Goal: Task Accomplishment & Management: Manage account settings

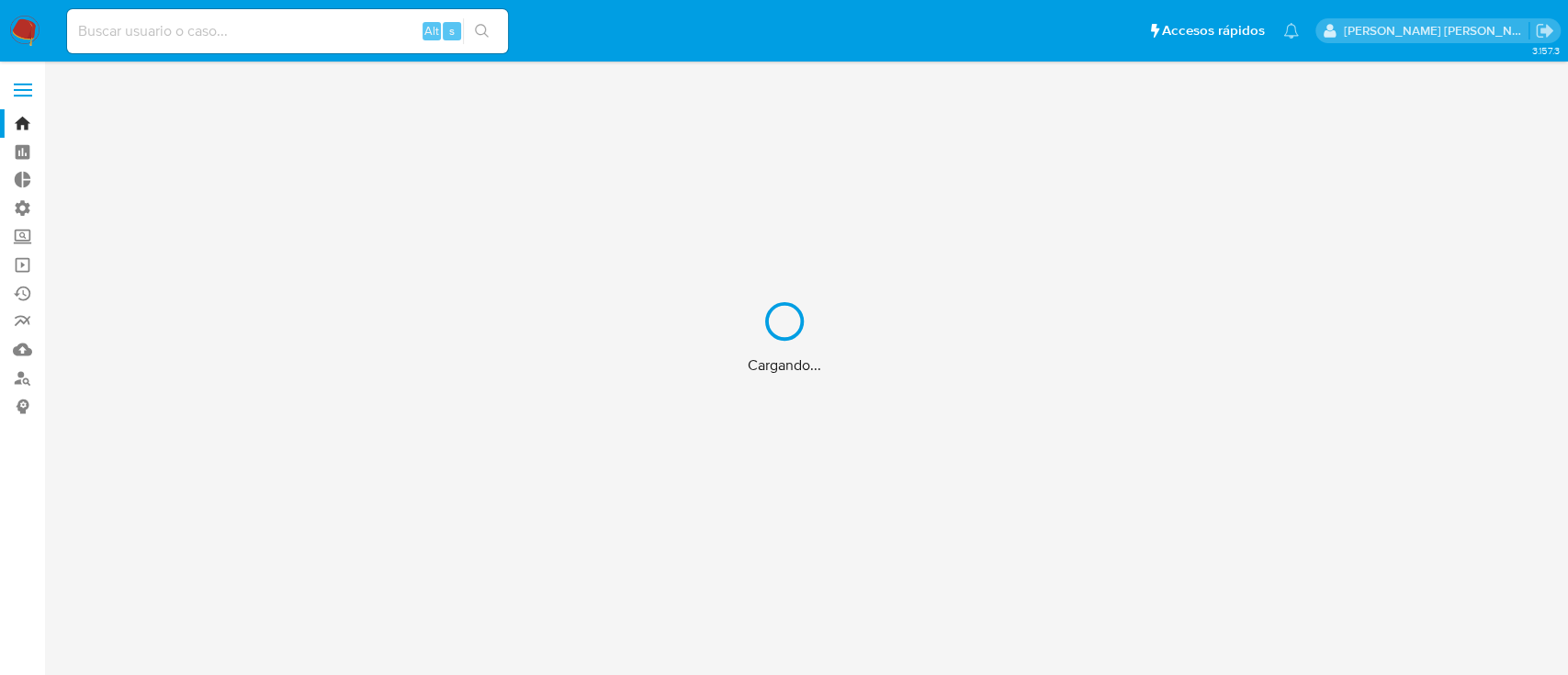
click at [266, 34] on div "Cargando..." at bounding box center [784, 338] width 1568 height 675
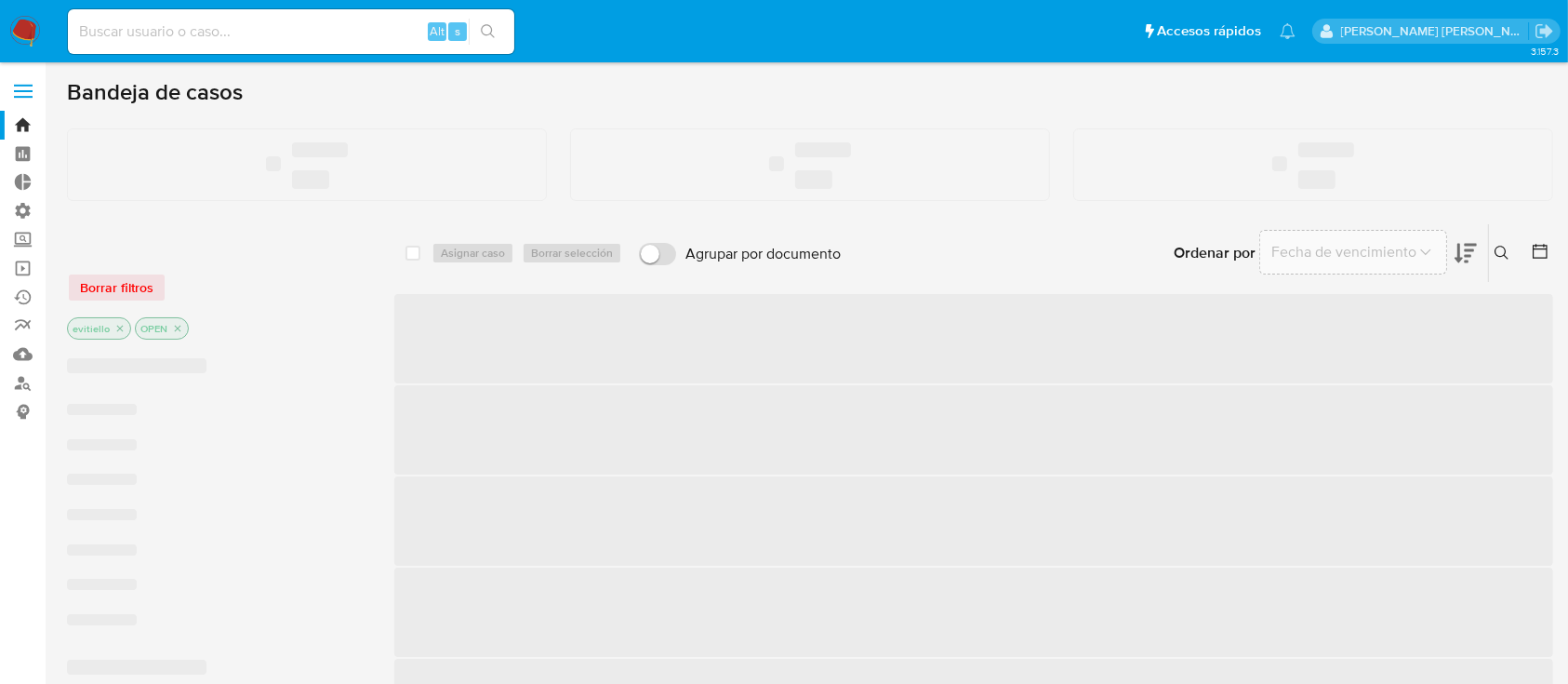
click at [260, 35] on input at bounding box center [290, 32] width 447 height 24
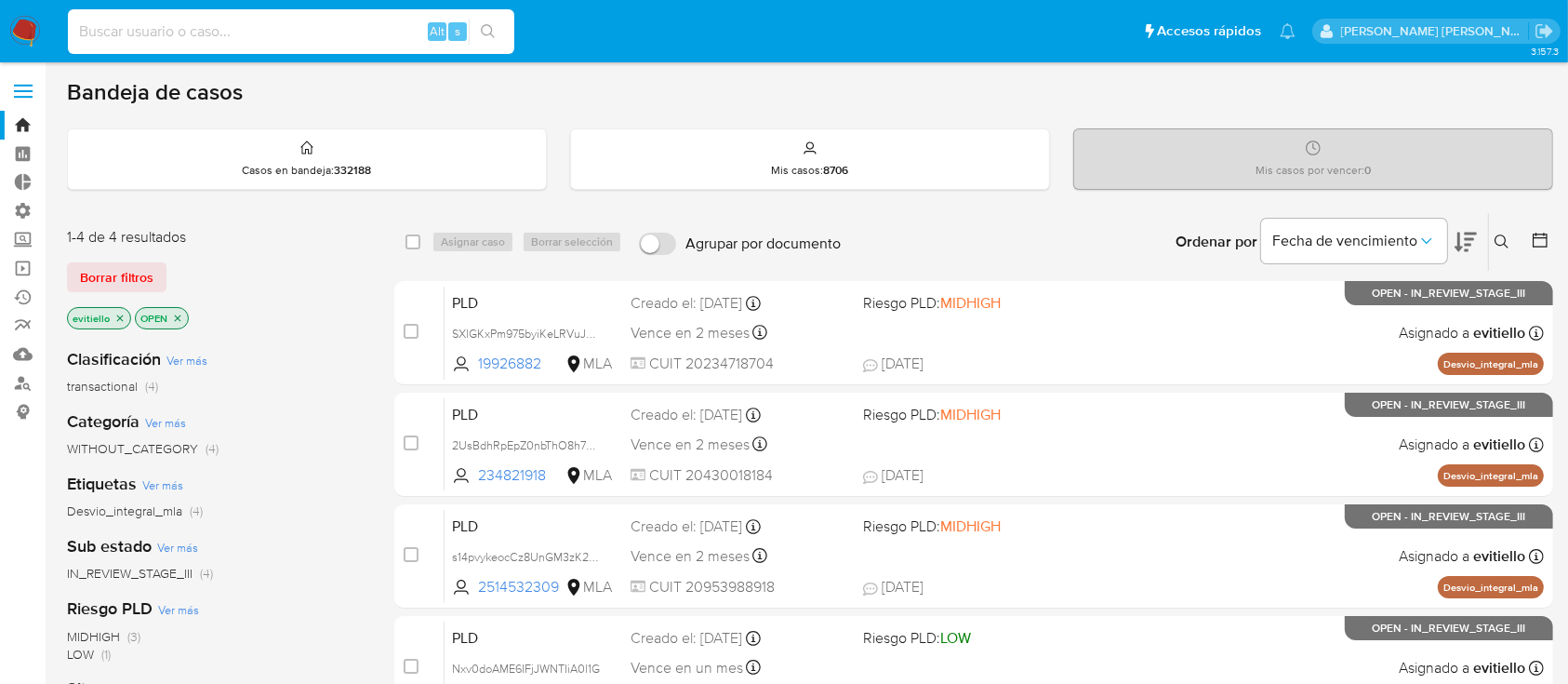
paste input "187989251"
type input "187989251"
click at [487, 34] on icon "search-icon" at bounding box center [488, 32] width 15 height 15
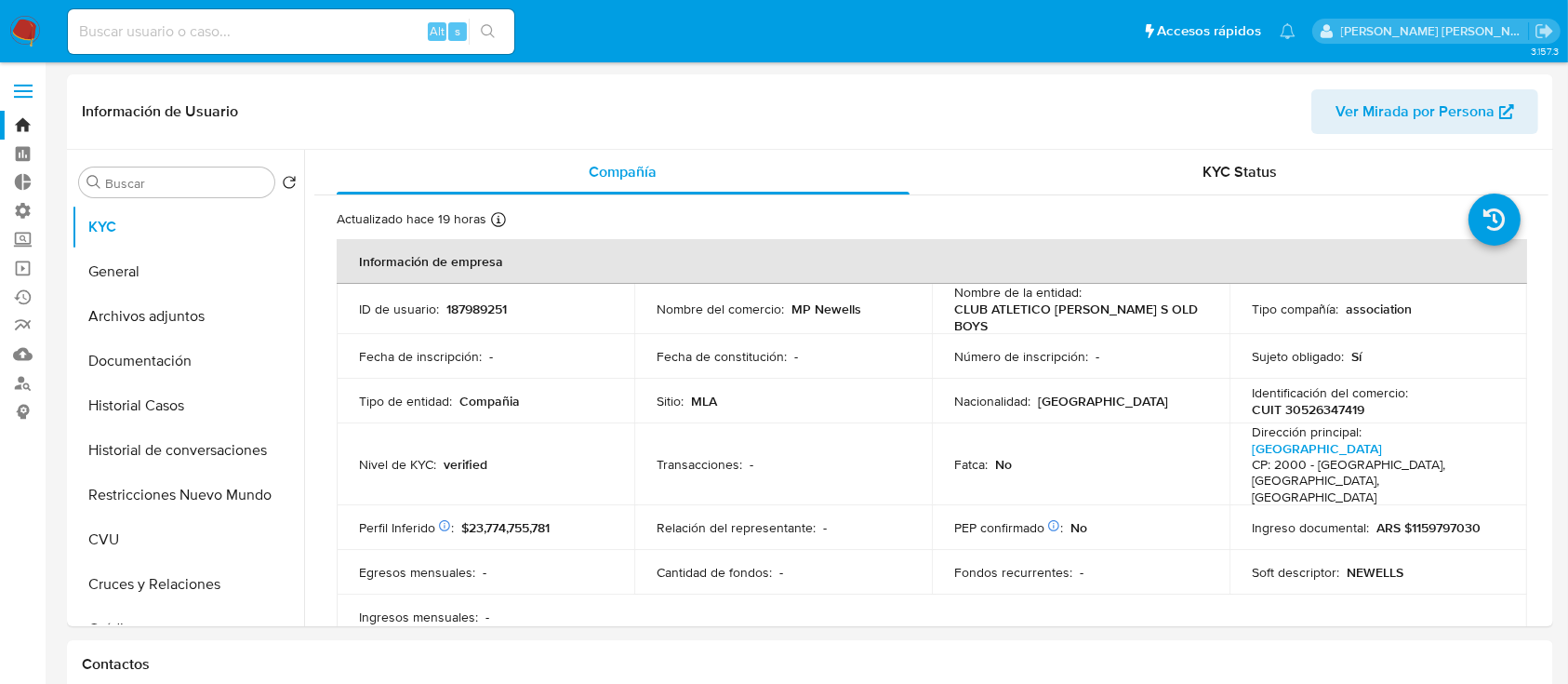
select select "10"
click at [195, 353] on button "Documentación" at bounding box center [180, 361] width 217 height 45
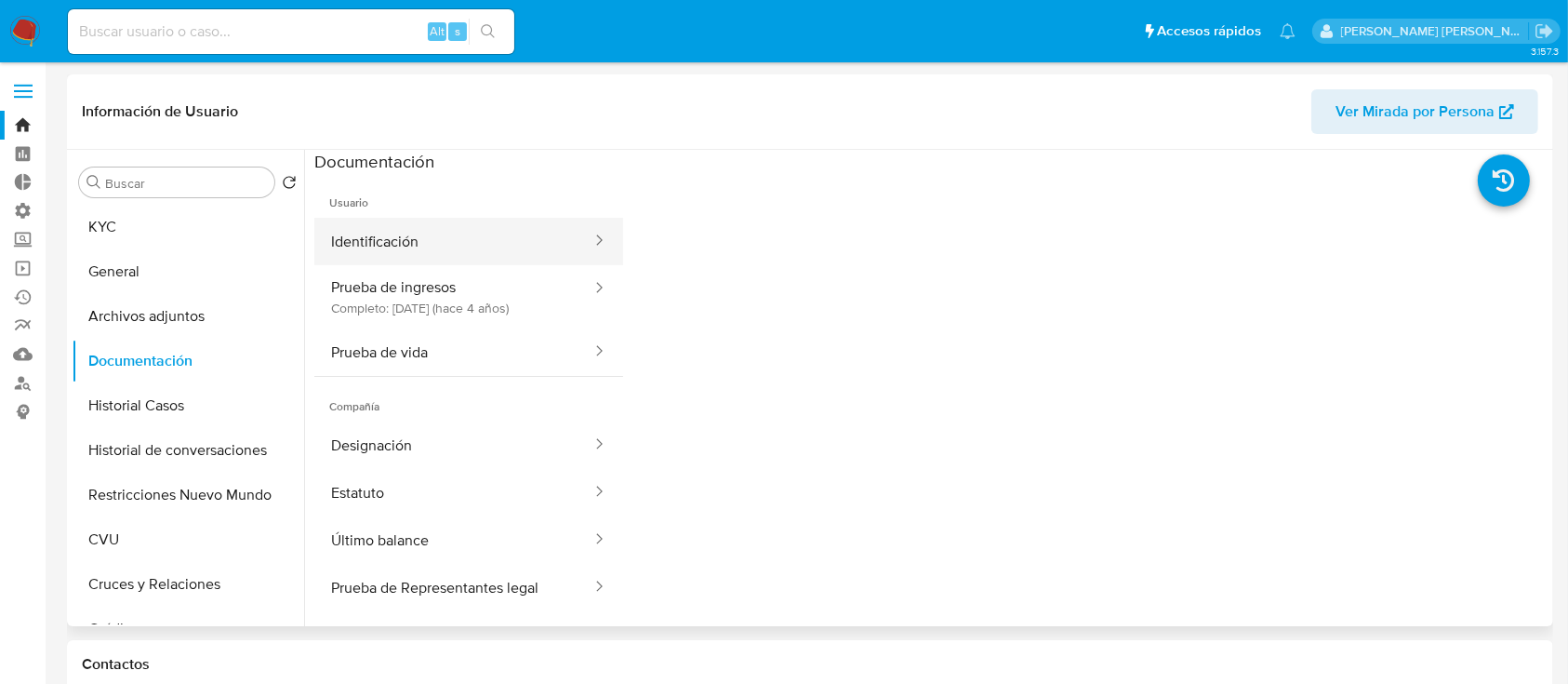
click at [425, 236] on button "Identificación" at bounding box center [454, 241] width 279 height 48
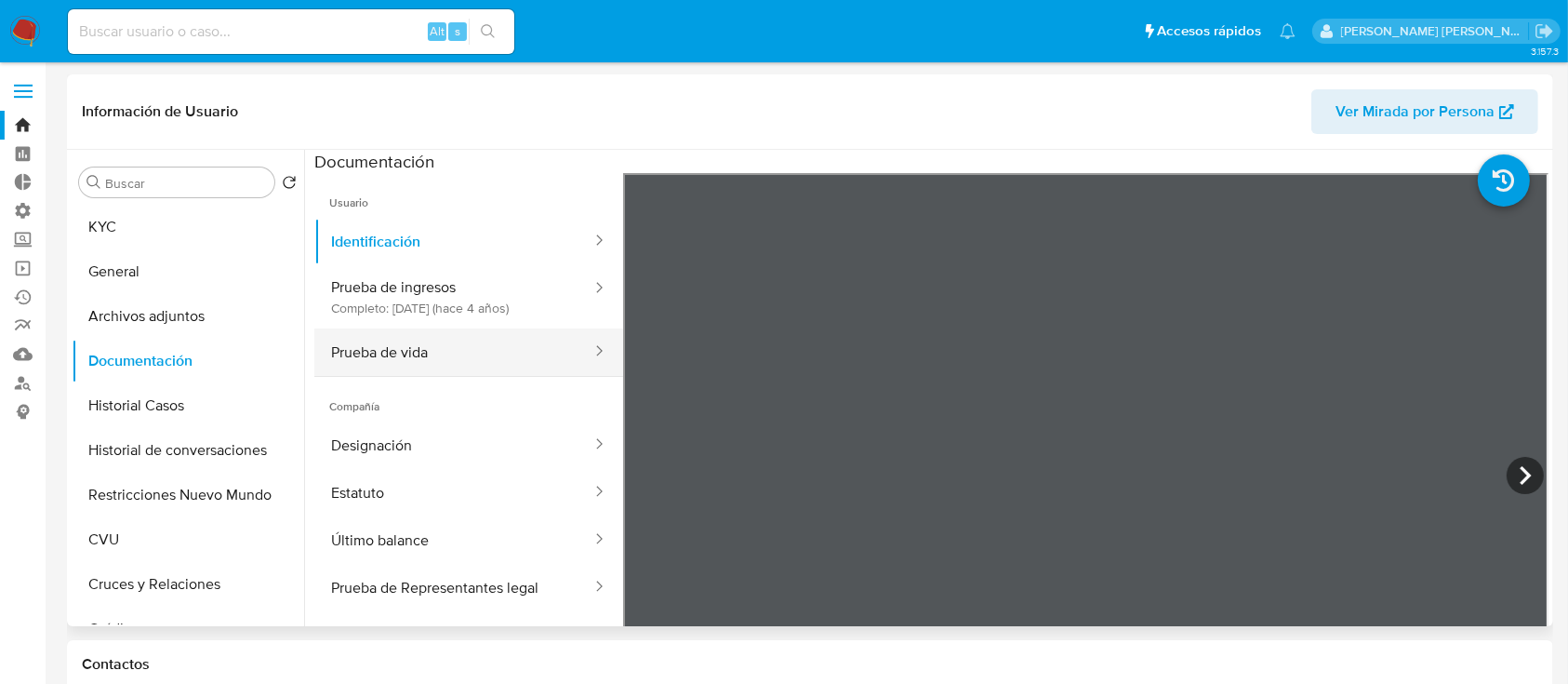
click at [424, 345] on button "Prueba de vida" at bounding box center [454, 352] width 279 height 48
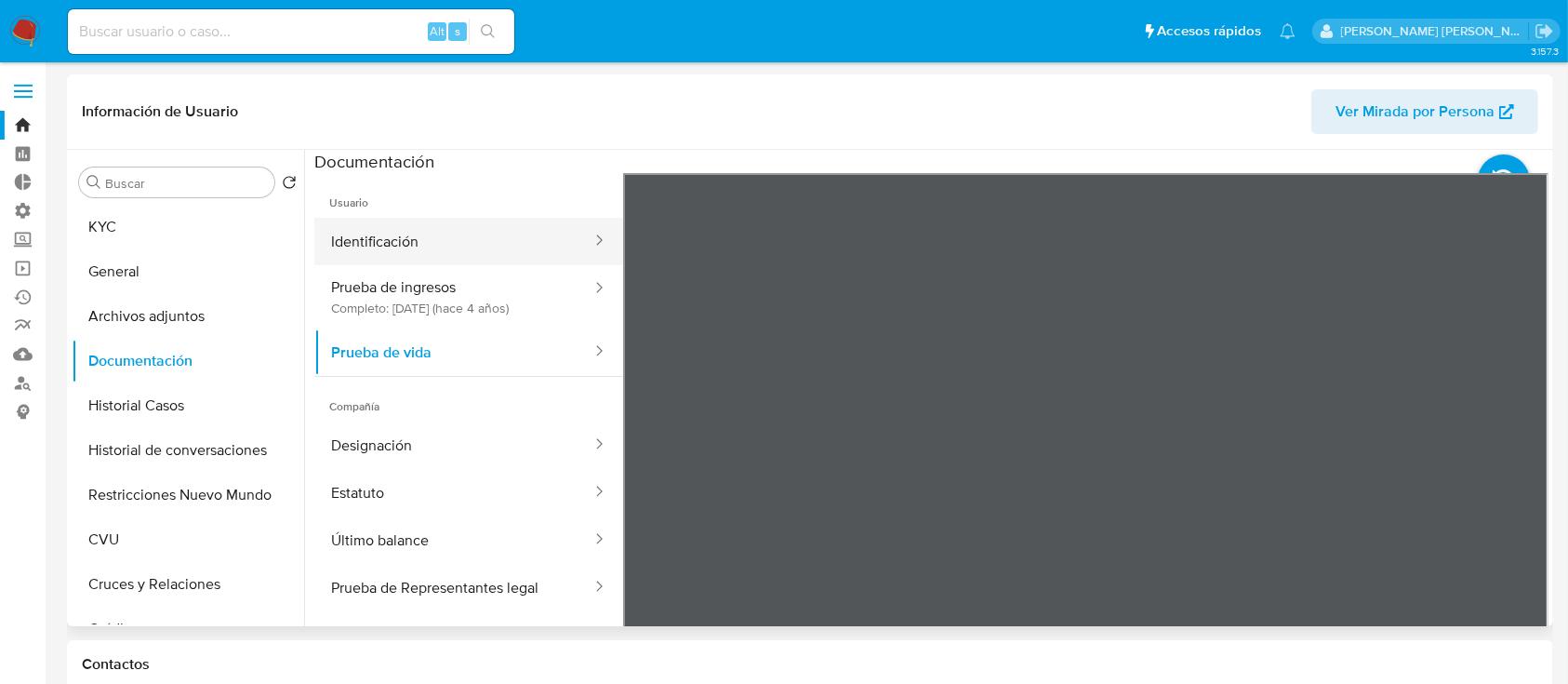
click at [436, 233] on button "Identificación" at bounding box center [454, 241] width 279 height 48
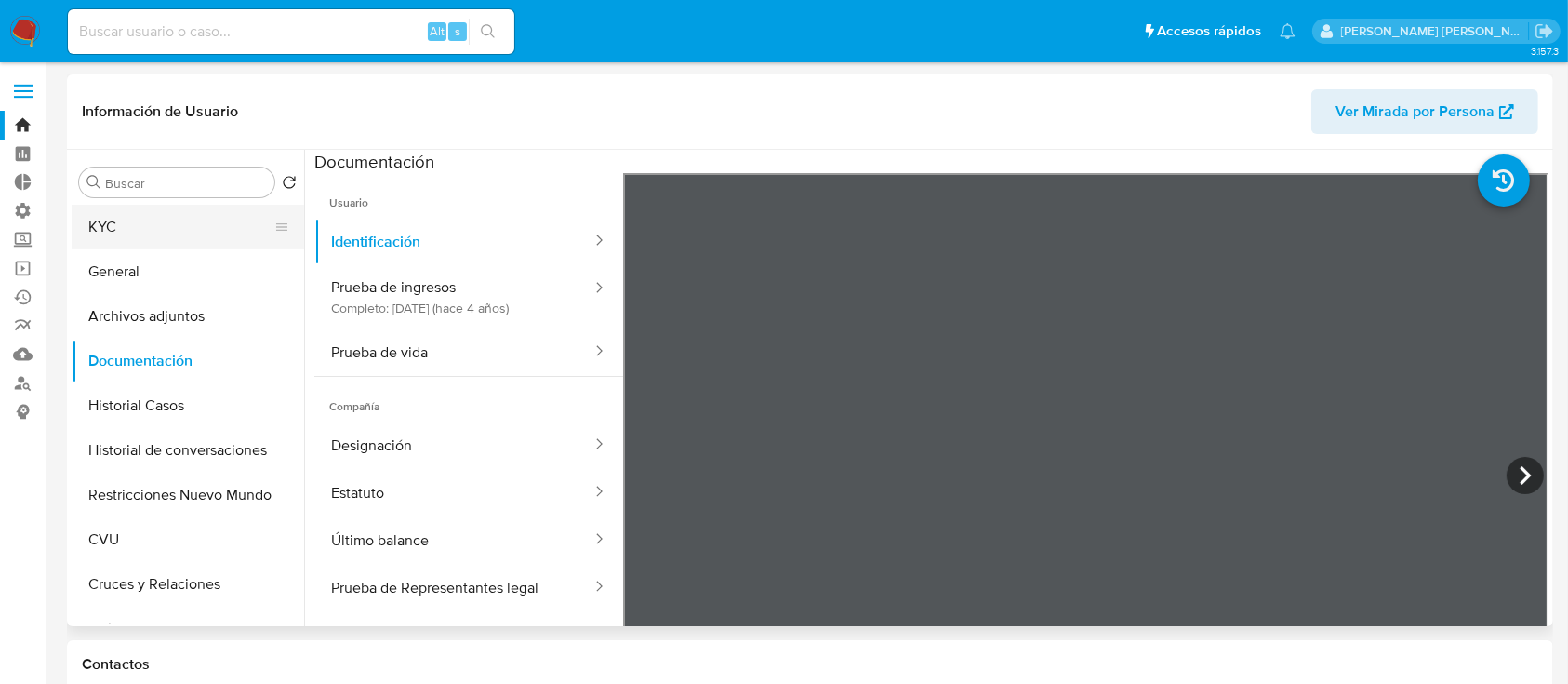
click at [145, 220] on button "KYC" at bounding box center [180, 227] width 217 height 45
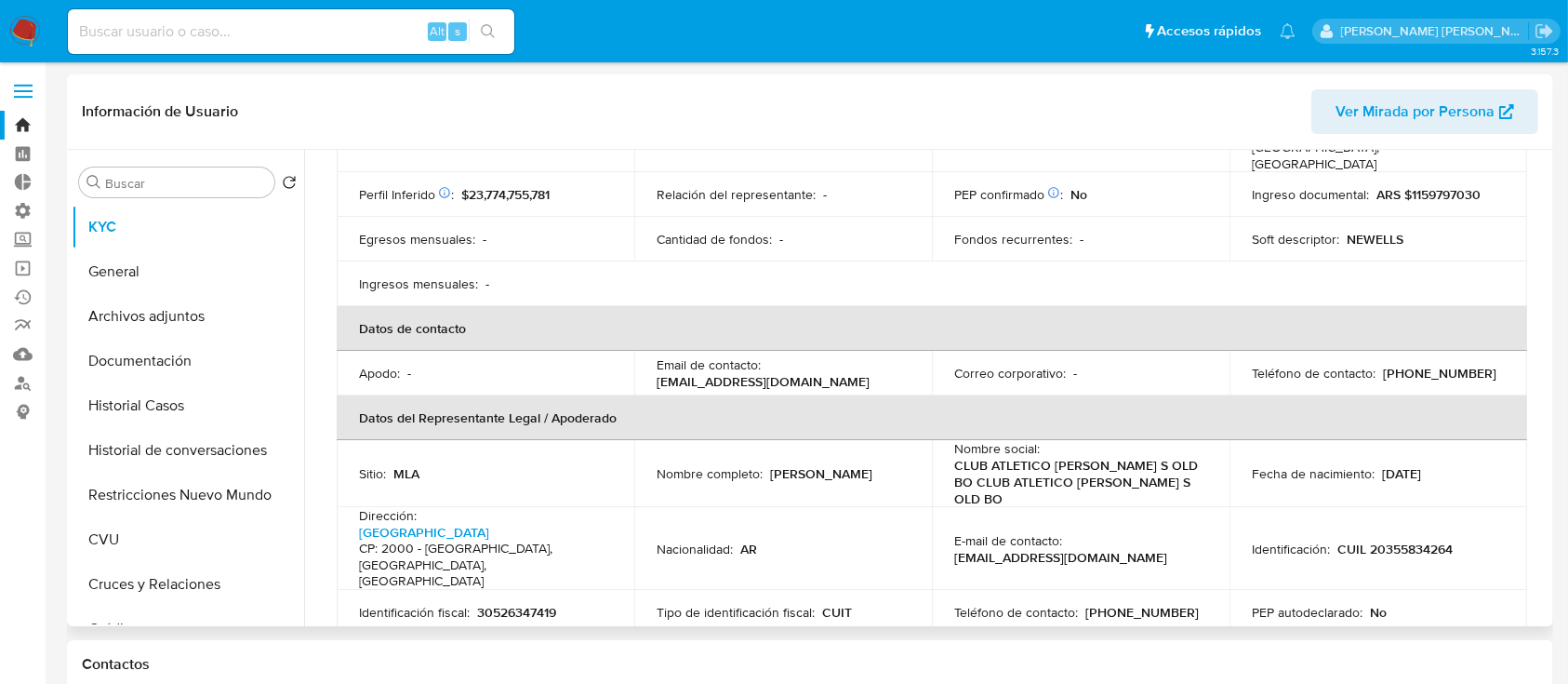
scroll to position [372, 0]
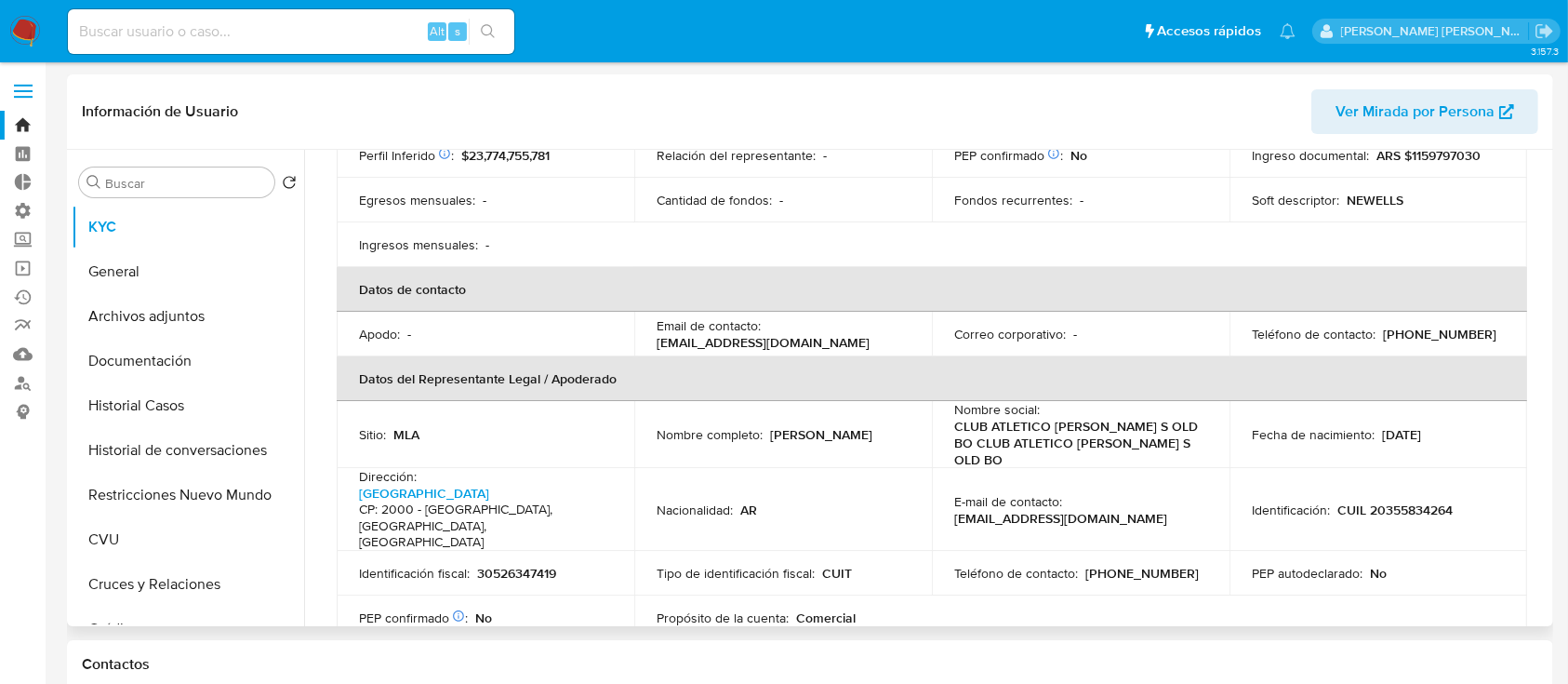
click at [510, 565] on p "30526347419" at bounding box center [516, 573] width 79 height 17
click at [510, 565] on p "30526347419" at bounding box center [516, 573] width 79 height 17
copy p "30526347419"
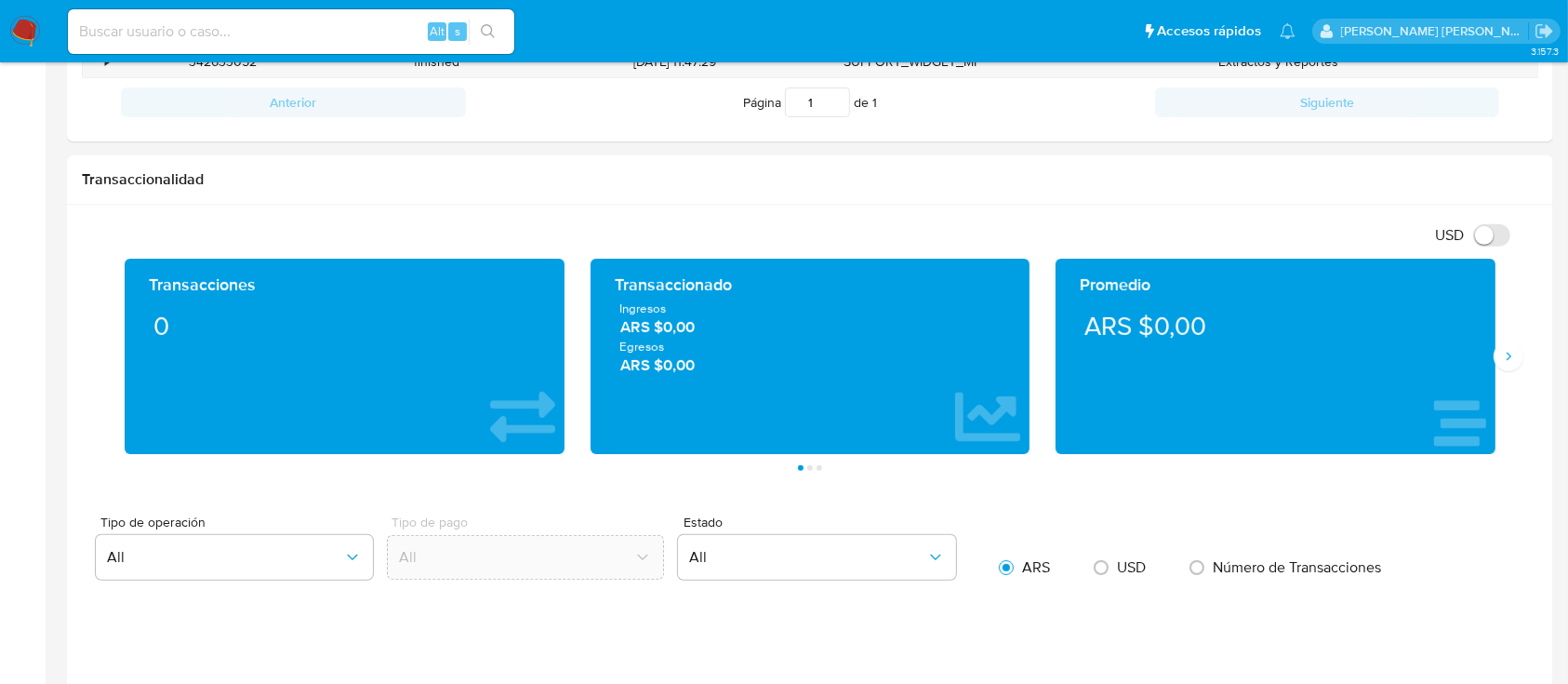
scroll to position [744, 0]
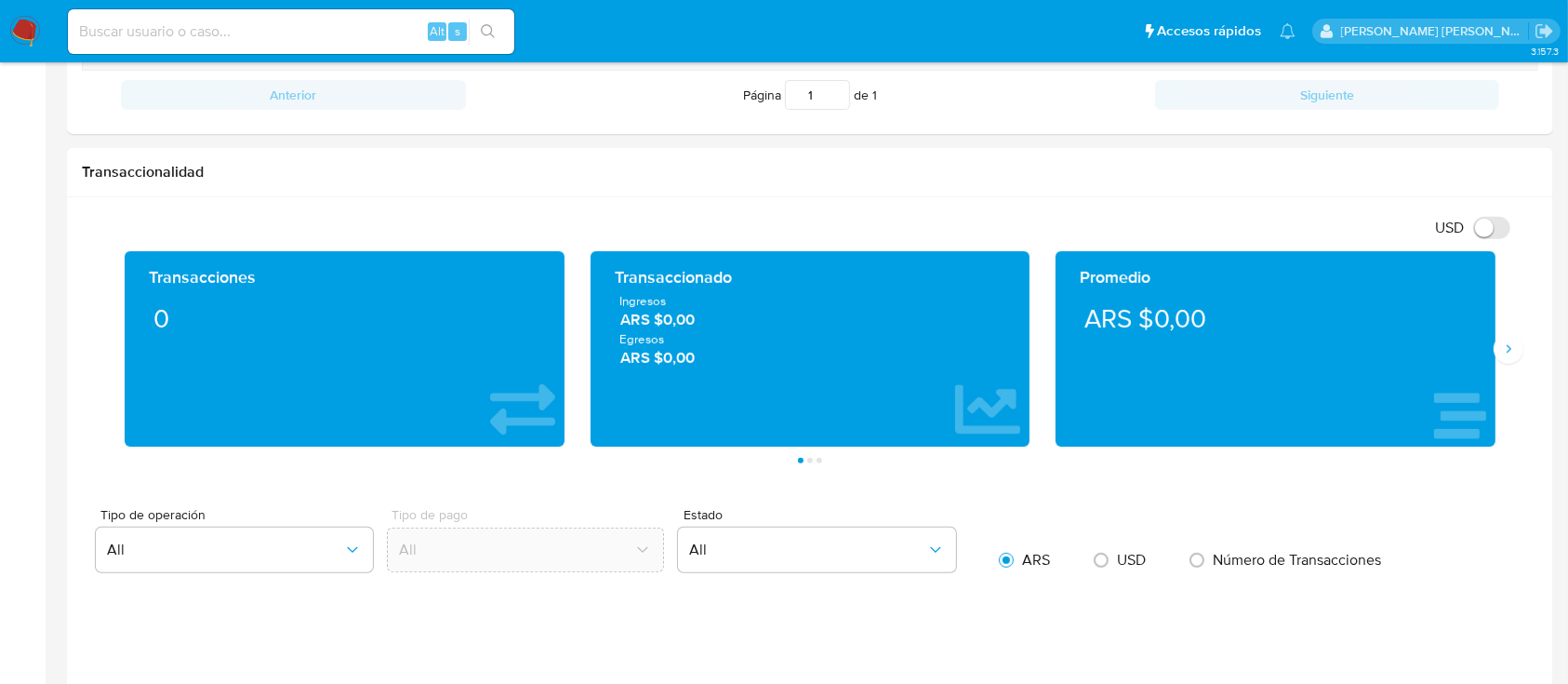
click at [328, 33] on input at bounding box center [290, 32] width 447 height 24
paste input "4q7LgdbuJCIlr95dq5XpKSYB"
type input "4q7LgdbuJCIlr95dq5XpKSYB"
click at [497, 29] on button "search-icon" at bounding box center [487, 32] width 38 height 26
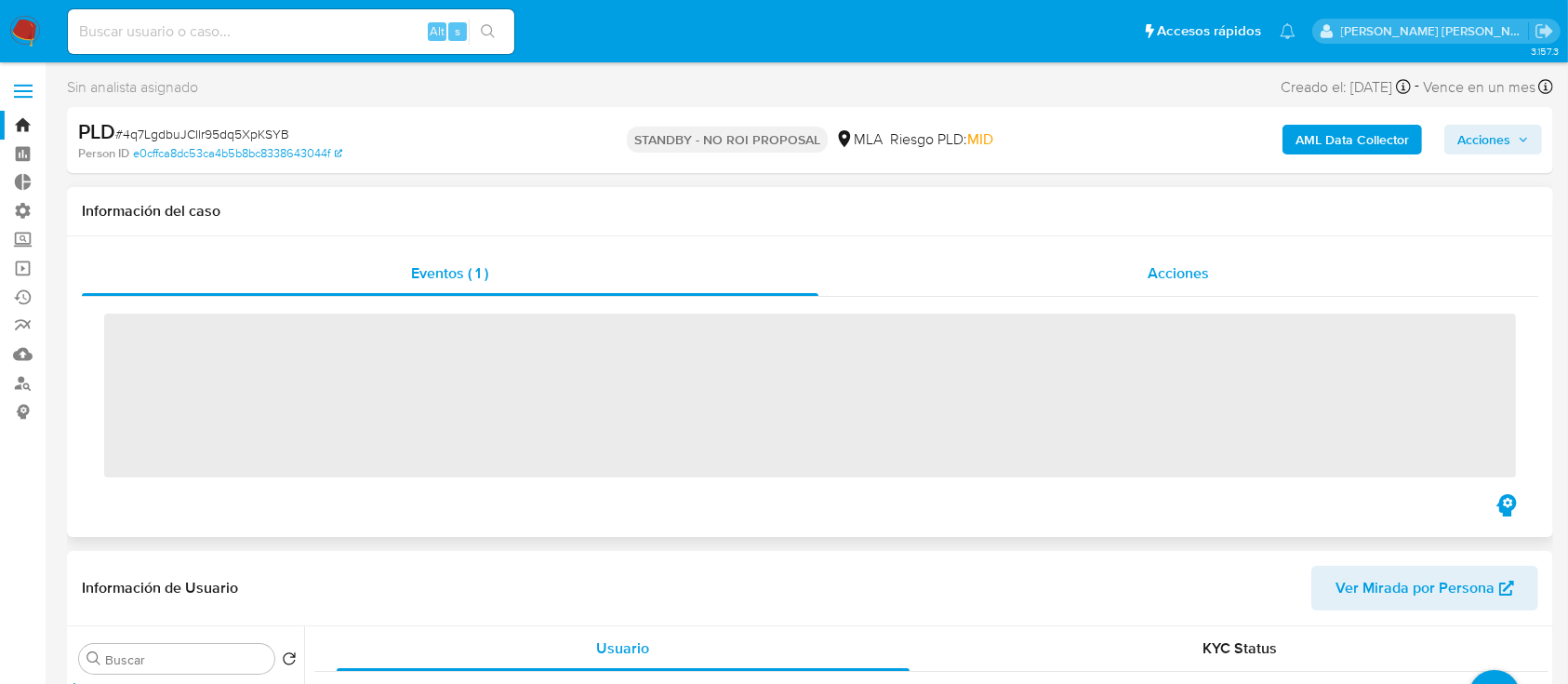
click at [1094, 258] on div "Acciones" at bounding box center [1179, 274] width 721 height 45
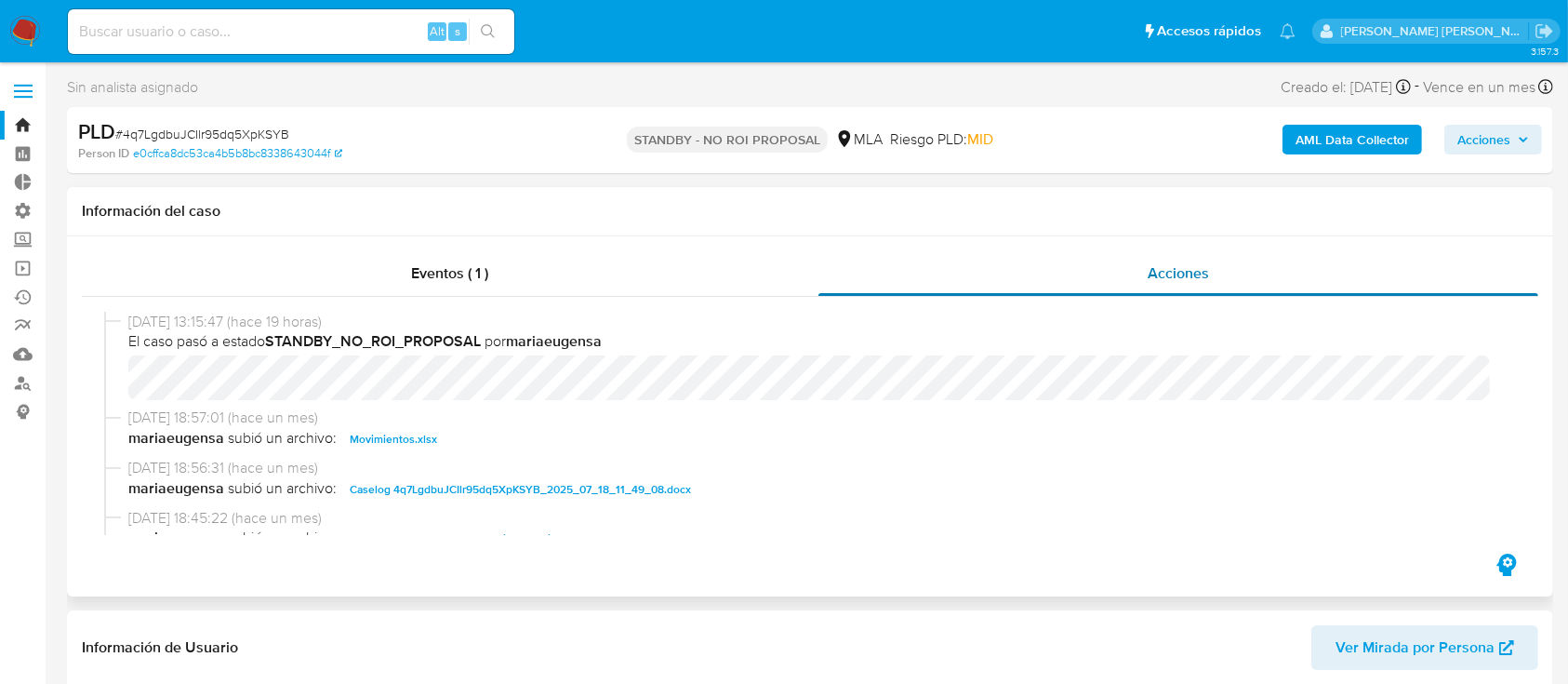
select select "10"
click at [342, 20] on input at bounding box center [290, 32] width 447 height 24
paste input "gVp20fuZcCVROozbcthzYI68"
type input "gVp20fuZcCVROozbcthzYI68"
click at [486, 28] on icon "search-icon" at bounding box center [488, 32] width 15 height 15
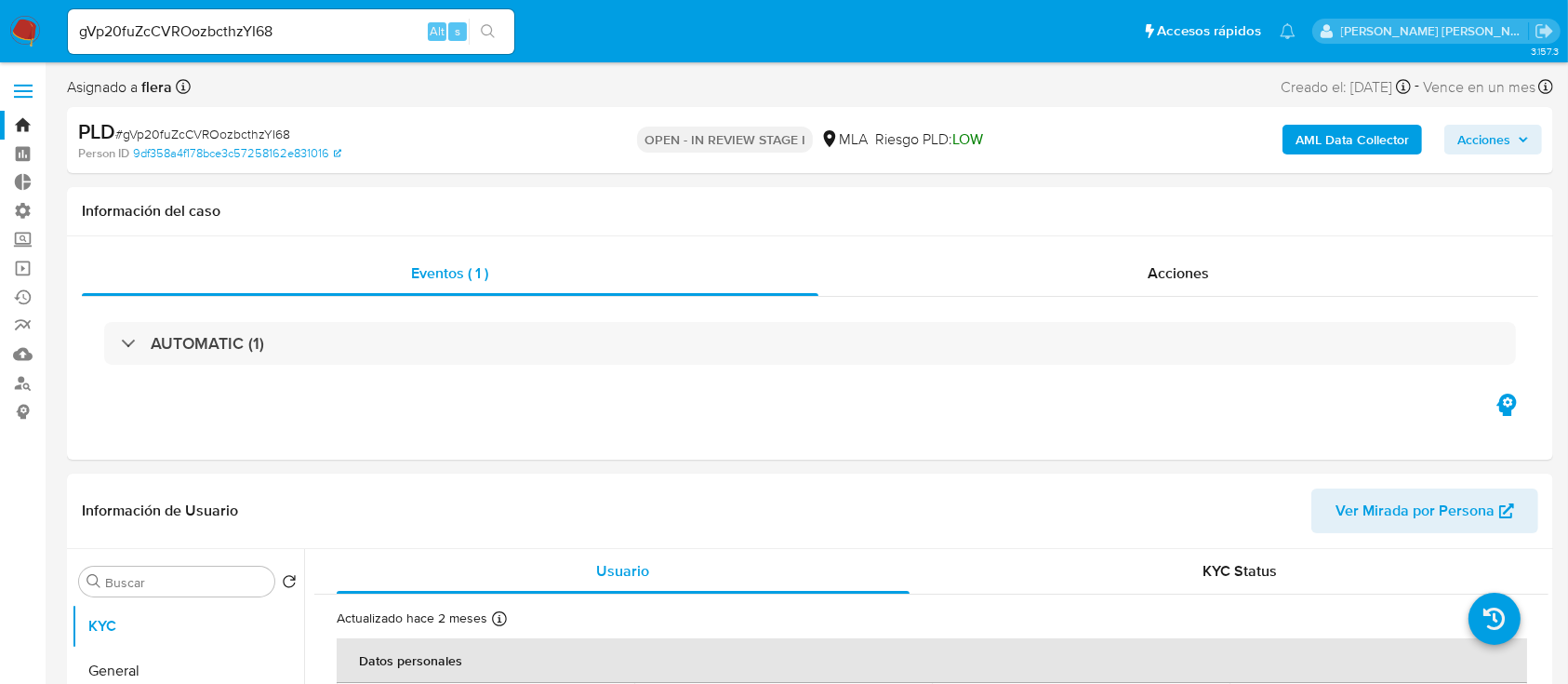
select select "10"
click at [302, 32] on input "gVp20fuZcCVROozbcthzYI68" at bounding box center [290, 32] width 447 height 24
paste input "lLDeMqiG6tZc1s4b4OfQPMDG"
type input "lLDeMqiG6tZc1s4b4OfQPMDG"
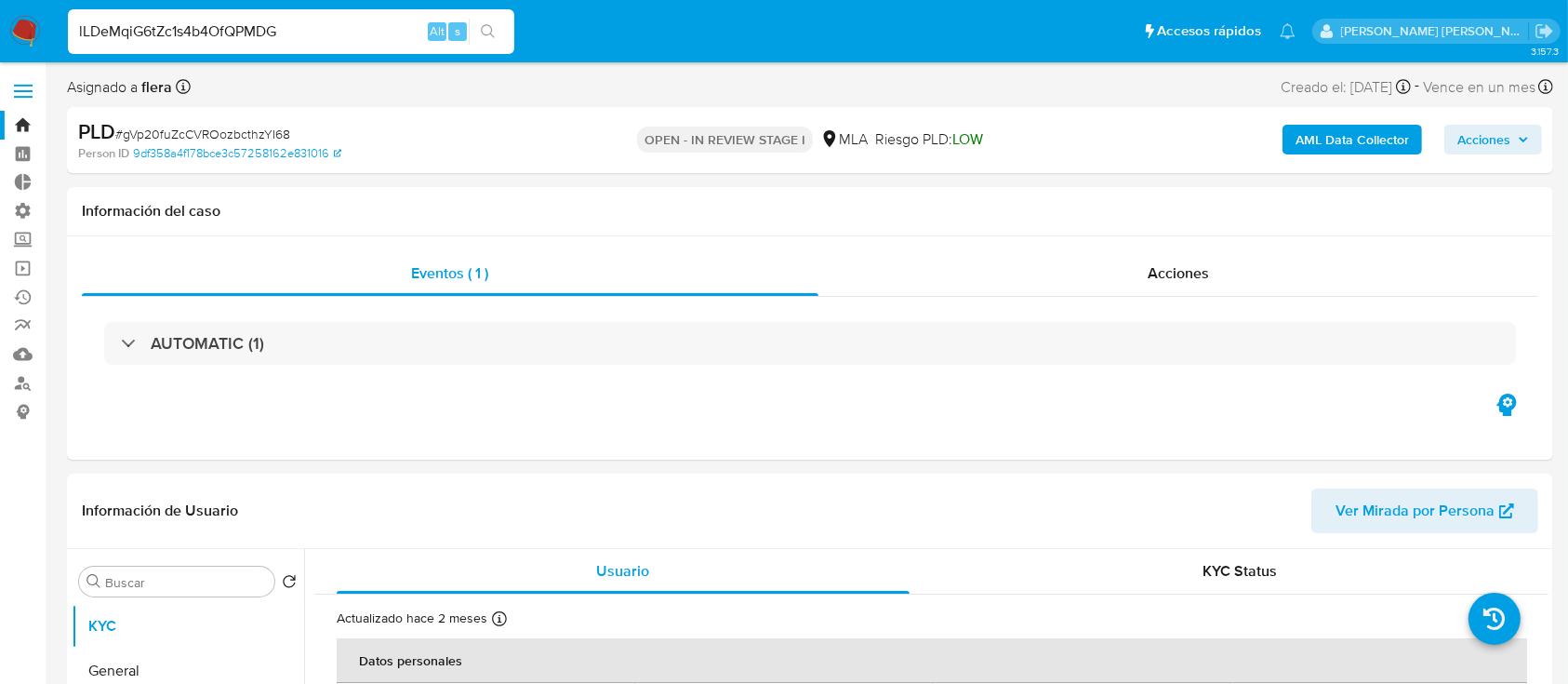
click at [496, 22] on button "search-icon" at bounding box center [487, 32] width 38 height 26
select select "10"
click at [250, 26] on input "lLDeMqiG6tZc1s4b4OfQPMDG" at bounding box center [290, 32] width 447 height 24
paste input "kllxSSFZsfwdGR1Cyz0SwYJT"
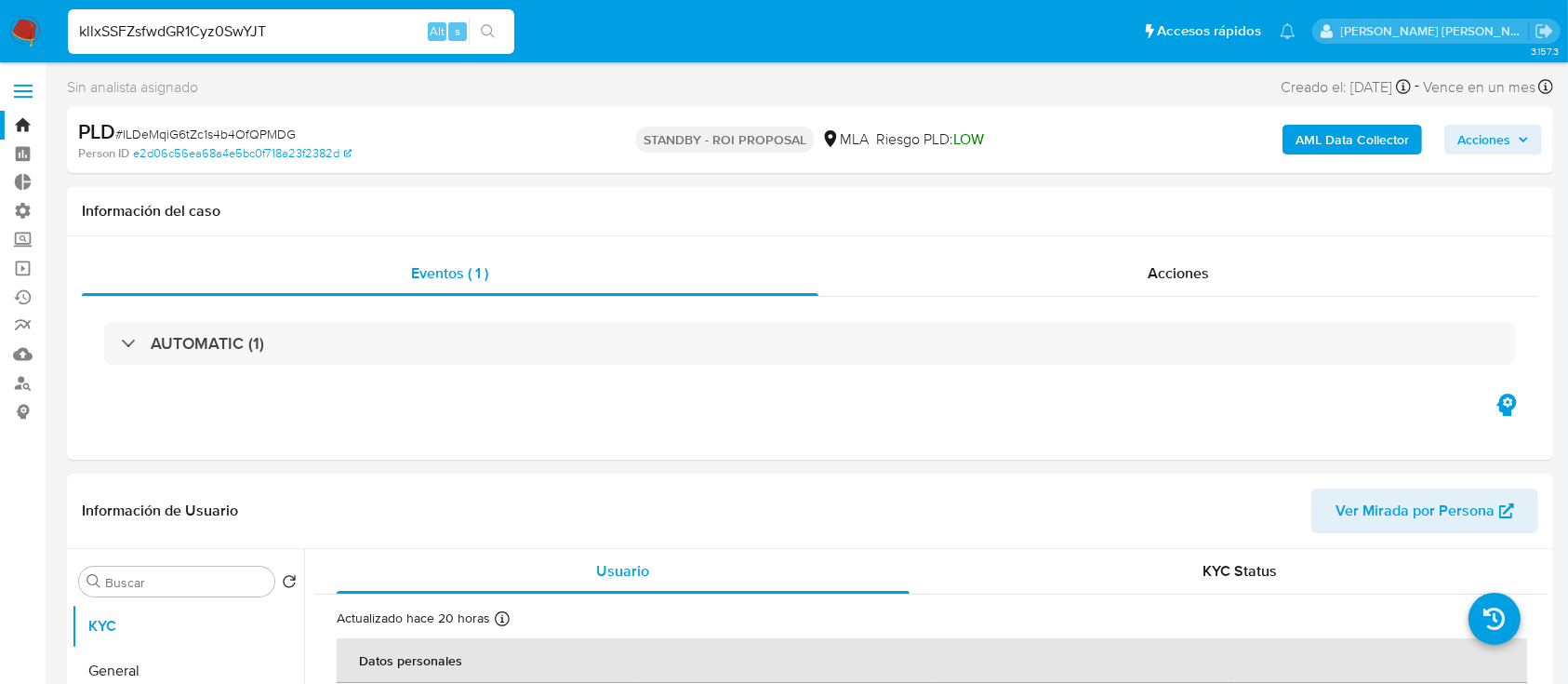
type input "kllxSSFZsfwdGR1Cyz0SwYJT"
click at [490, 34] on icon "search-icon" at bounding box center [488, 32] width 15 height 15
select select "10"
click at [268, 30] on input "kllxSSFZsfwdGR1Cyz0SwYJT" at bounding box center [290, 32] width 447 height 24
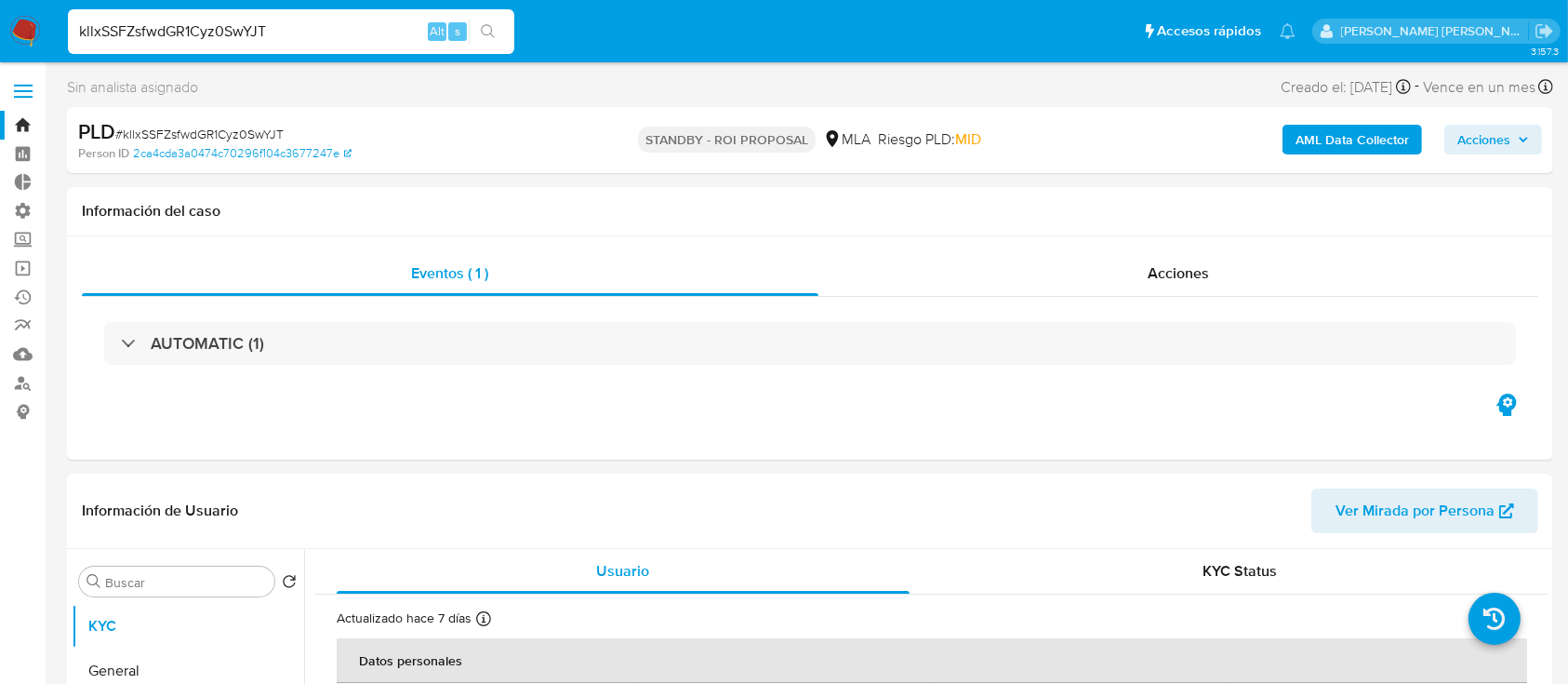
paste input "PHC3mXPWaqhyEivBEs7WYzWZ"
type input "PHC3mXPWaqhyEivBEs7WYzWZ"
click at [500, 34] on button "search-icon" at bounding box center [487, 32] width 38 height 26
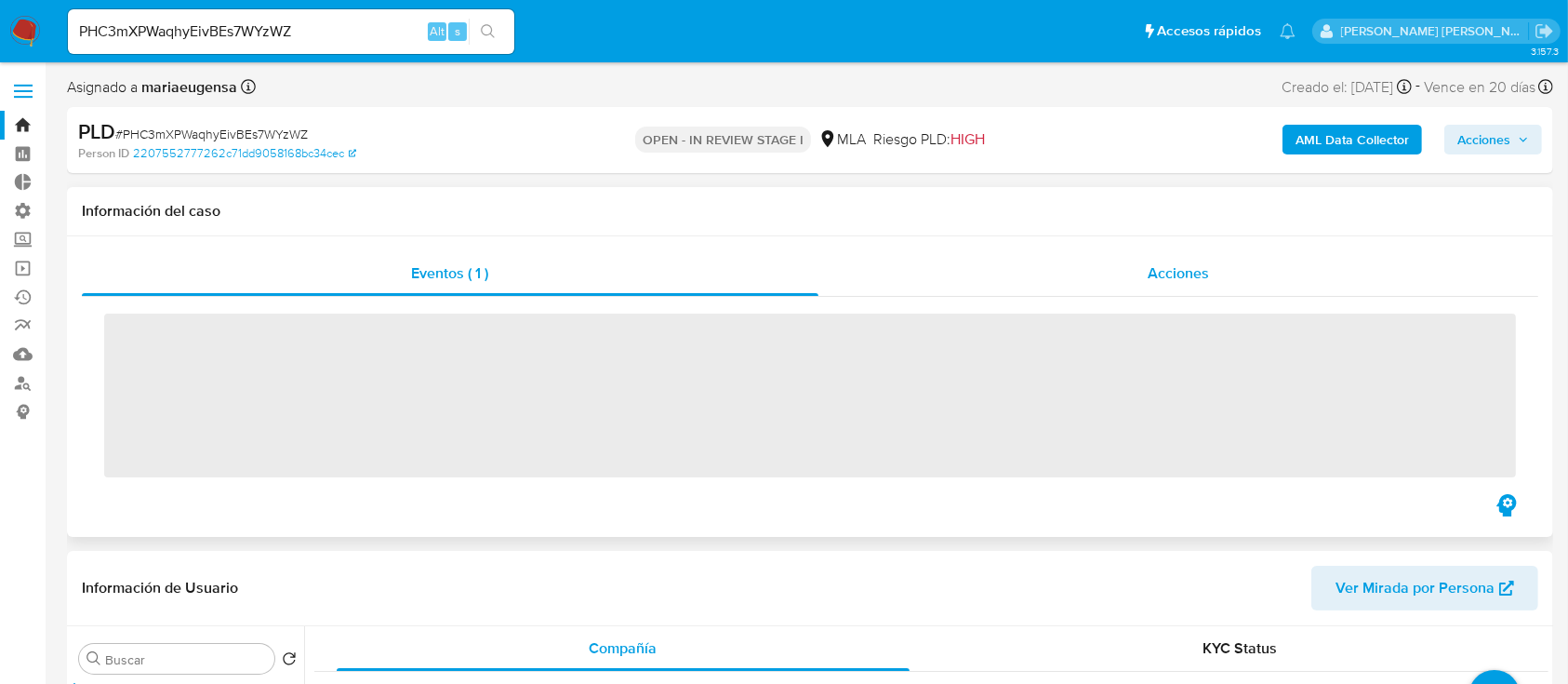
click at [1162, 264] on span "Acciones" at bounding box center [1178, 273] width 62 height 22
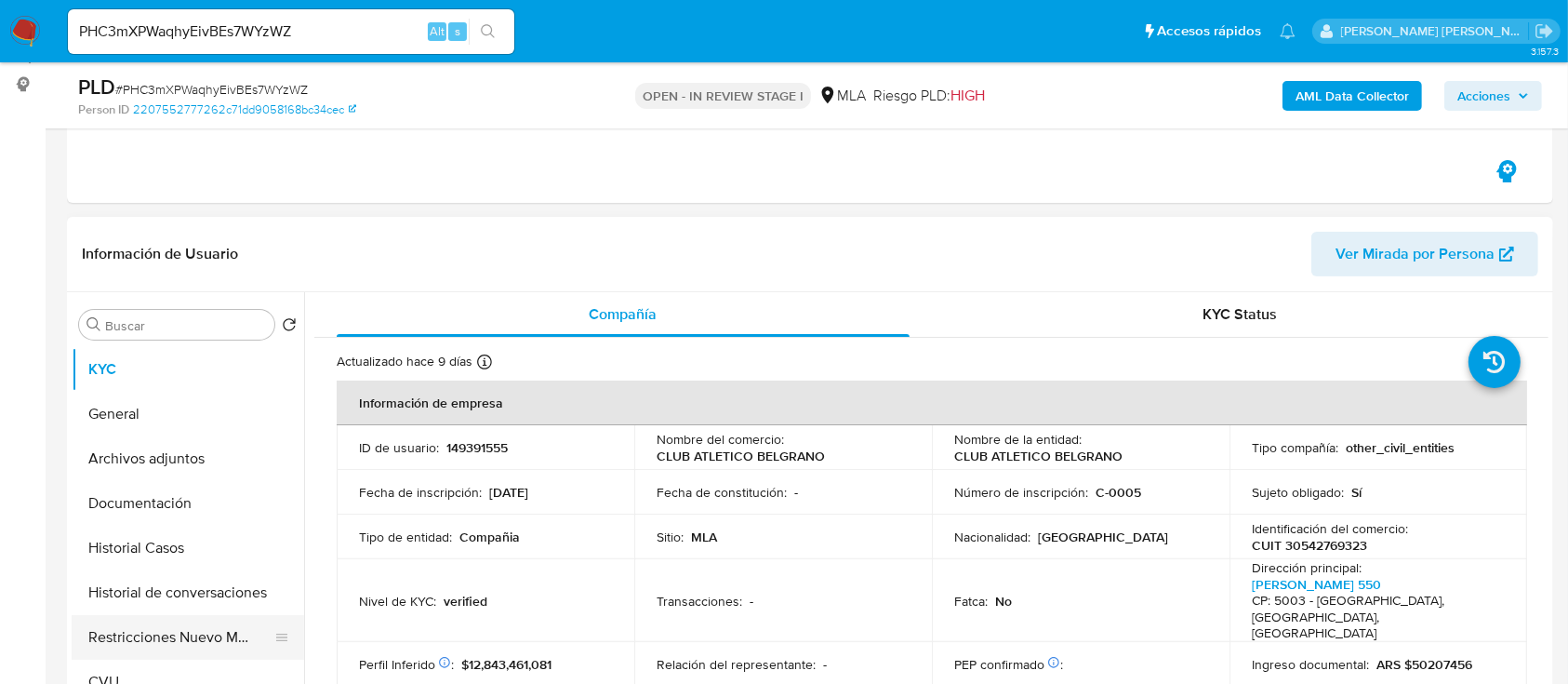
scroll to position [496, 0]
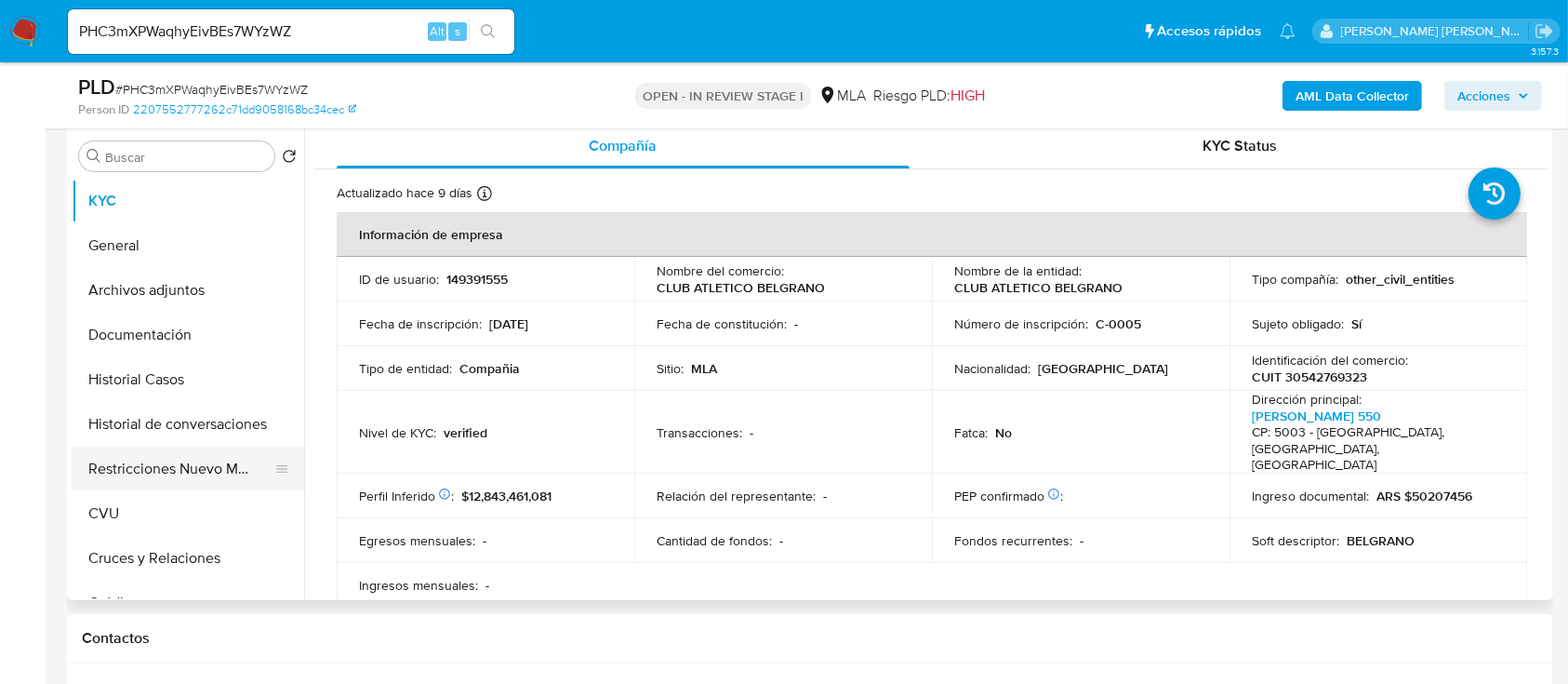
select select "10"
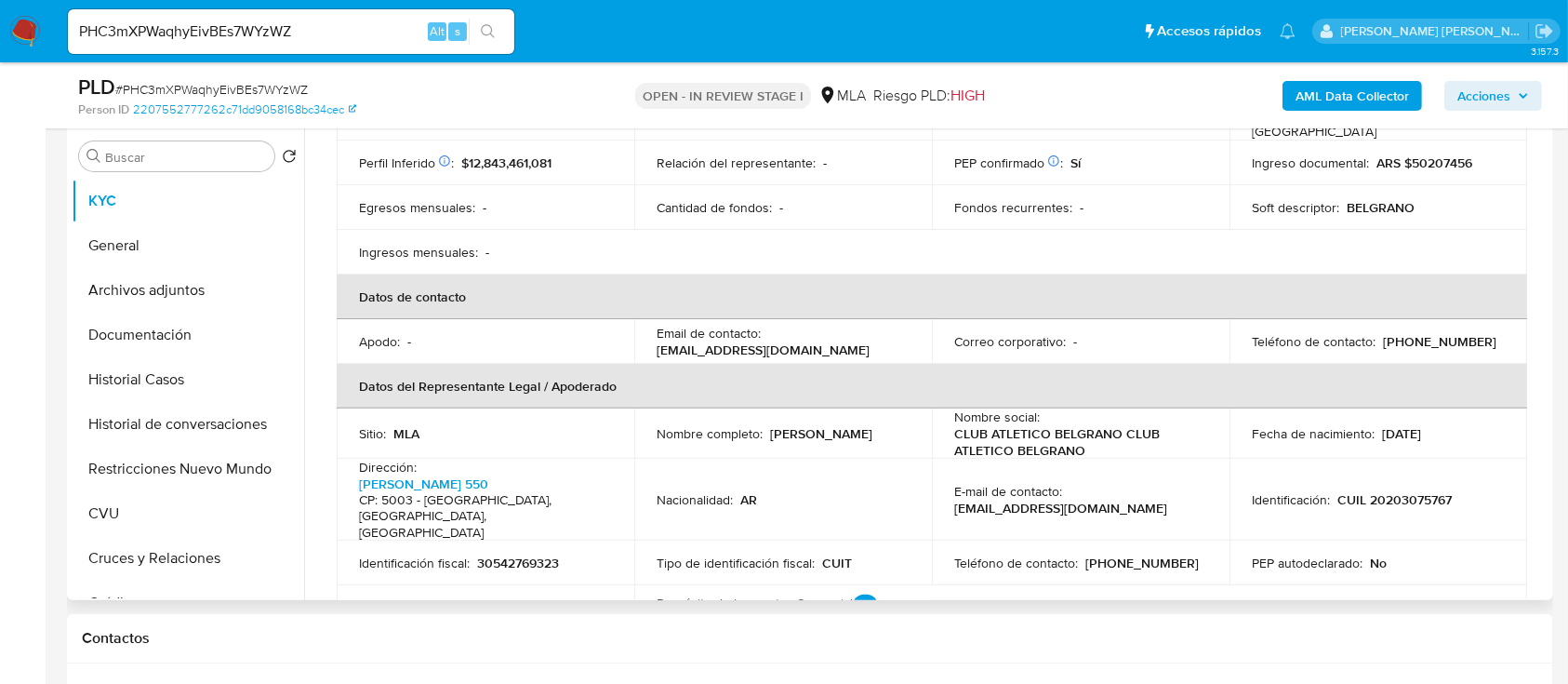
scroll to position [372, 0]
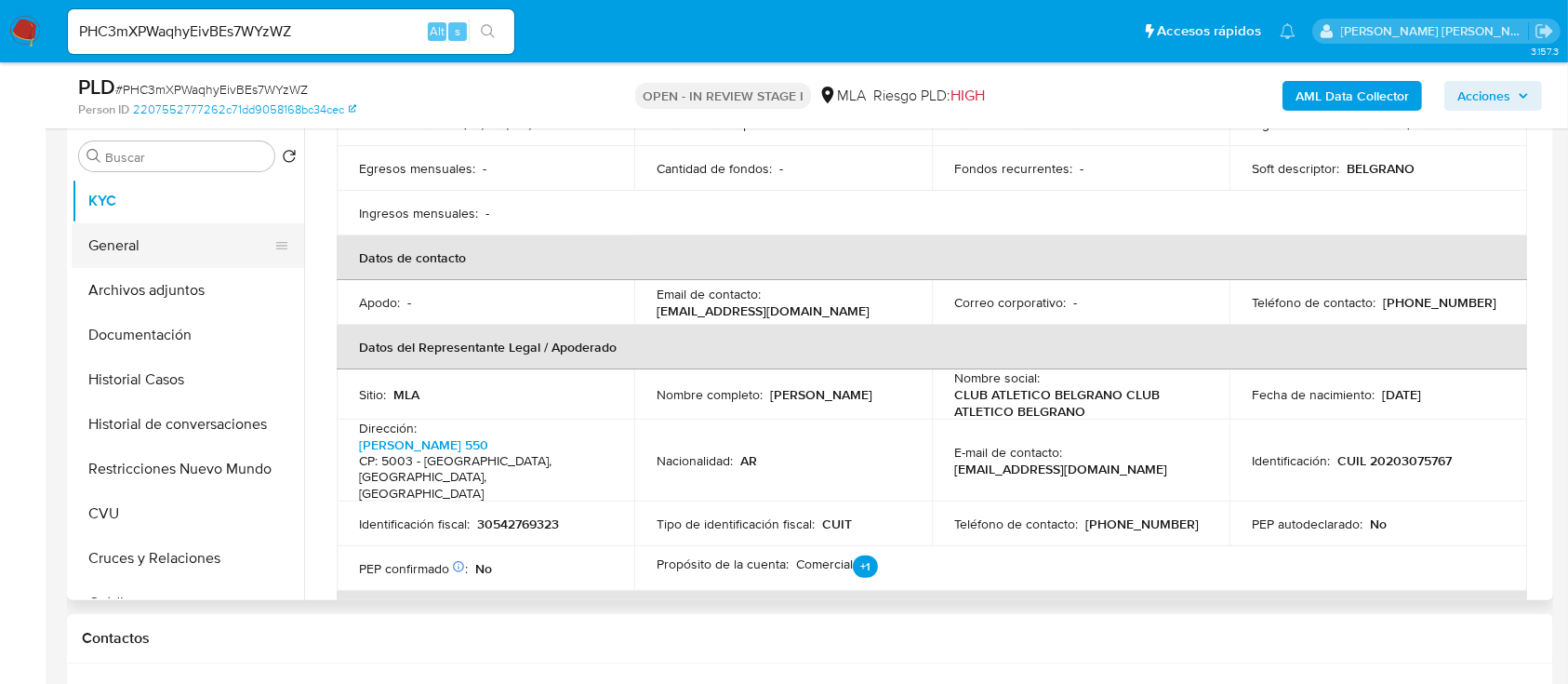
click at [223, 248] on button "General" at bounding box center [180, 245] width 217 height 45
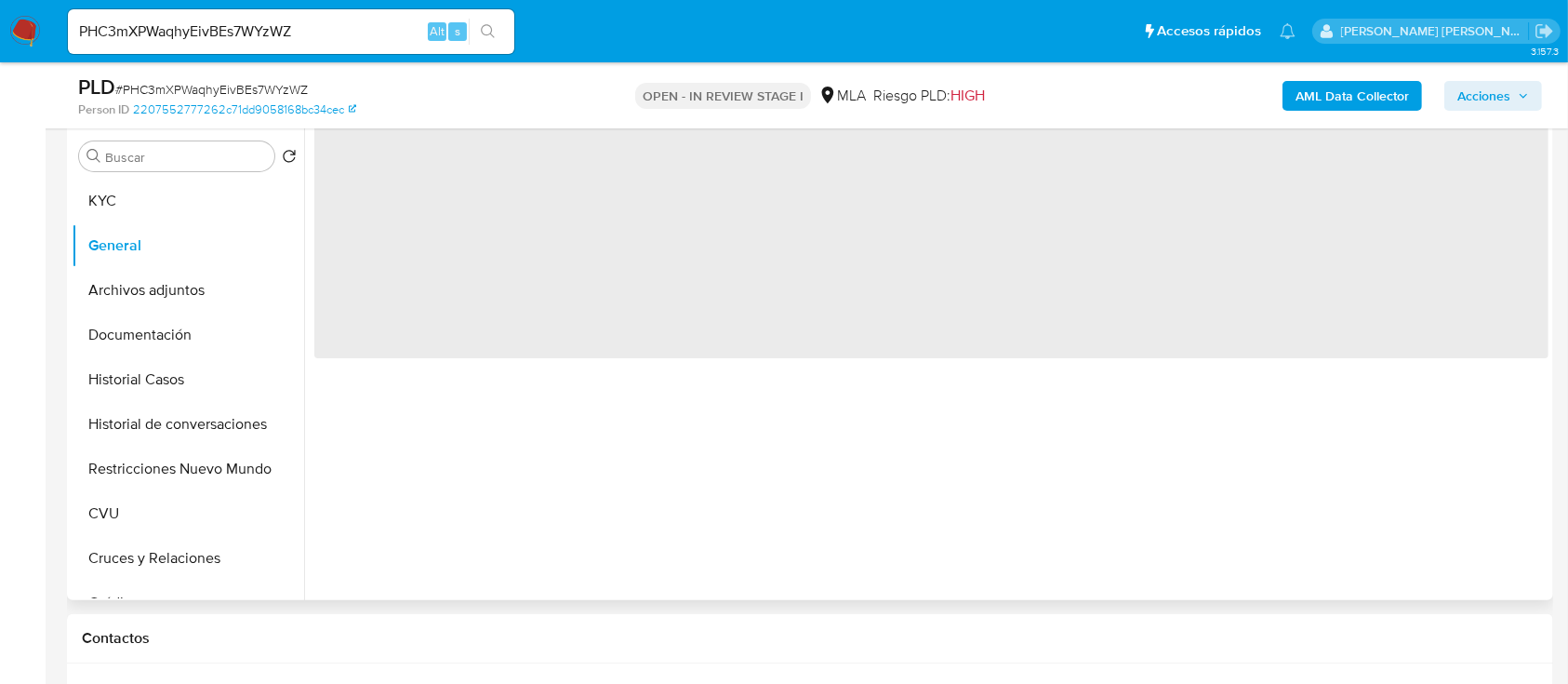
scroll to position [0, 0]
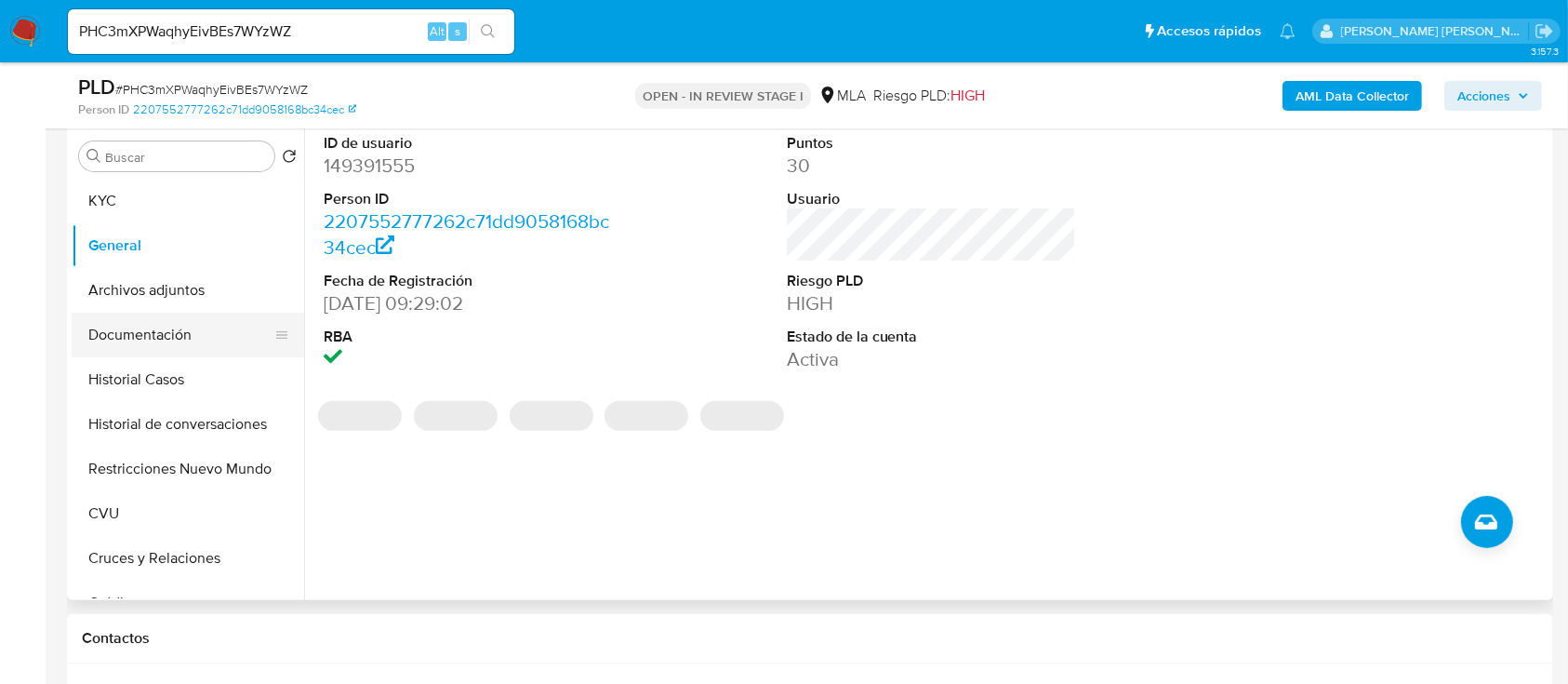
click at [189, 337] on button "Documentación" at bounding box center [180, 335] width 217 height 45
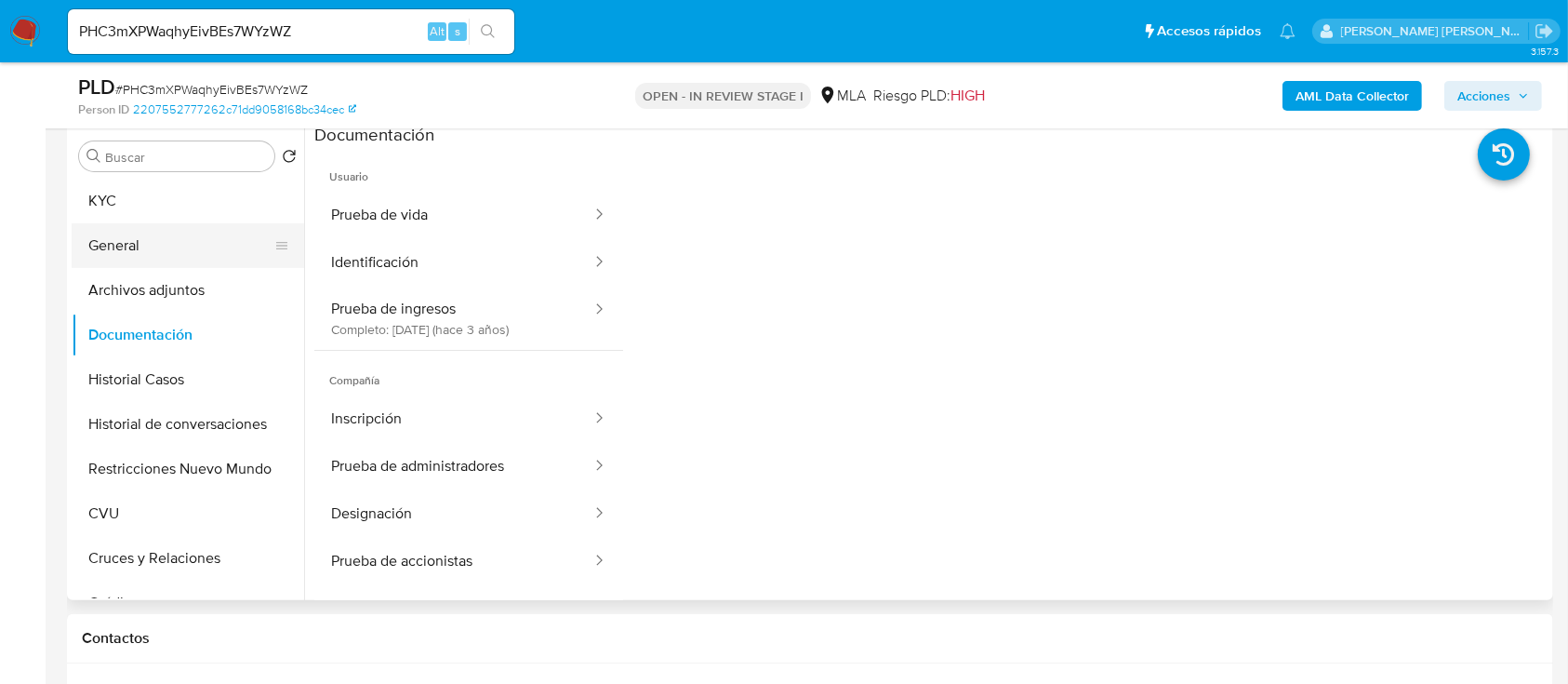
click at [158, 252] on button "General" at bounding box center [180, 245] width 217 height 45
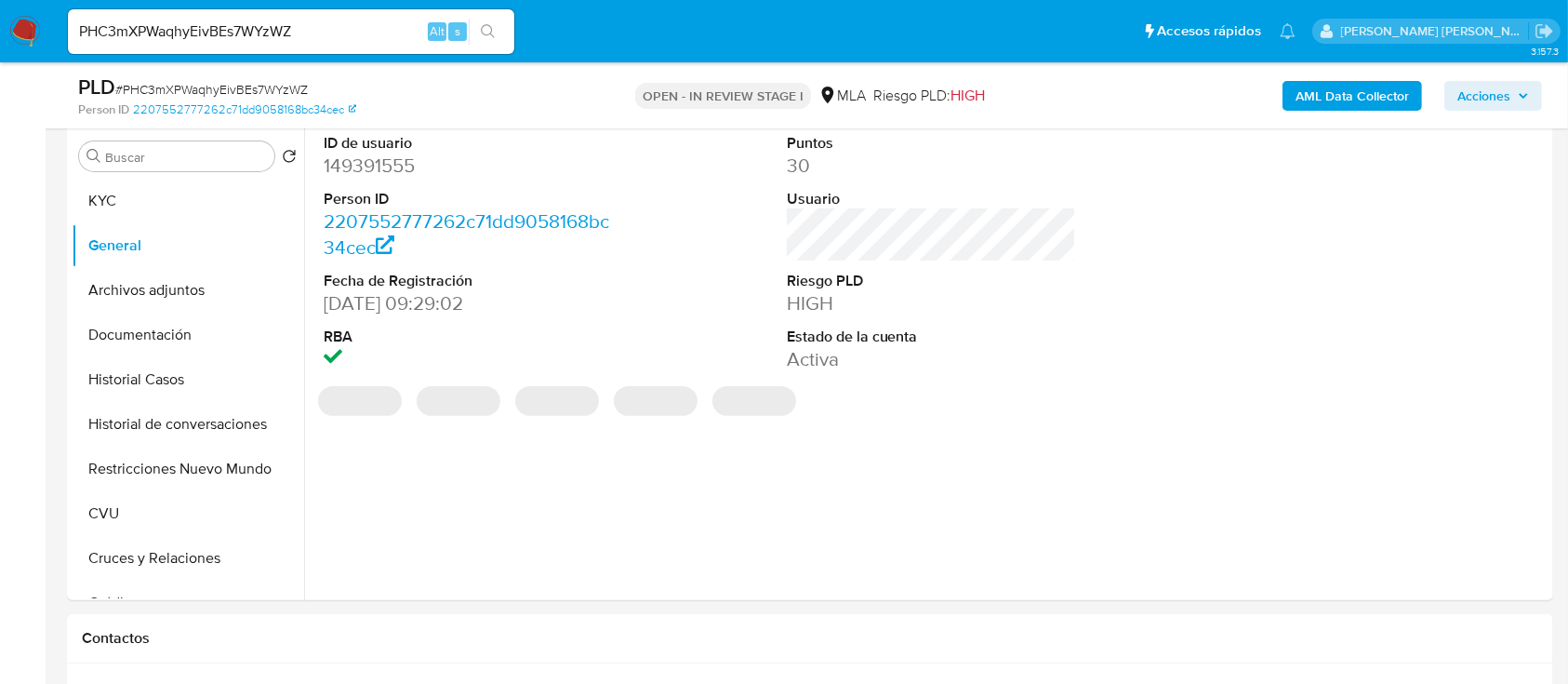
click at [387, 183] on dl "ID de usuario 149391555 Person ID 2207552777262c71dd9058168bc34cec Fecha de Reg…" at bounding box center [469, 253] width 290 height 240
click at [392, 162] on dd "149391555" at bounding box center [469, 166] width 290 height 26
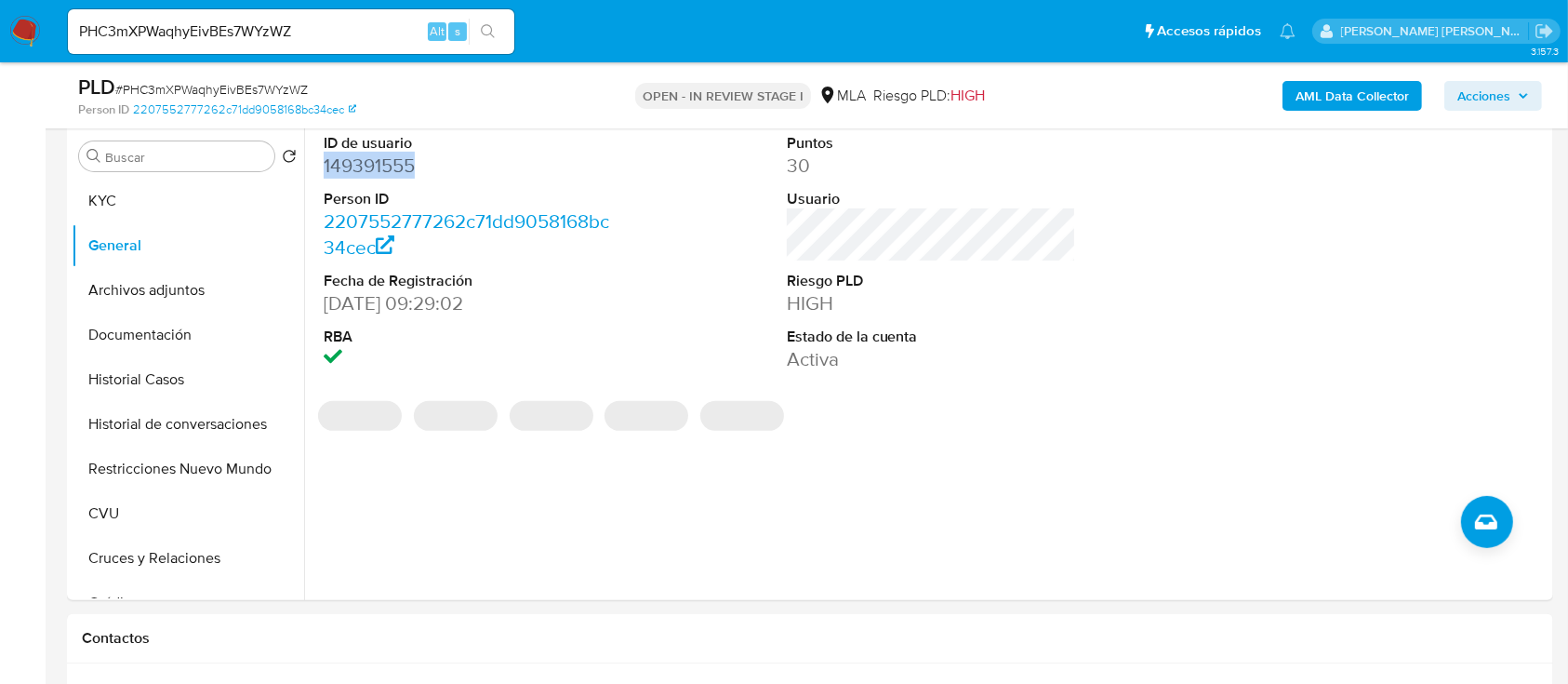
copy dd "149391555"
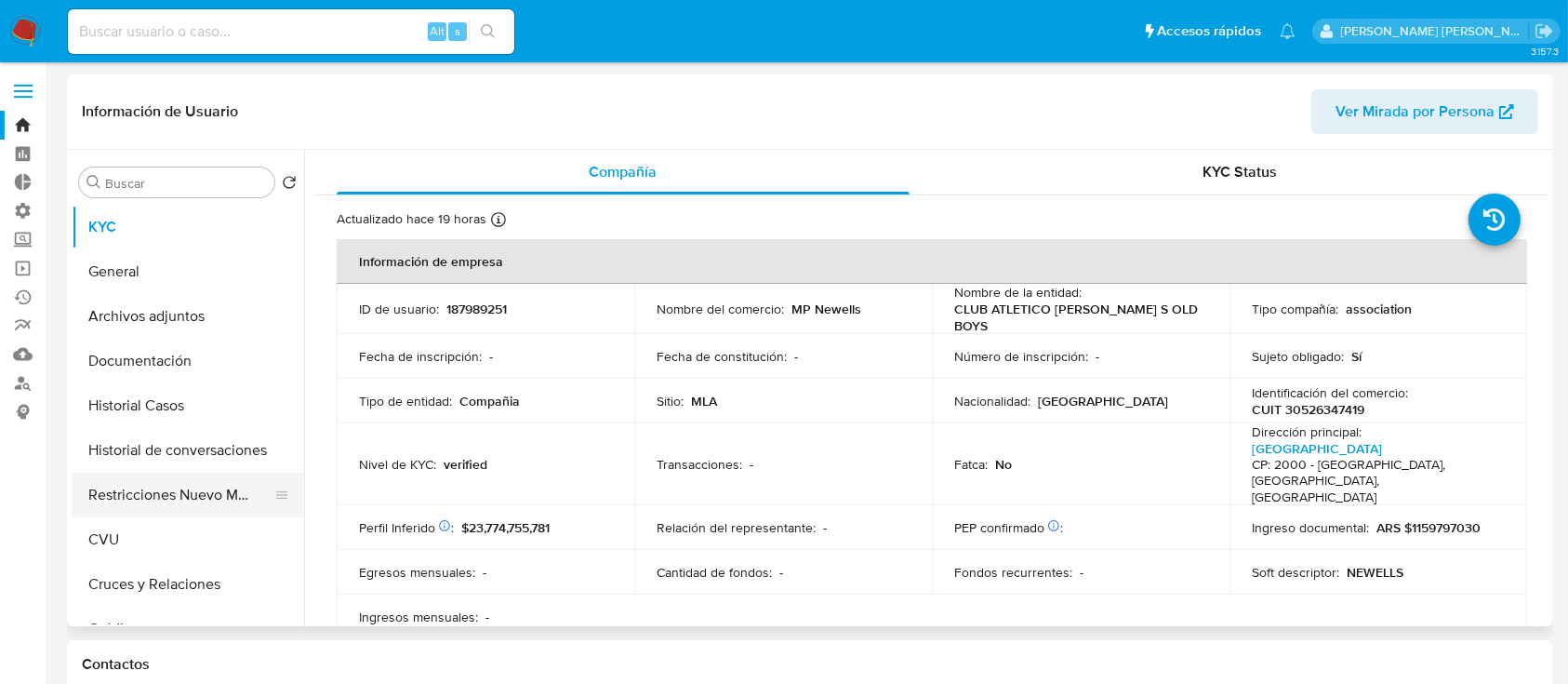
select select "10"
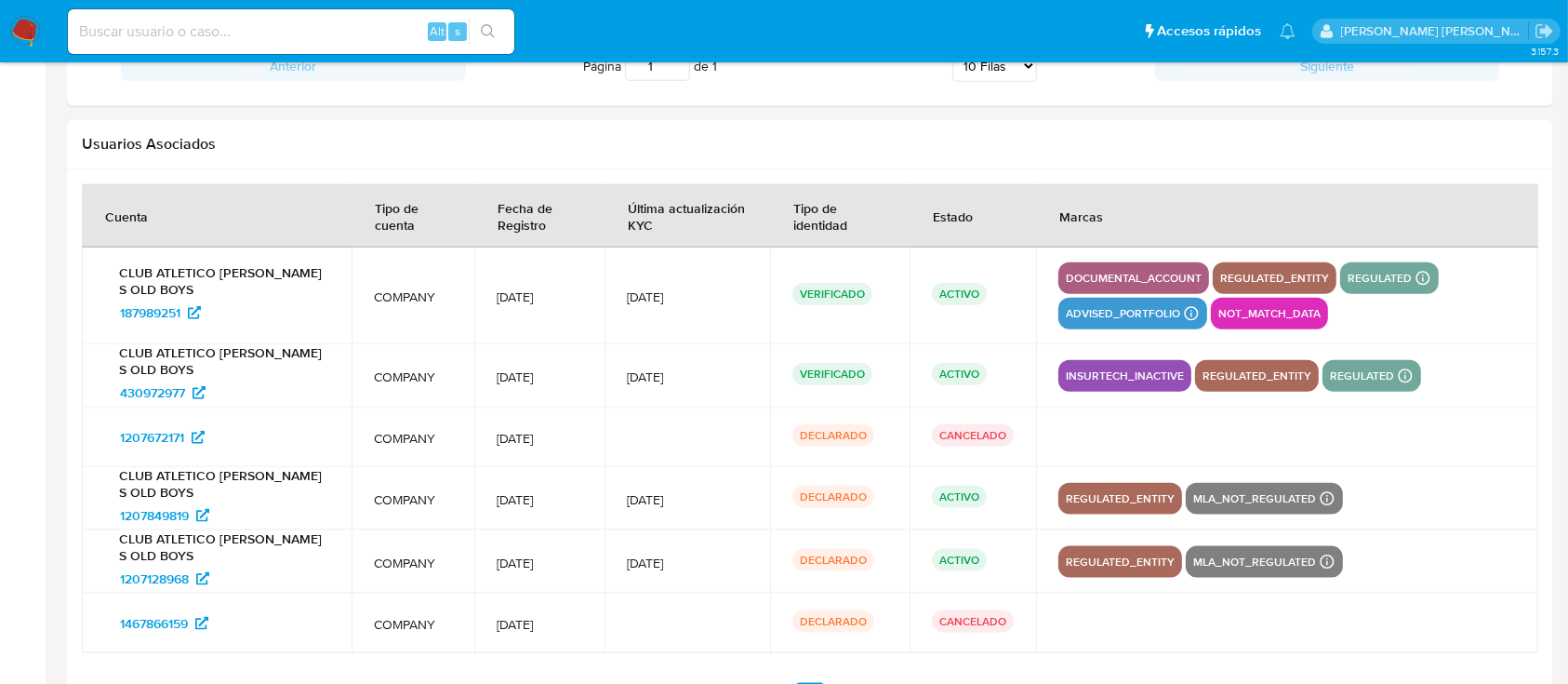
scroll to position [2221, 0]
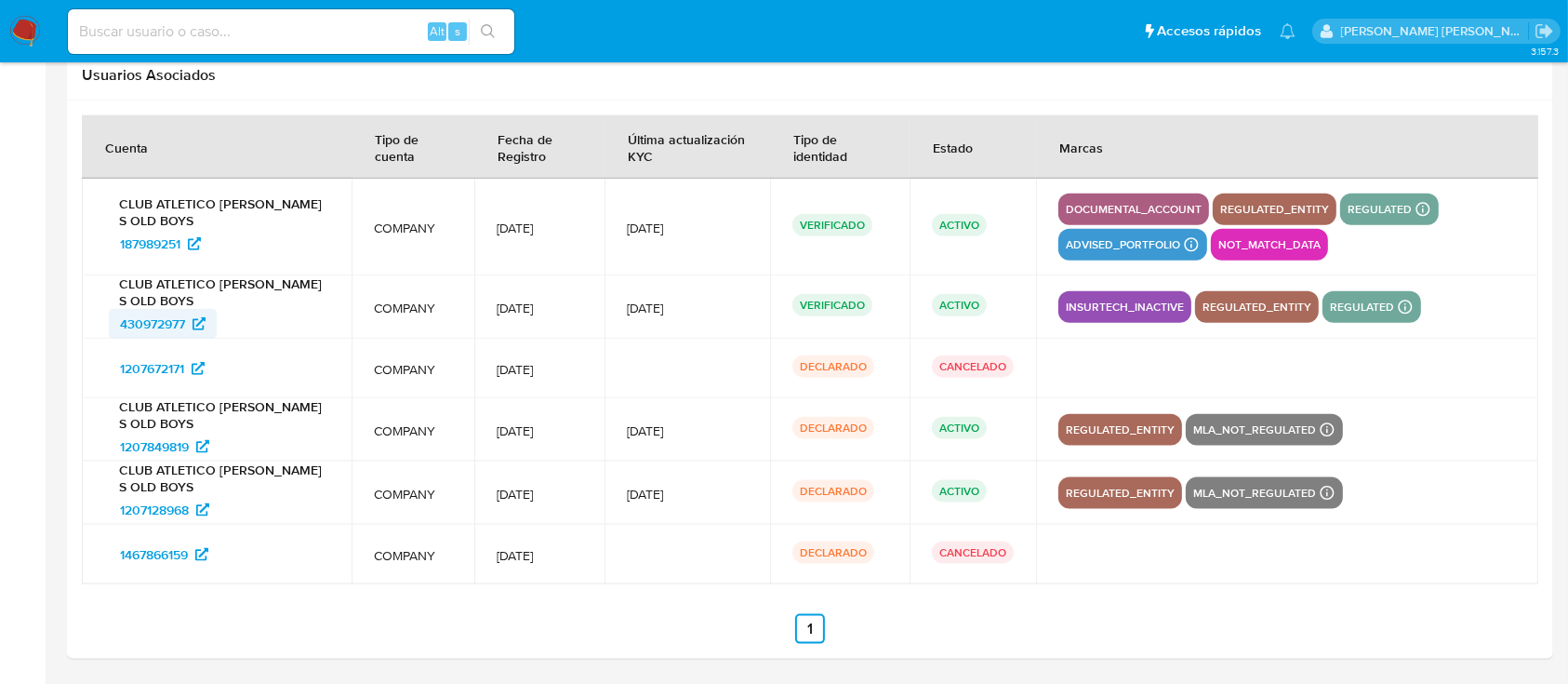
click at [185, 325] on span "430972977" at bounding box center [153, 324] width 66 height 30
click at [186, 439] on span "1207849819" at bounding box center [154, 447] width 68 height 30
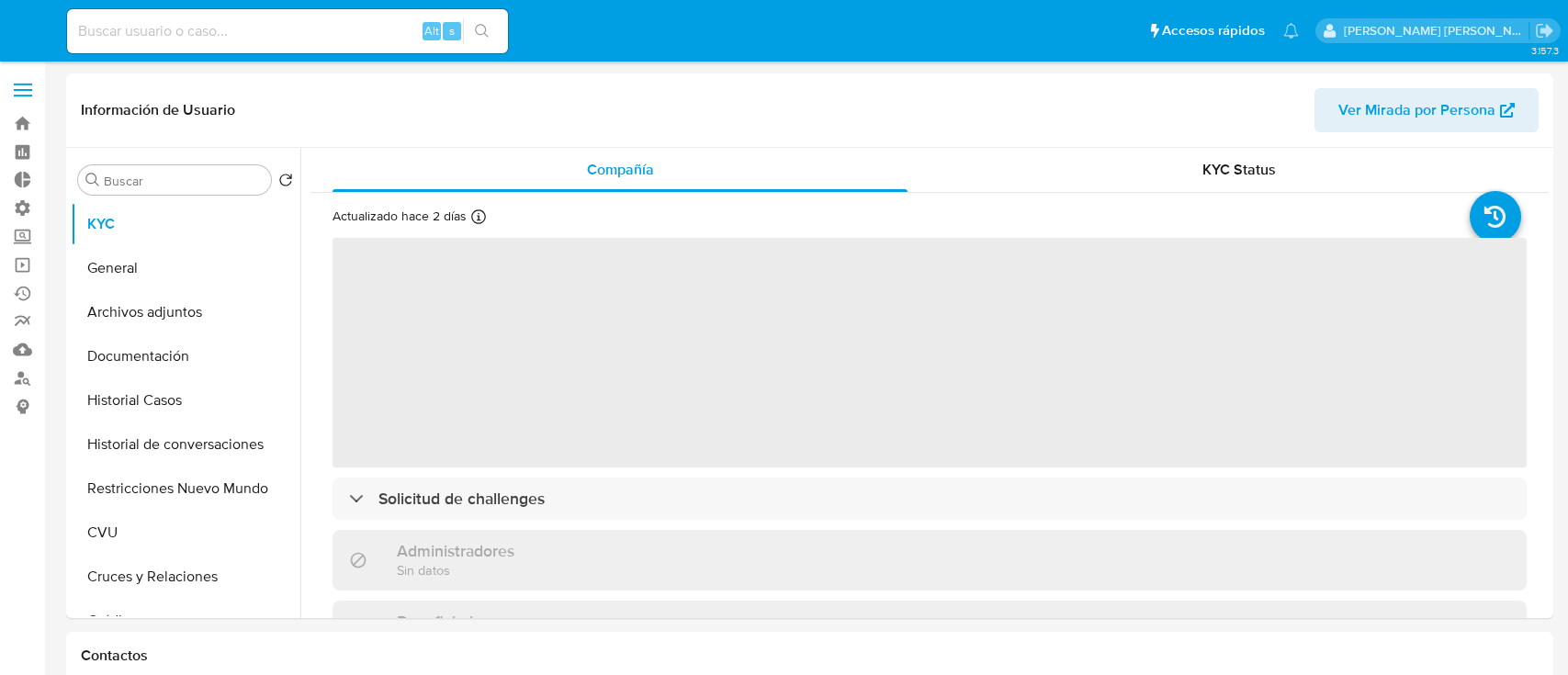
select select "10"
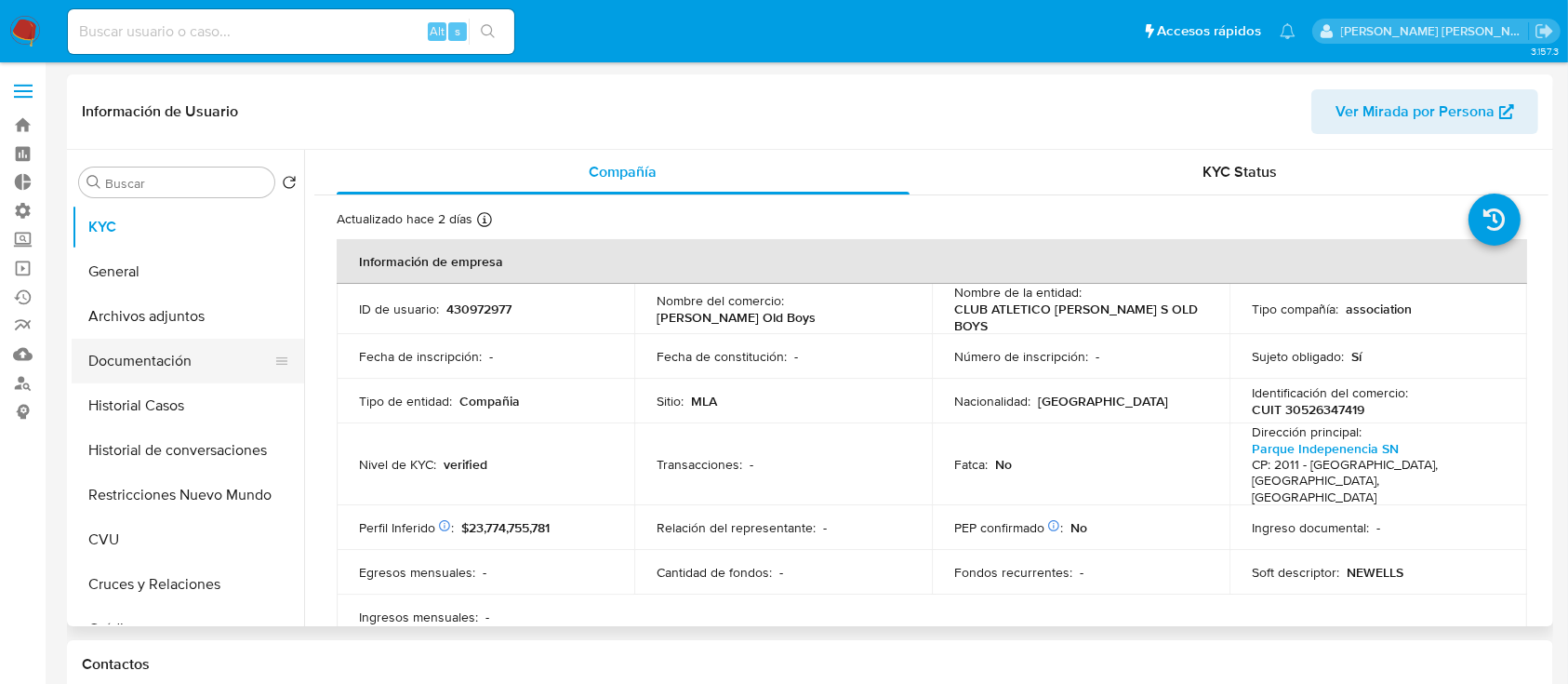
click at [208, 353] on button "Documentación" at bounding box center [180, 361] width 217 height 45
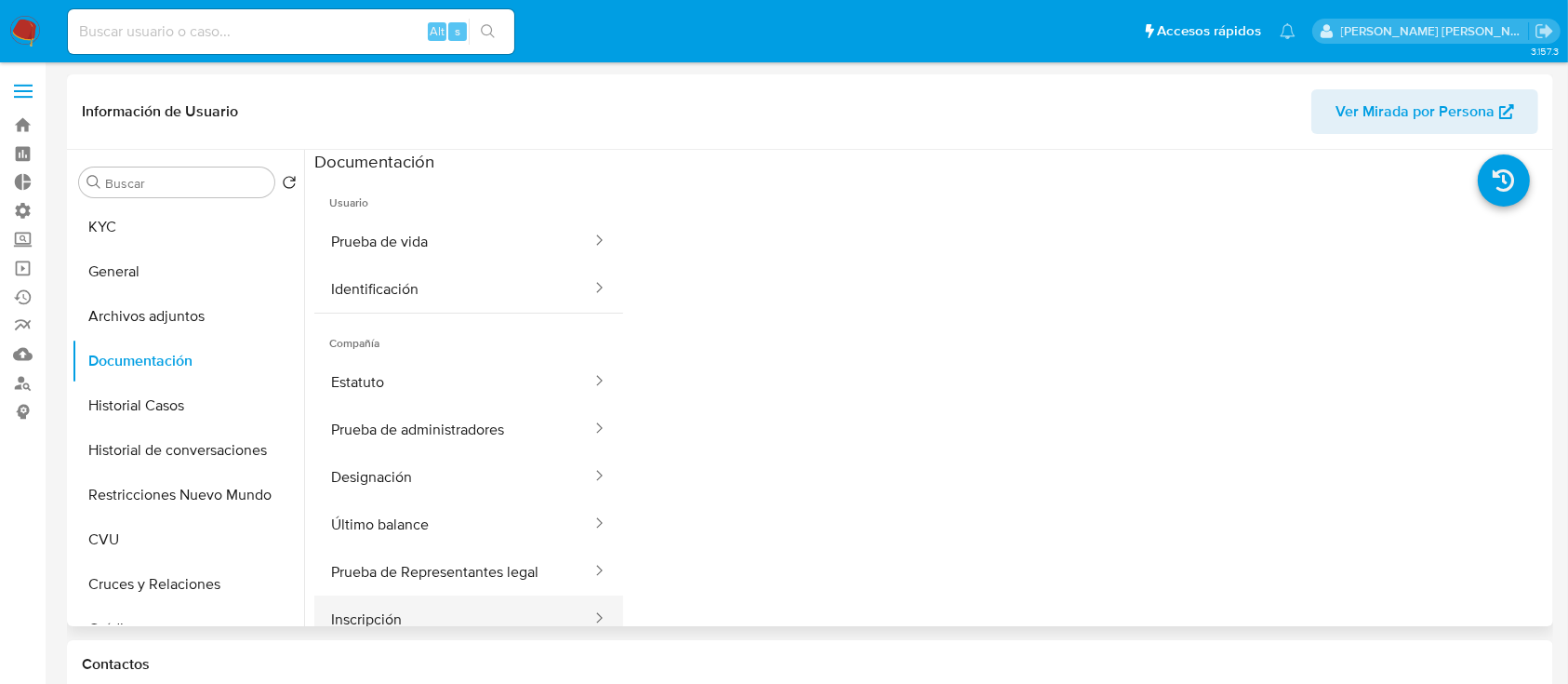
click at [491, 606] on button "Inscripción" at bounding box center [454, 618] width 279 height 48
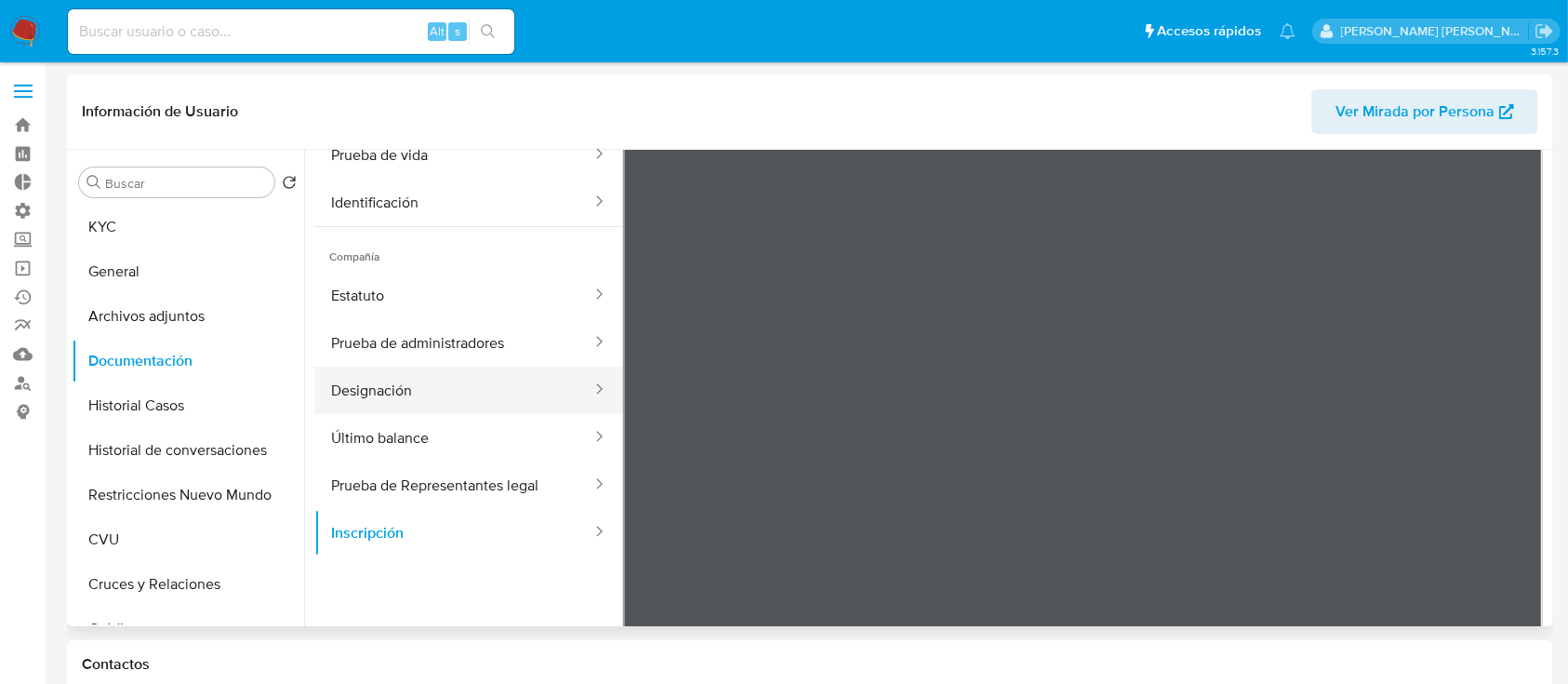
scroll to position [162, 0]
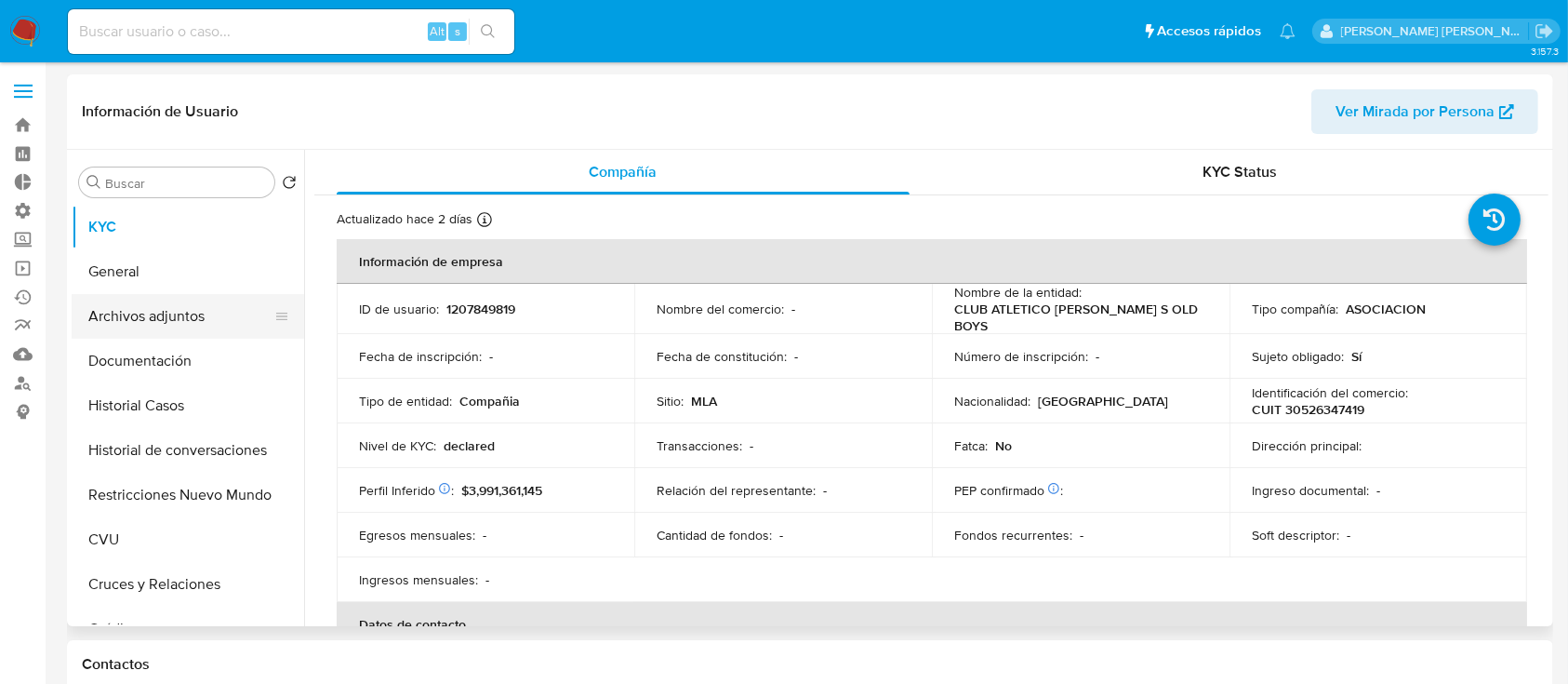
select select "10"
click at [190, 364] on button "Documentación" at bounding box center [187, 361] width 232 height 45
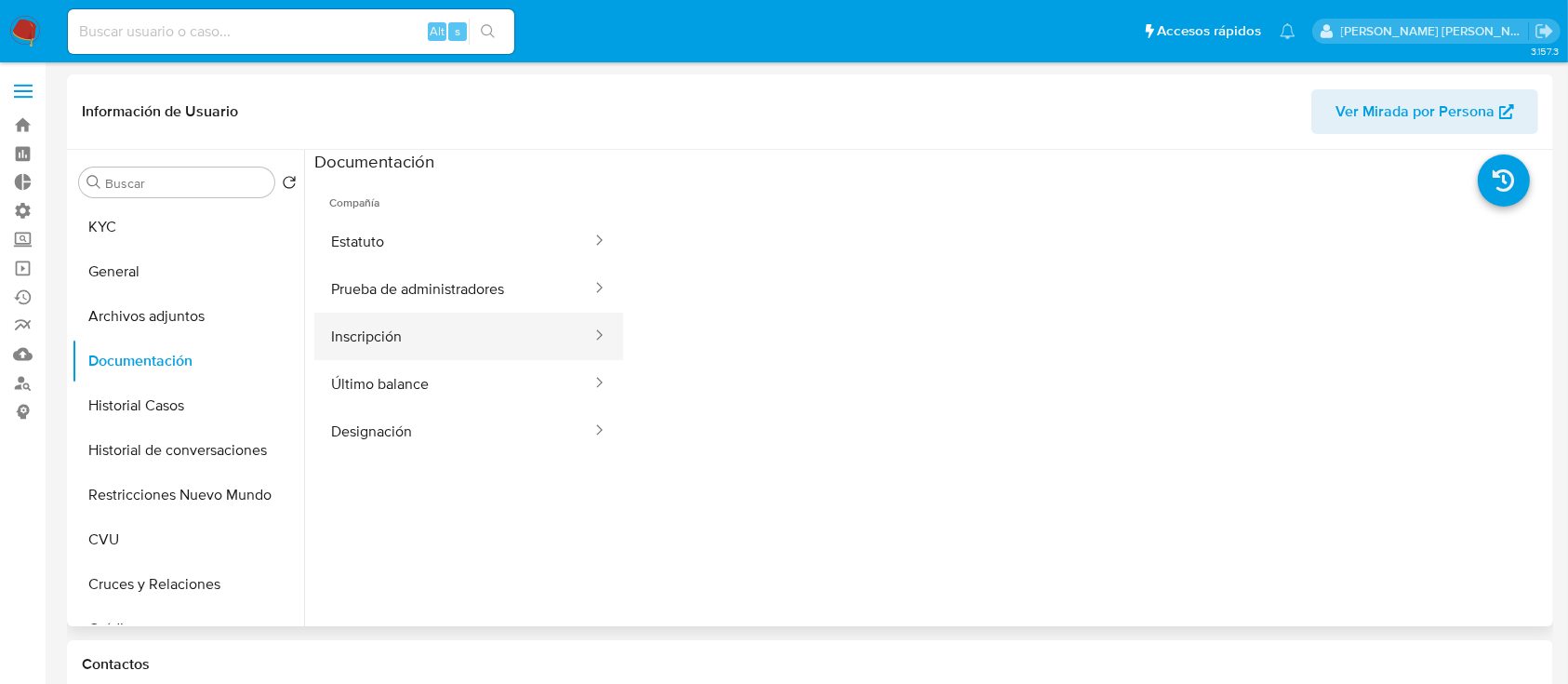
click at [537, 325] on button "Inscripción" at bounding box center [454, 336] width 279 height 48
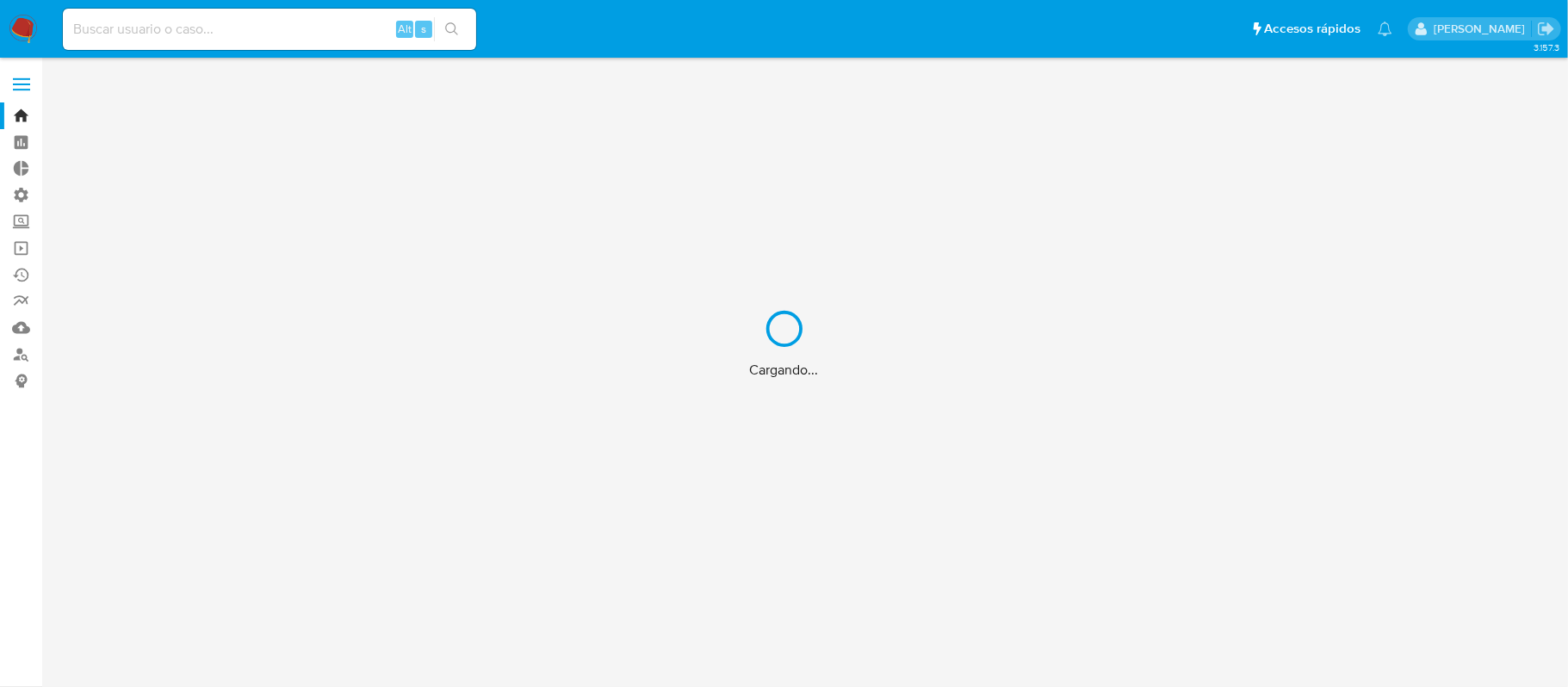
click at [273, 28] on div "Cargando..." at bounding box center [784, 344] width 1568 height 687
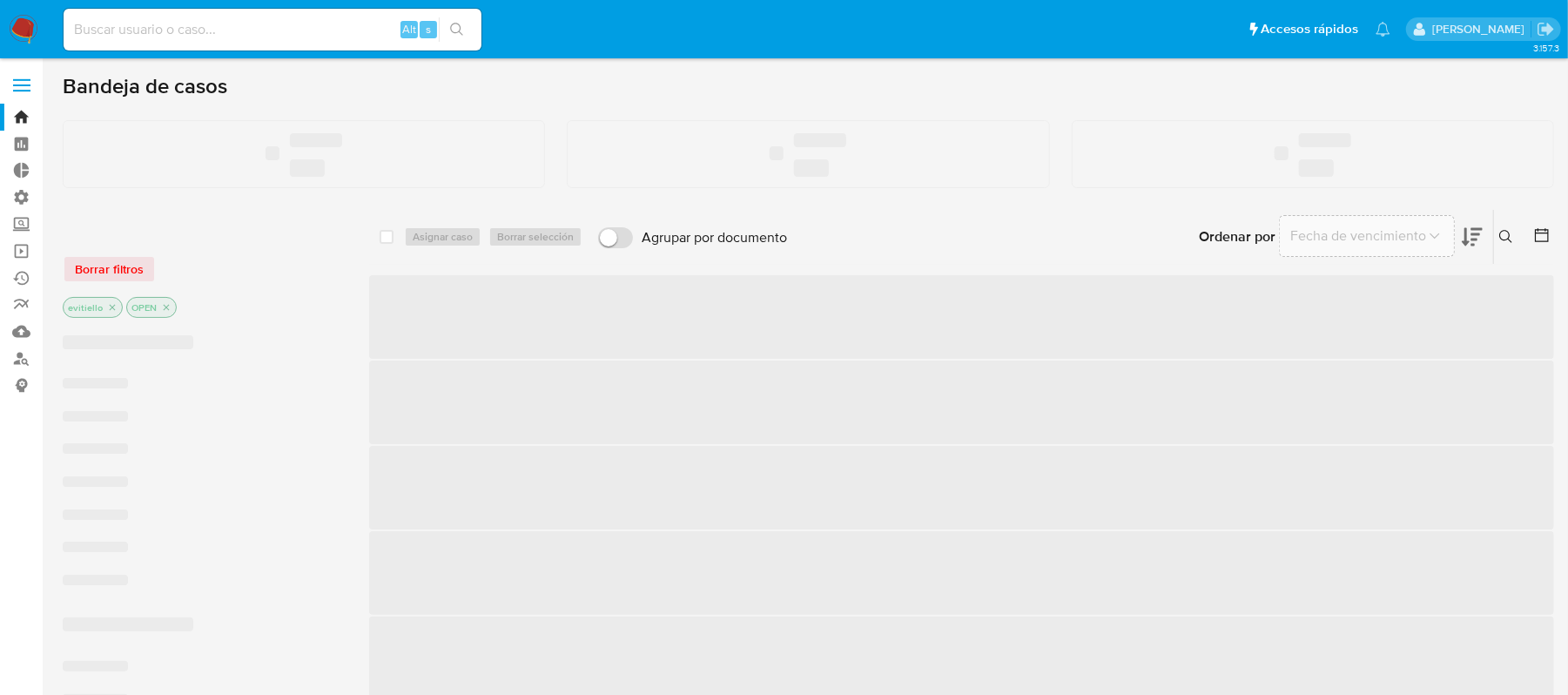
click at [317, 29] on input at bounding box center [272, 30] width 418 height 23
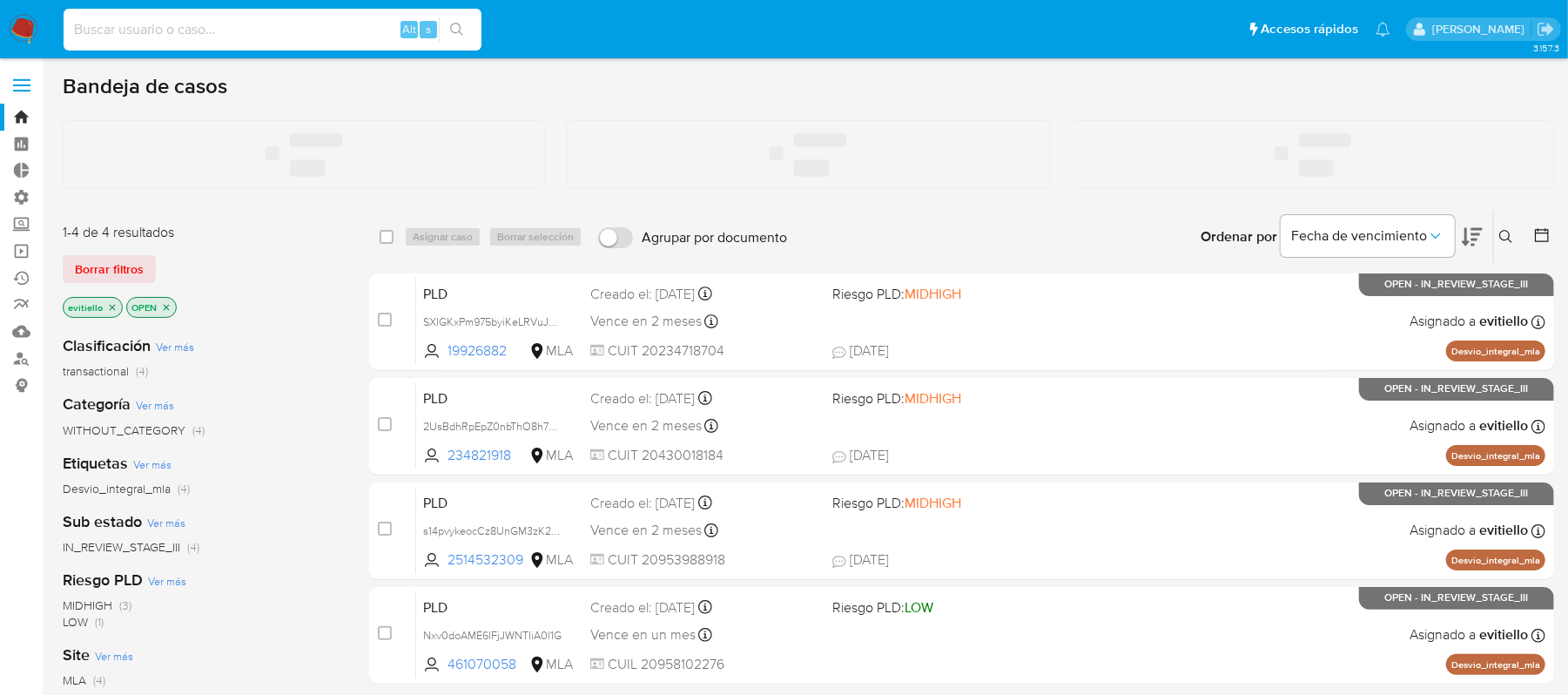
paste input "EIyD0niCclENJ9GbTPNJiWp5"
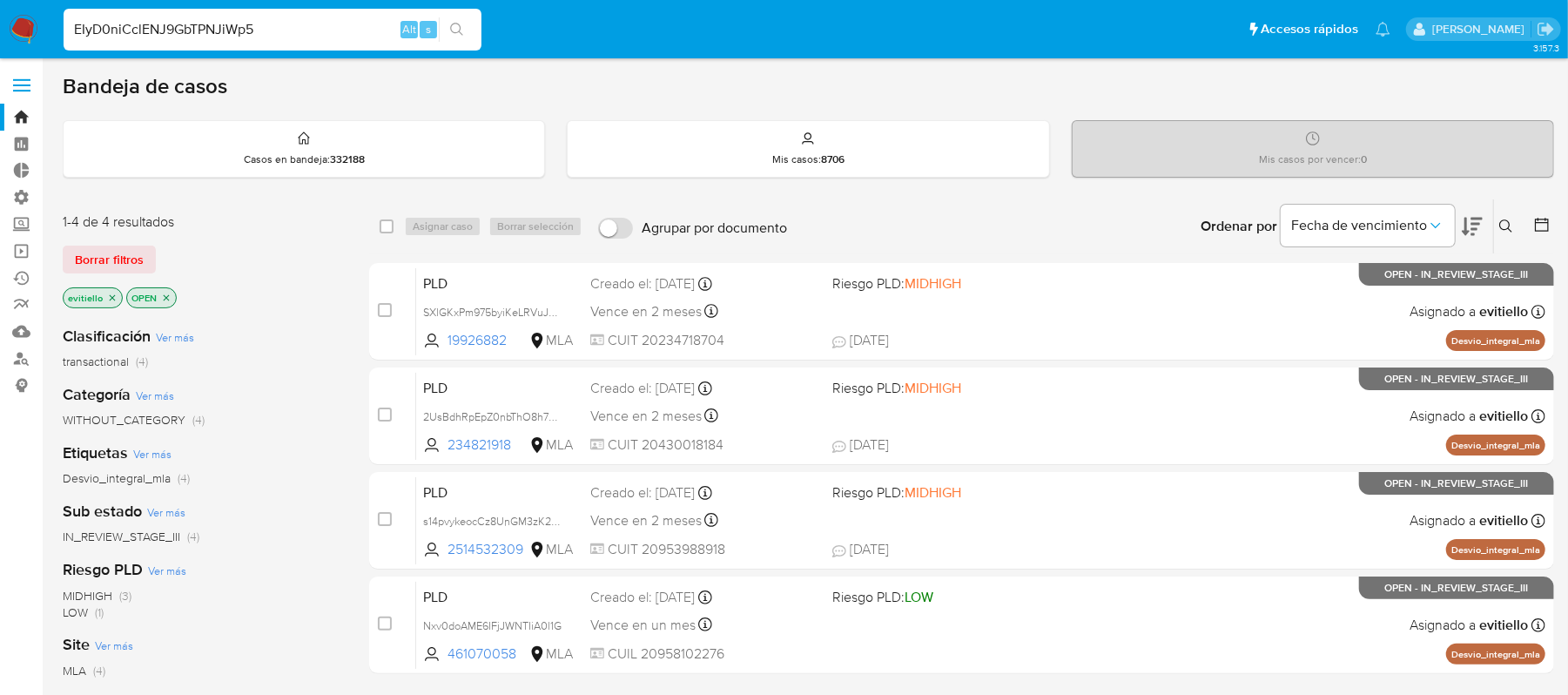
type input "EIyD0niCclENJ9GbTPNJiWp5"
click at [464, 36] on button "search-icon" at bounding box center [456, 30] width 36 height 25
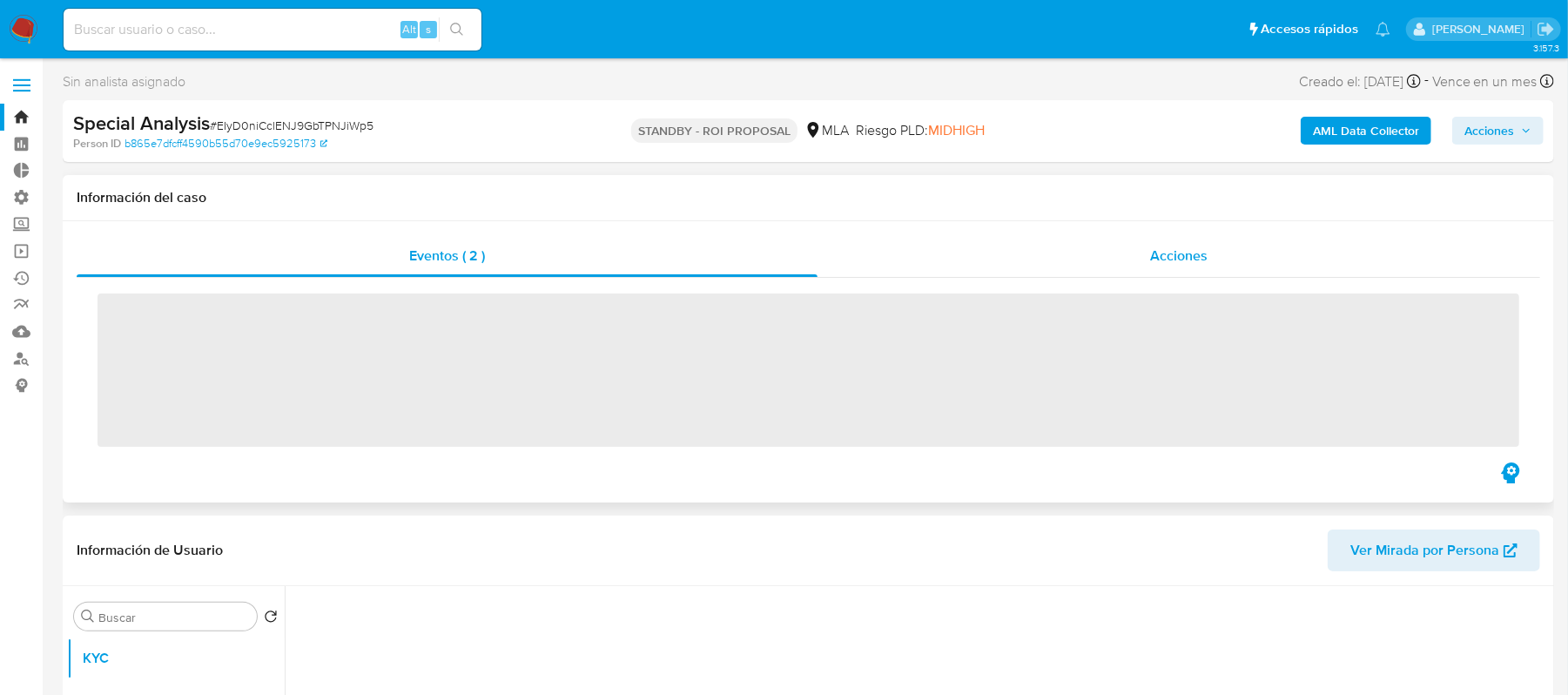
click at [1071, 247] on div "Acciones" at bounding box center [1179, 256] width 723 height 42
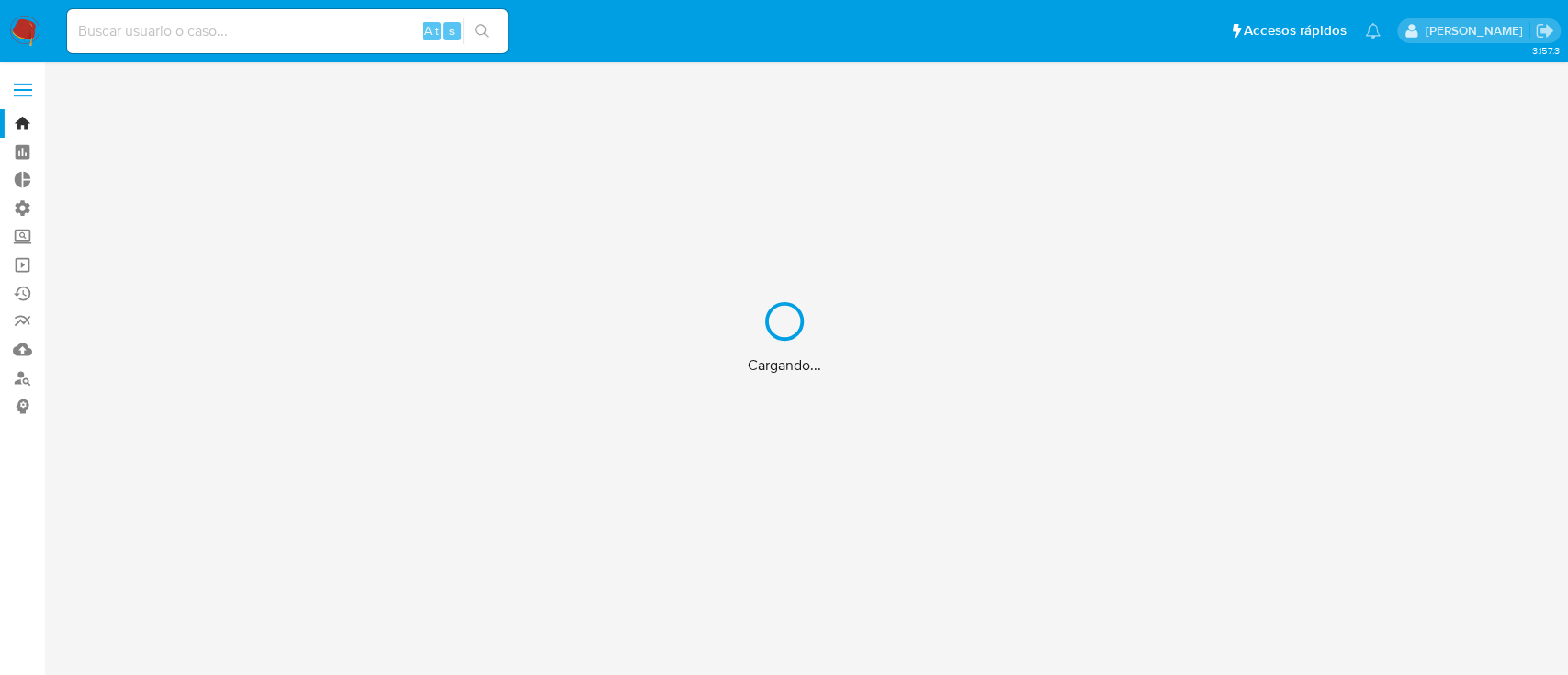
click at [288, 26] on div "Cargando..." at bounding box center [784, 338] width 1568 height 675
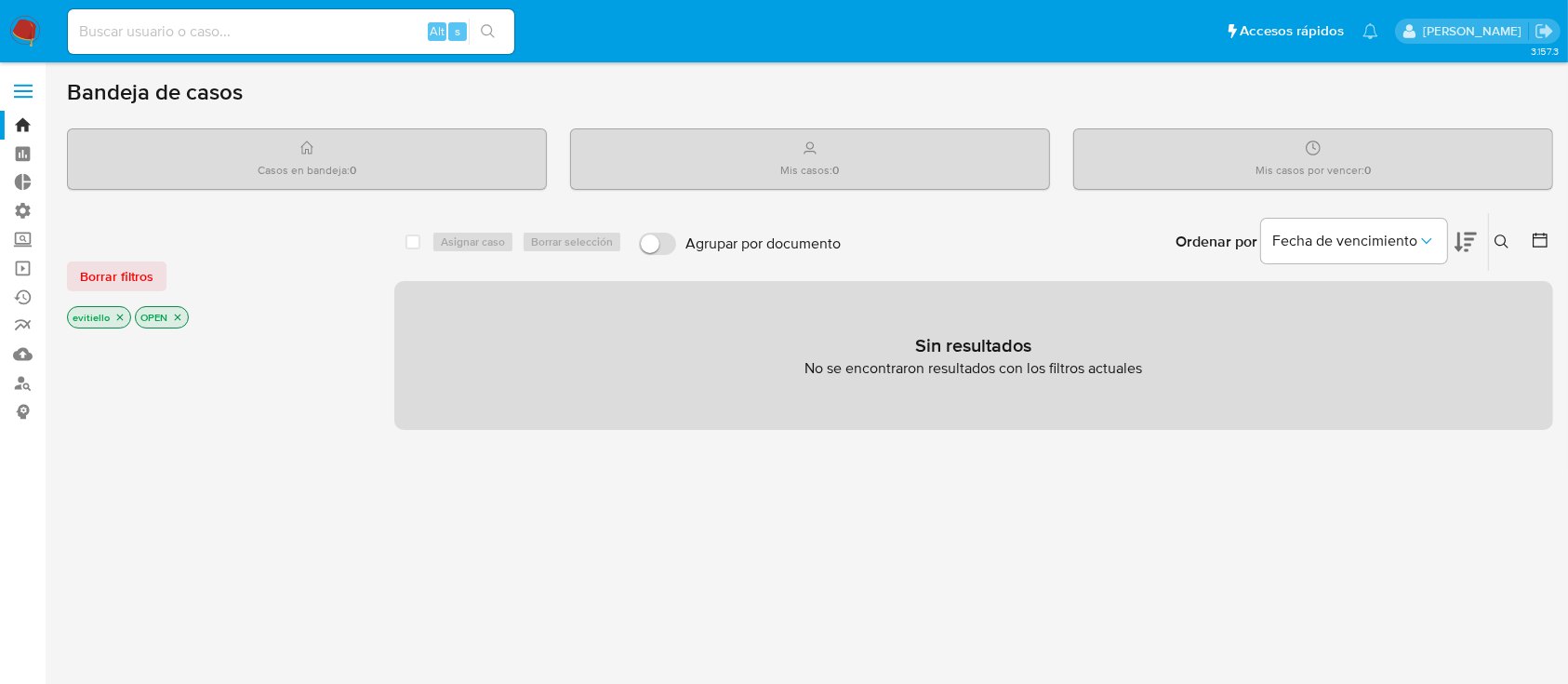
click at [291, 32] on input at bounding box center [290, 32] width 447 height 24
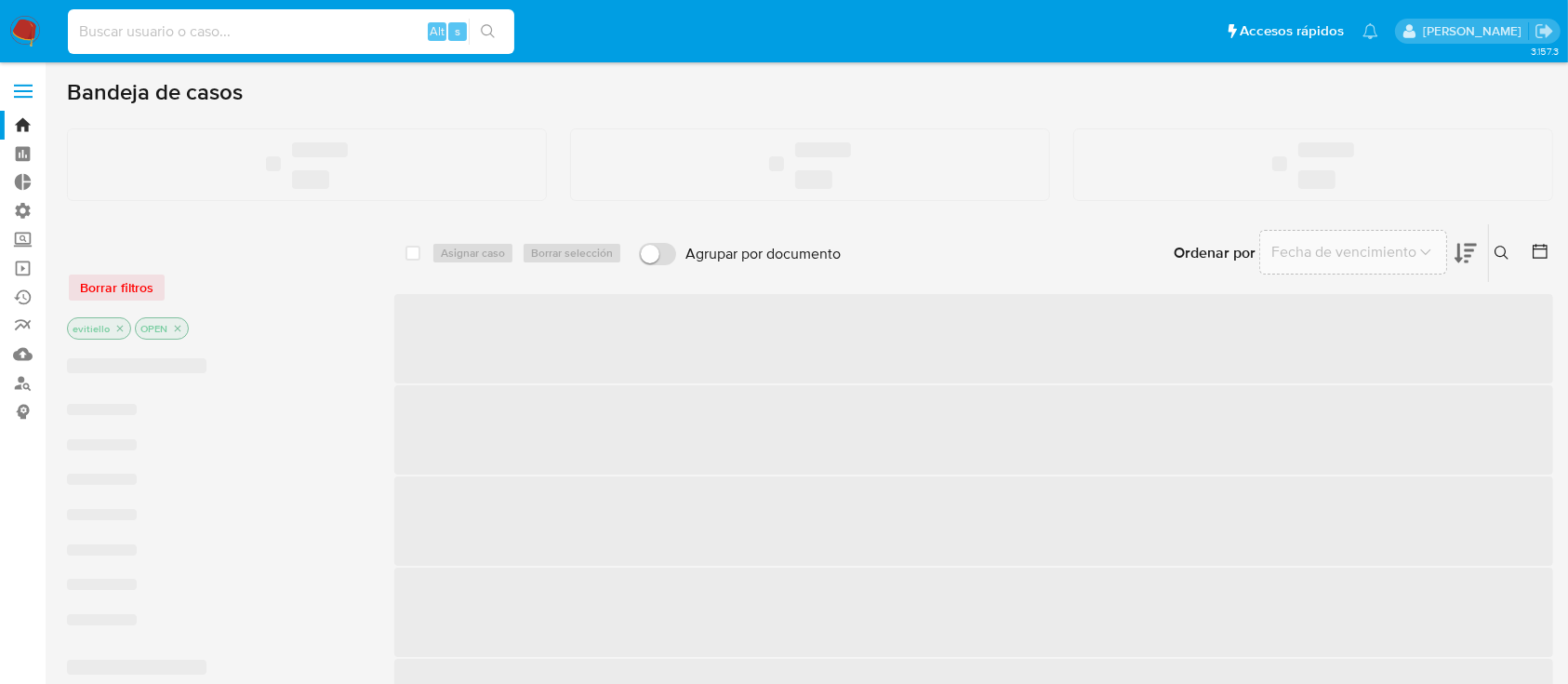
paste input "4q7LgdbuJCIlr95dq5XpKSYB"
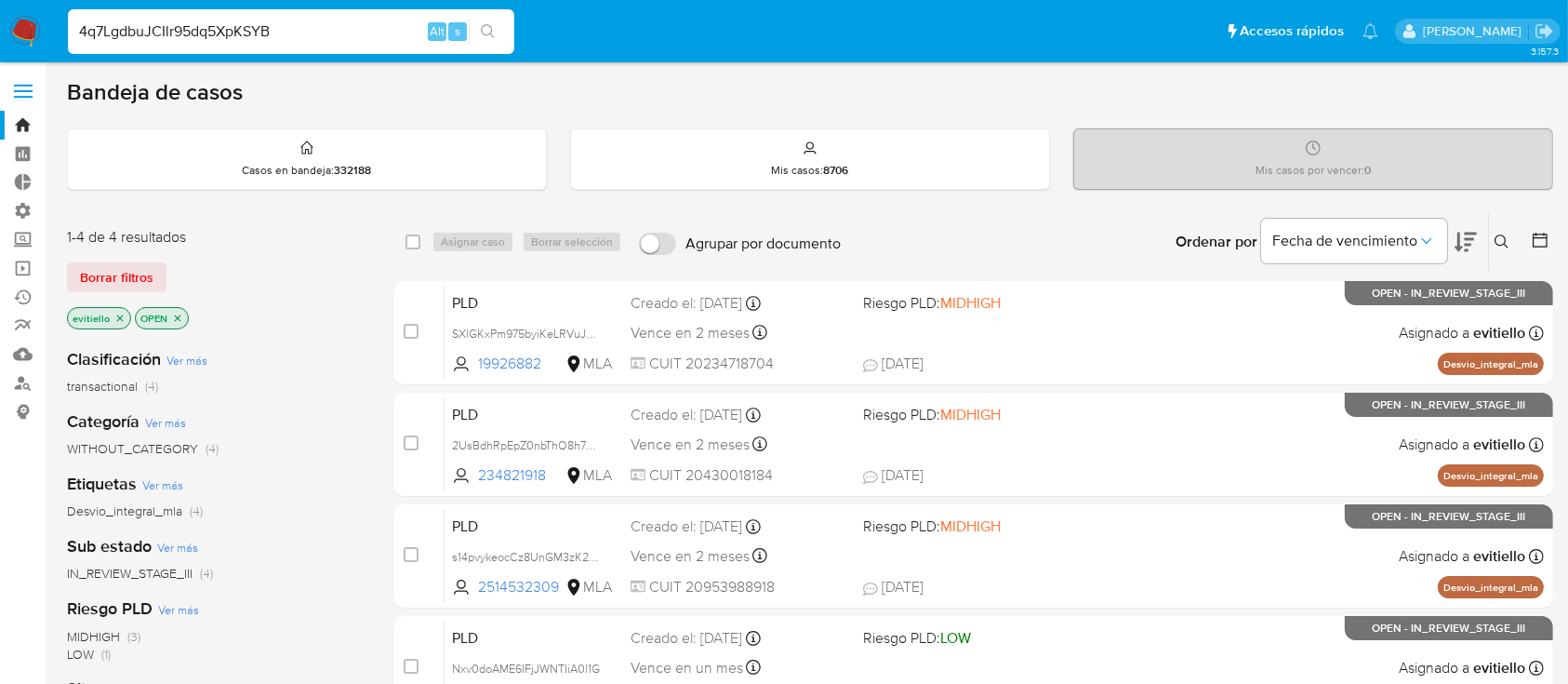
type input "4q7LgdbuJCIlr95dq5XpKSYB"
click at [495, 27] on icon "search-icon" at bounding box center [488, 32] width 15 height 15
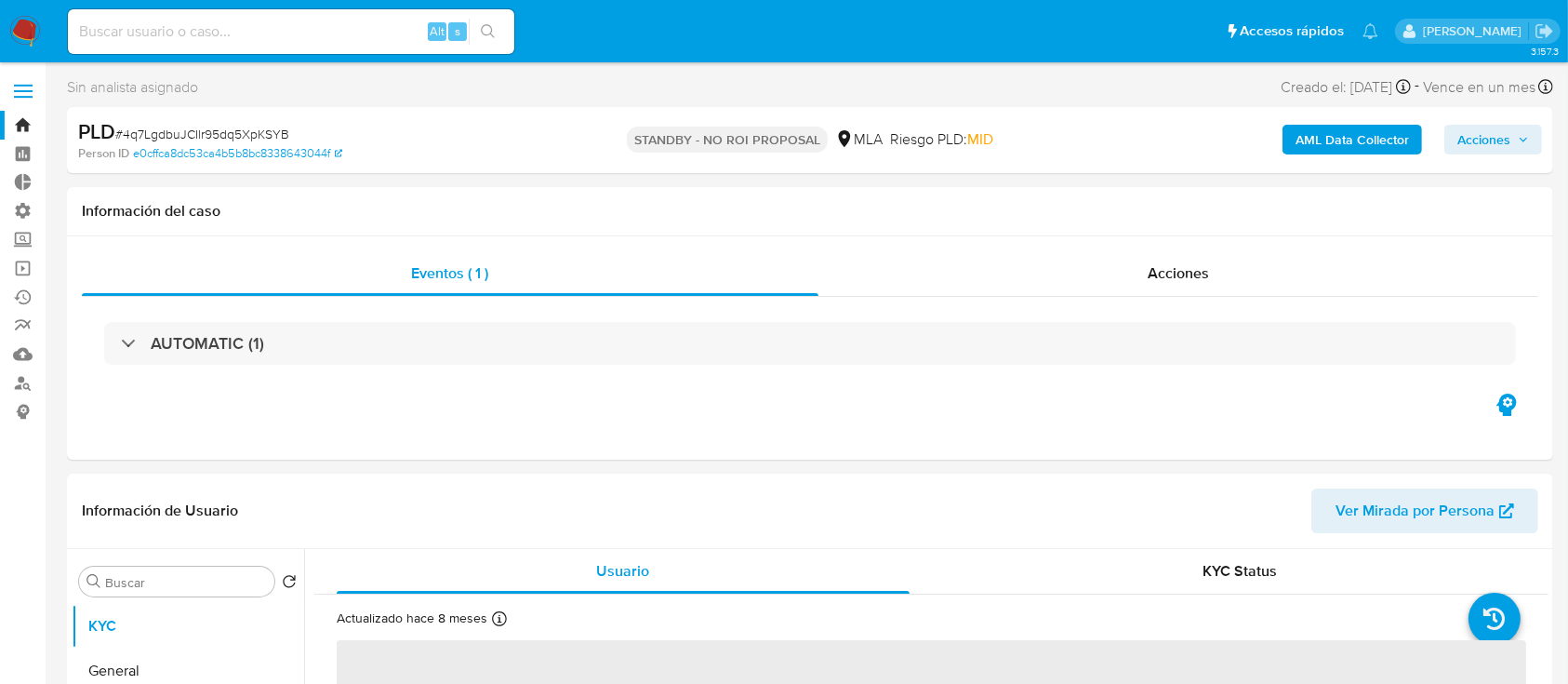
select select "10"
drag, startPoint x: 308, startPoint y: 37, endPoint x: 350, endPoint y: 36, distance: 42.0
click at [308, 36] on input at bounding box center [290, 32] width 447 height 24
paste input "ZgqOCCO0CkNqdQ4dGZJHqShY"
type input "ZgqOCCO0CkNqdQ4dGZJHqShY"
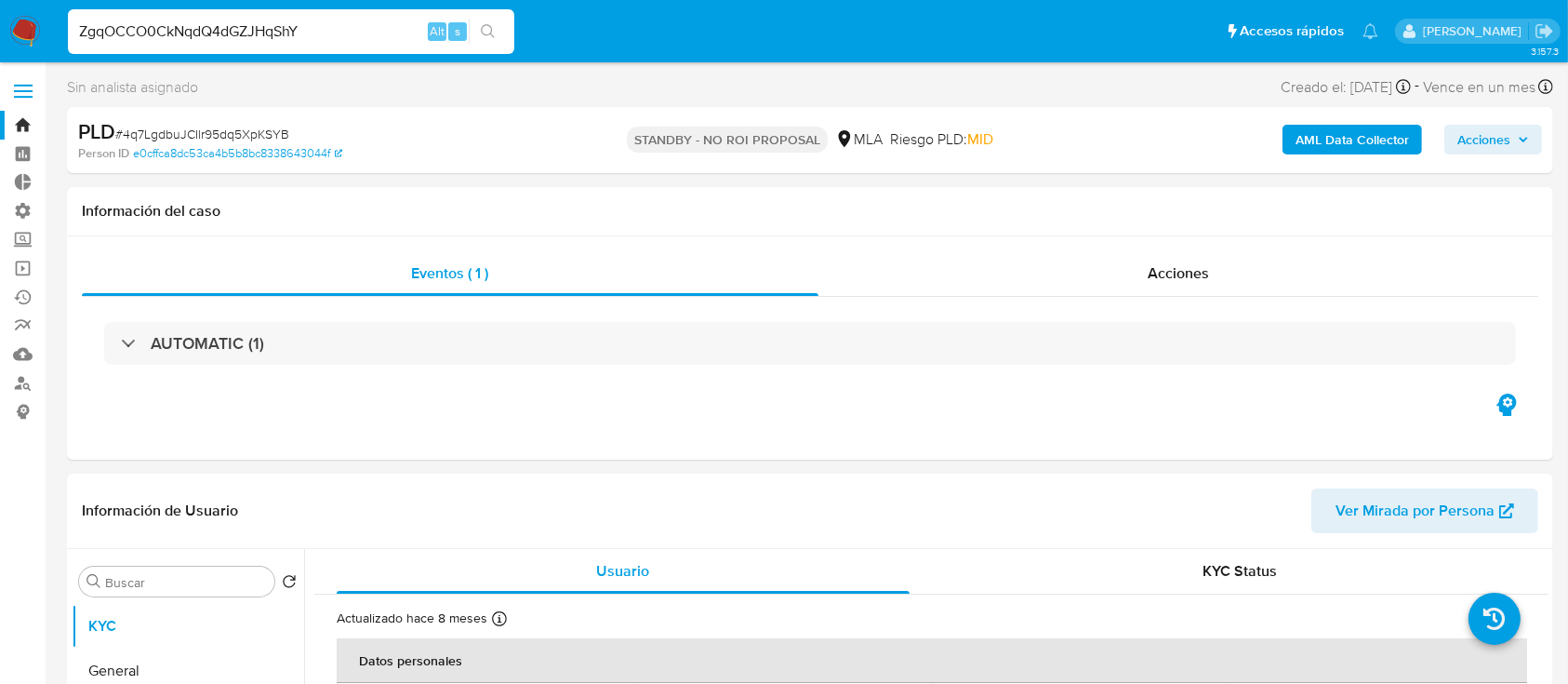
click at [498, 26] on button "search-icon" at bounding box center [487, 32] width 38 height 26
click at [1135, 279] on div "Acciones" at bounding box center [1179, 274] width 721 height 45
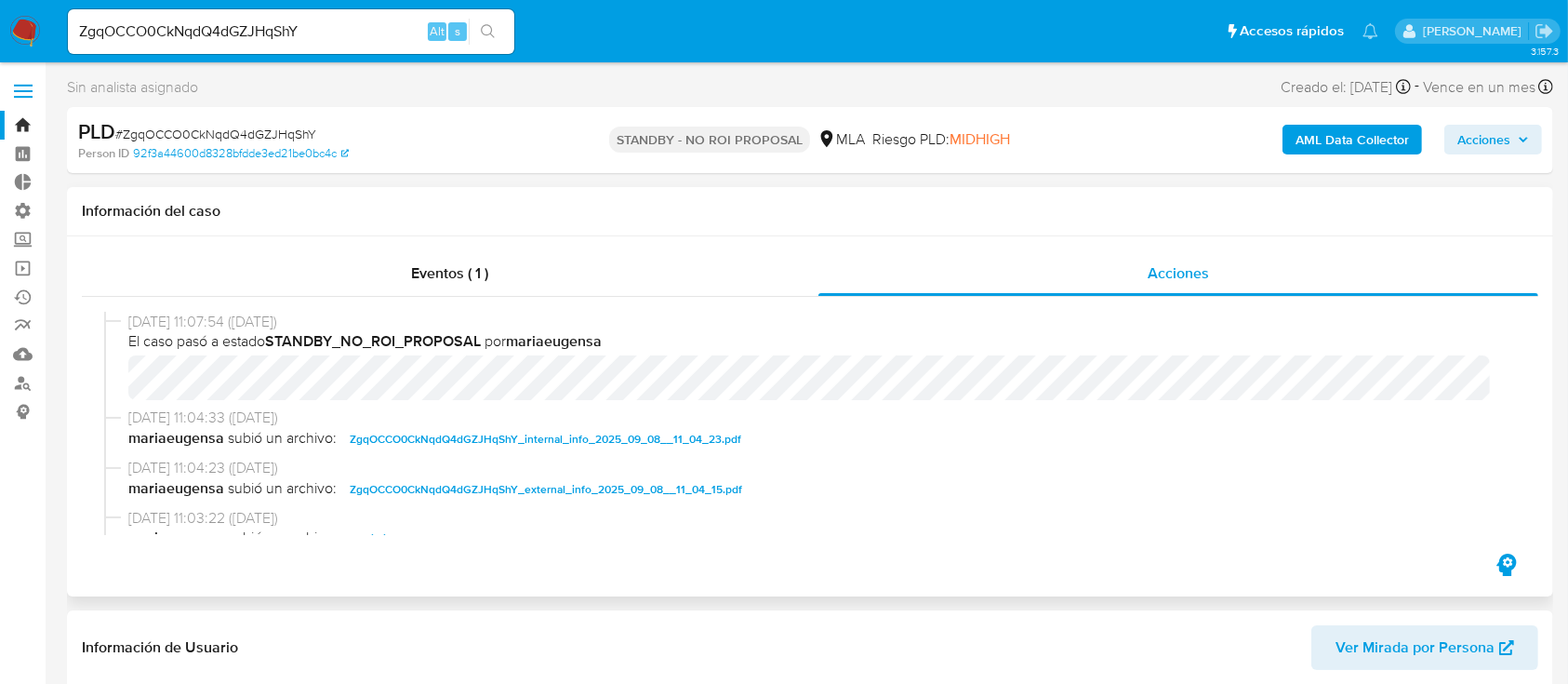
select select "10"
click at [245, 26] on input "ZgqOCCO0CkNqdQ4dGZJHqShY" at bounding box center [290, 32] width 447 height 24
paste input "4q7LgdbuJCIlr95dq5XpKSYB"
type input "4q7LgdbuJCIlr95dq5XpKSYB"
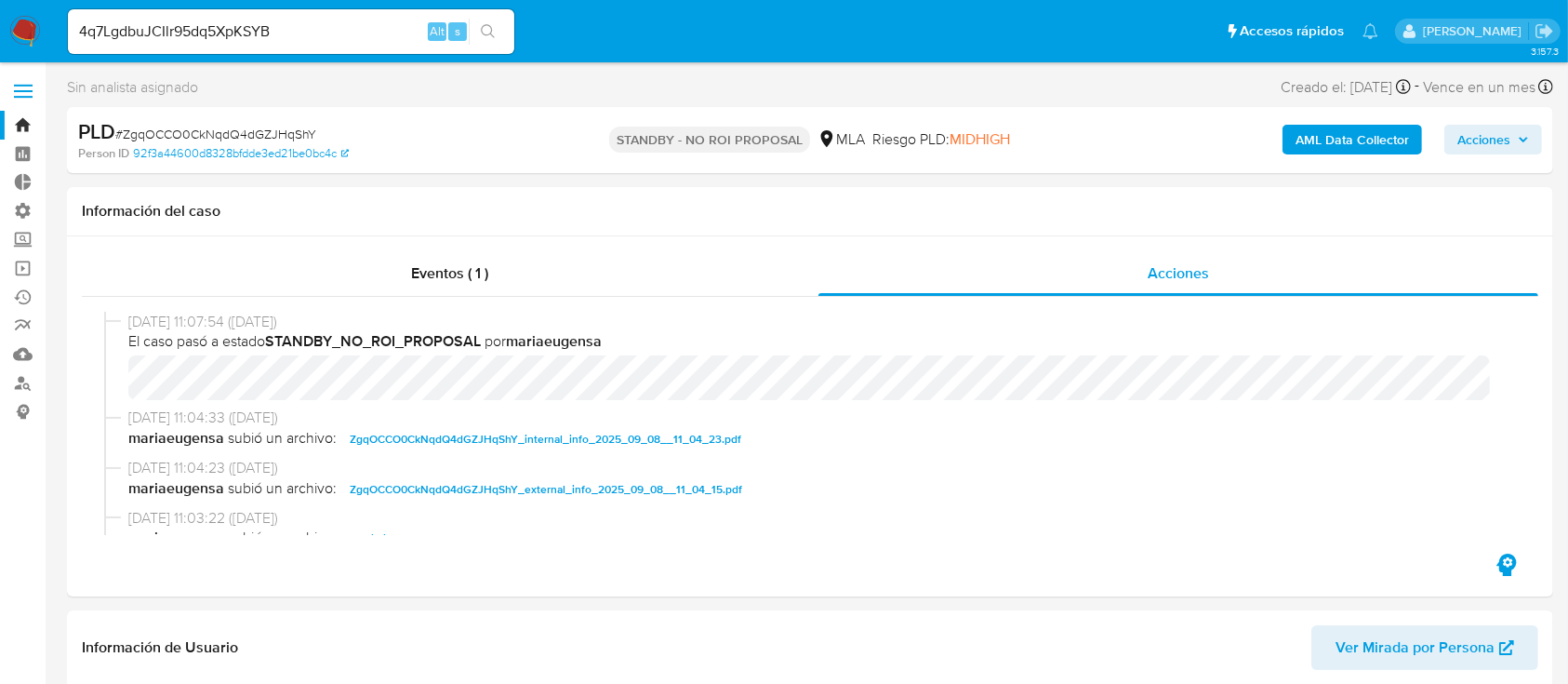
click at [485, 26] on icon "search-icon" at bounding box center [488, 32] width 15 height 15
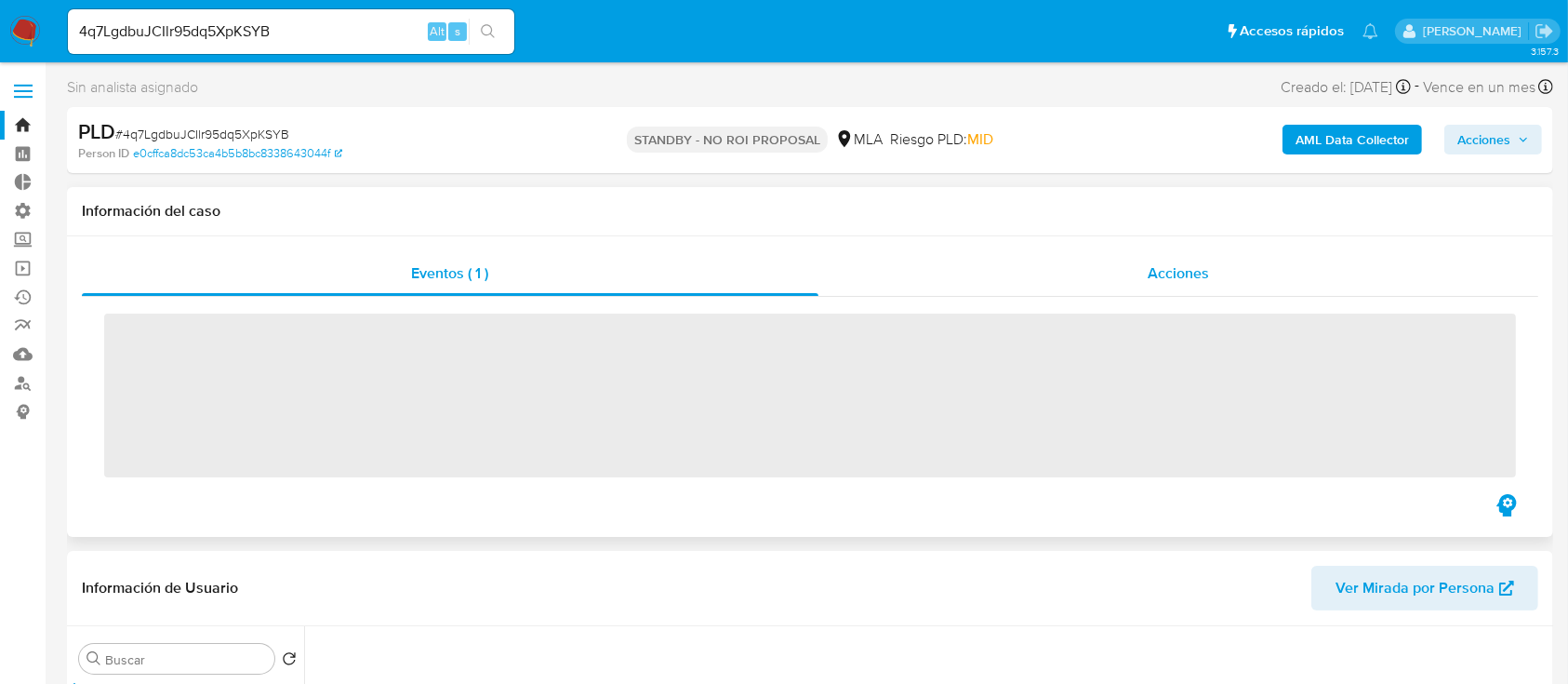
click at [1064, 279] on div "Acciones" at bounding box center [1179, 274] width 721 height 45
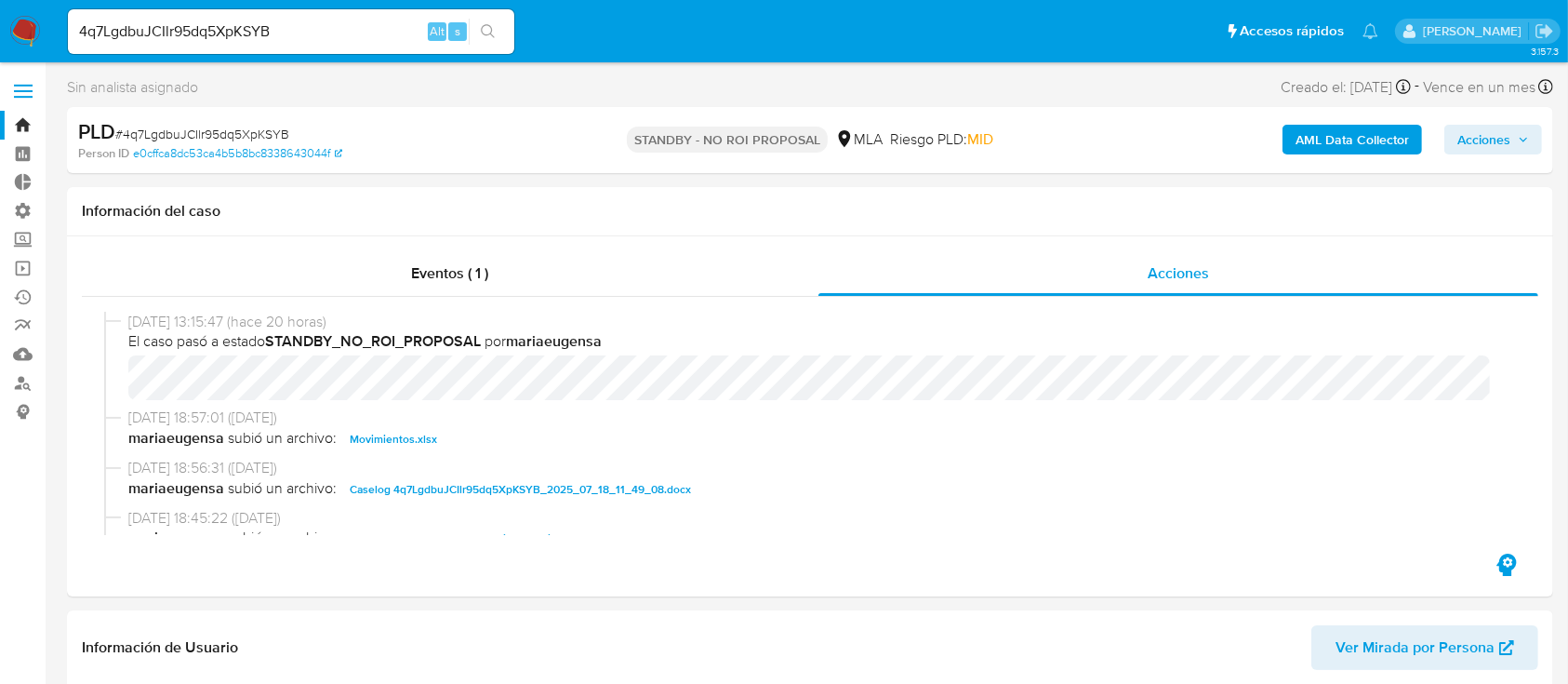
select select "10"
click at [298, 26] on input "4q7LgdbuJCIlr95dq5XpKSYB" at bounding box center [290, 32] width 447 height 24
paste input "zVqesobDizVVHM2YiPOZQRYg"
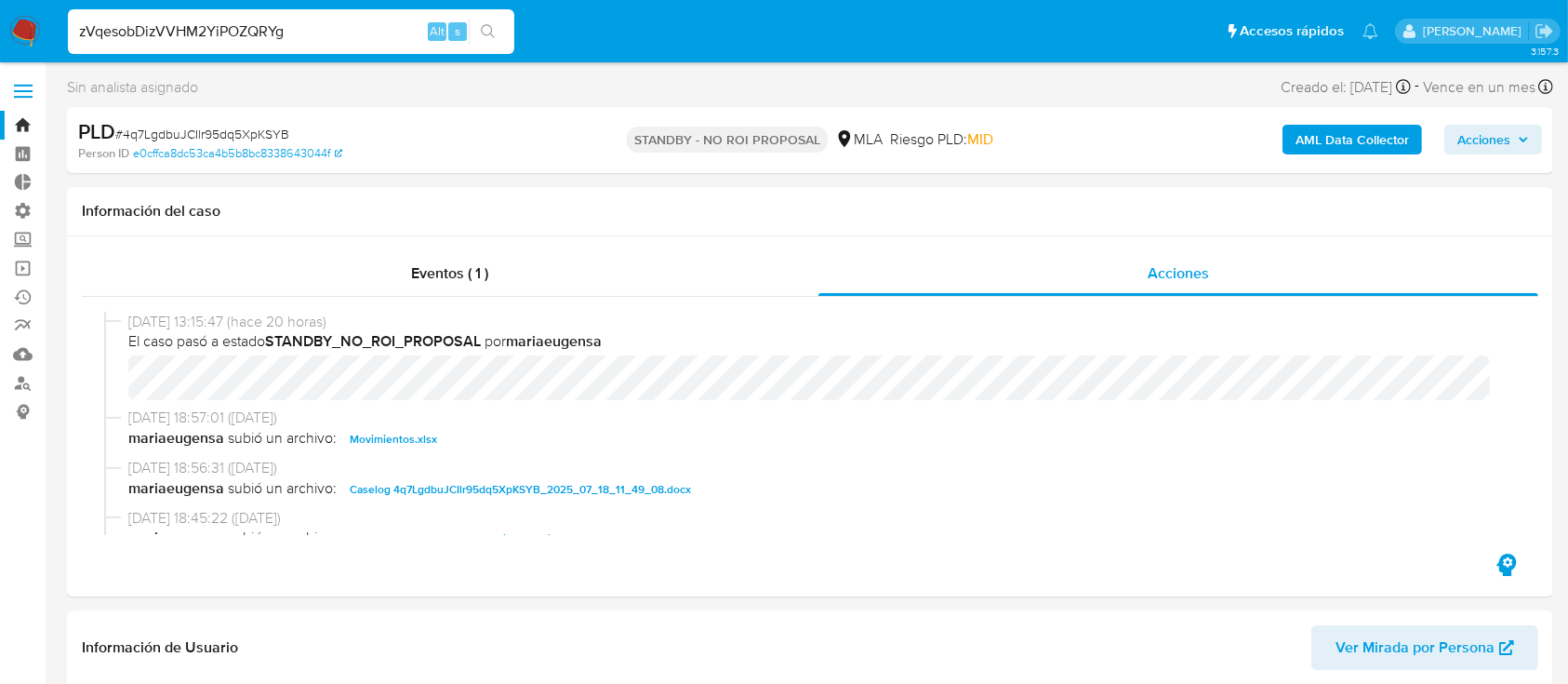
type input "zVqesobDizVVHM2YiPOZQRYg"
click at [494, 26] on icon "search-icon" at bounding box center [488, 32] width 15 height 15
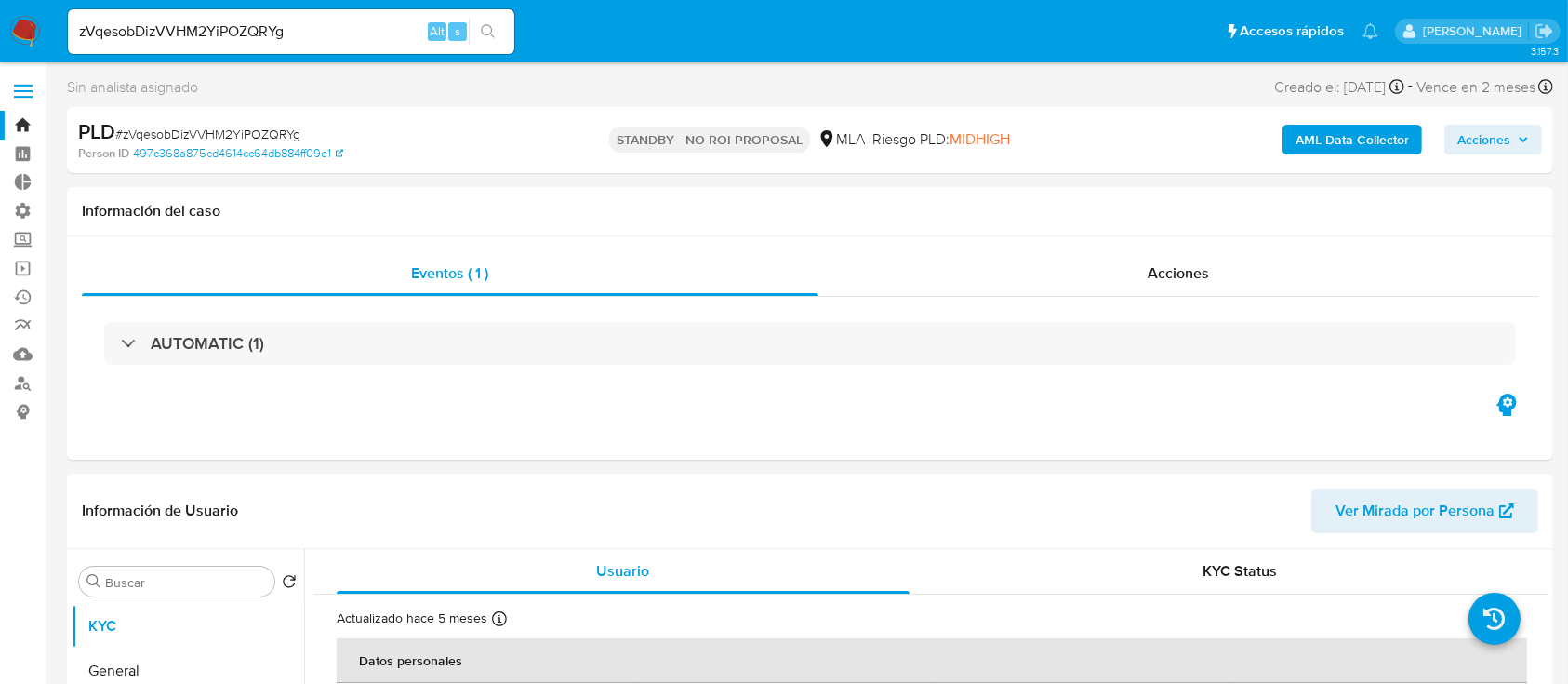
select select "10"
click at [336, 22] on input "zVqesobDizVVHM2YiPOZQRYg" at bounding box center [290, 32] width 447 height 24
paste input "unWBpCI9CN5nRARBS2xyTCYC"
type input "unWBpCI9CN5nRARBS2xyTCYC"
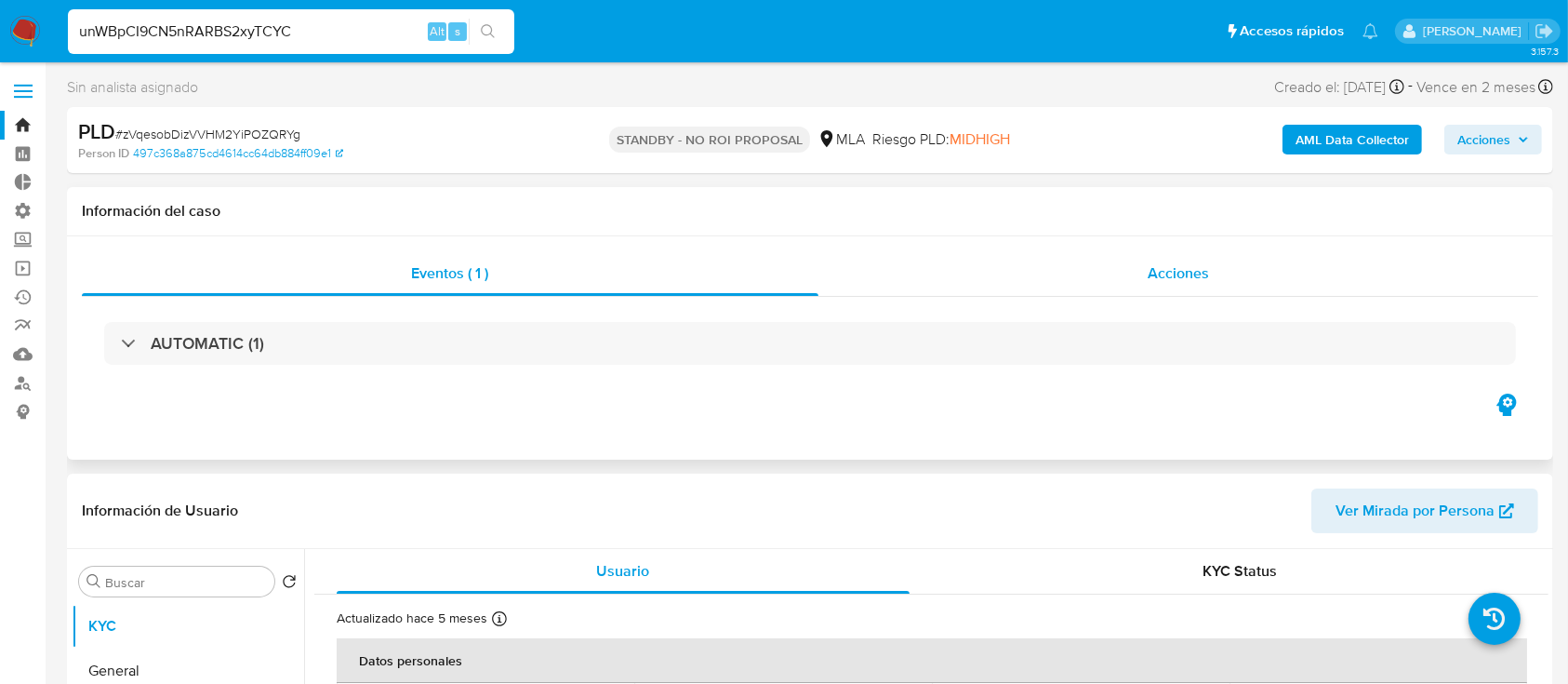
click at [1046, 271] on div "Acciones" at bounding box center [1179, 274] width 721 height 45
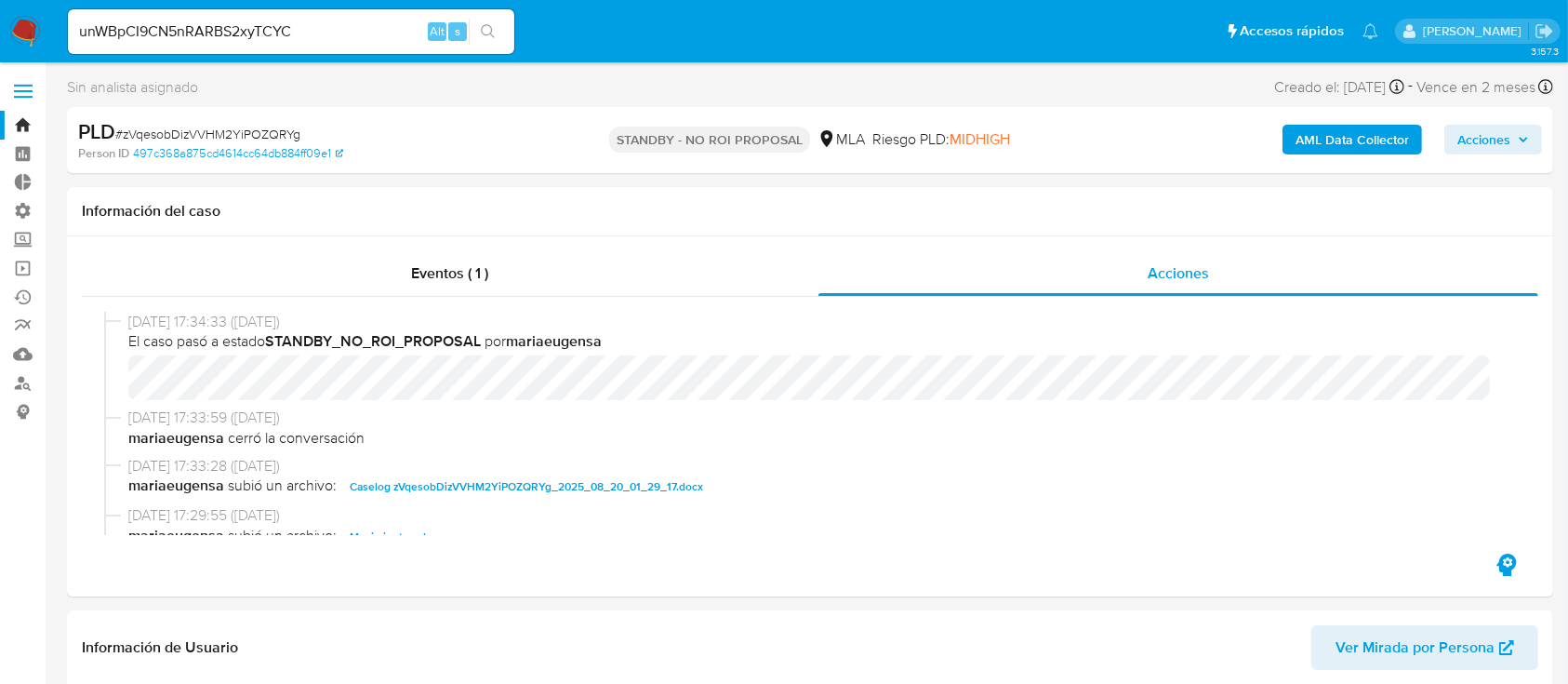
click at [481, 24] on icon "search-icon" at bounding box center [488, 32] width 15 height 15
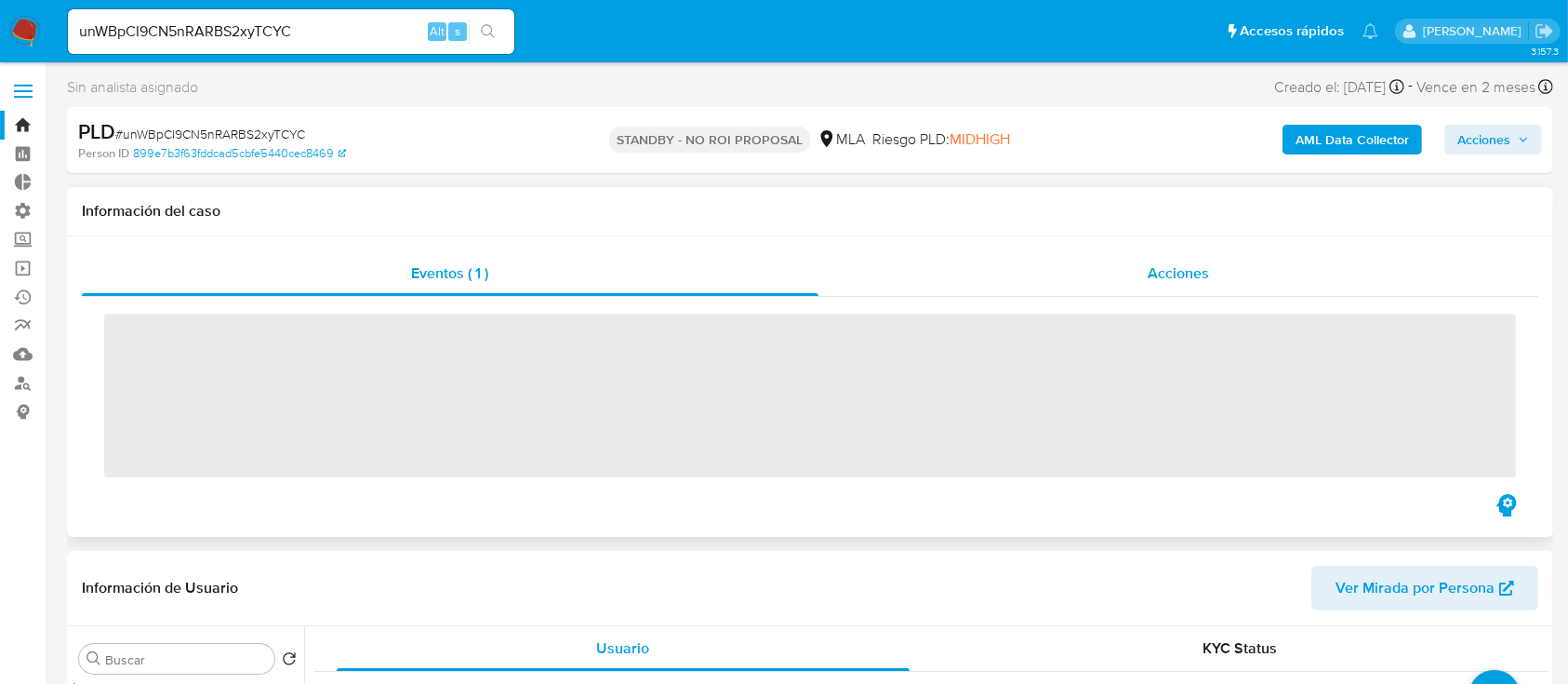
click at [1258, 290] on div "Acciones" at bounding box center [1179, 274] width 721 height 45
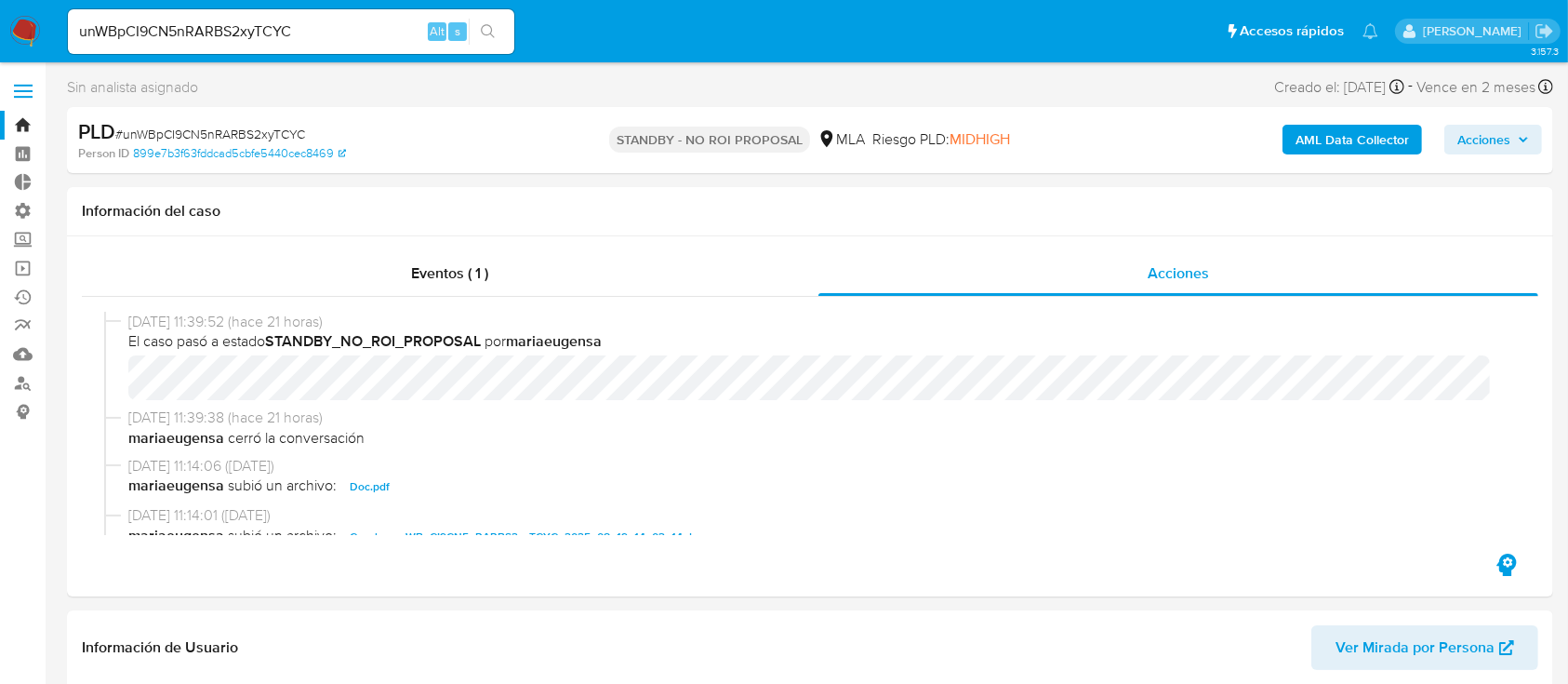
select select "10"
click at [327, 31] on input "unWBpCI9CN5nRARBS2xyTCYC" at bounding box center [290, 32] width 447 height 24
paste input "NcU5p4ahlnSiLCrkGAWSNJ3s"
type input "NcU5p4ahlnSiLCrkGAWSNJ3s"
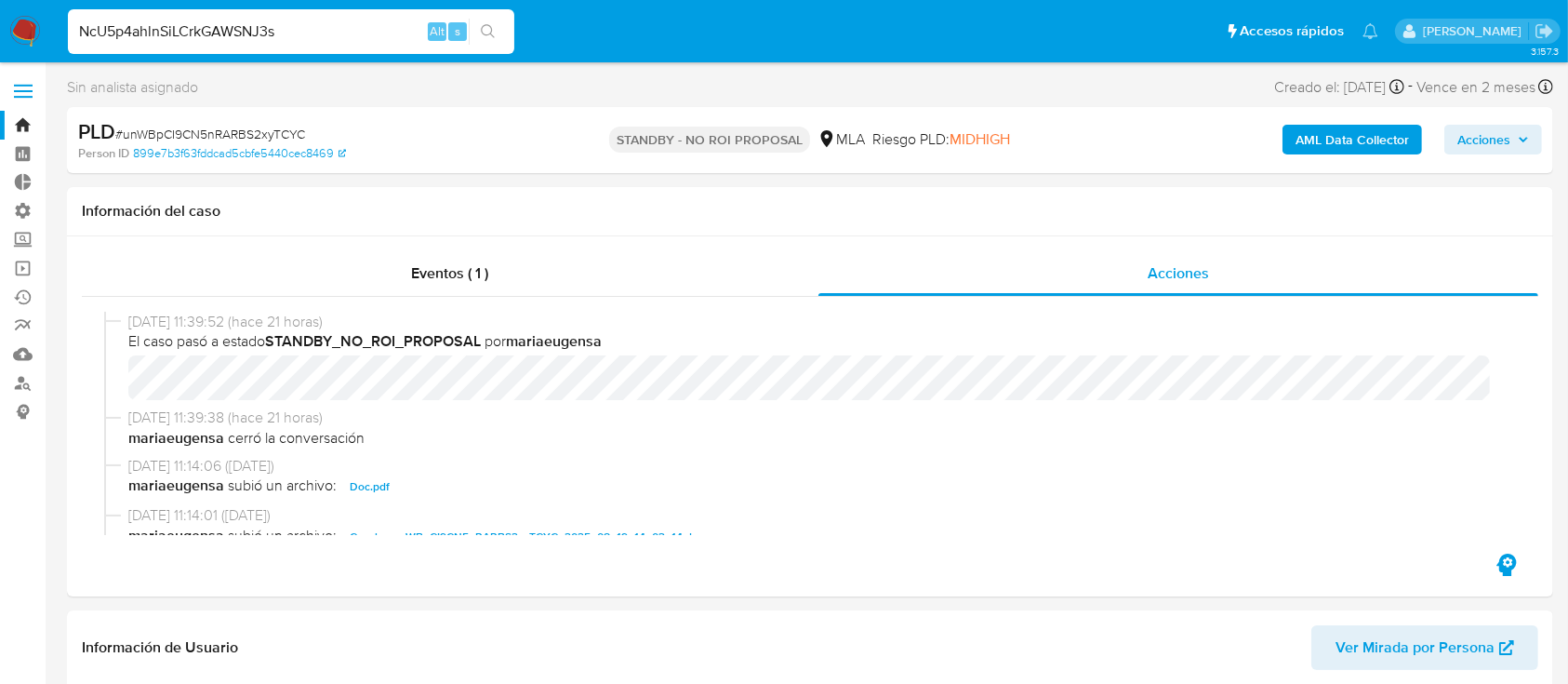
click at [493, 27] on icon "search-icon" at bounding box center [488, 32] width 15 height 15
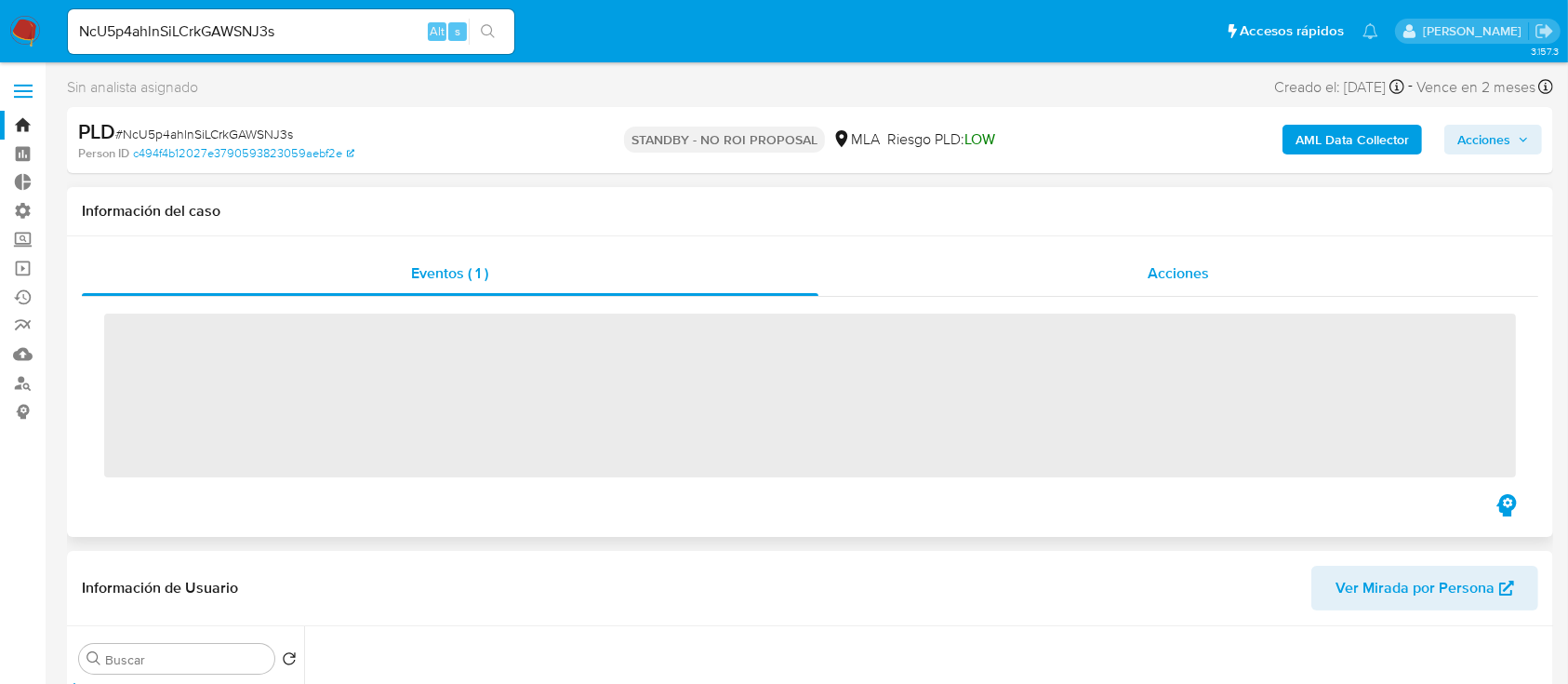
click at [1120, 275] on div "Acciones" at bounding box center [1179, 274] width 721 height 45
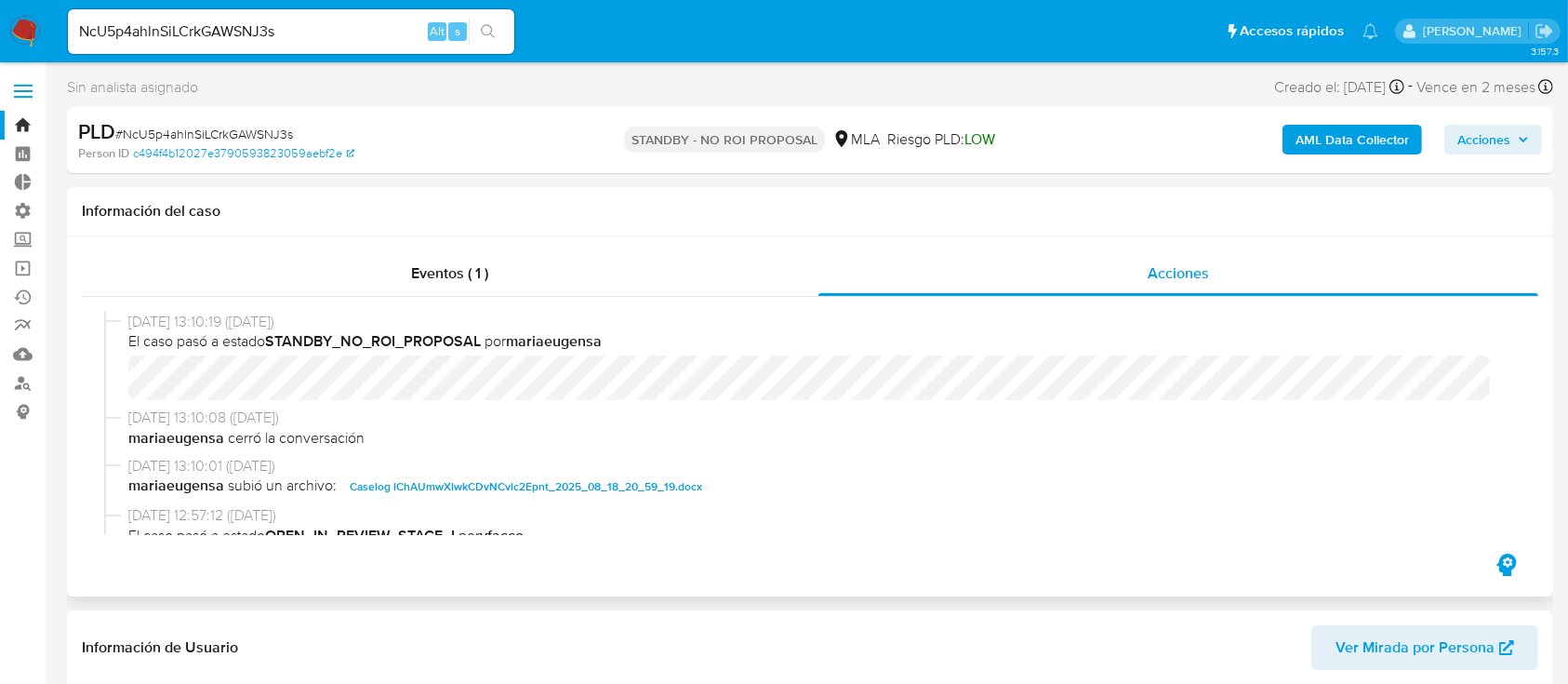
select select "10"
click at [303, 22] on input "NcU5p4ahlnSiLCrkGAWSNJ3s" at bounding box center [290, 32] width 447 height 24
paste input "bjfaSnnQzZ23BrKQbdccqK4"
type input "bjfaSnnQzZ23BrKQbdccqK4s"
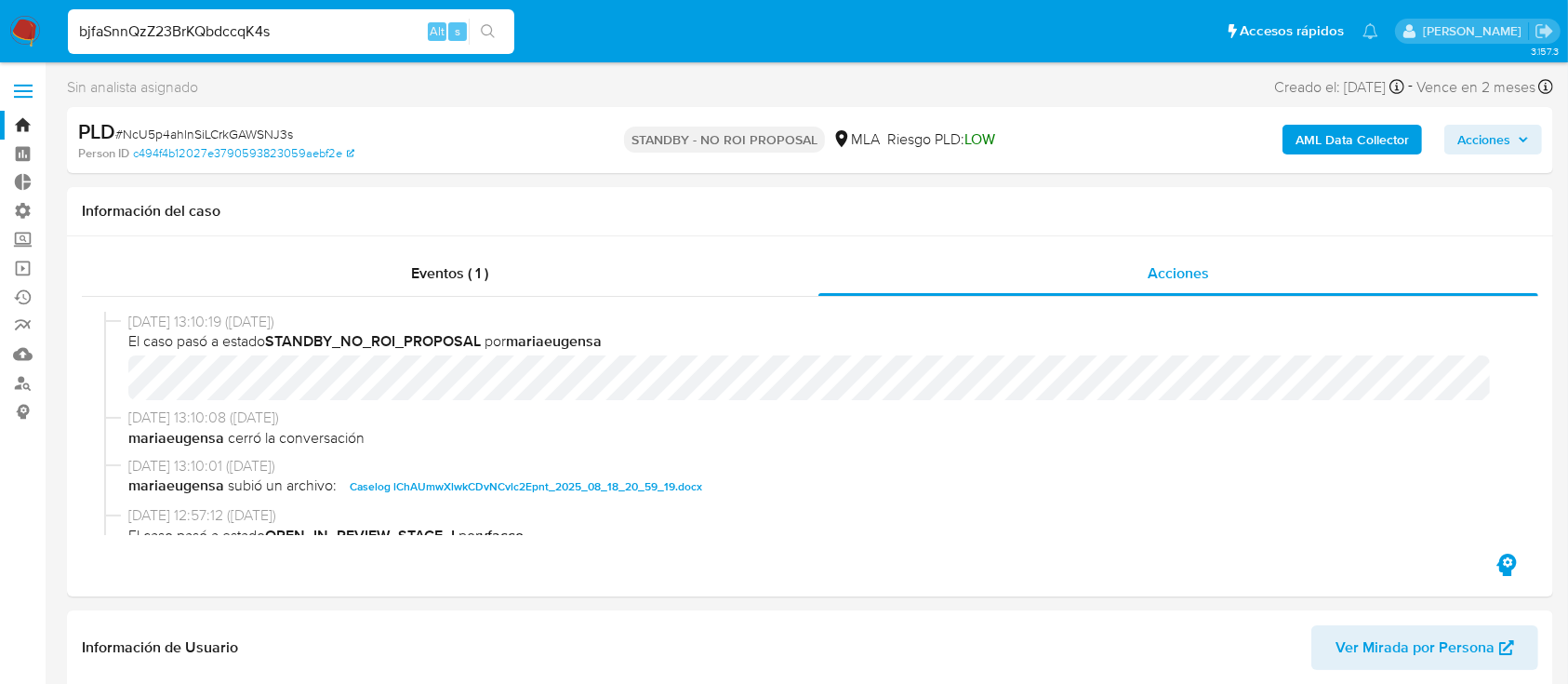
click at [490, 27] on icon "search-icon" at bounding box center [488, 32] width 15 height 15
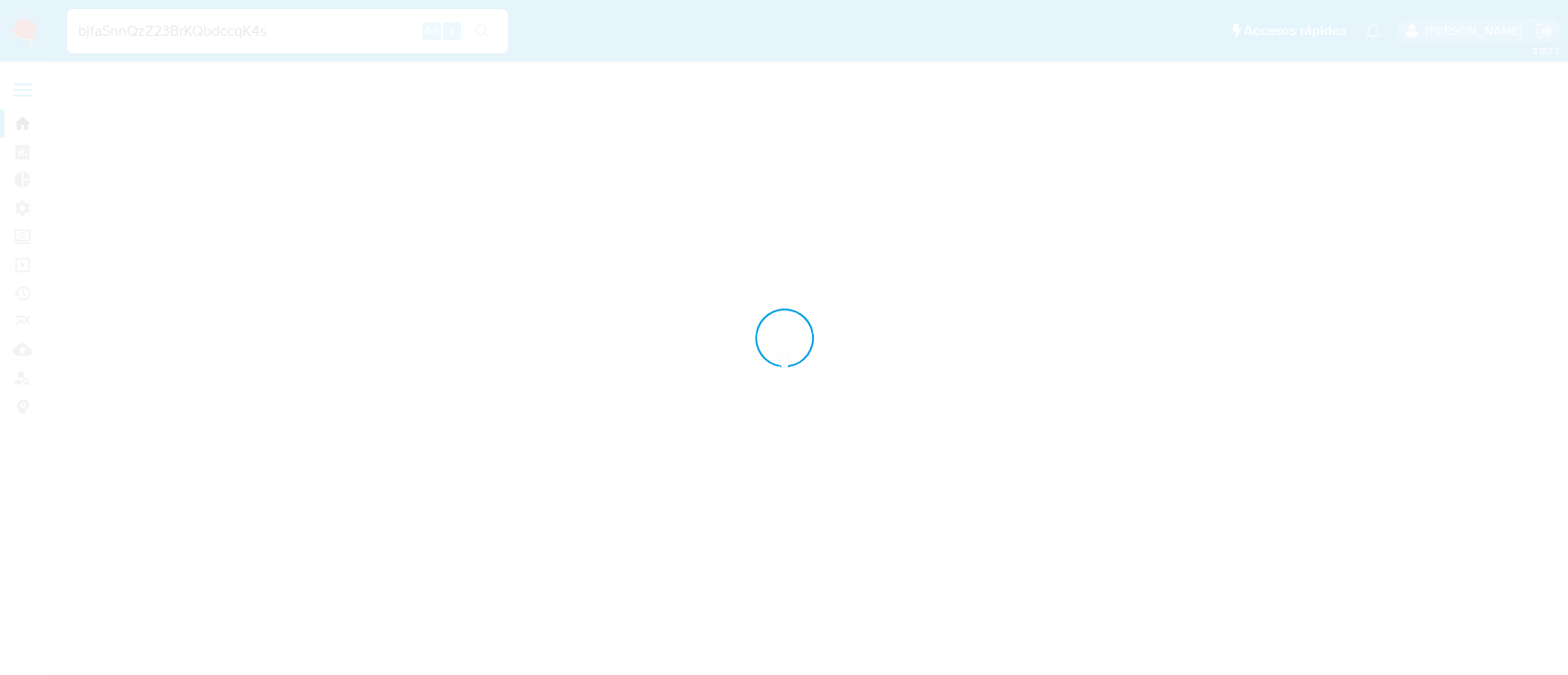
click at [1224, 290] on div at bounding box center [784, 338] width 1568 height 675
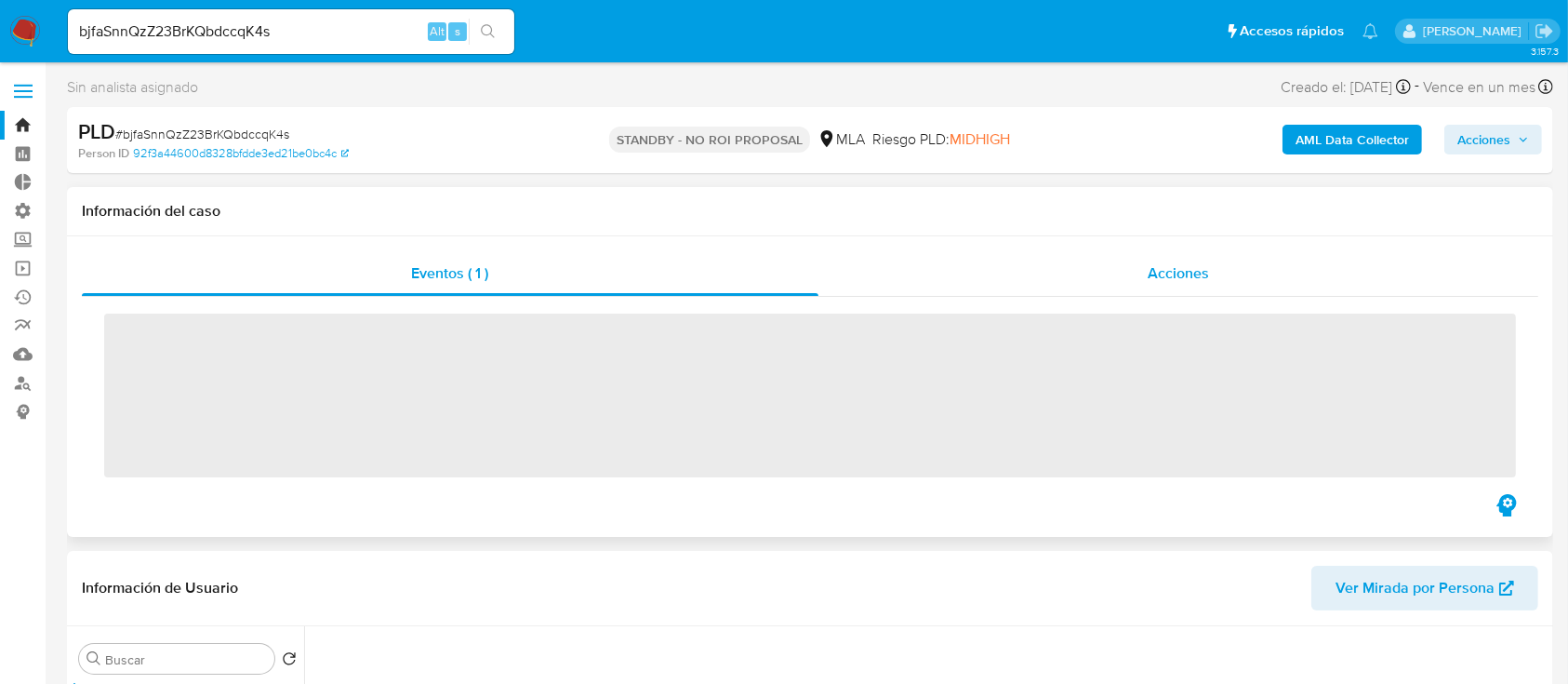
click at [1220, 294] on div "Acciones" at bounding box center [1179, 274] width 721 height 45
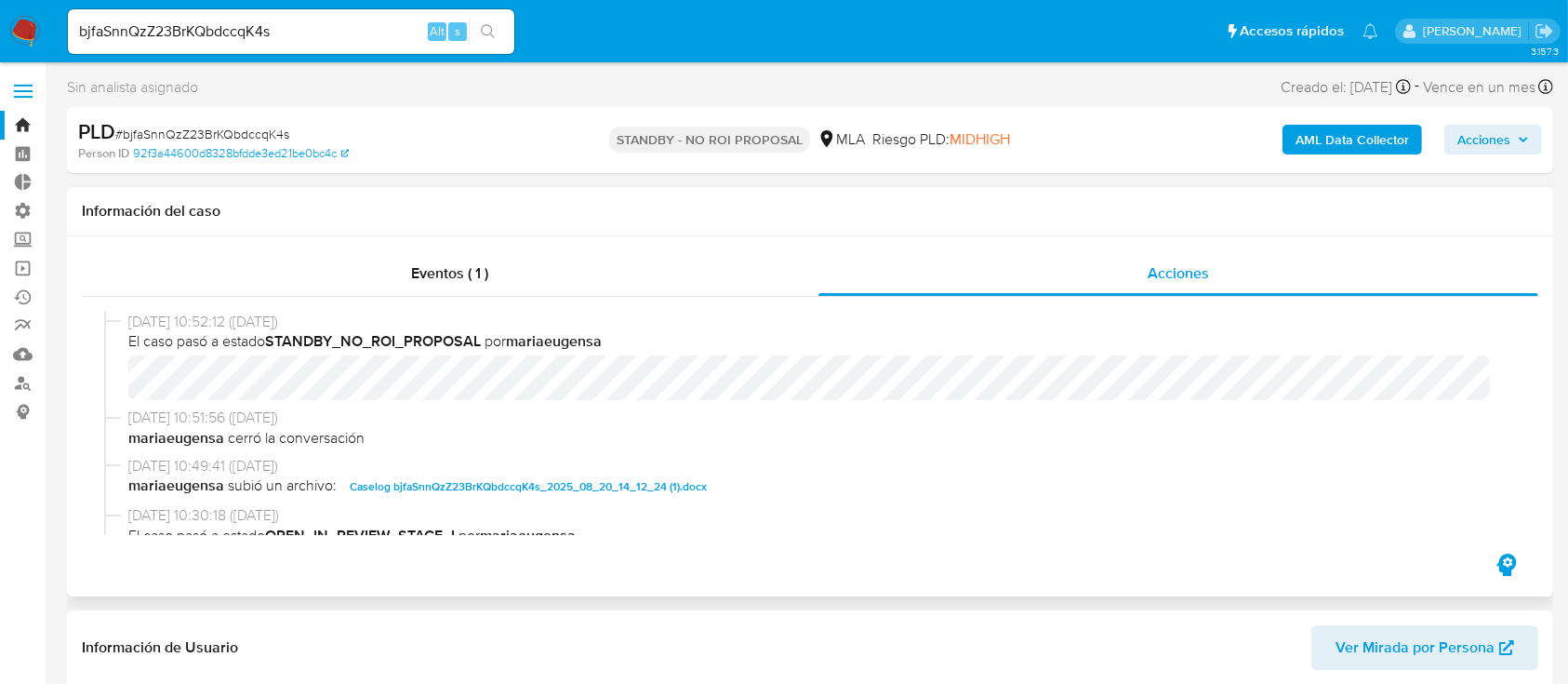
select select "10"
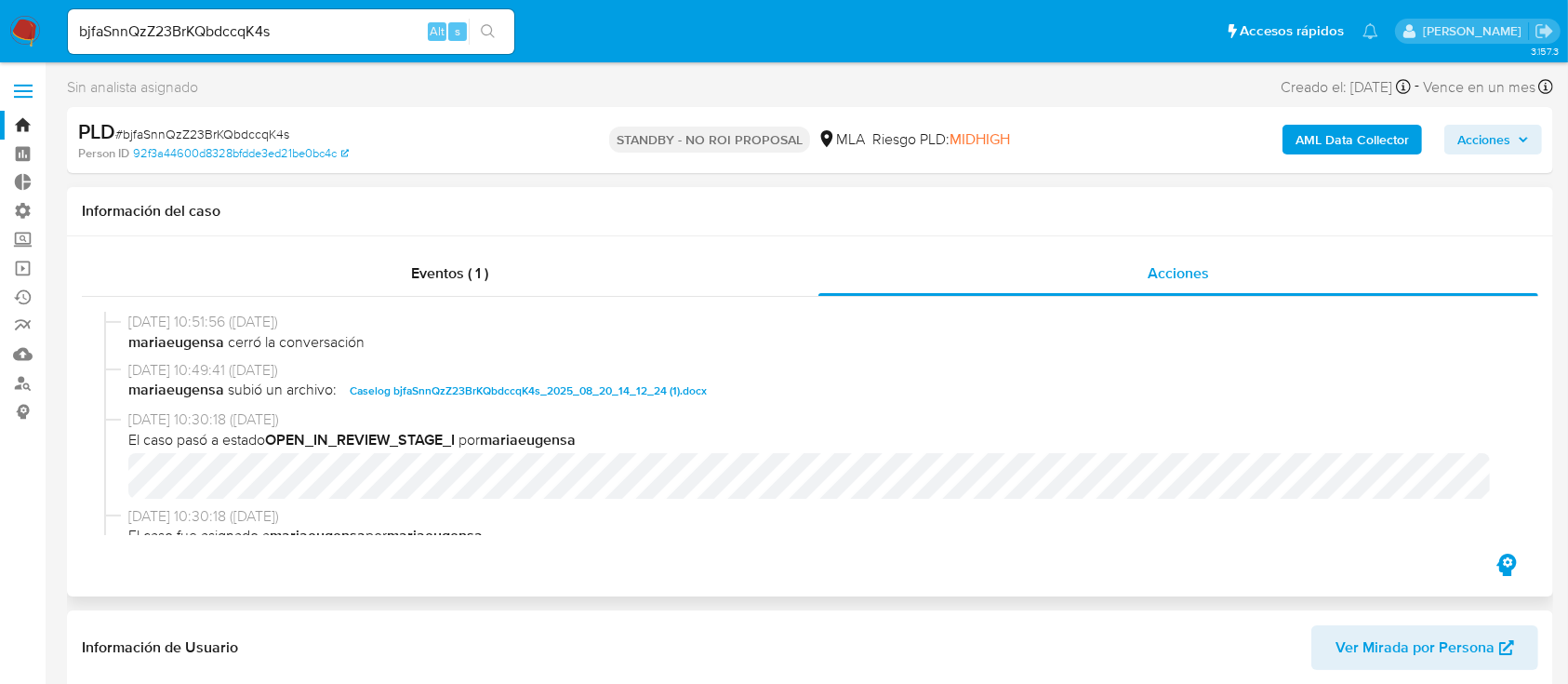
scroll to position [247, 0]
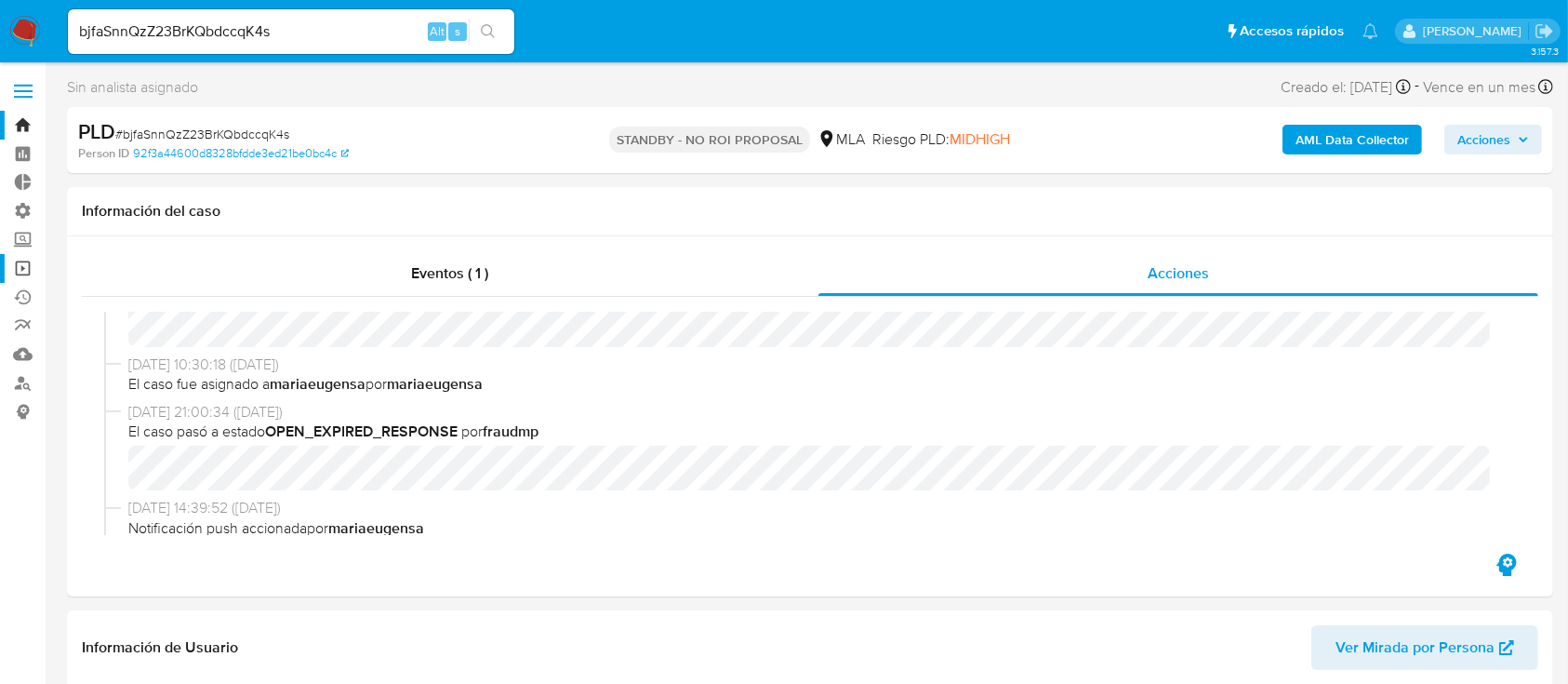
click at [33, 266] on link "Operaciones masivas" at bounding box center [111, 268] width 221 height 29
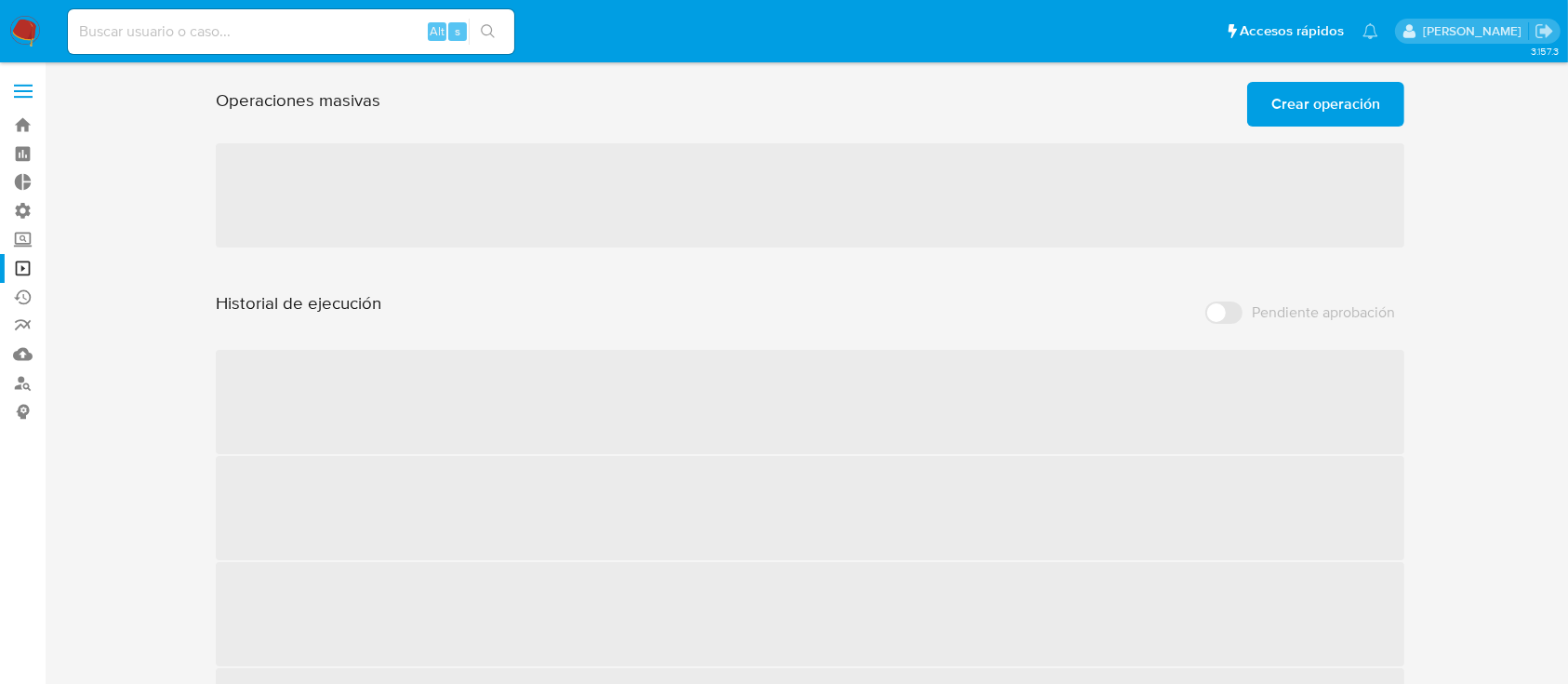
click at [1302, 120] on span "Crear operación" at bounding box center [1325, 104] width 109 height 41
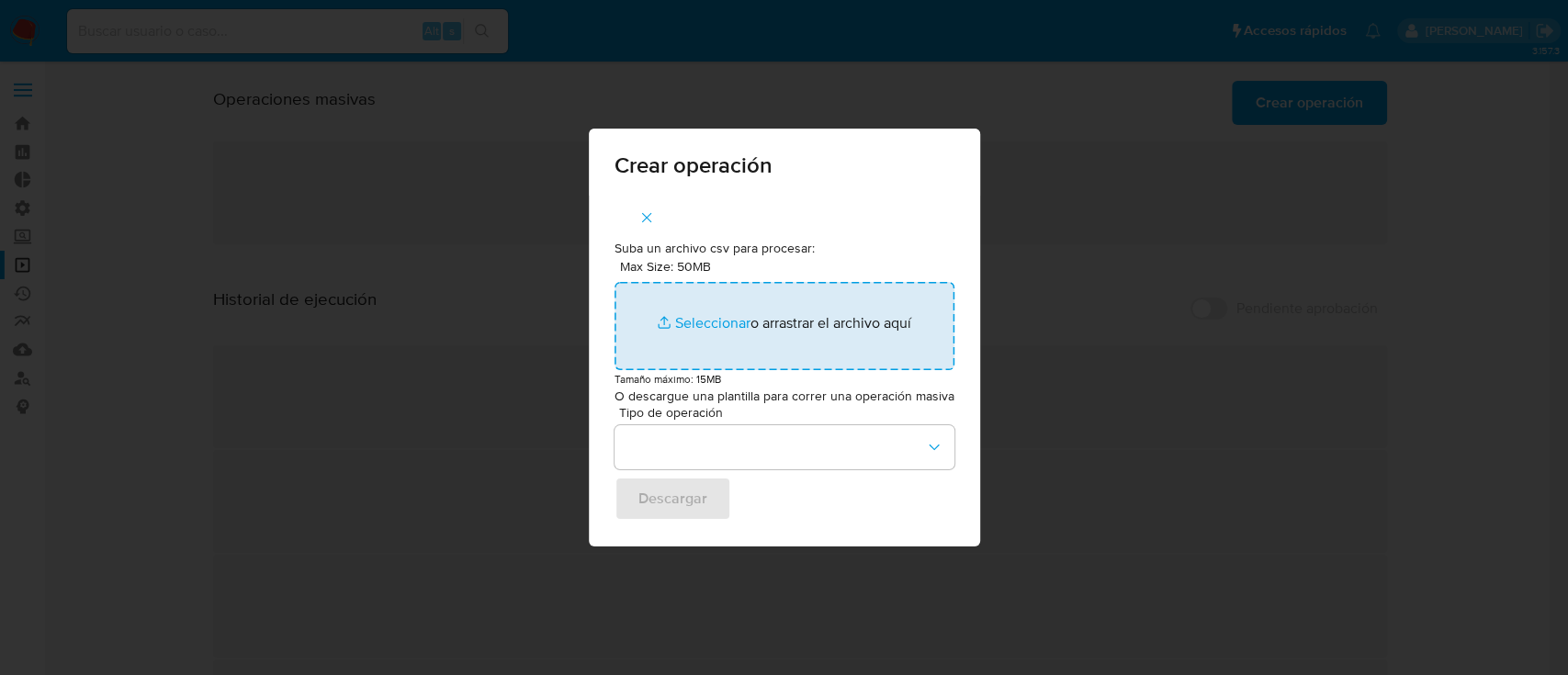
click at [700, 330] on input "Max Size: 50MB Seleccionar archivos" at bounding box center [784, 325] width 340 height 88
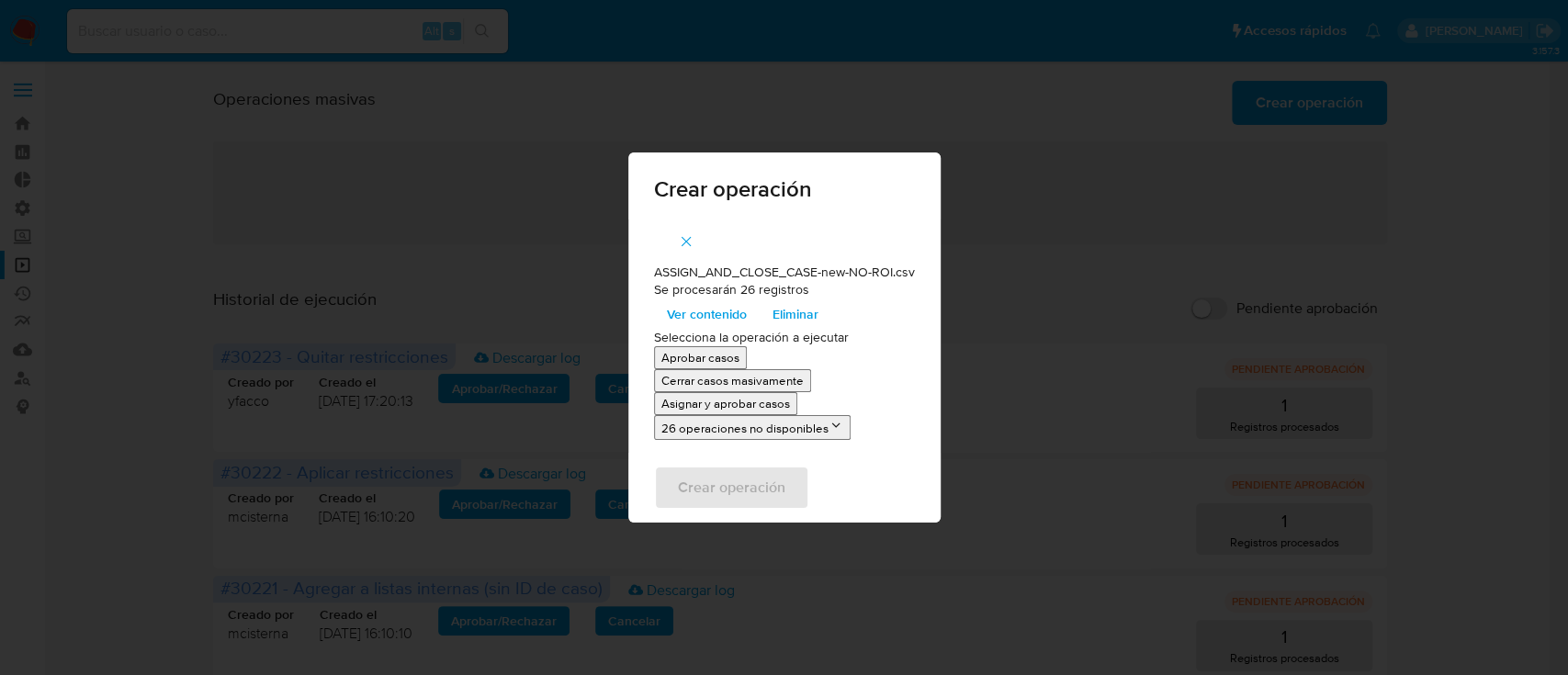
click at [735, 408] on p "Asignar y aprobar casos" at bounding box center [725, 403] width 129 height 18
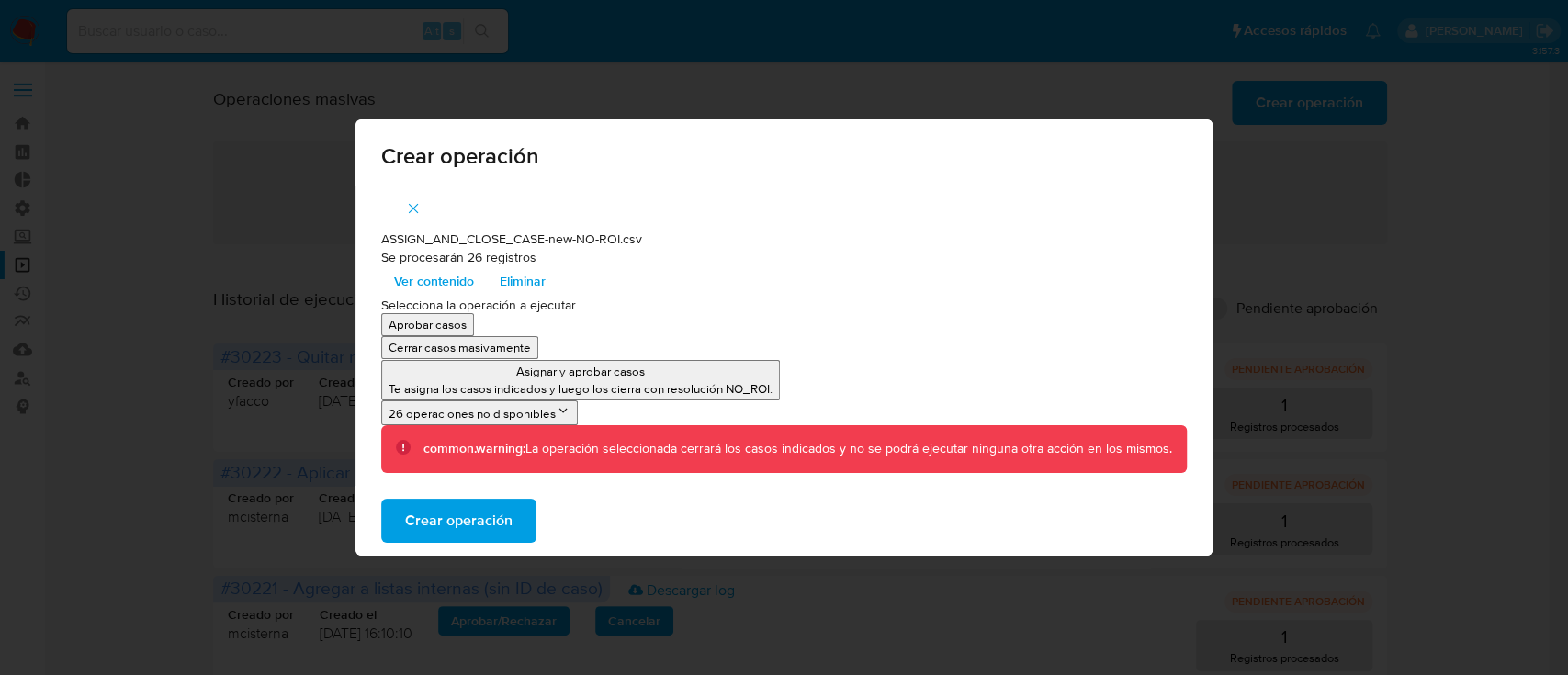
click at [503, 517] on span "Crear operación" at bounding box center [459, 521] width 107 height 41
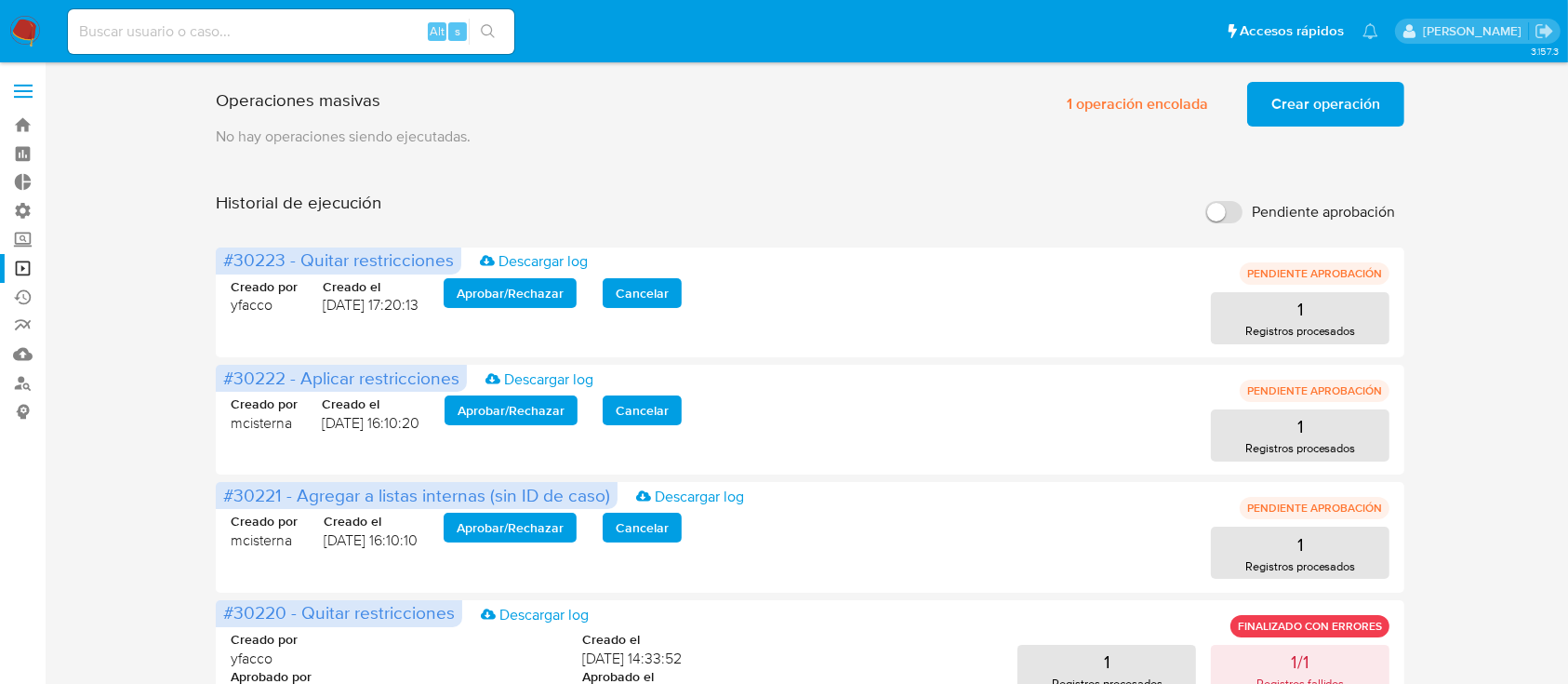
click at [377, 35] on input at bounding box center [290, 32] width 447 height 24
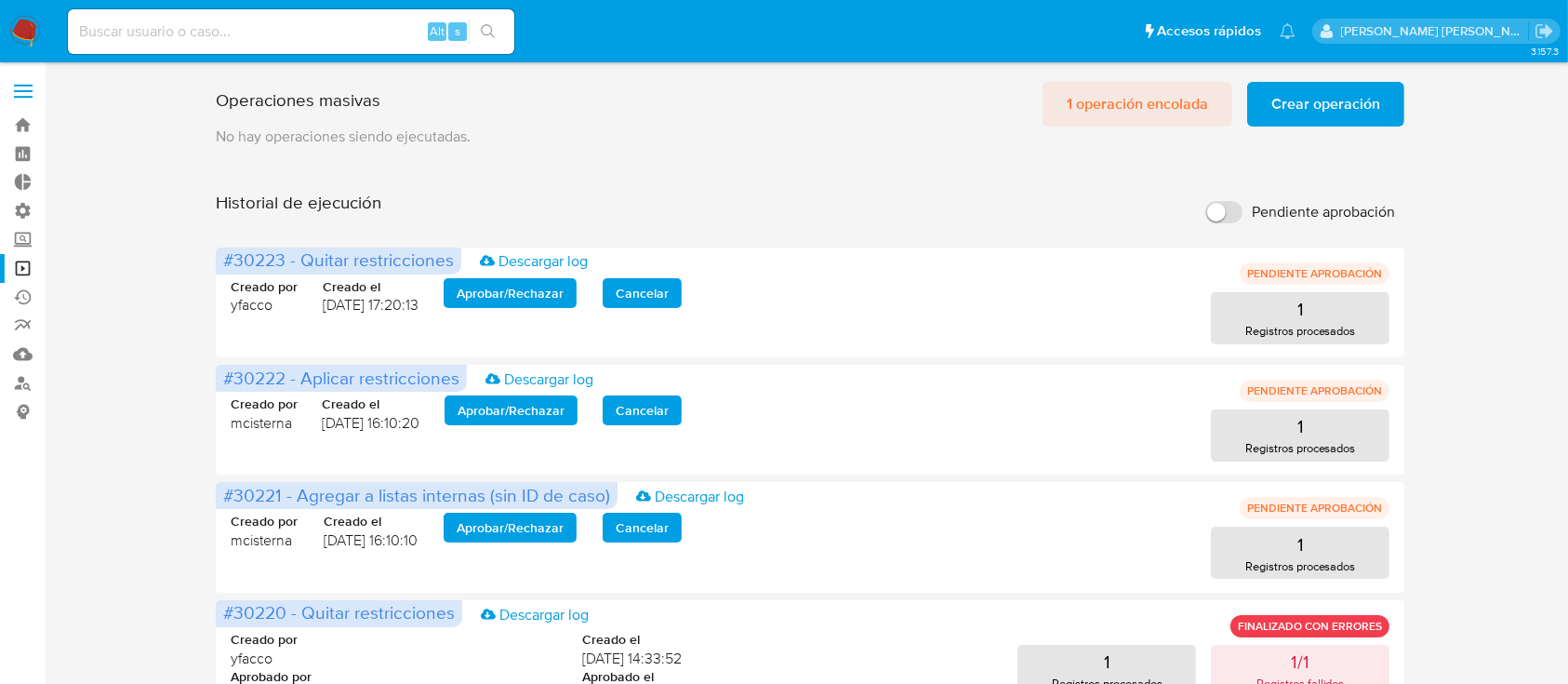
click at [1126, 101] on span "1 operación encolada" at bounding box center [1137, 104] width 141 height 41
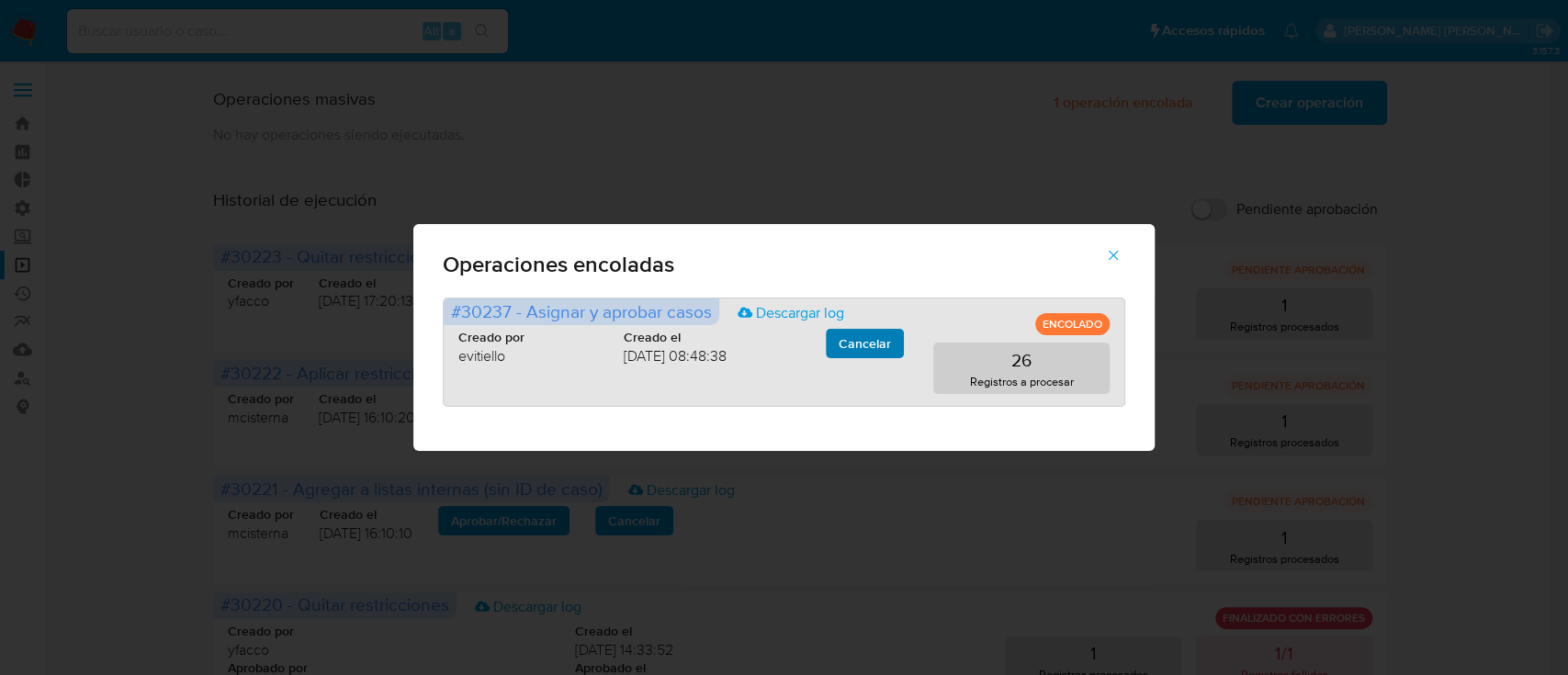
click at [878, 347] on span "Cancelar" at bounding box center [865, 343] width 53 height 26
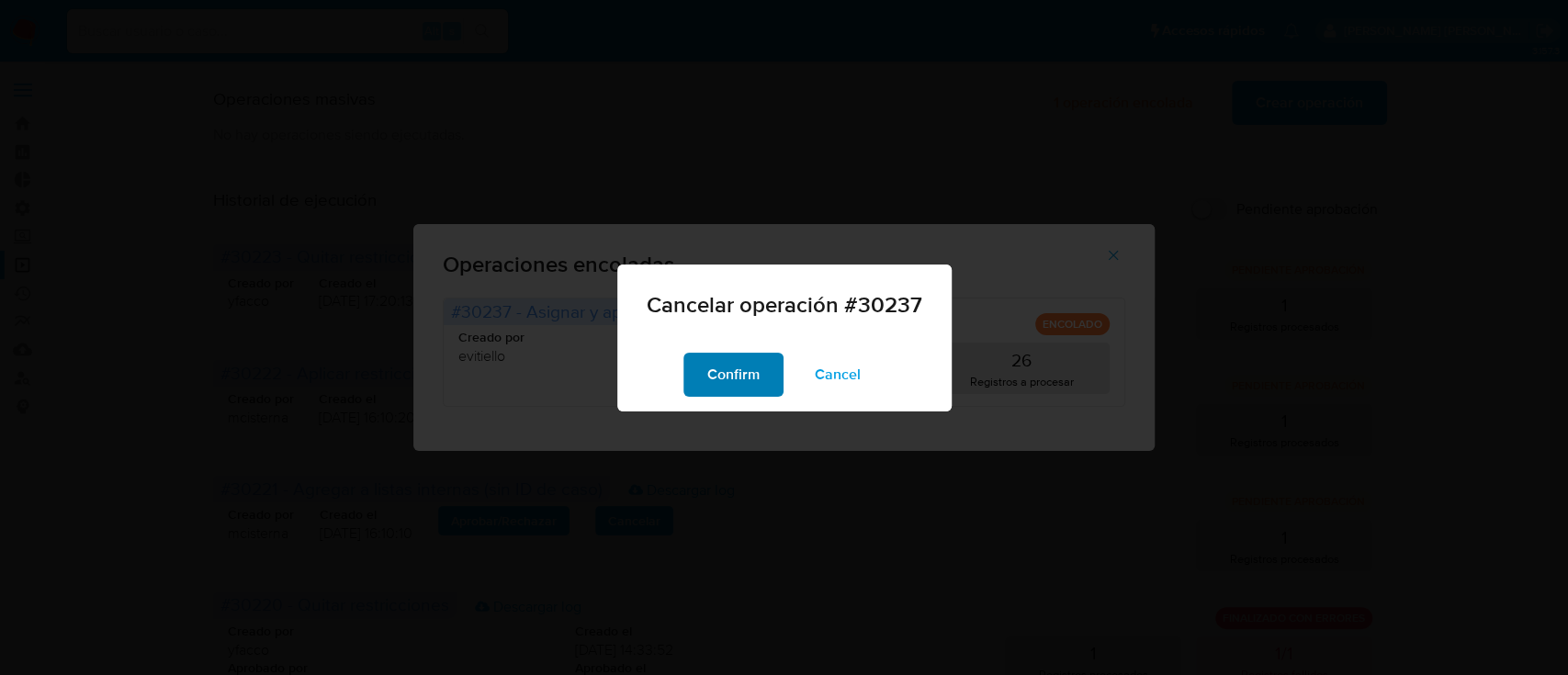
click at [749, 376] on span "Confirm" at bounding box center [734, 374] width 53 height 41
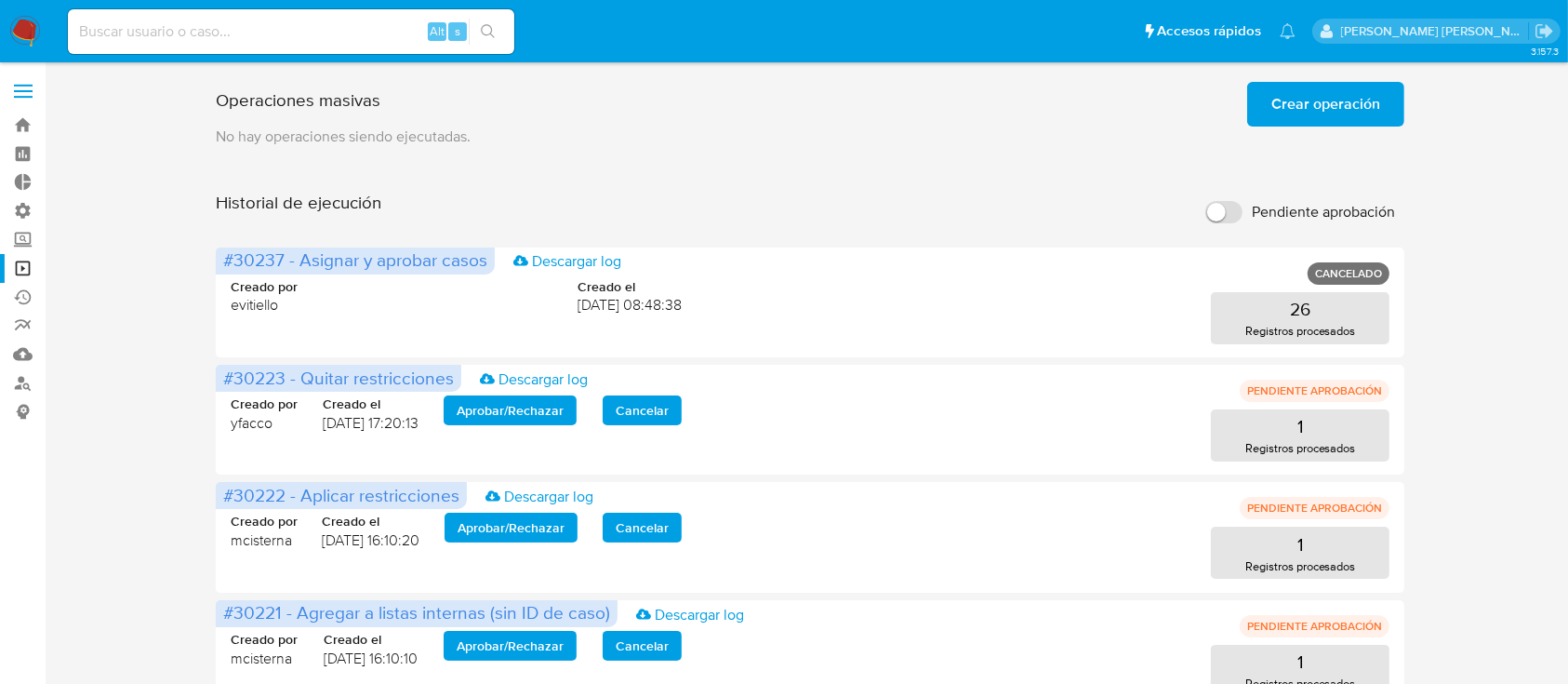
click at [313, 39] on input at bounding box center [290, 32] width 447 height 24
paste input "tgIDgb3kwFdv8MPe6RRiL6LM"
type input "tgIDgb3kwFdv8MPe6RRiL6LM"
click at [481, 32] on icon "search-icon" at bounding box center [488, 32] width 15 height 15
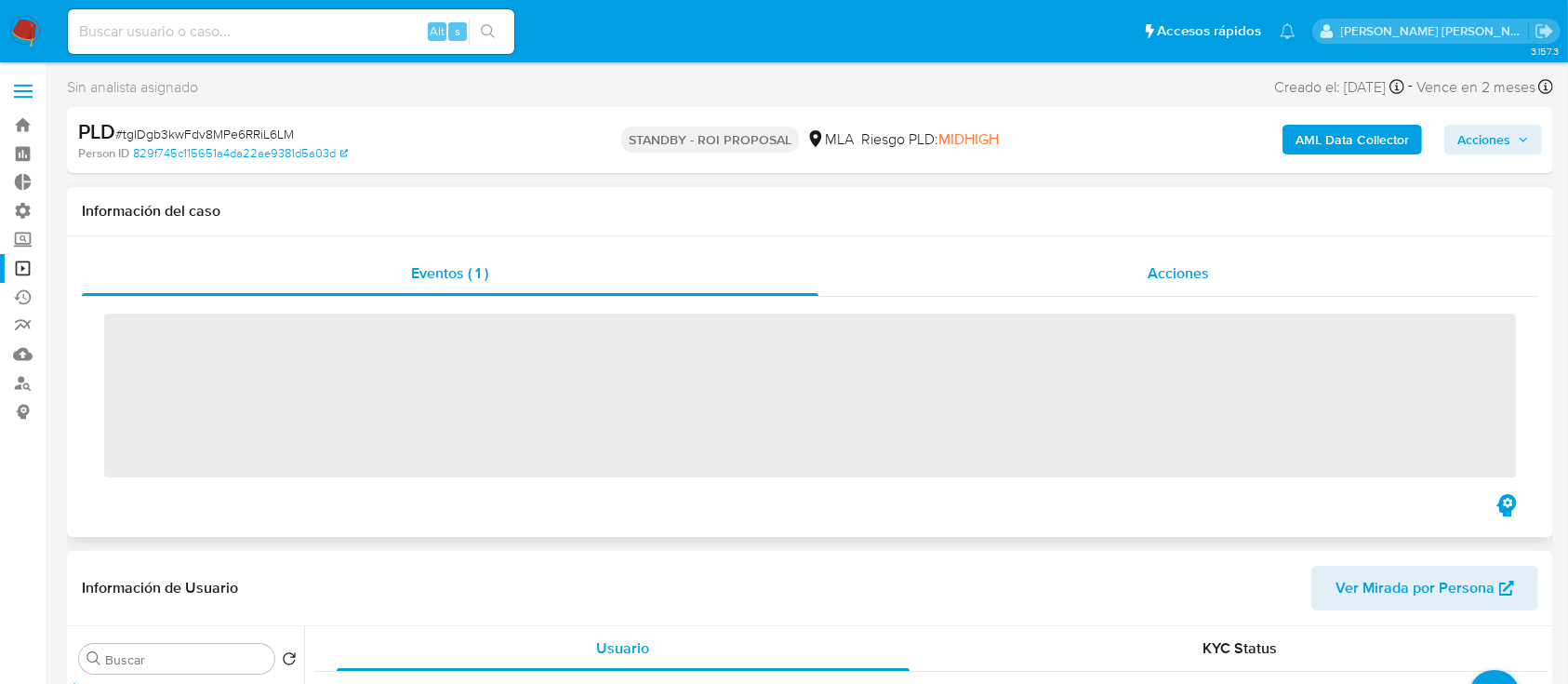
click at [1231, 269] on div "Acciones" at bounding box center [1179, 274] width 721 height 45
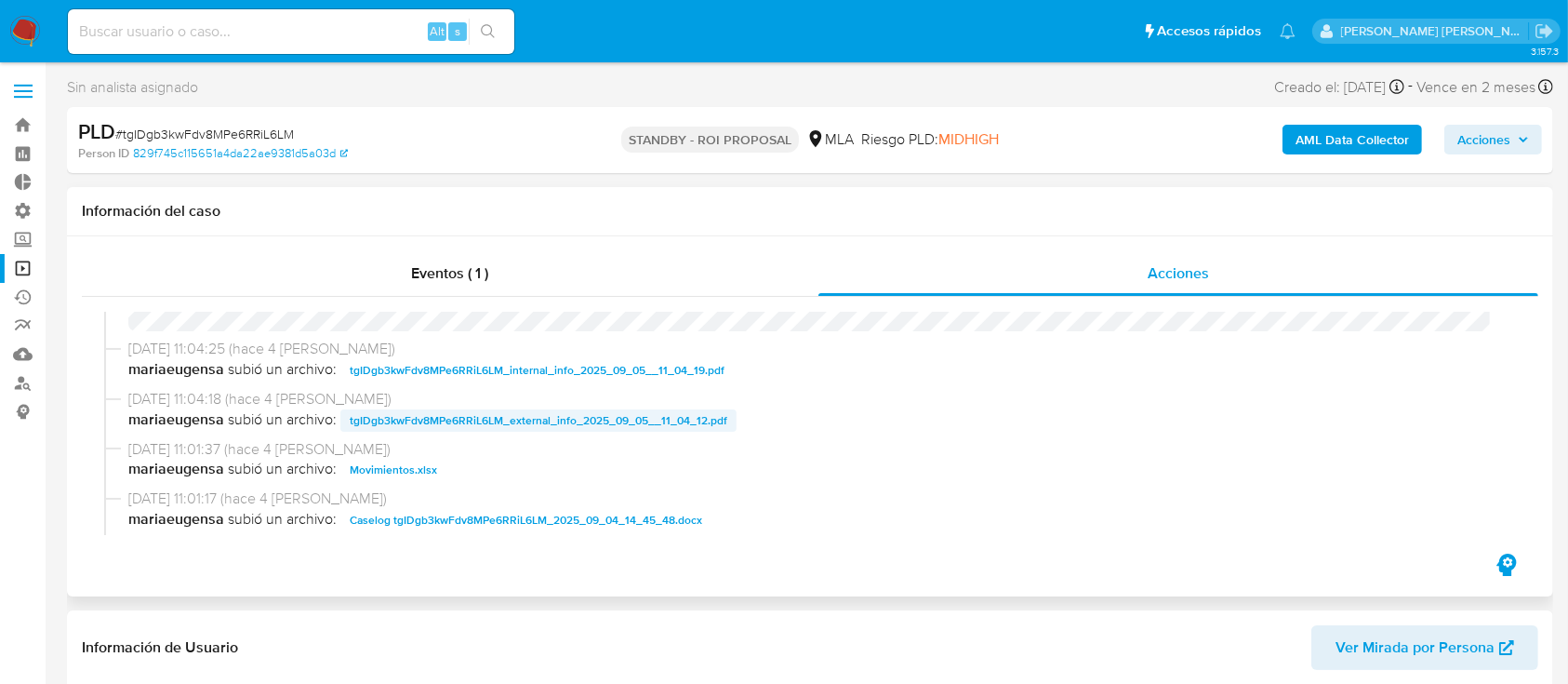
scroll to position [124, 0]
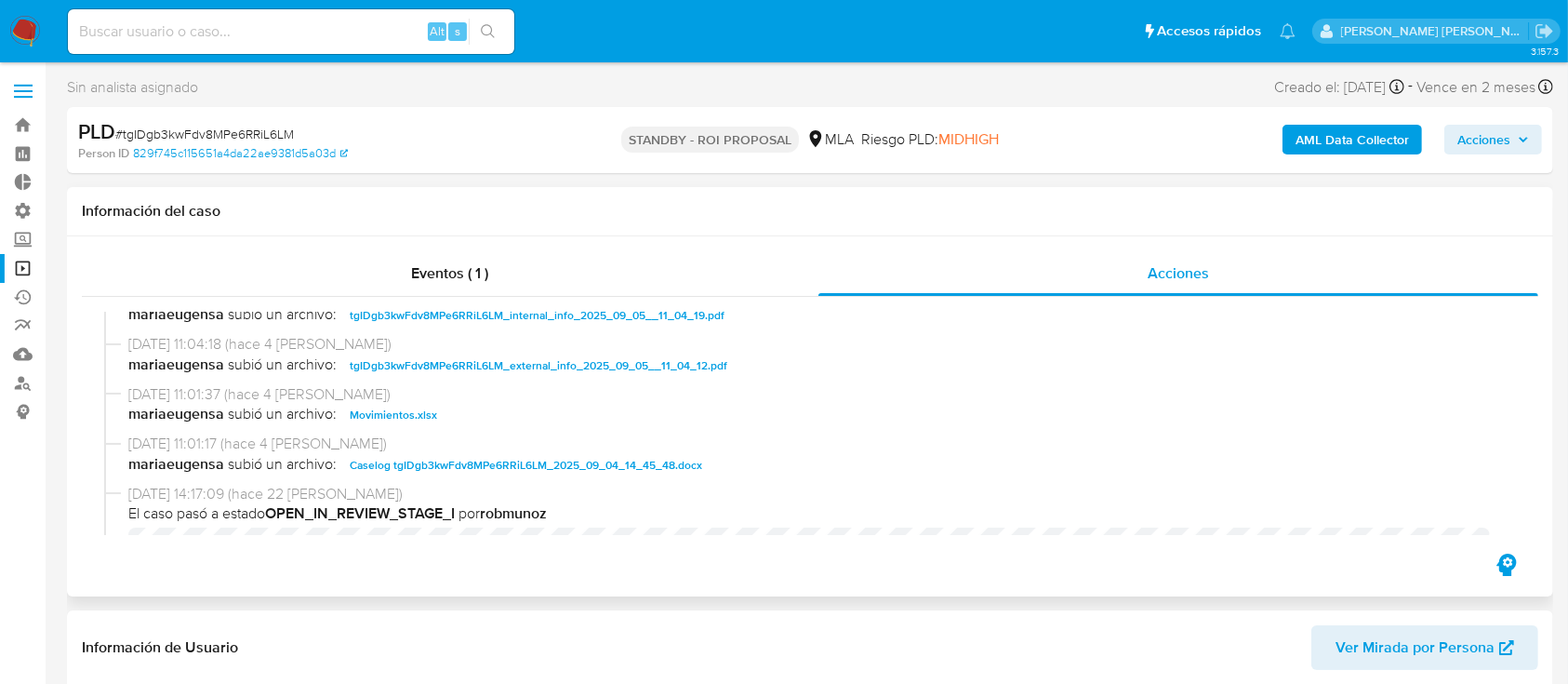
select select "10"
click at [470, 462] on span "Caselog tgIDgb3kwFdv8MPe6RRiL6LM_2025_09_04_14_45_48.docx" at bounding box center [525, 466] width 352 height 22
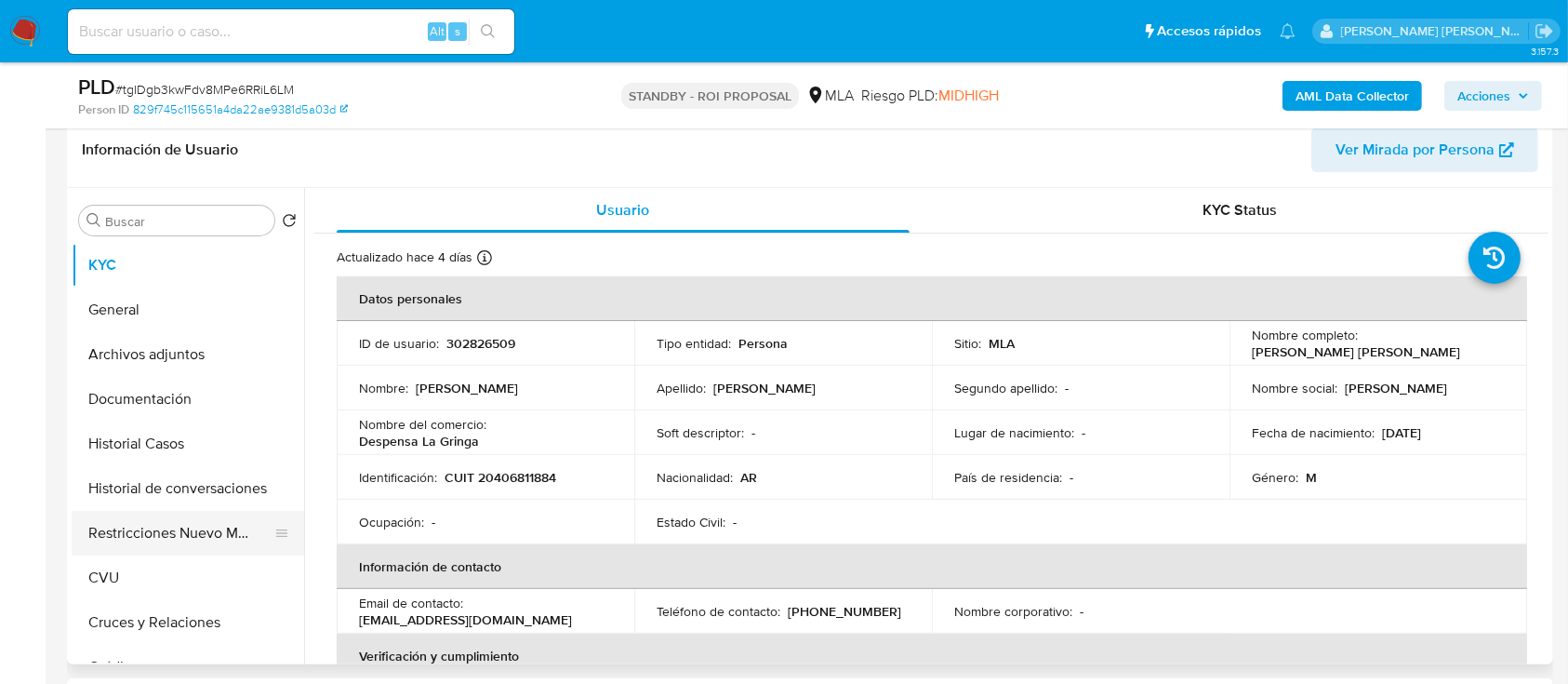
scroll to position [496, 0]
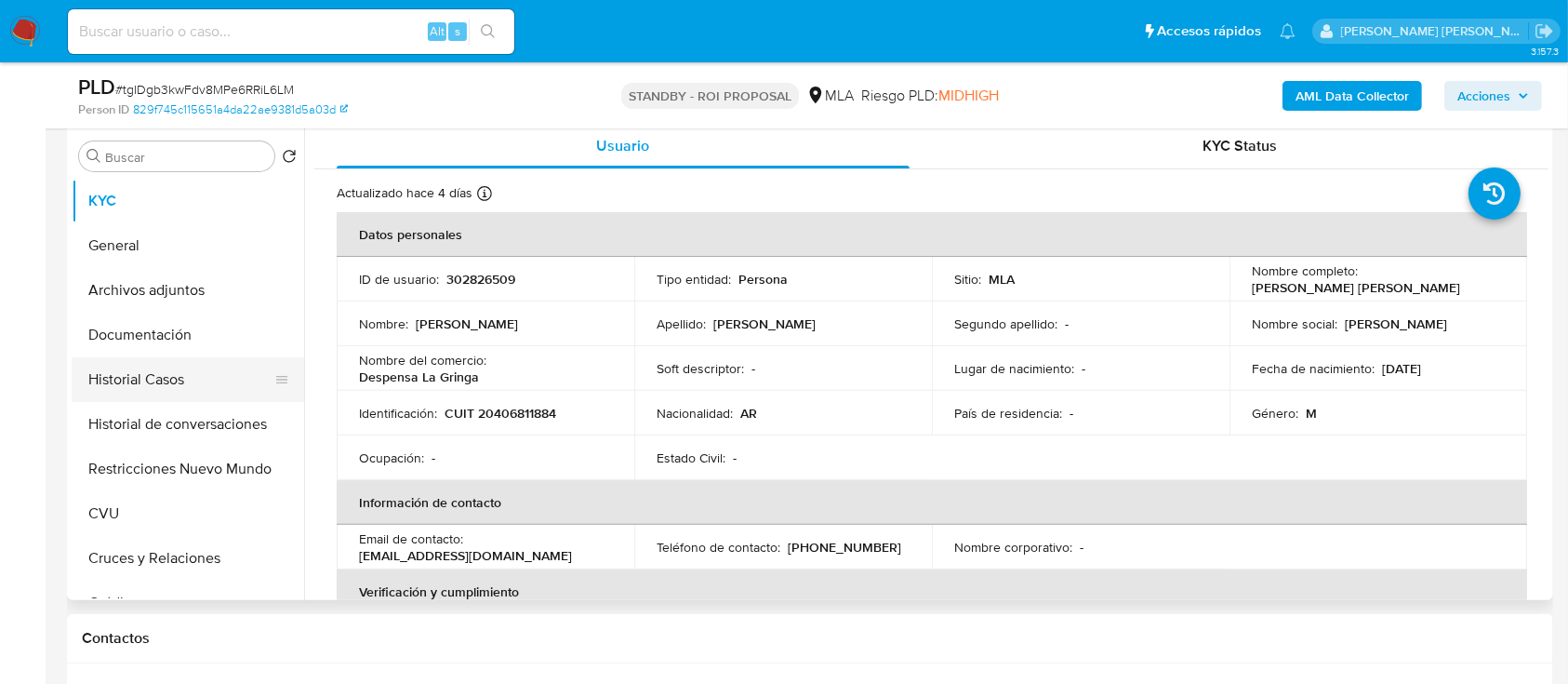
click at [173, 391] on button "Historial Casos" at bounding box center [180, 379] width 217 height 45
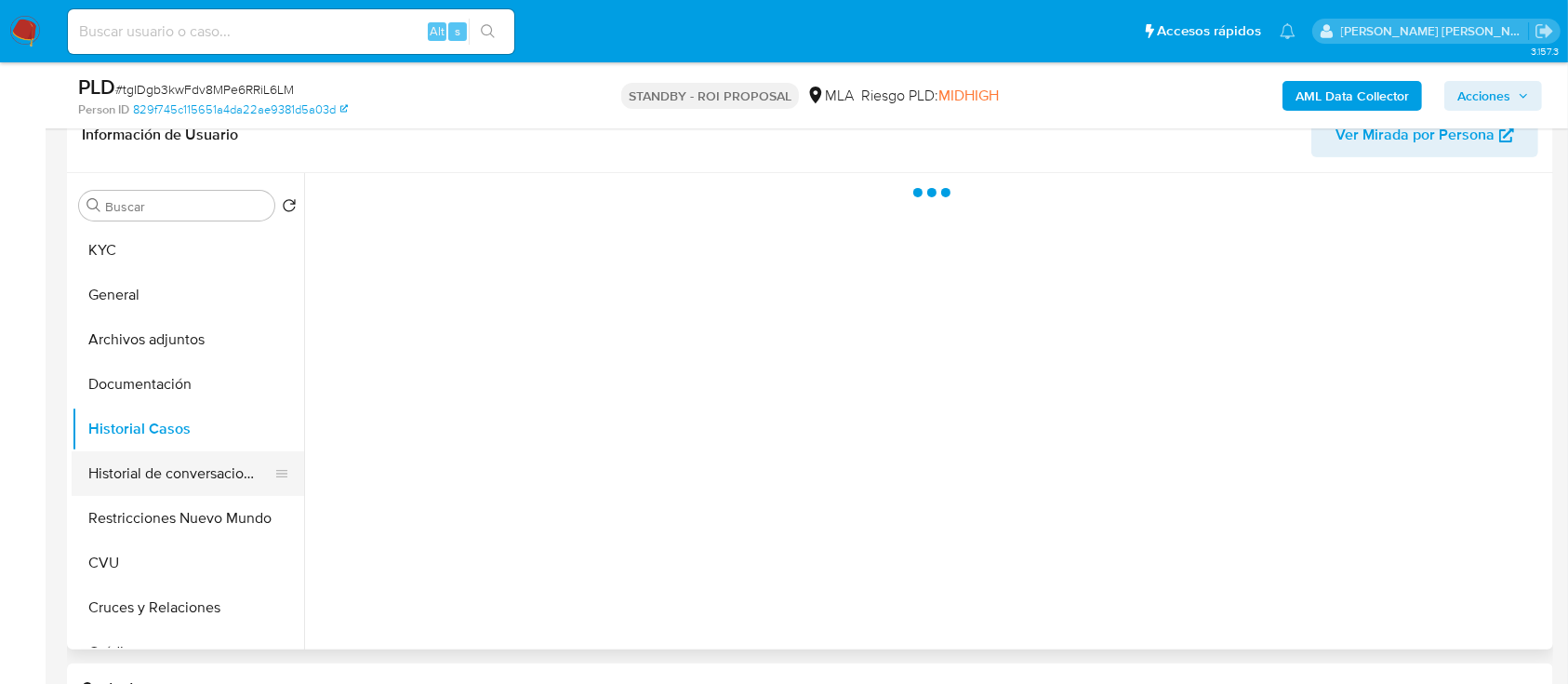
scroll to position [372, 0]
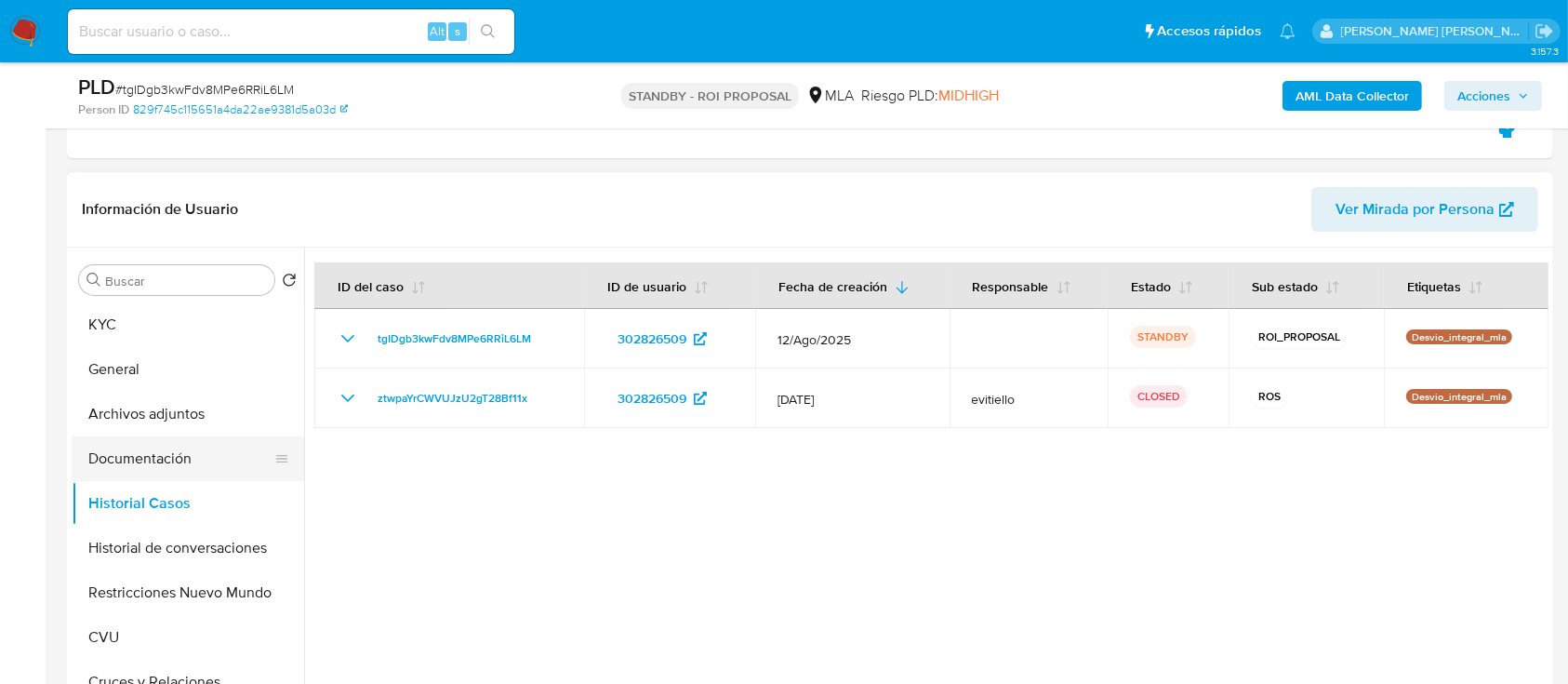
click at [207, 456] on button "Documentación" at bounding box center [180, 459] width 217 height 45
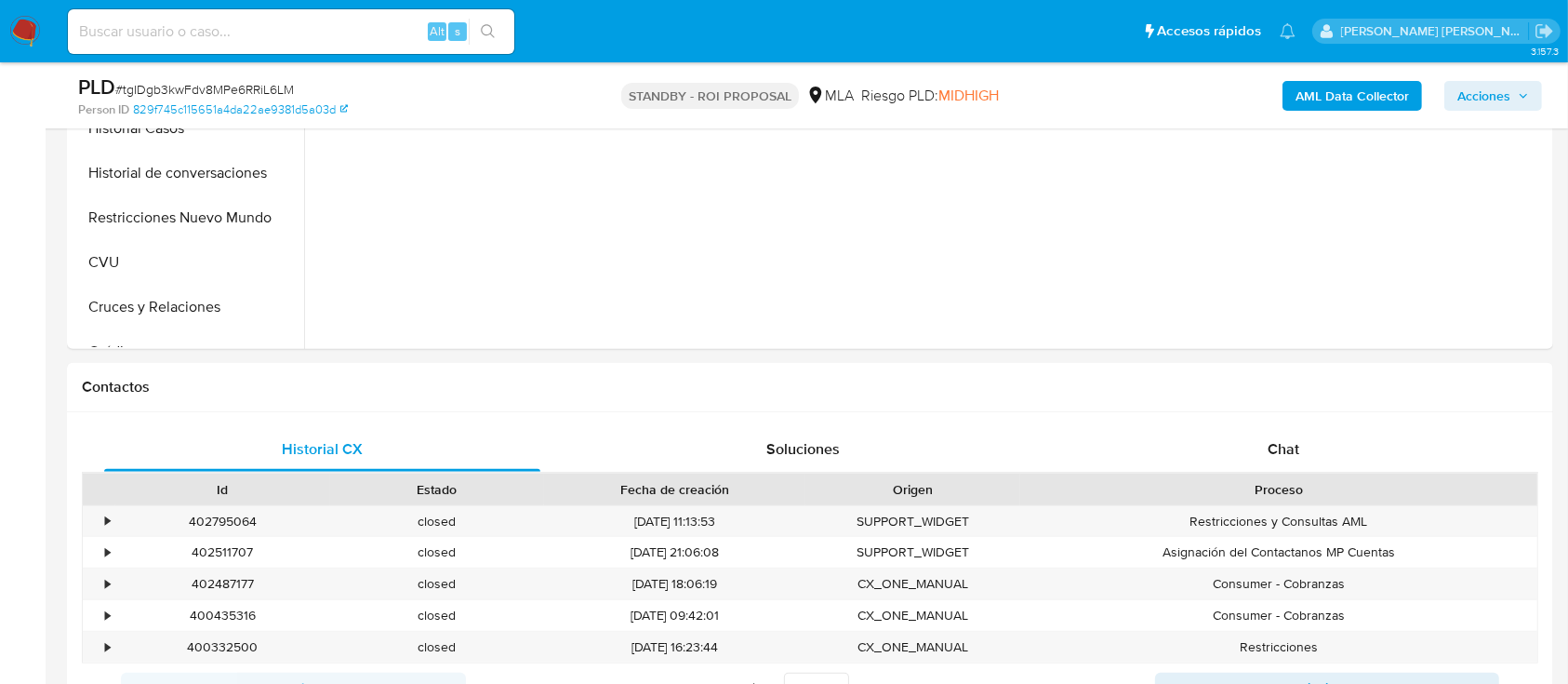
scroll to position [496, 0]
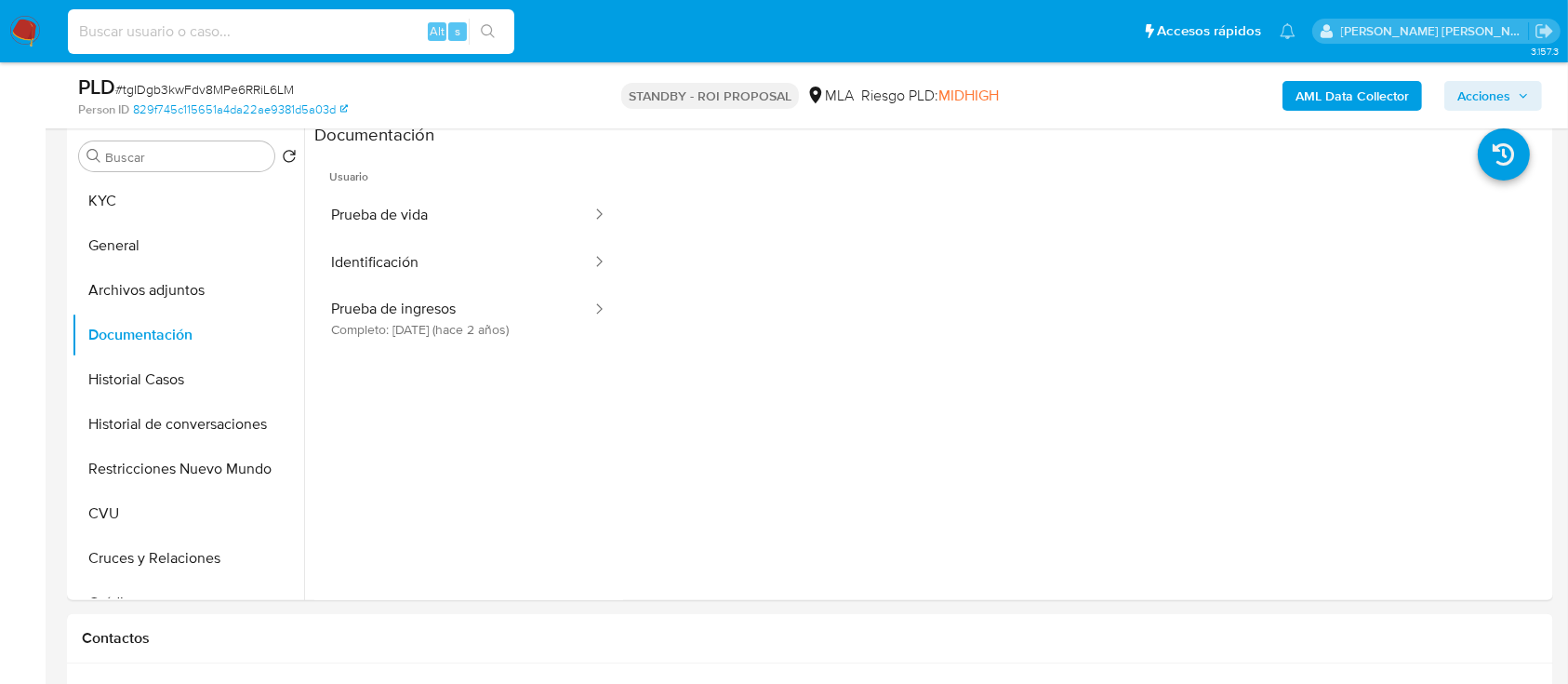
click at [320, 38] on input at bounding box center [290, 32] width 447 height 24
paste input "kllxSSFZsfwdGR1Cyz0SwYJT"
type input "kllxSSFZsfwdGR1Cyz0SwYJT"
click at [491, 40] on button "search-icon" at bounding box center [487, 32] width 38 height 26
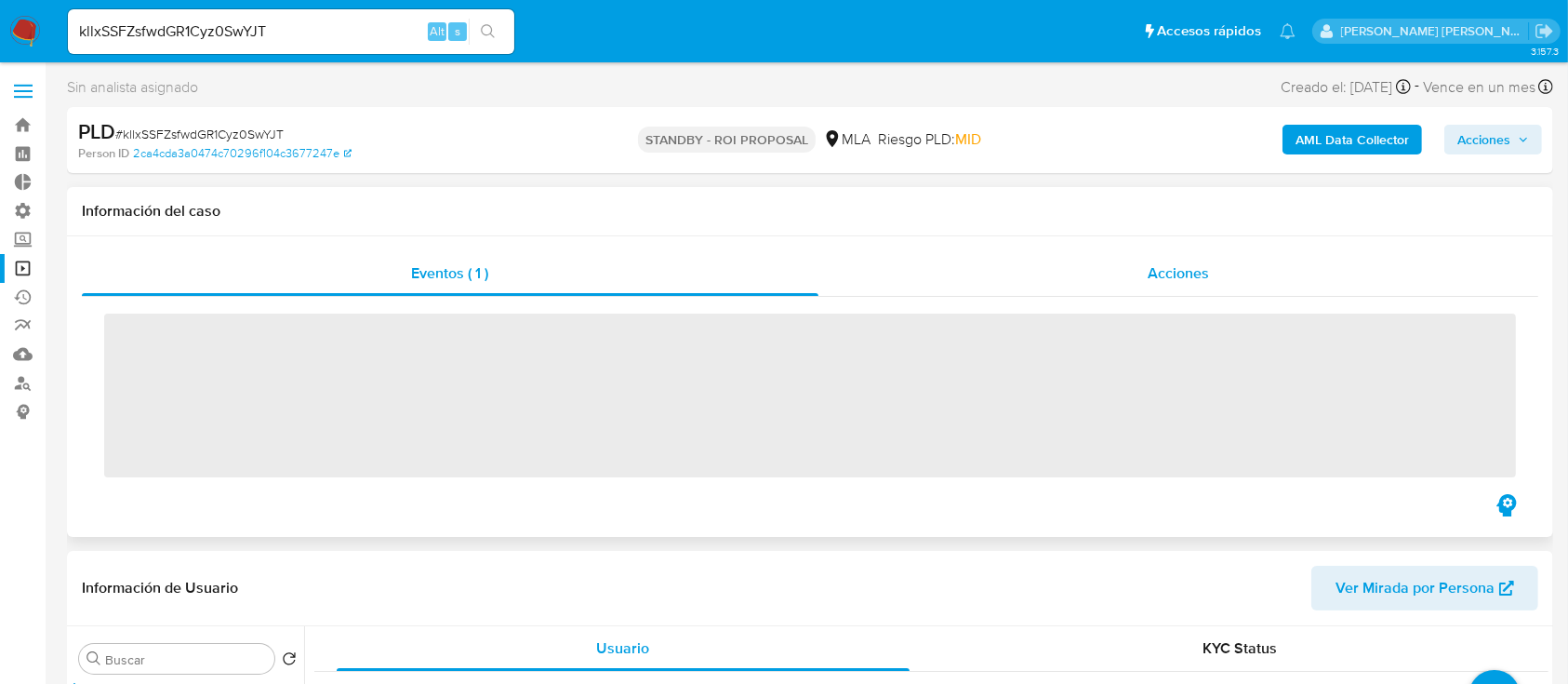
click at [1191, 281] on span "Acciones" at bounding box center [1178, 273] width 62 height 22
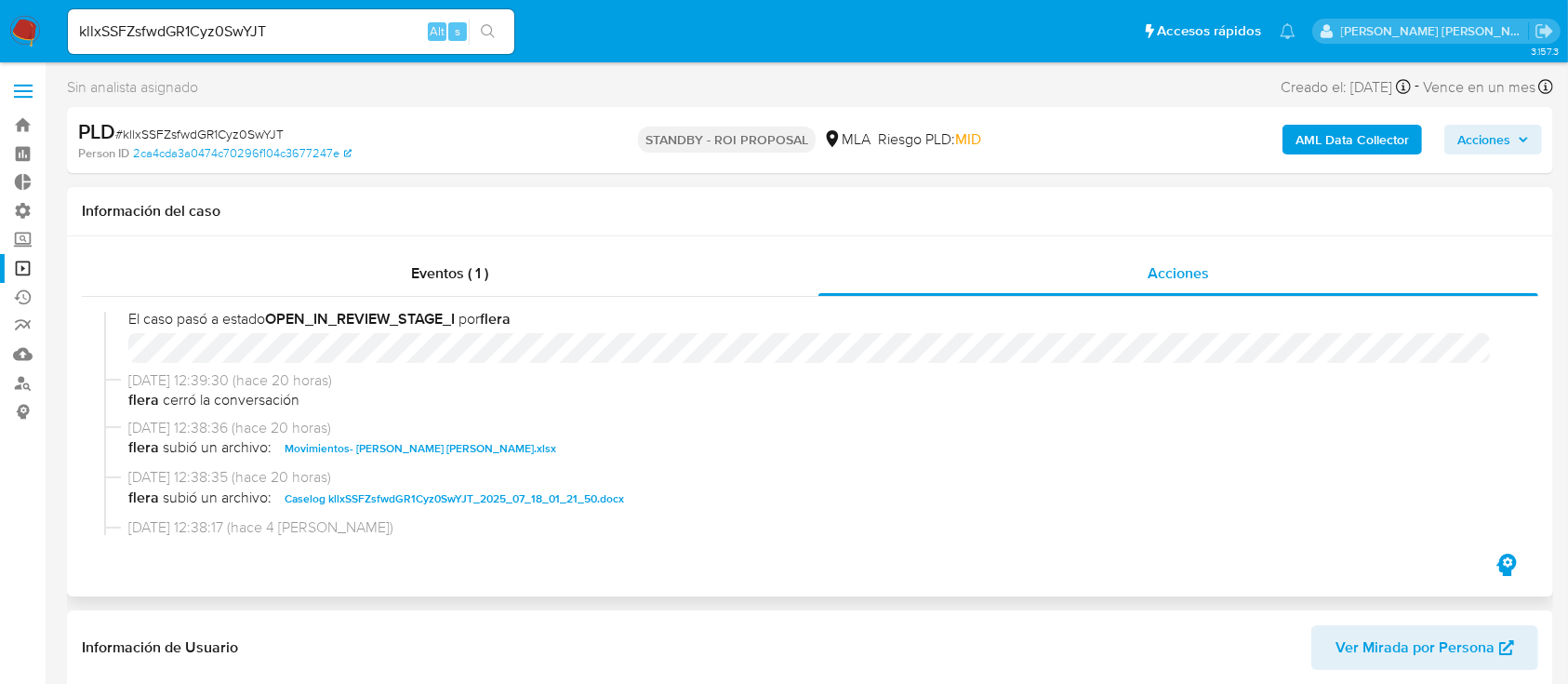
scroll to position [124, 0]
select select "10"
click at [438, 484] on span "Caselog kllxSSFZsfwdGR1Cyz0SwYJT_2025_07_18_01_21_50.docx" at bounding box center [454, 494] width 339 height 22
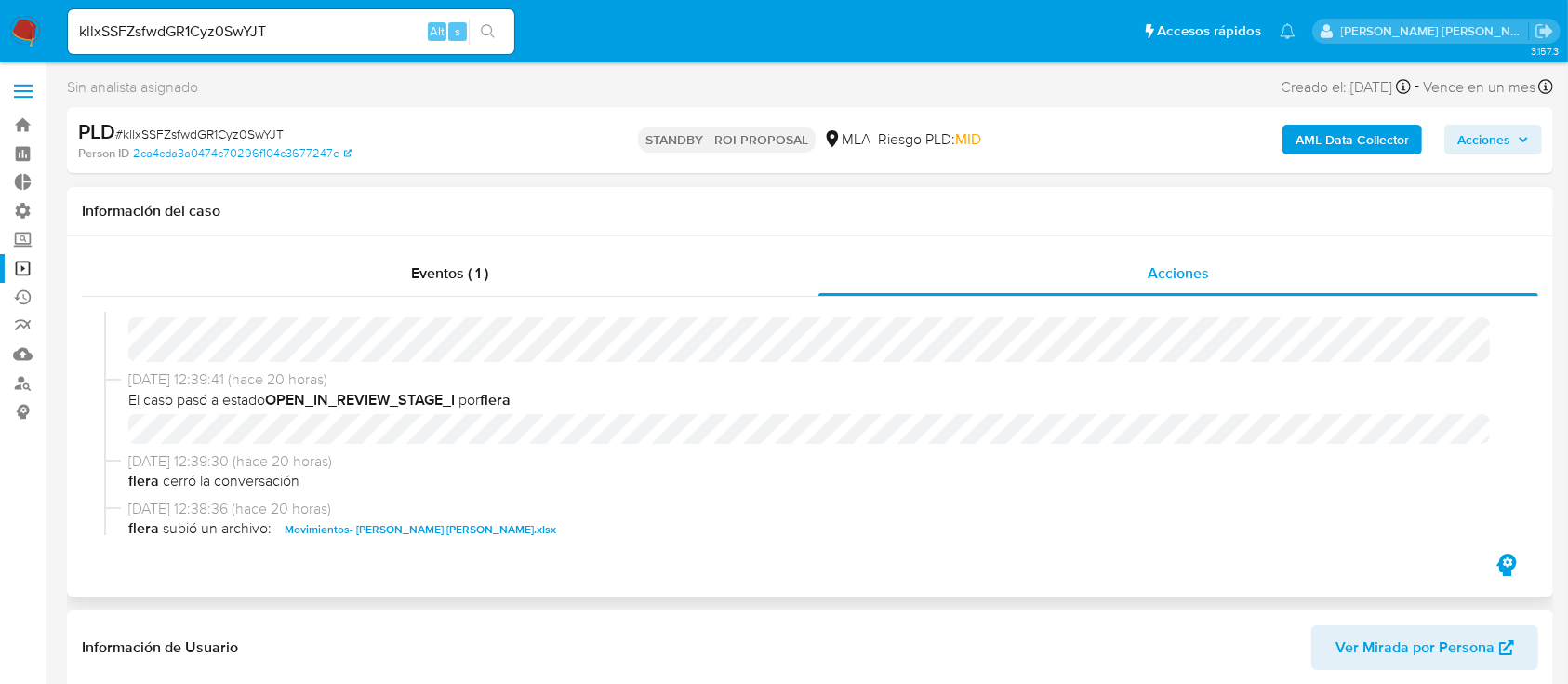
scroll to position [0, 0]
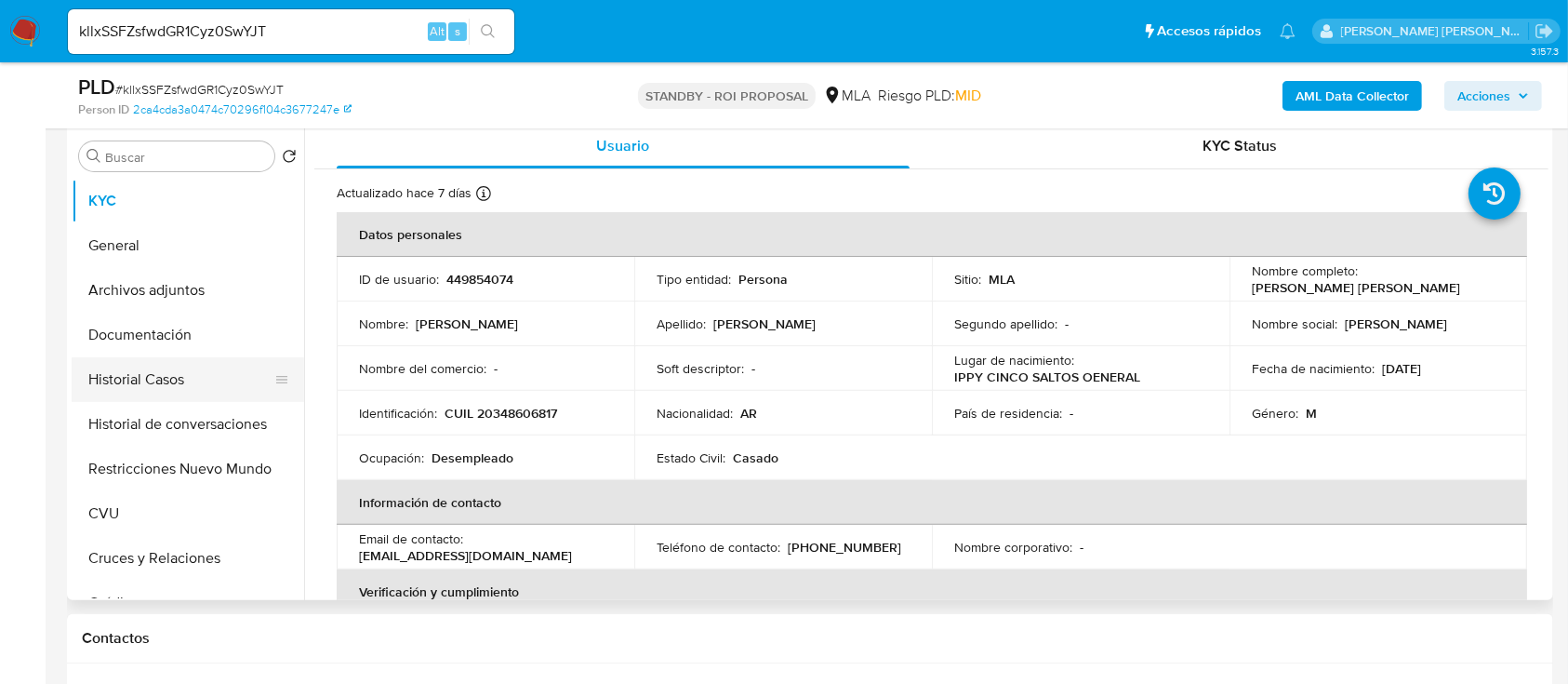
drag, startPoint x: 195, startPoint y: 389, endPoint x: 180, endPoint y: 393, distance: 15.5
click at [196, 387] on button "Historial Casos" at bounding box center [180, 379] width 217 height 45
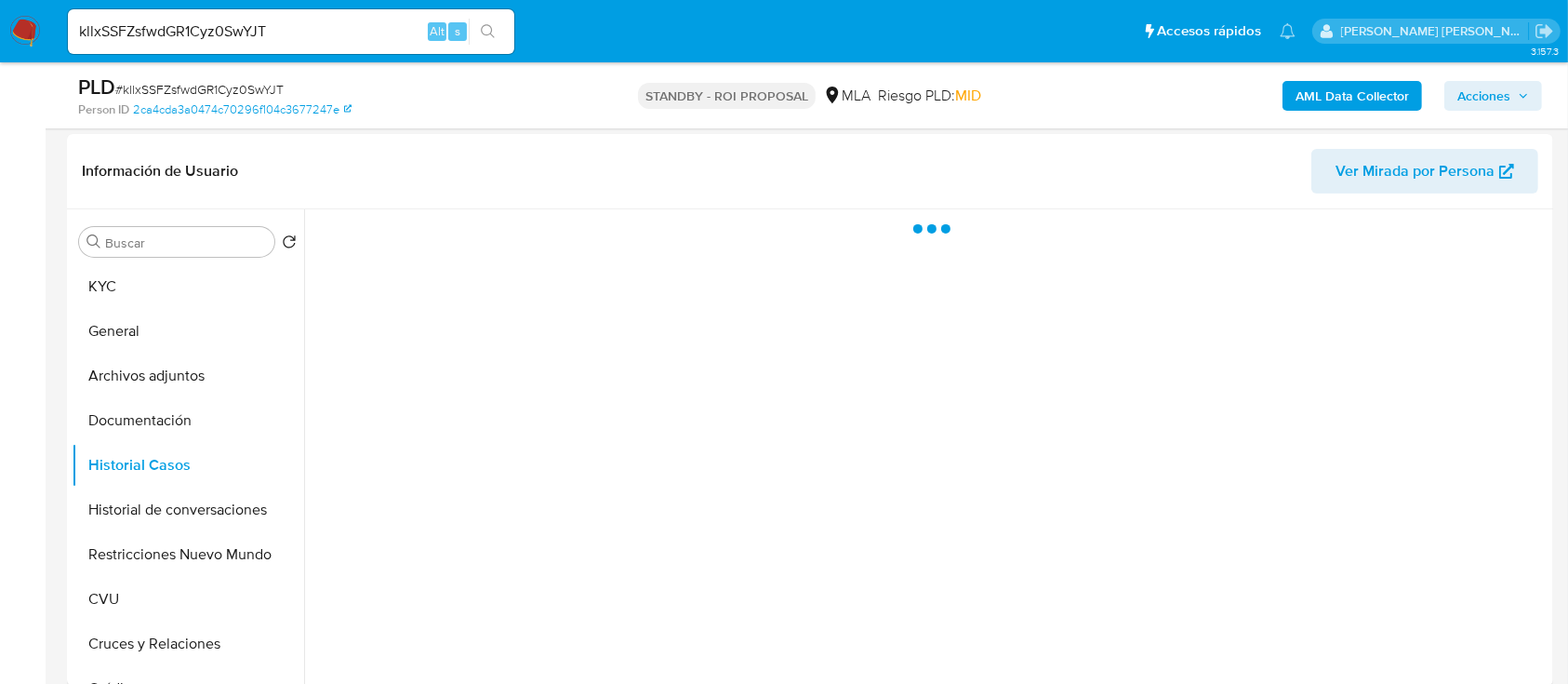
scroll to position [372, 0]
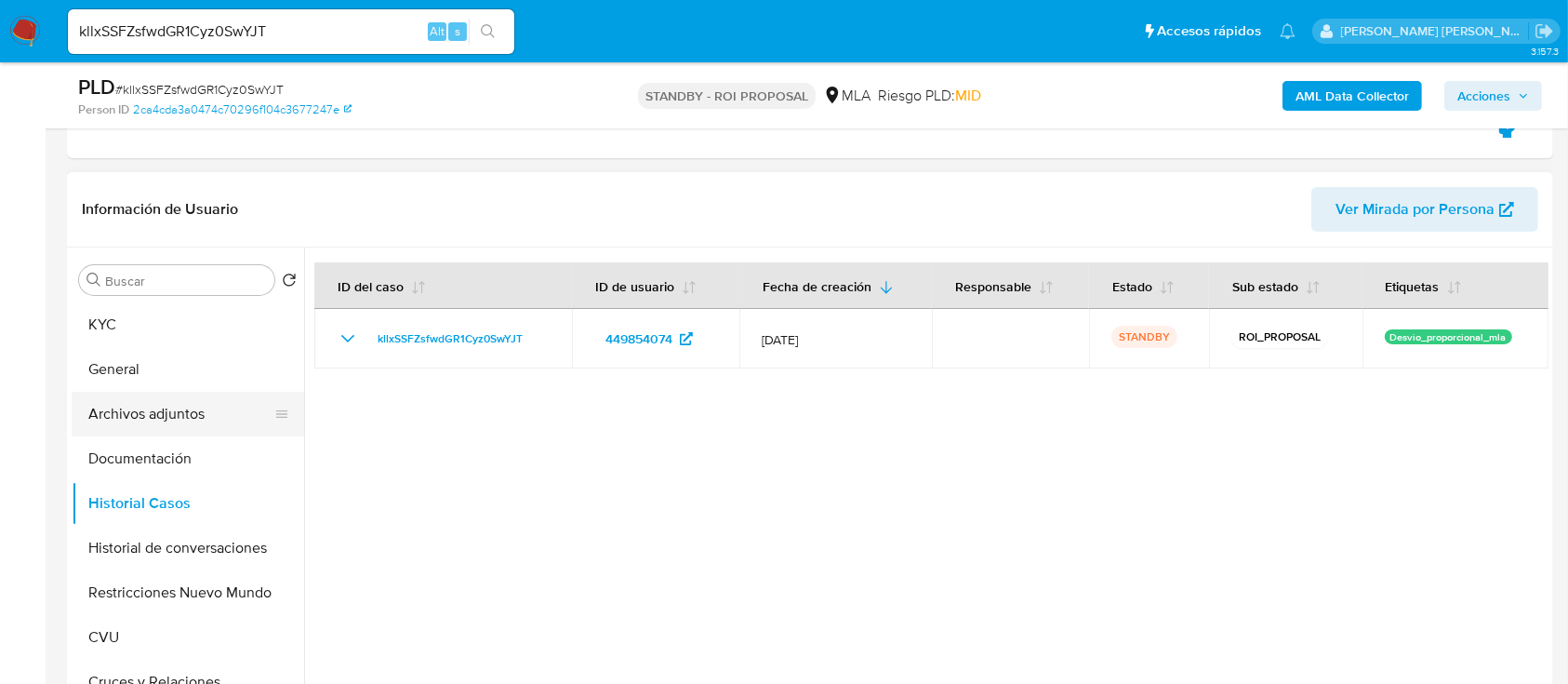
click at [208, 424] on button "Archivos adjuntos" at bounding box center [180, 414] width 217 height 45
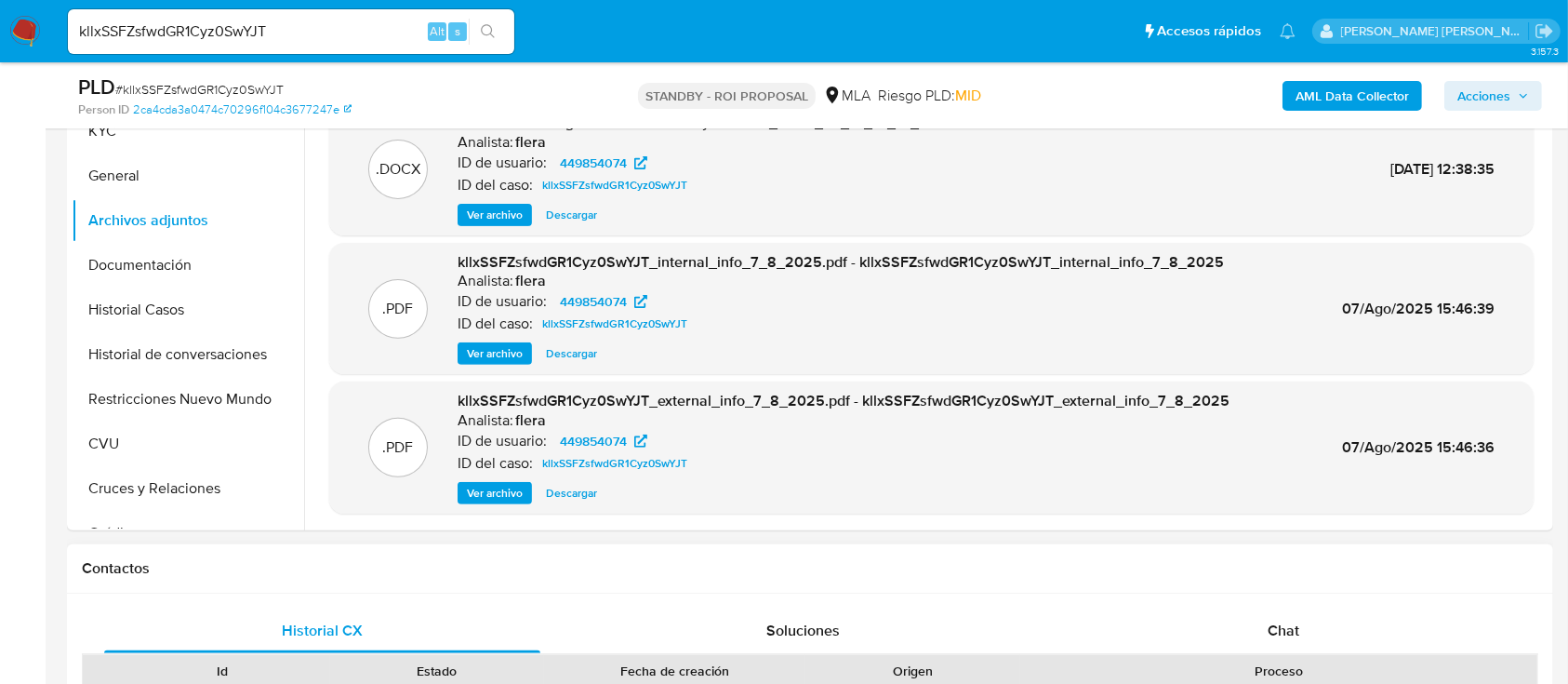
scroll to position [744, 0]
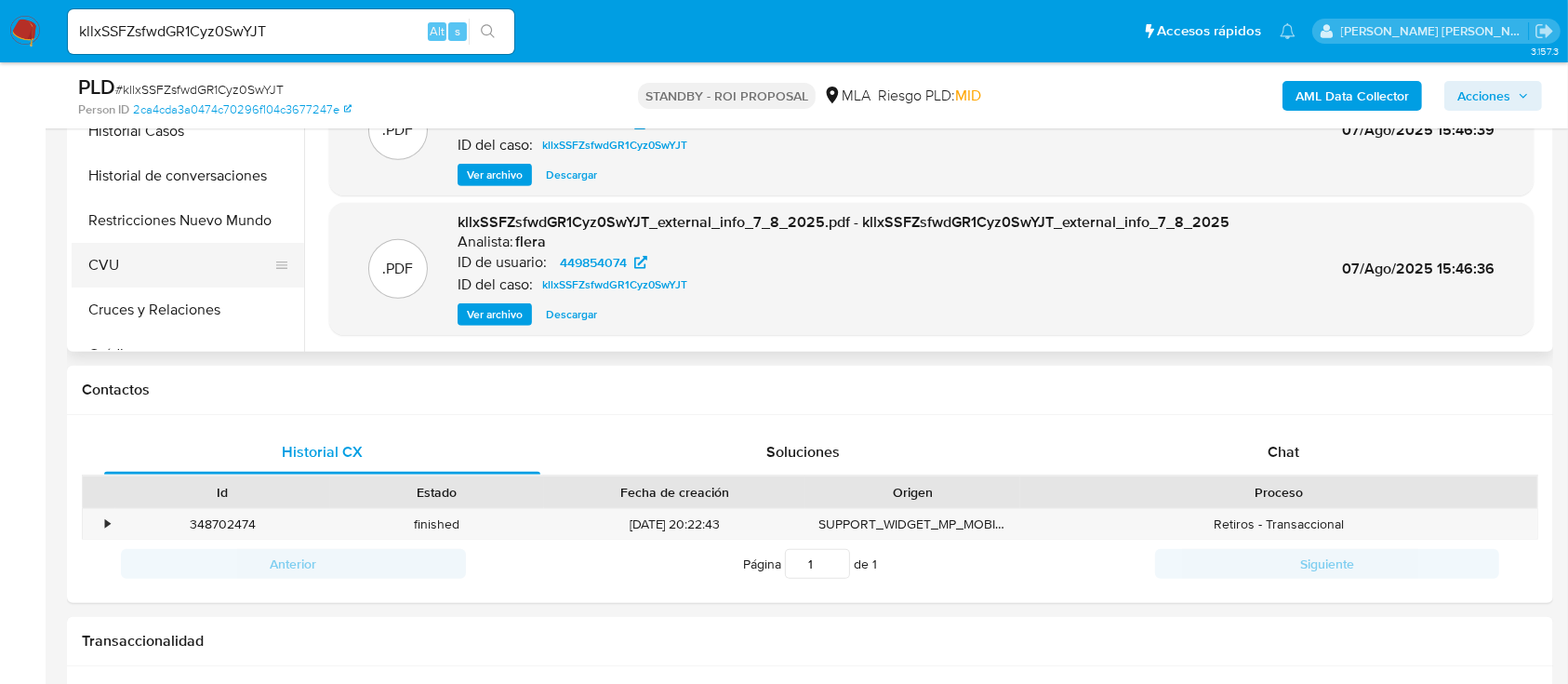
drag, startPoint x: 215, startPoint y: 225, endPoint x: 195, endPoint y: 245, distance: 28.3
click at [215, 224] on button "Restricciones Nuevo Mundo" at bounding box center [187, 220] width 232 height 45
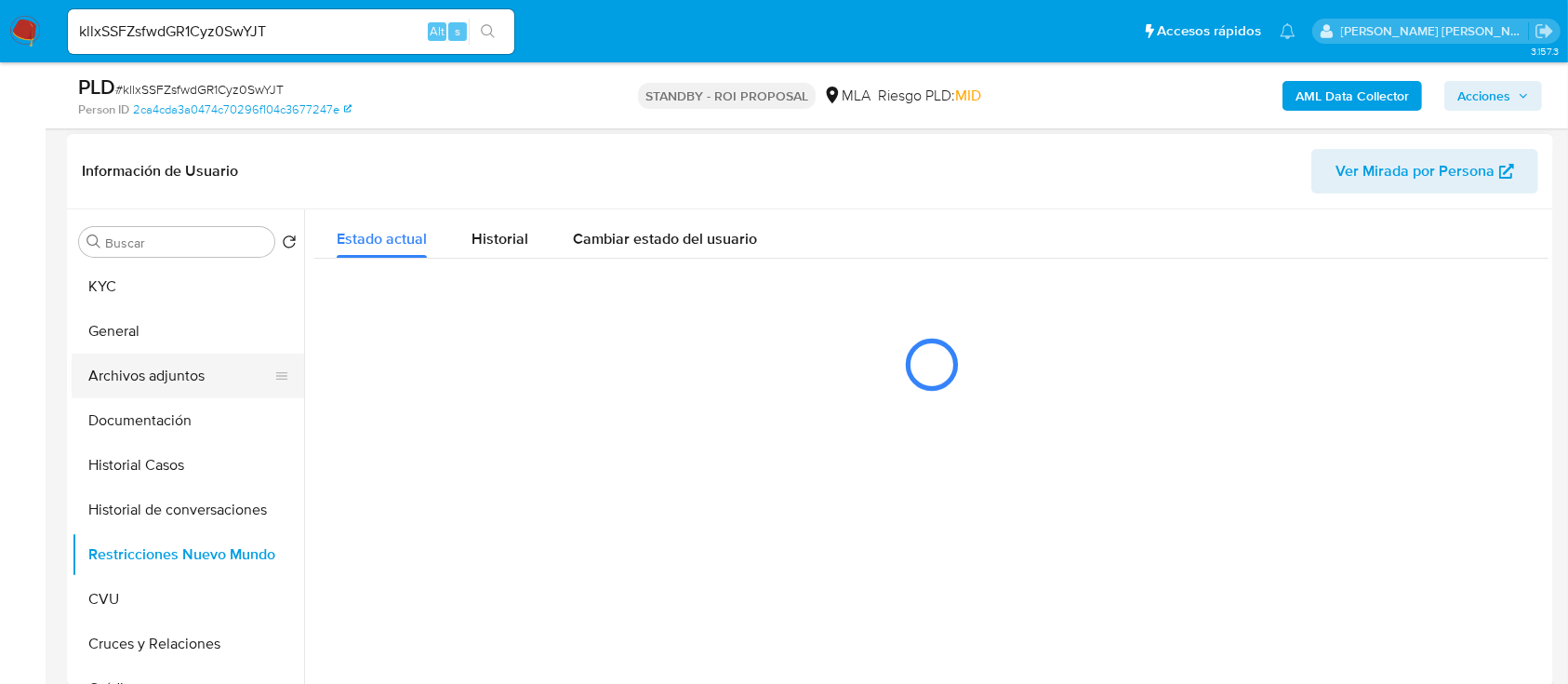
scroll to position [372, 0]
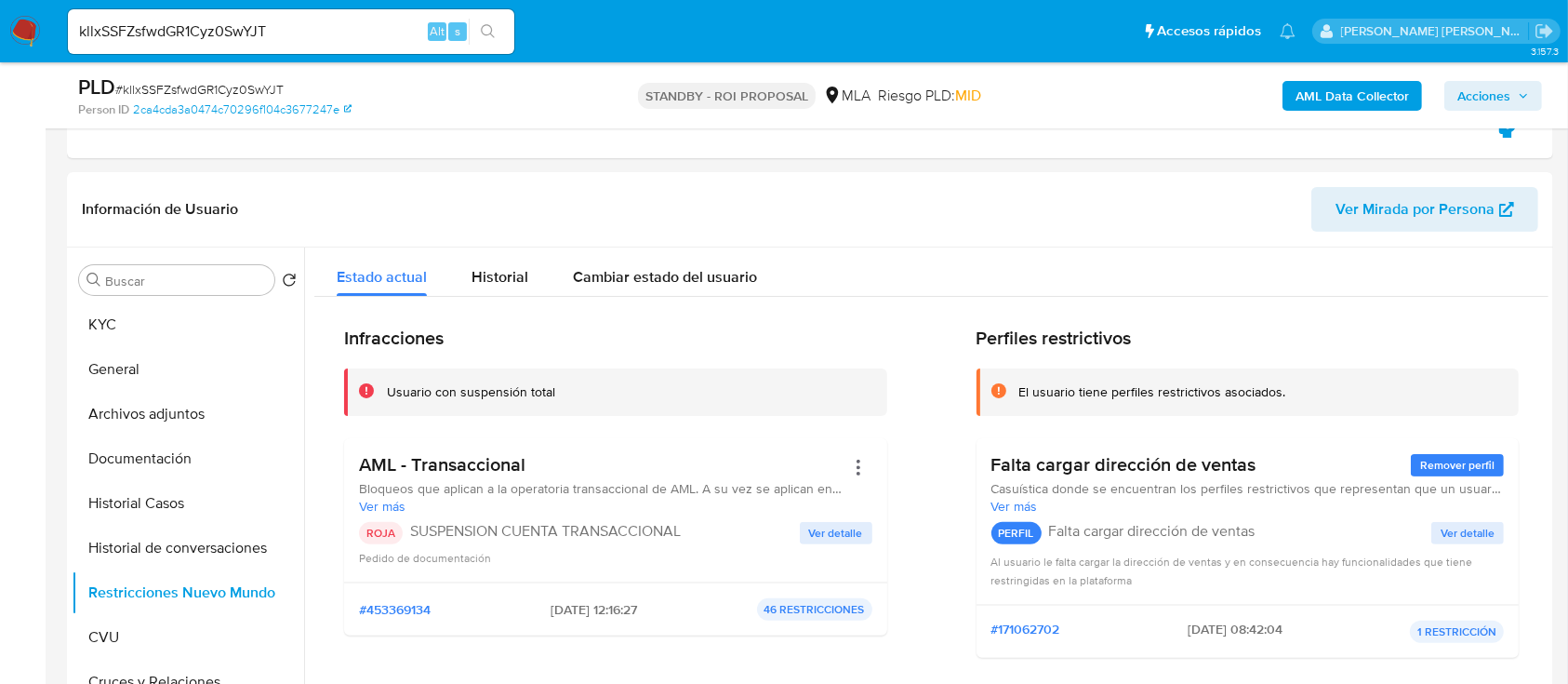
click at [355, 37] on input "kllxSSFZsfwdGR1Cyz0SwYJT" at bounding box center [290, 32] width 447 height 24
click at [355, 36] on input "kllxSSFZsfwdGR1Cyz0SwYJT" at bounding box center [290, 32] width 447 height 24
paste input "S1xhD6sk9tRTa3FshenRsO91"
type input "S1xhD6sk9tRTa3FshenRsO91"
click at [476, 34] on button "search-icon" at bounding box center [487, 32] width 38 height 26
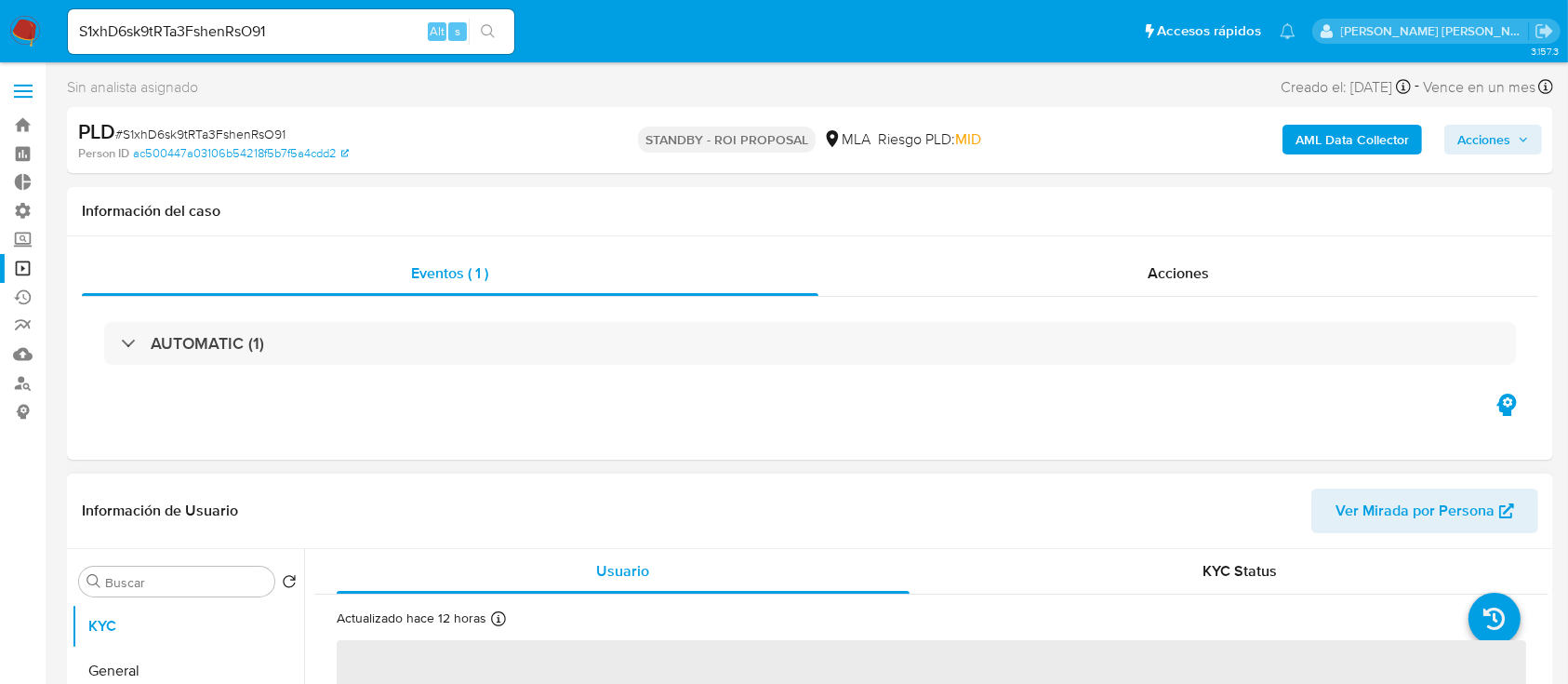
select select "10"
click at [1206, 277] on span "Acciones" at bounding box center [1178, 273] width 62 height 22
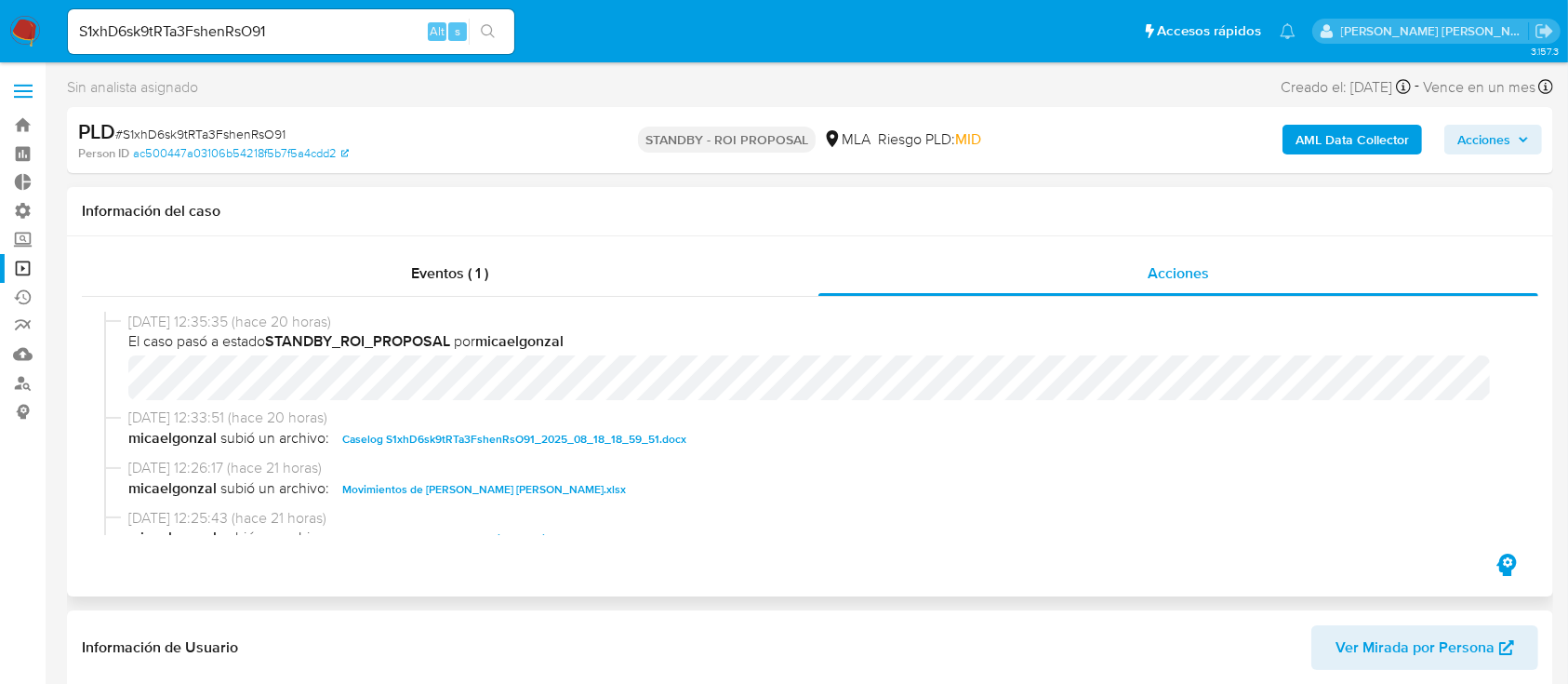
click at [543, 439] on span "Caselog S1xhD6sk9tRTa3FshenRsO91_2025_08_18_18_59_51.docx" at bounding box center [513, 439] width 344 height 22
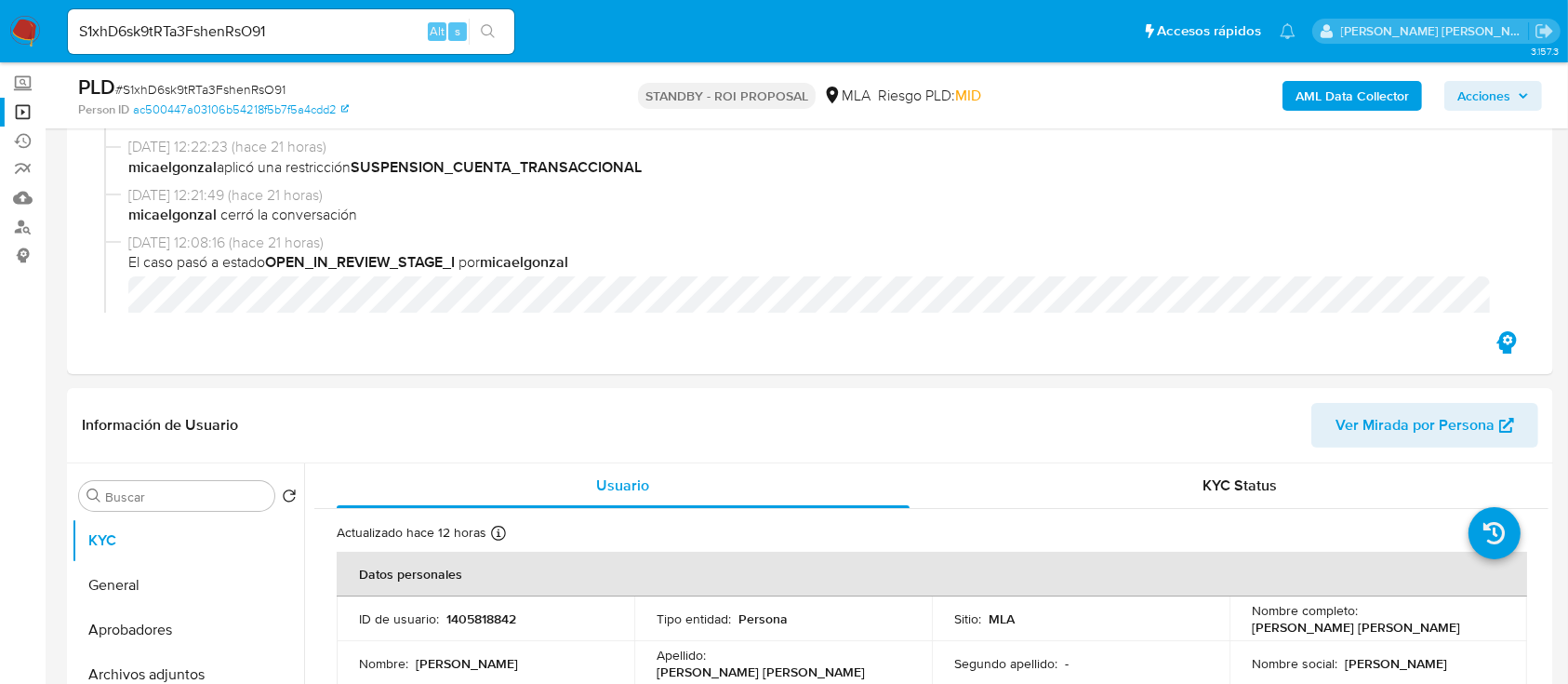
scroll to position [372, 0]
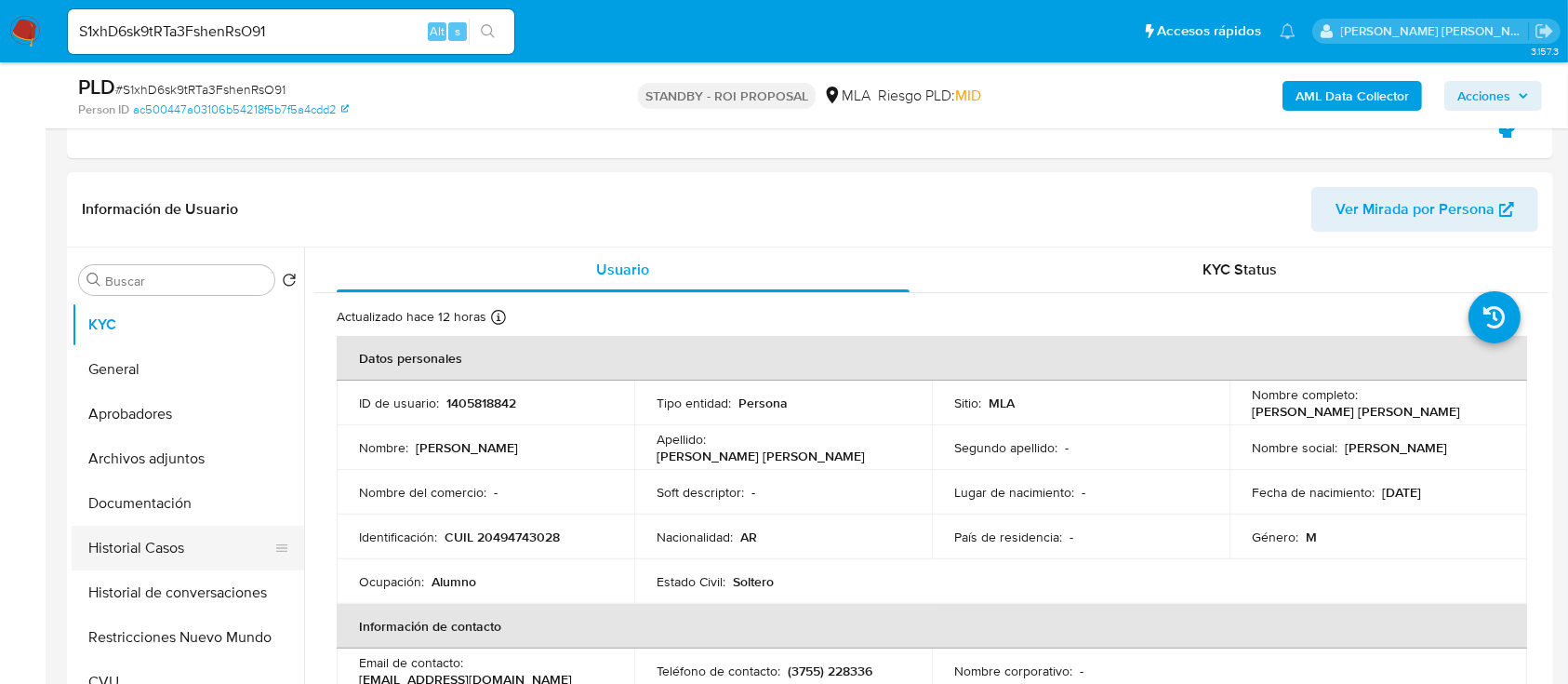
click at [191, 543] on button "Historial Casos" at bounding box center [180, 548] width 217 height 45
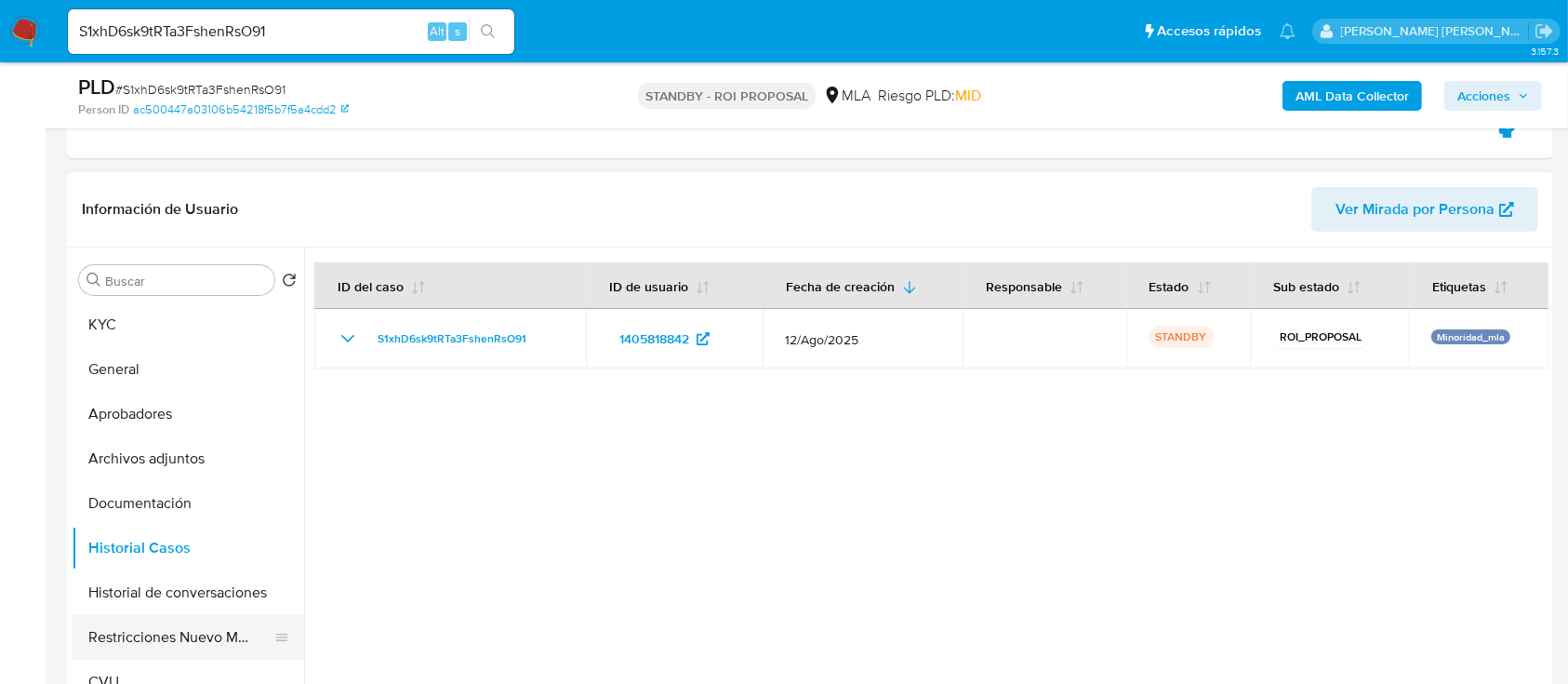
click at [177, 628] on button "Restricciones Nuevo Mundo" at bounding box center [180, 637] width 217 height 45
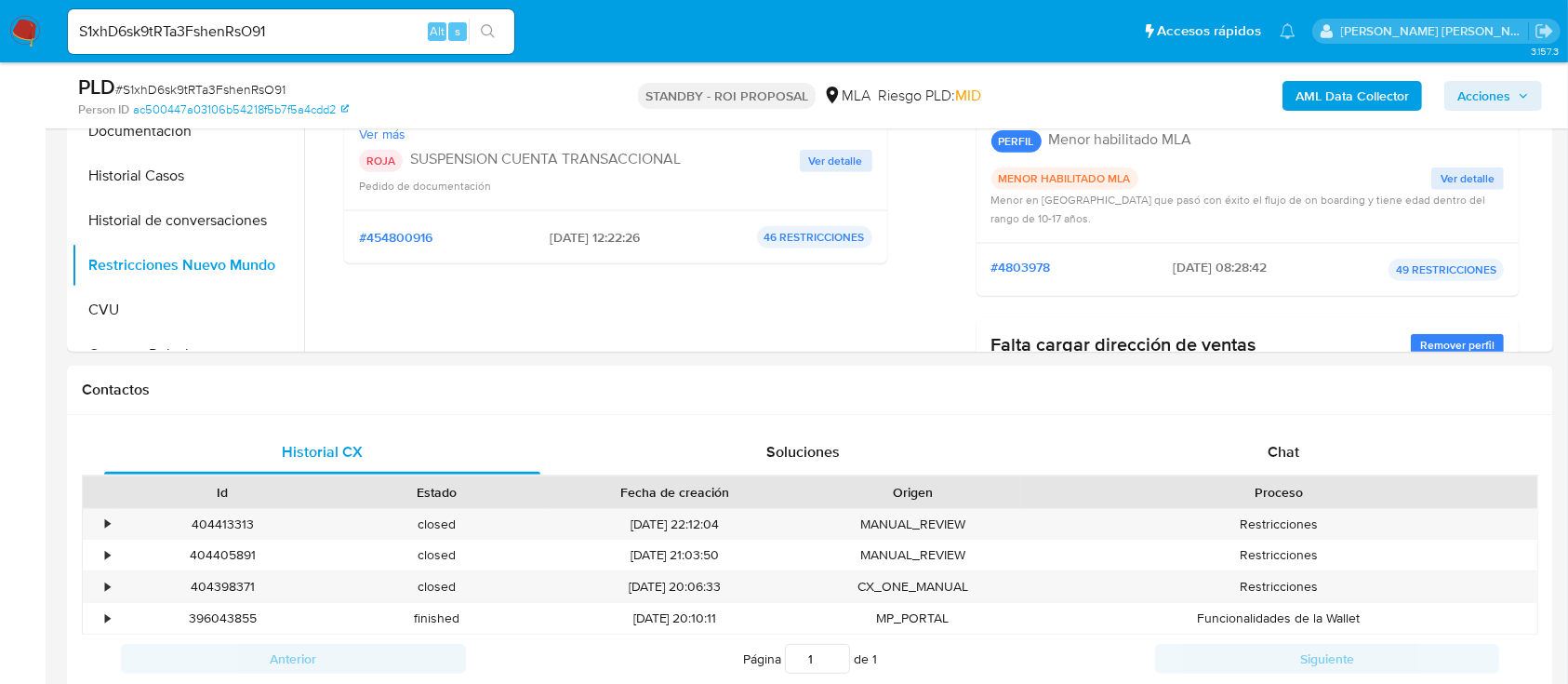
scroll to position [496, 0]
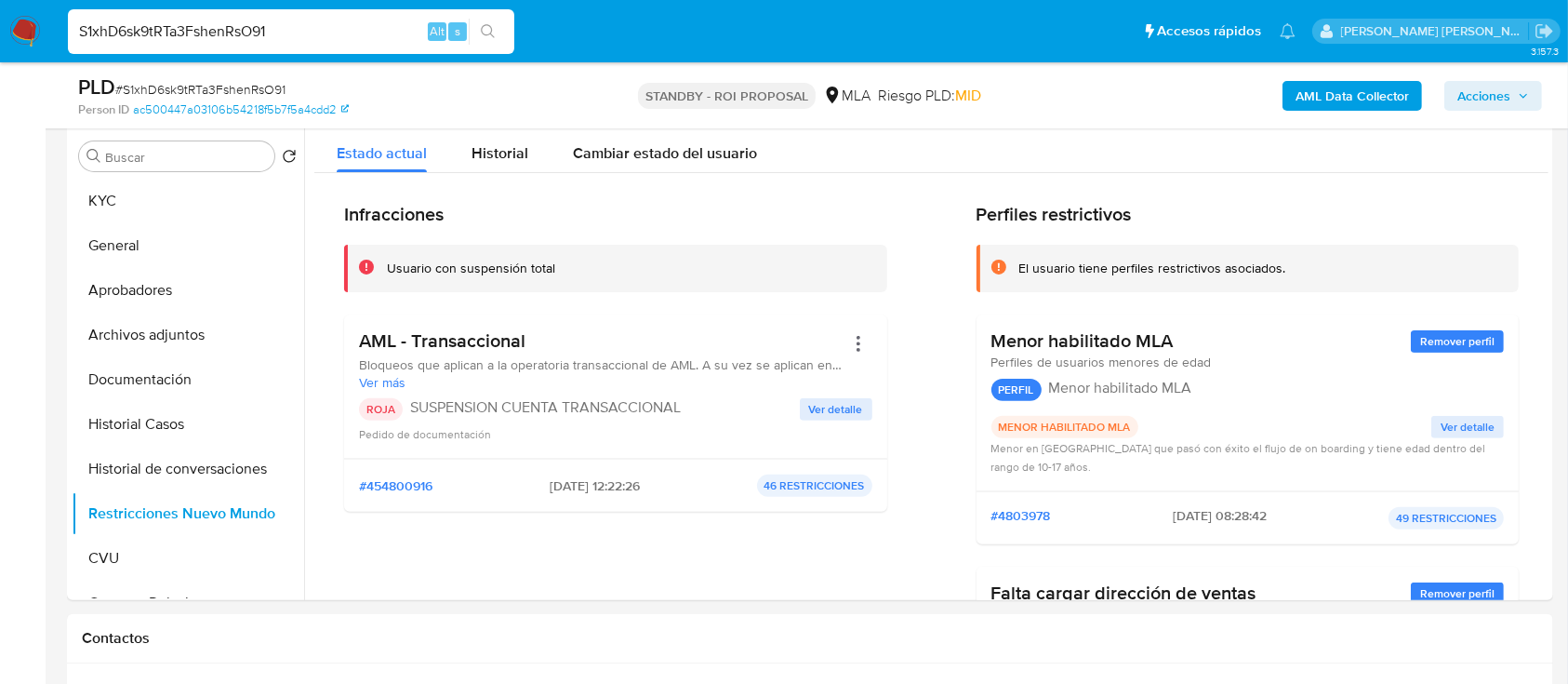
click at [377, 31] on input "S1xhD6sk9tRTa3FshenRsO91" at bounding box center [290, 32] width 447 height 24
paste input "rEVLnqNPUEjrrR3Es8ZiIkeB"
type input "rEVLnqNPUEjrrR3Es8ZiIkeB"
click at [491, 31] on icon "search-icon" at bounding box center [488, 32] width 15 height 15
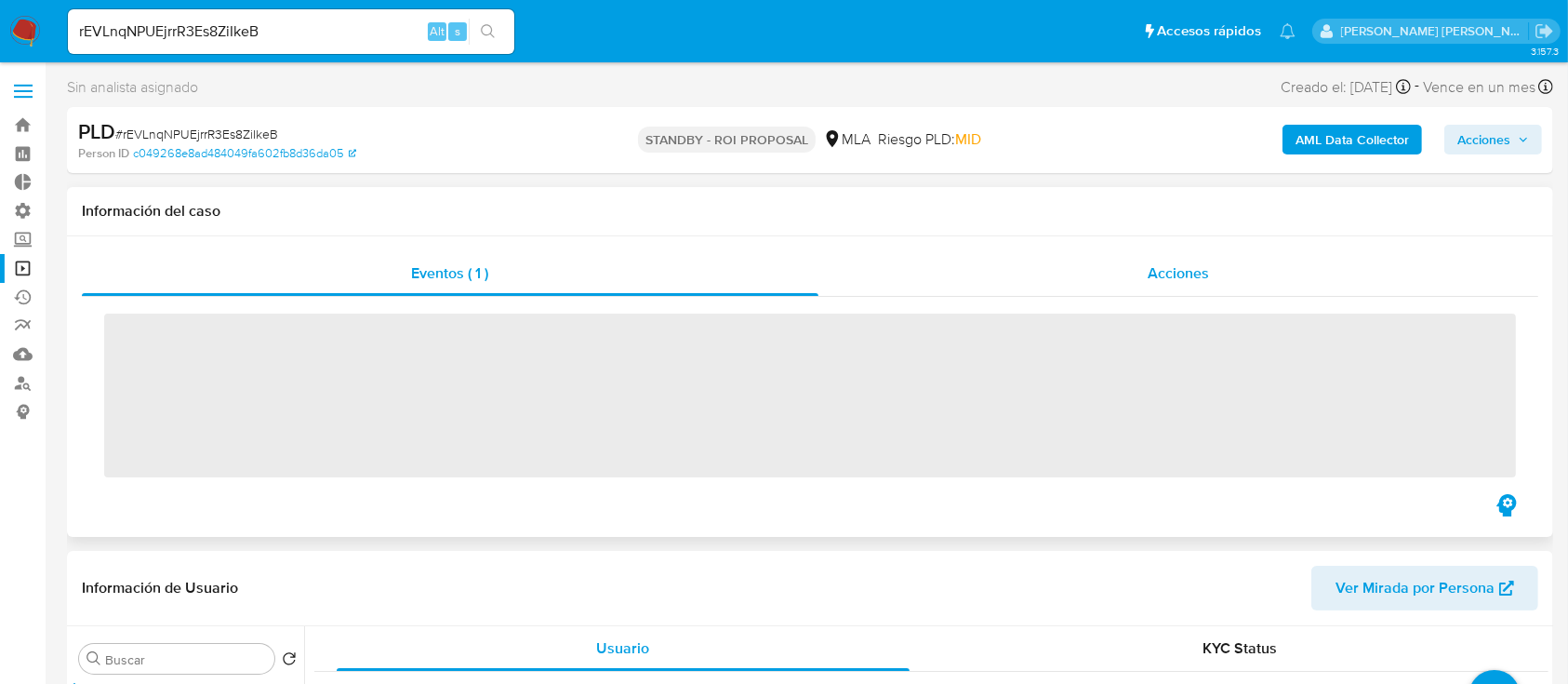
drag, startPoint x: 1238, startPoint y: 287, endPoint x: 1253, endPoint y: 280, distance: 16.6
click at [1236, 287] on div "Acciones" at bounding box center [1179, 274] width 721 height 45
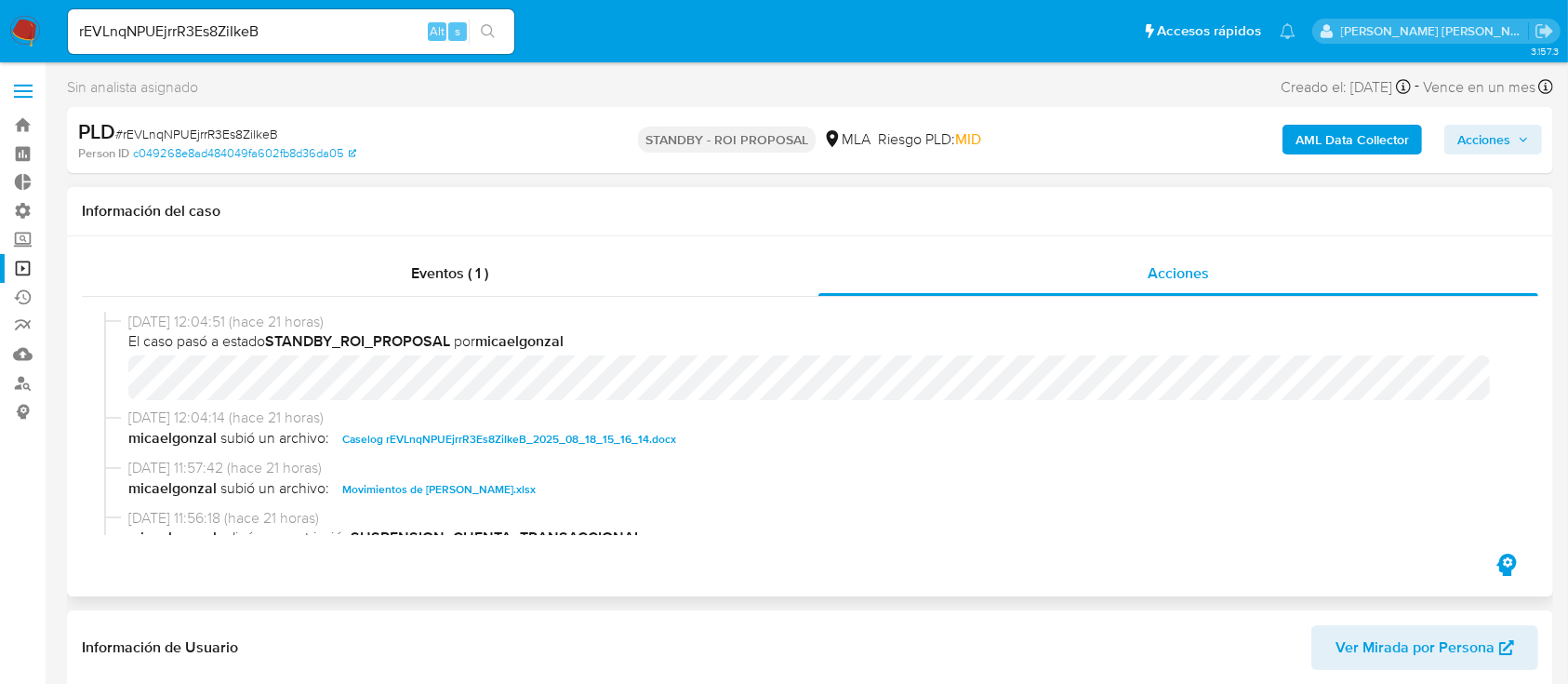
click at [508, 442] on span "Caselog rEVLnqNPUEjrrR3Es8ZiIkeB_2025_08_18_15_16_14.docx" at bounding box center [509, 439] width 333 height 22
select select "10"
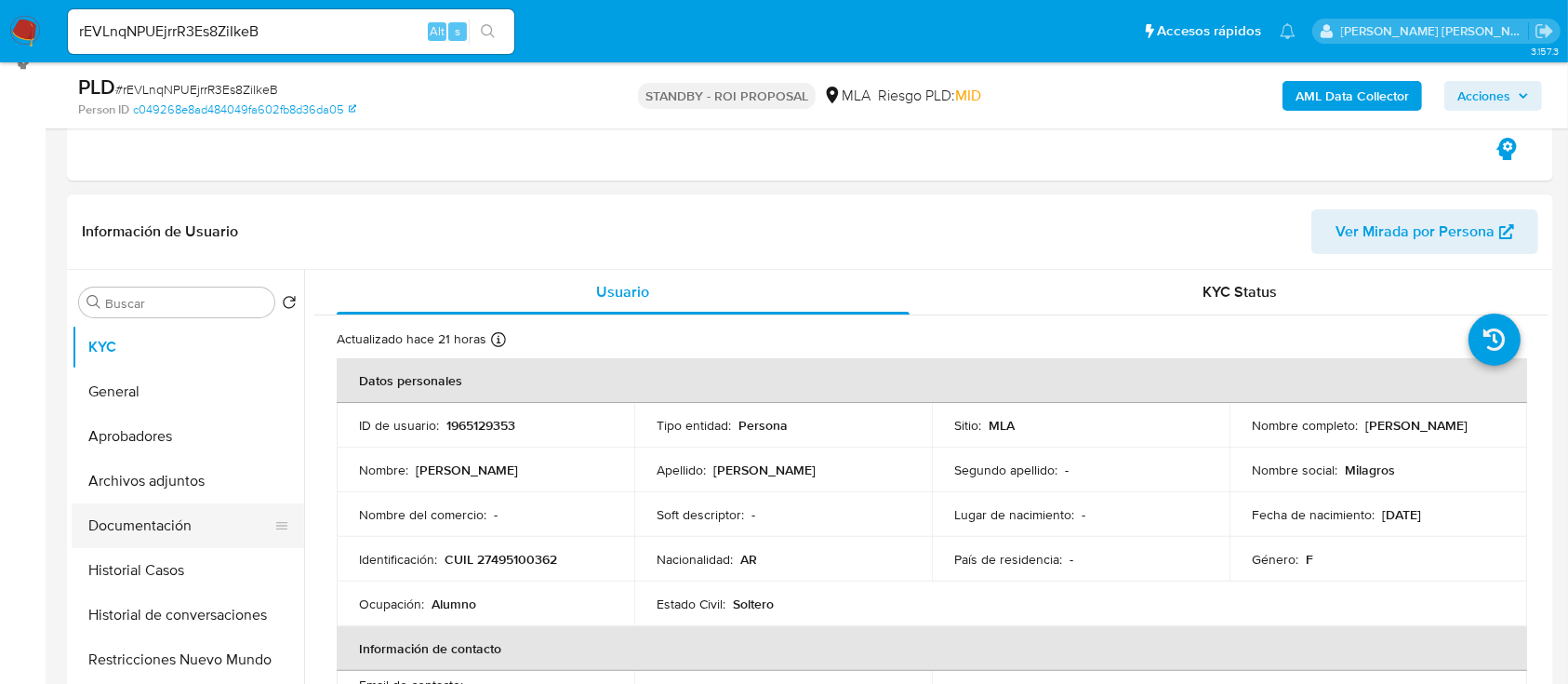
scroll to position [372, 0]
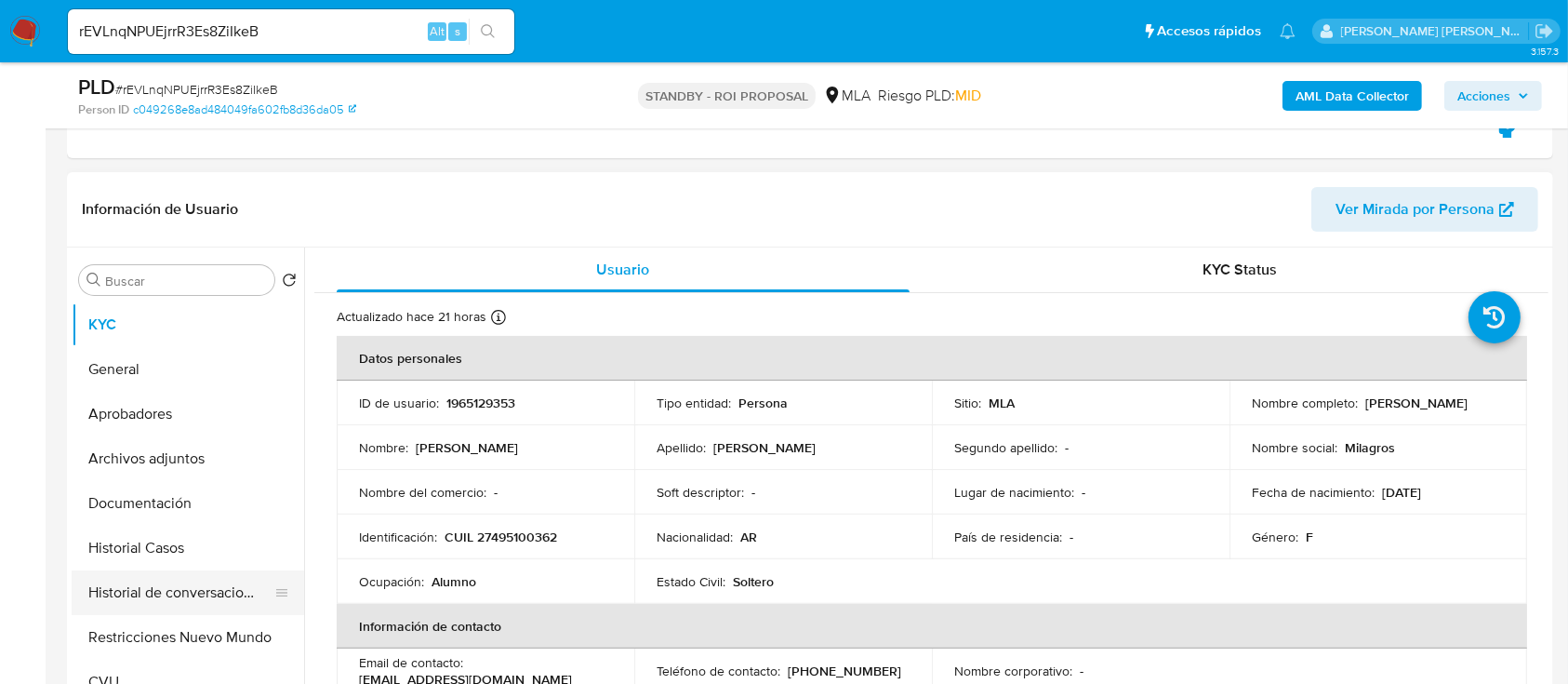
click at [190, 548] on button "Historial Casos" at bounding box center [187, 548] width 232 height 45
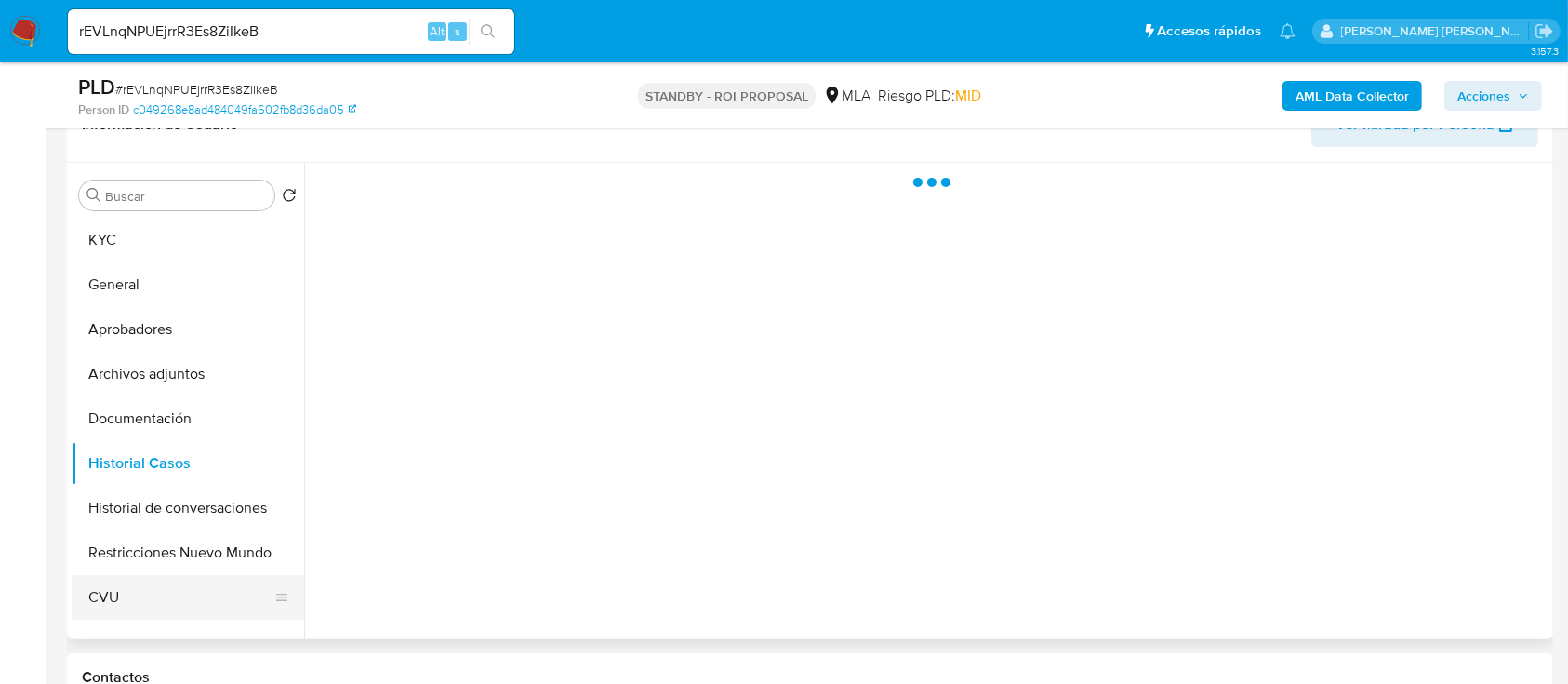
scroll to position [496, 0]
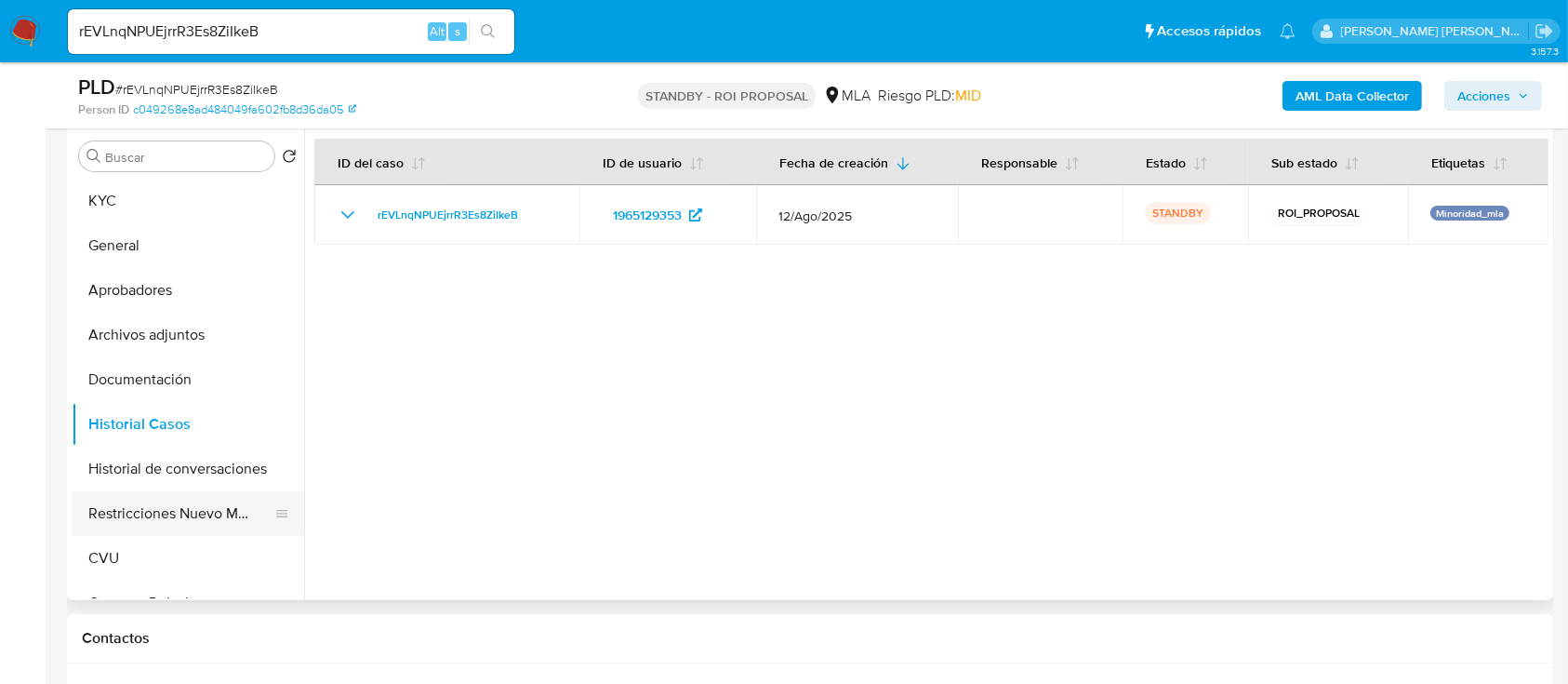
click at [133, 521] on button "Restricciones Nuevo Mundo" at bounding box center [180, 513] width 217 height 45
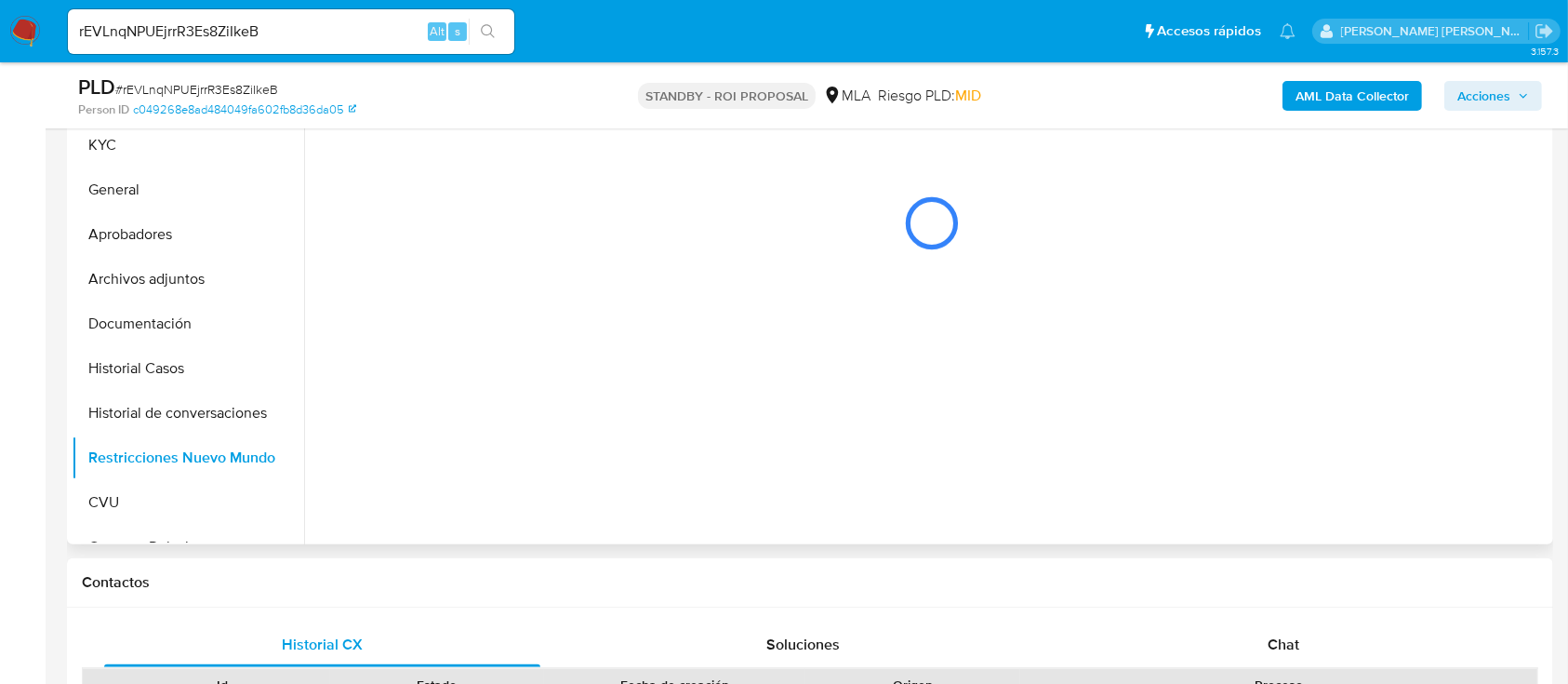
scroll to position [372, 0]
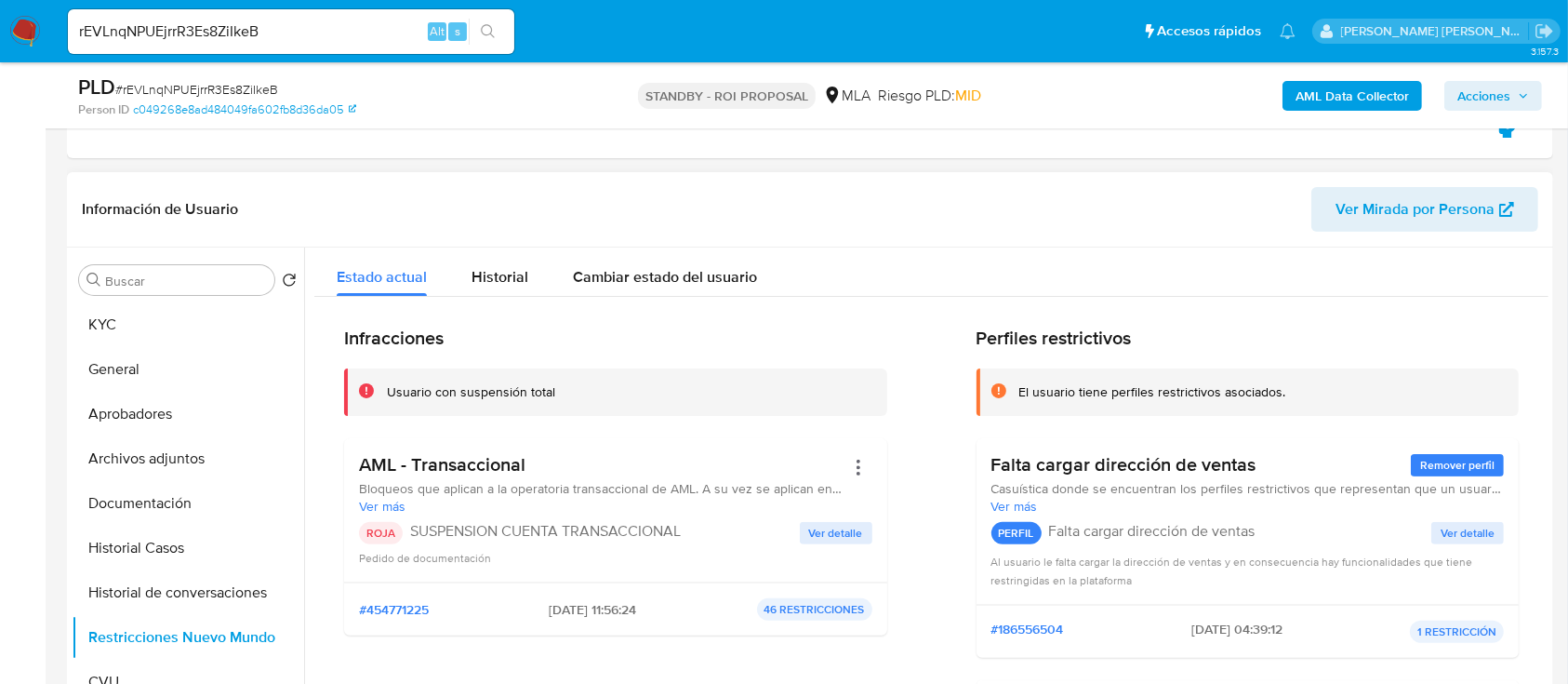
click at [318, 29] on input "rEVLnqNPUEjrrR3Es8ZiIkeB" at bounding box center [290, 32] width 447 height 24
click at [318, 29] on input "rEVLnqNPUEjrrR3Es8ZiIkeB" at bounding box center [290, 32] width 447 height 24
paste input "XIpQPtHFC7uolBWBBH7bki00"
type input "XIpQPtHFC7uolBWBBH7bki00"
click at [482, 28] on icon "search-icon" at bounding box center [488, 32] width 15 height 15
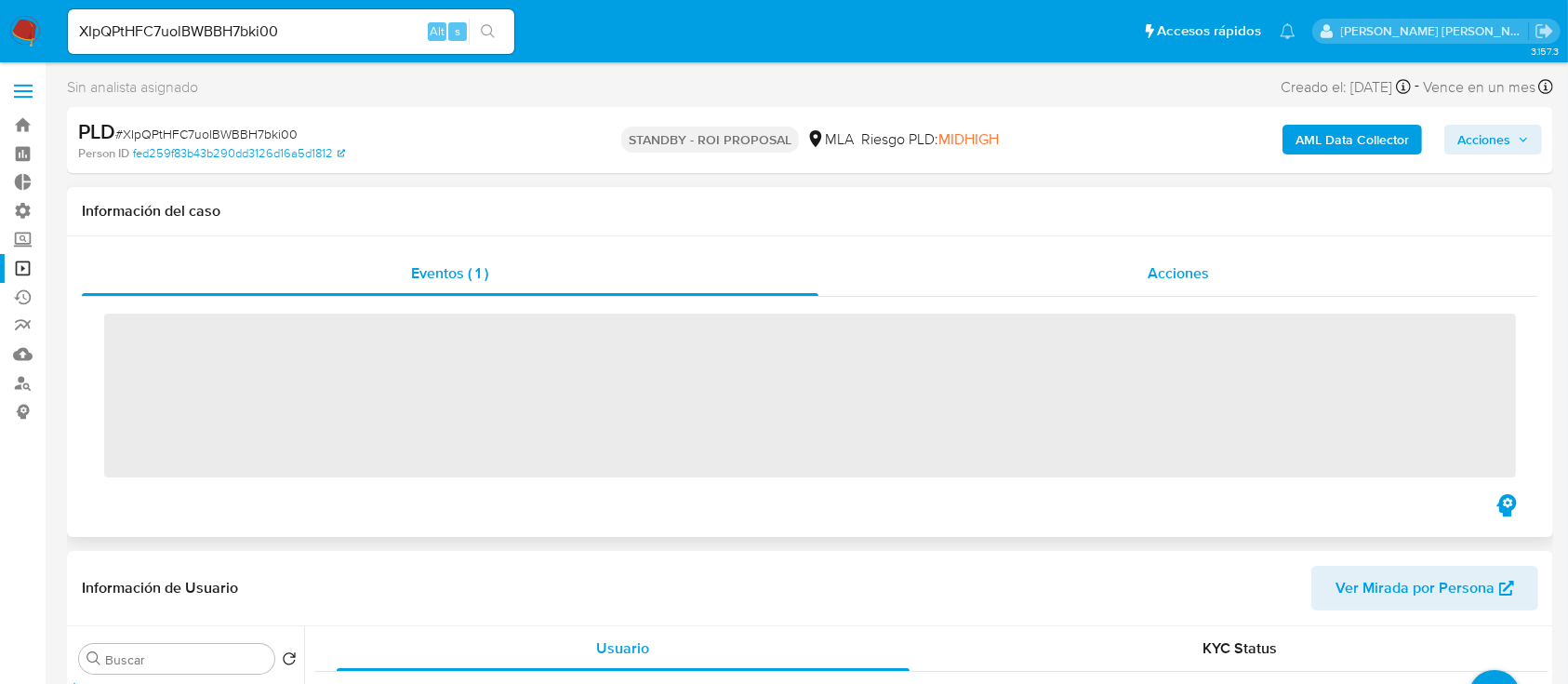
click at [1192, 272] on span "Acciones" at bounding box center [1178, 273] width 62 height 22
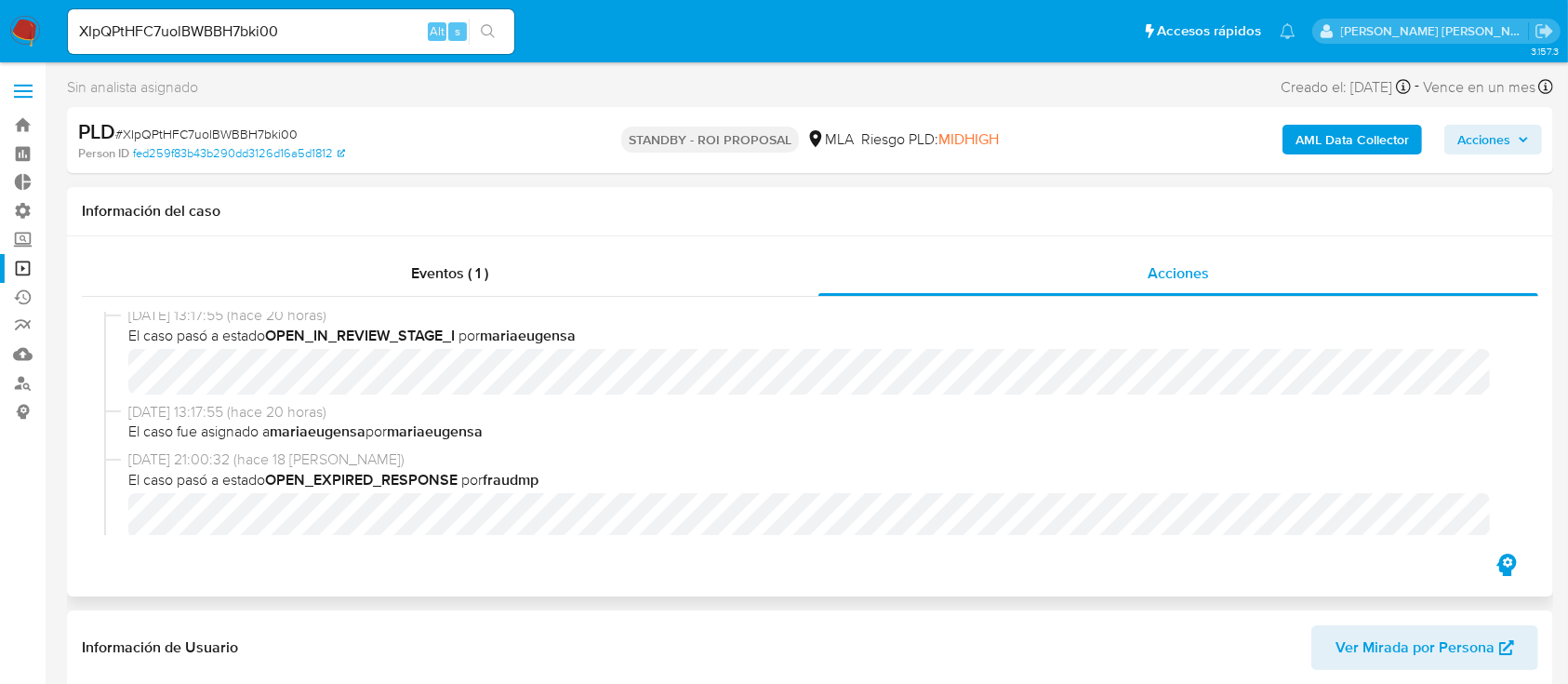
select select "10"
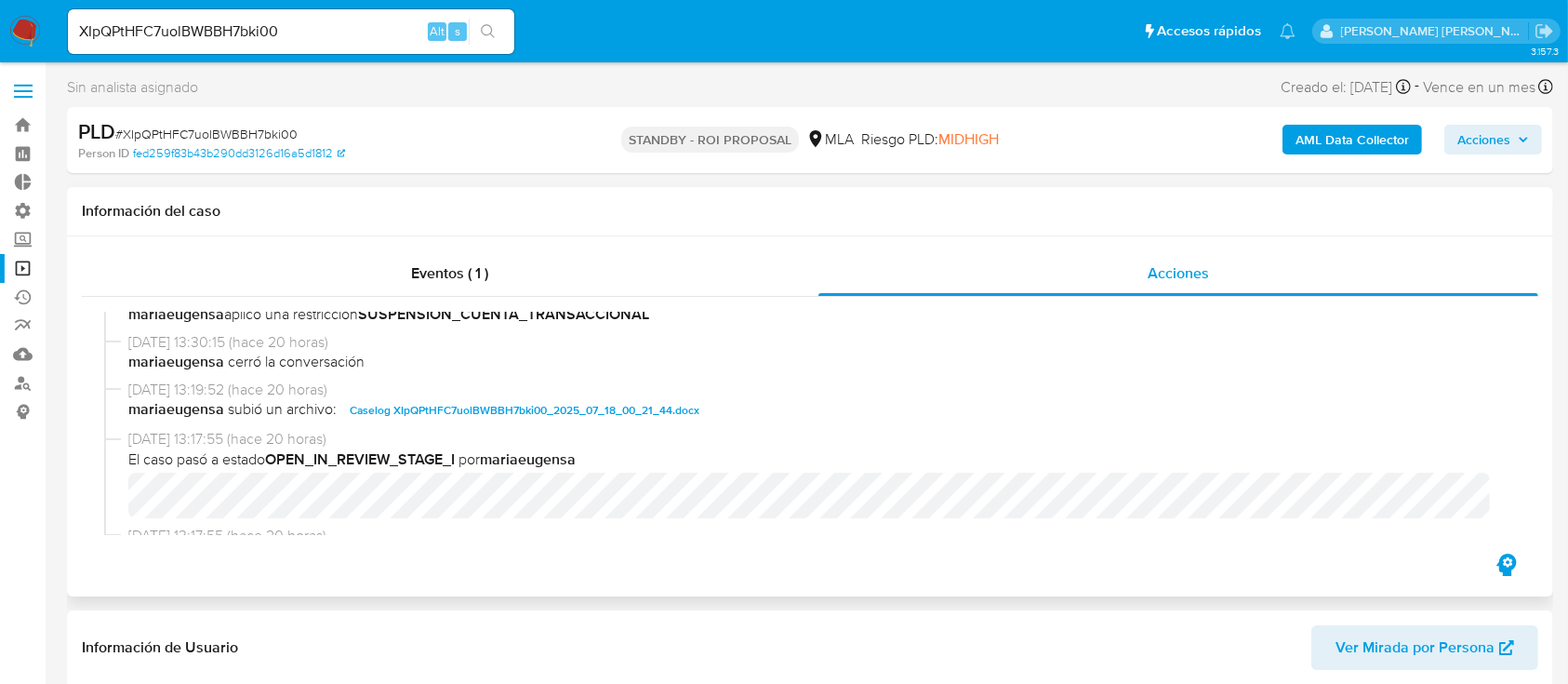
click at [449, 402] on span "Caselog XIpQPtHFC7uolBWBBH7bki00_2025_07_18_00_21_44.docx" at bounding box center [524, 410] width 349 height 22
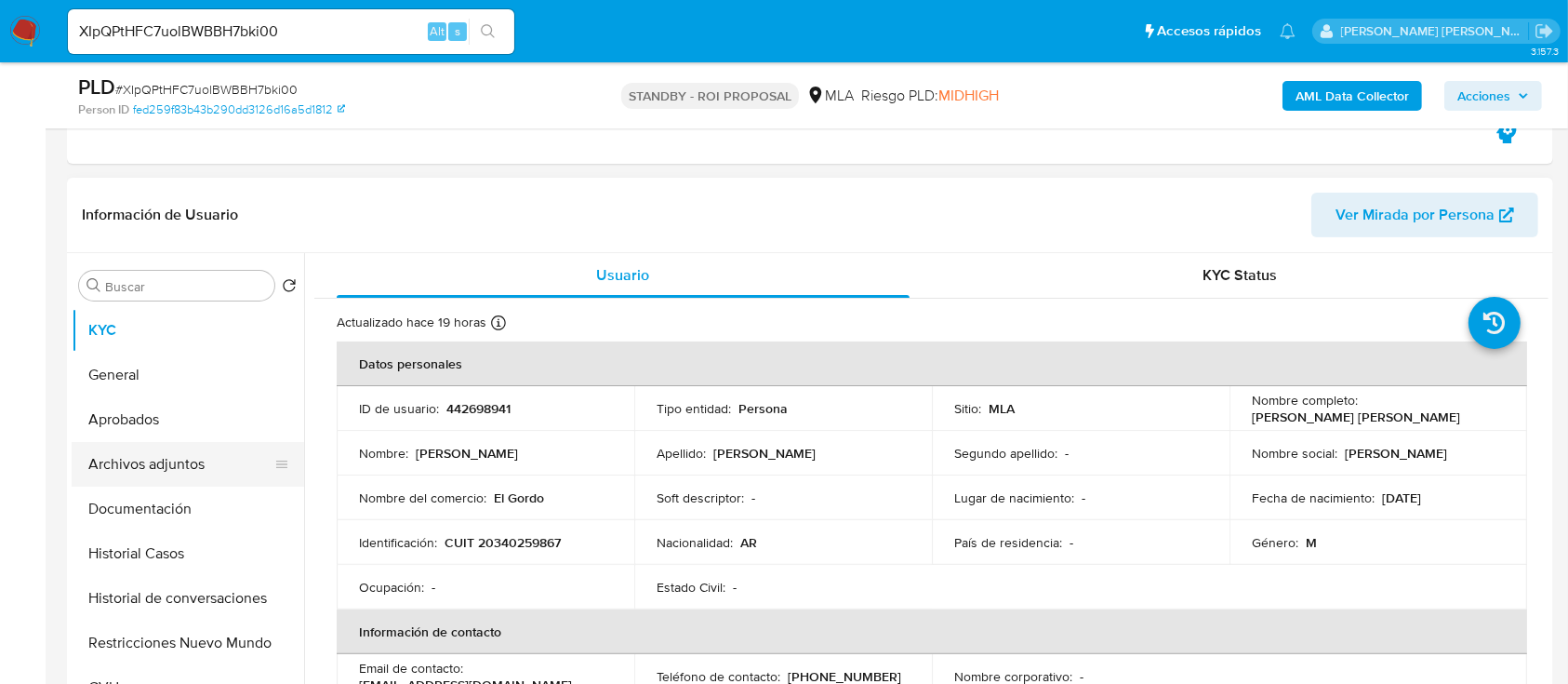
scroll to position [372, 0]
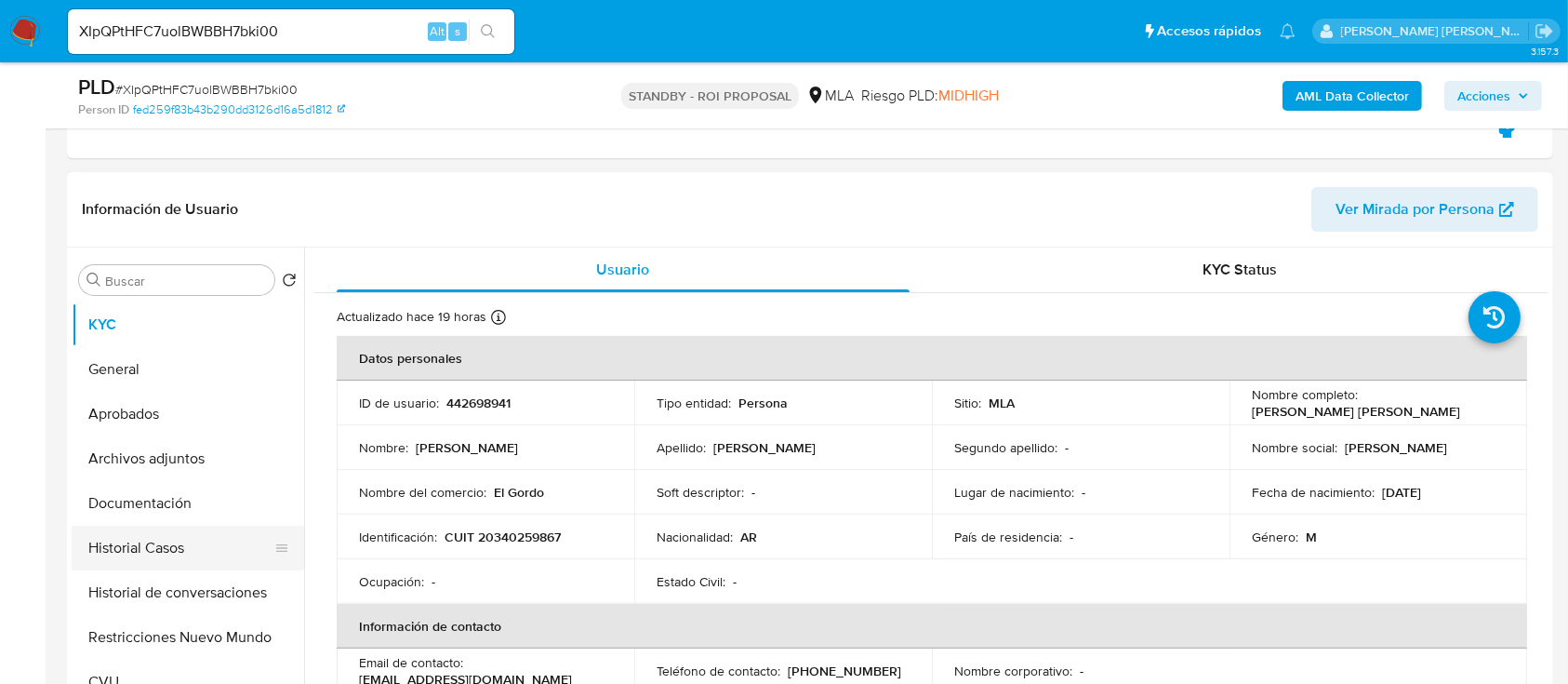
click at [171, 526] on button "Historial Casos" at bounding box center [180, 548] width 217 height 45
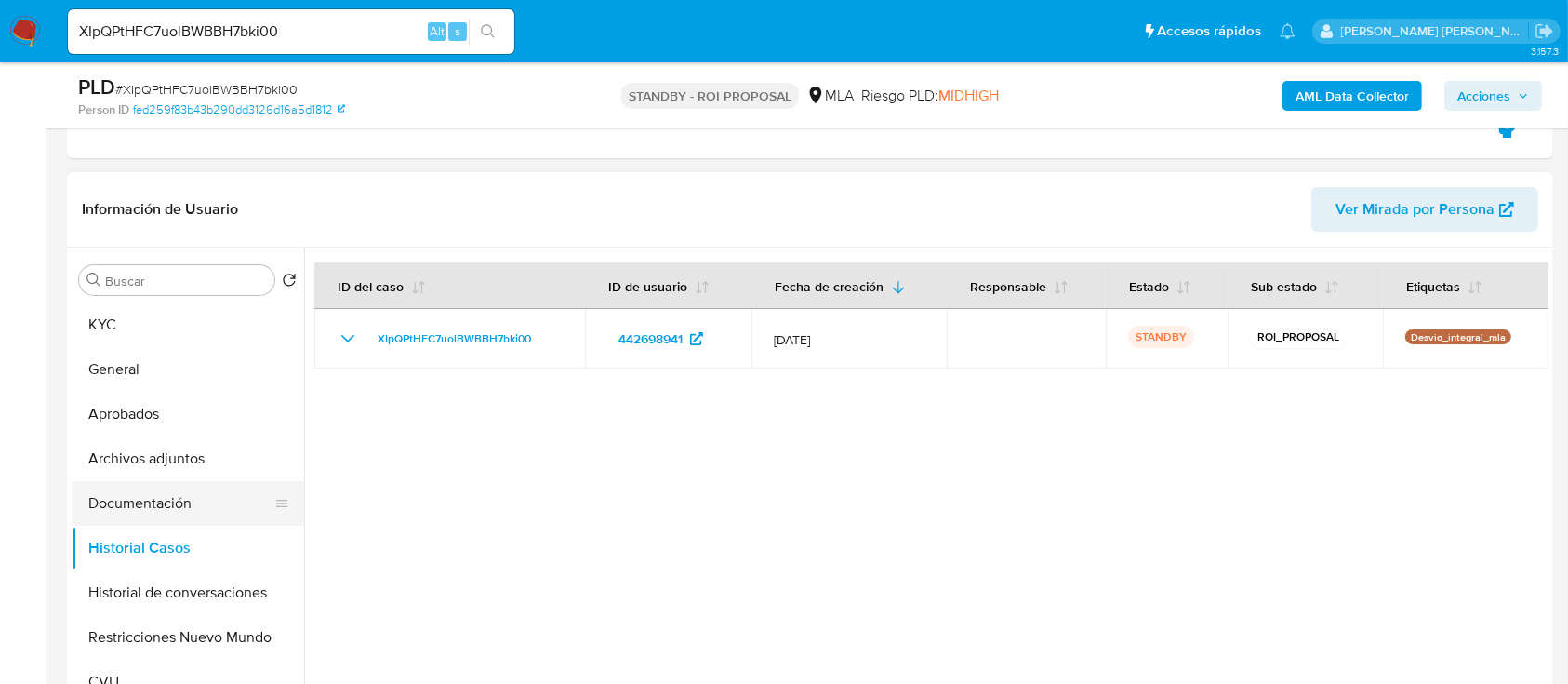
click at [213, 489] on button "Documentación" at bounding box center [180, 503] width 217 height 45
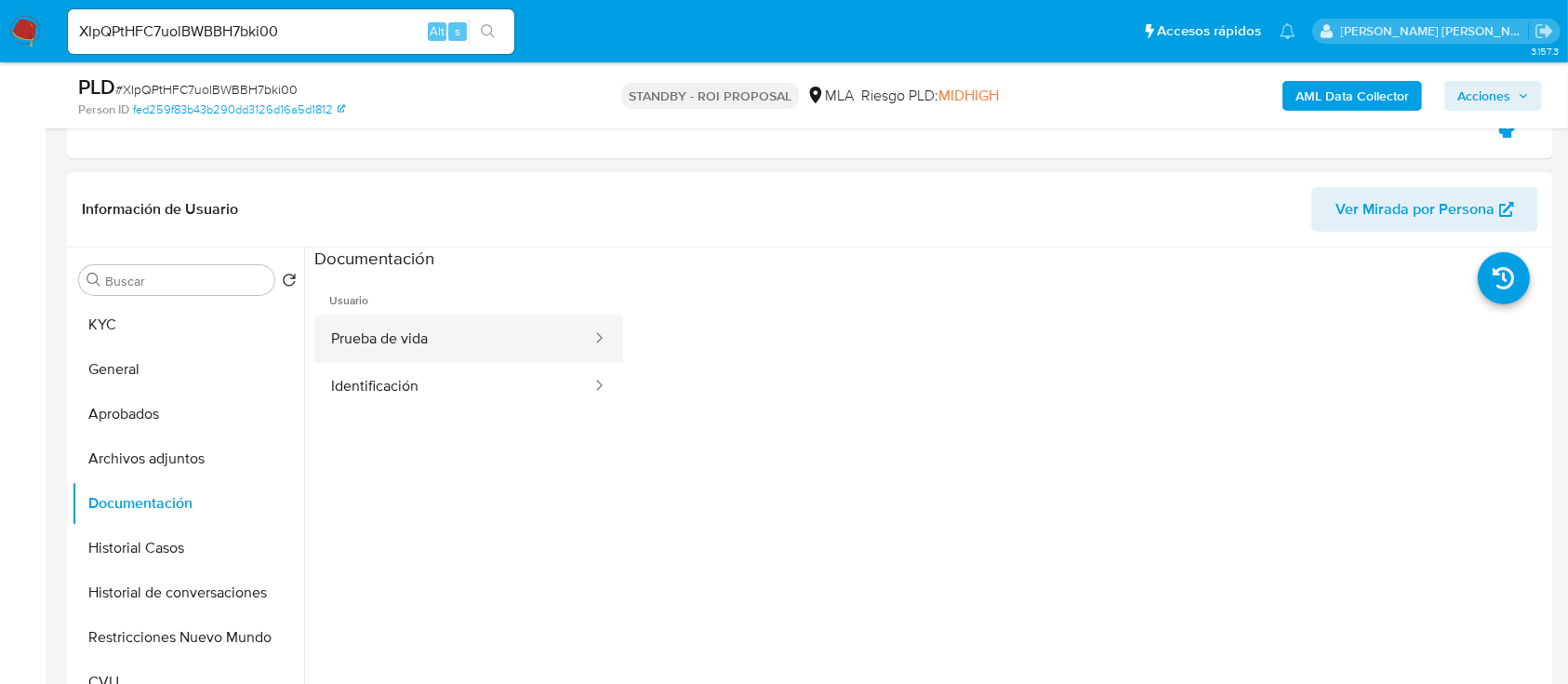
click at [422, 329] on button "Prueba de vida" at bounding box center [454, 339] width 279 height 48
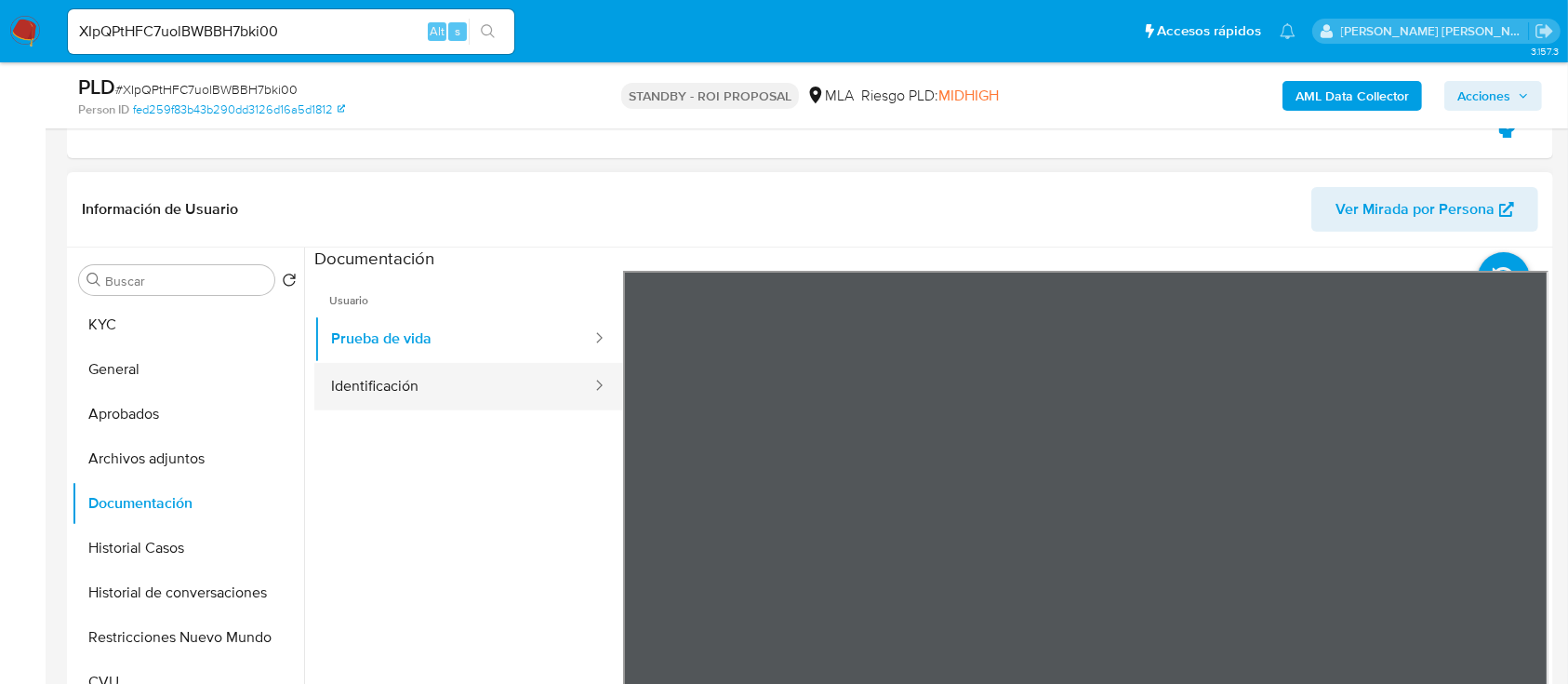
click at [408, 382] on button "Identificación" at bounding box center [454, 386] width 279 height 48
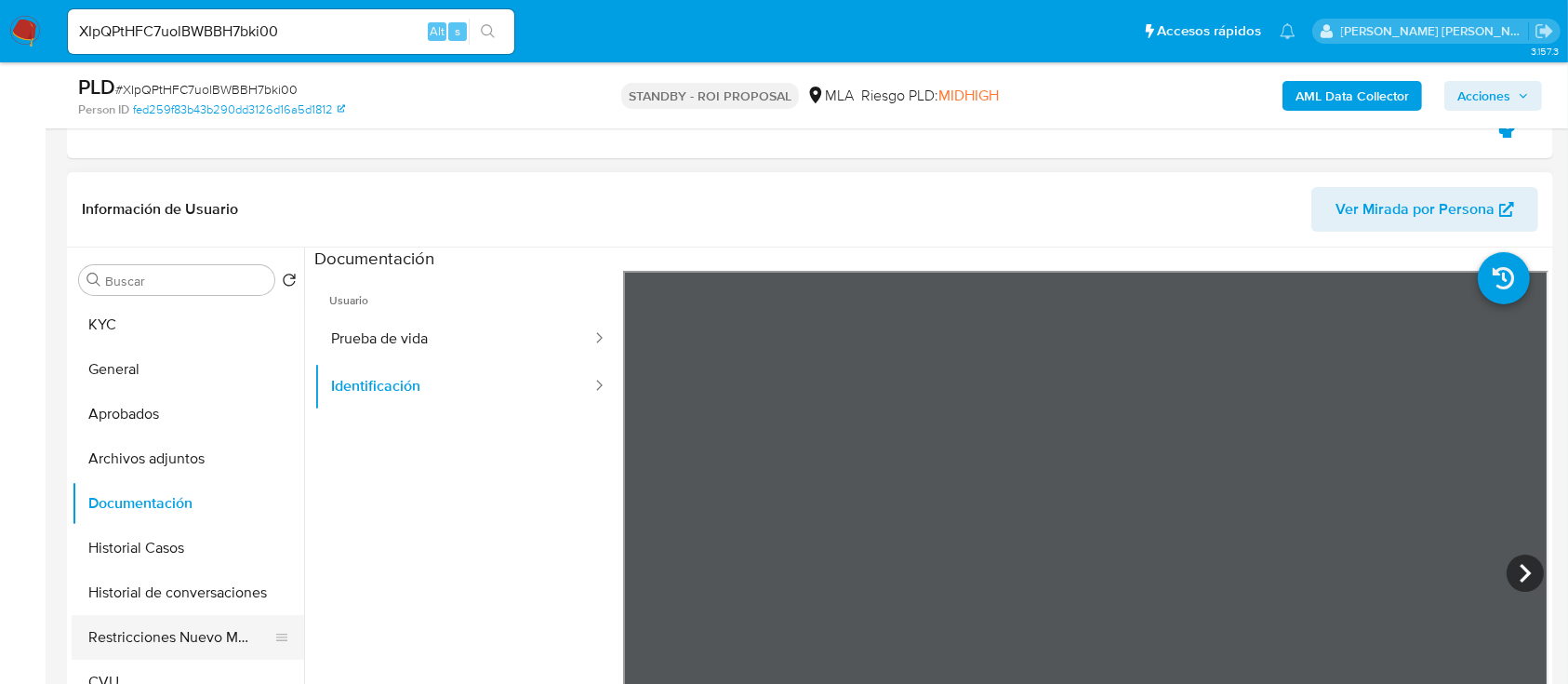
click at [203, 628] on button "Restricciones Nuevo Mundo" at bounding box center [180, 637] width 217 height 45
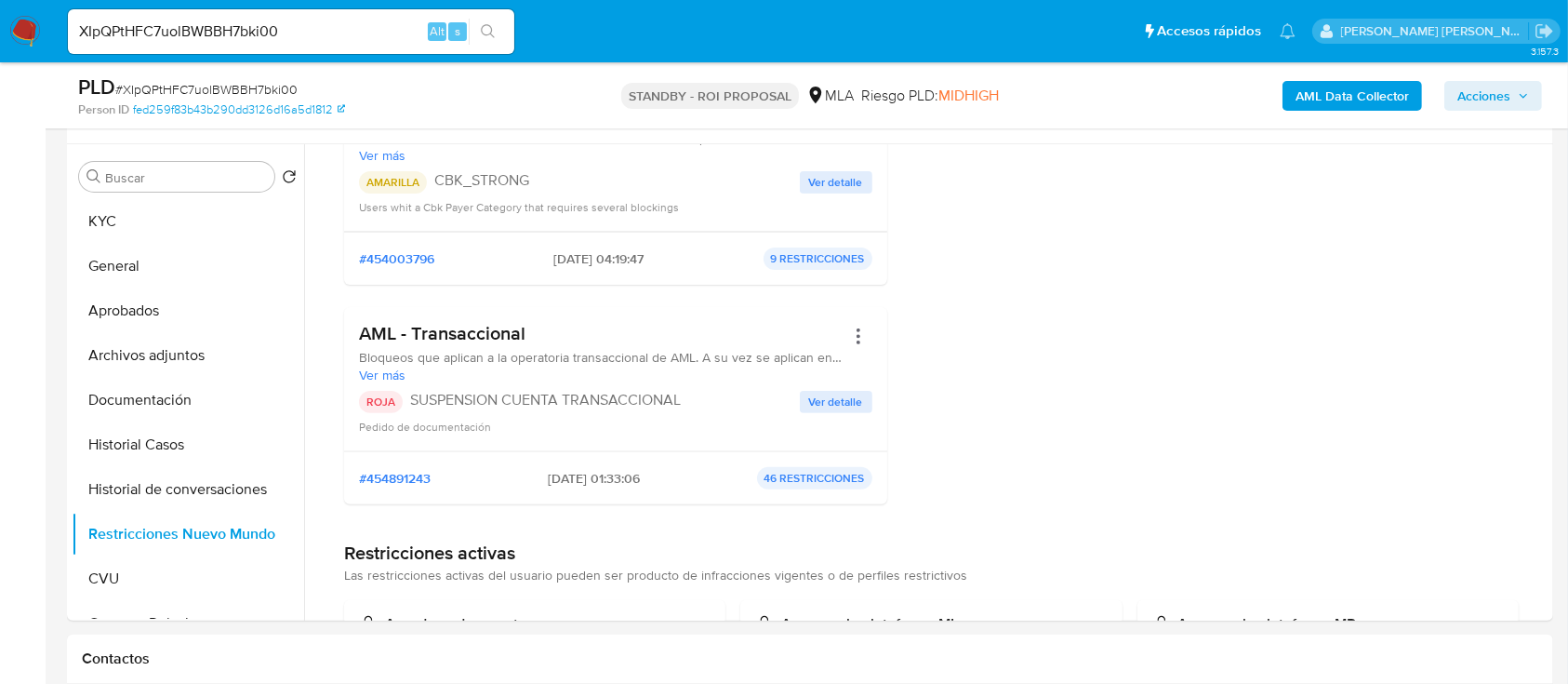
scroll to position [619, 0]
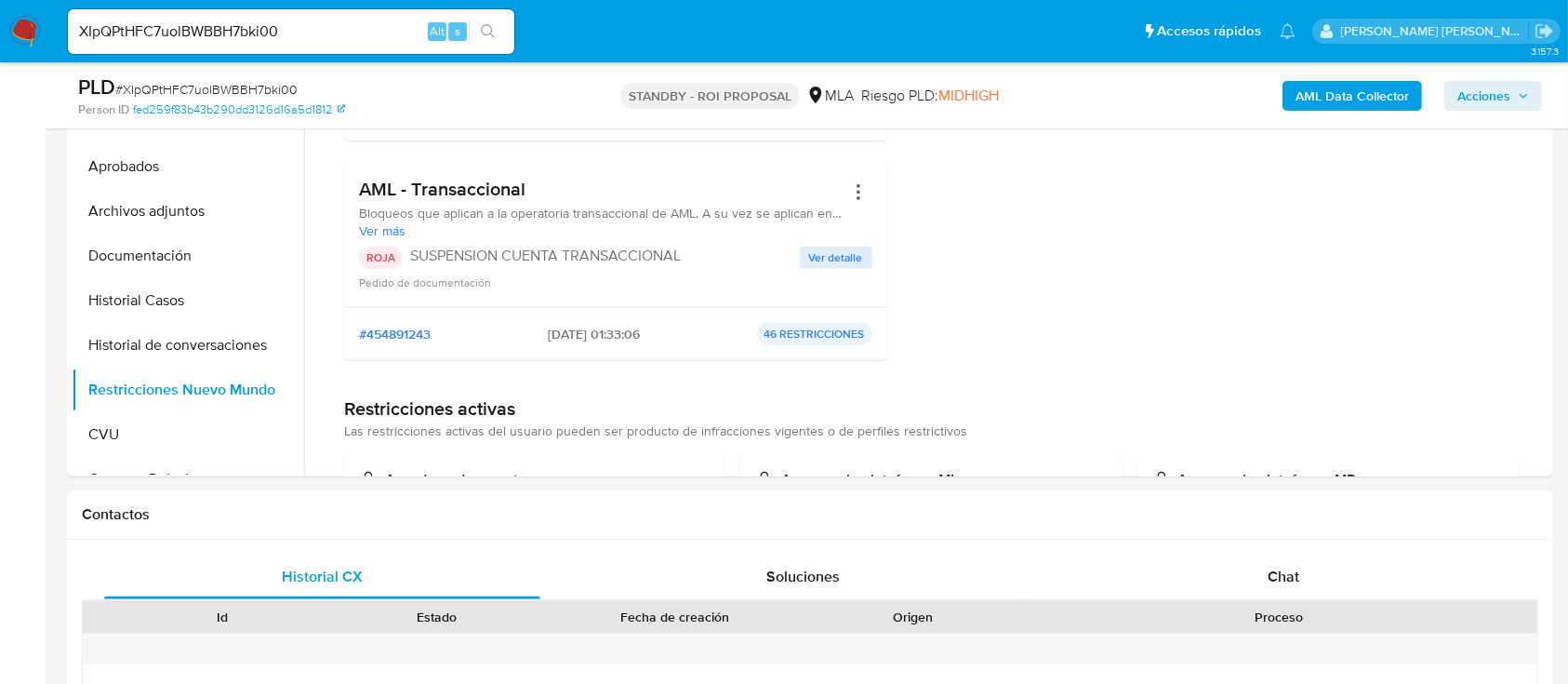
click at [372, 34] on input "XIpQPtHFC7uolBWBBH7bki00" at bounding box center [290, 32] width 447 height 24
paste input "ZkJKCOnmwchci7Hw5Y6oyq"
type input "ZkJKCOnmwchci7Hw5Y6oyq00"
click at [485, 27] on icon "search-icon" at bounding box center [488, 32] width 15 height 15
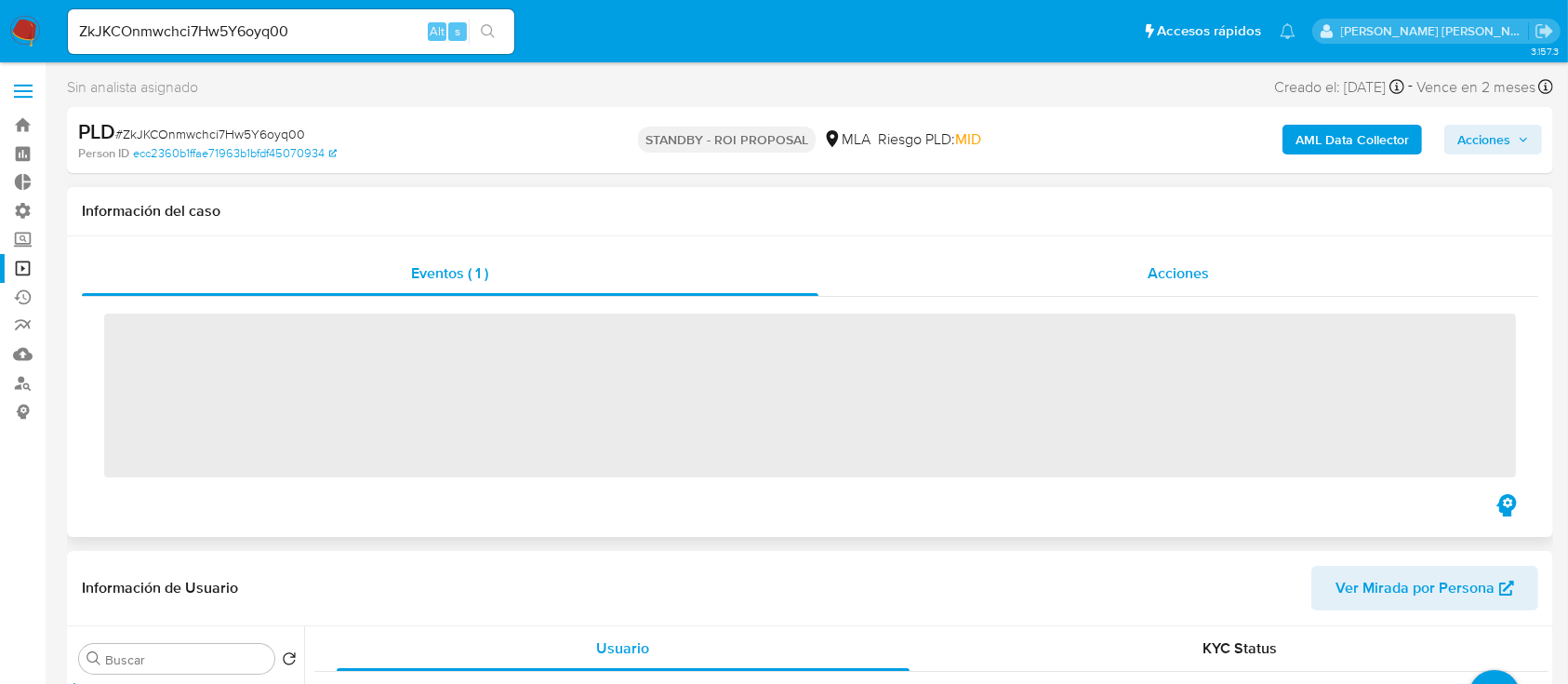
click at [1162, 265] on span "Acciones" at bounding box center [1178, 273] width 62 height 22
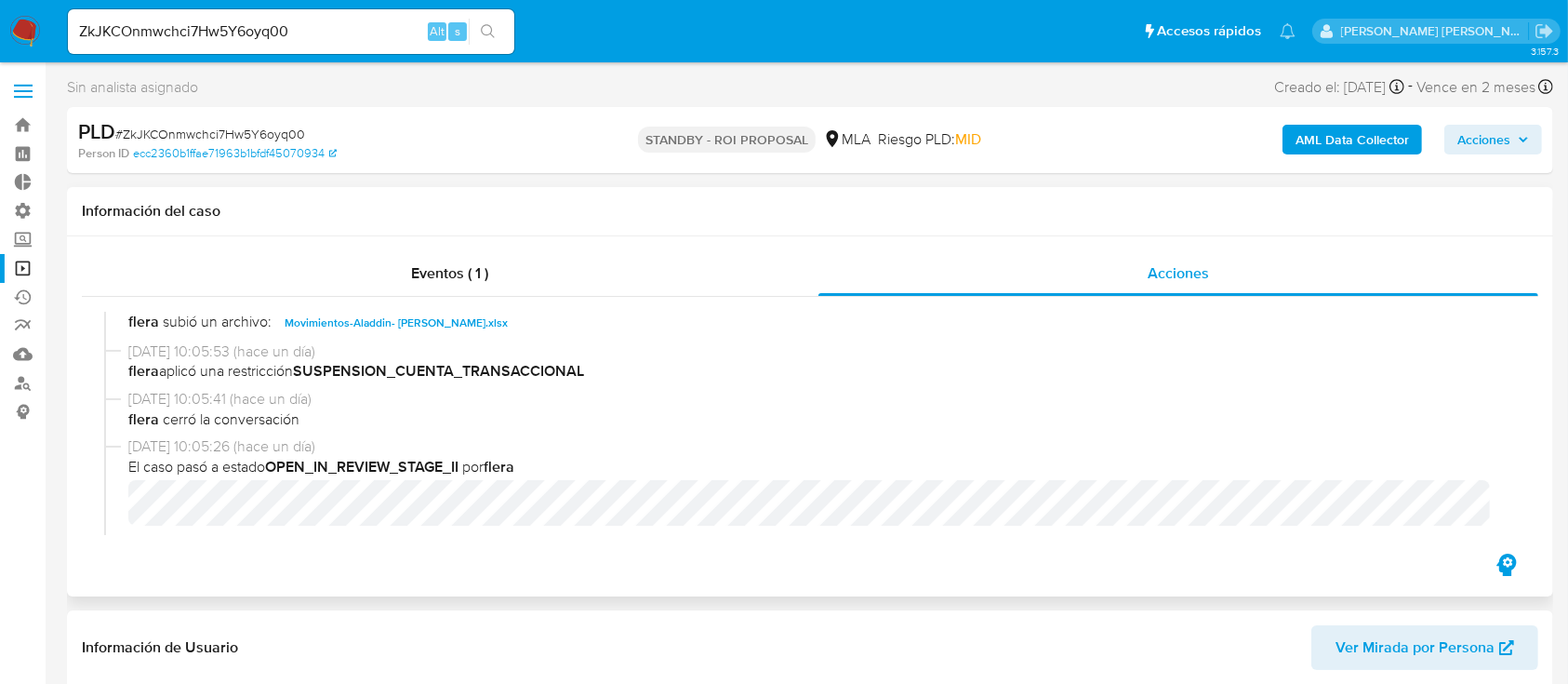
select select "10"
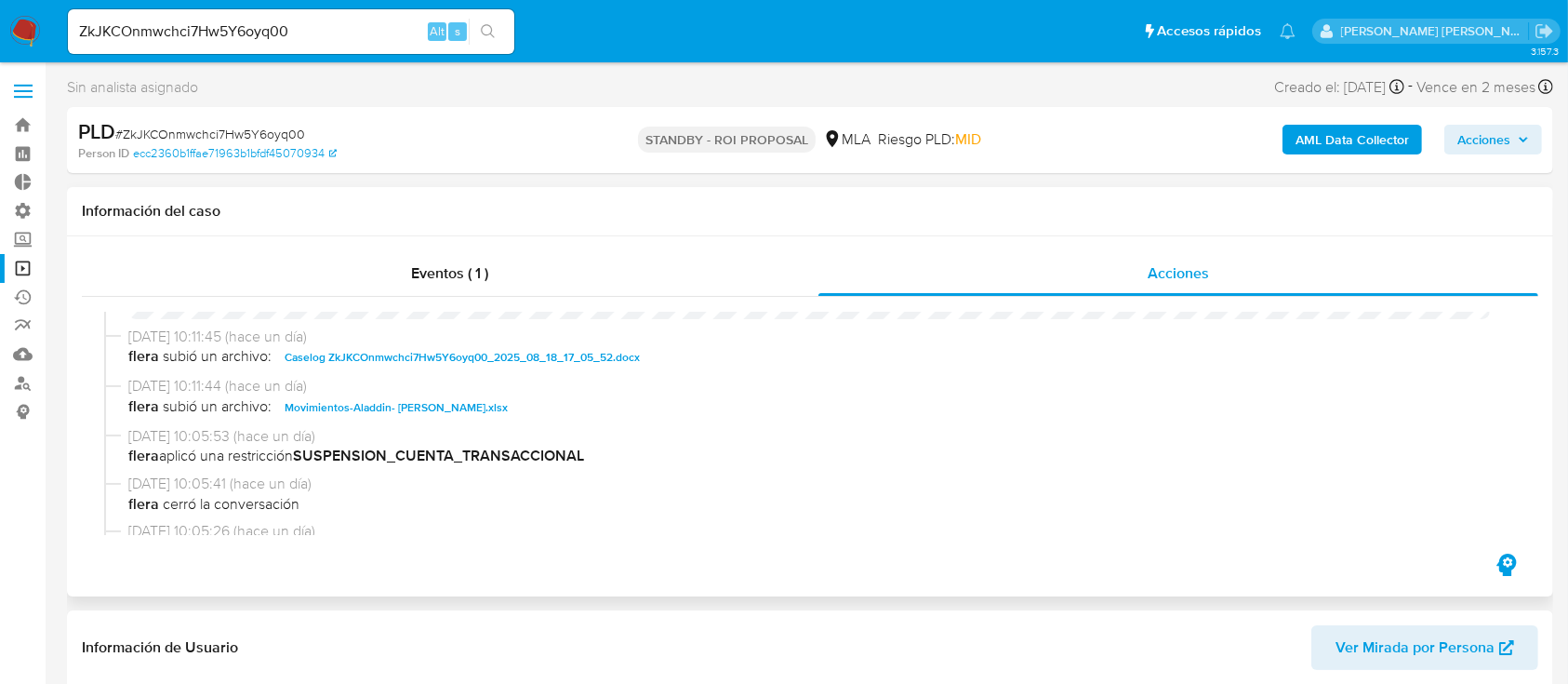
scroll to position [124, 0]
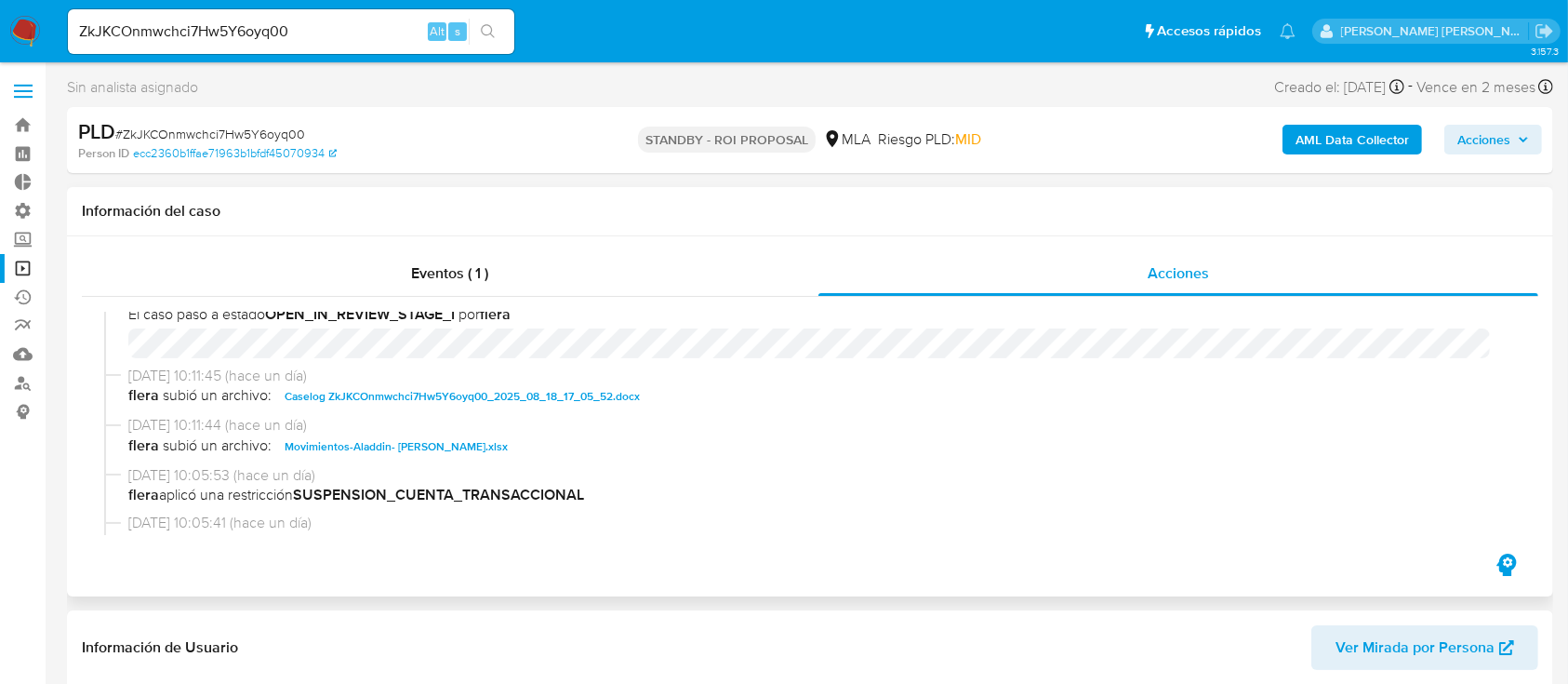
click at [407, 398] on span "Caselog ZkJKCOnmwchci7Hw5Y6oyq00_2025_08_18_17_05_52.docx" at bounding box center [462, 396] width 355 height 22
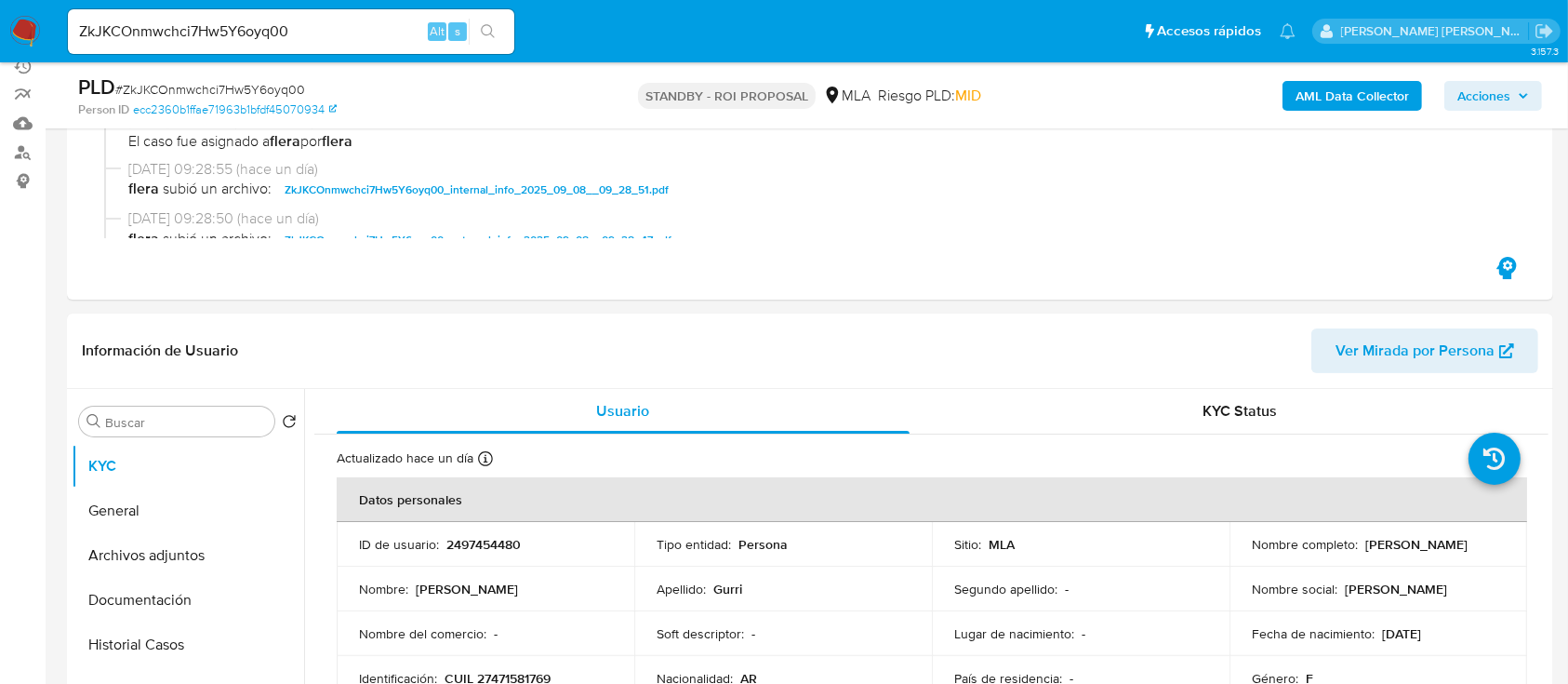
scroll to position [372, 0]
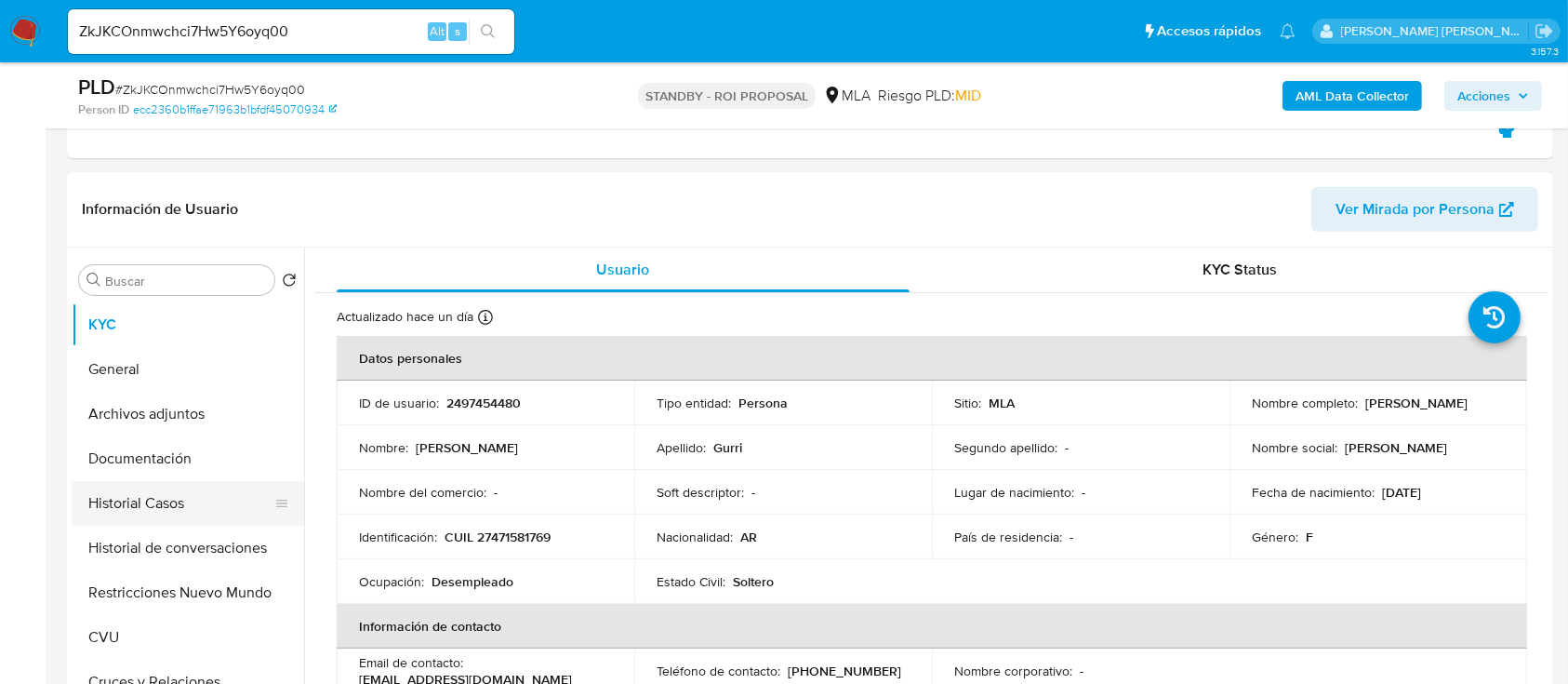
click at [179, 521] on button "Historial Casos" at bounding box center [180, 503] width 217 height 45
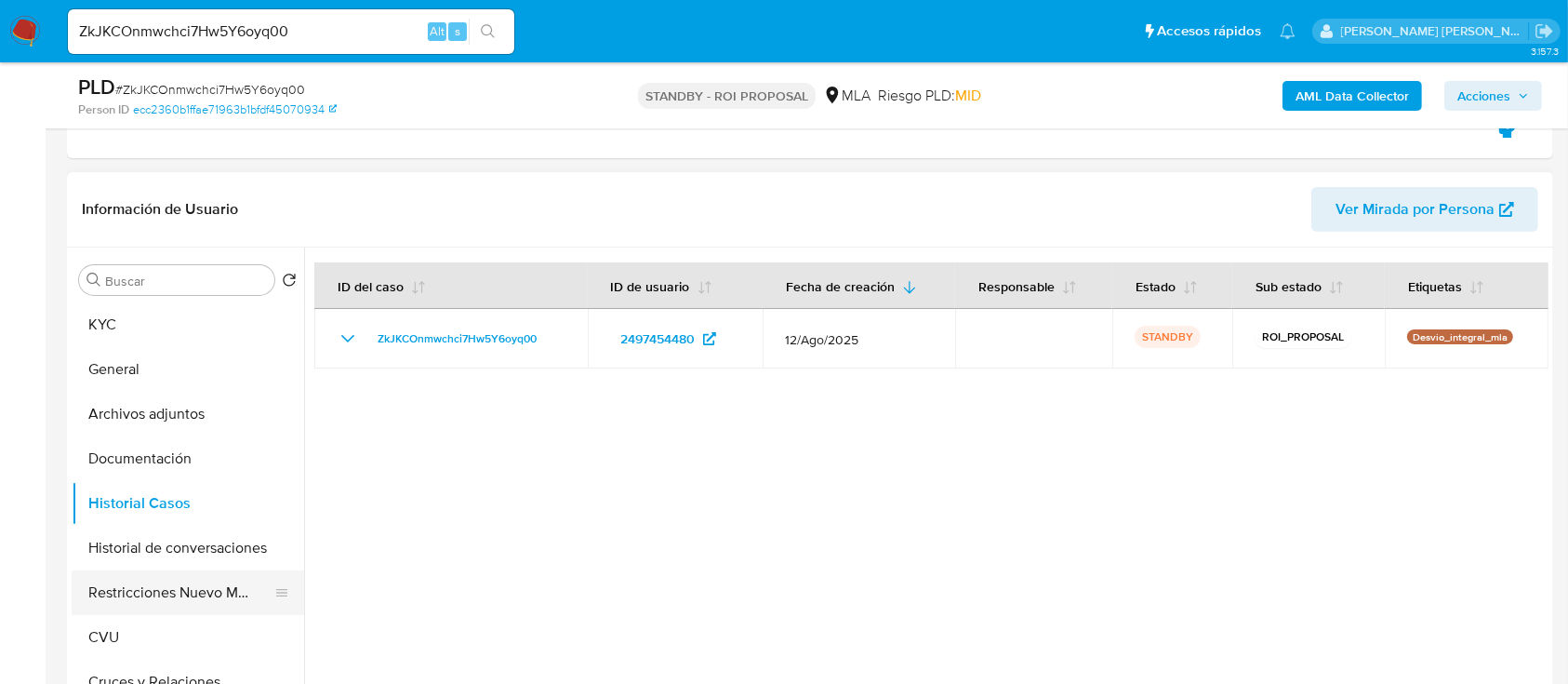
click at [179, 589] on button "Restricciones Nuevo Mundo" at bounding box center [180, 593] width 217 height 45
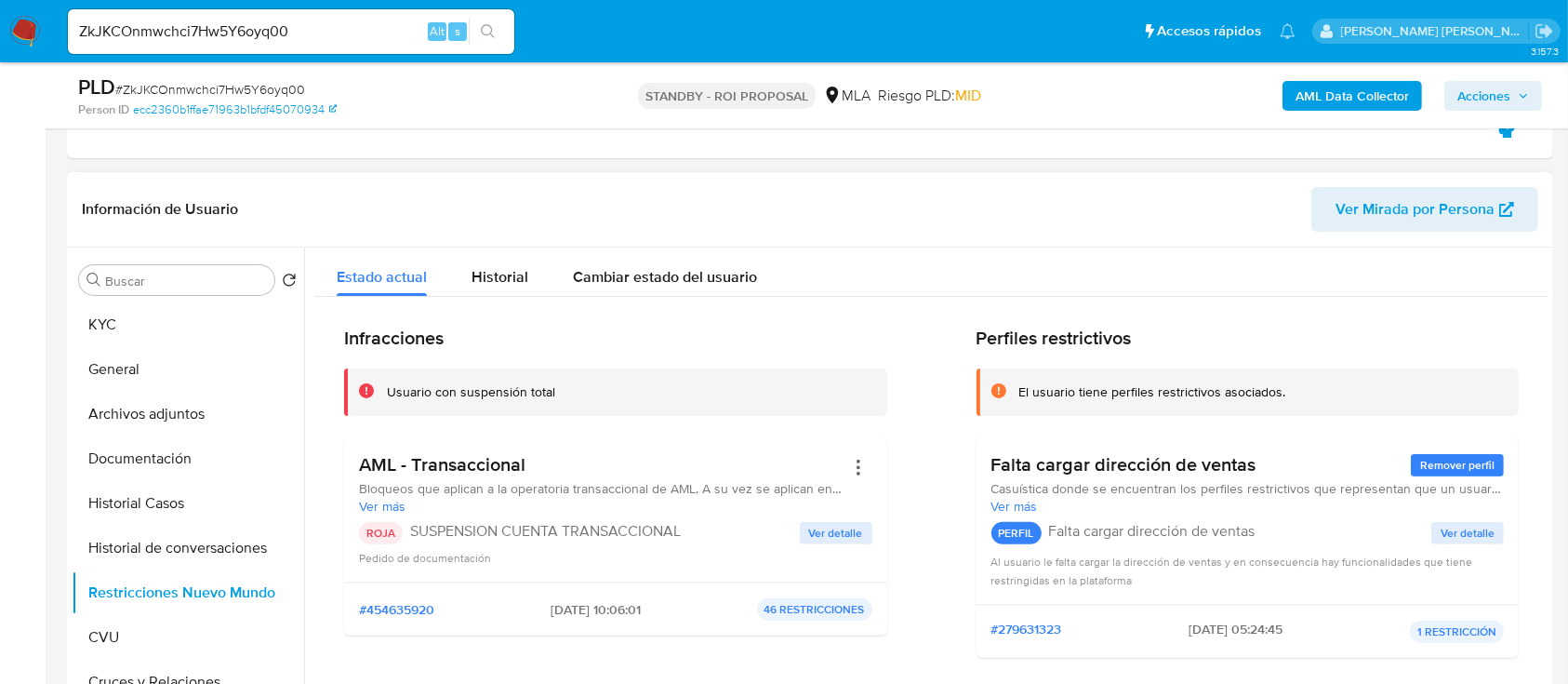
scroll to position [247, 0]
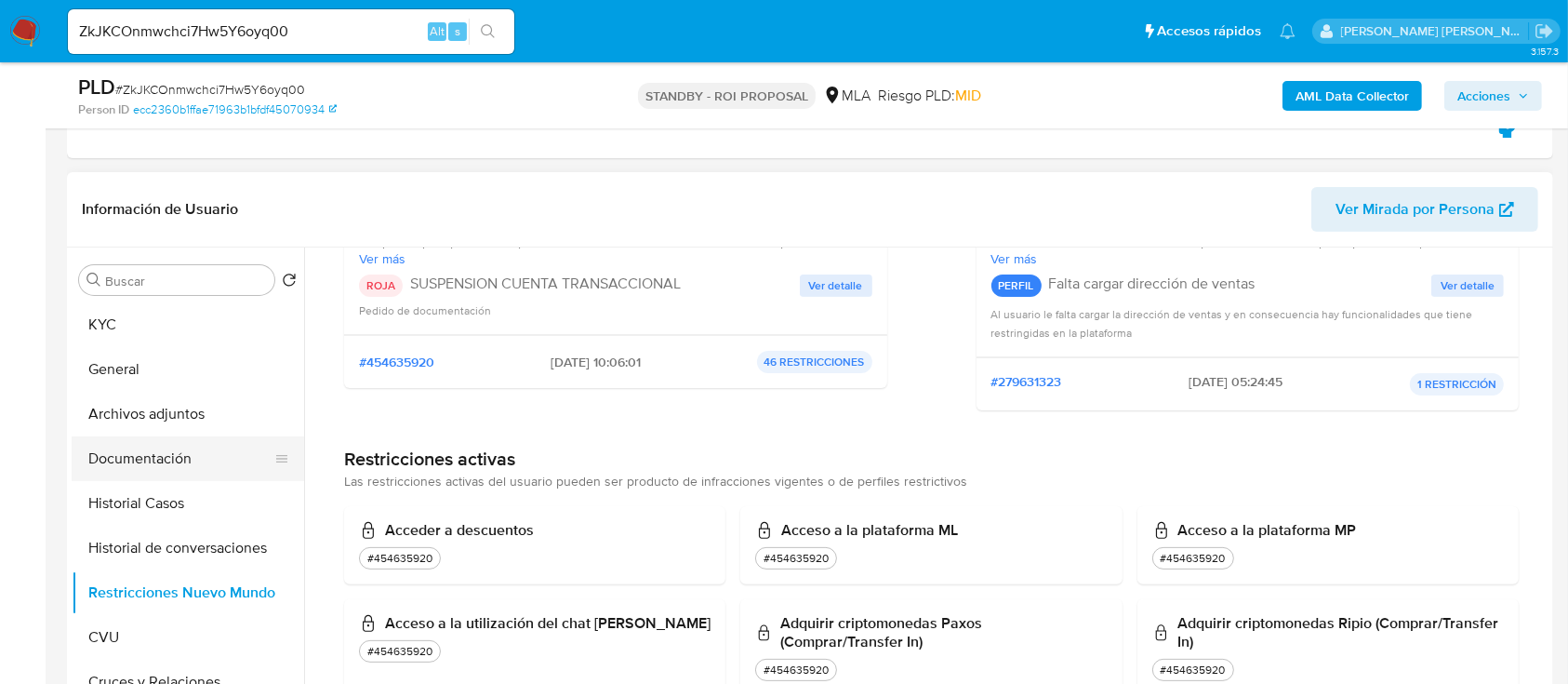
click at [238, 463] on button "Documentación" at bounding box center [180, 459] width 217 height 45
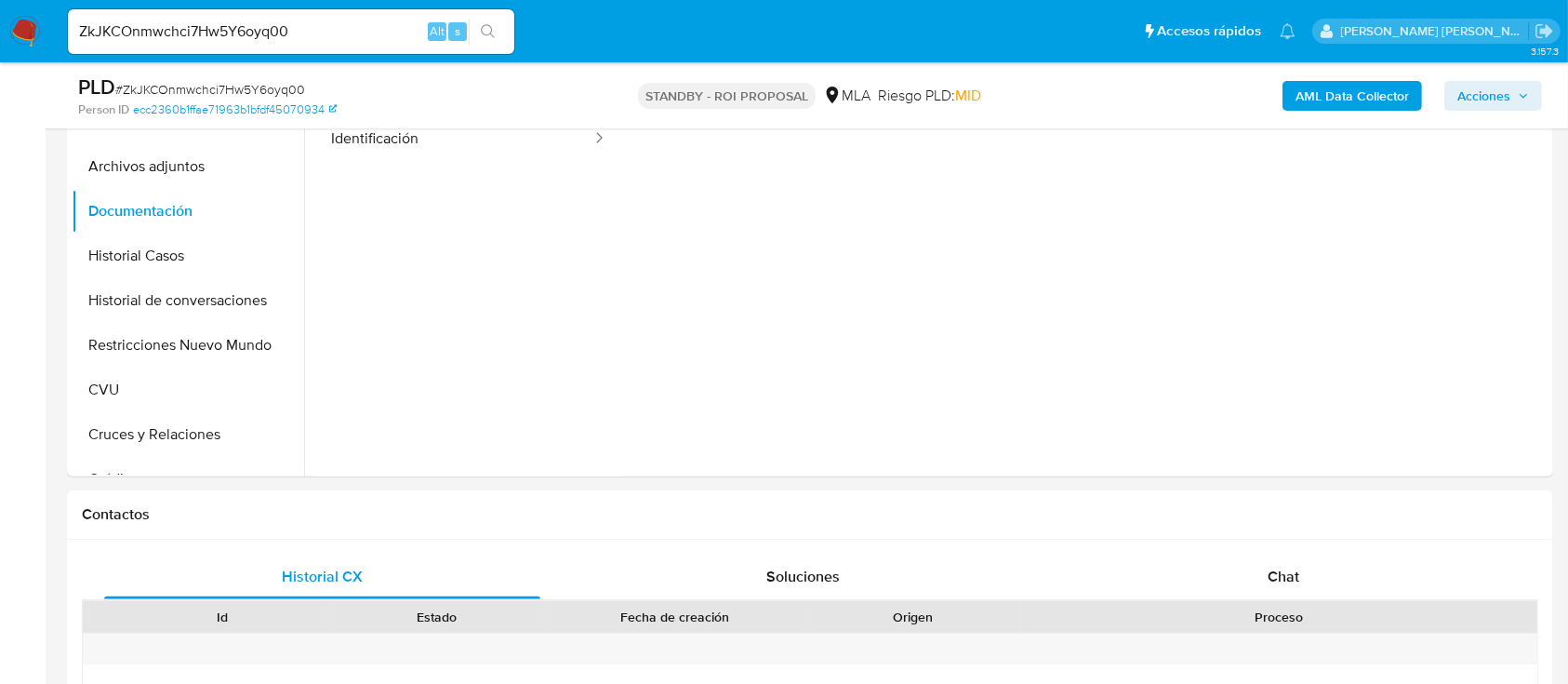
scroll to position [496, 0]
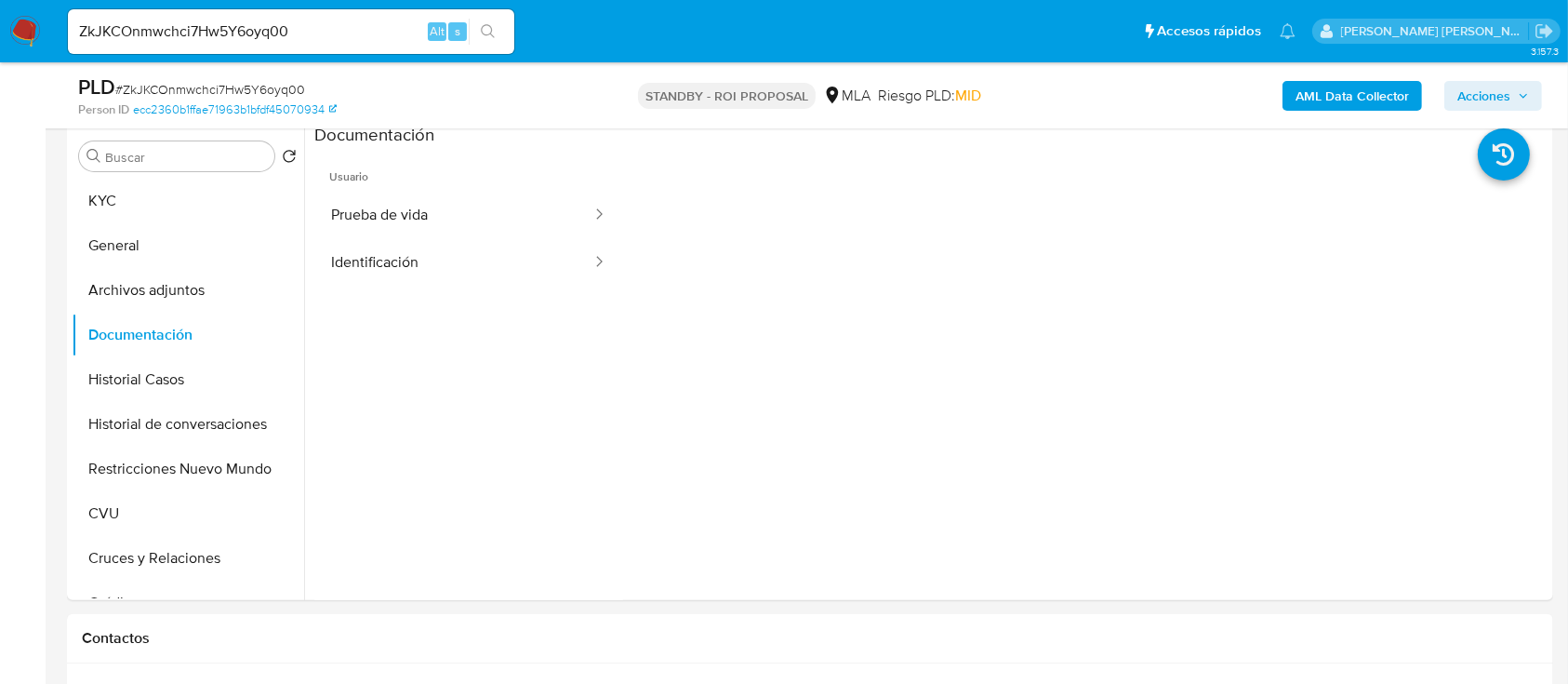
click at [376, 33] on input "ZkJKCOnmwchci7Hw5Y6oyq00" at bounding box center [290, 32] width 447 height 24
click at [375, 33] on input "ZkJKCOnmwchci7Hw5Y6oyq00" at bounding box center [290, 32] width 447 height 24
paste input "IW20t1ZQXywqB5D2YJ01YPIj"
type input "IW20t1ZQXywqB5D2YJ01YPIj"
click at [492, 25] on icon "search-icon" at bounding box center [488, 32] width 15 height 15
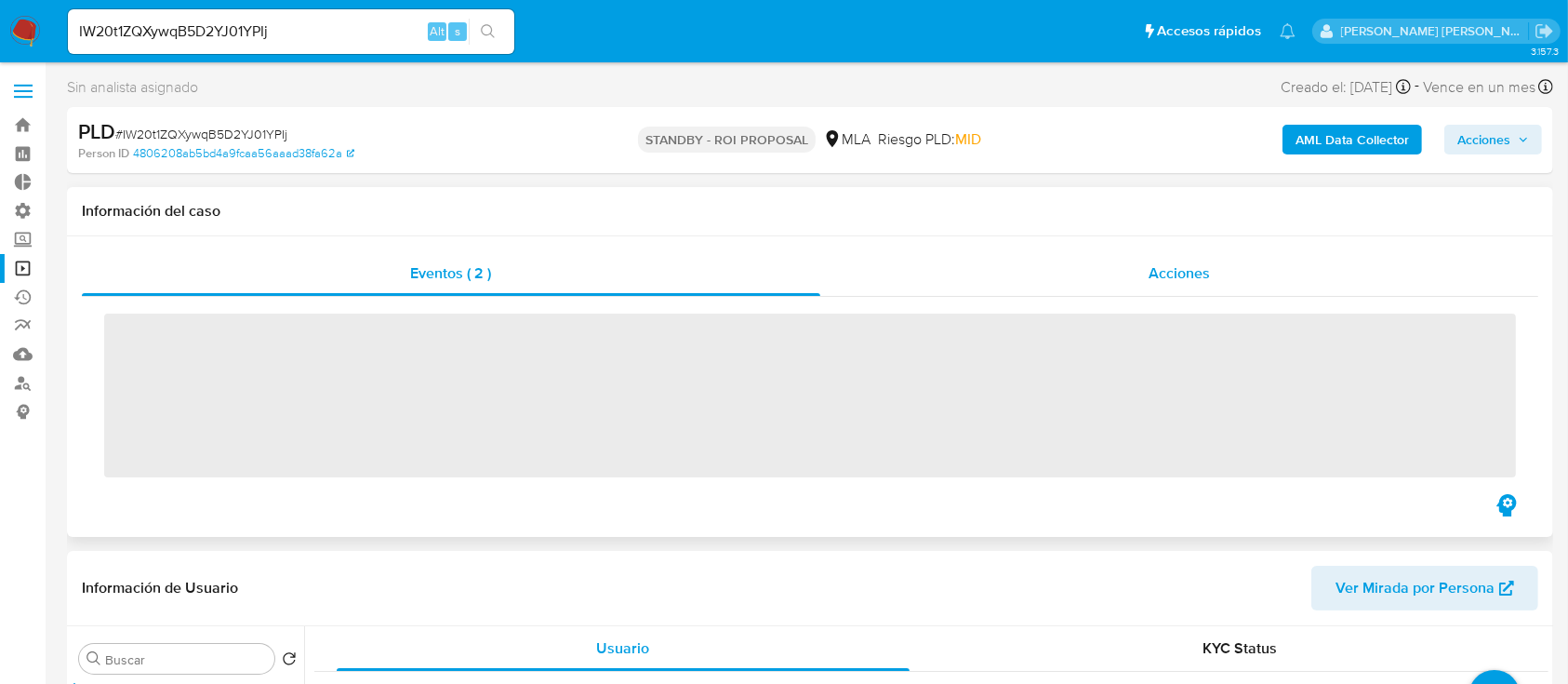
click at [1125, 278] on div "Acciones" at bounding box center [1180, 274] width 719 height 45
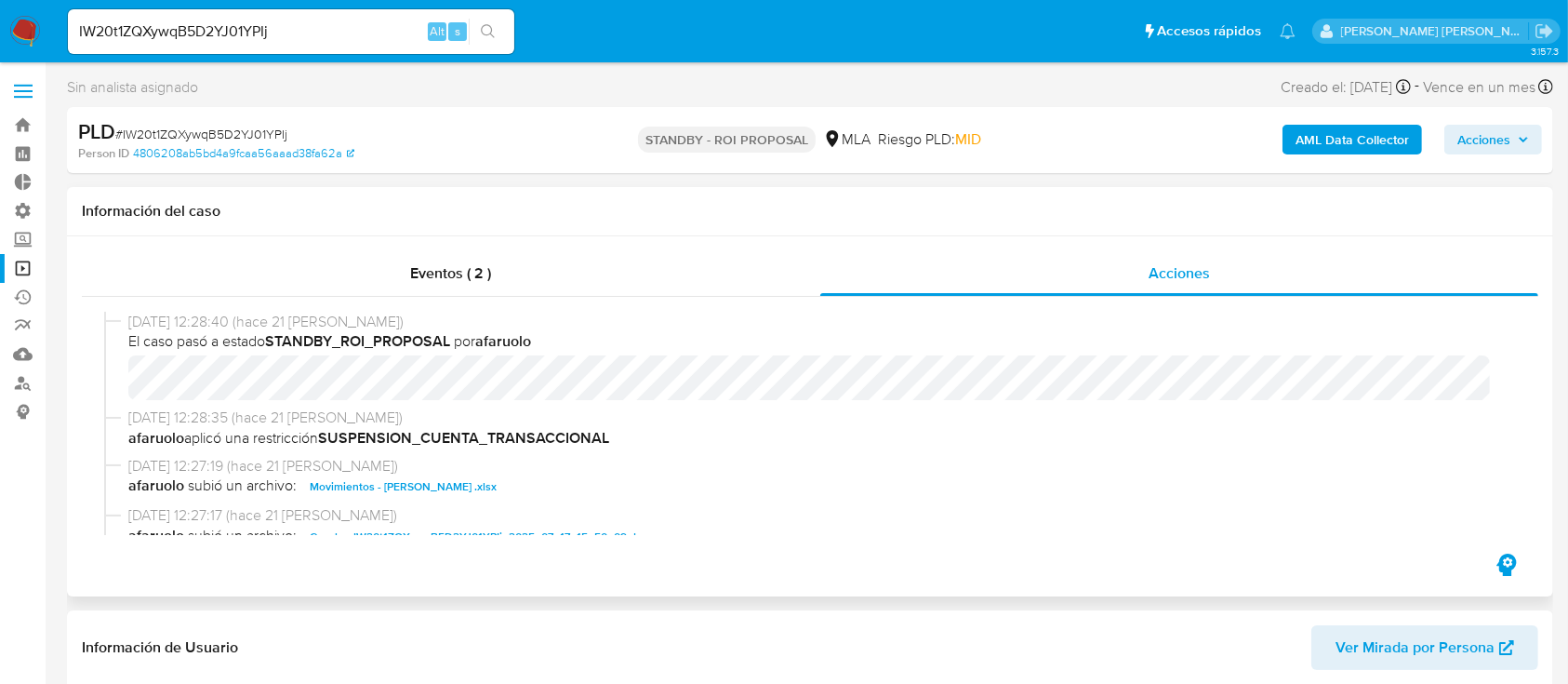
select select "10"
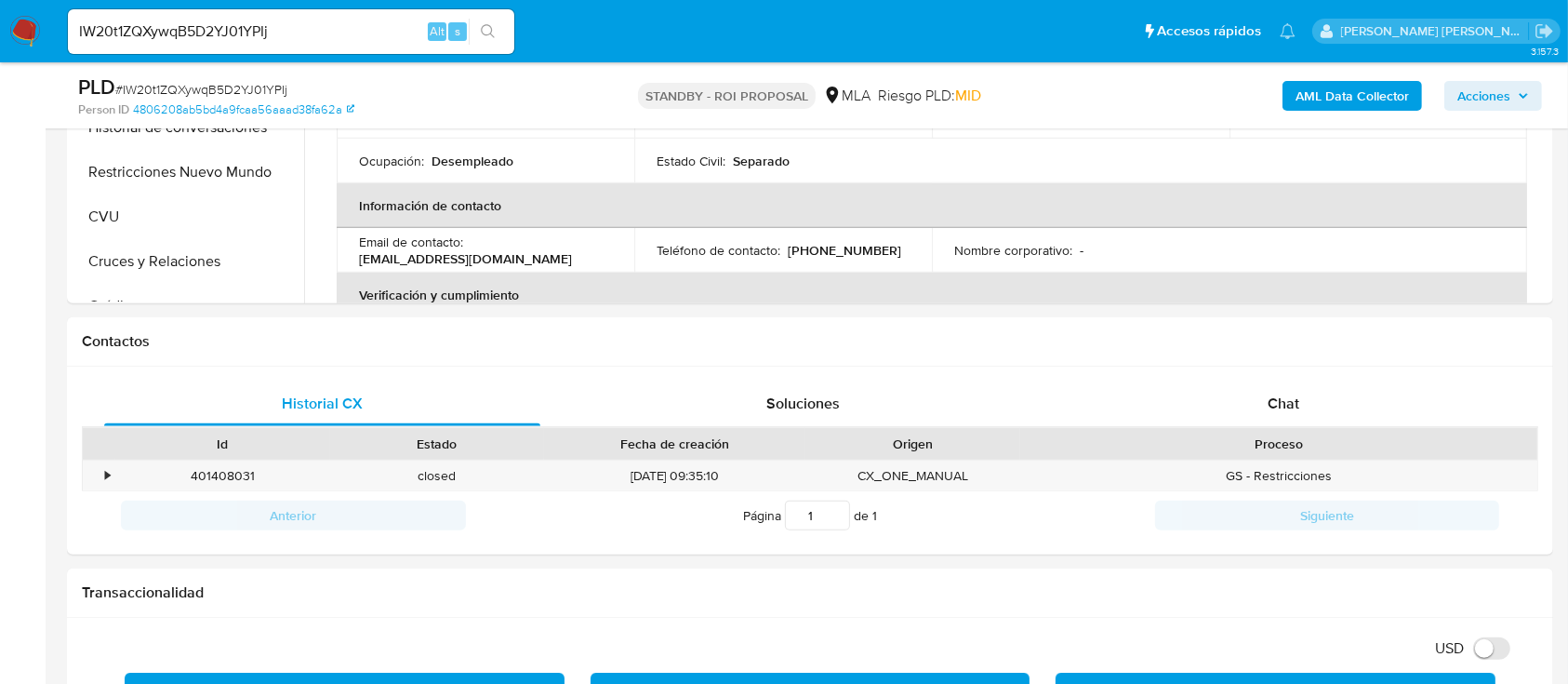
scroll to position [868, 0]
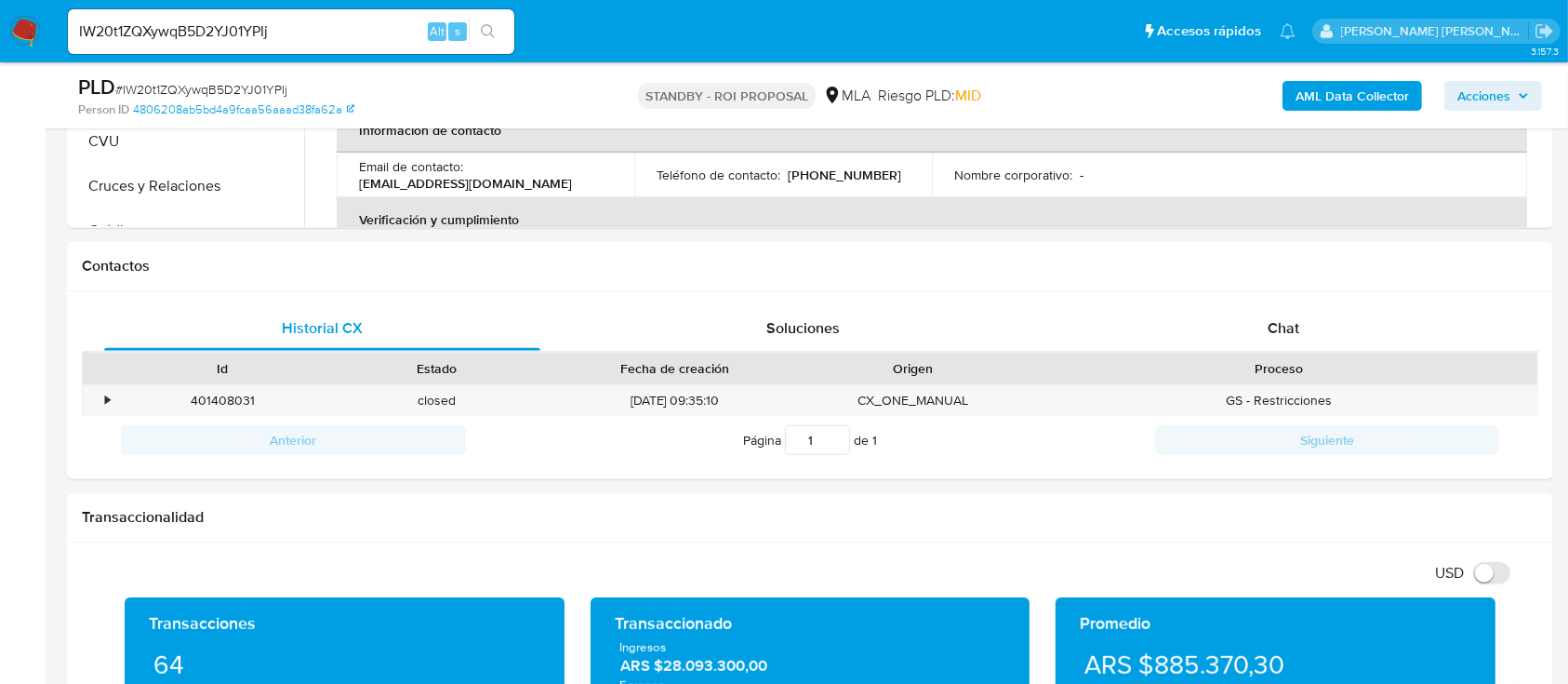
click at [330, 40] on input "IW20t1ZQXywqB5D2YJ01YPIj" at bounding box center [290, 32] width 447 height 24
paste input "lLDeMqiG6tZc1s4b4OfQPMDG"
type input "lLDeMqiG6tZc1s4b4OfQPMDG"
click at [485, 38] on icon "search-icon" at bounding box center [488, 32] width 15 height 15
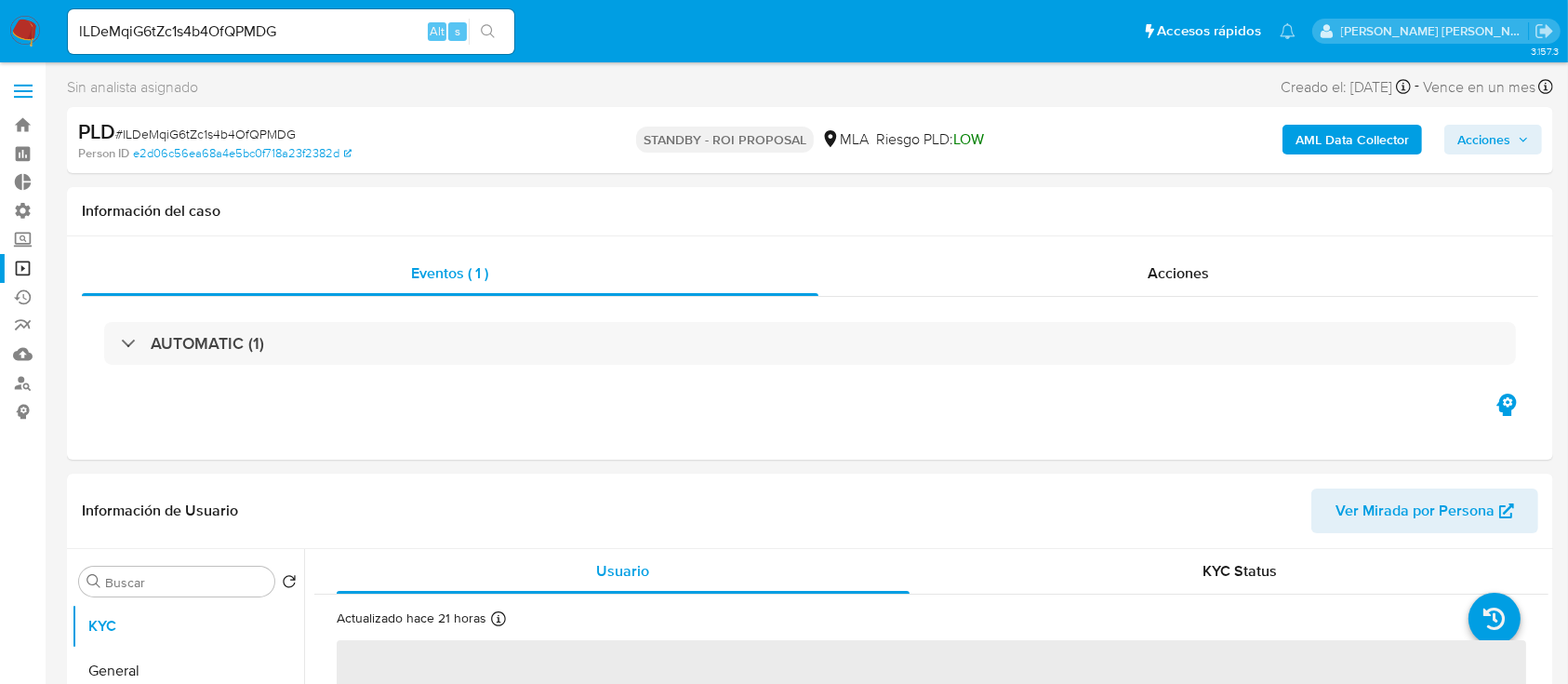
select select "10"
click at [1233, 260] on div "Acciones" at bounding box center [1179, 274] width 721 height 45
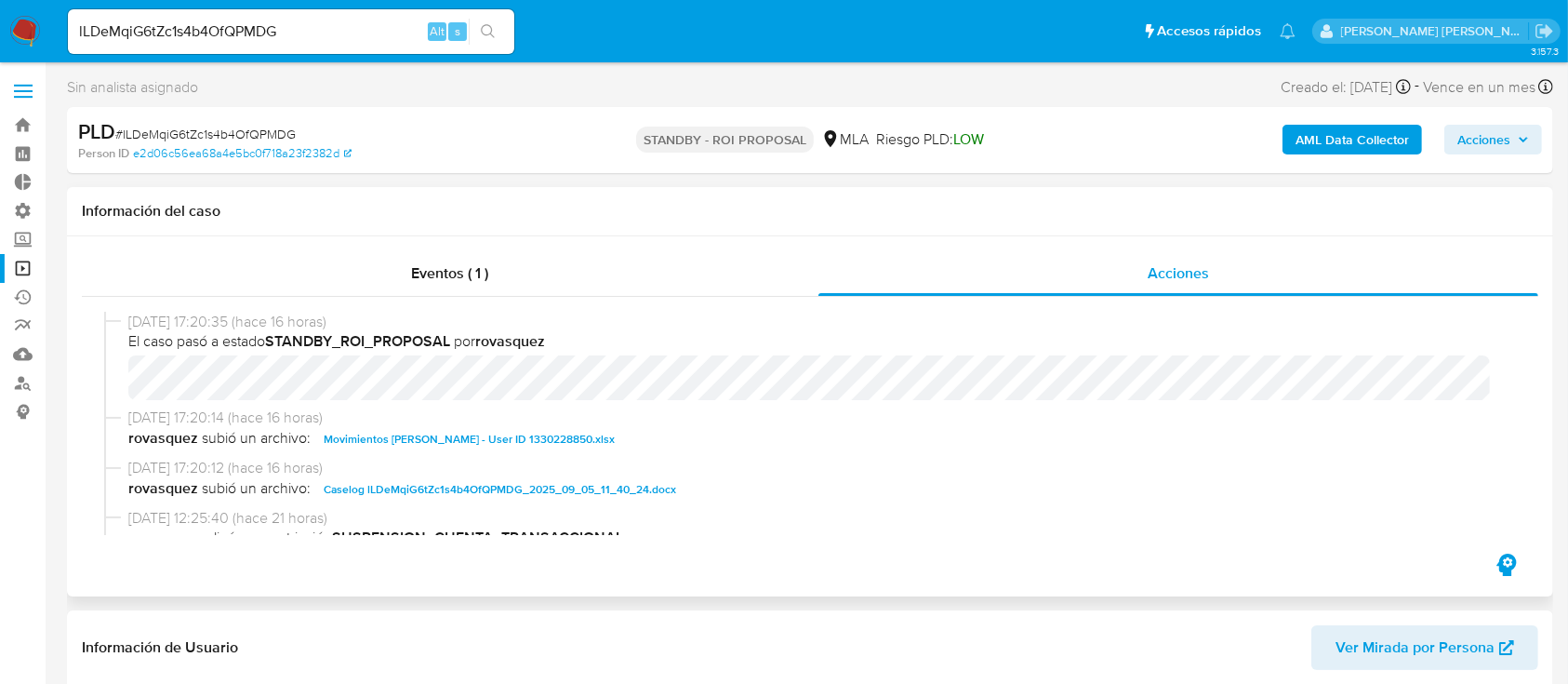
click at [566, 439] on span "Movimientos Zoe Martina Recayte - User ID 1330228850.xlsx" at bounding box center [469, 439] width 291 height 22
click at [568, 480] on span "Caselog lLDeMqiG6tZc1s4b4OfQPMDG_2025_09_05_11_40_24.docx" at bounding box center [500, 489] width 352 height 22
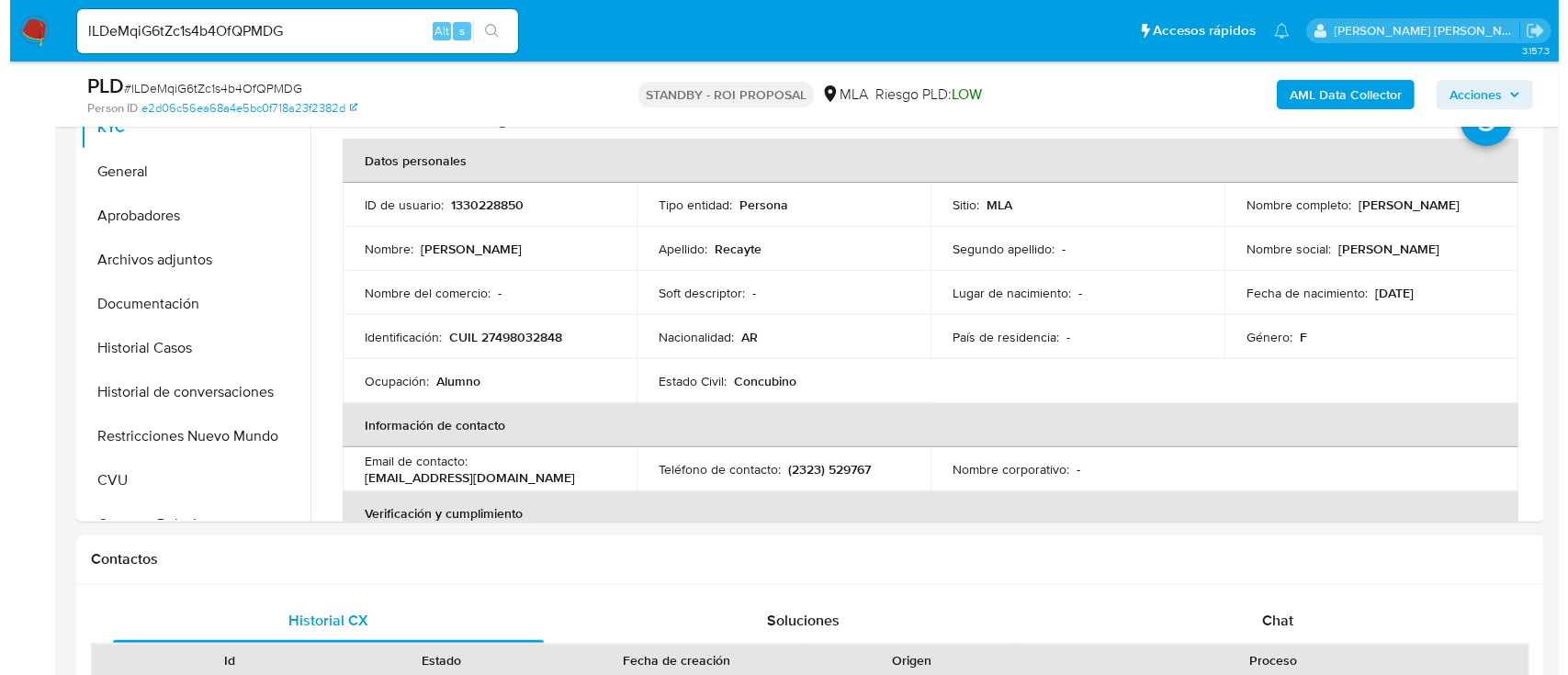
scroll to position [367, 0]
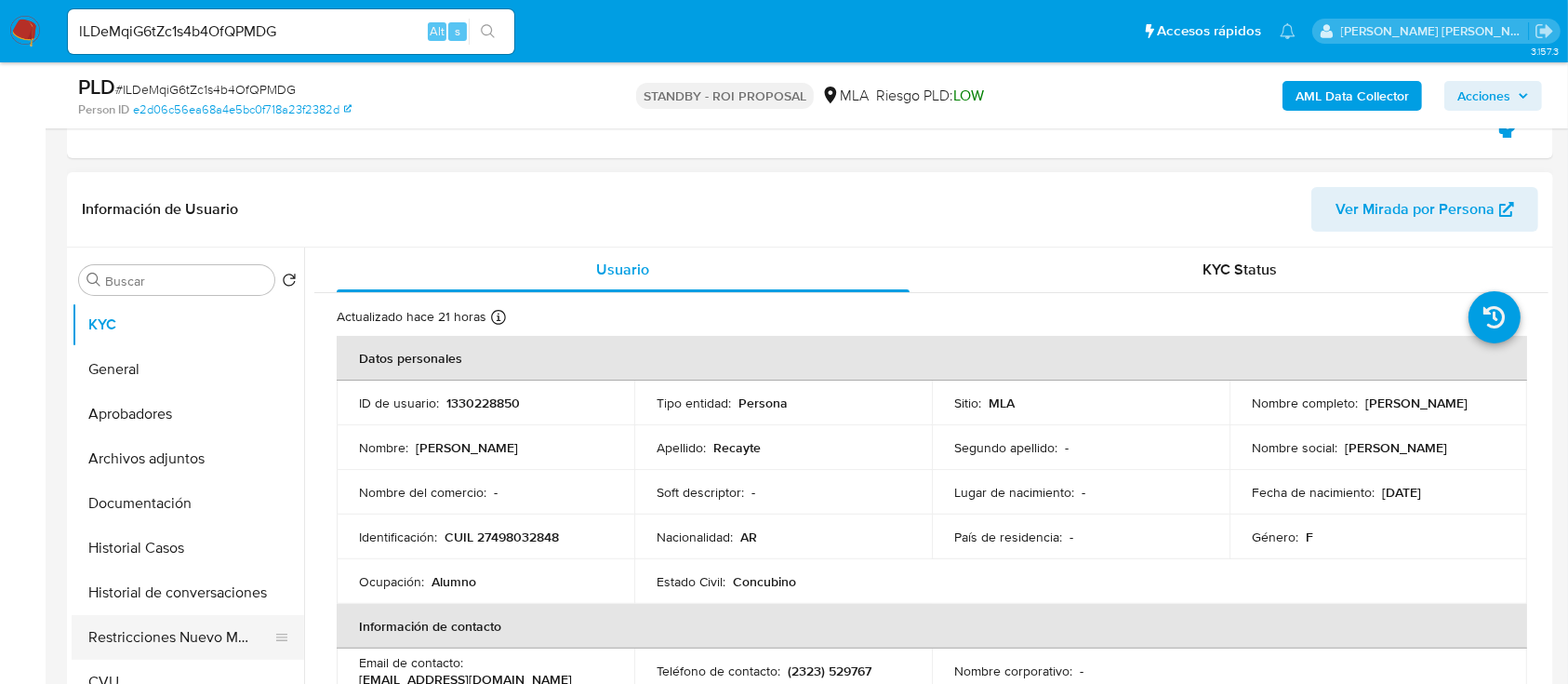
click at [175, 622] on button "Restricciones Nuevo Mundo" at bounding box center [180, 637] width 217 height 45
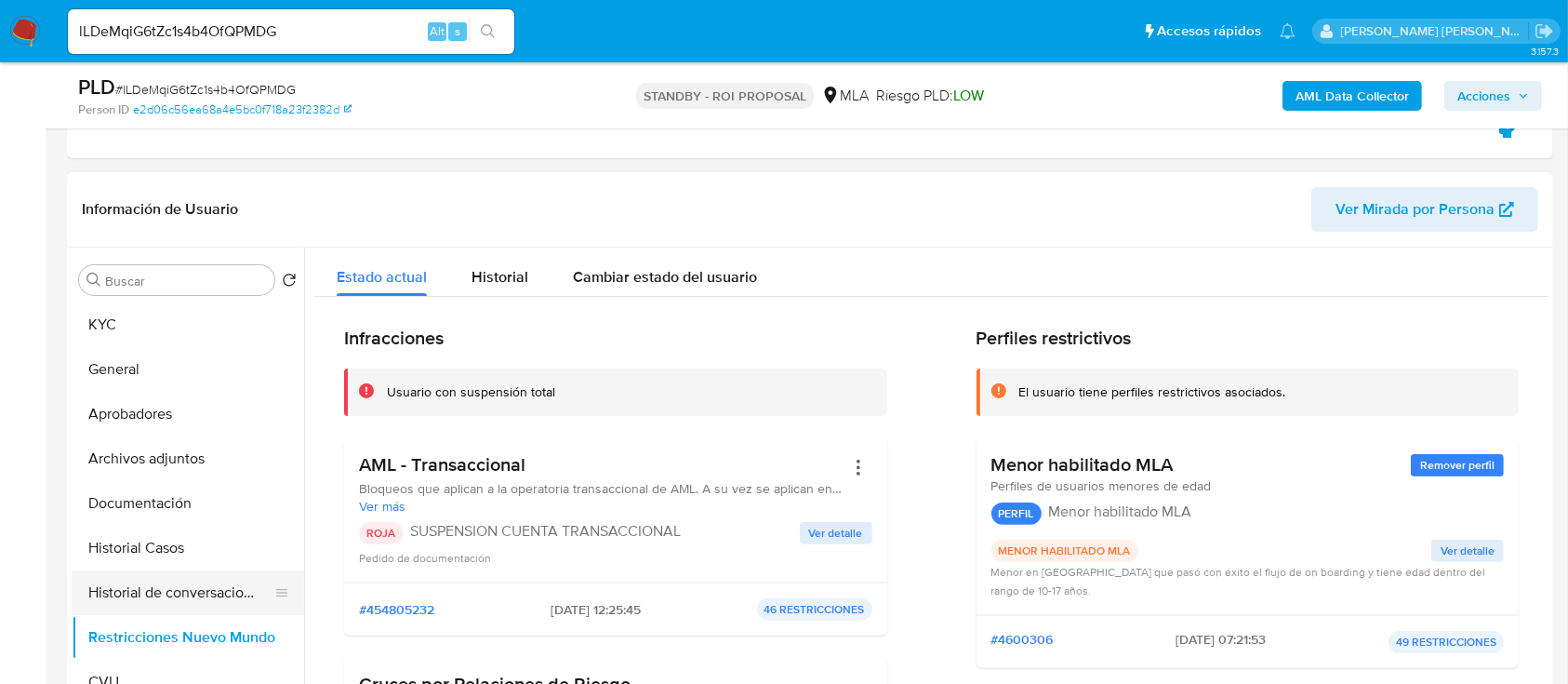
drag, startPoint x: 212, startPoint y: 592, endPoint x: 245, endPoint y: 589, distance: 33.1
click at [212, 592] on button "Historial de conversaciones" at bounding box center [180, 593] width 217 height 45
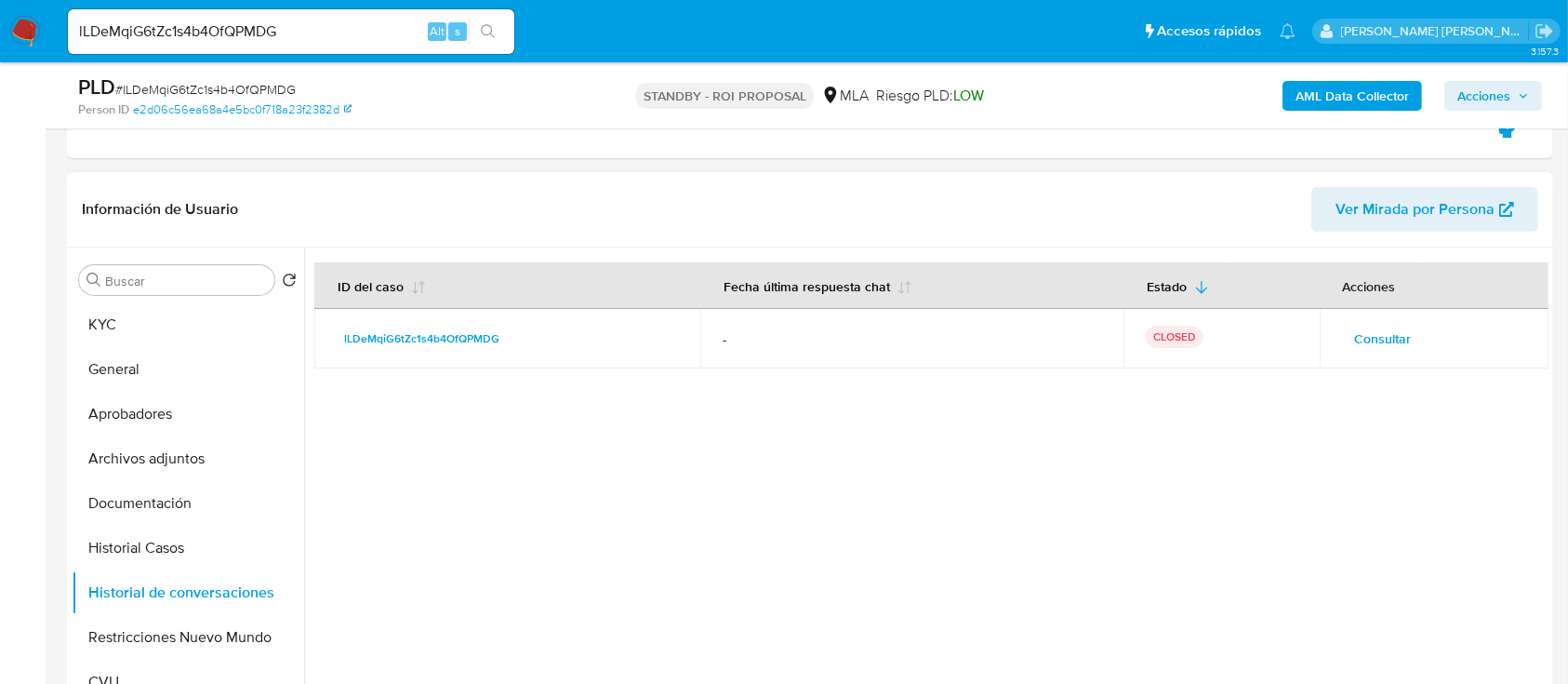
click at [1355, 343] on span "Consultar" at bounding box center [1383, 339] width 57 height 26
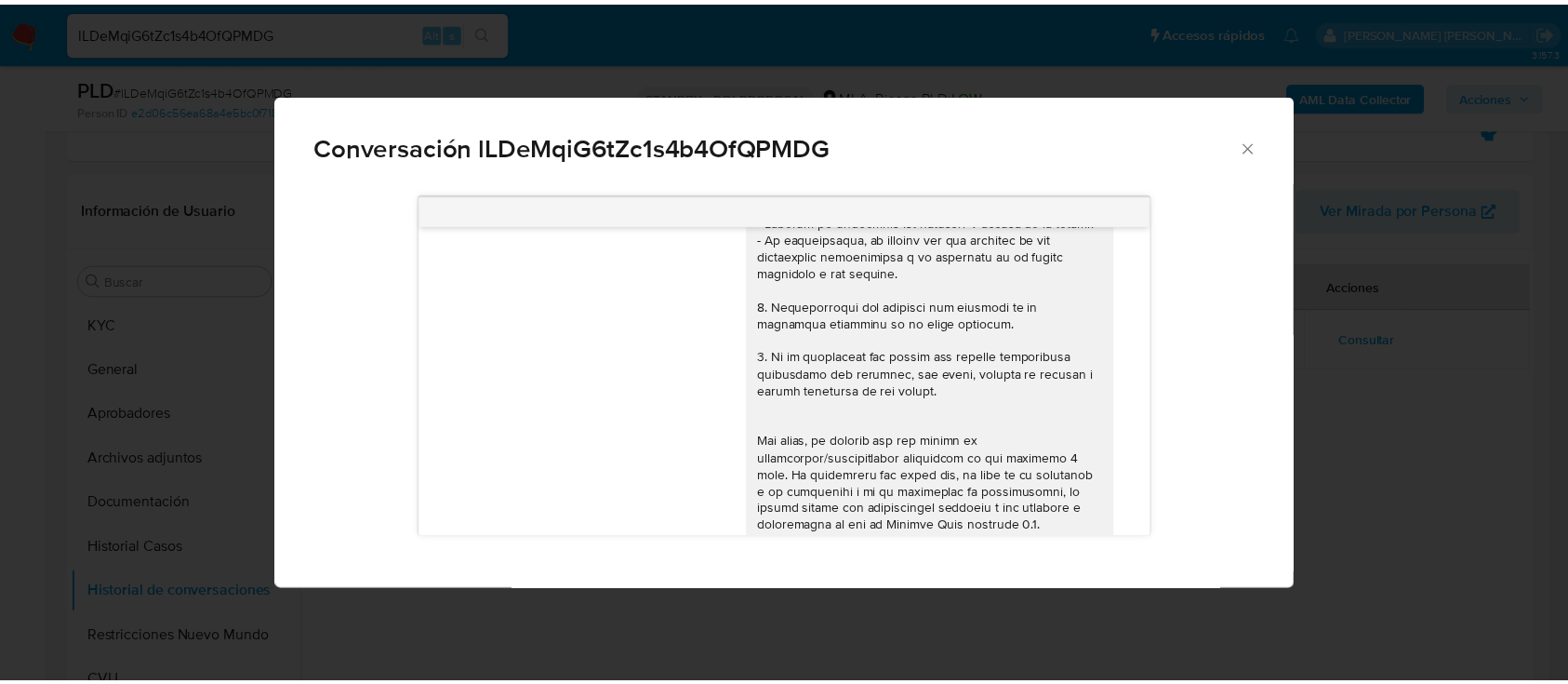
scroll to position [0, 0]
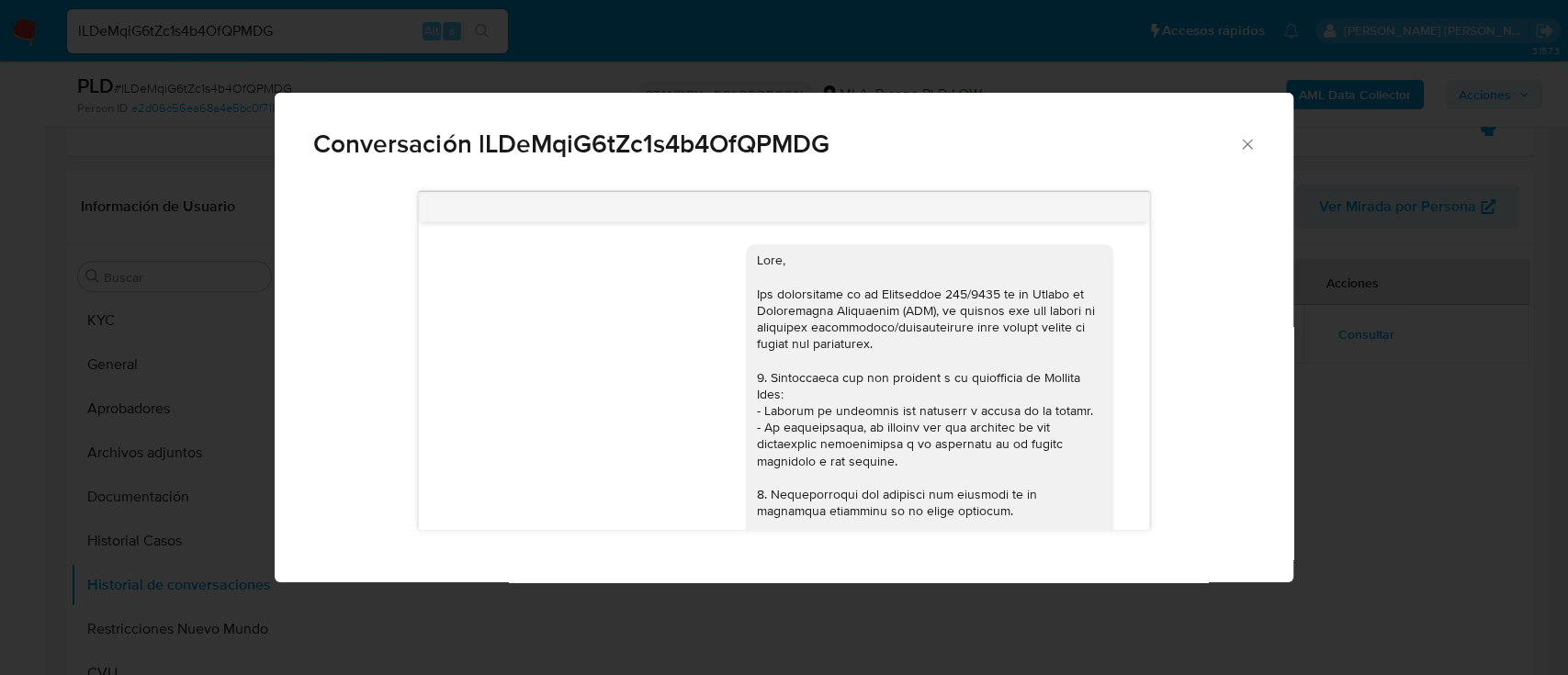
click at [1334, 448] on div "Conversación lLDeMqiG6tZc1s4b4OfQPMDG 17/07/2025 20:11:24 Hola, Esperamos que t…" at bounding box center [784, 338] width 1568 height 675
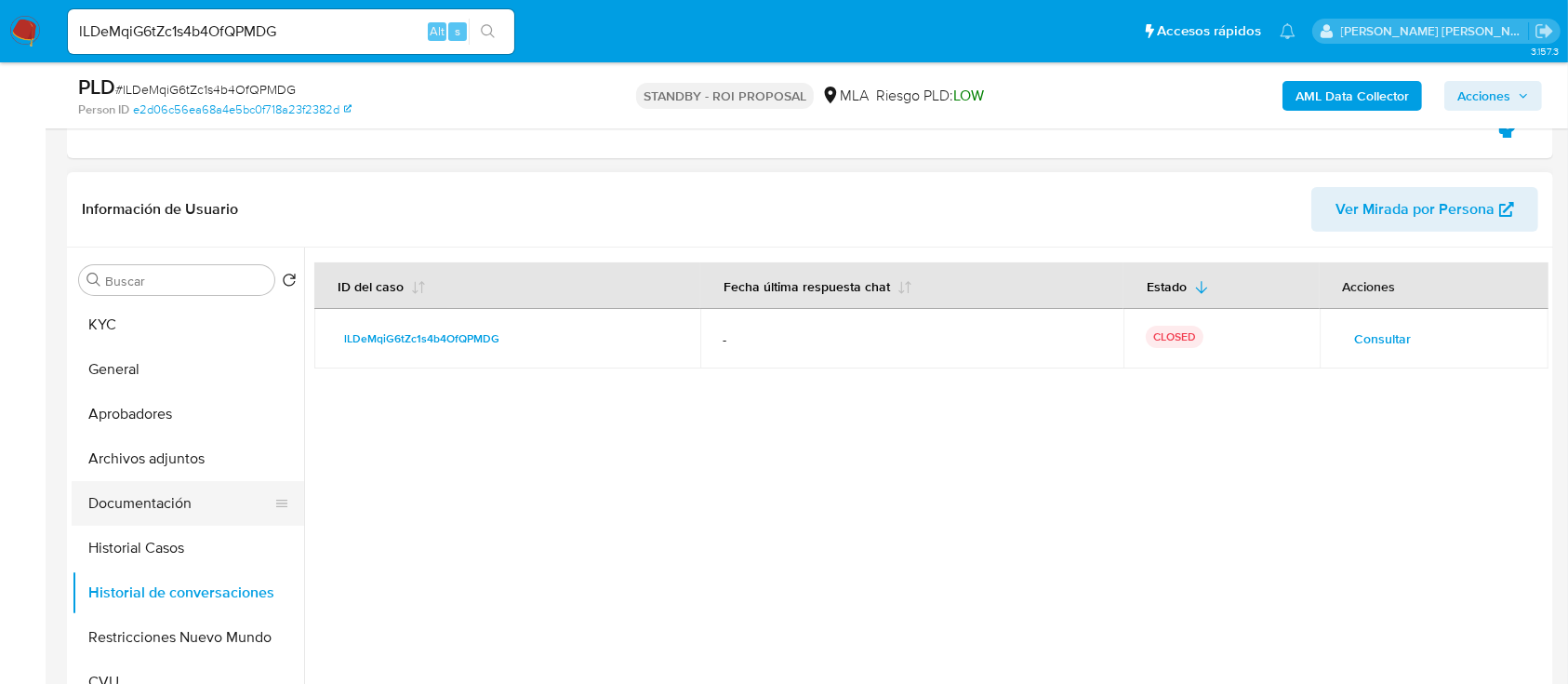
click at [214, 513] on button "Documentación" at bounding box center [180, 503] width 217 height 45
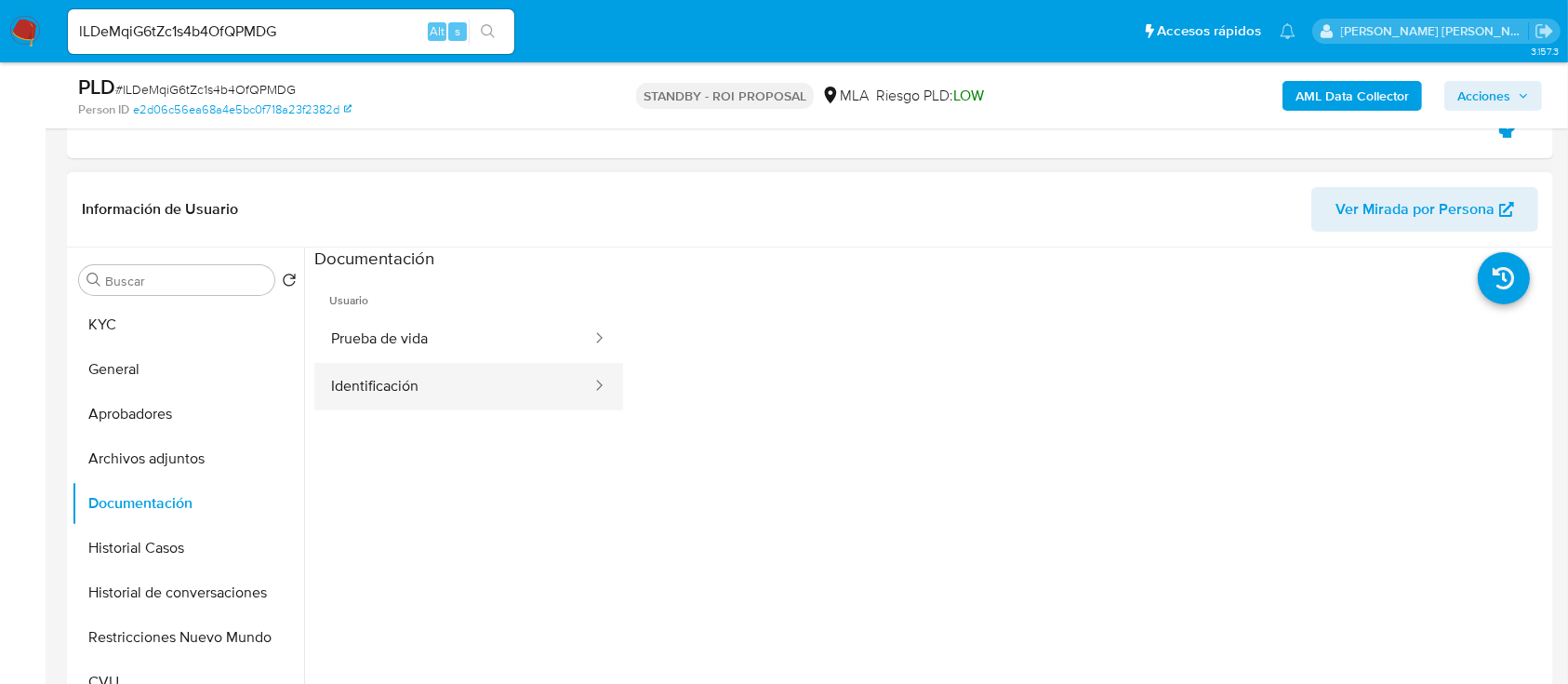
click at [441, 361] on button "Prueba de vida" at bounding box center [454, 339] width 279 height 48
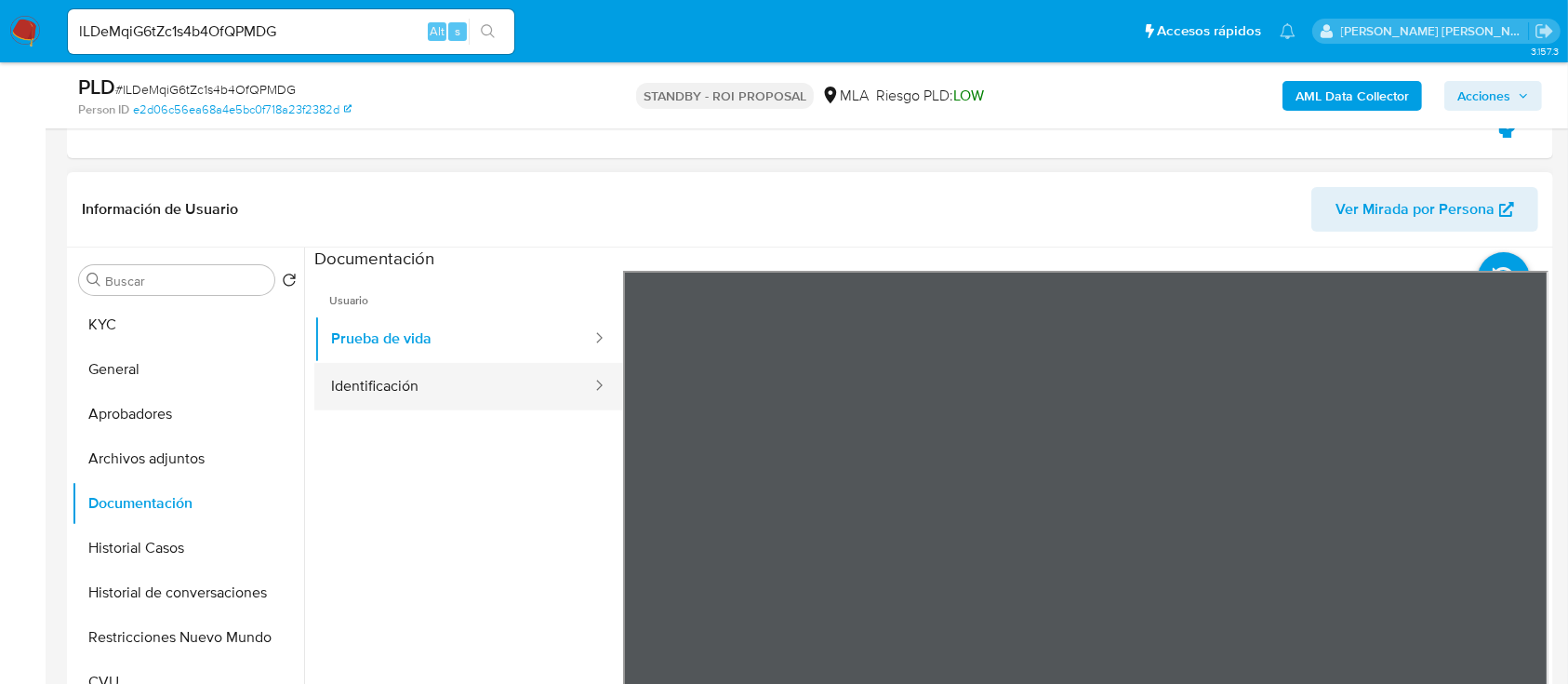
click at [579, 398] on div at bounding box center [594, 386] width 30 height 48
click at [428, 375] on button "Identificación" at bounding box center [454, 386] width 279 height 48
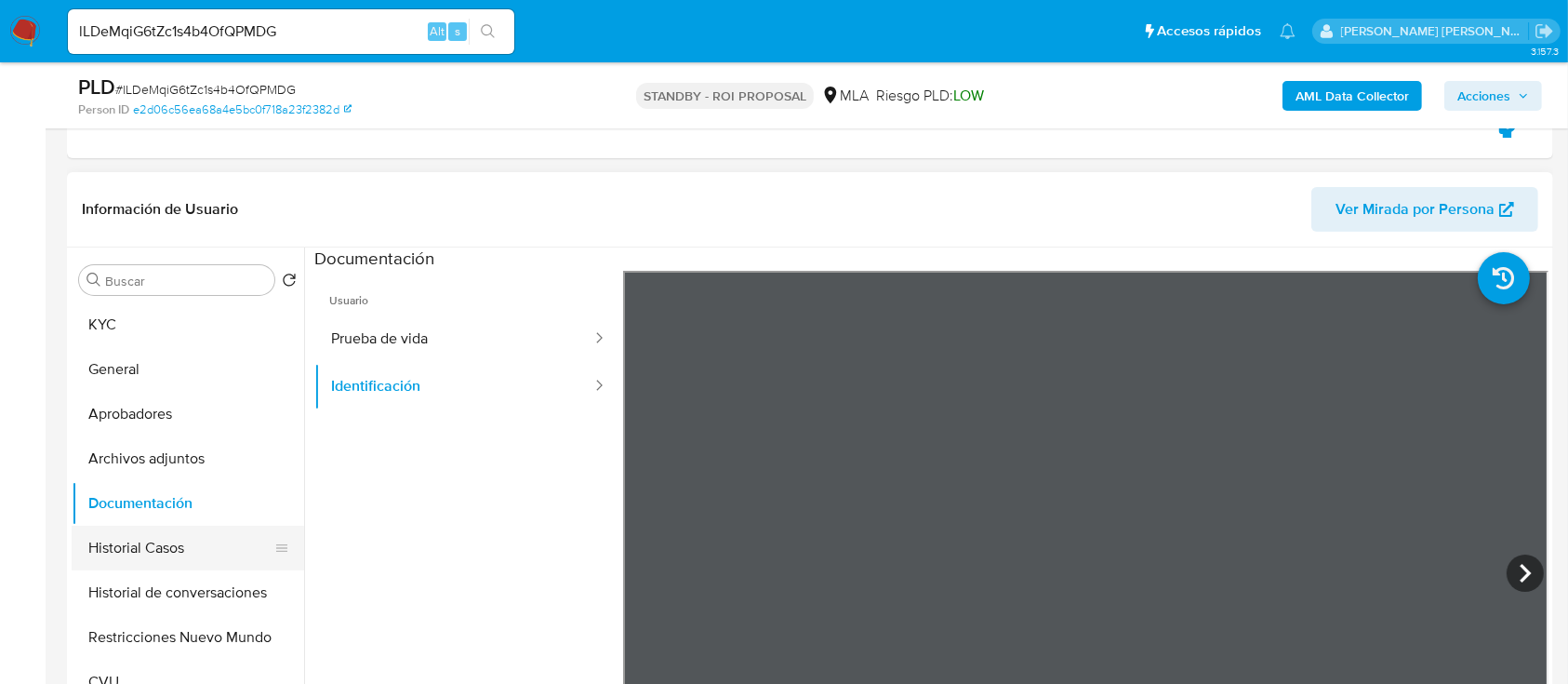
click at [223, 552] on button "Historial Casos" at bounding box center [180, 548] width 217 height 45
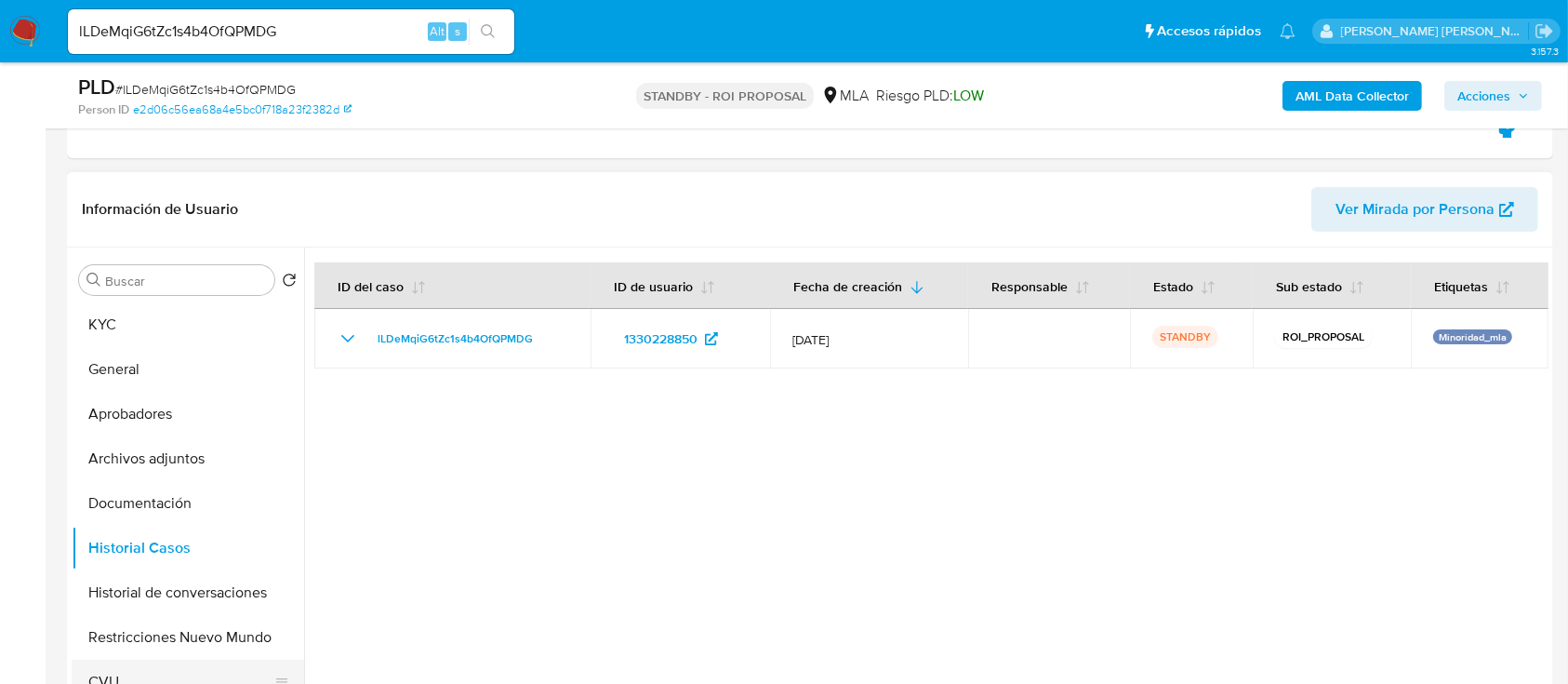
click at [170, 664] on button "CVU" at bounding box center [180, 682] width 217 height 45
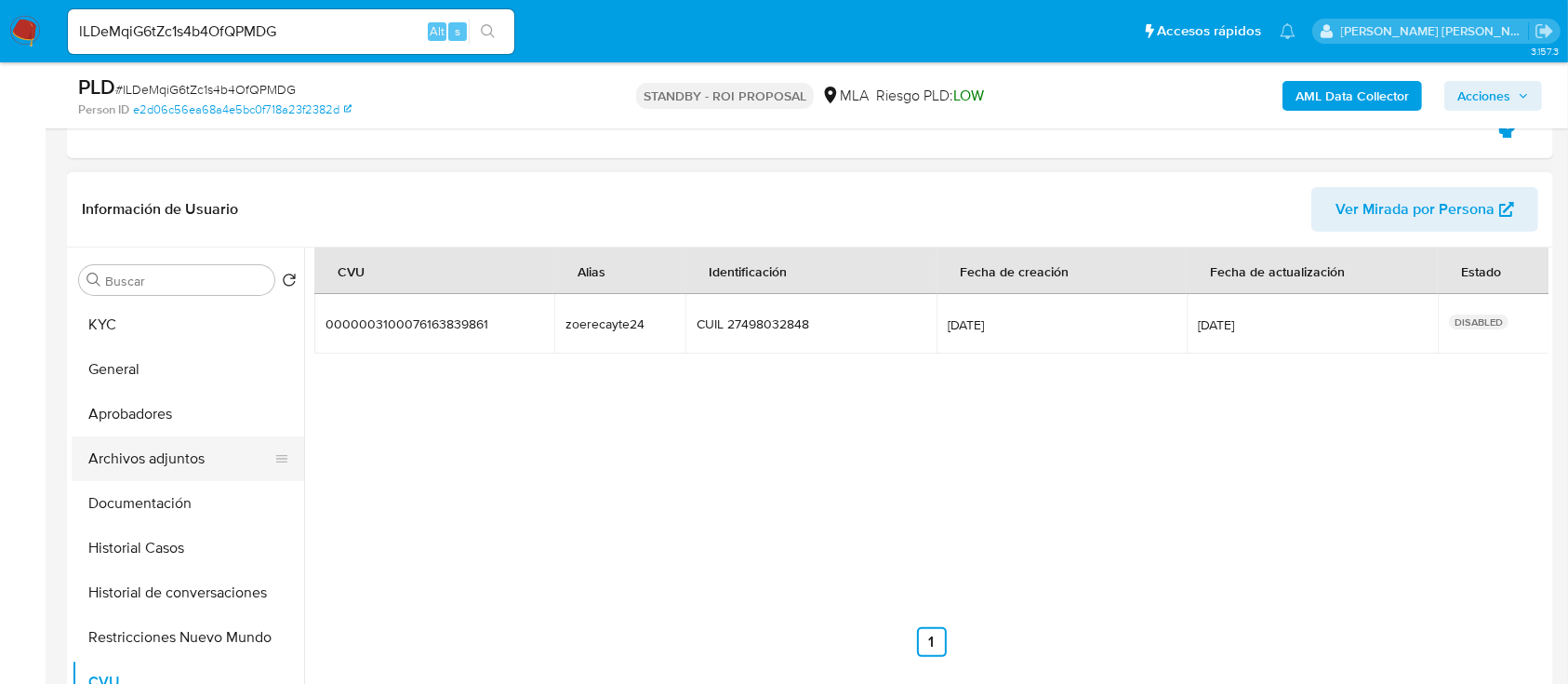
drag, startPoint x: 198, startPoint y: 472, endPoint x: 199, endPoint y: 510, distance: 38.0
click at [198, 473] on button "Archivos adjuntos" at bounding box center [187, 459] width 232 height 45
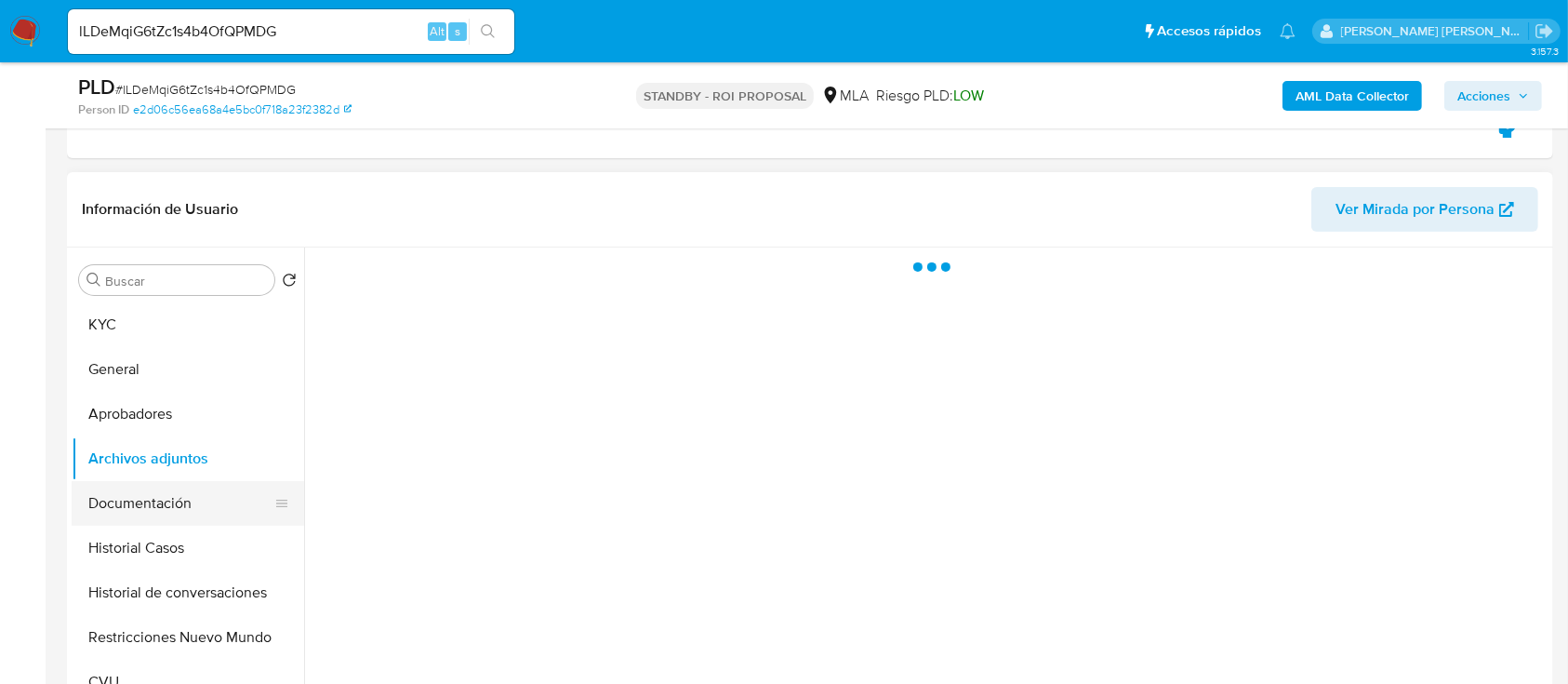
click at [199, 510] on button "Documentación" at bounding box center [180, 503] width 217 height 45
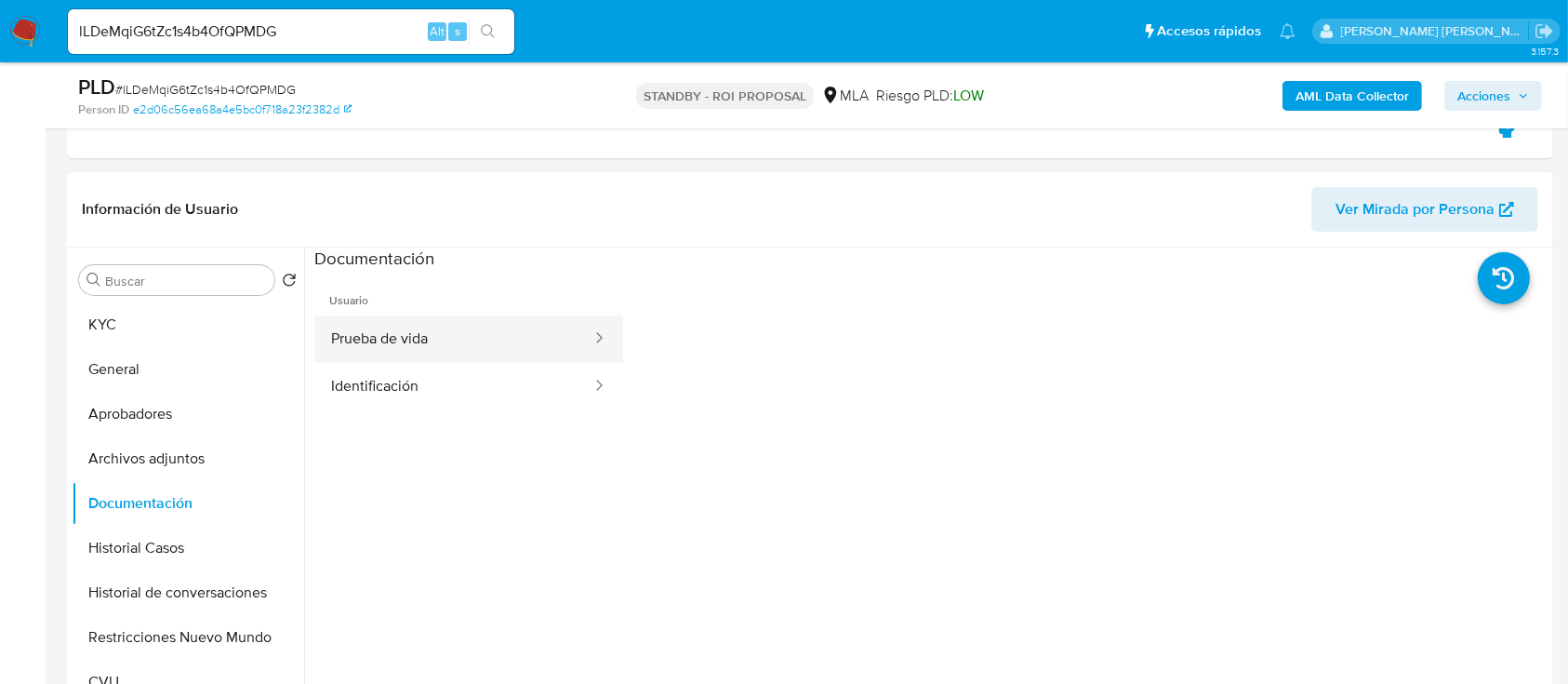
click at [463, 349] on button "Prueba de vida" at bounding box center [454, 339] width 279 height 48
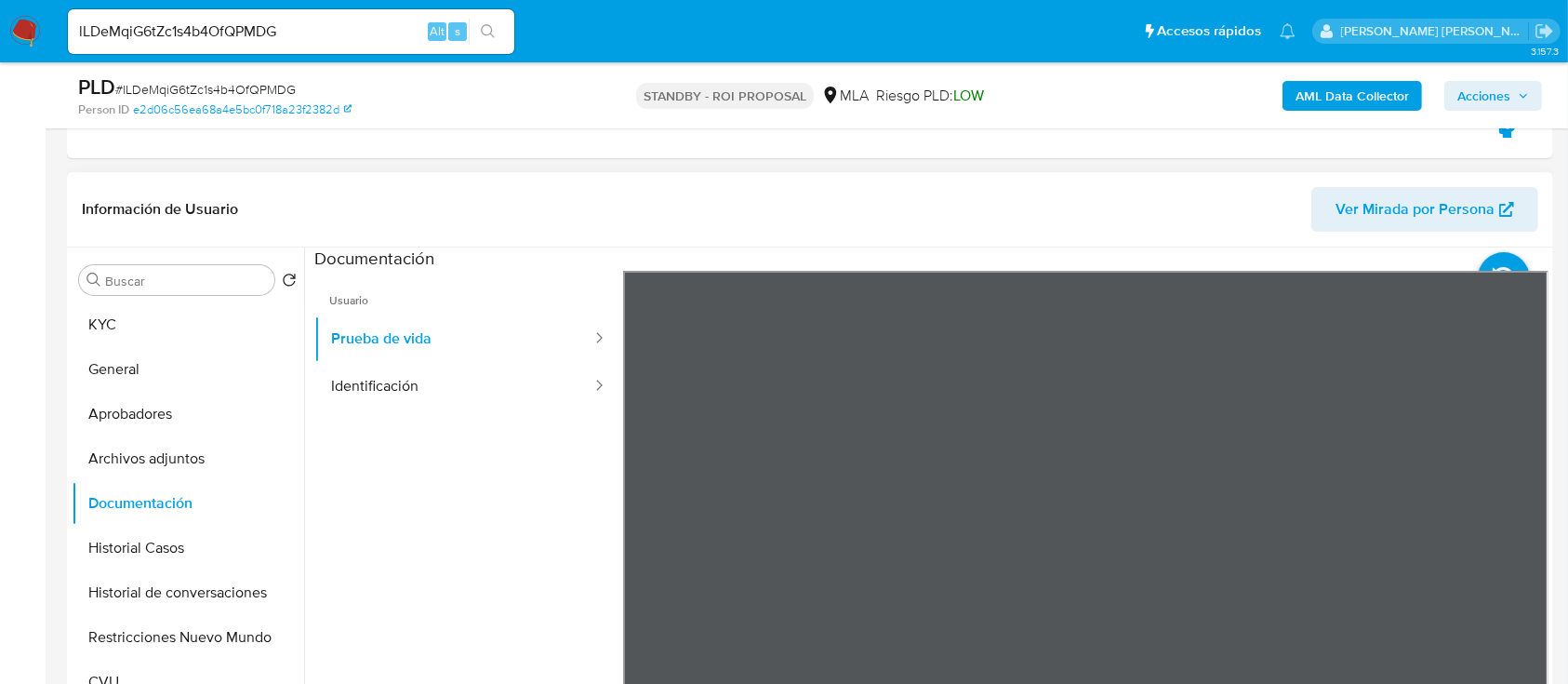
click at [435, 421] on ul "Usuario Prueba de vida Identificación" at bounding box center [469, 539] width 309 height 536
click at [461, 383] on button "Identificación" at bounding box center [454, 386] width 279 height 48
click at [1507, 558] on icon at bounding box center [1526, 573] width 37 height 37
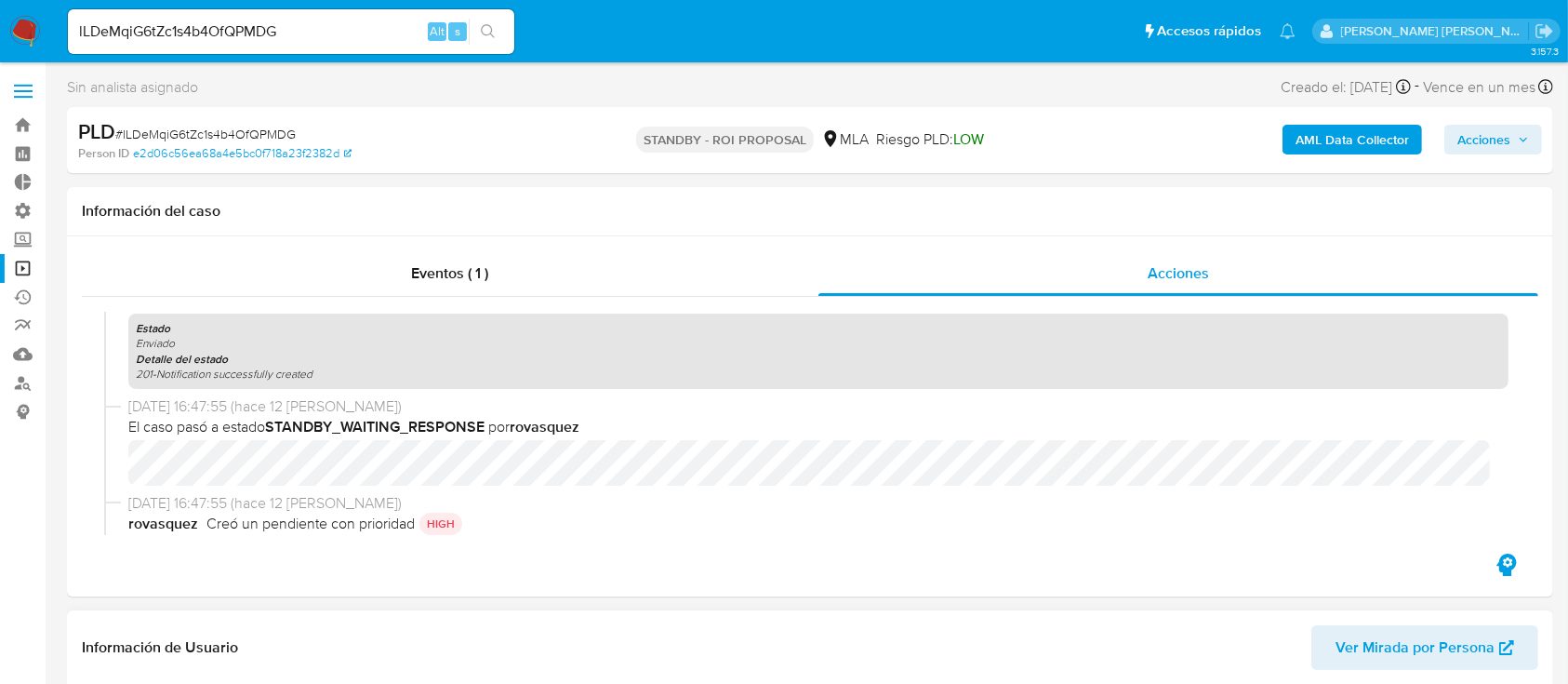
click at [274, 133] on span "# lLDeMqiG6tZc1s4b4OfQPMDG" at bounding box center [205, 134] width 181 height 19
copy span "lLDeMqiG6tZc1s4b4OfQPMDG"
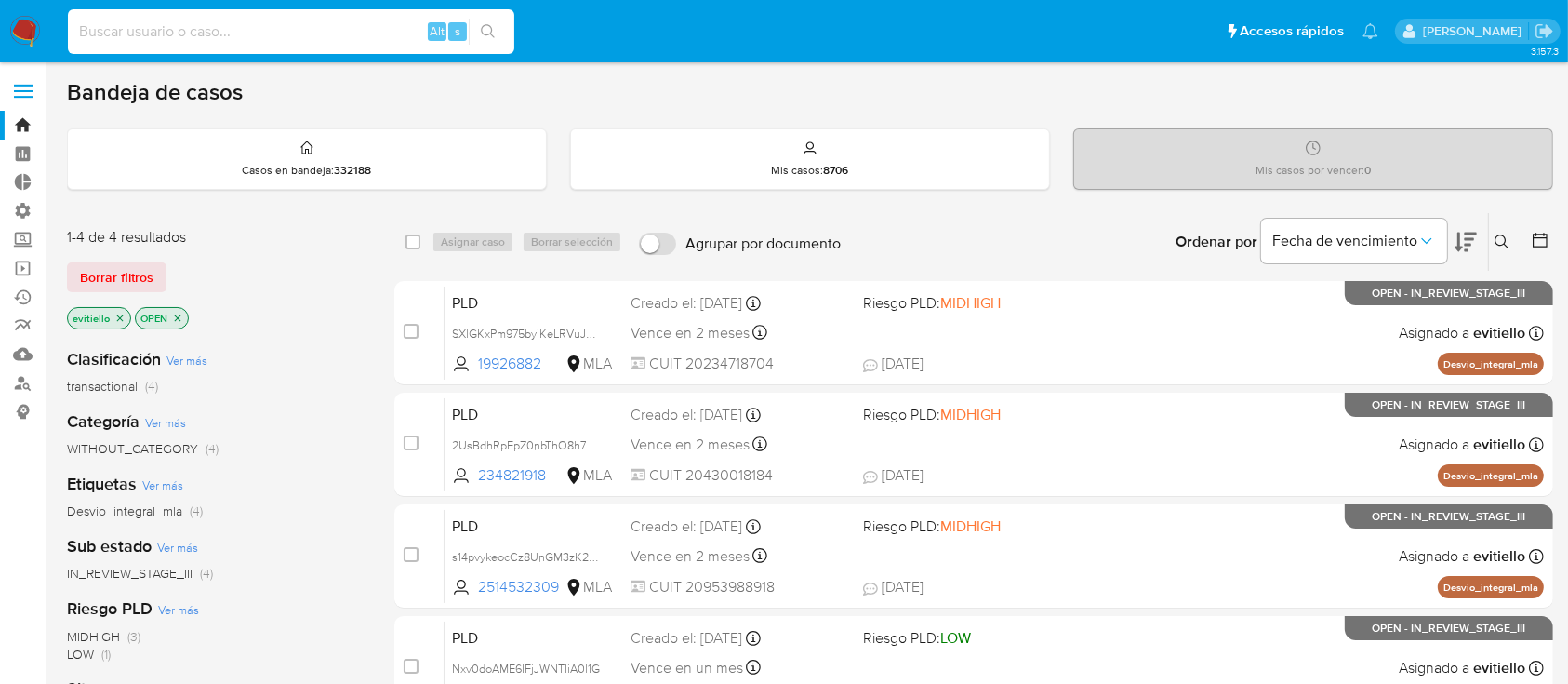
click at [372, 42] on input at bounding box center [290, 32] width 447 height 24
paste input "qNq124wubAXfstMMHni591Bf"
type input "qNq124wubAXfstMMHni591Bf"
click at [486, 30] on icon "search-icon" at bounding box center [488, 32] width 15 height 15
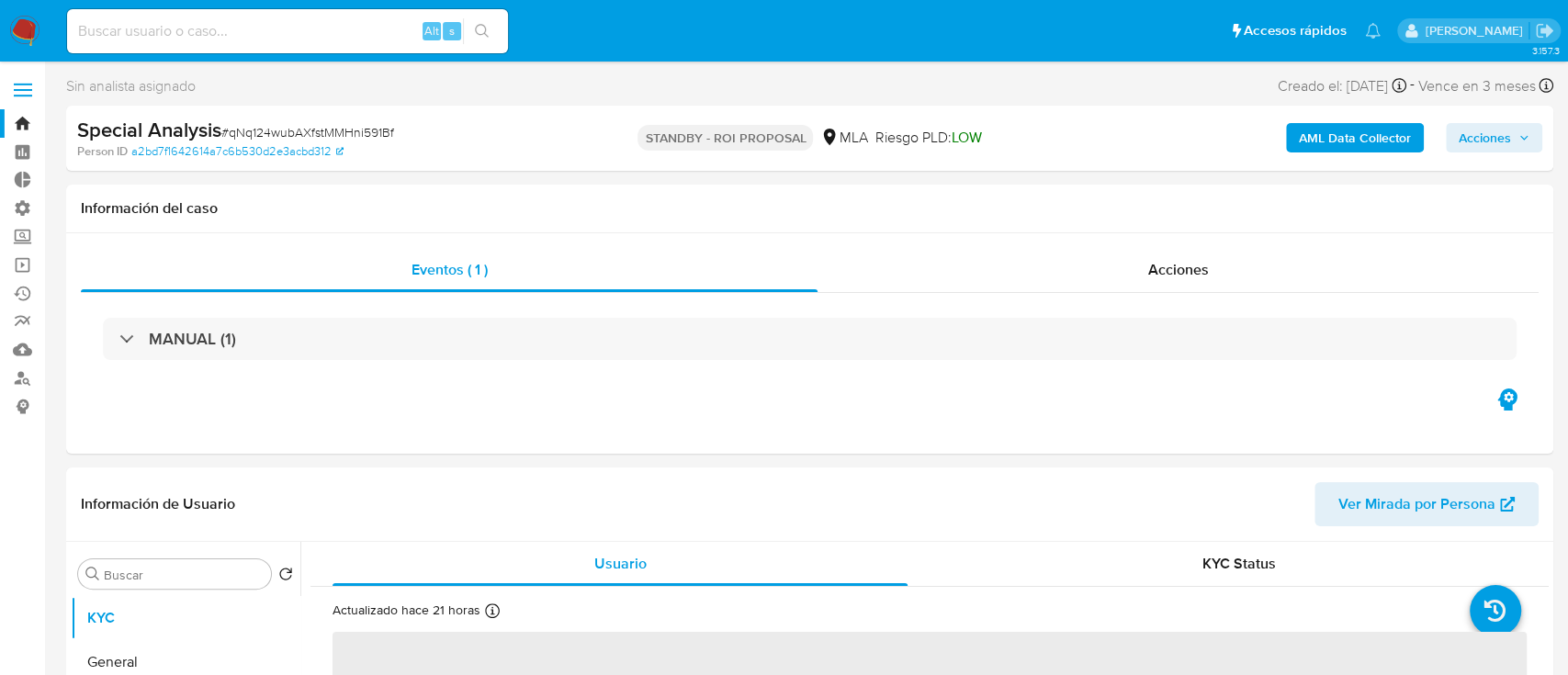
select select "10"
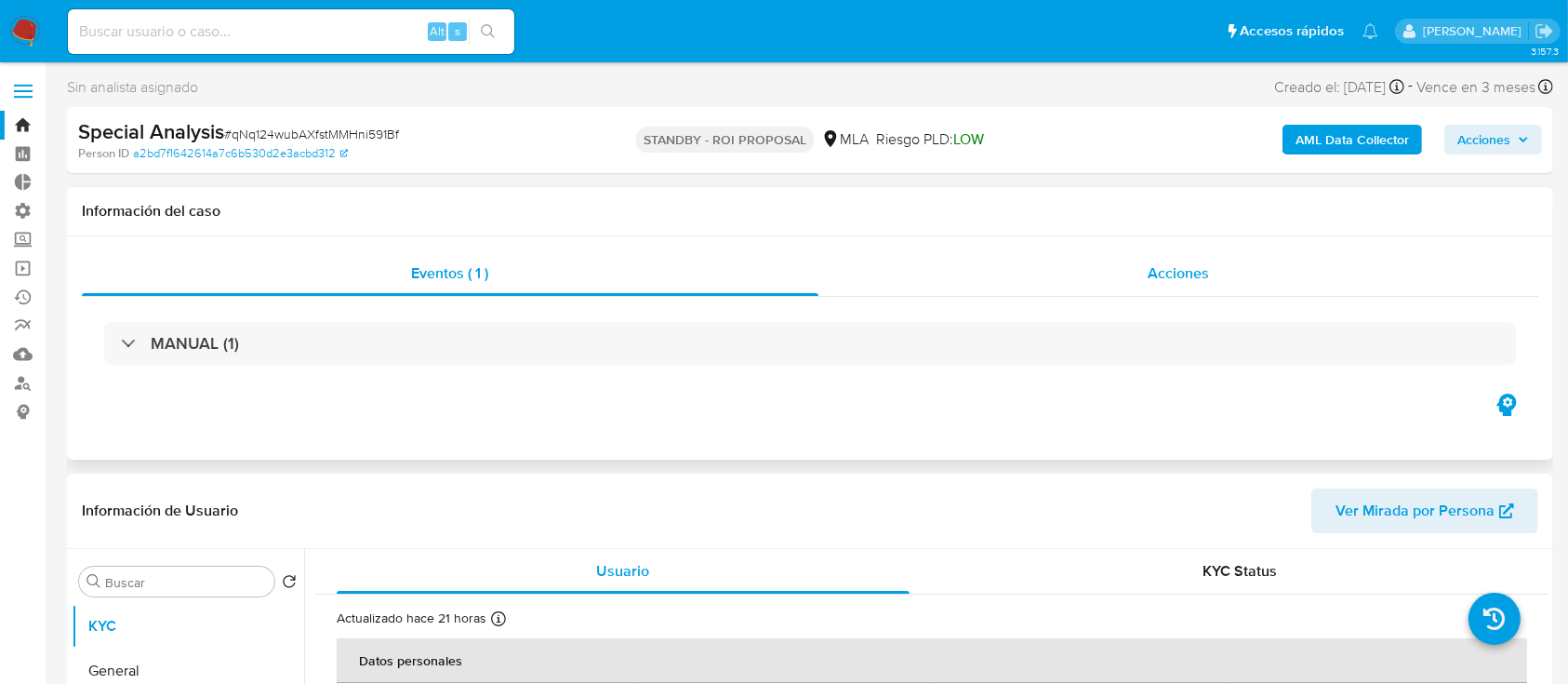
click at [1118, 254] on div "Acciones" at bounding box center [1179, 274] width 721 height 45
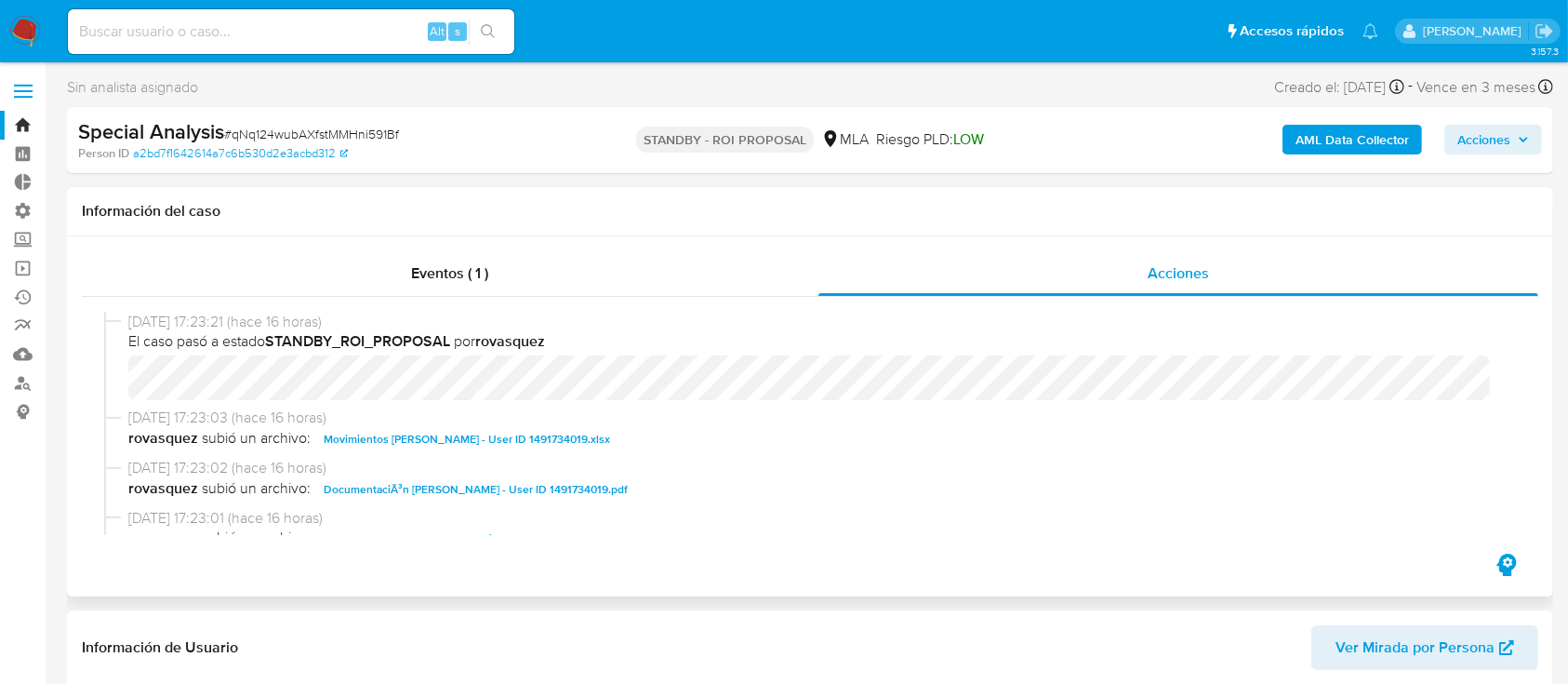
click at [488, 442] on span "Movimientos [PERSON_NAME] - User ID 1491734019.xlsx" at bounding box center [467, 439] width 287 height 22
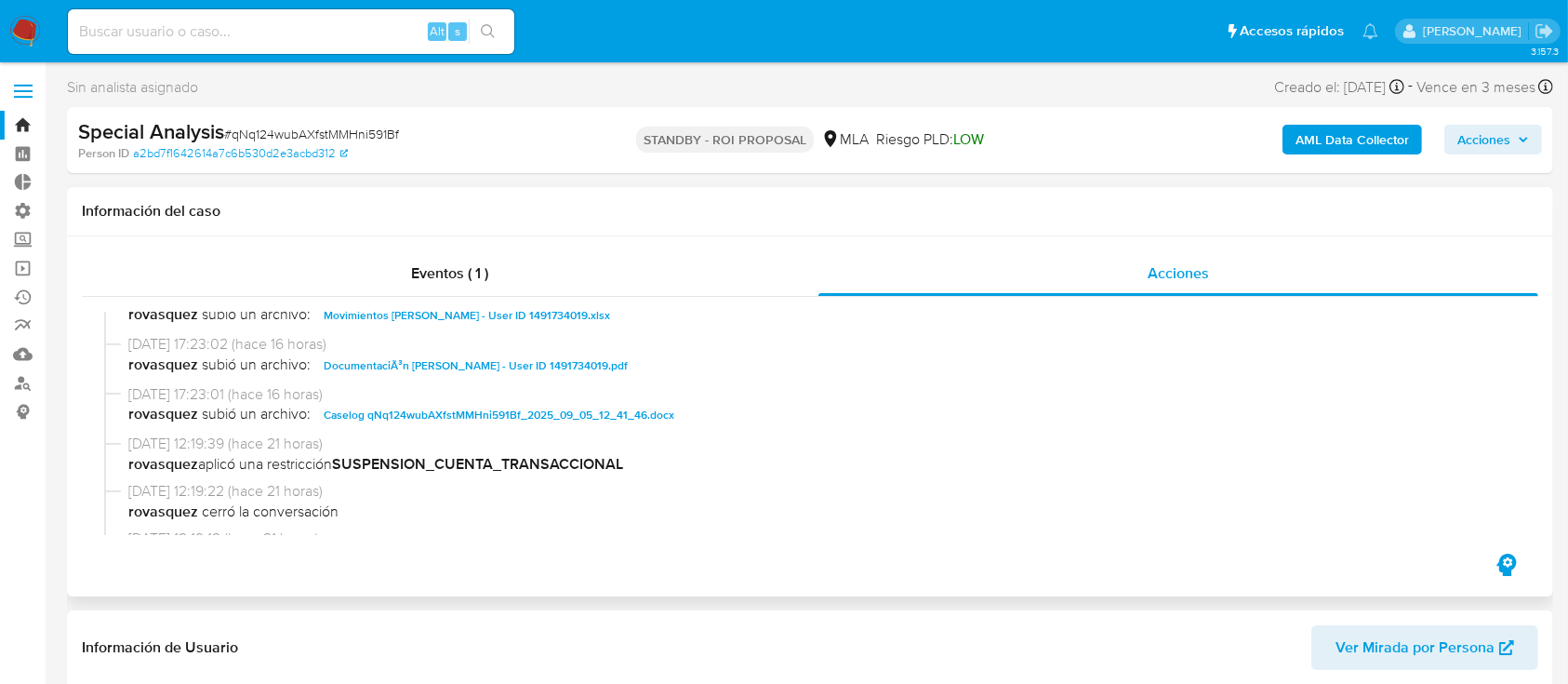
click at [491, 368] on span "DocumentaciÃ³n Dylan Nahuel Palavecino - User ID 1491734019.pdf" at bounding box center [476, 365] width 304 height 22
click at [489, 418] on span "Caselog qNq124wubAXfstMMHni591Bf_2025_09_05_12_41_46.docx" at bounding box center [499, 415] width 350 height 22
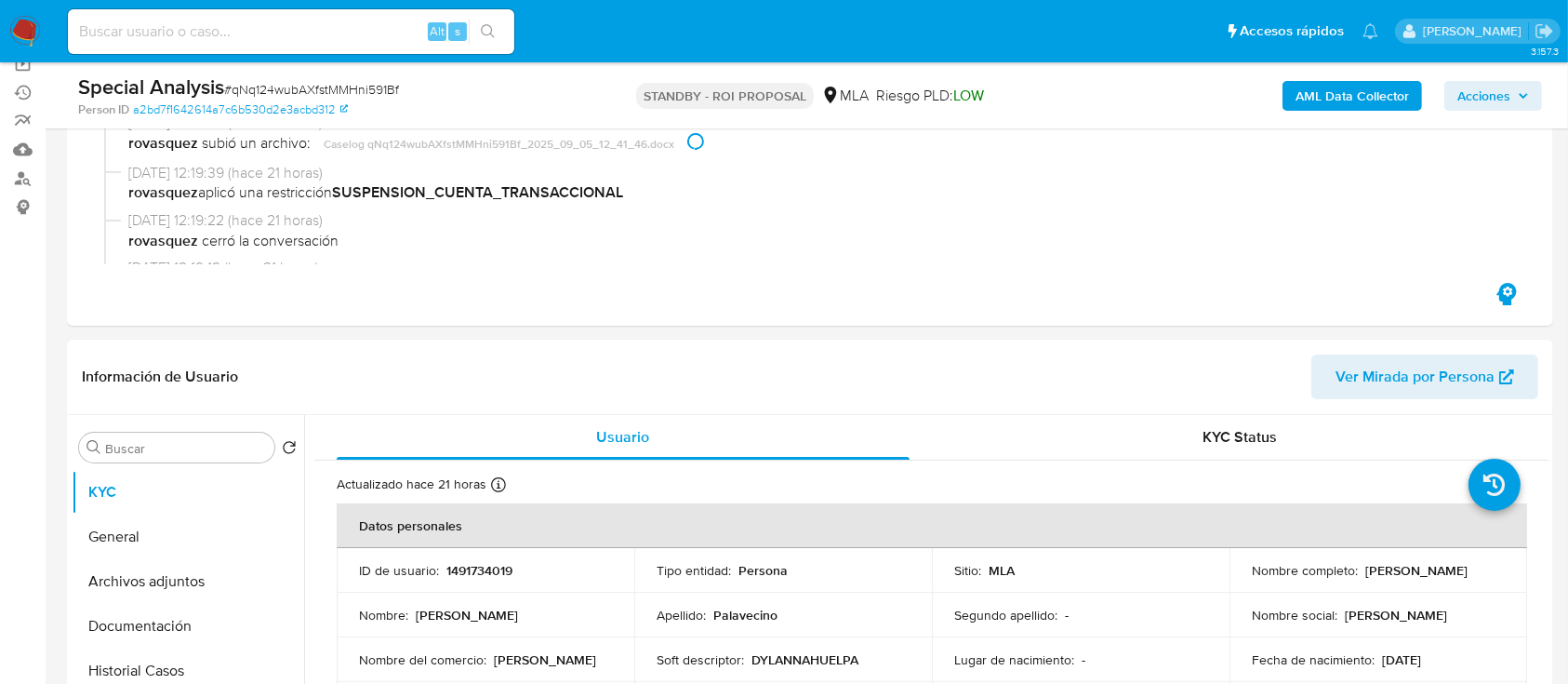
scroll to position [372, 0]
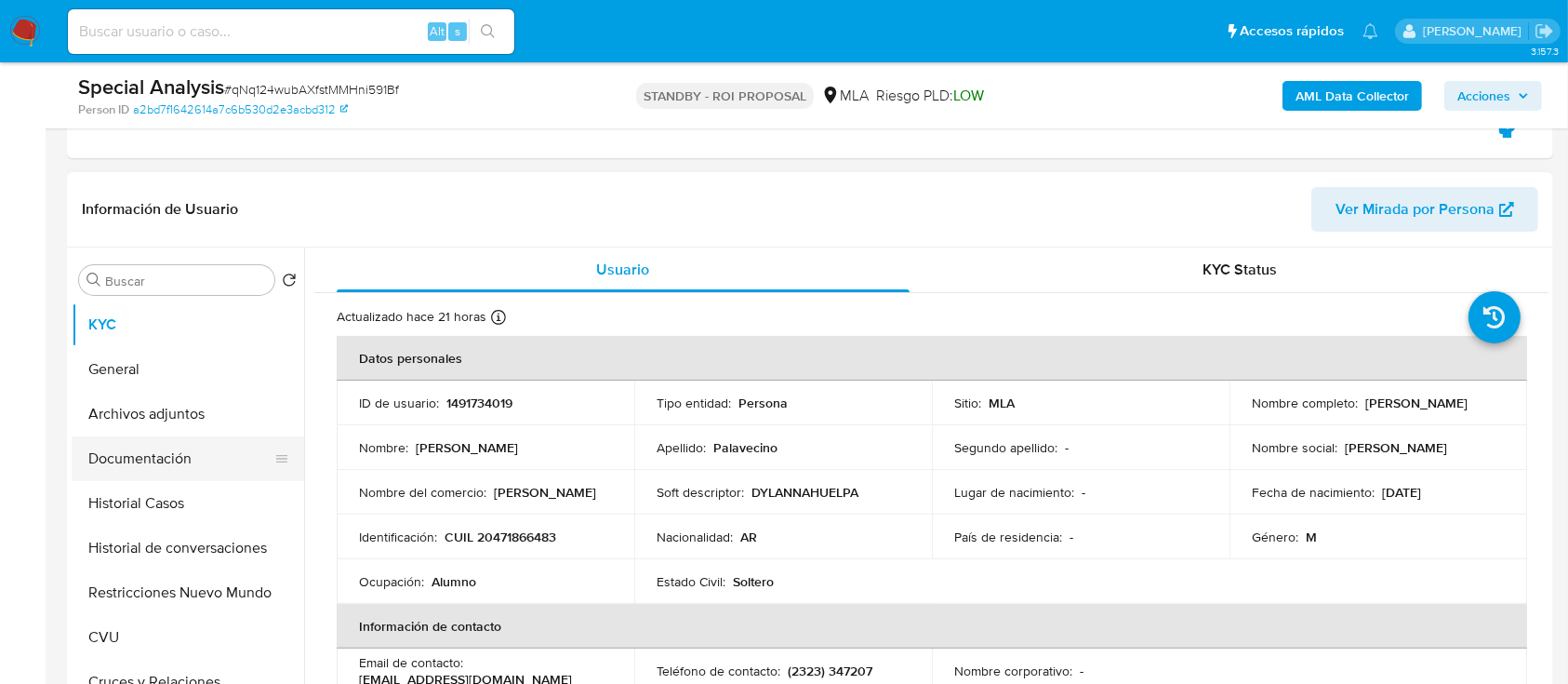
click at [216, 478] on button "Documentación" at bounding box center [180, 459] width 217 height 45
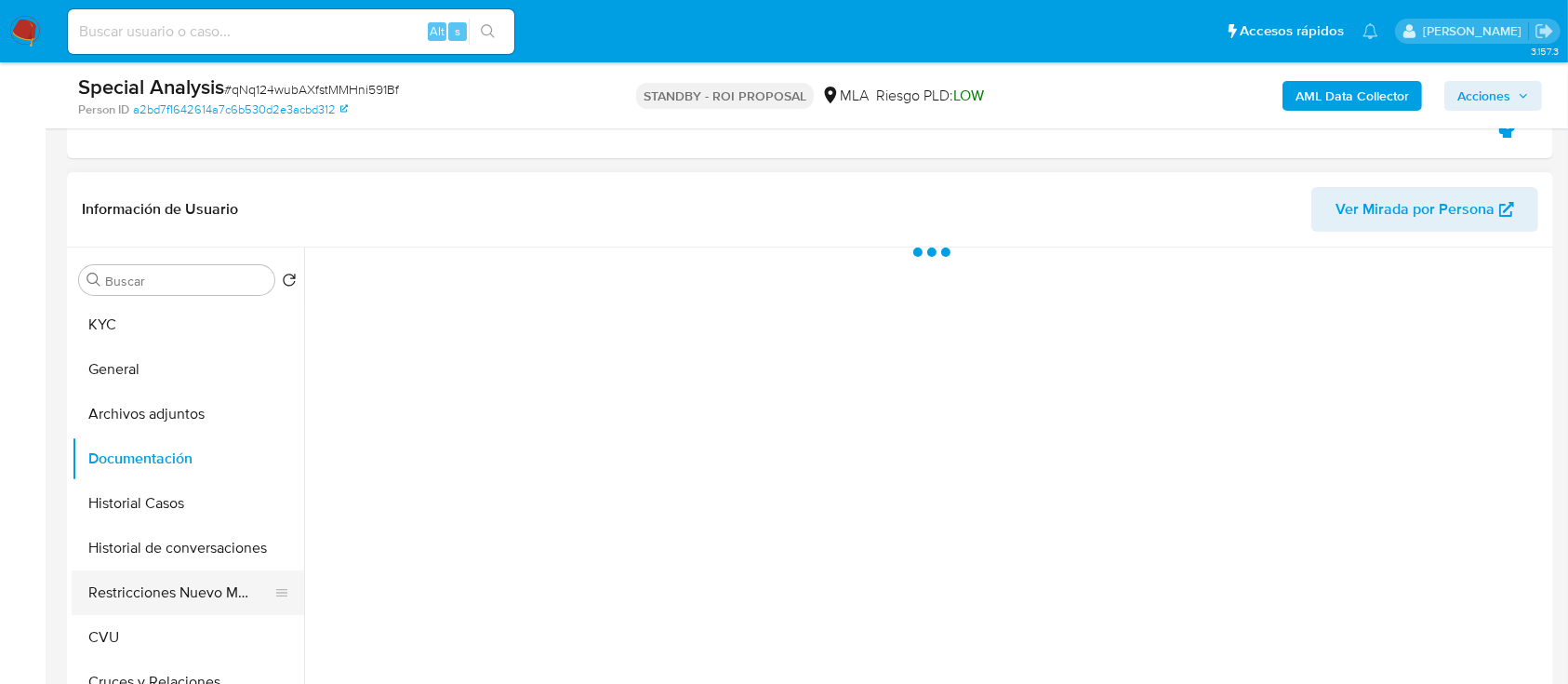
click at [216, 503] on button "Historial Casos" at bounding box center [187, 503] width 232 height 45
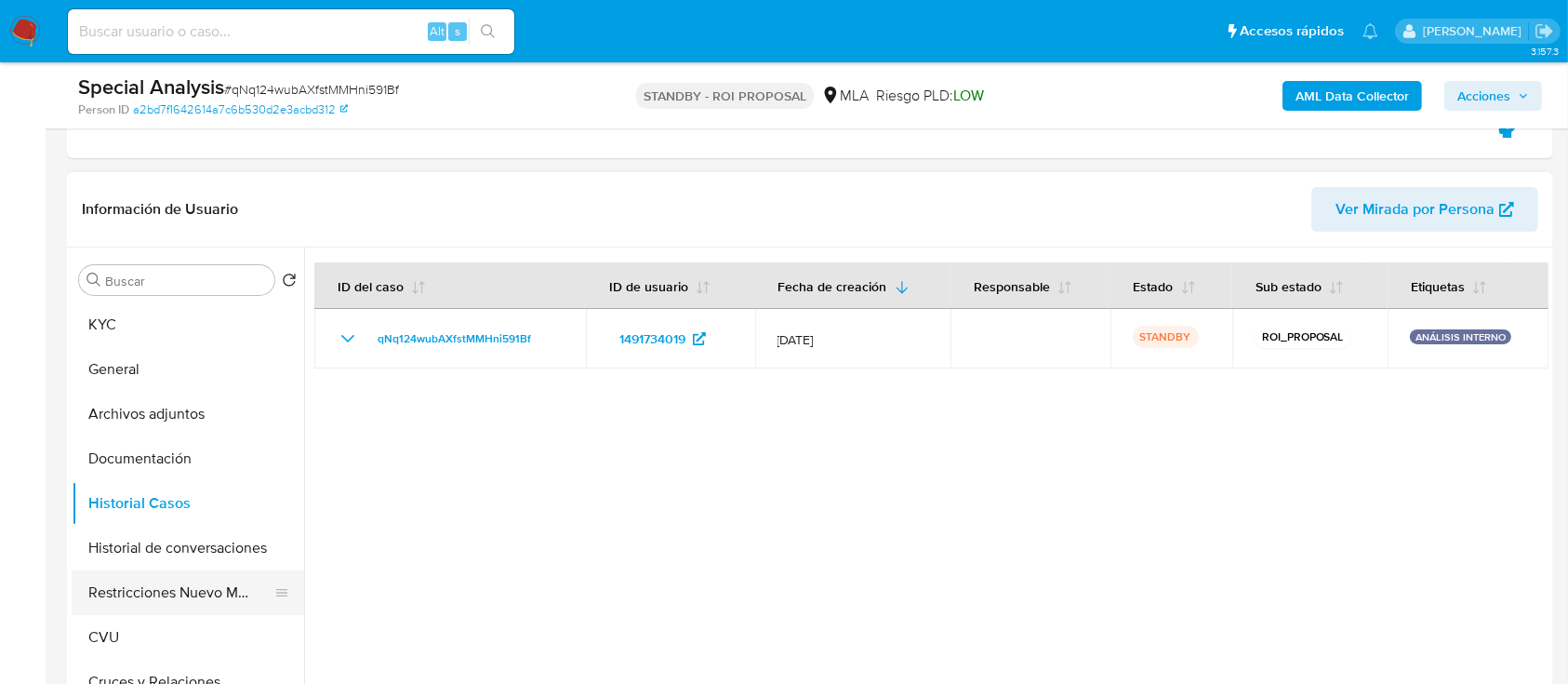
click at [194, 592] on button "Restricciones Nuevo Mundo" at bounding box center [180, 593] width 217 height 45
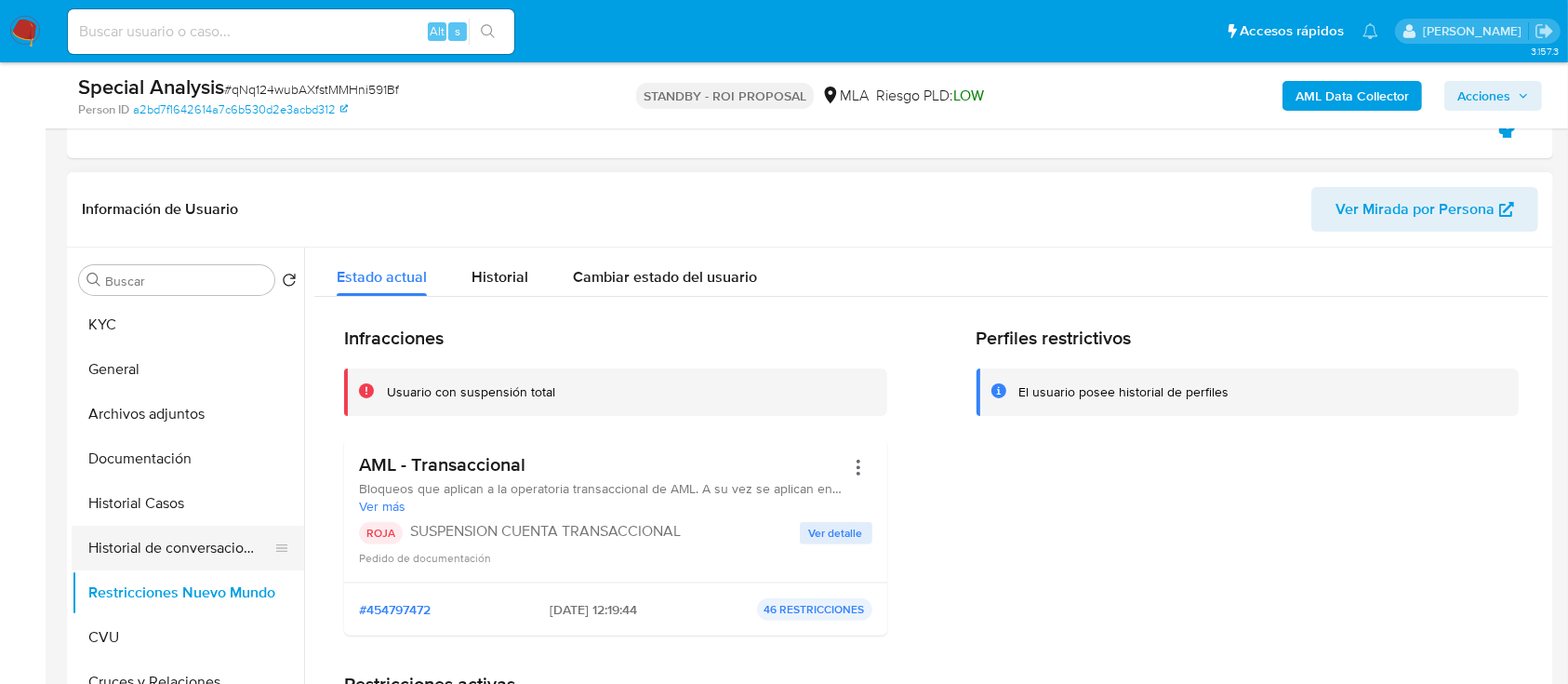
click at [194, 557] on button "Historial de conversaciones" at bounding box center [180, 548] width 217 height 45
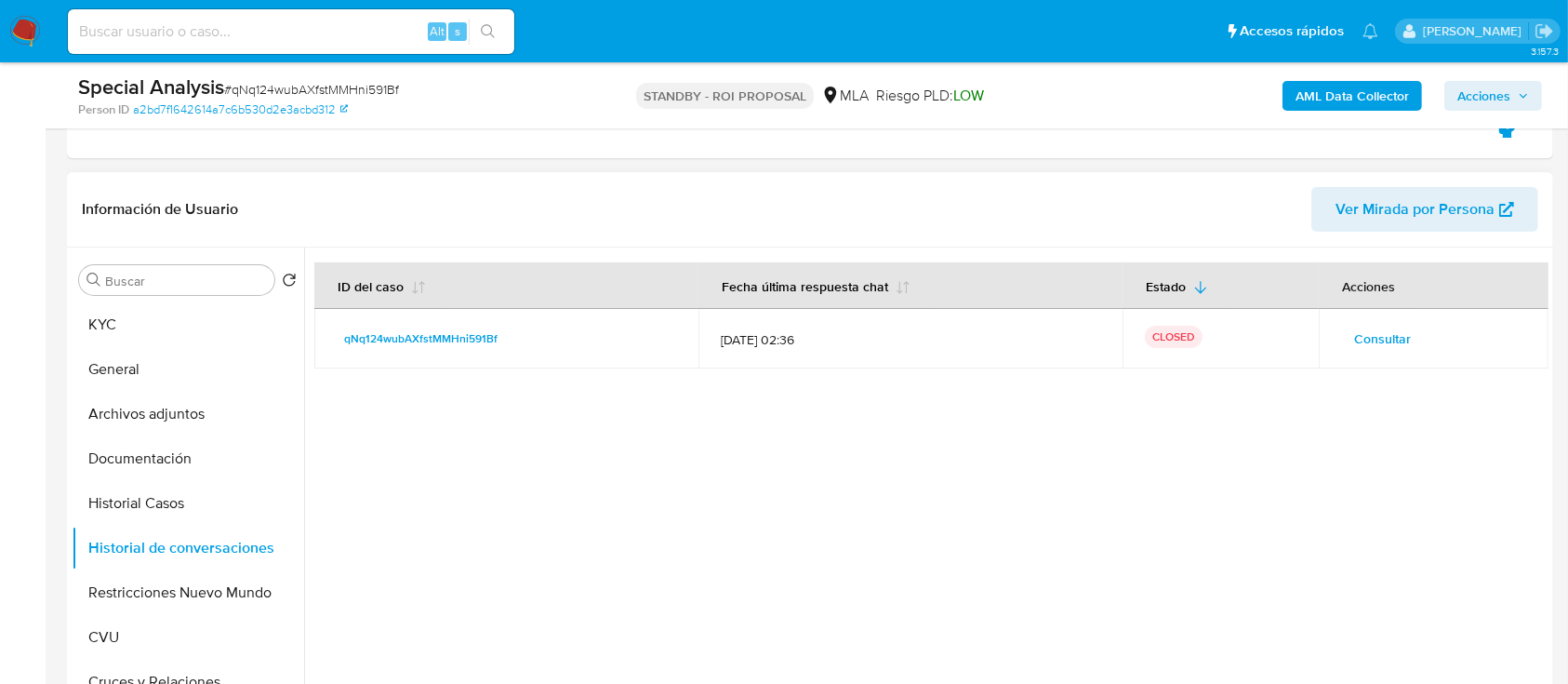
click at [1364, 338] on span "Consultar" at bounding box center [1383, 339] width 57 height 26
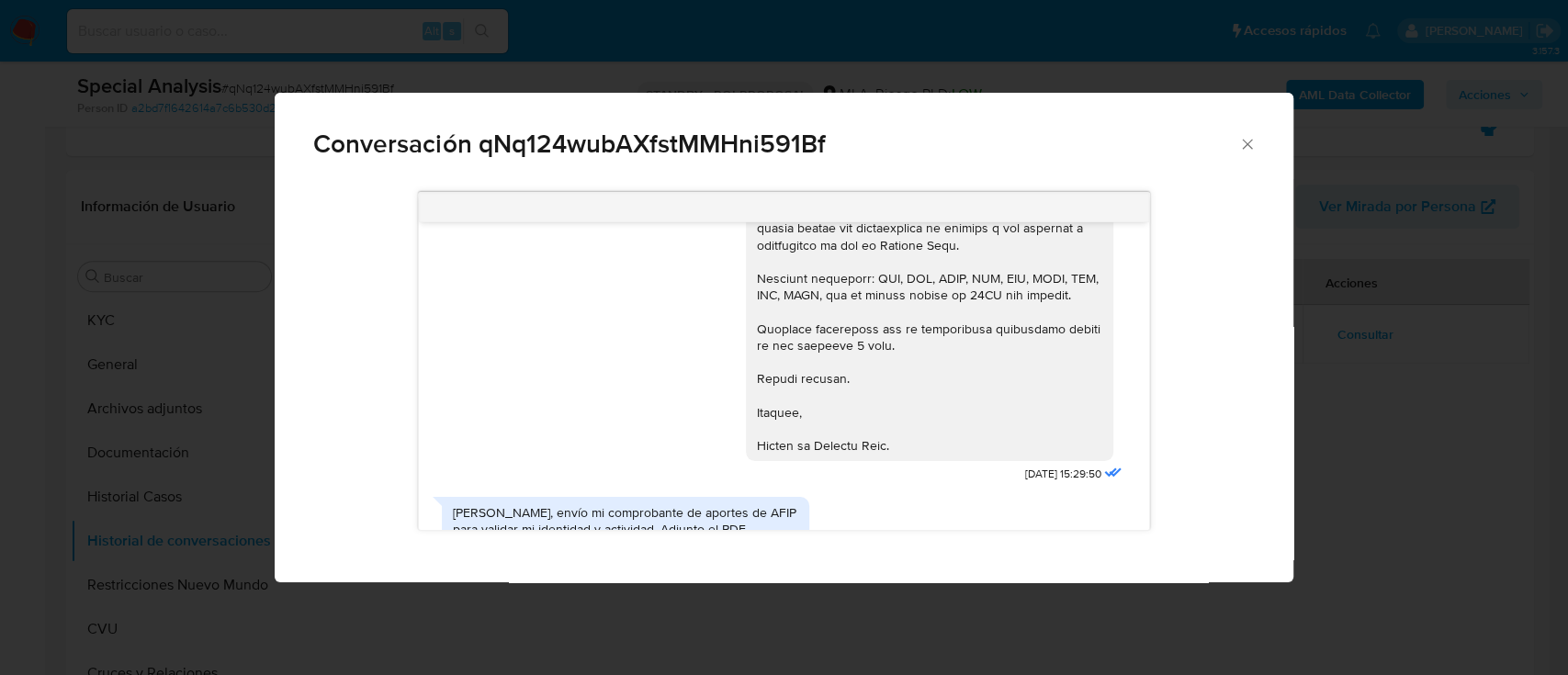
scroll to position [706, 0]
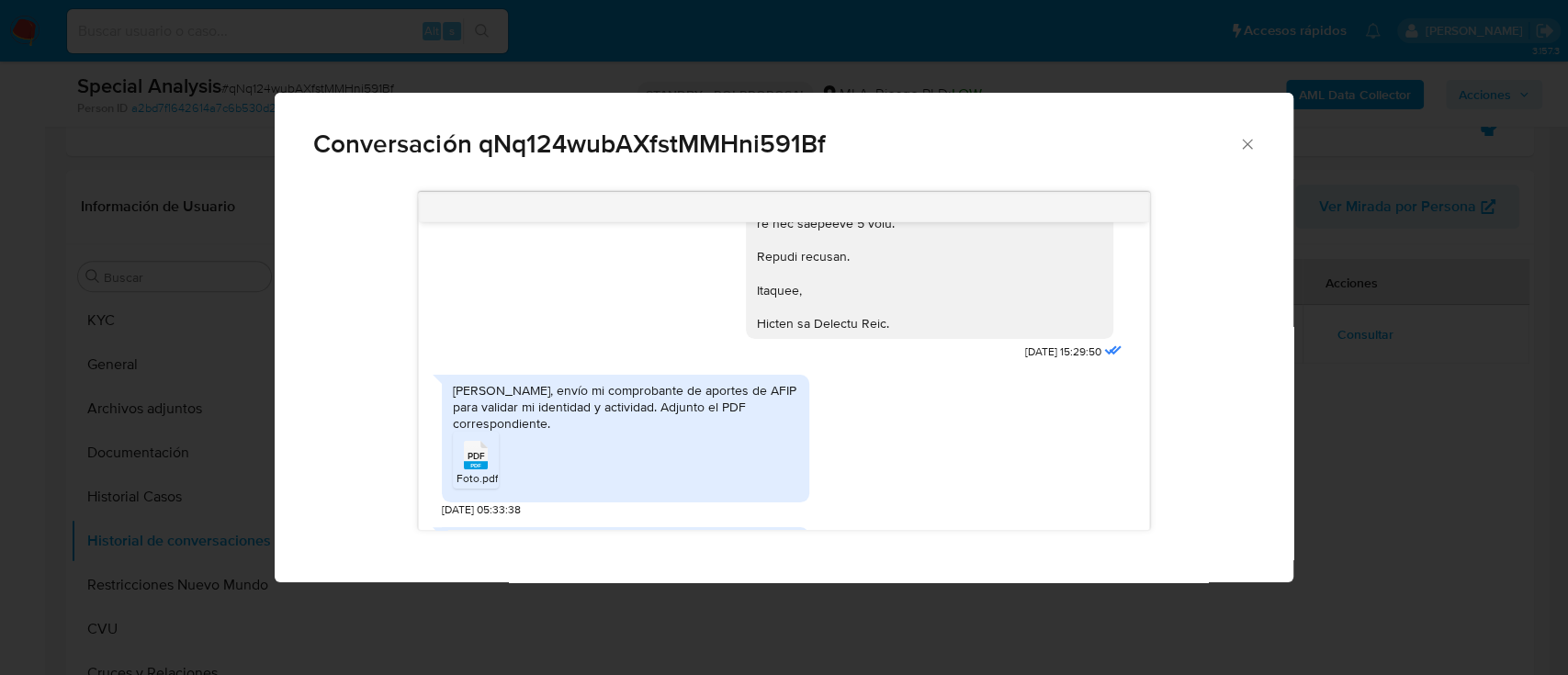
click at [1339, 356] on div "Conversación qNq124wubAXfstMMHni591Bf 05/09/2025 15:29:50 Hola, envío mi compro…" at bounding box center [784, 338] width 1568 height 675
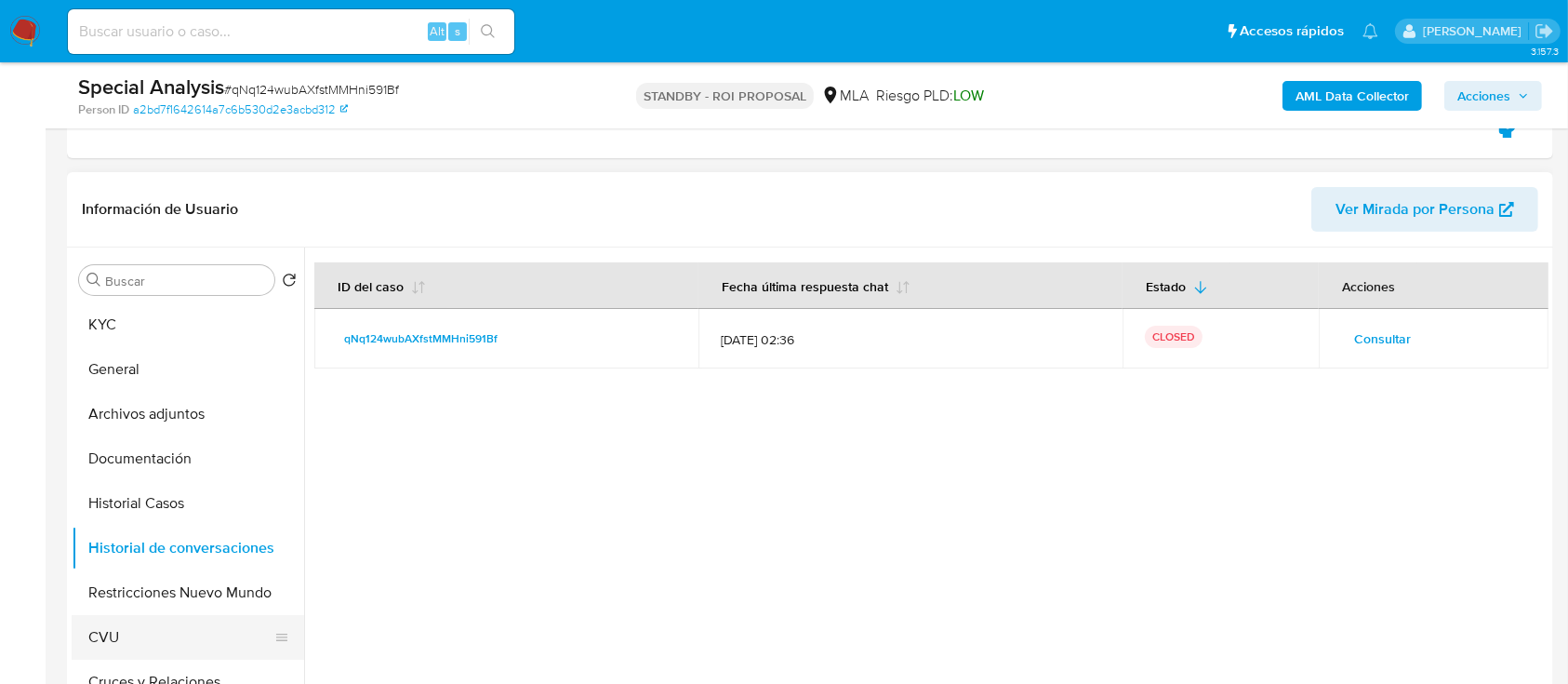
click at [177, 634] on button "CVU" at bounding box center [180, 637] width 217 height 45
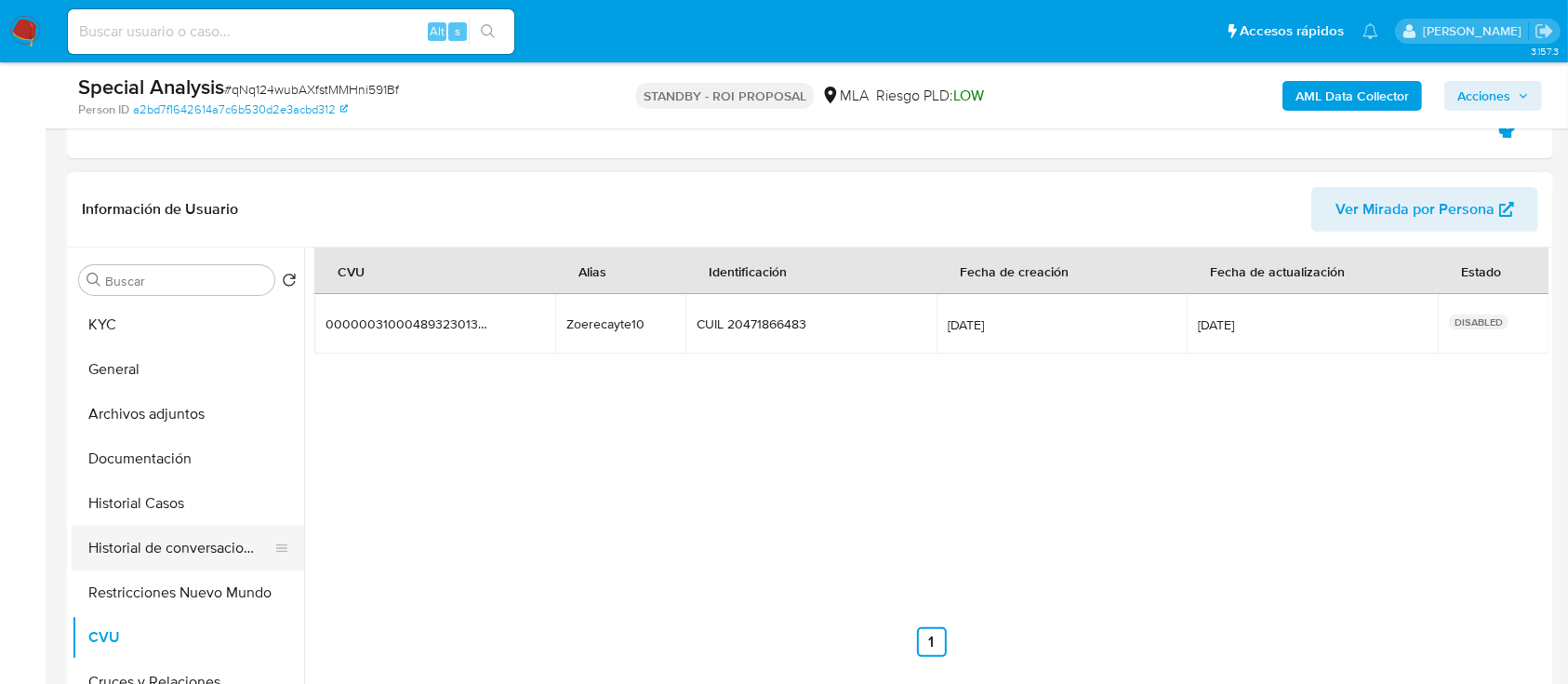
click at [198, 553] on button "Historial de conversaciones" at bounding box center [180, 548] width 217 height 45
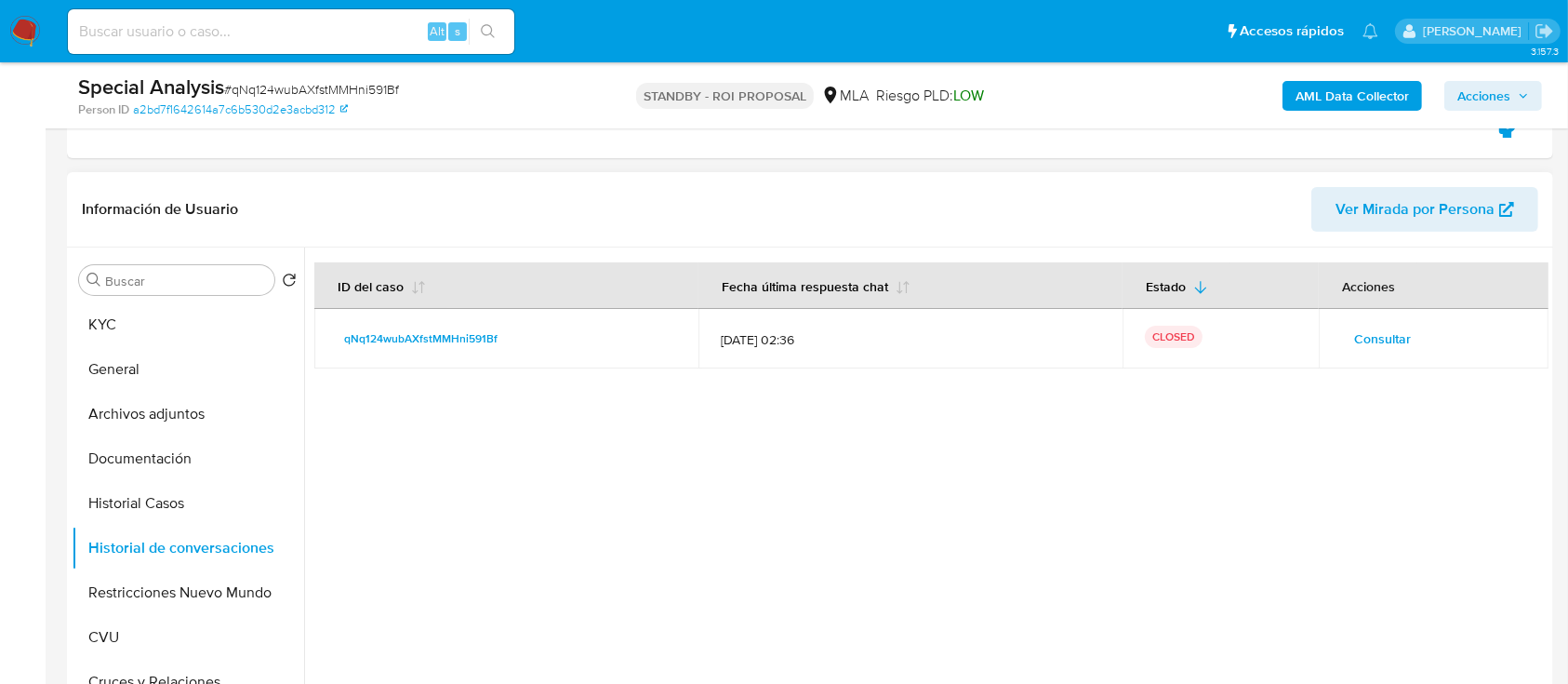
click at [1357, 329] on span "Consultar" at bounding box center [1383, 339] width 57 height 26
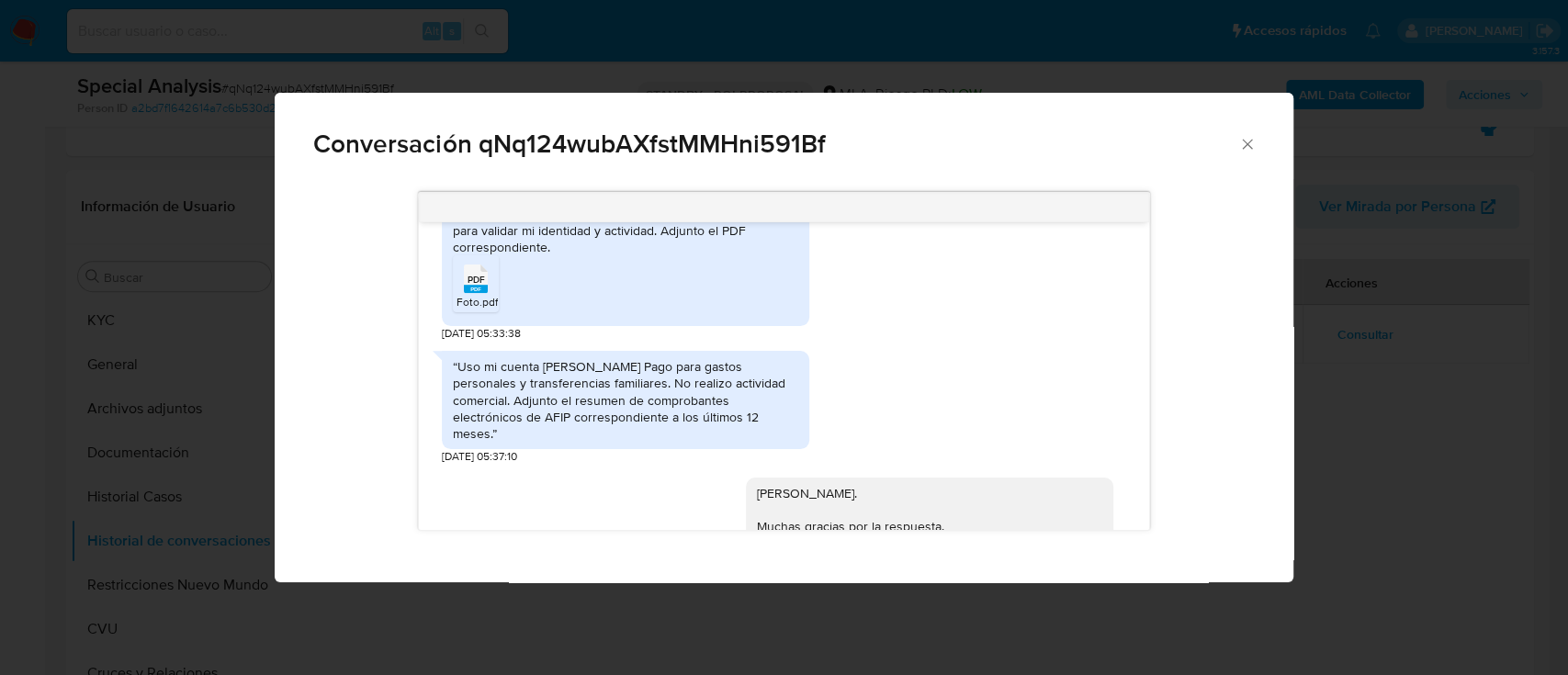
scroll to position [828, 0]
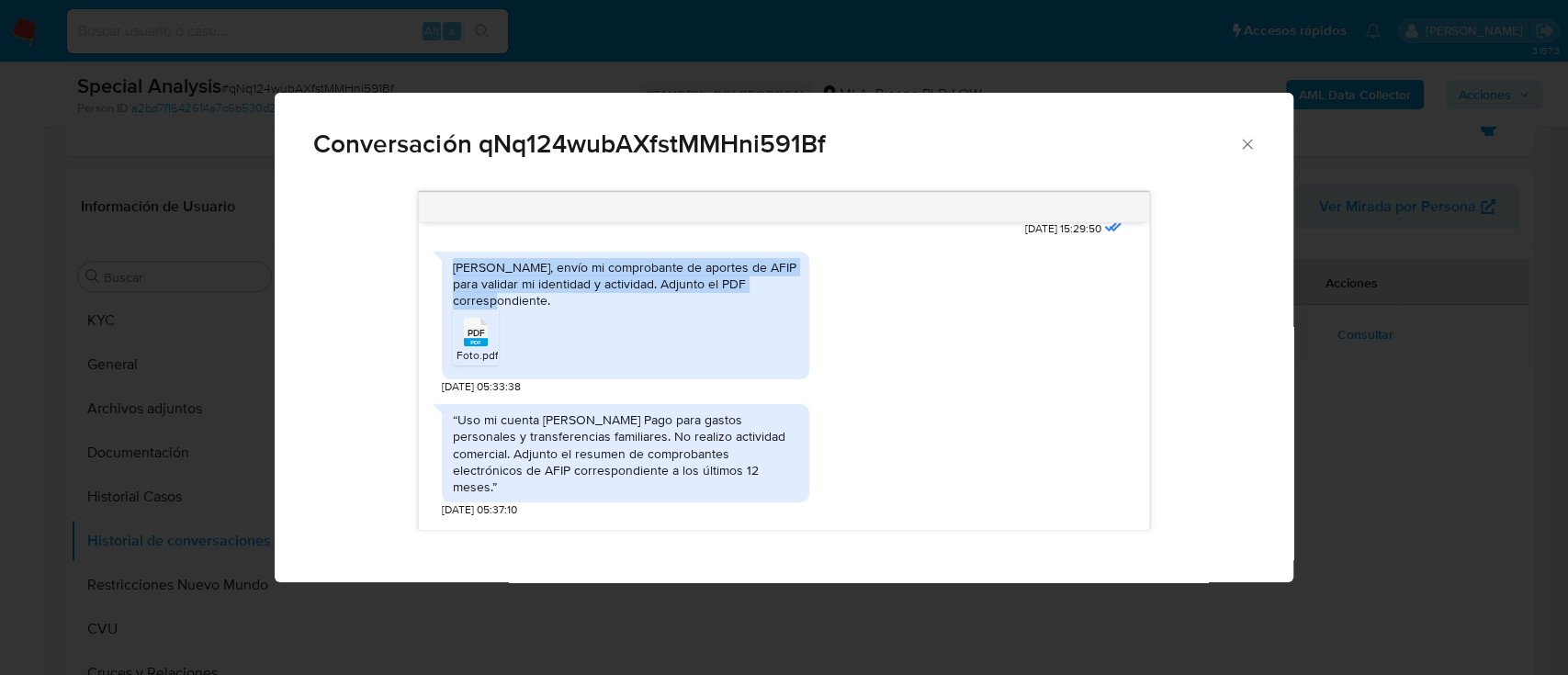
drag, startPoint x: 784, startPoint y: 287, endPoint x: 445, endPoint y: 276, distance: 339.2
click at [445, 276] on div "Hola, envío mi comprobante de aportes de AFIP para validar mi identidad y activ…" at bounding box center [625, 315] width 367 height 129
copy div "Hola, envío mi comprobante de aportes de AFIP para validar mi identidad y activ…"
click at [1249, 148] on icon "Cerrar" at bounding box center [1247, 144] width 19 height 18
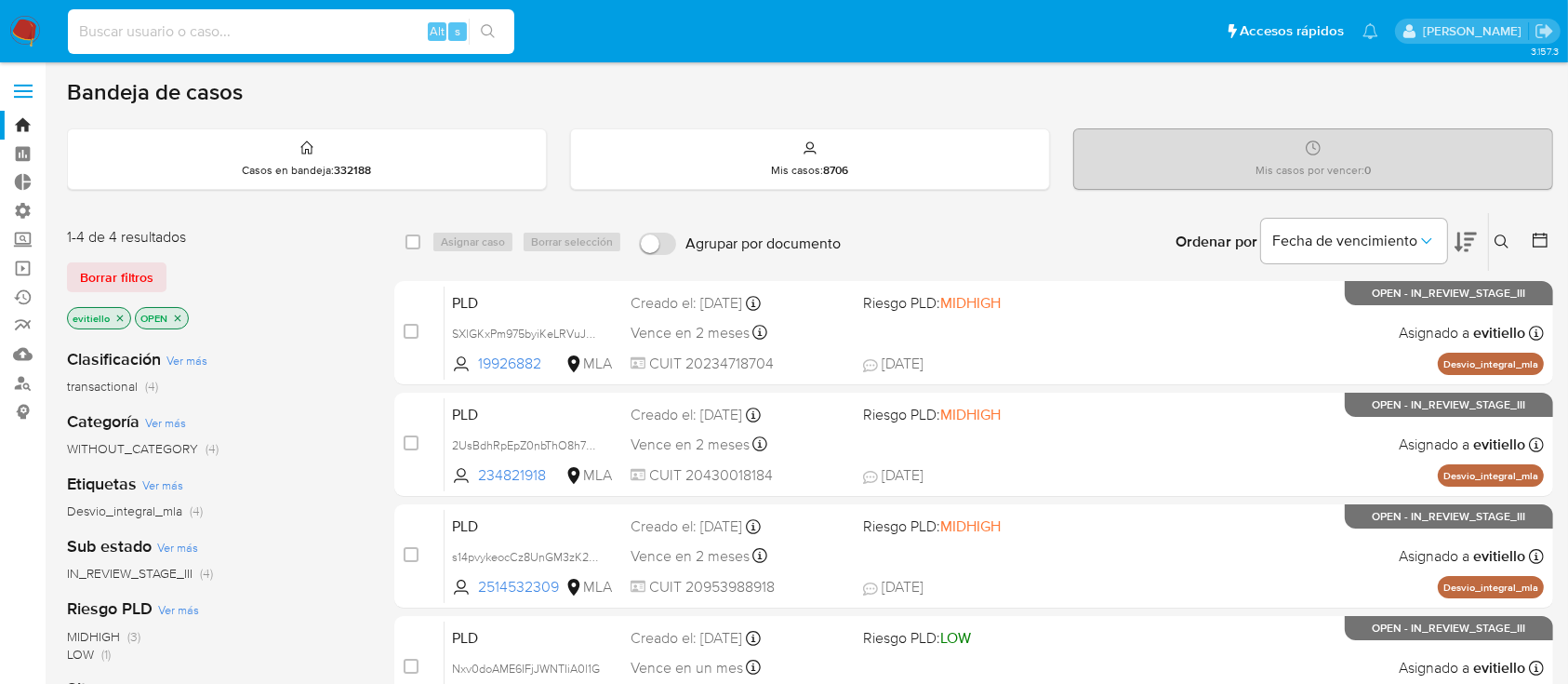
click at [304, 39] on input at bounding box center [290, 32] width 447 height 24
paste input "EMBKO5n78MDx1mMLX8RIpAce"
type input "EMBKO5n78MDx1mMLX8RIpAce"
click at [483, 35] on icon "search-icon" at bounding box center [488, 32] width 15 height 15
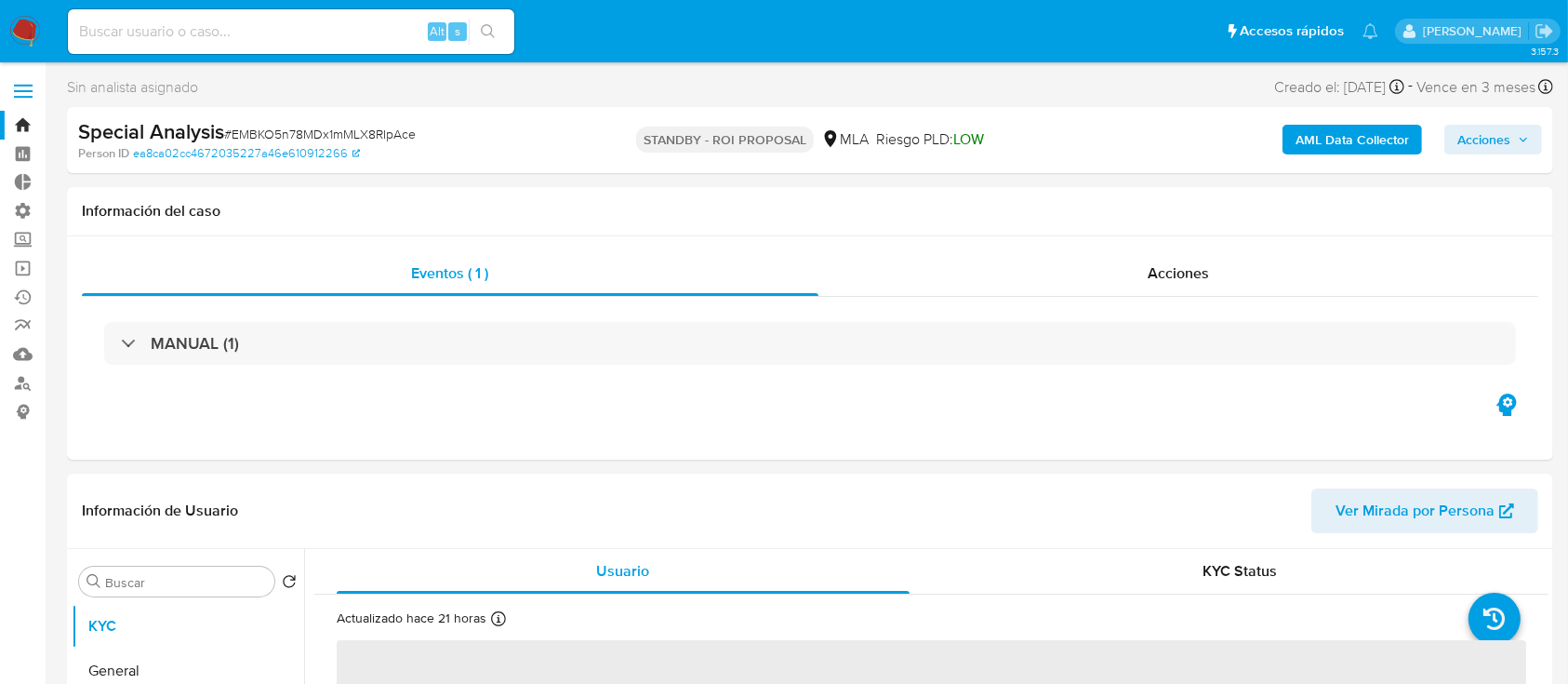
select select "10"
click at [1079, 239] on div "Eventos ( 1 ) Acciones MANUAL (1)" at bounding box center [809, 348] width 1487 height 223
click at [1034, 274] on div "Acciones" at bounding box center [1179, 274] width 721 height 45
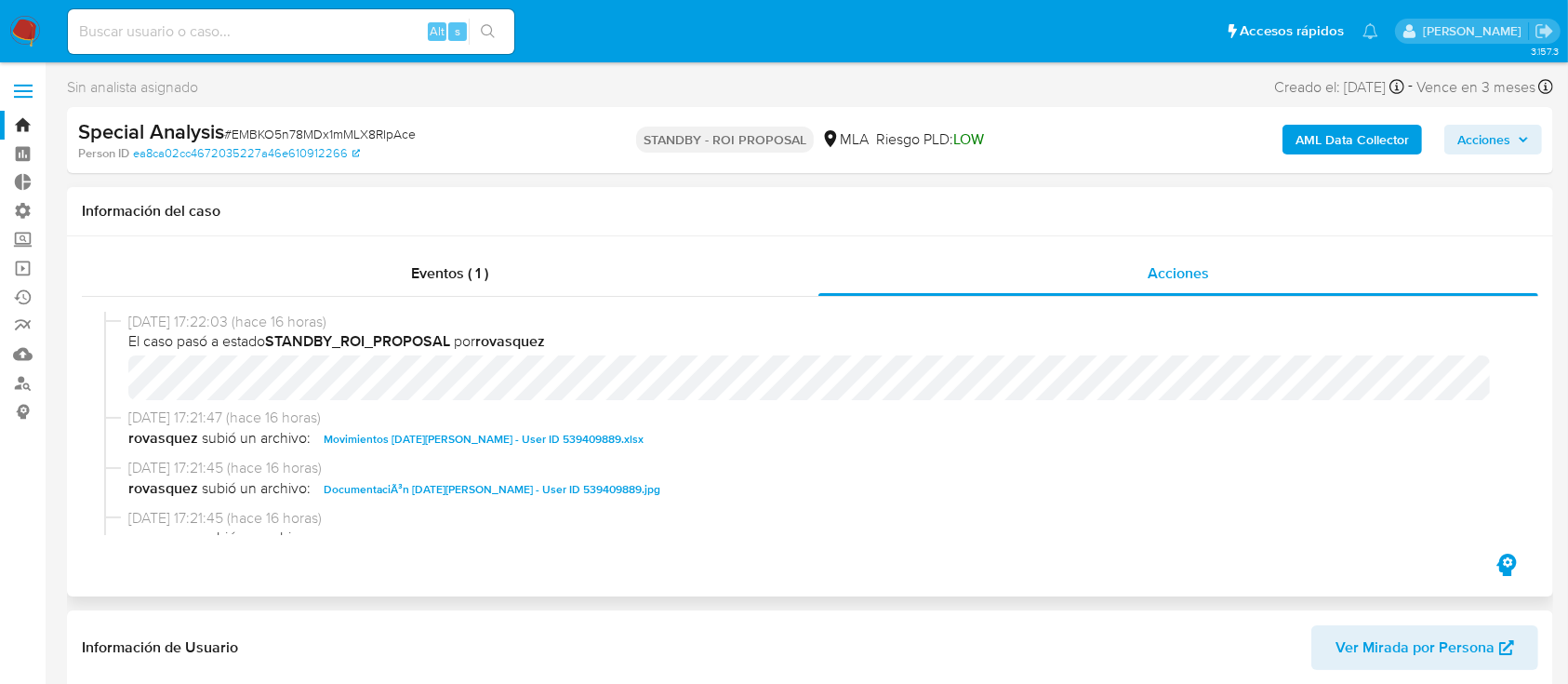
click at [389, 434] on span "Movimientos [DATE][PERSON_NAME] - User ID 539409889.xlsx" at bounding box center [484, 439] width 320 height 22
click at [402, 484] on span "DocumentaciÃ³n [DATE][PERSON_NAME] - User ID 539409889.jpg" at bounding box center [492, 489] width 336 height 22
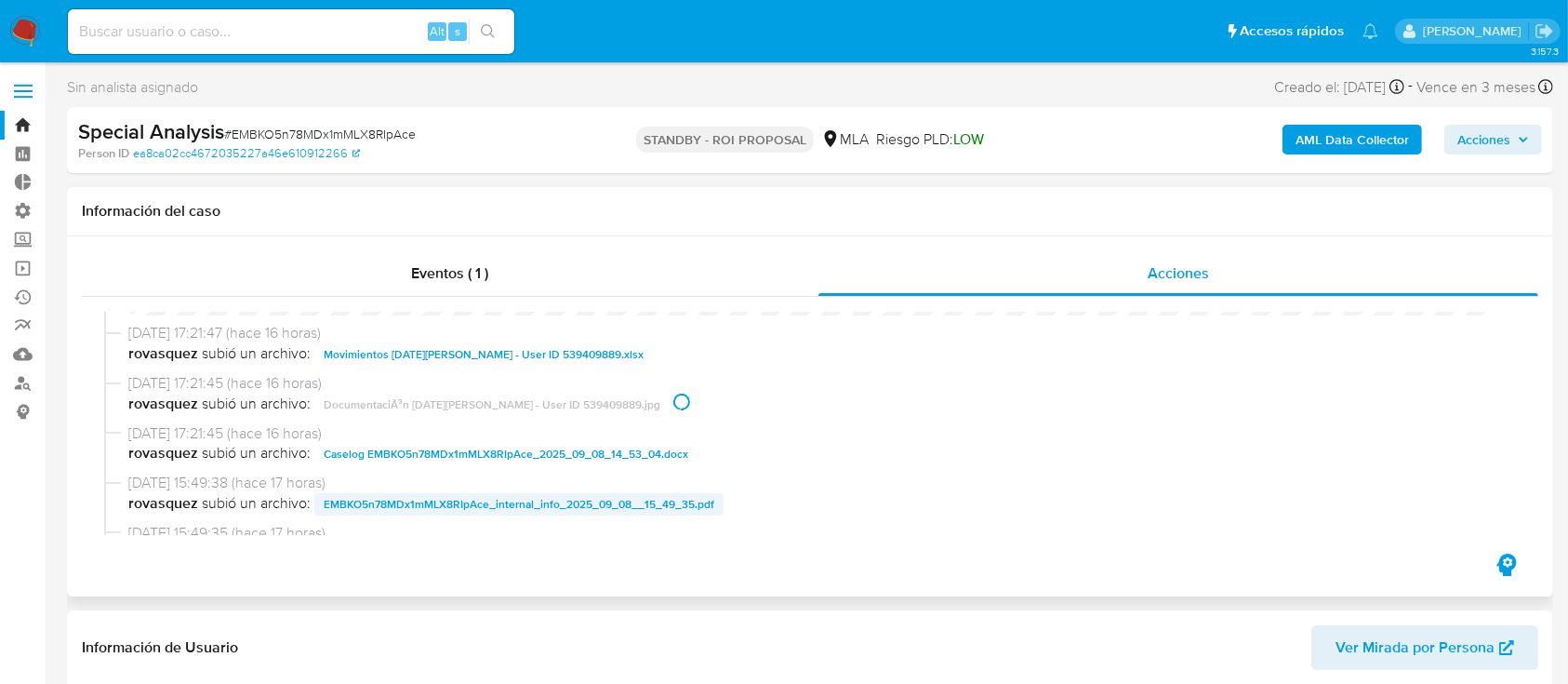
scroll to position [124, 0]
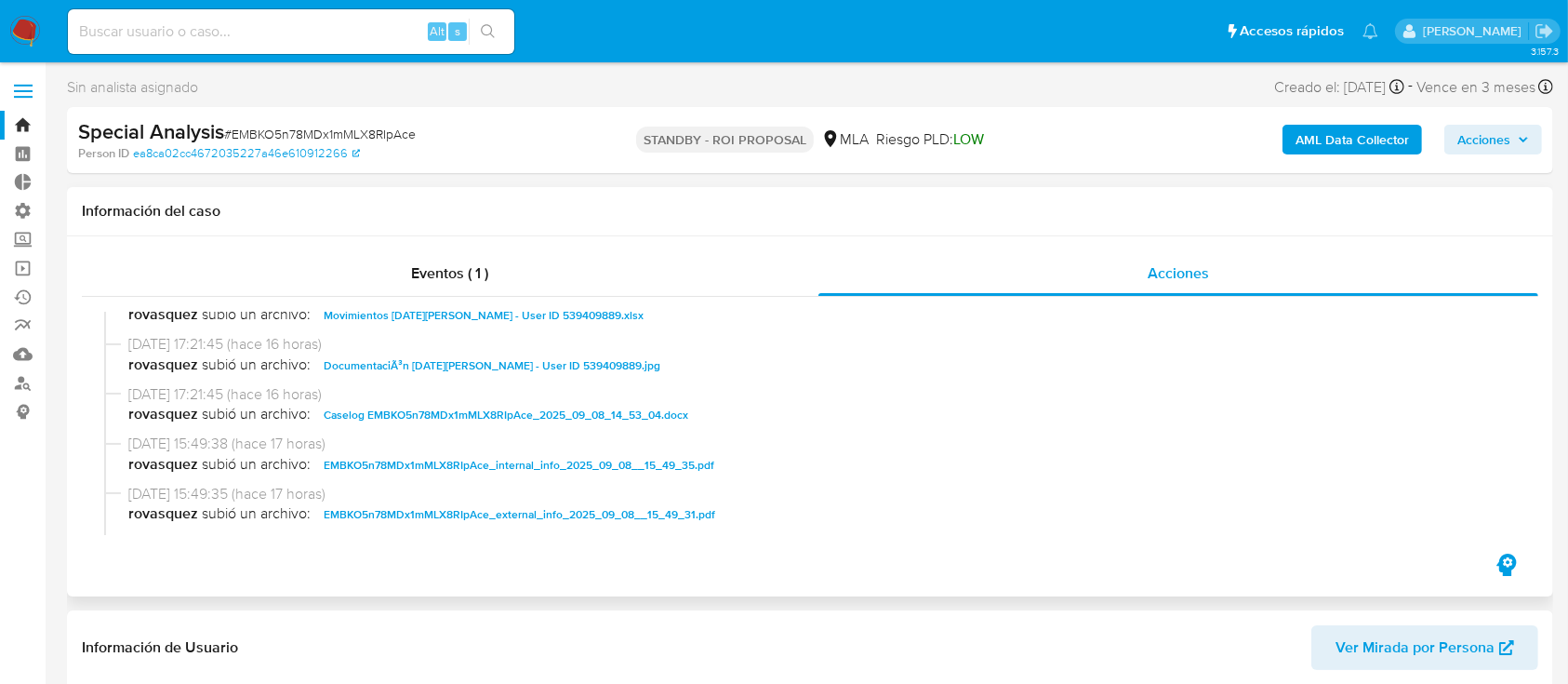
click at [468, 413] on span "Caselog EMBKO5n78MDx1mMLX8RIpAce_2025_09_08_14_53_04.docx" at bounding box center [506, 415] width 364 height 22
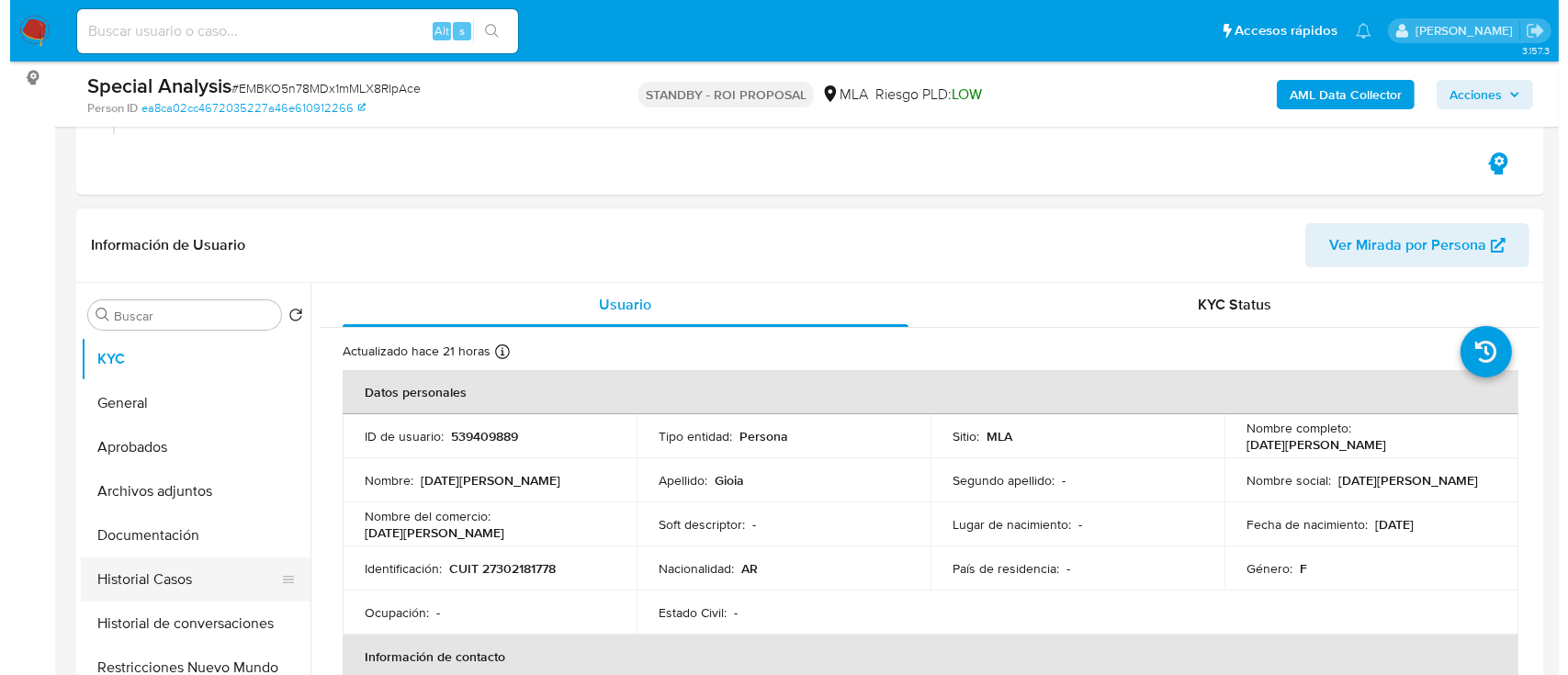
scroll to position [367, 0]
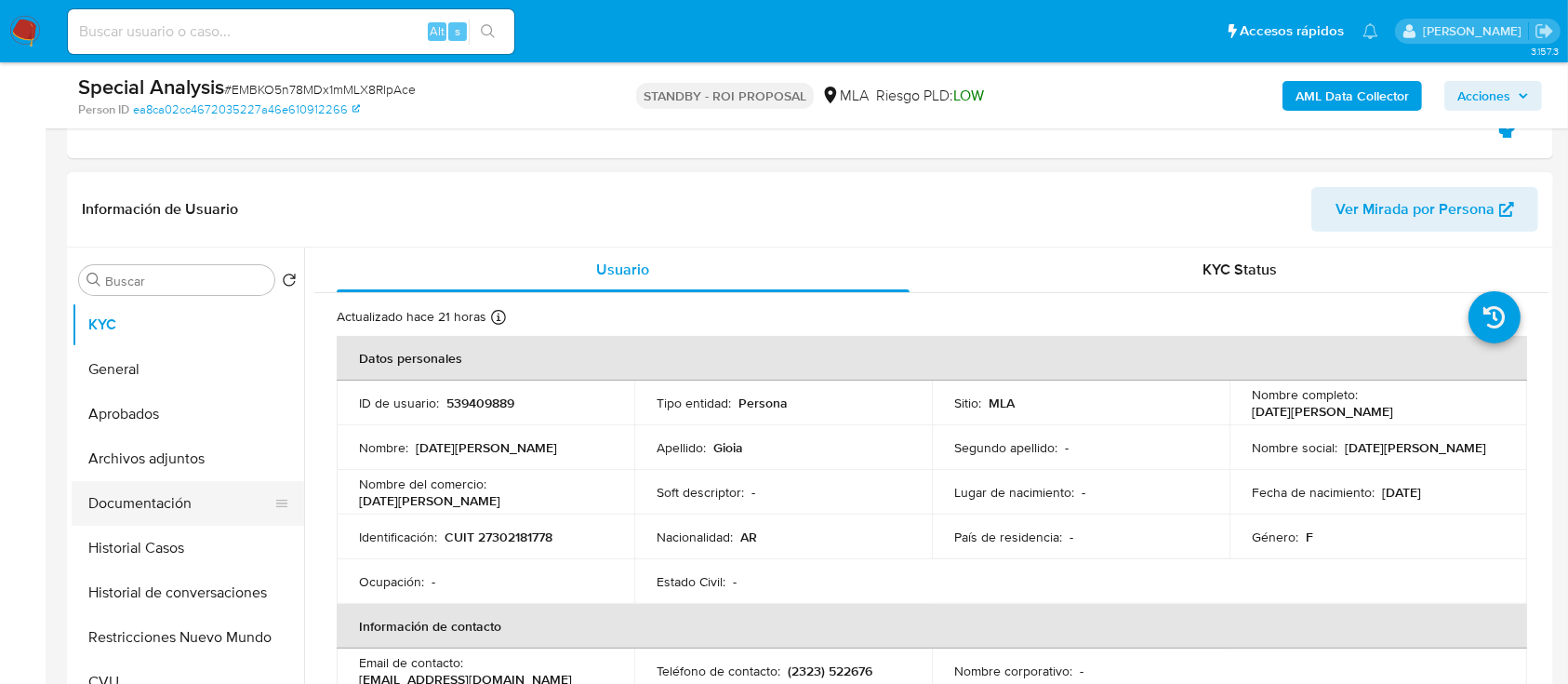
click at [134, 507] on button "Documentación" at bounding box center [180, 503] width 217 height 45
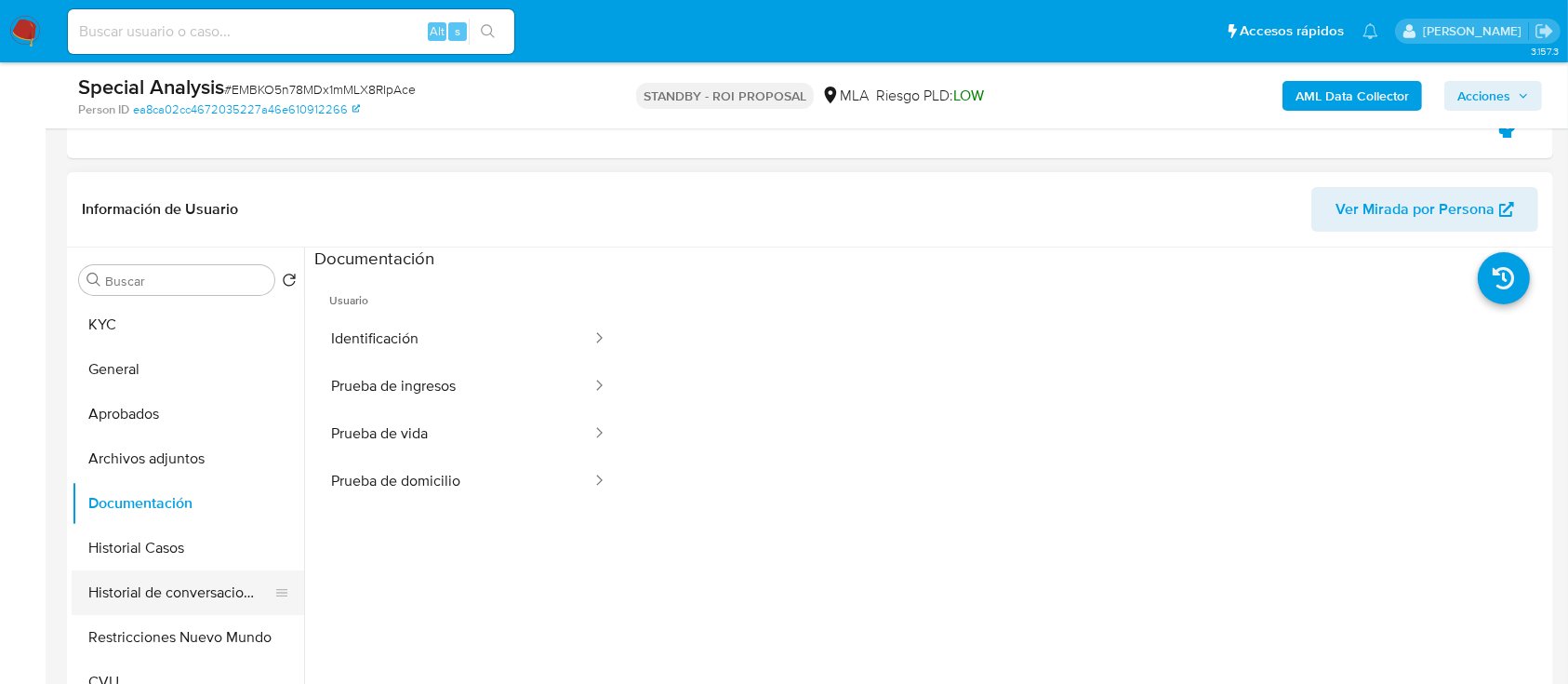
click at [181, 597] on button "Historial de conversaciones" at bounding box center [180, 593] width 217 height 45
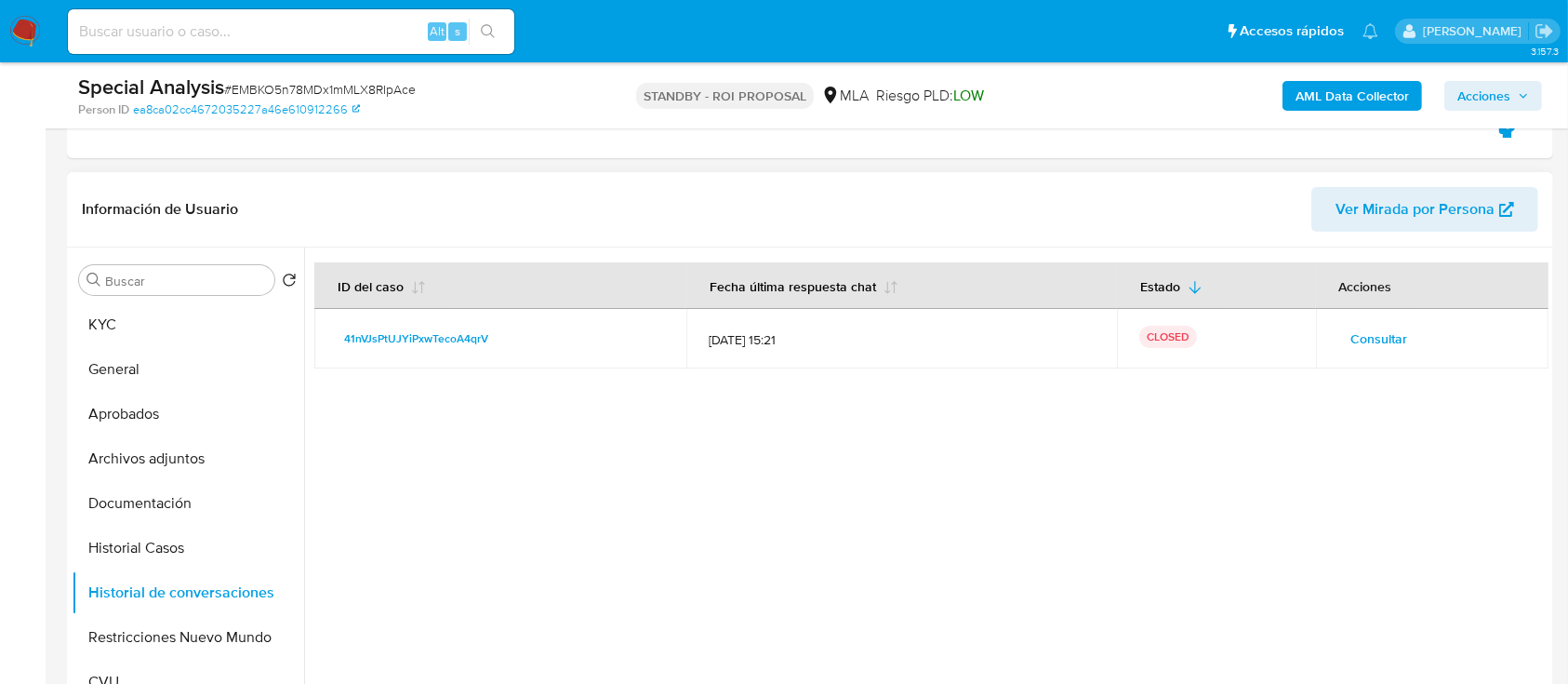
click at [753, 449] on div at bounding box center [926, 485] width 1245 height 476
click at [1368, 337] on span "Consultar" at bounding box center [1380, 339] width 57 height 26
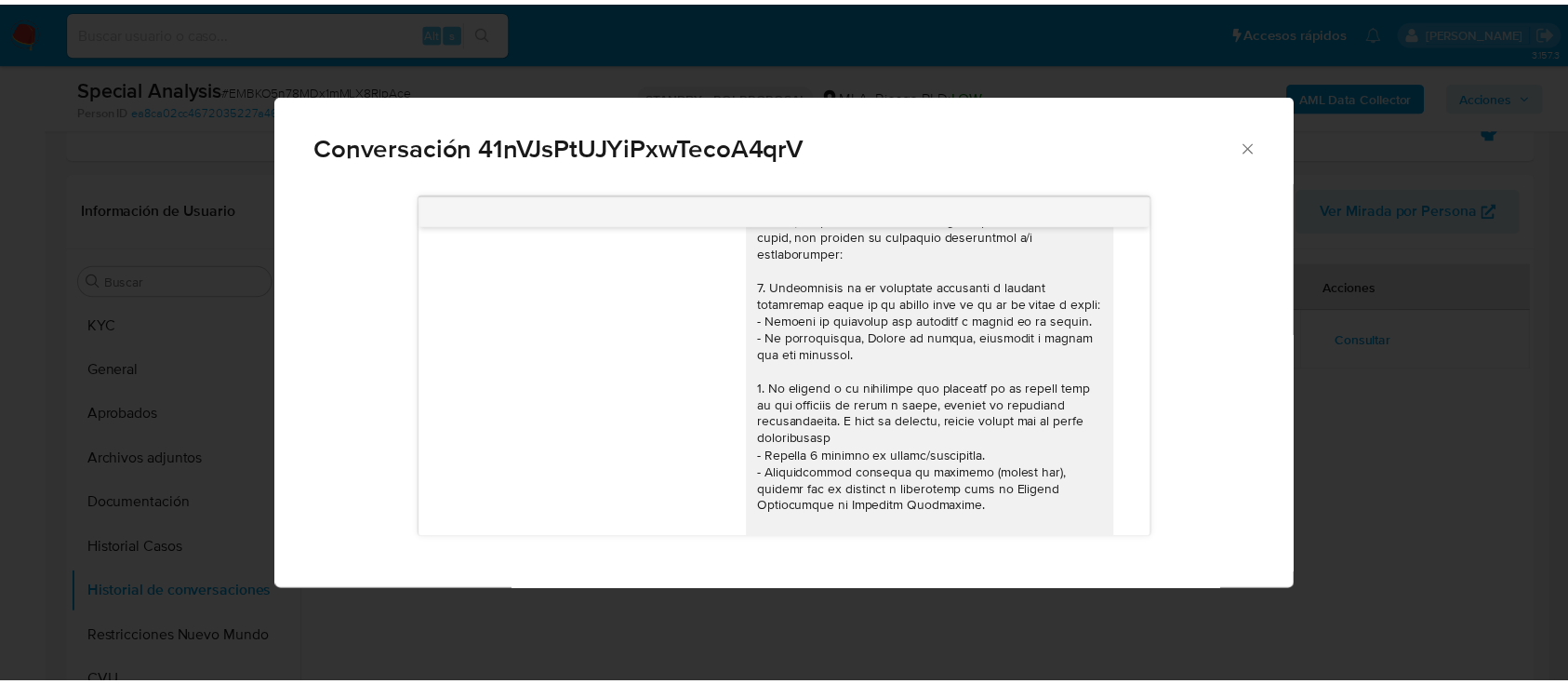
scroll to position [0, 0]
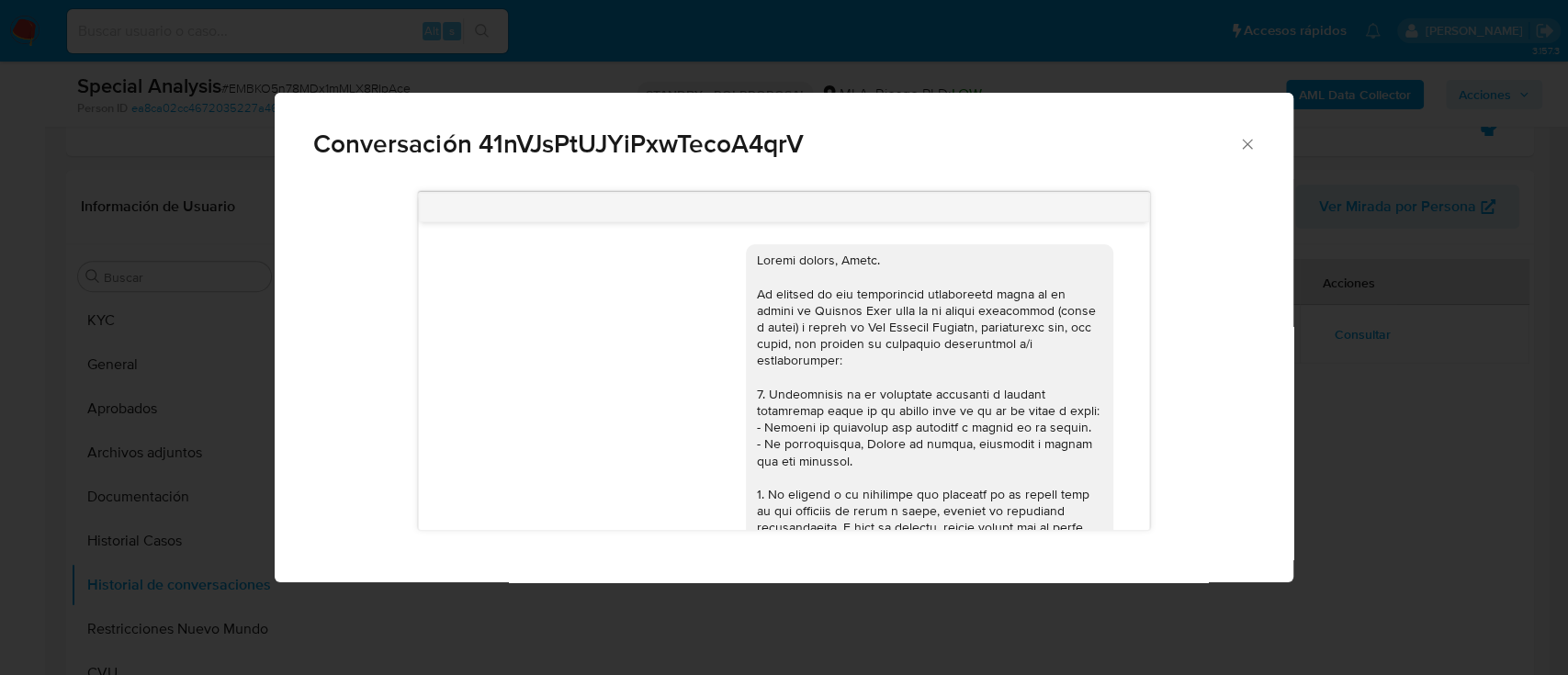
click at [105, 448] on div "Conversación 41nVJsPtUJYiPxwTecoA4qrV [DATE] 18:01:34 Hola, envío mi comprobant…" at bounding box center [784, 338] width 1568 height 675
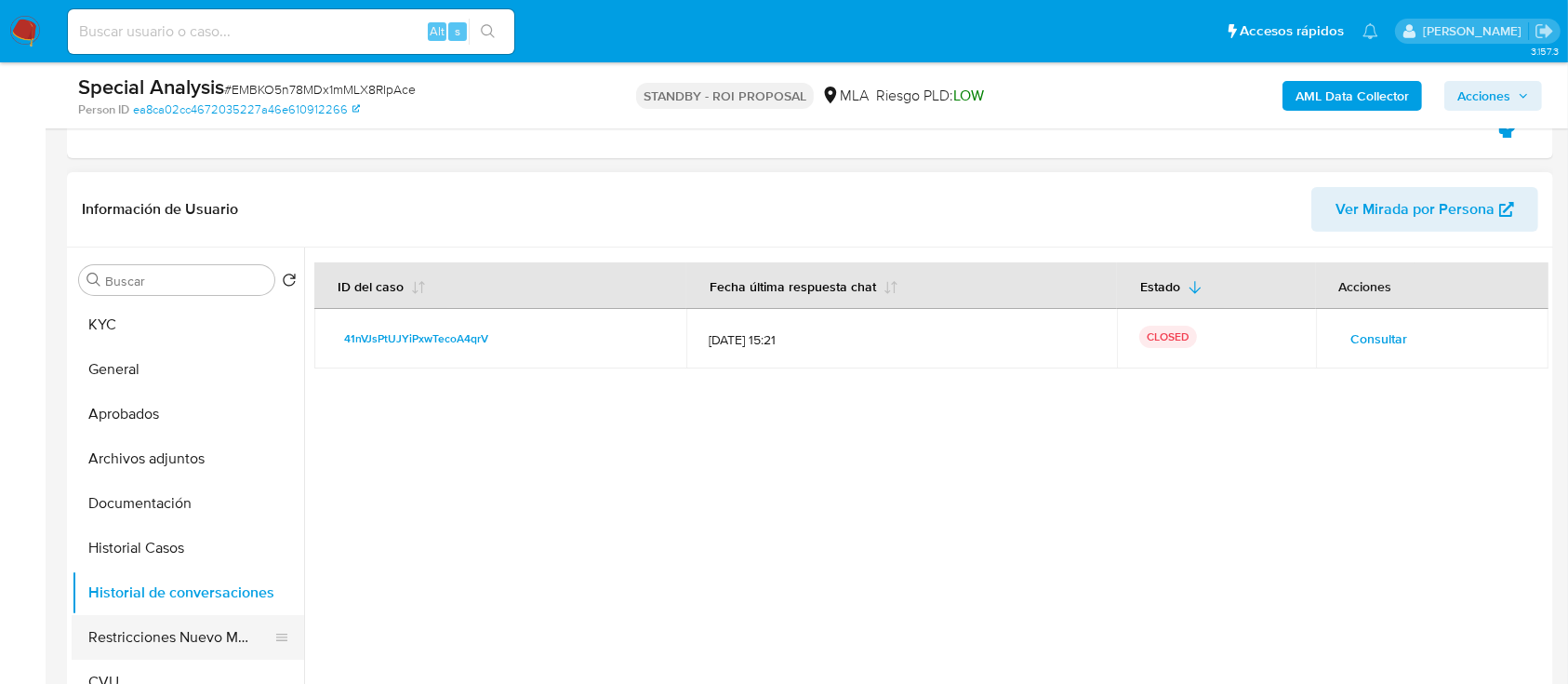
click at [128, 627] on button "Restricciones Nuevo Mundo" at bounding box center [180, 637] width 217 height 45
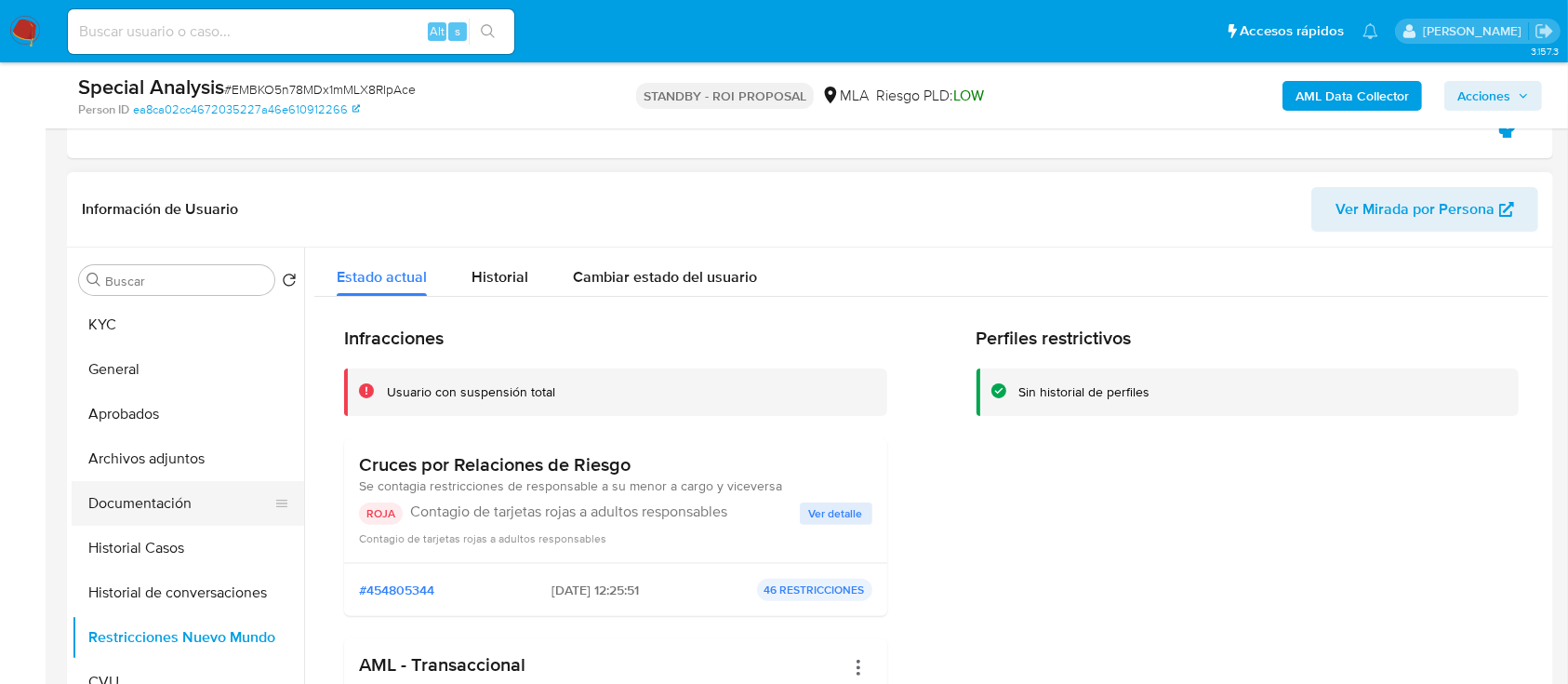
click at [210, 508] on button "Documentación" at bounding box center [180, 503] width 217 height 45
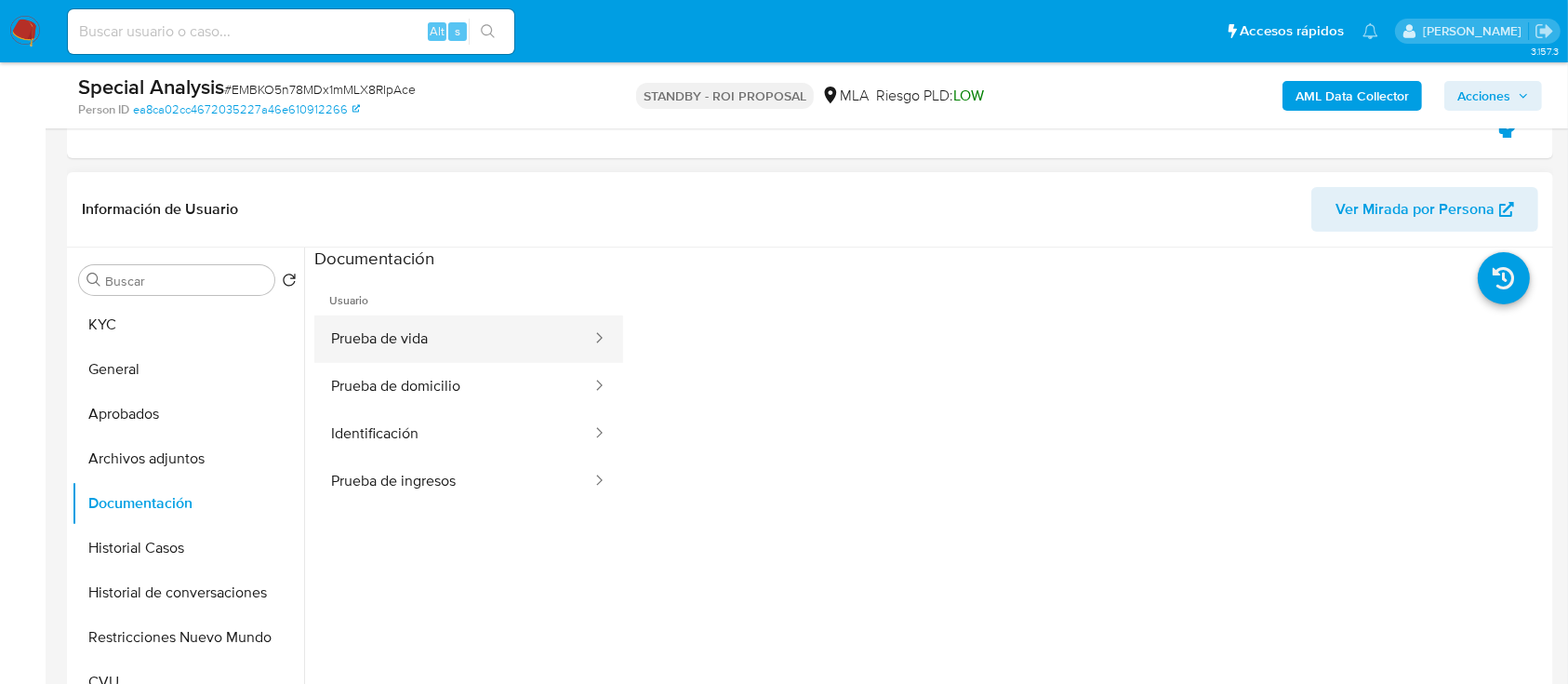
click at [479, 350] on button "Prueba de vida" at bounding box center [454, 339] width 279 height 48
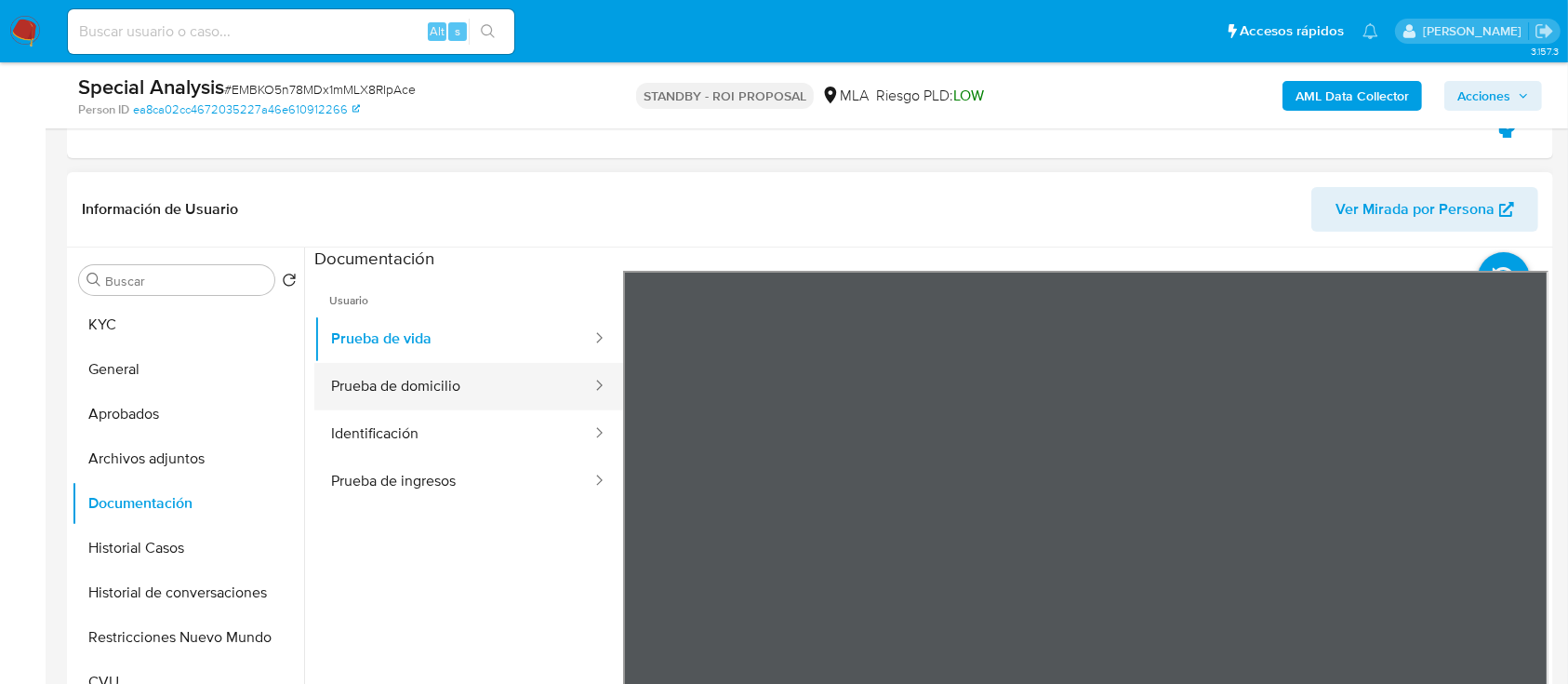
click at [451, 381] on button "Prueba de domicilio" at bounding box center [454, 386] width 279 height 48
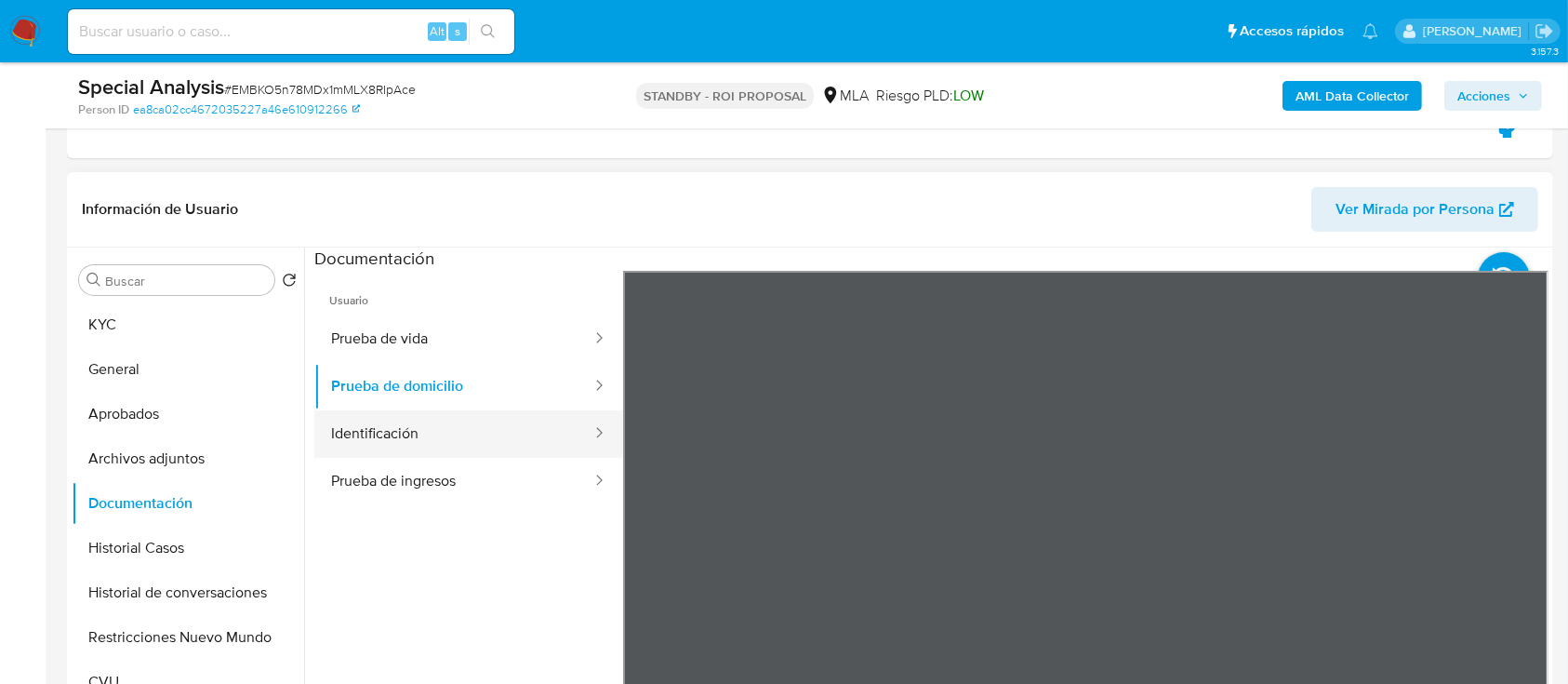
click at [444, 438] on button "Identificación" at bounding box center [454, 434] width 279 height 48
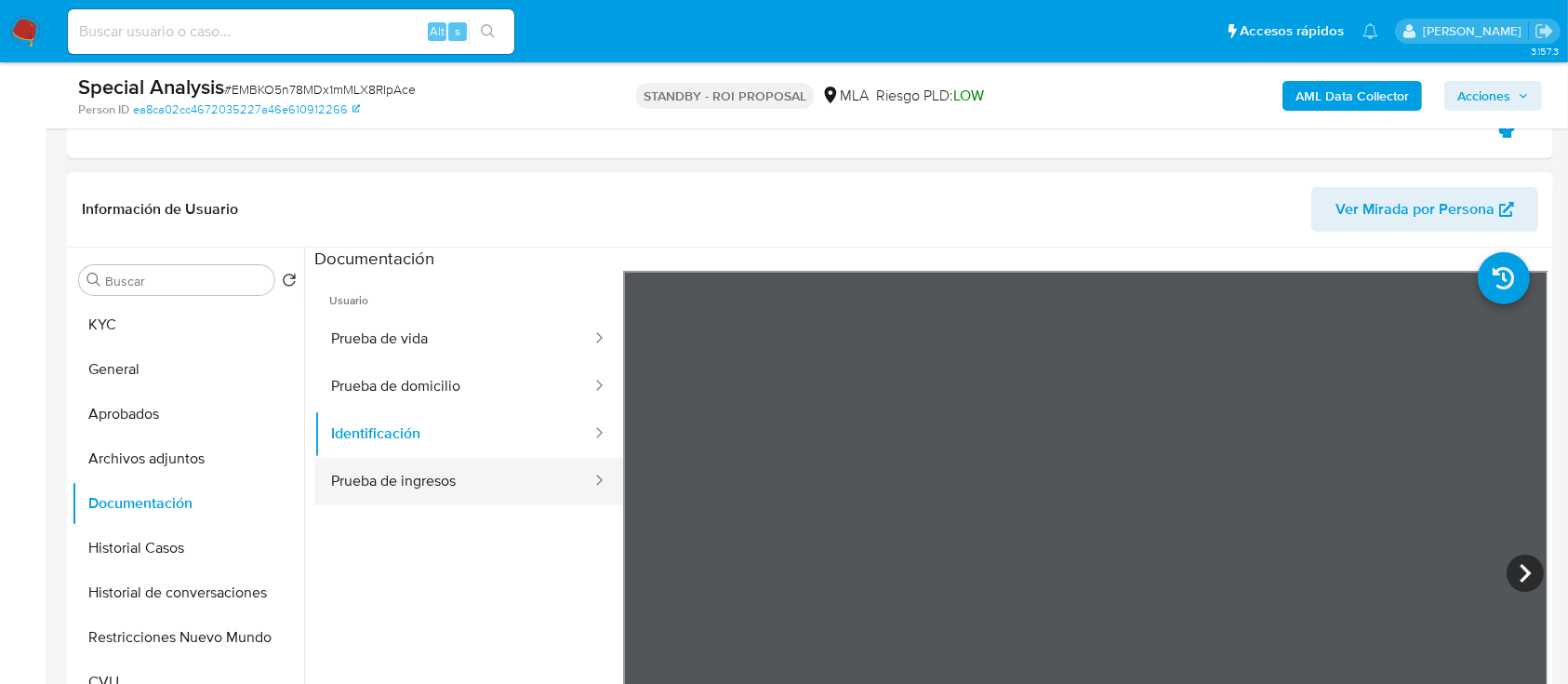
click at [447, 471] on button "Prueba de ingresos" at bounding box center [454, 482] width 279 height 48
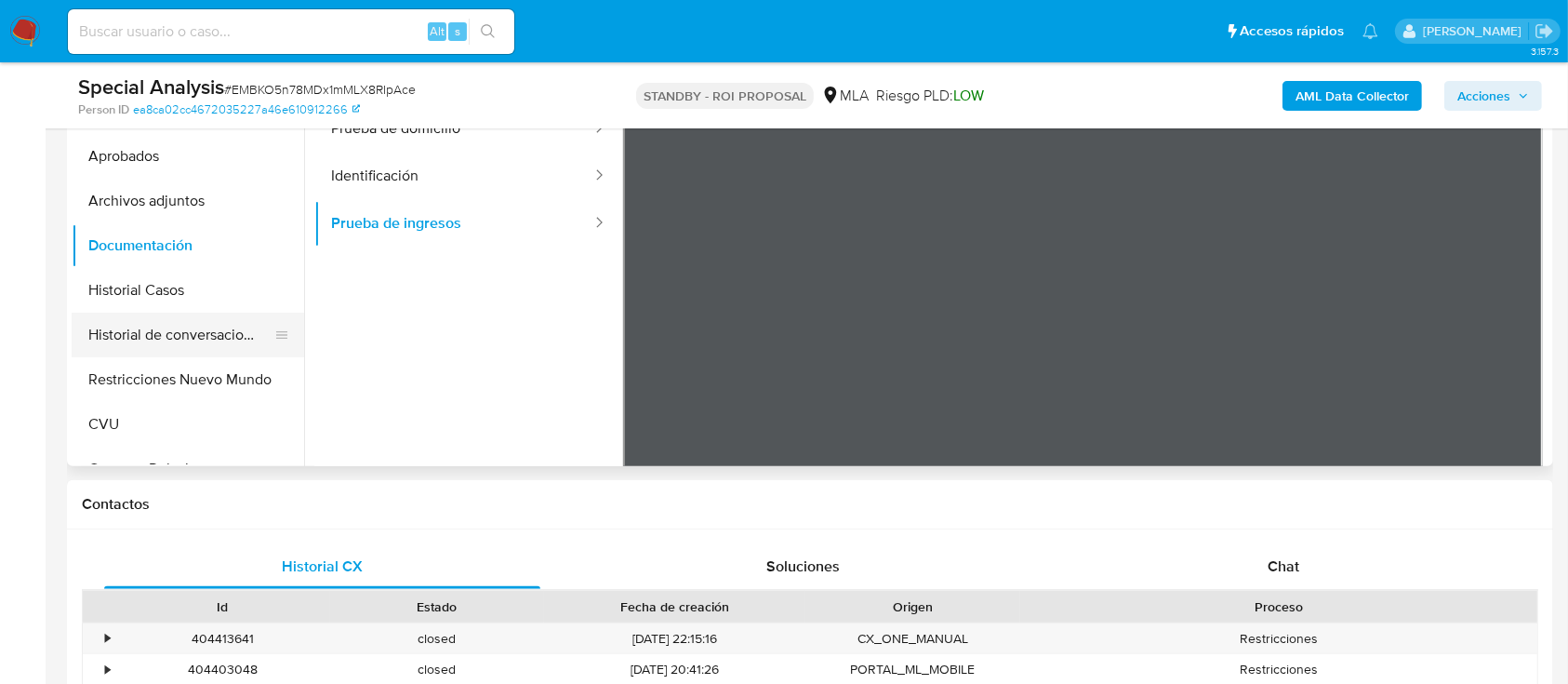
scroll to position [619, 0]
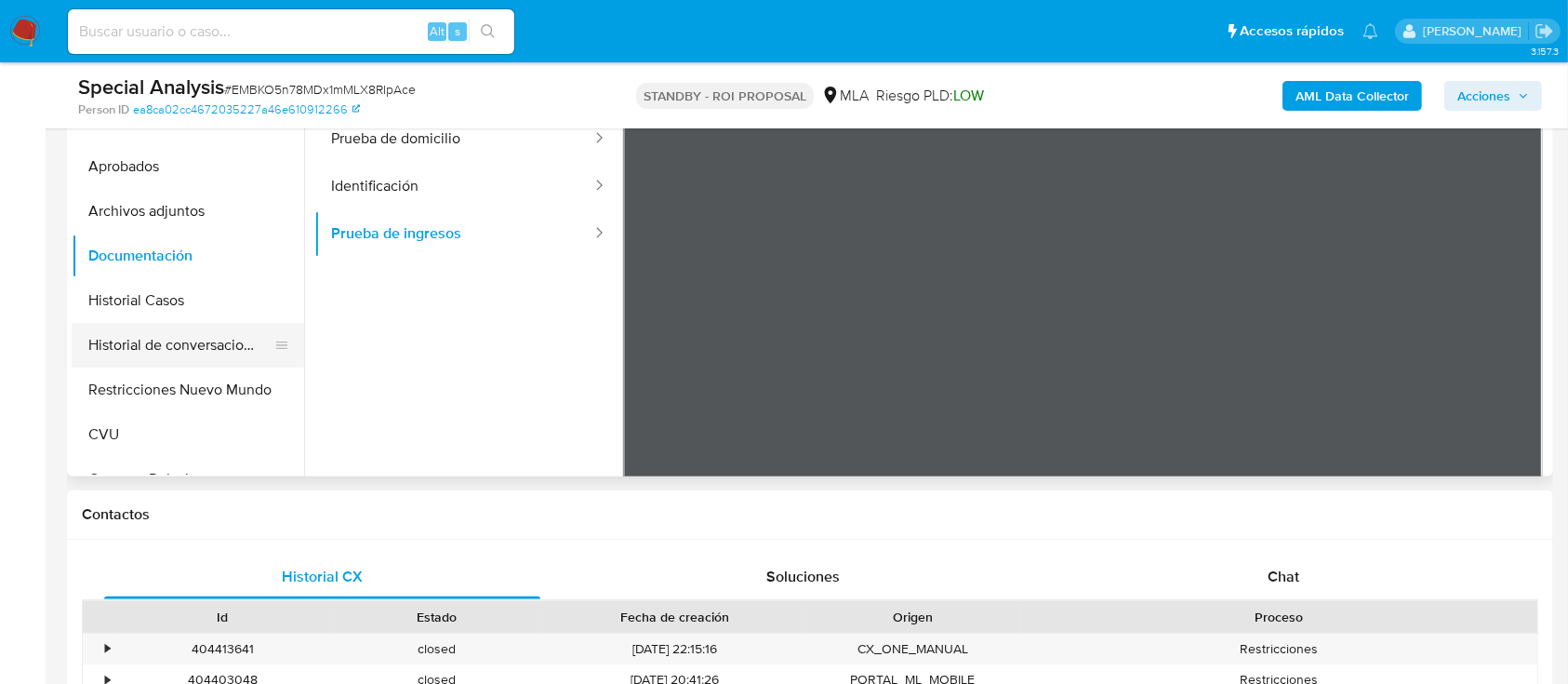
click at [217, 357] on button "Historial de conversaciones" at bounding box center [180, 346] width 217 height 45
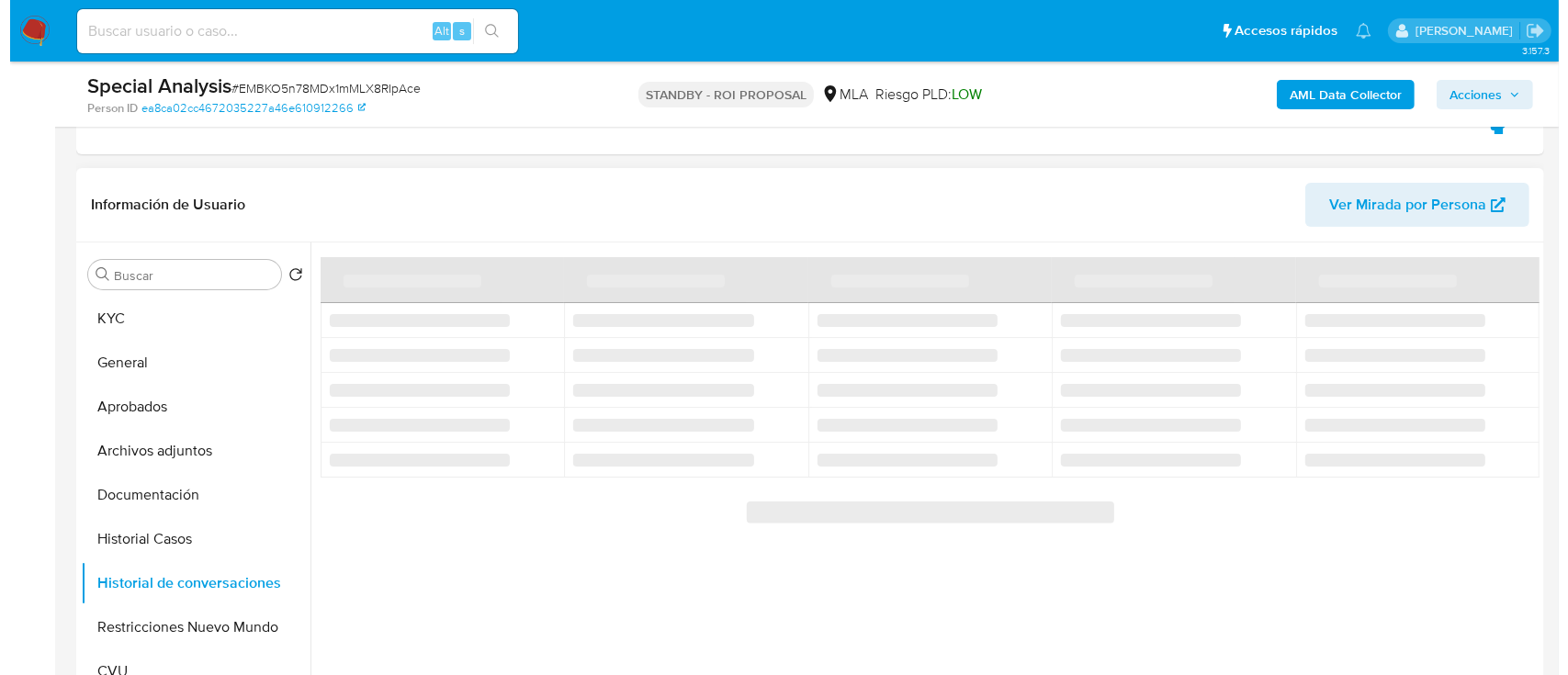
scroll to position [367, 0]
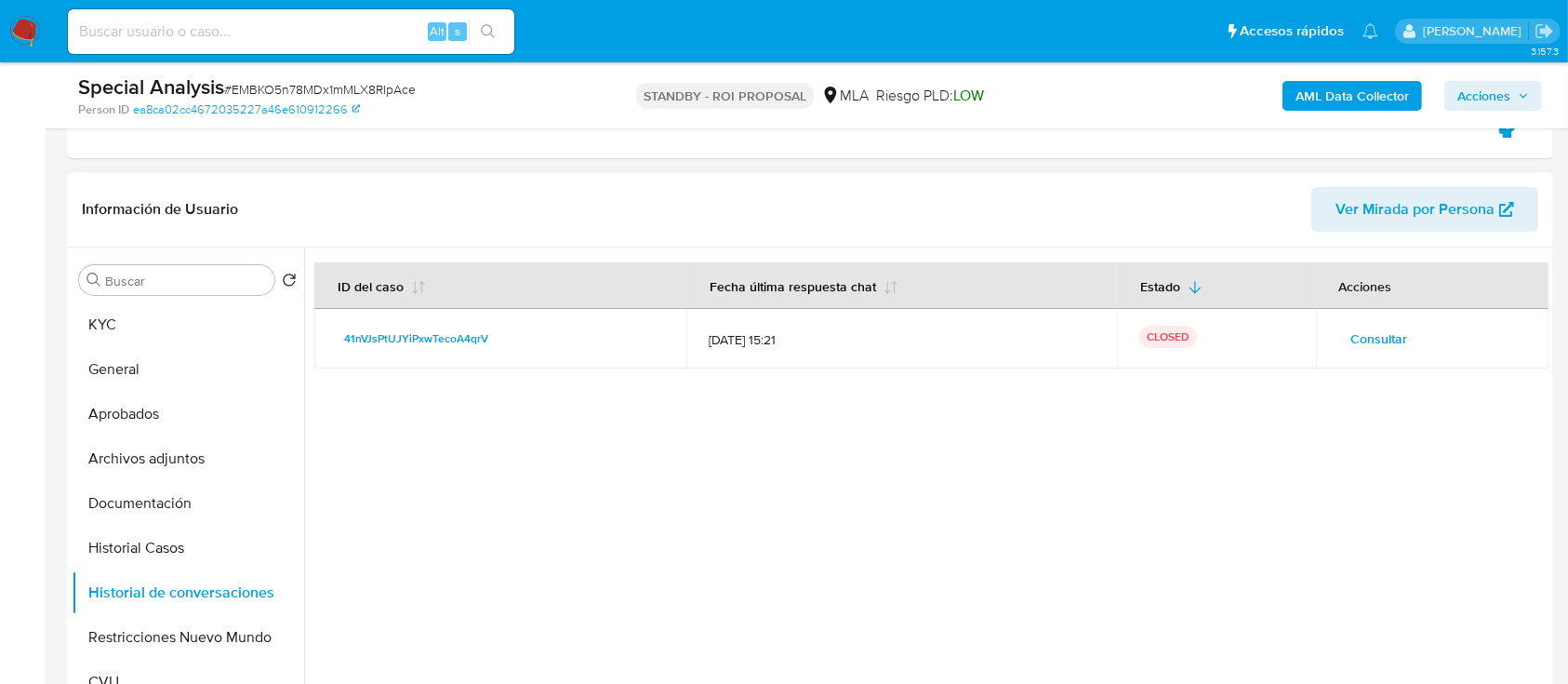
click at [1352, 331] on span "Consultar" at bounding box center [1380, 339] width 57 height 26
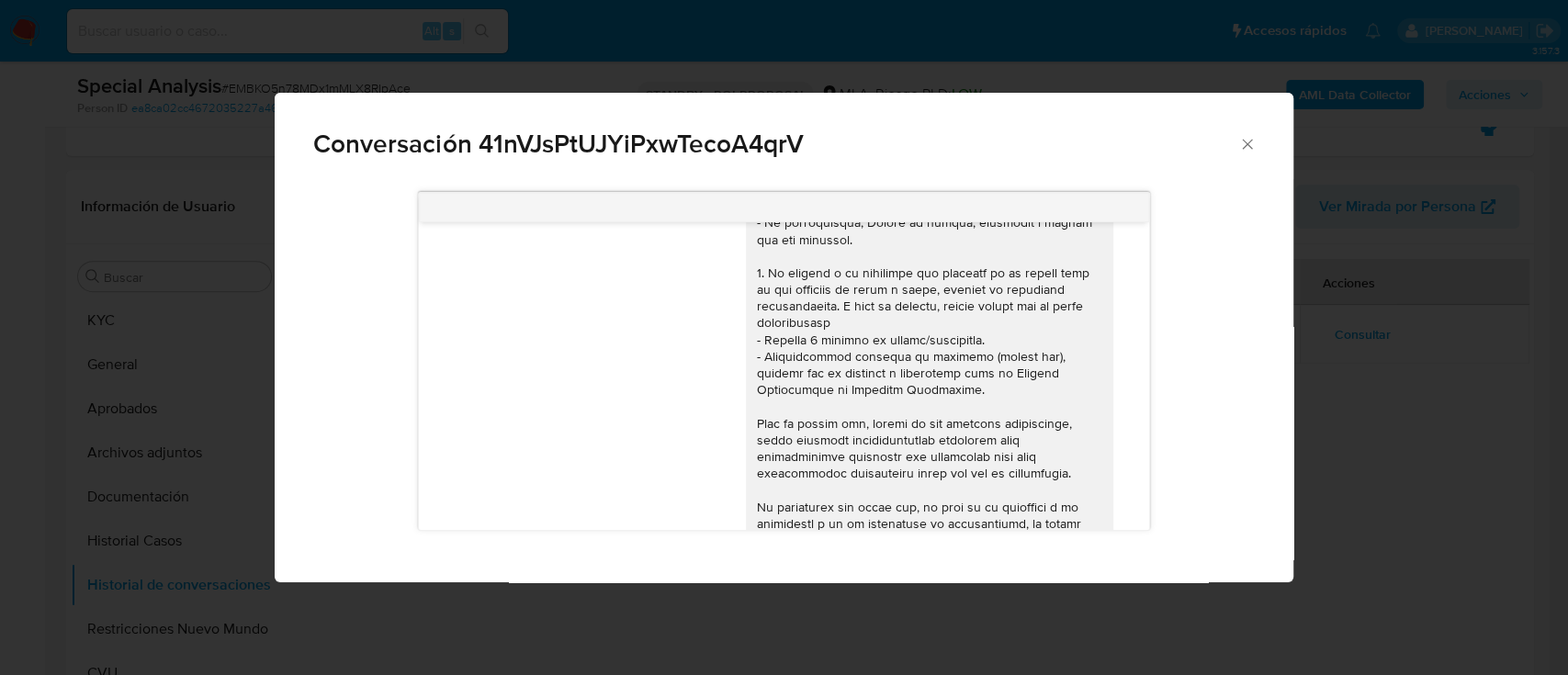
scroll to position [0, 0]
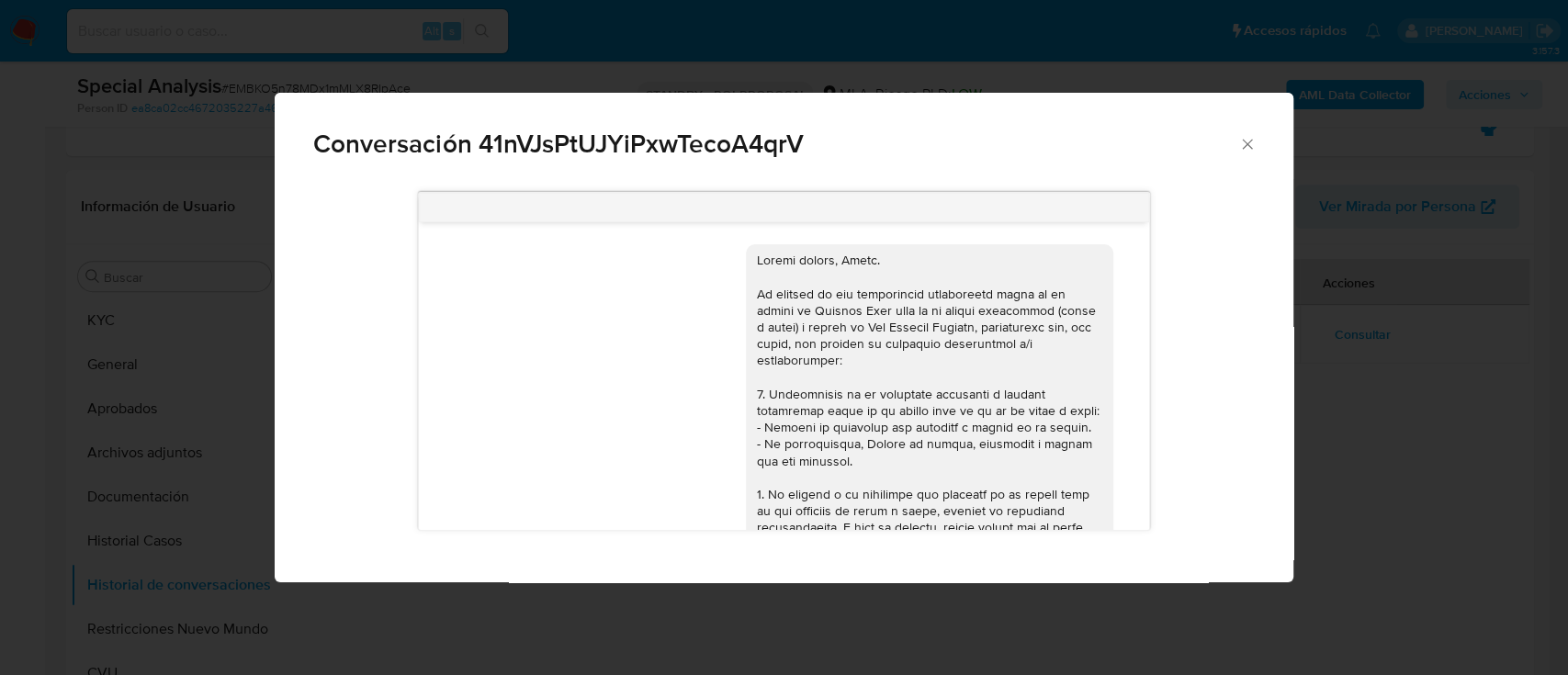
click at [1391, 345] on div "Conversación 41nVJsPtUJYiPxwTecoA4qrV [DATE] 18:01:34 Hola, envío mi comprobant…" at bounding box center [784, 338] width 1568 height 675
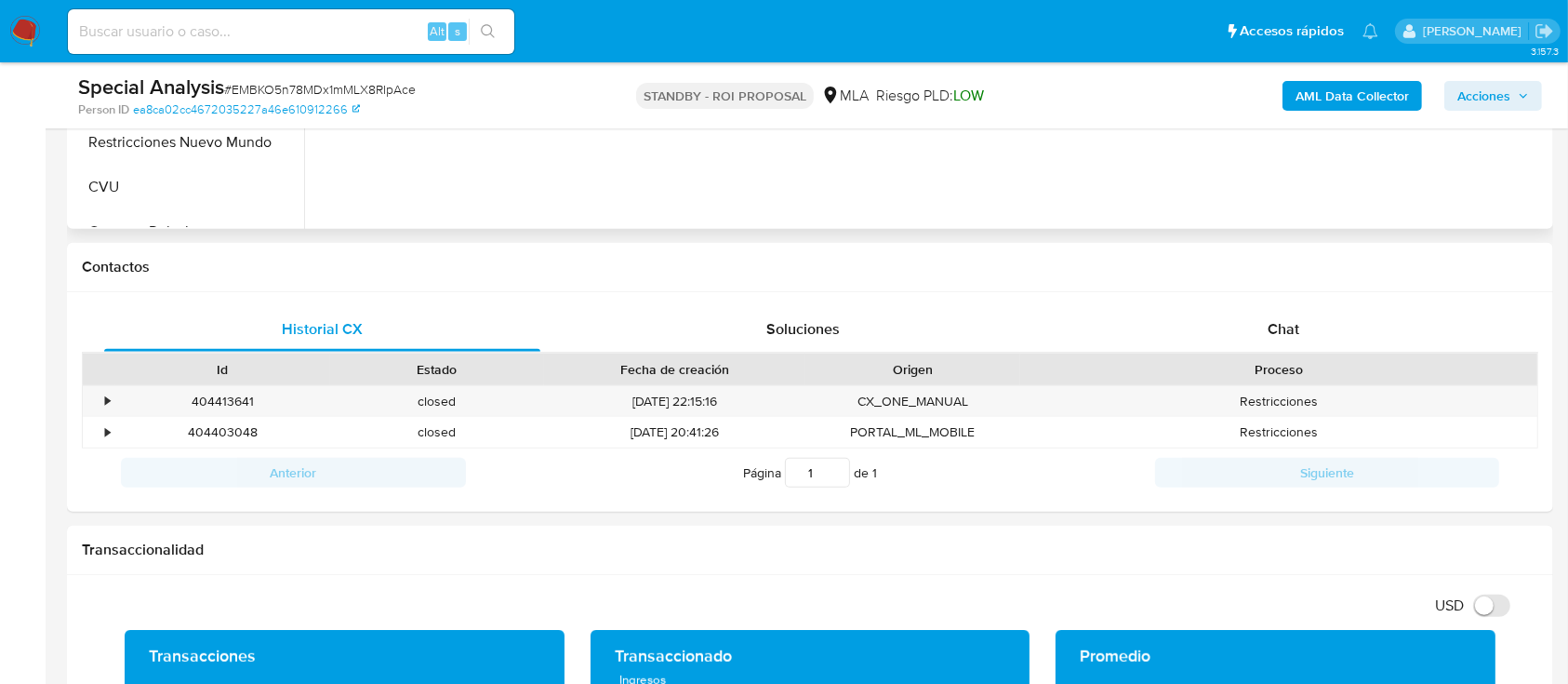
scroll to position [868, 0]
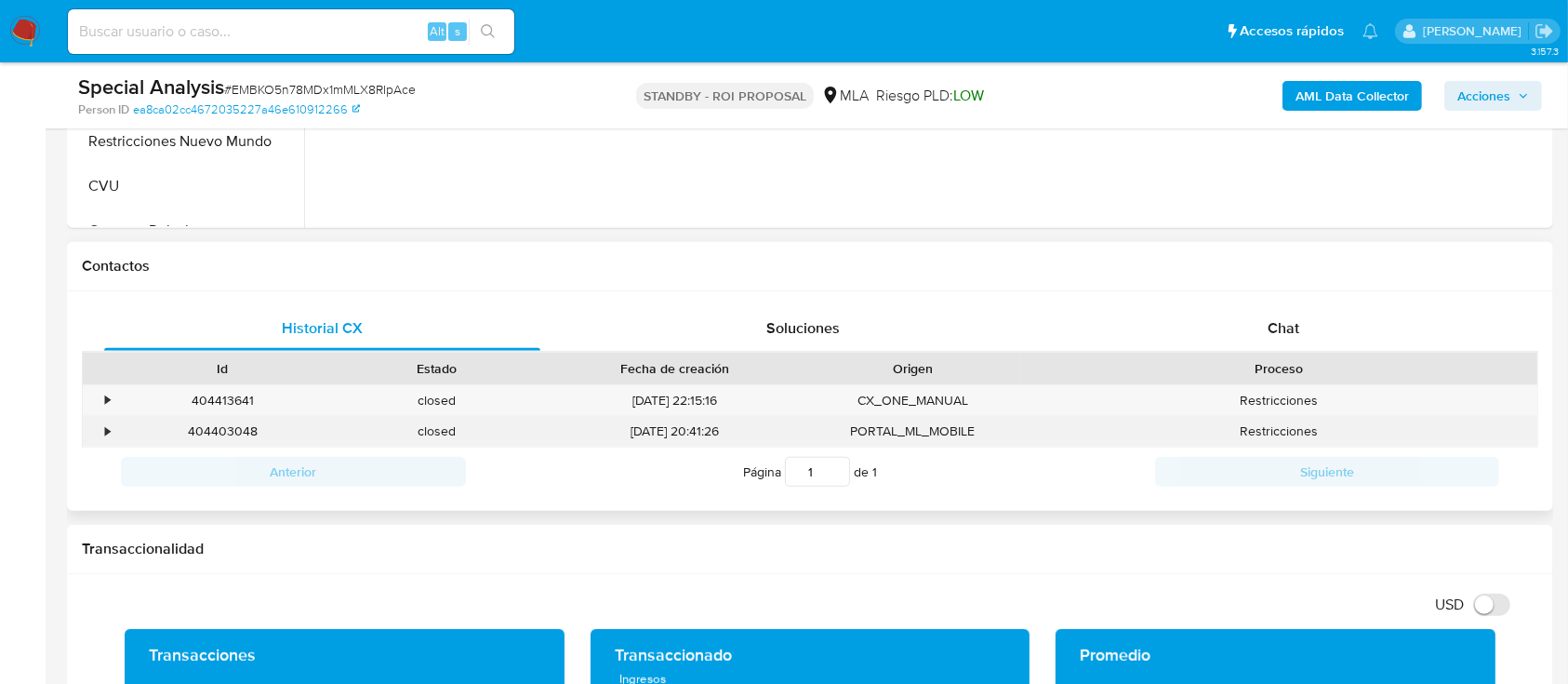
click at [109, 439] on div "•" at bounding box center [107, 431] width 5 height 18
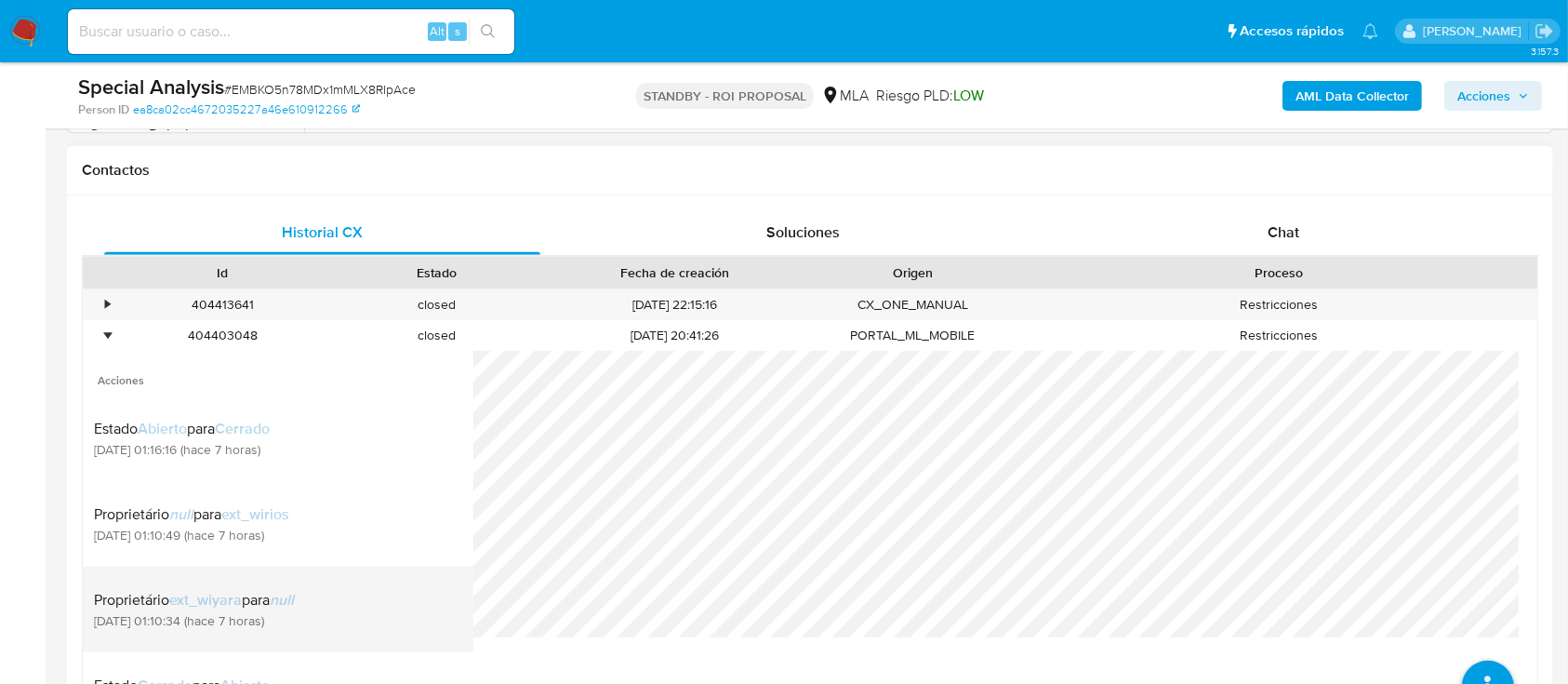
scroll to position [1117, 0]
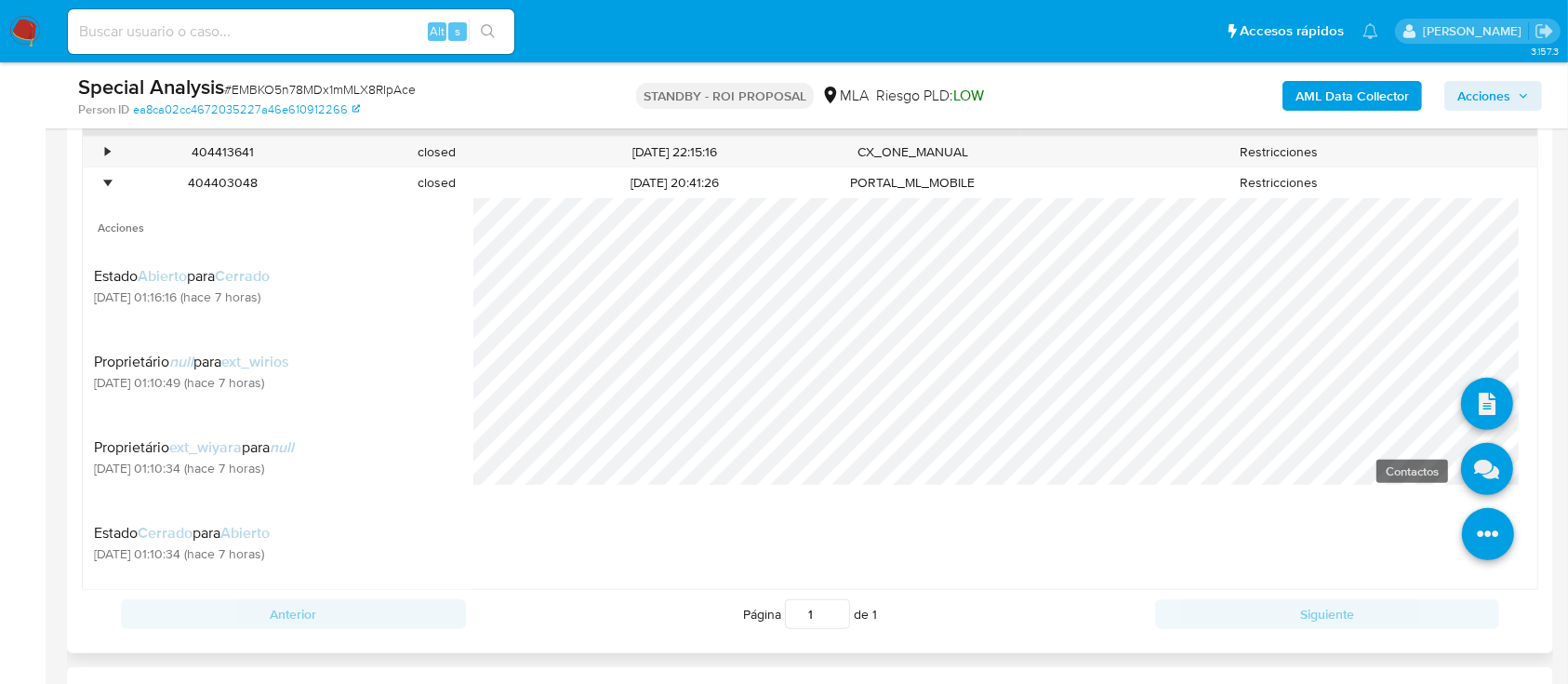
click at [1461, 467] on icon at bounding box center [1487, 469] width 52 height 52
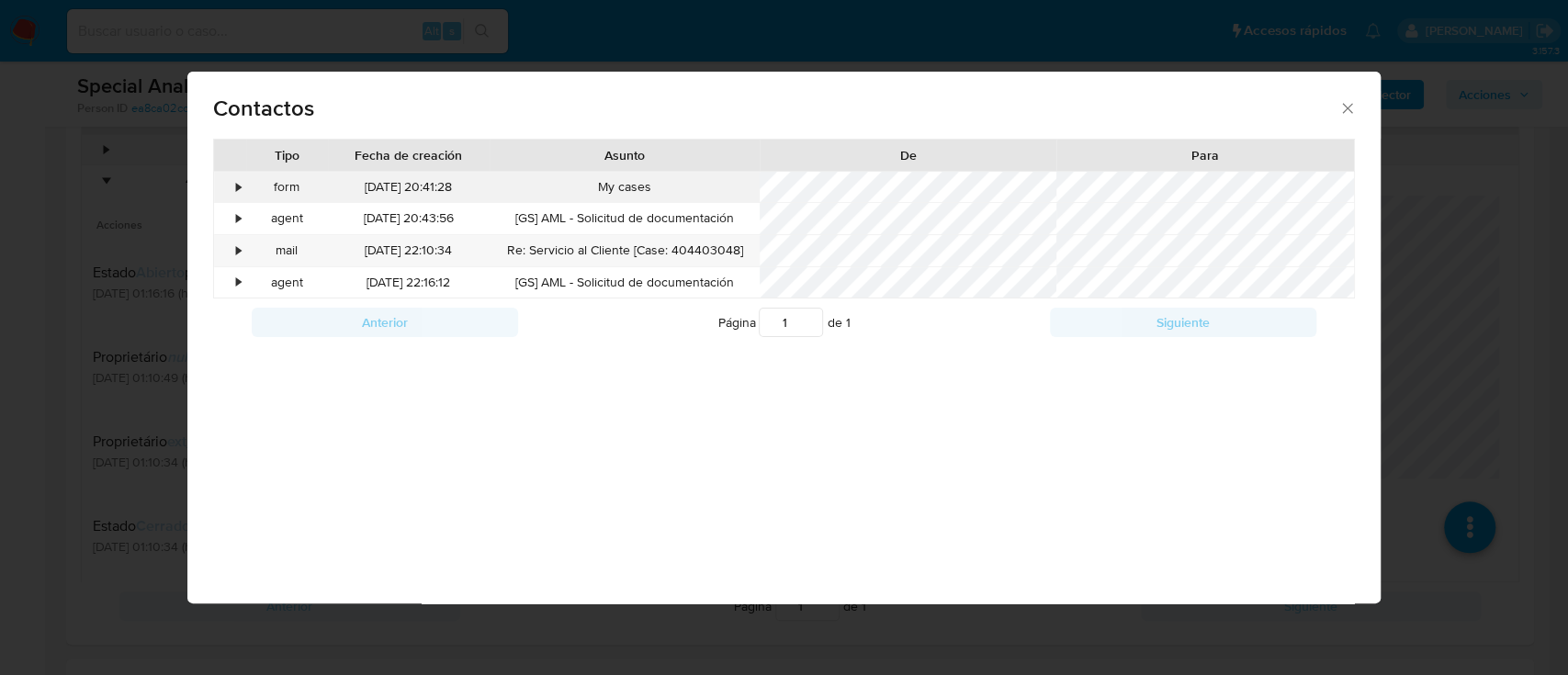
click at [240, 187] on div "•" at bounding box center [238, 188] width 5 height 18
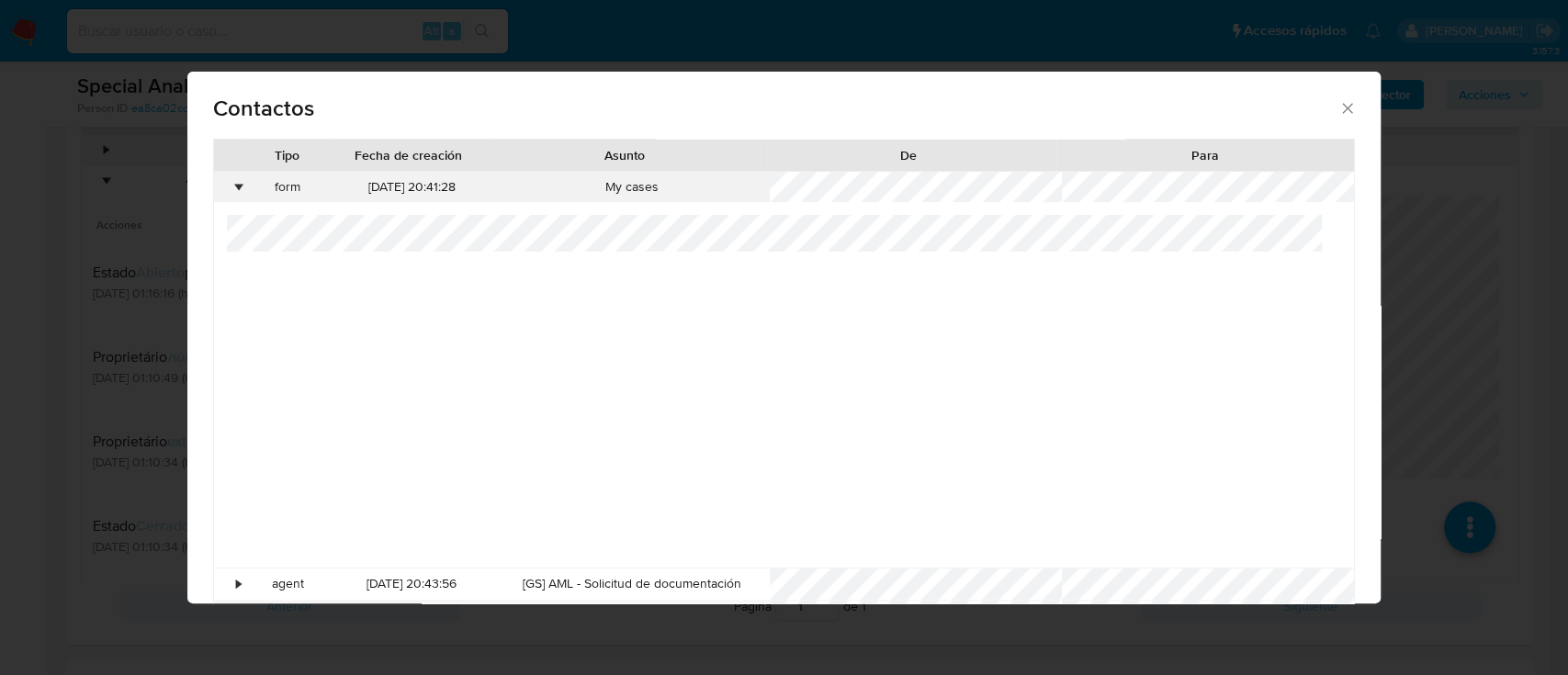
click at [240, 187] on div "•" at bounding box center [238, 188] width 5 height 18
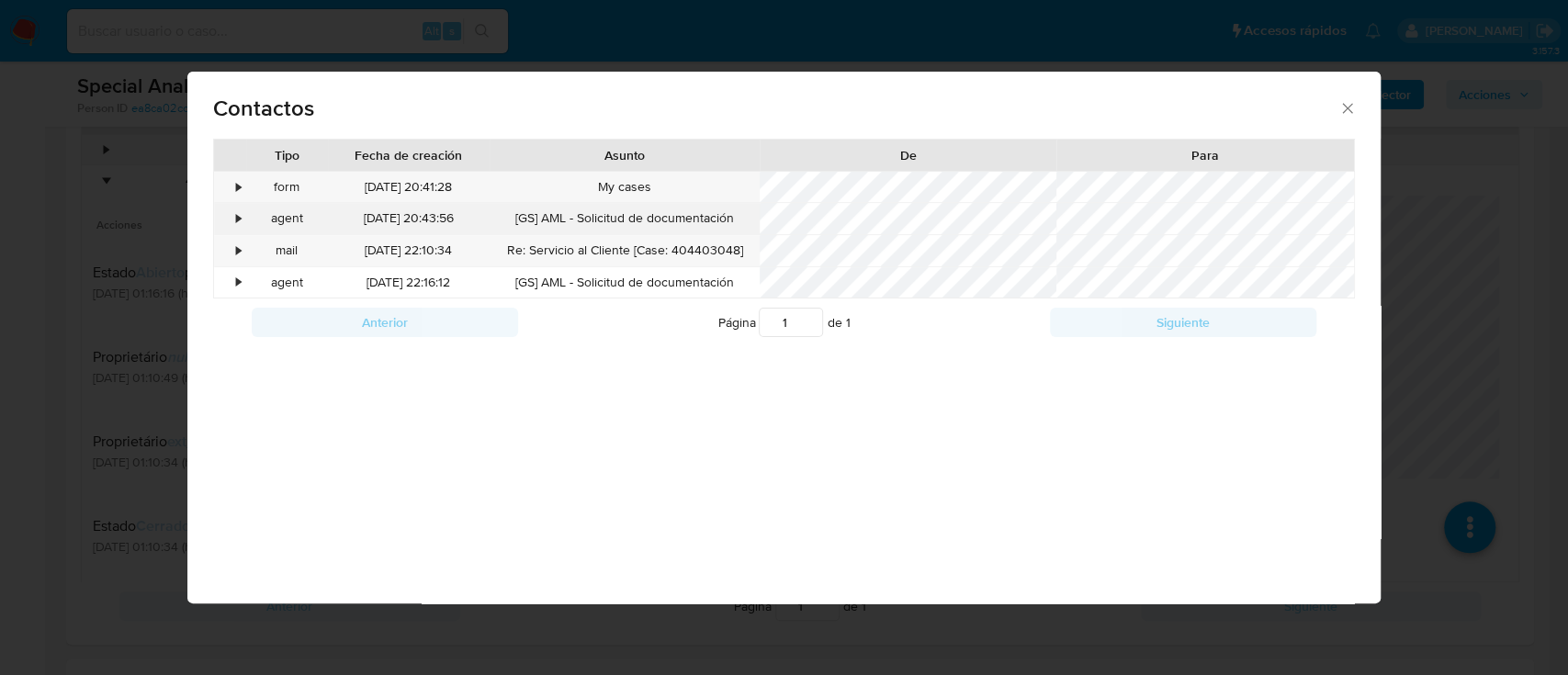
click at [234, 216] on div "•" at bounding box center [229, 218] width 32 height 31
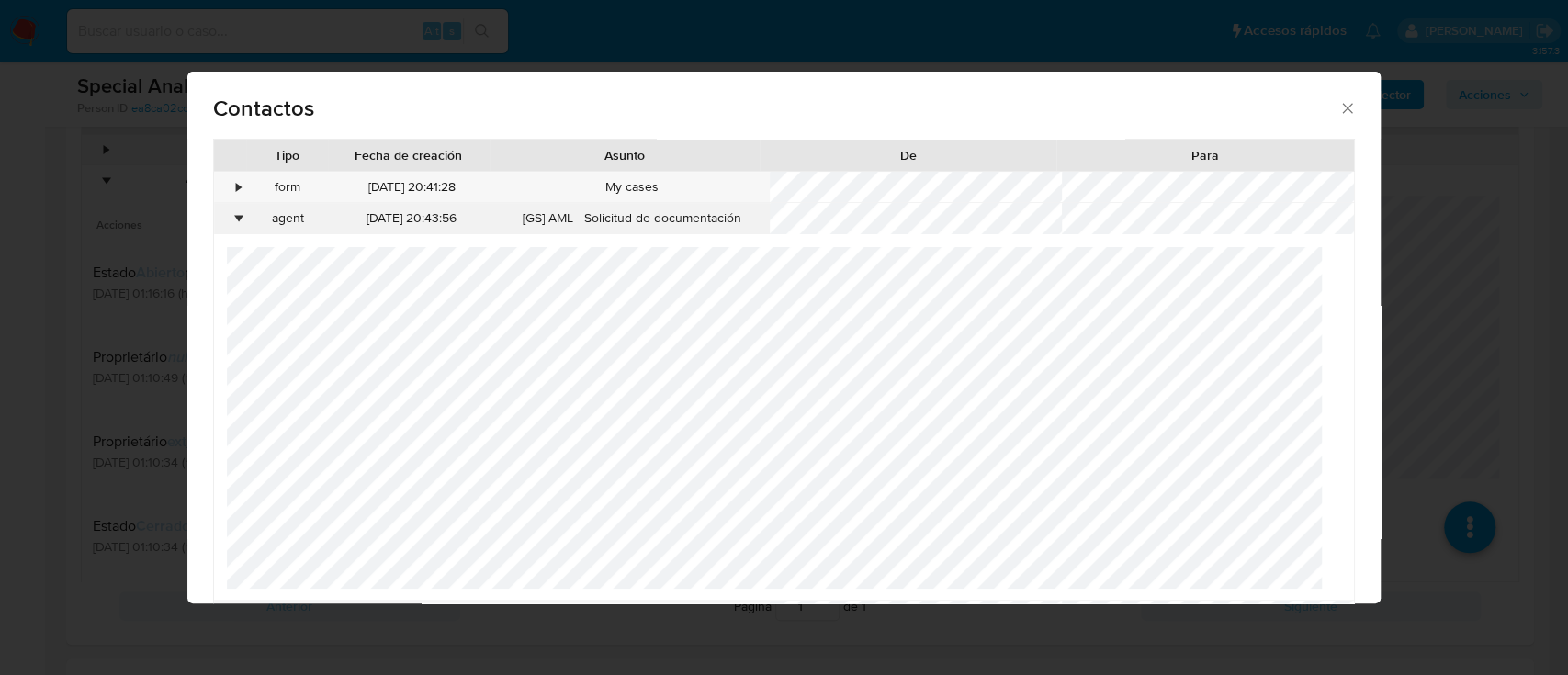
click at [236, 216] on div "•" at bounding box center [238, 218] width 5 height 18
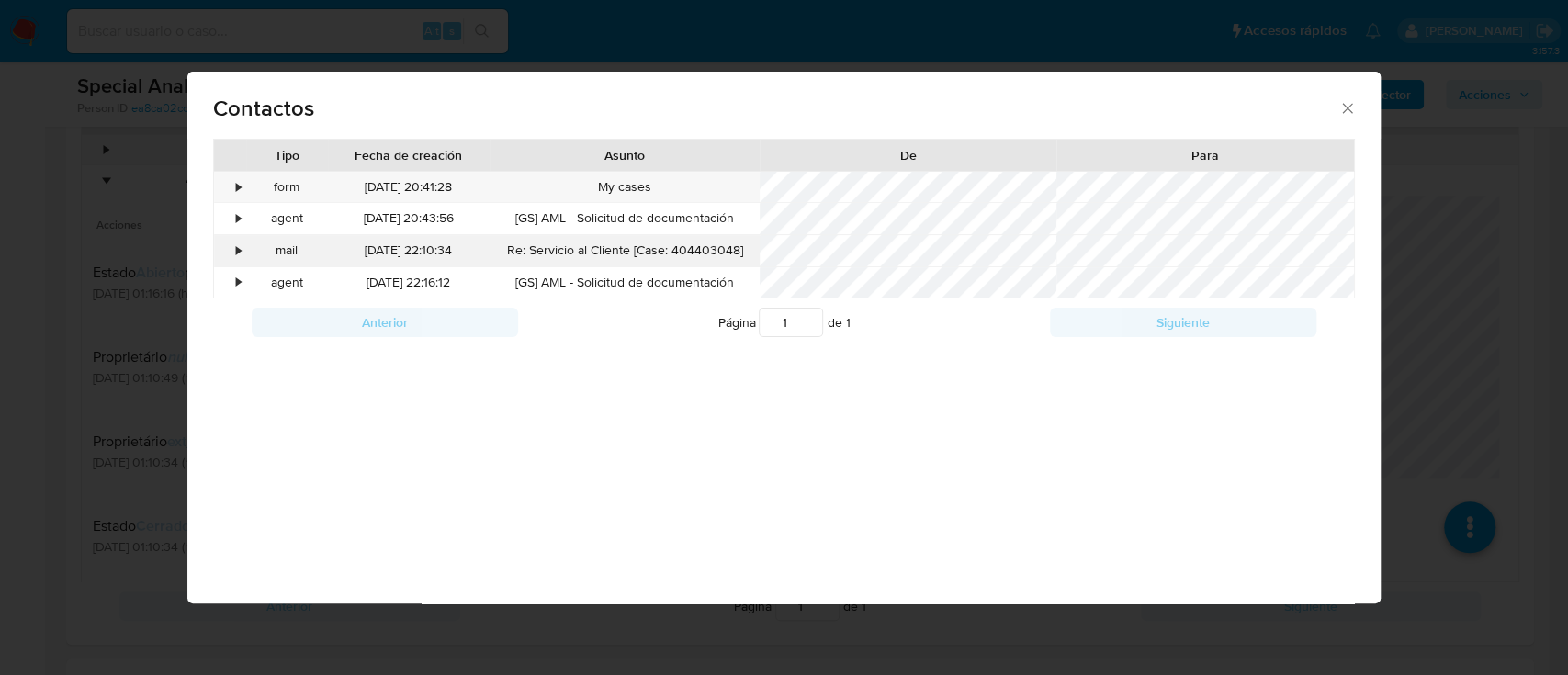
click at [234, 237] on div "•" at bounding box center [229, 251] width 32 height 31
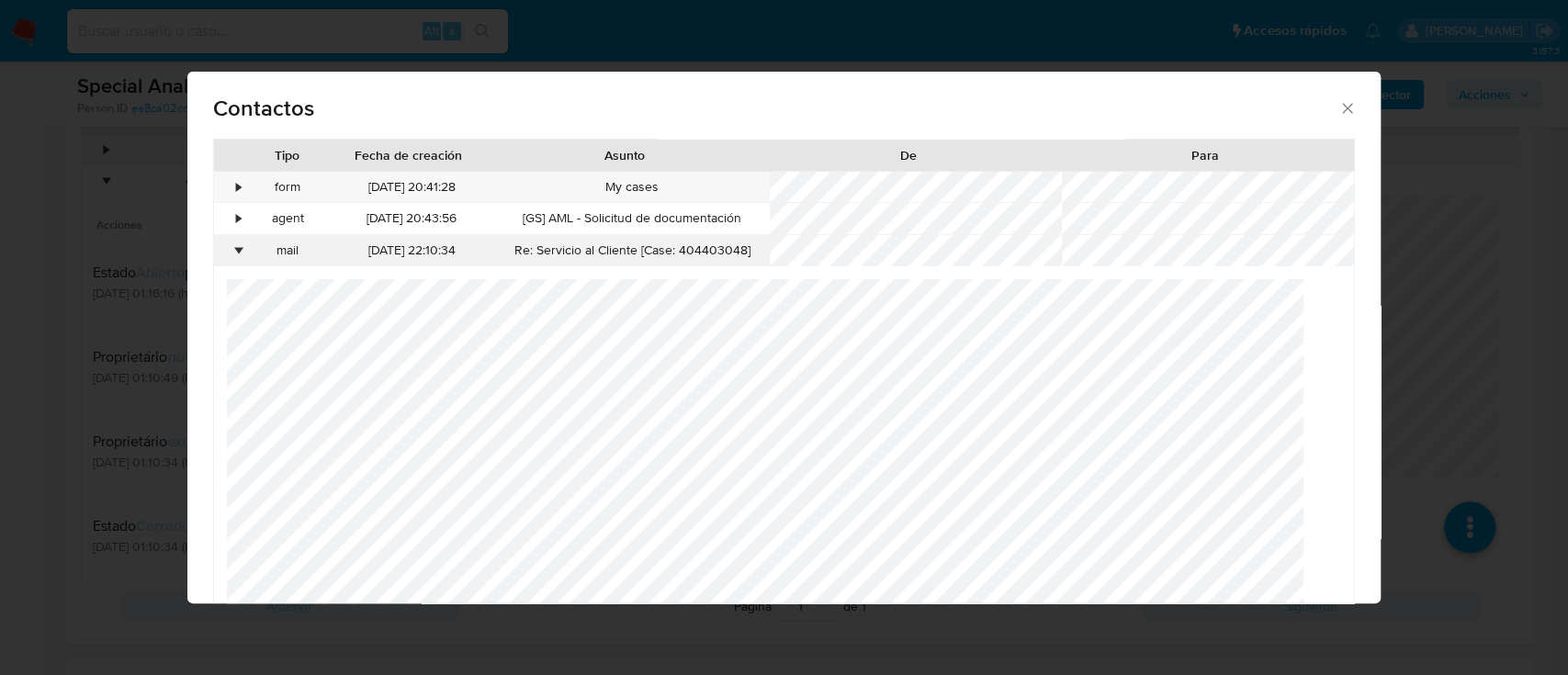
click at [234, 237] on div "•" at bounding box center [229, 251] width 32 height 31
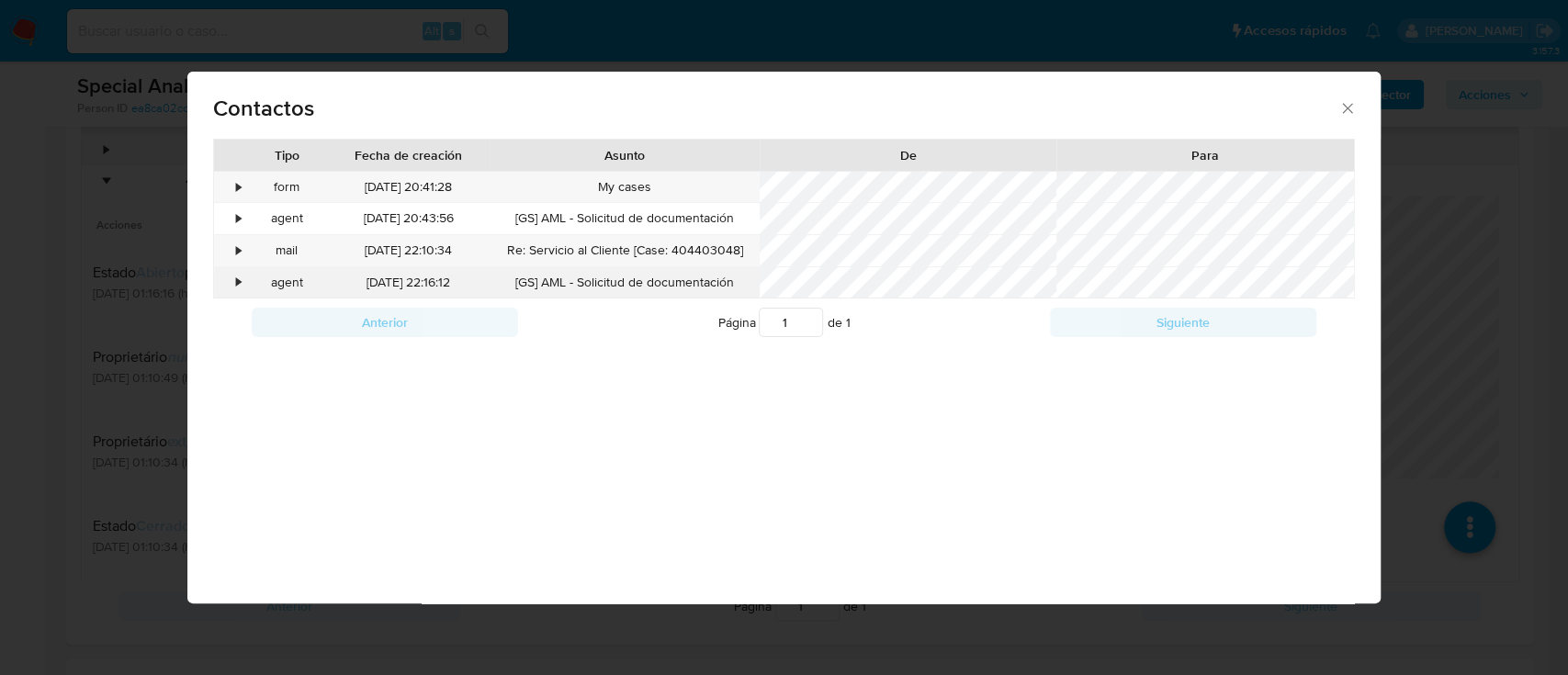
click at [236, 276] on div "•" at bounding box center [238, 283] width 5 height 18
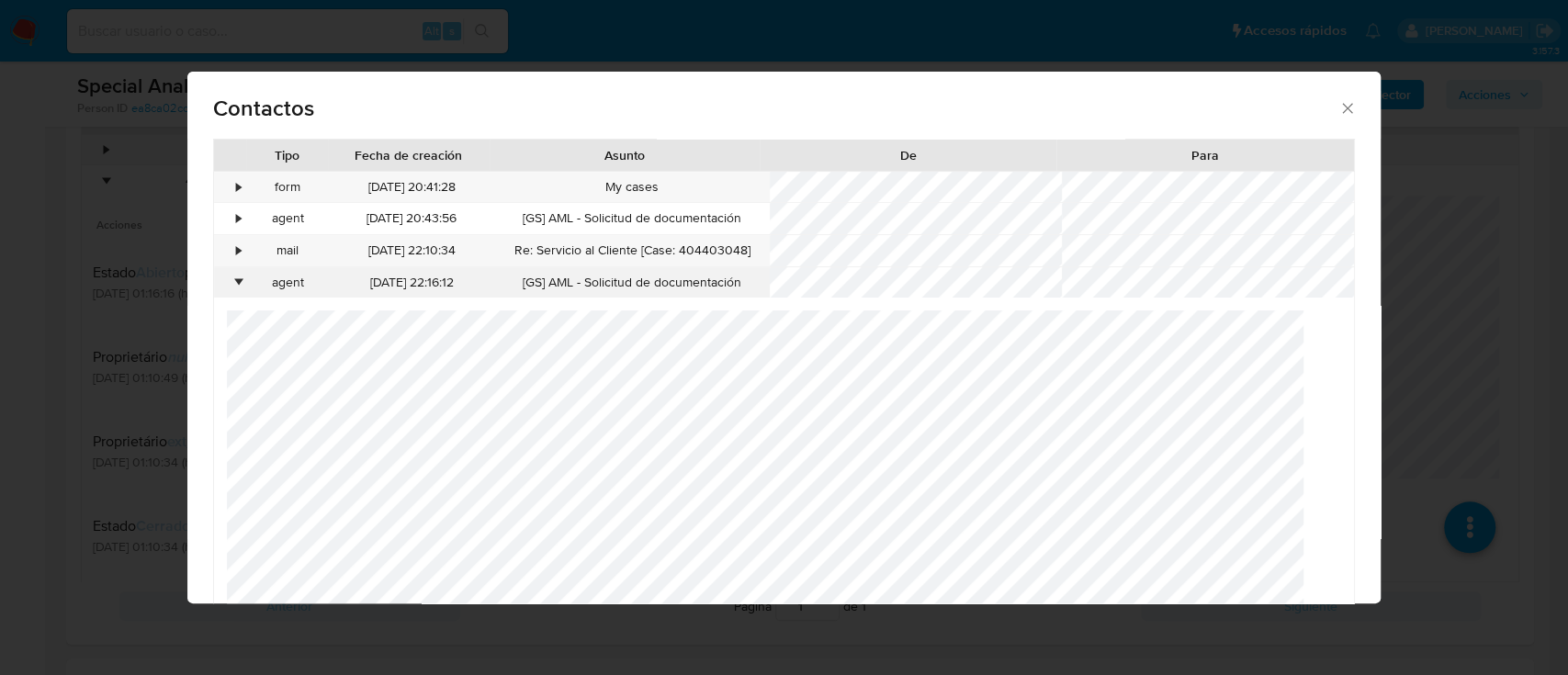
click at [236, 276] on div "•" at bounding box center [238, 283] width 5 height 18
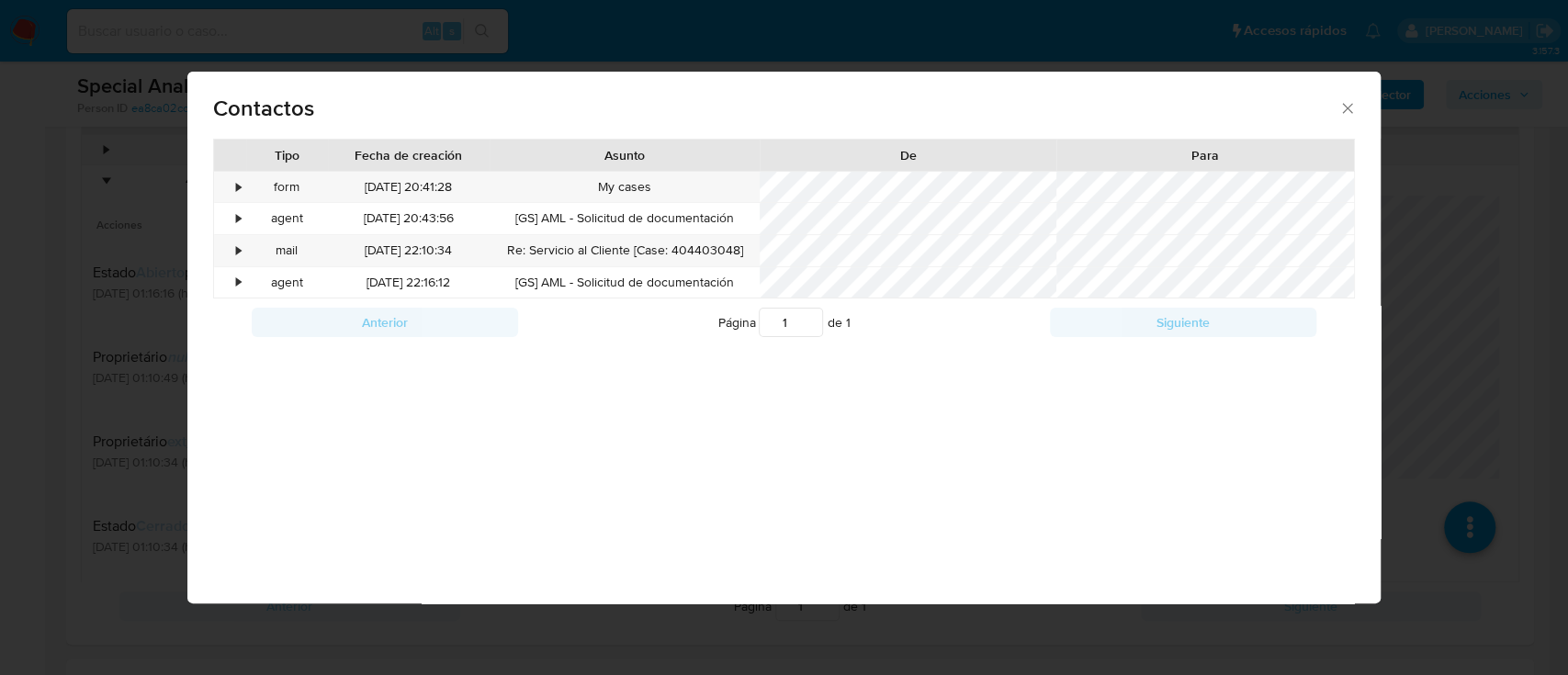
click at [31, 403] on div "Contactos Tipo Fecha de creación Asunto De Para • form [DATE] 20:41:28 My cases…" at bounding box center [784, 338] width 1568 height 675
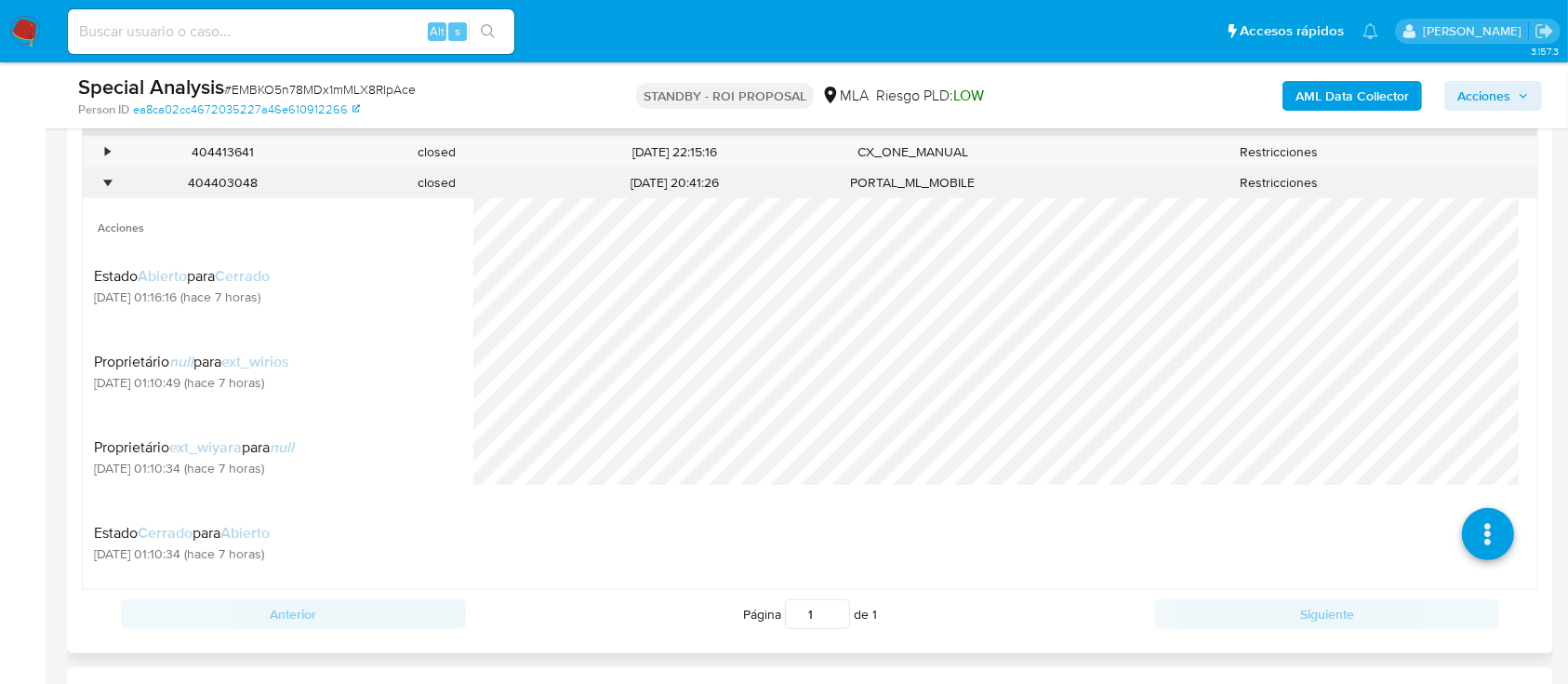
click at [107, 179] on div "•" at bounding box center [107, 183] width 5 height 18
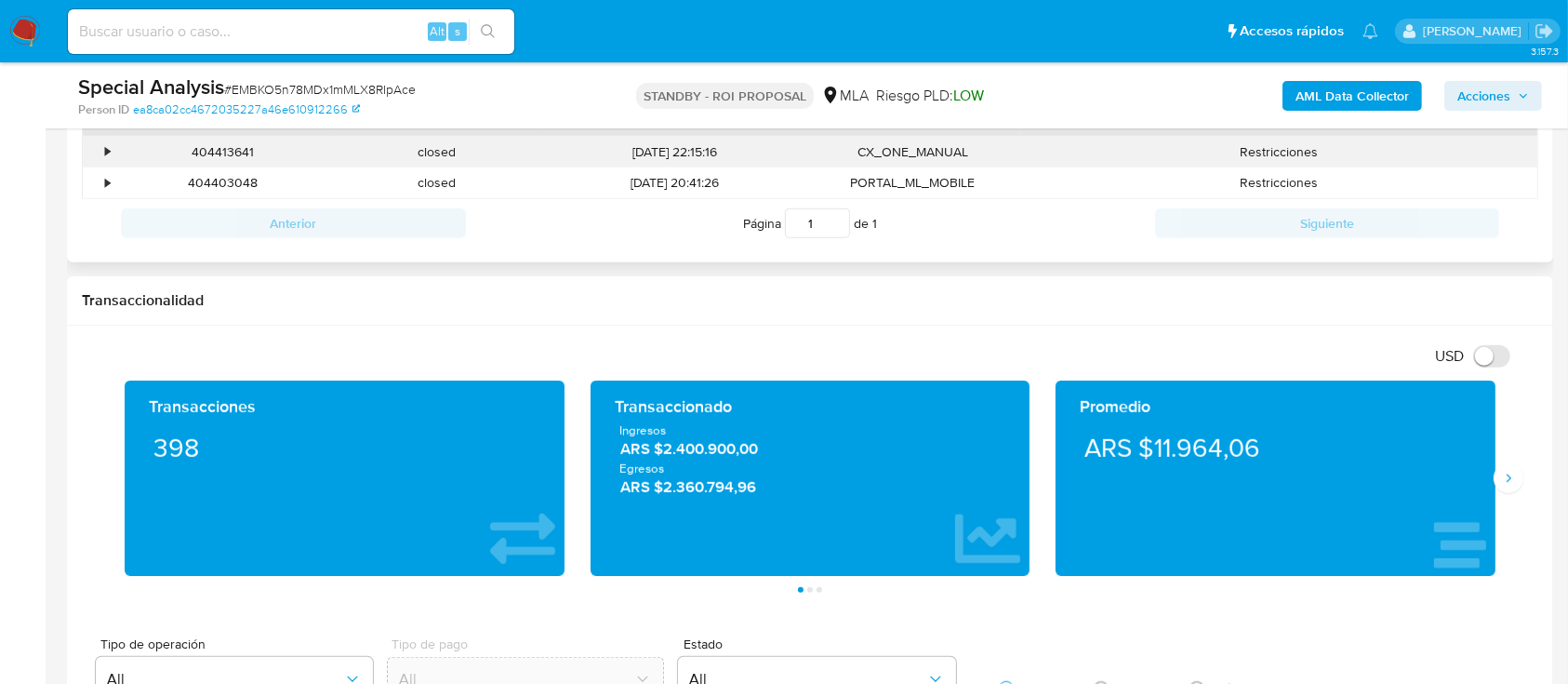
click at [104, 141] on div "•" at bounding box center [98, 152] width 33 height 31
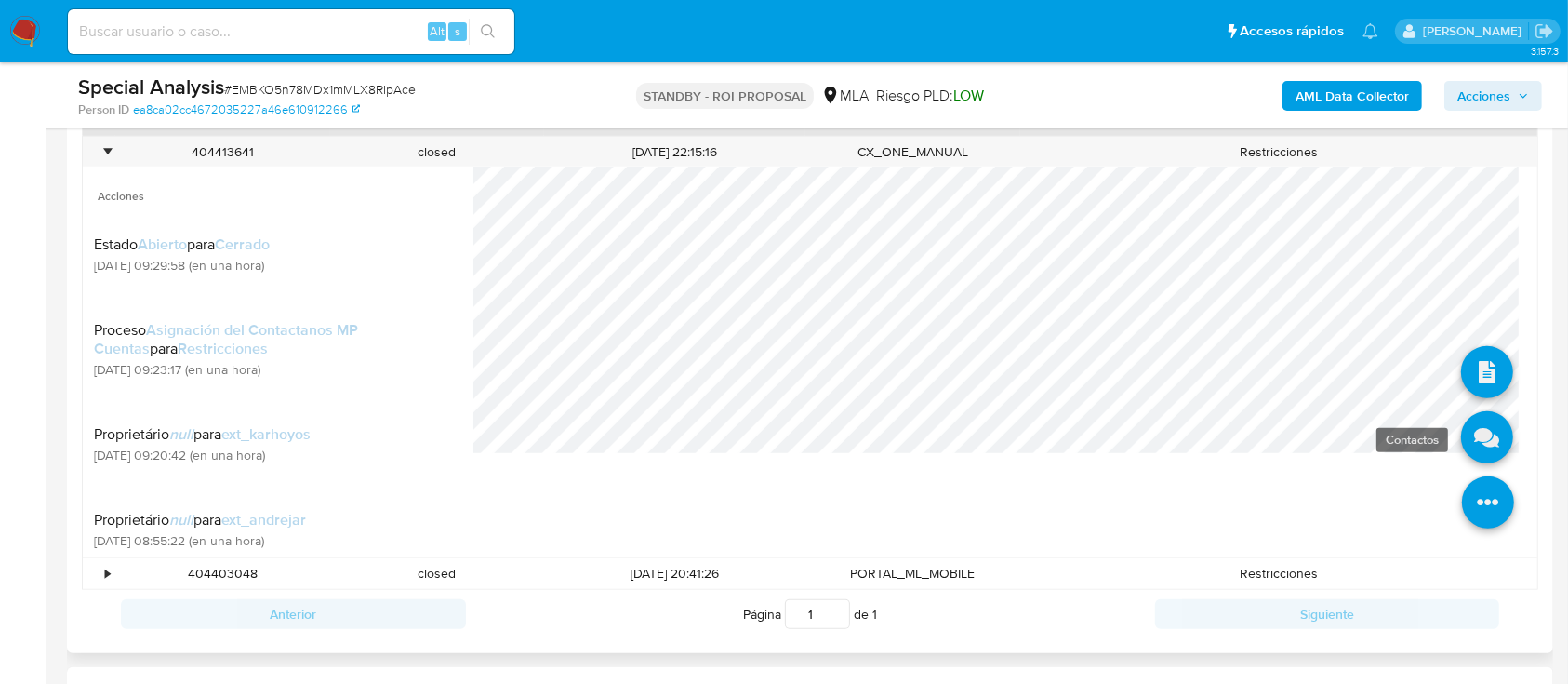
click at [1466, 454] on icon at bounding box center [1487, 438] width 52 height 52
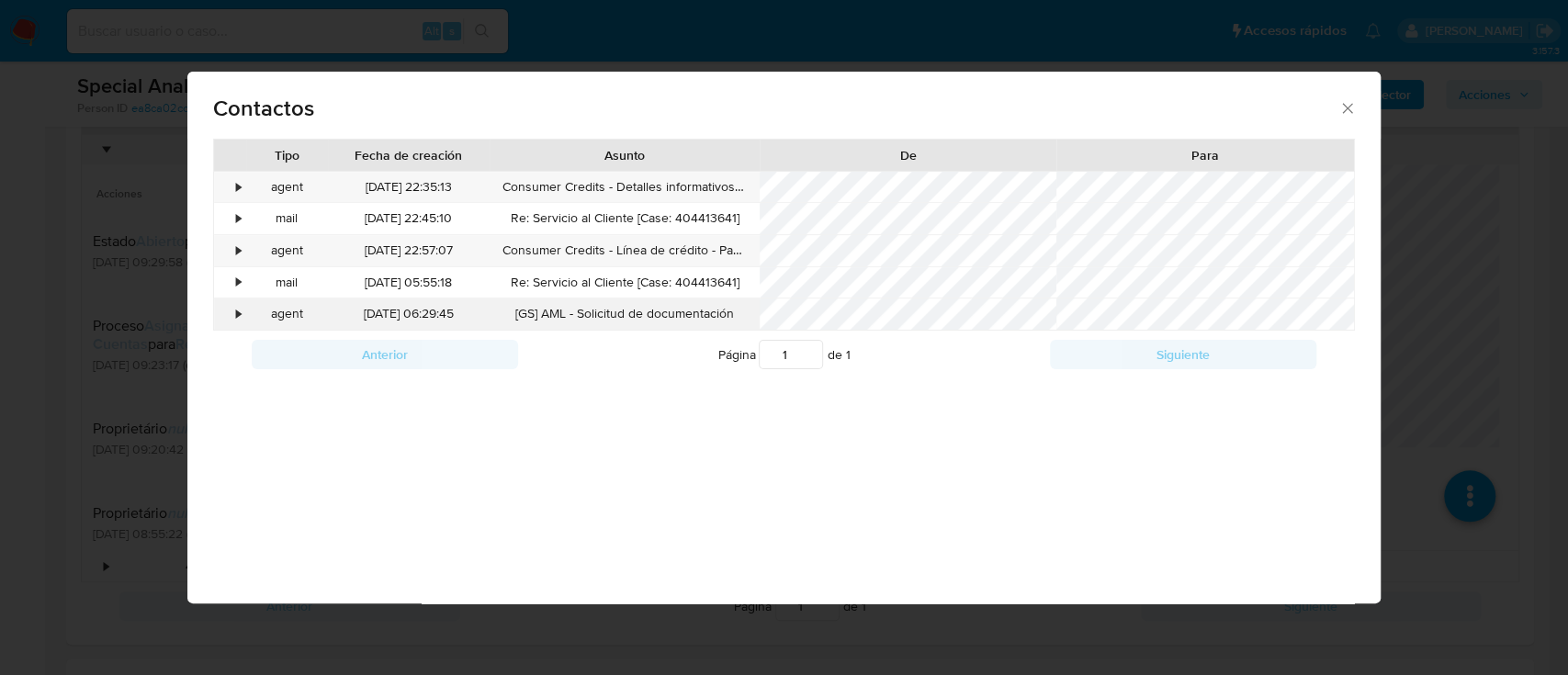
click at [236, 309] on div "•" at bounding box center [238, 314] width 5 height 18
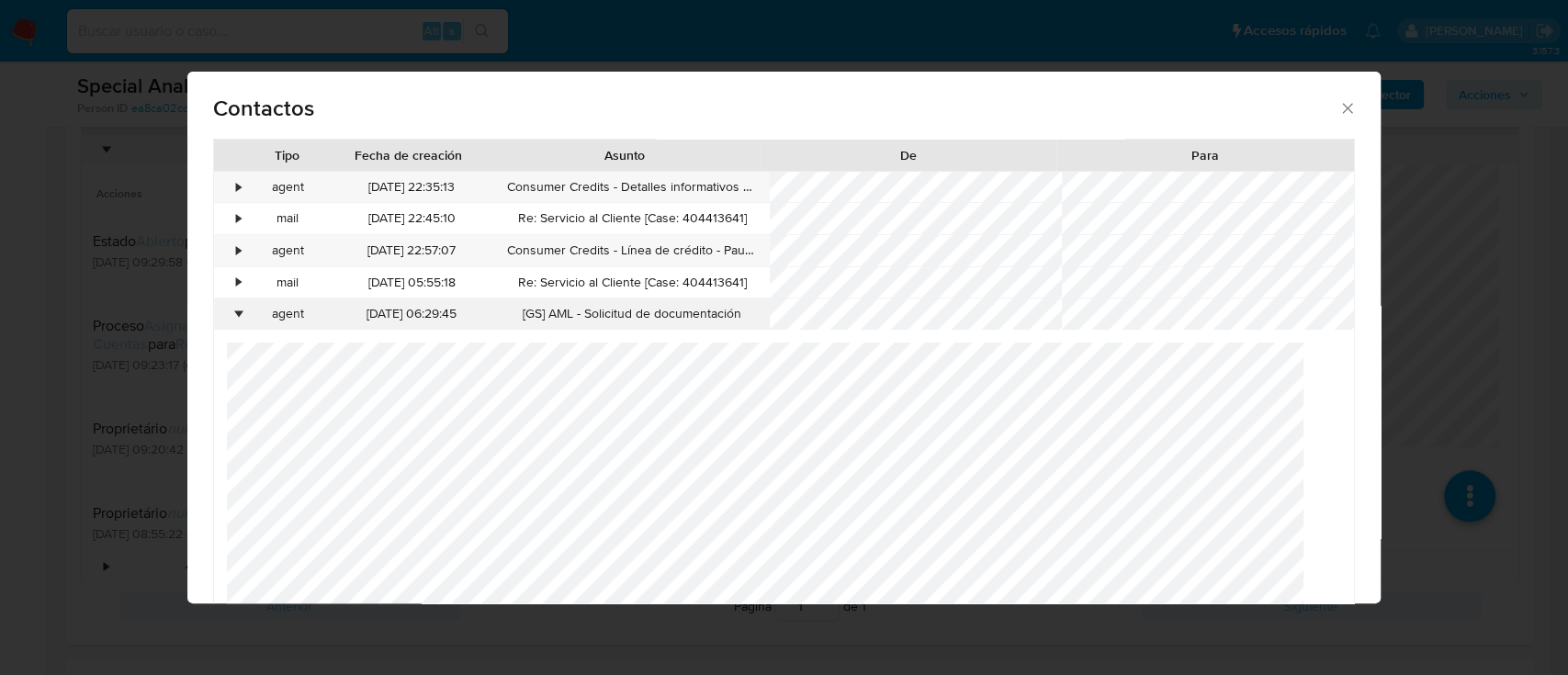
click at [236, 309] on div "•" at bounding box center [238, 314] width 5 height 18
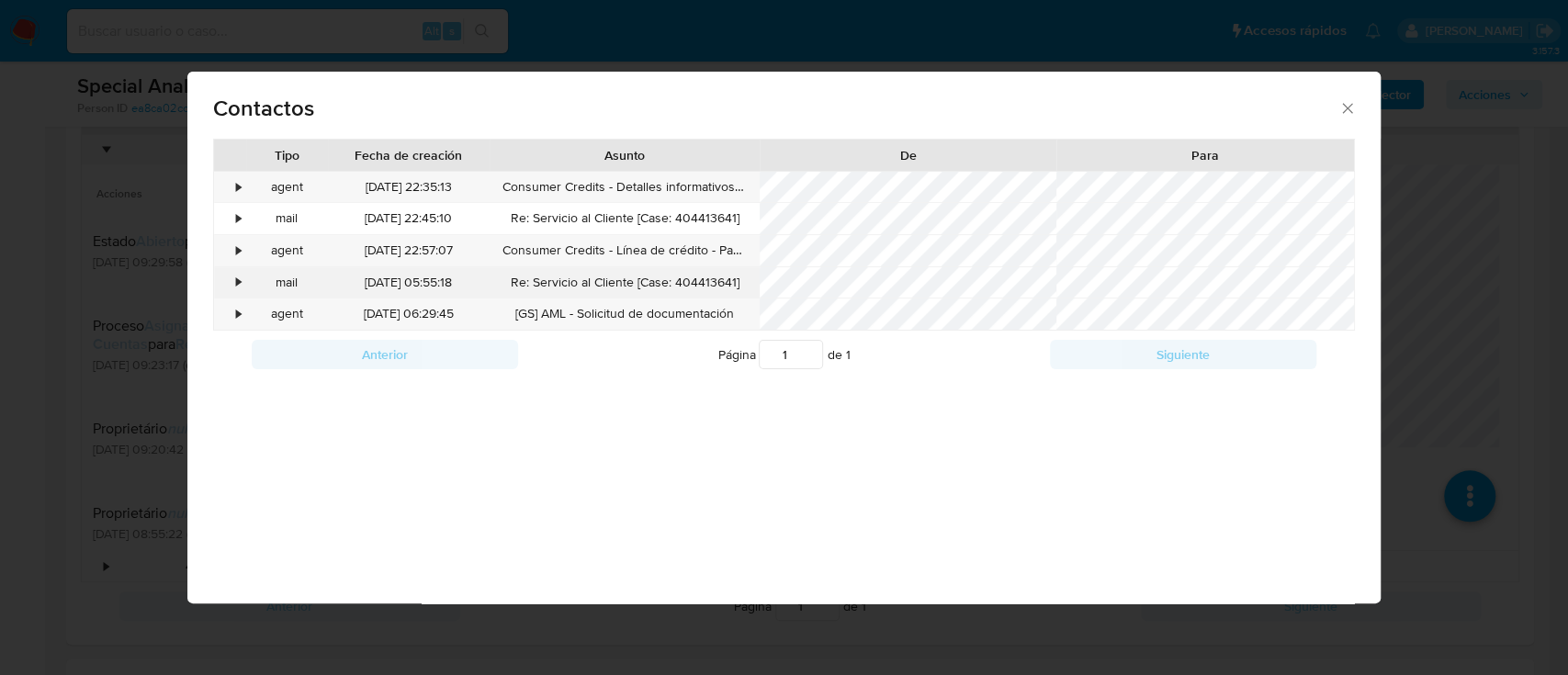
click at [236, 286] on div "•" at bounding box center [238, 283] width 5 height 18
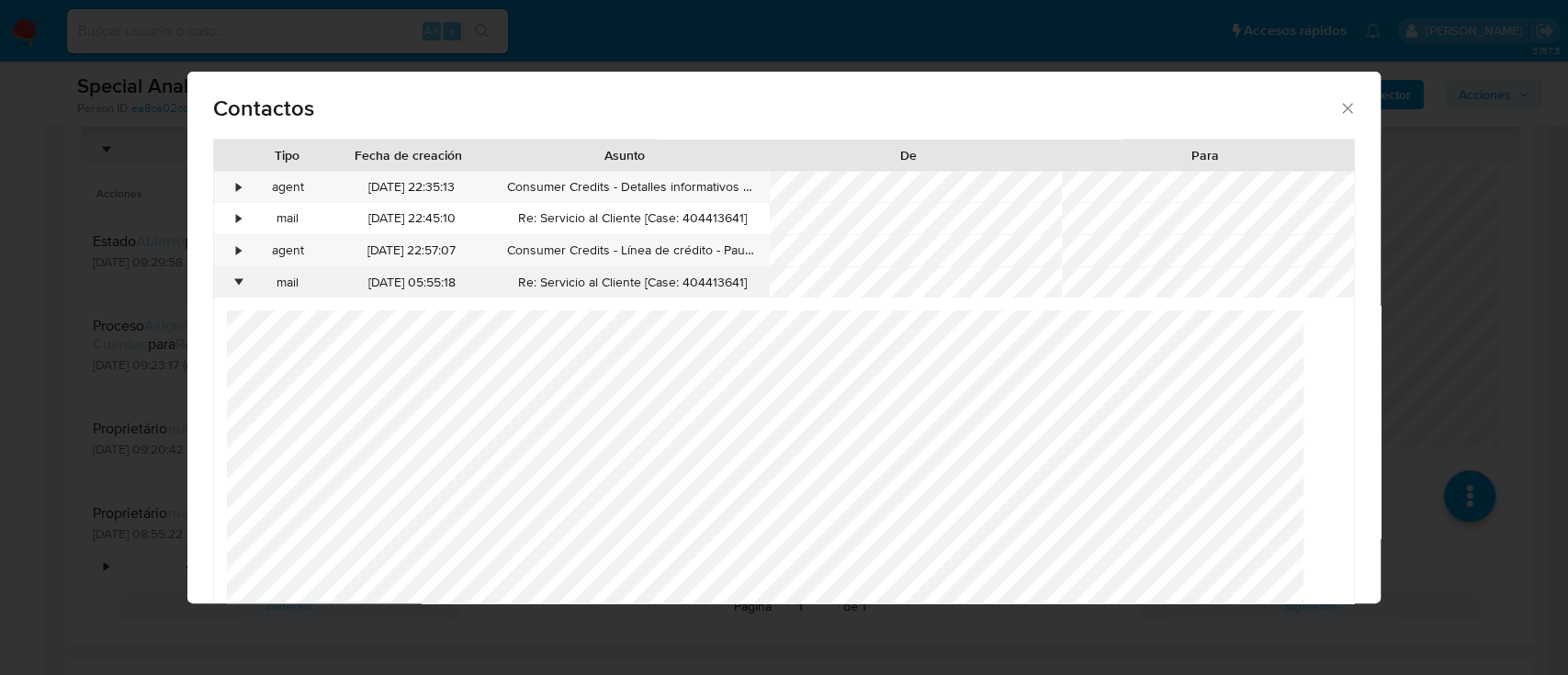
click at [236, 286] on div "•" at bounding box center [238, 283] width 5 height 18
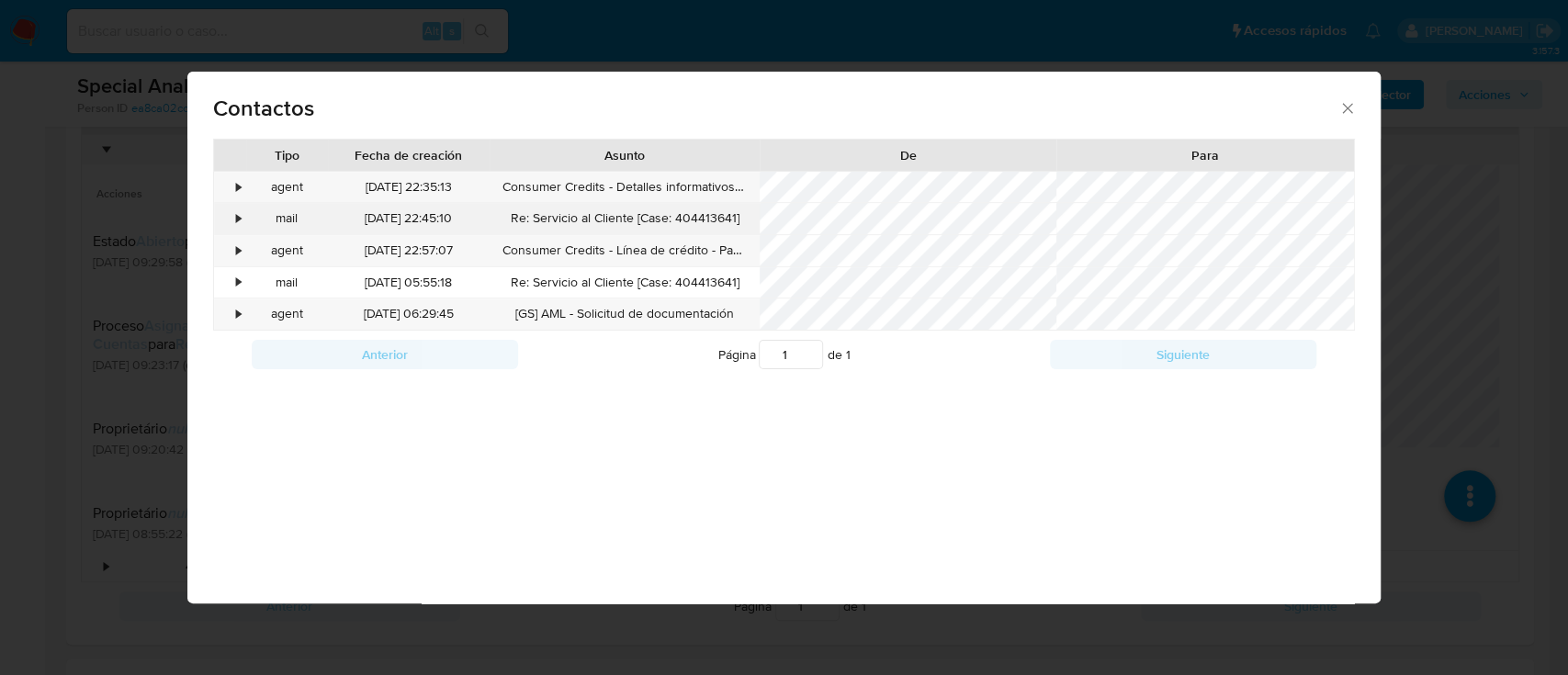
click at [232, 221] on div "•" at bounding box center [229, 218] width 32 height 31
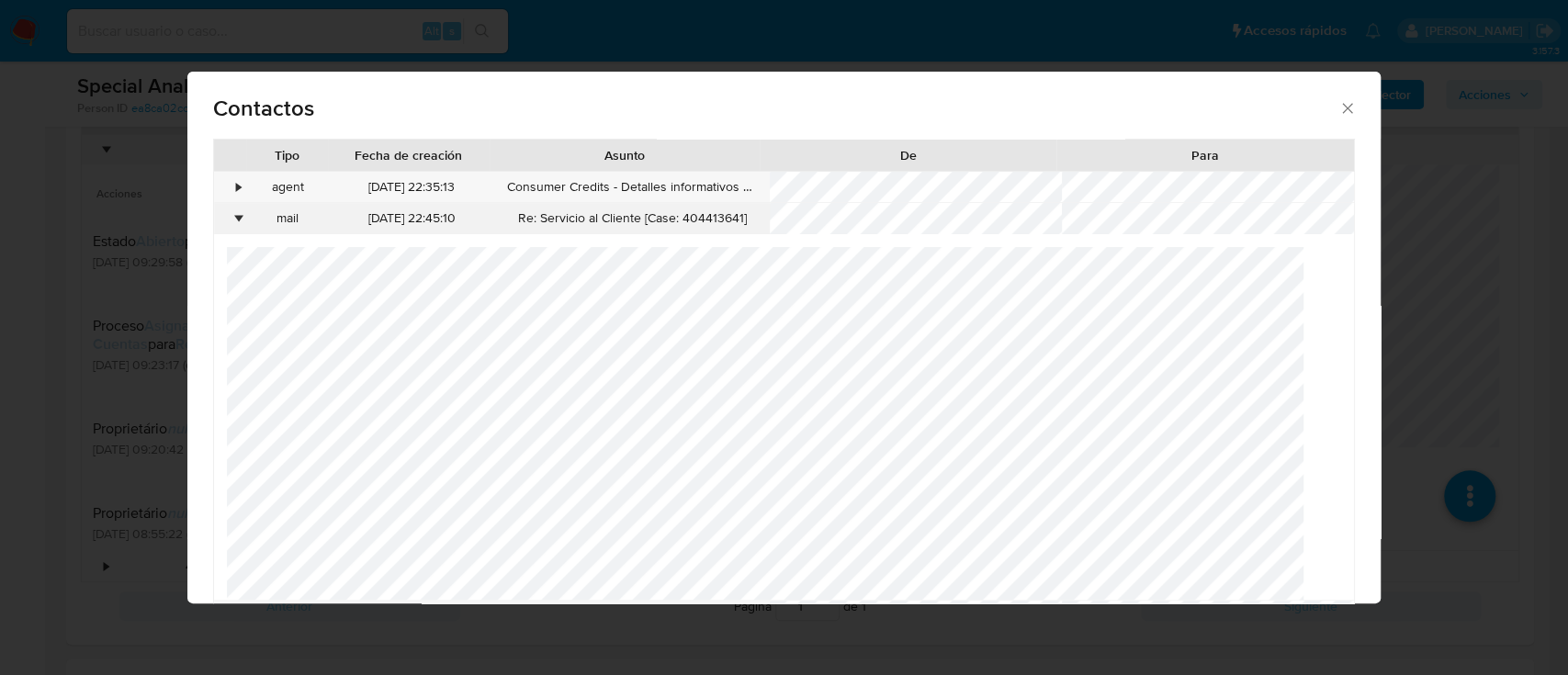
click at [232, 221] on div "•" at bounding box center [229, 218] width 32 height 31
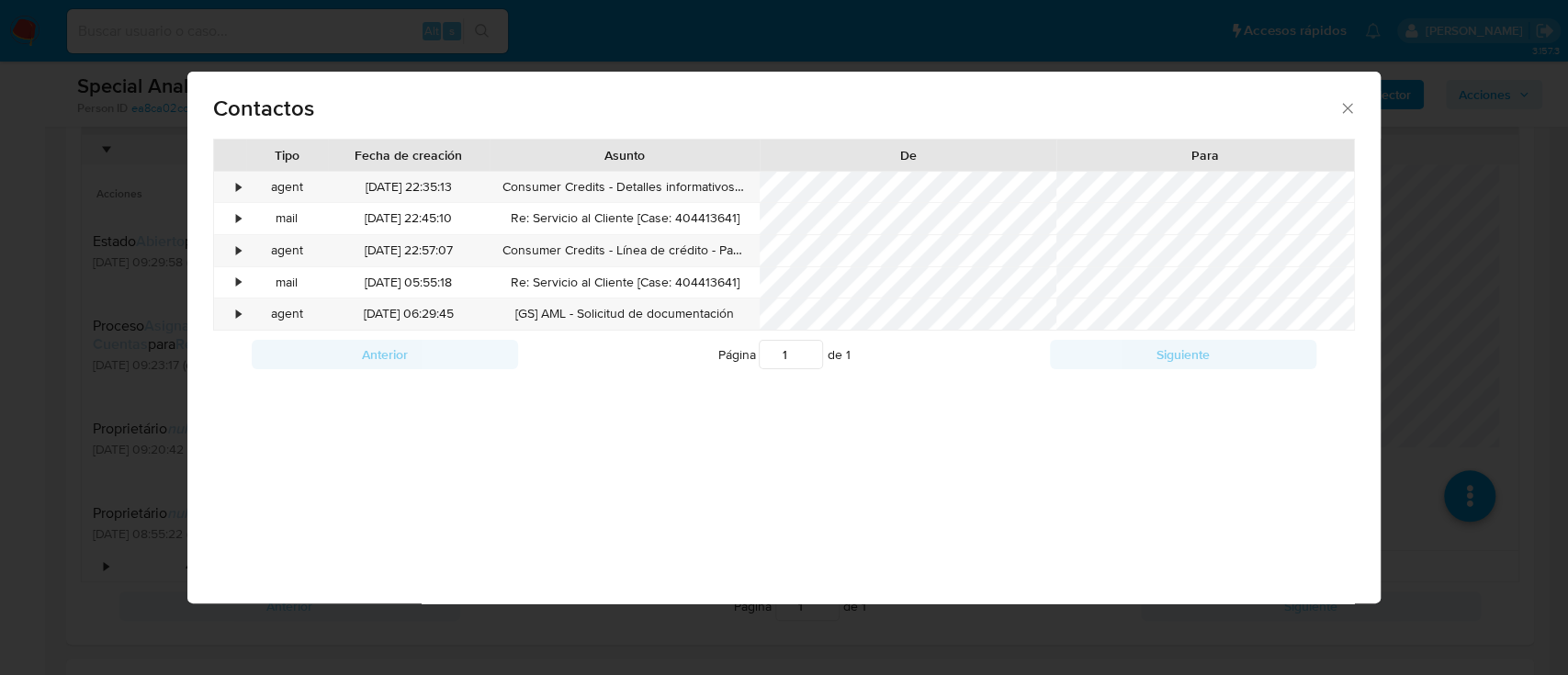
click at [1421, 292] on div "Contactos Tipo Fecha de creación Asunto De Para • agent 08/09/2025 22:35:13 Con…" at bounding box center [784, 338] width 1568 height 675
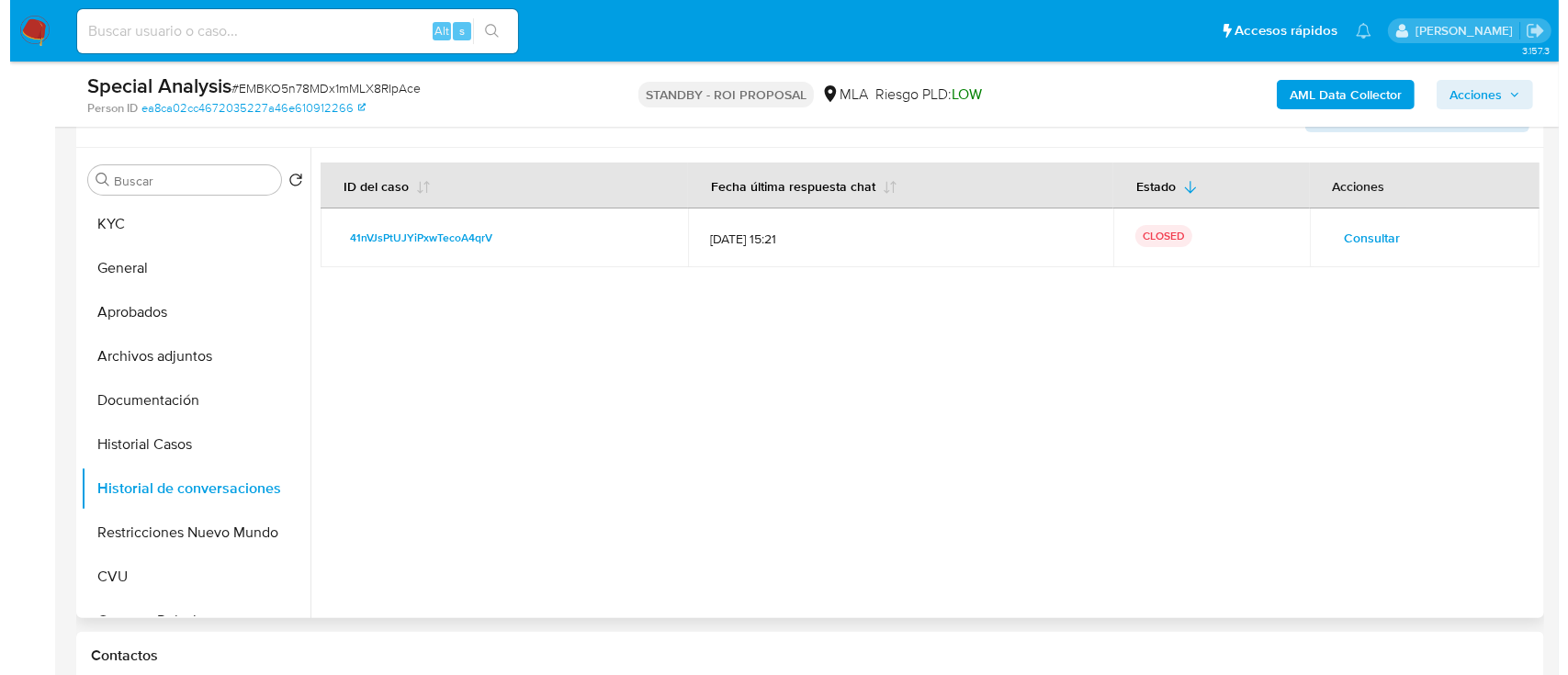
scroll to position [315, 0]
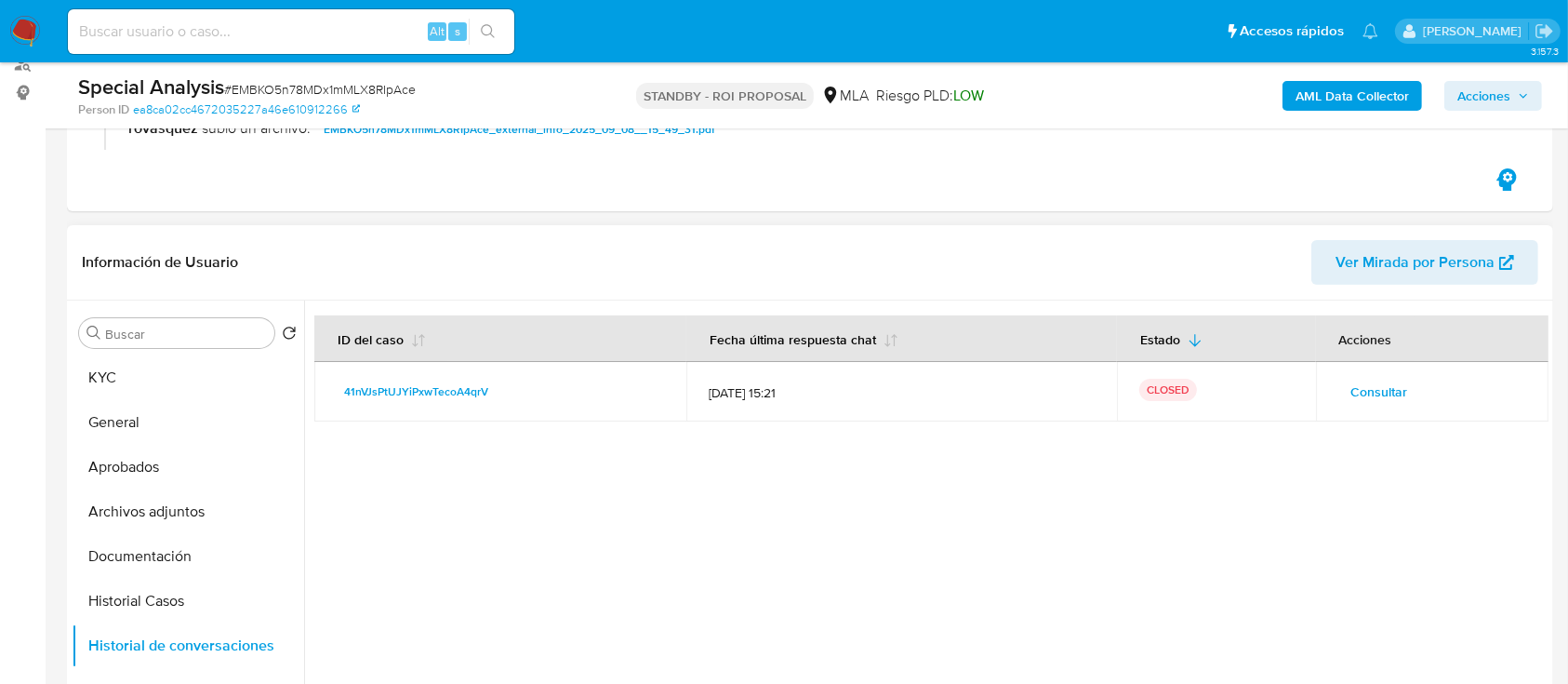
click at [1383, 394] on span "Consultar" at bounding box center [1380, 392] width 57 height 26
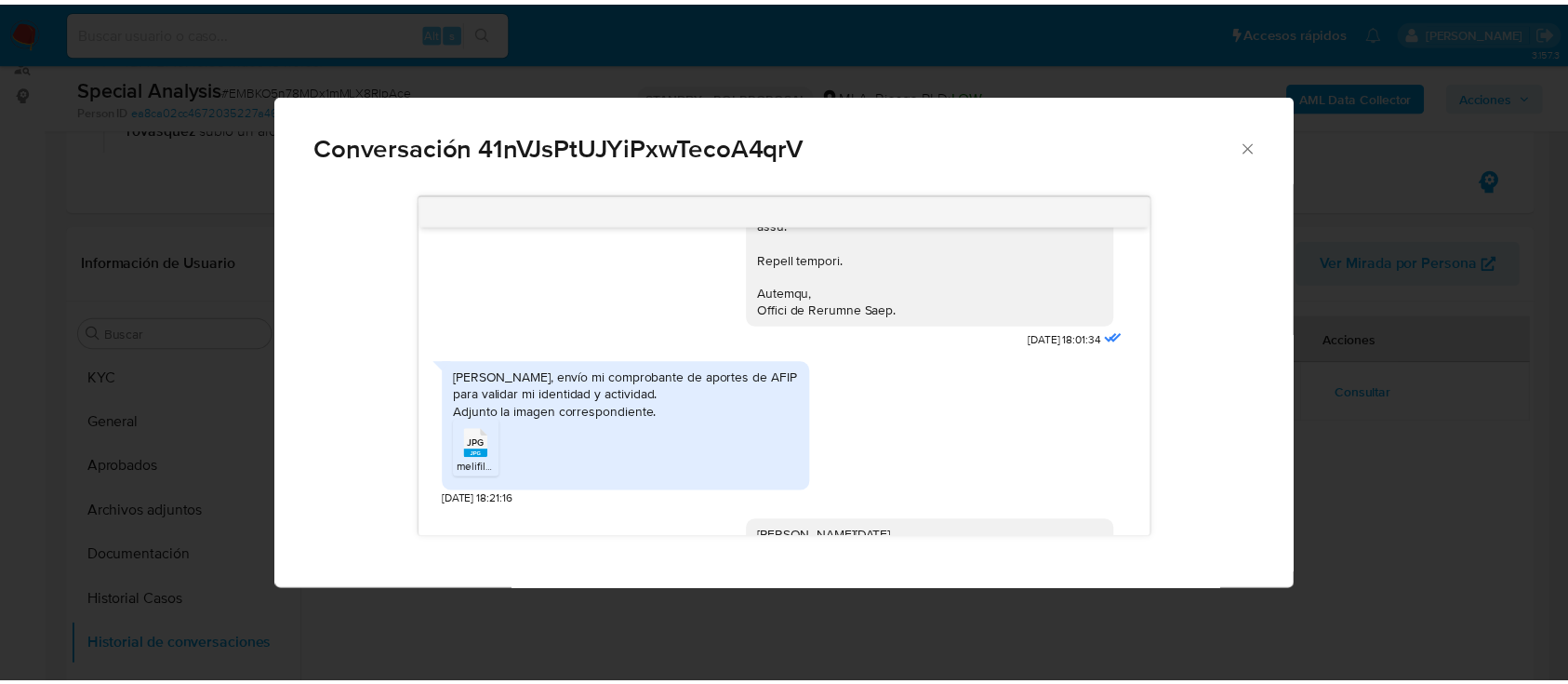
scroll to position [607, 0]
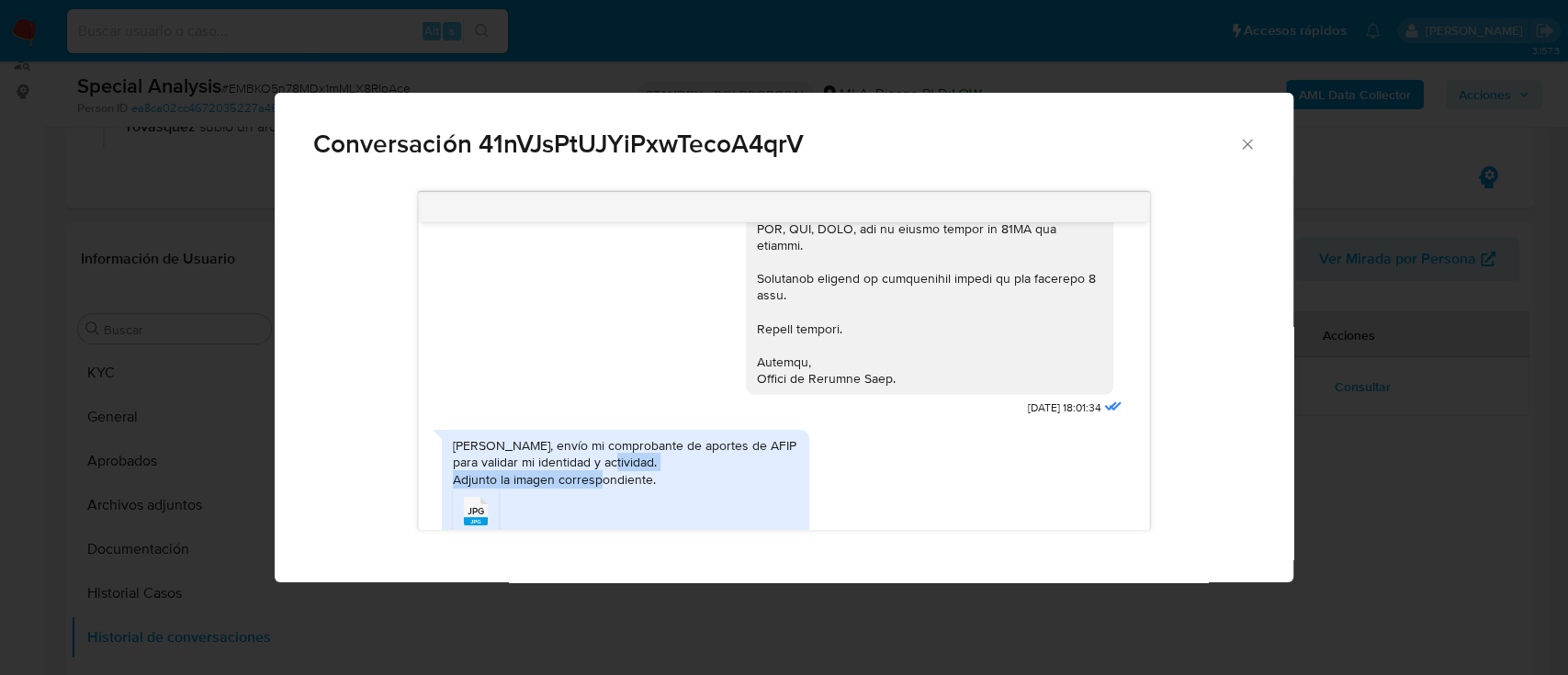
drag, startPoint x: 654, startPoint y: 460, endPoint x: 423, endPoint y: 463, distance: 231.0
click at [423, 463] on div "05/09/2025 18:01:34 Hola, envío mi comprobante de aportes de AFIP para validar …" at bounding box center [784, 375] width 730 height 308
copy div "Adjunto la imagen correspondiente."
click at [30, 386] on div "Conversación 41nVJsPtUJYiPxwTecoA4qrV 05/09/2025 18:01:34 Hola, envío mi compro…" at bounding box center [784, 338] width 1568 height 675
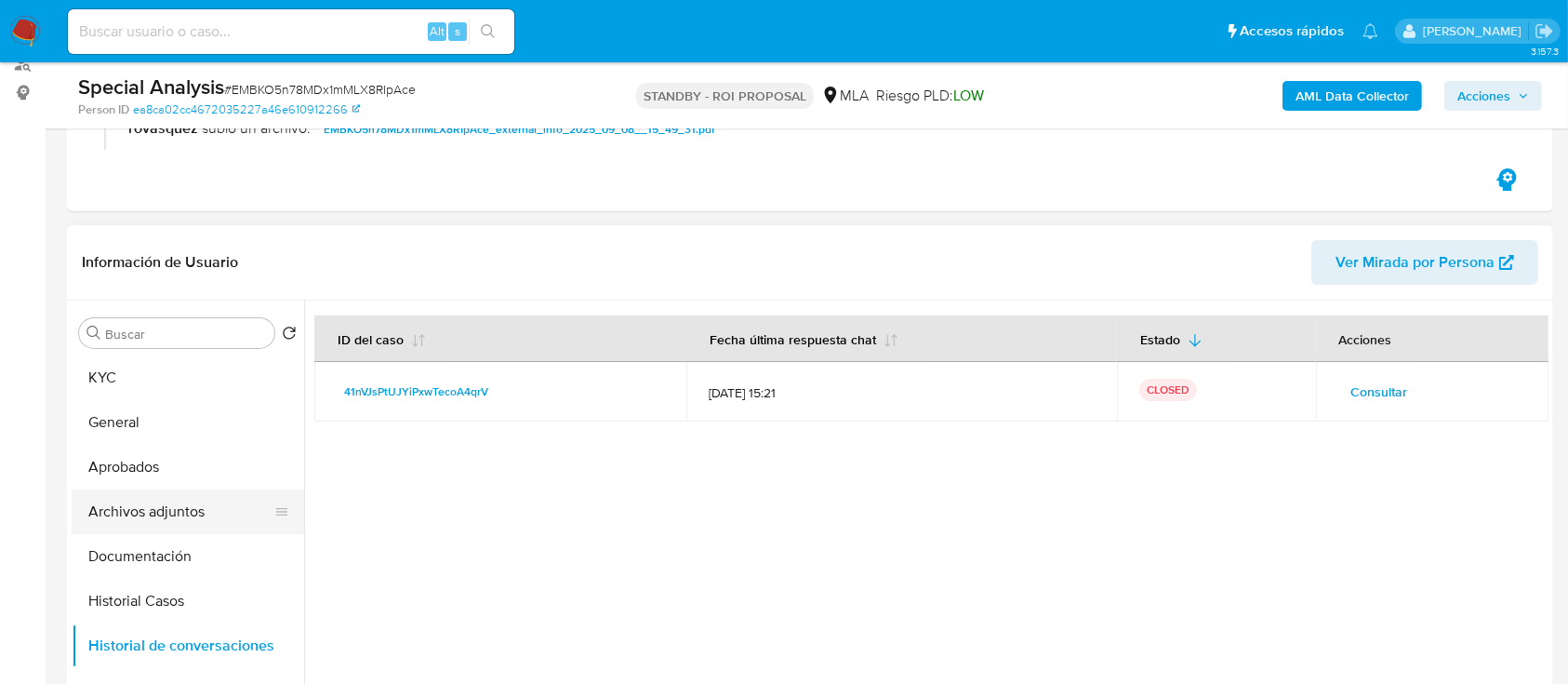
click at [137, 501] on button "Archivos adjuntos" at bounding box center [180, 512] width 217 height 45
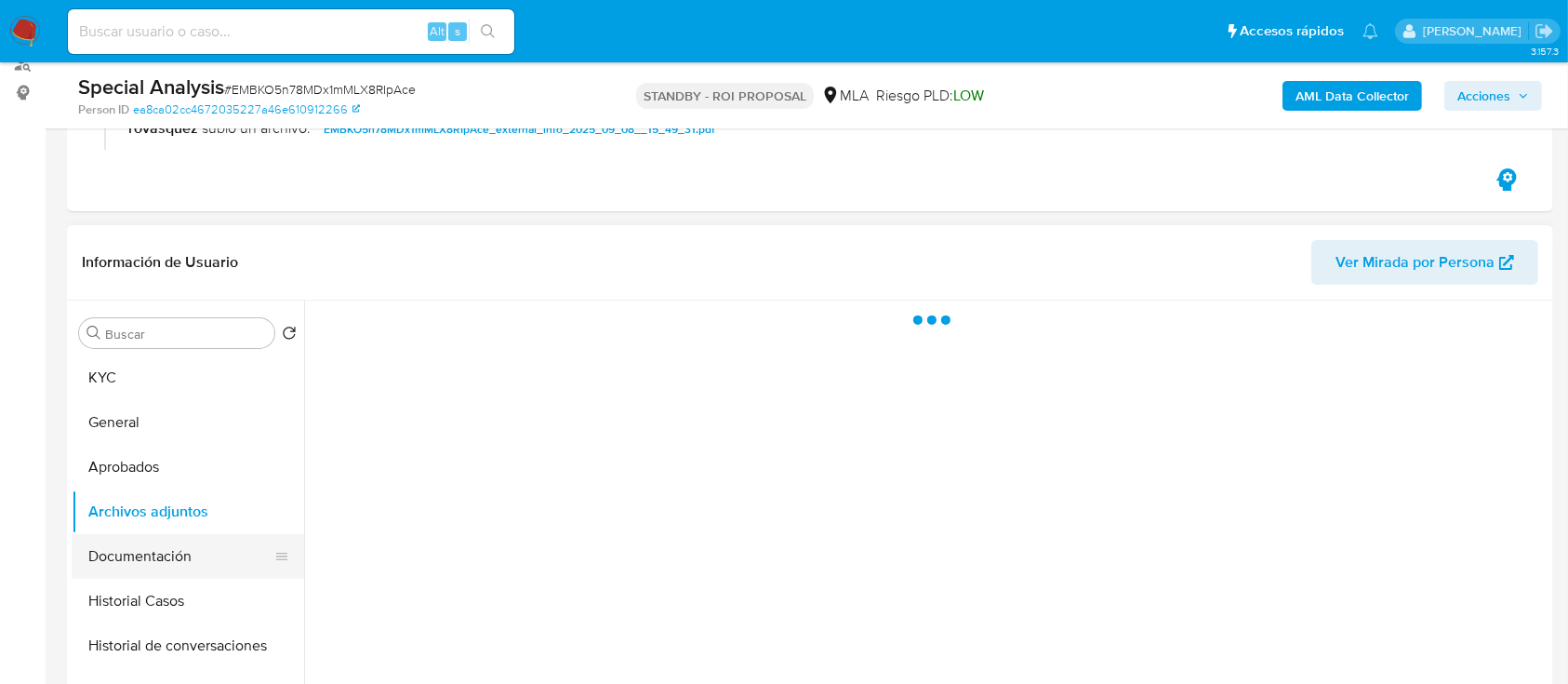
click at [150, 564] on button "Documentación" at bounding box center [180, 557] width 217 height 45
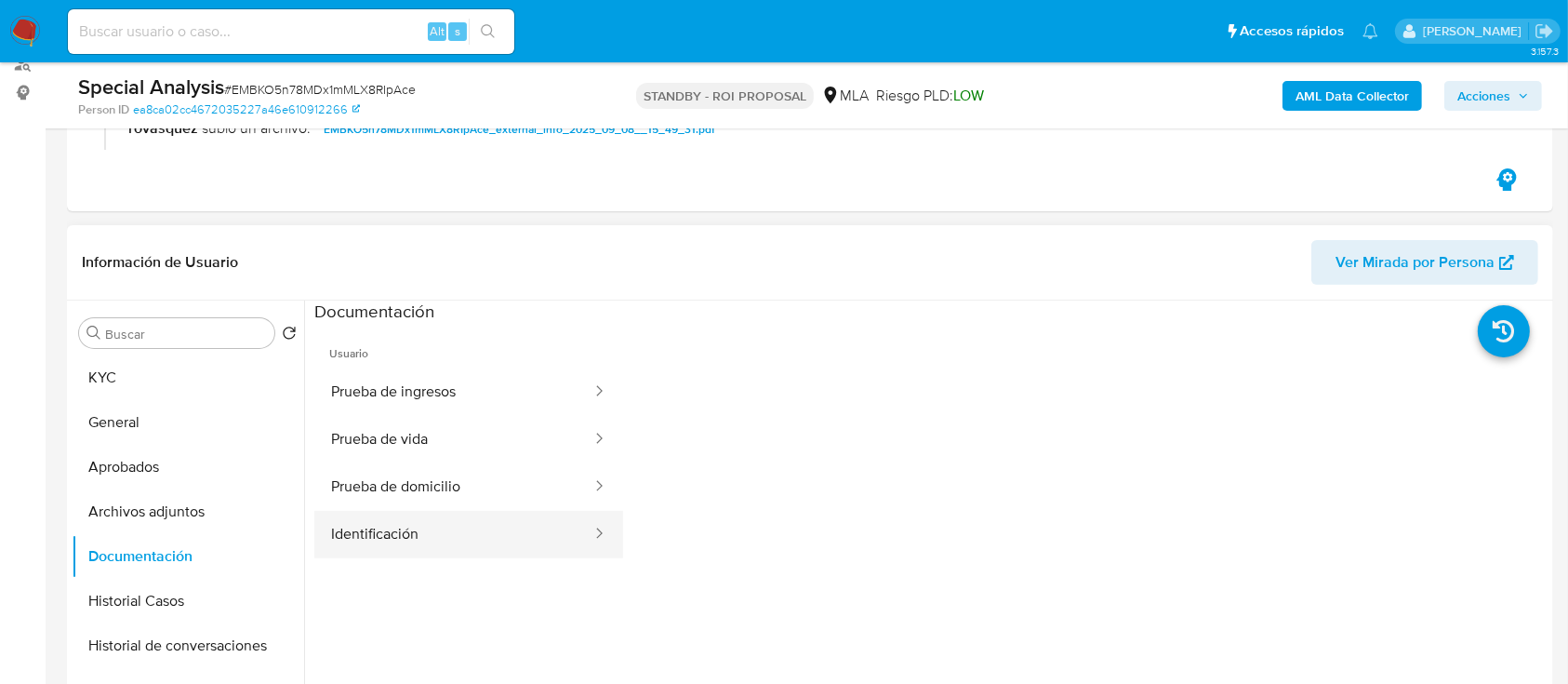
click at [471, 537] on button "Identificación" at bounding box center [454, 534] width 279 height 48
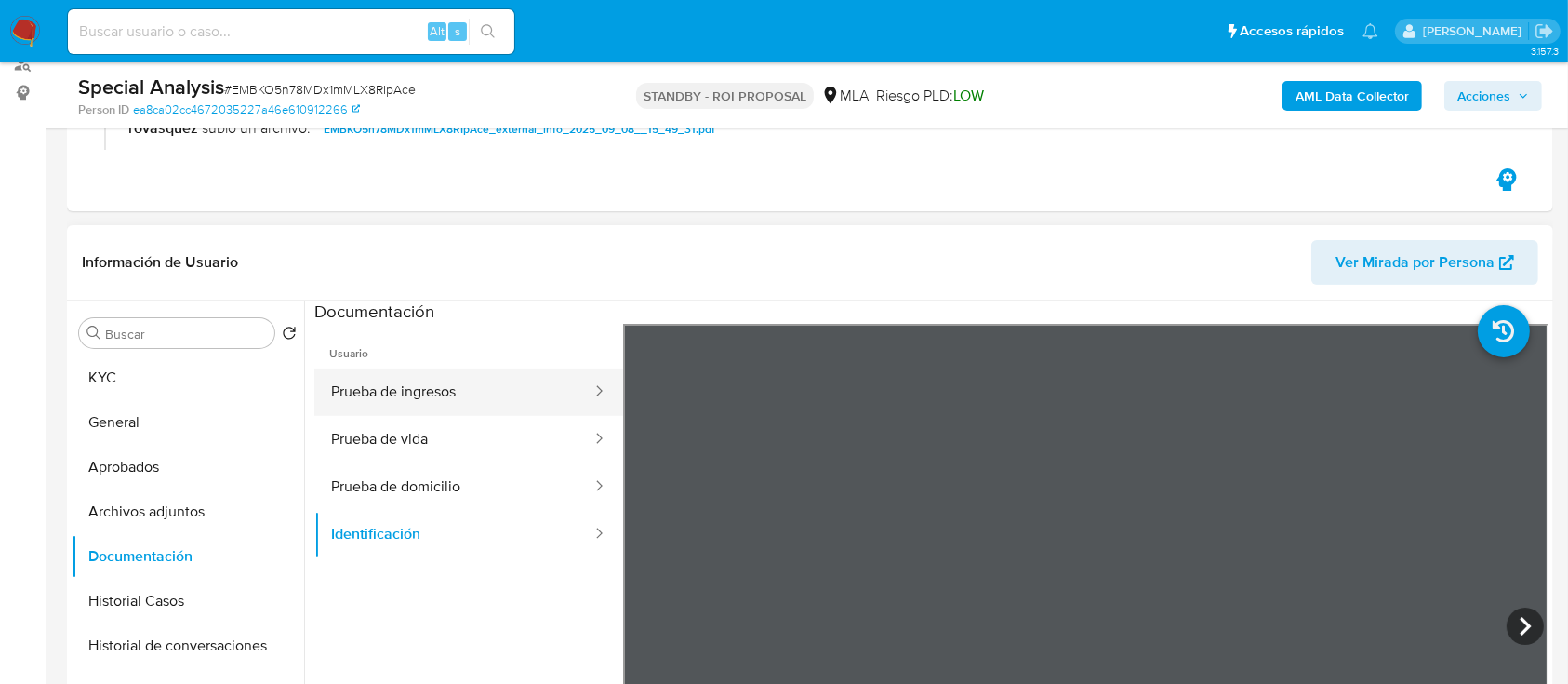
click at [460, 394] on button "Prueba de ingresos" at bounding box center [454, 392] width 279 height 48
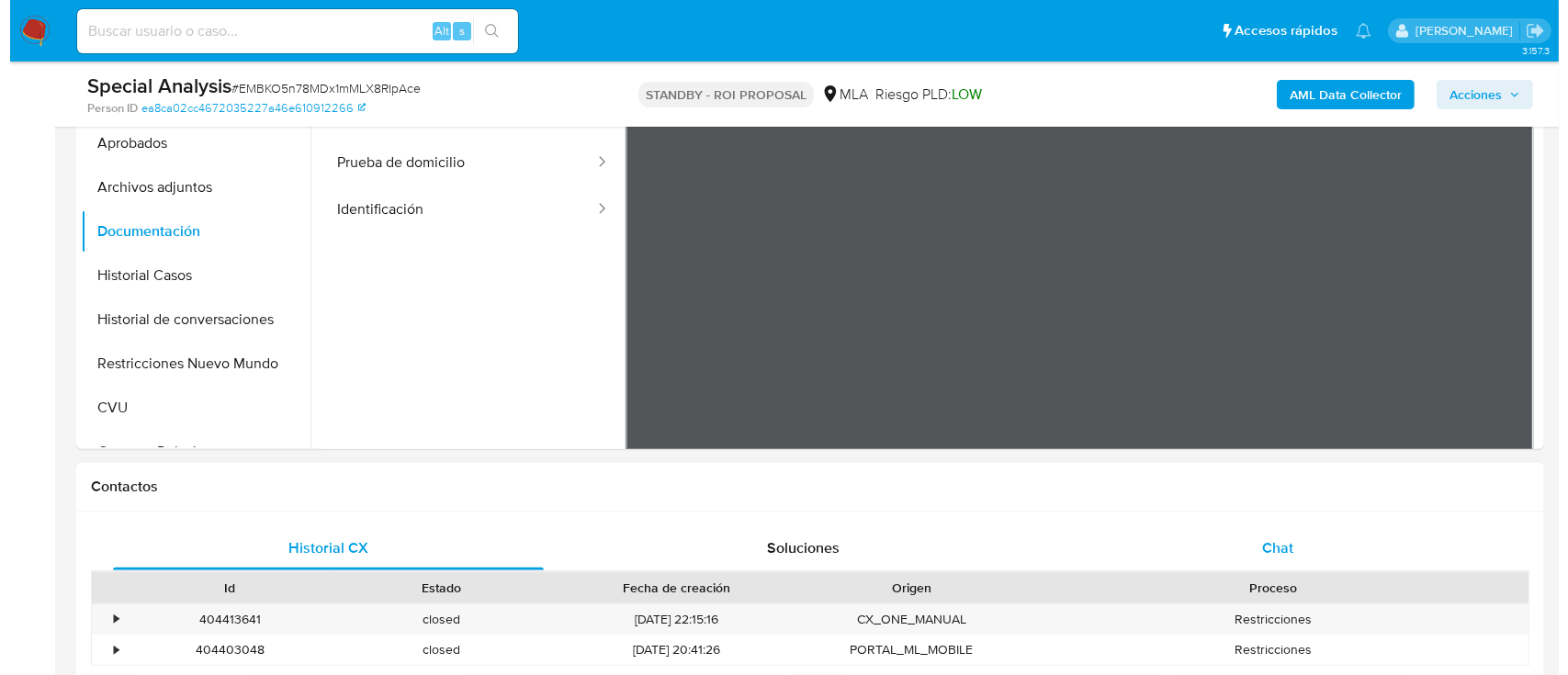
scroll to position [315, 0]
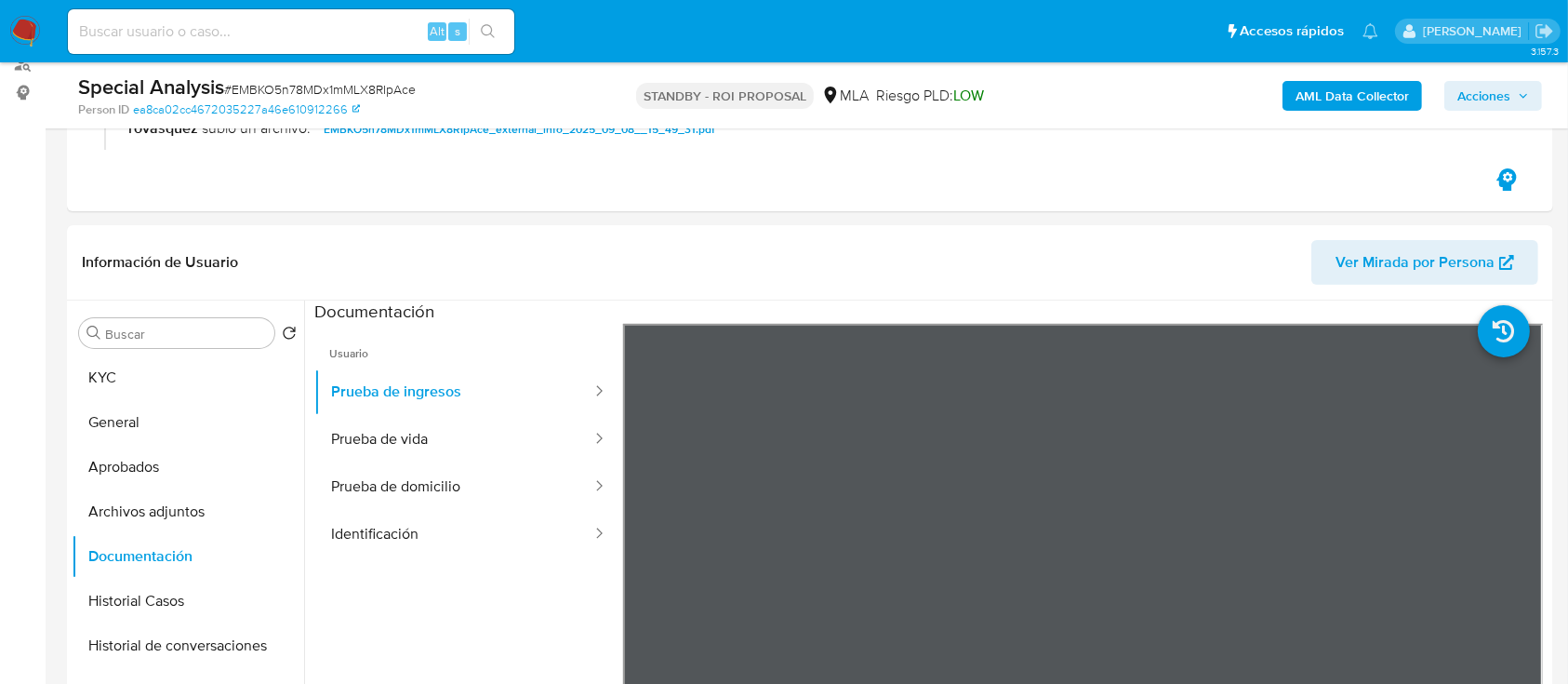
click at [1330, 102] on b "AML Data Collector" at bounding box center [1352, 96] width 113 height 30
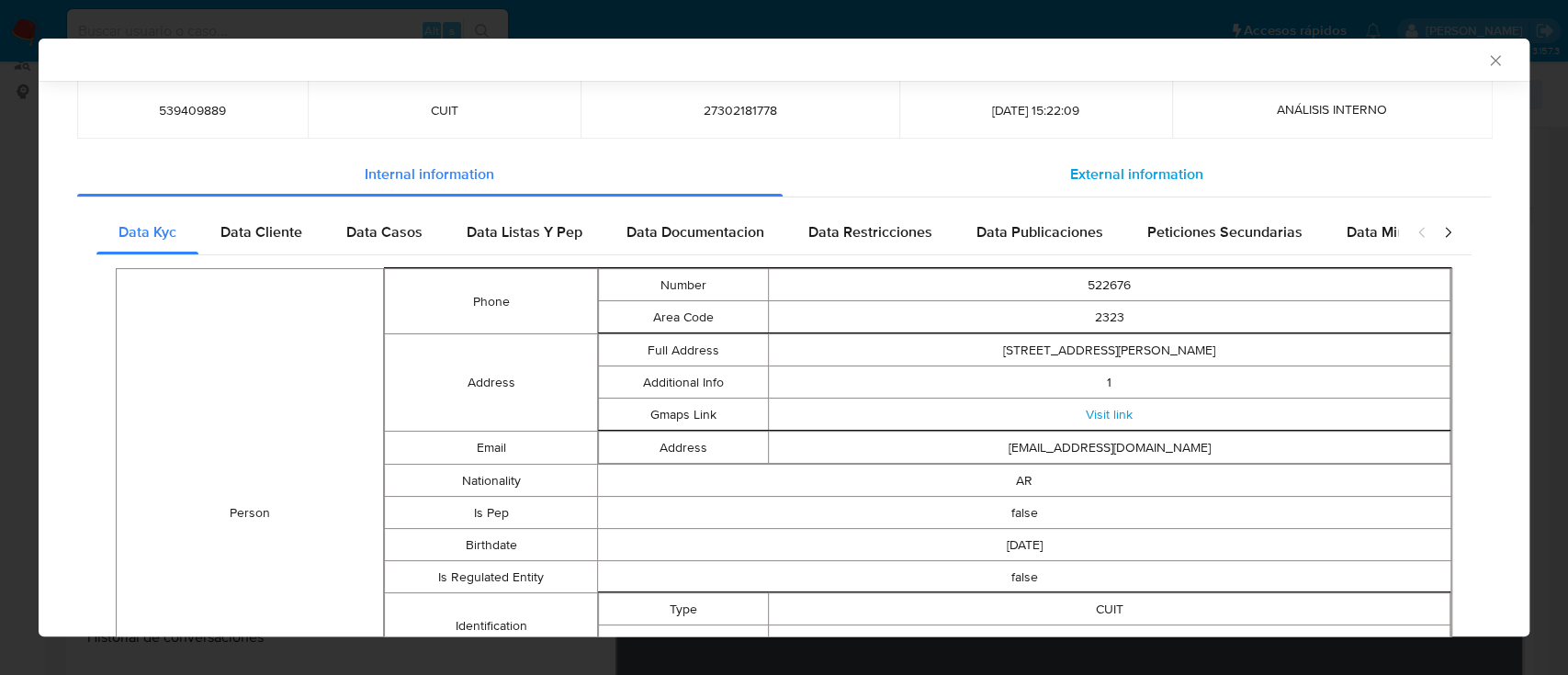
scroll to position [0, 0]
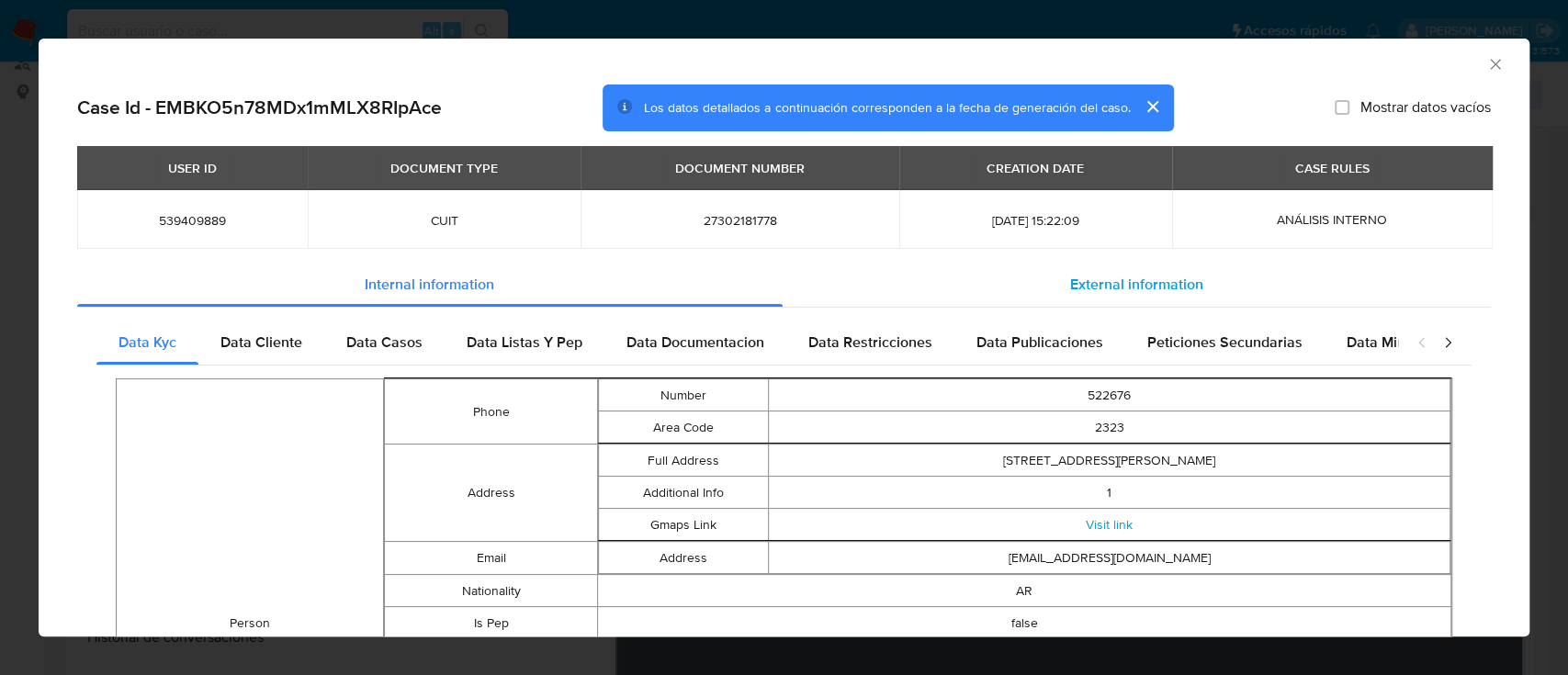
click at [1125, 290] on span "External information" at bounding box center [1137, 284] width 133 height 21
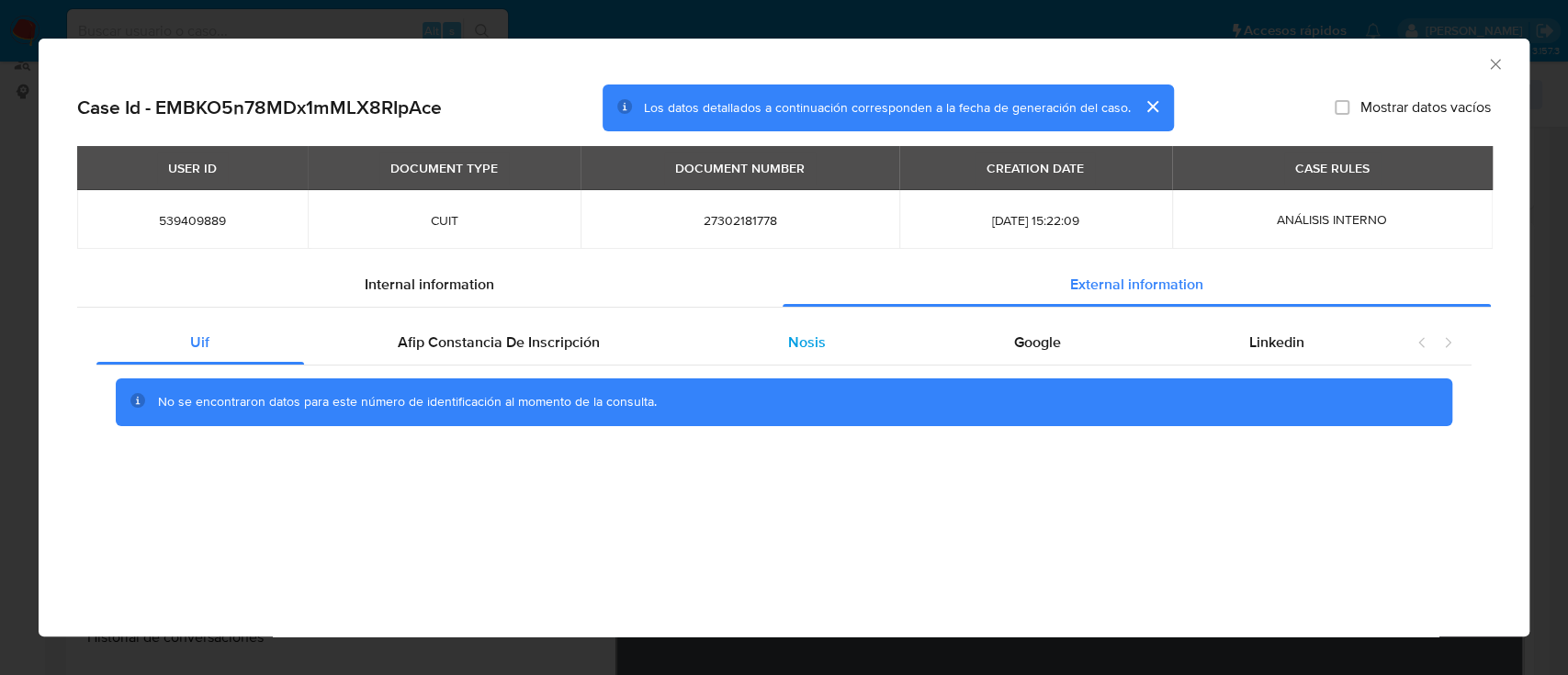
click at [839, 349] on div "Nosis" at bounding box center [808, 343] width 226 height 44
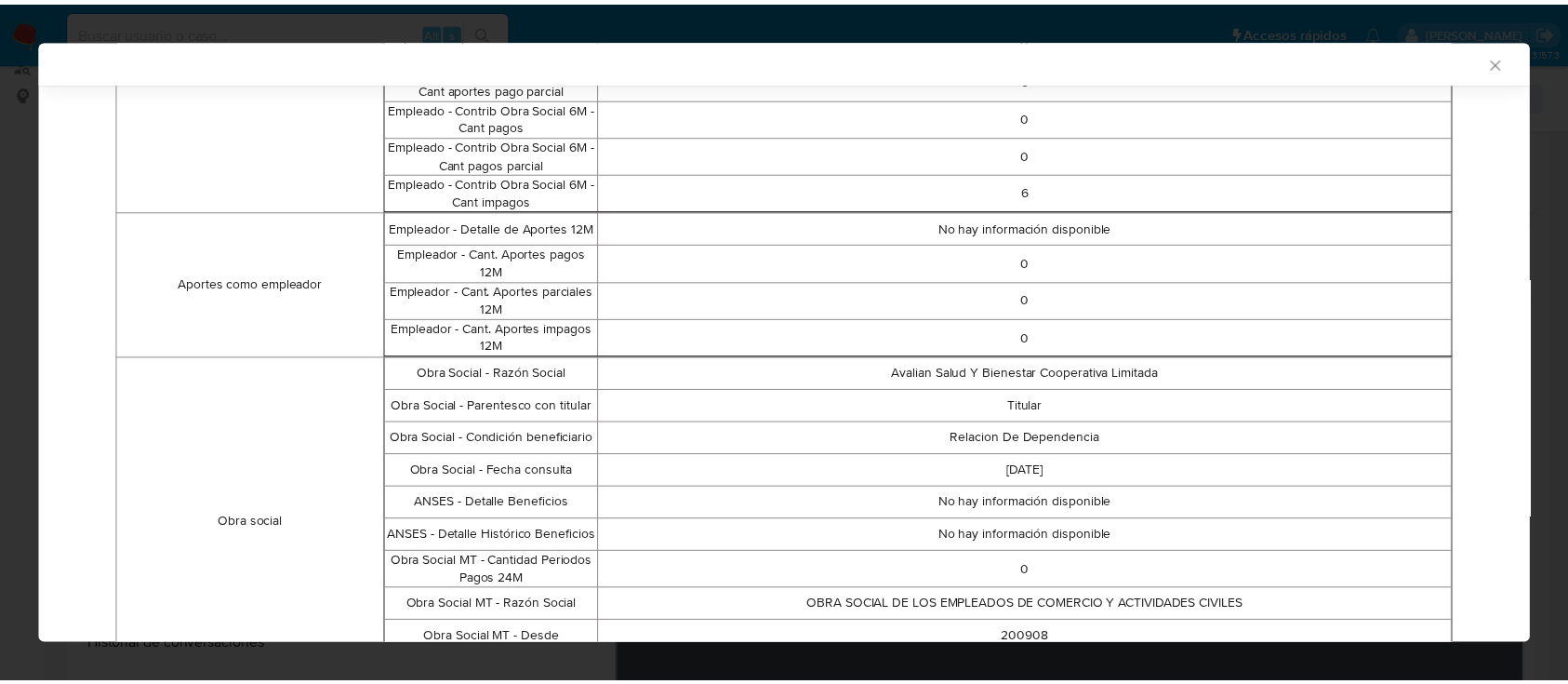
scroll to position [2913, 0]
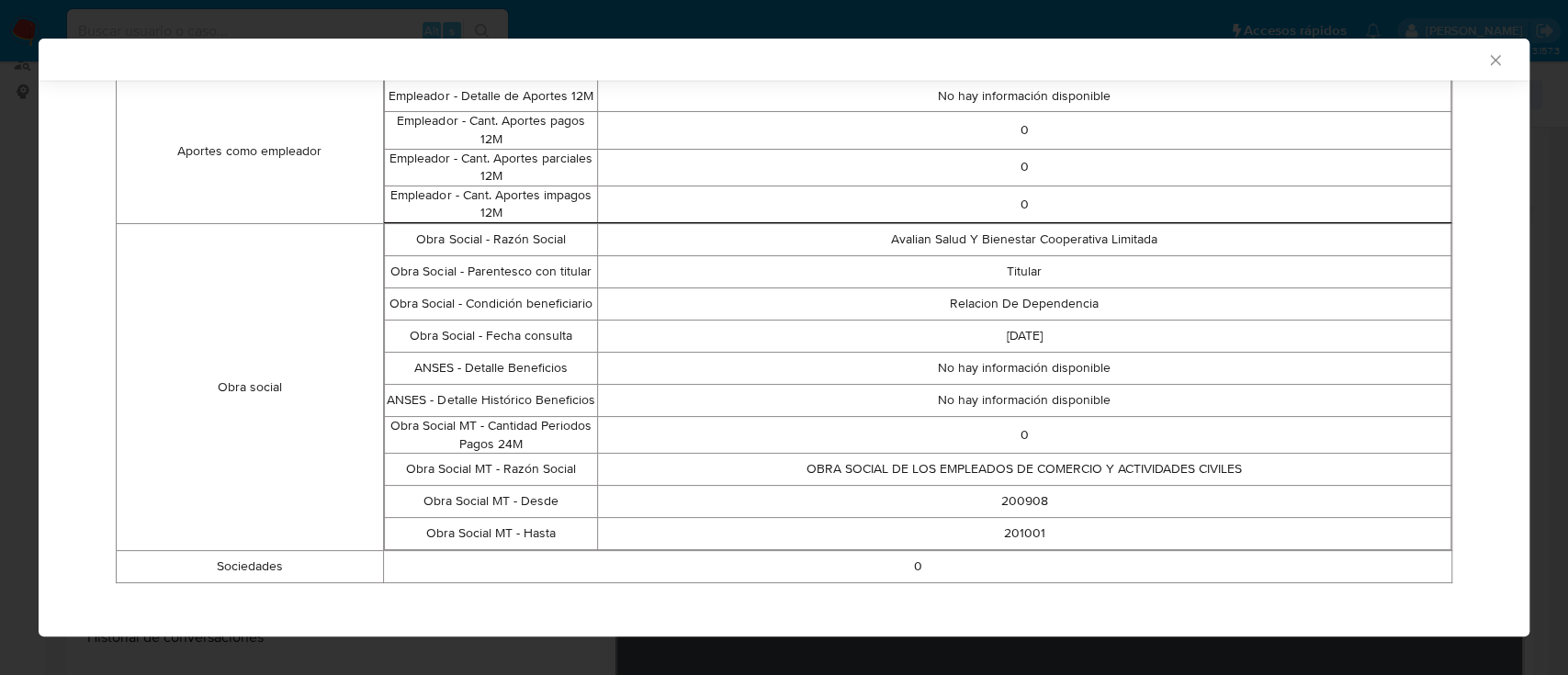
click at [1487, 68] on icon "Cerrar ventana" at bounding box center [1496, 61] width 19 height 18
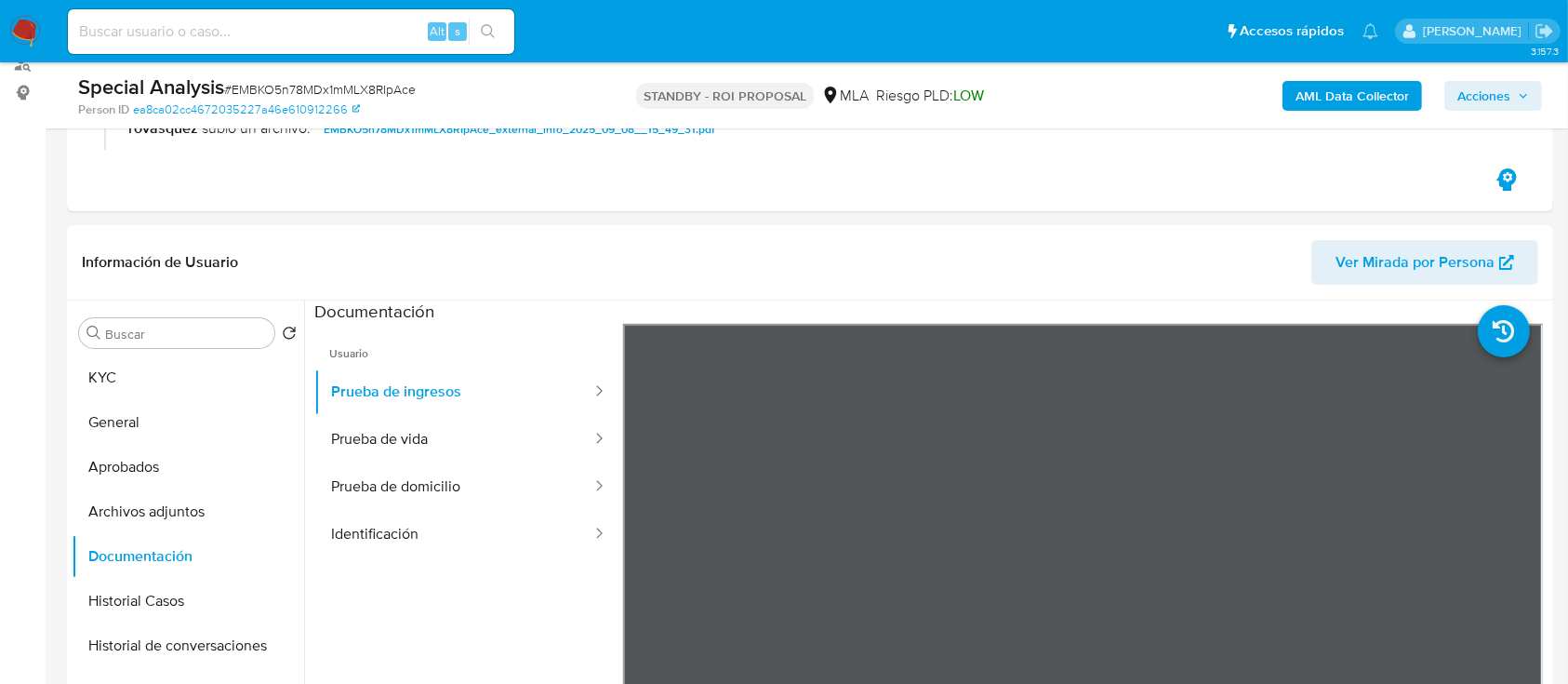
click at [356, 92] on span "# EMBKO5n78MDx1mMLX8RIpAce" at bounding box center [319, 89] width 192 height 19
copy span "EMBKO5n78MDx1mMLX8RIpAce"
click at [190, 466] on button "Aprobados" at bounding box center [180, 468] width 217 height 45
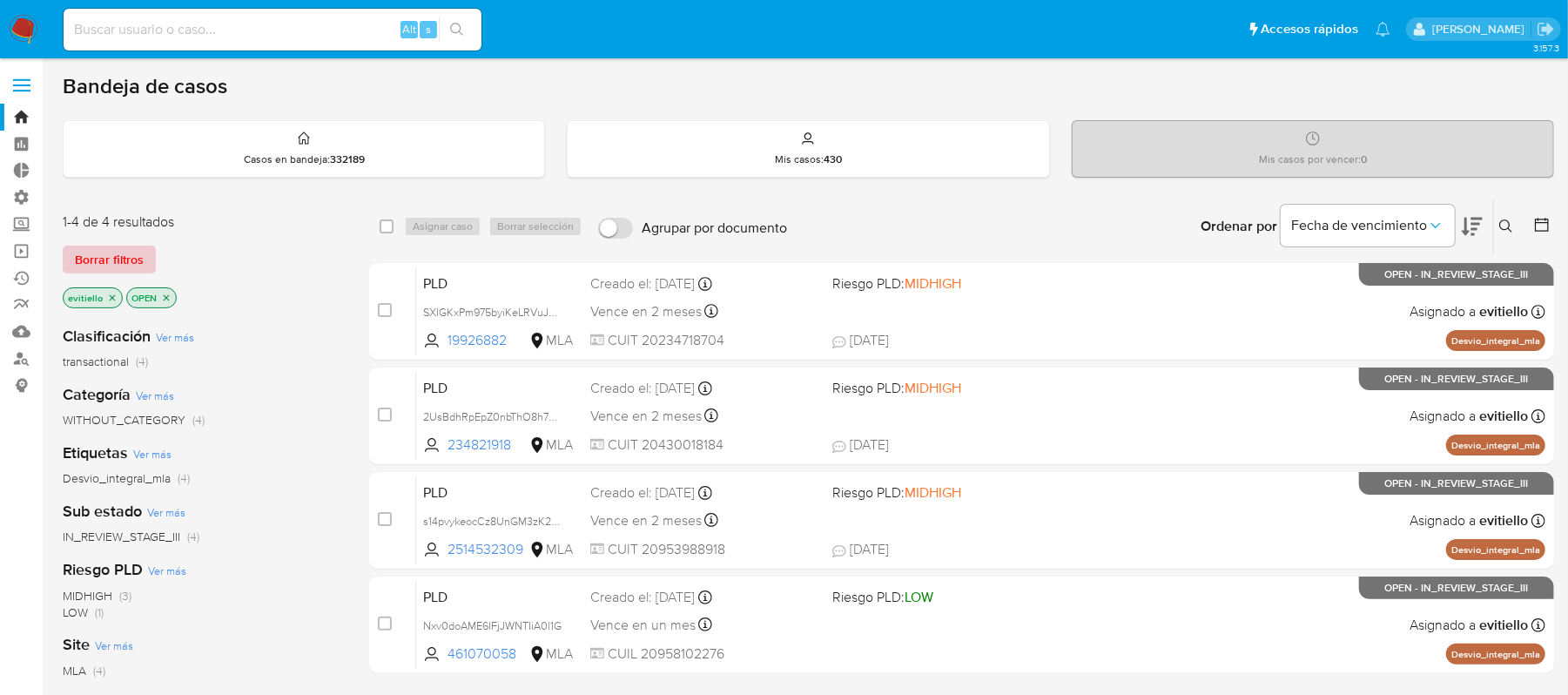
click at [129, 266] on span "Borrar filtros" at bounding box center [109, 260] width 68 height 25
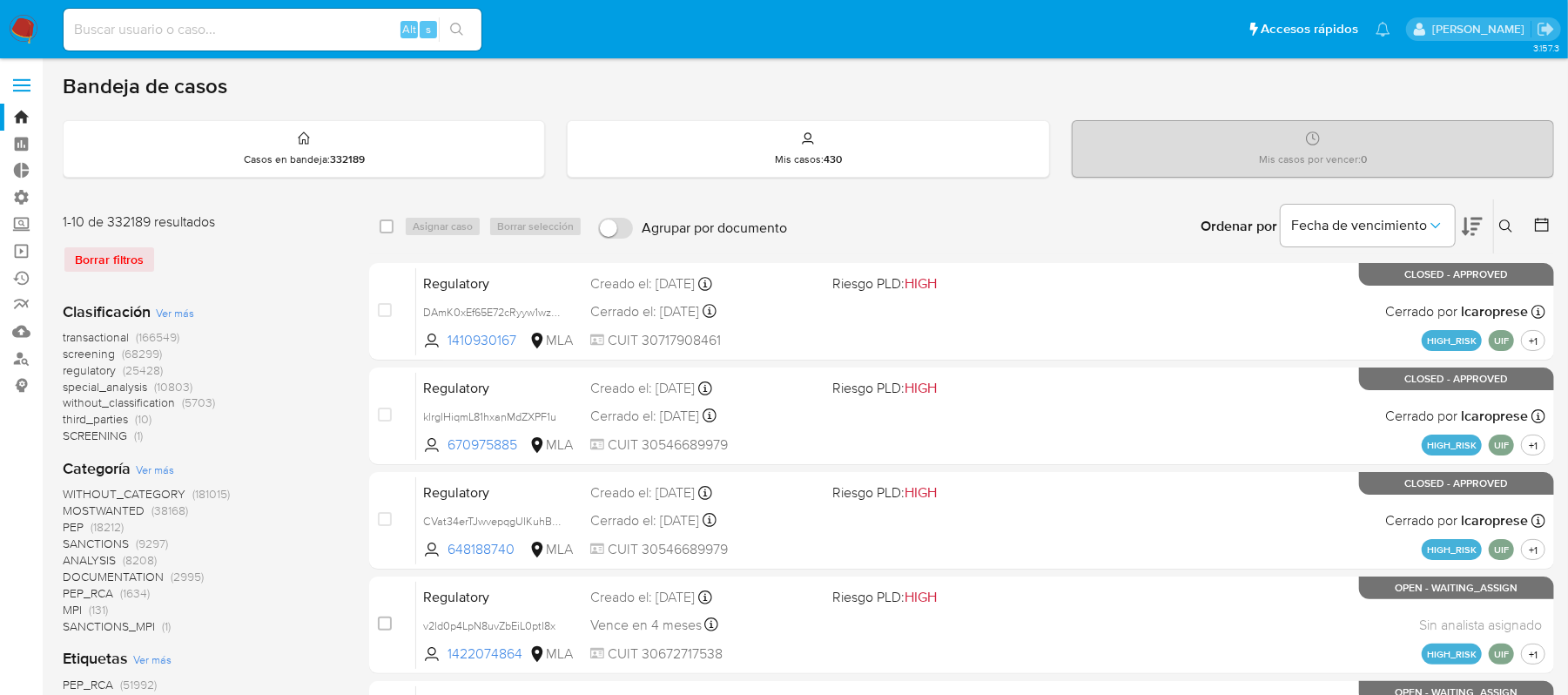
click at [1502, 231] on icon at bounding box center [1507, 226] width 14 height 14
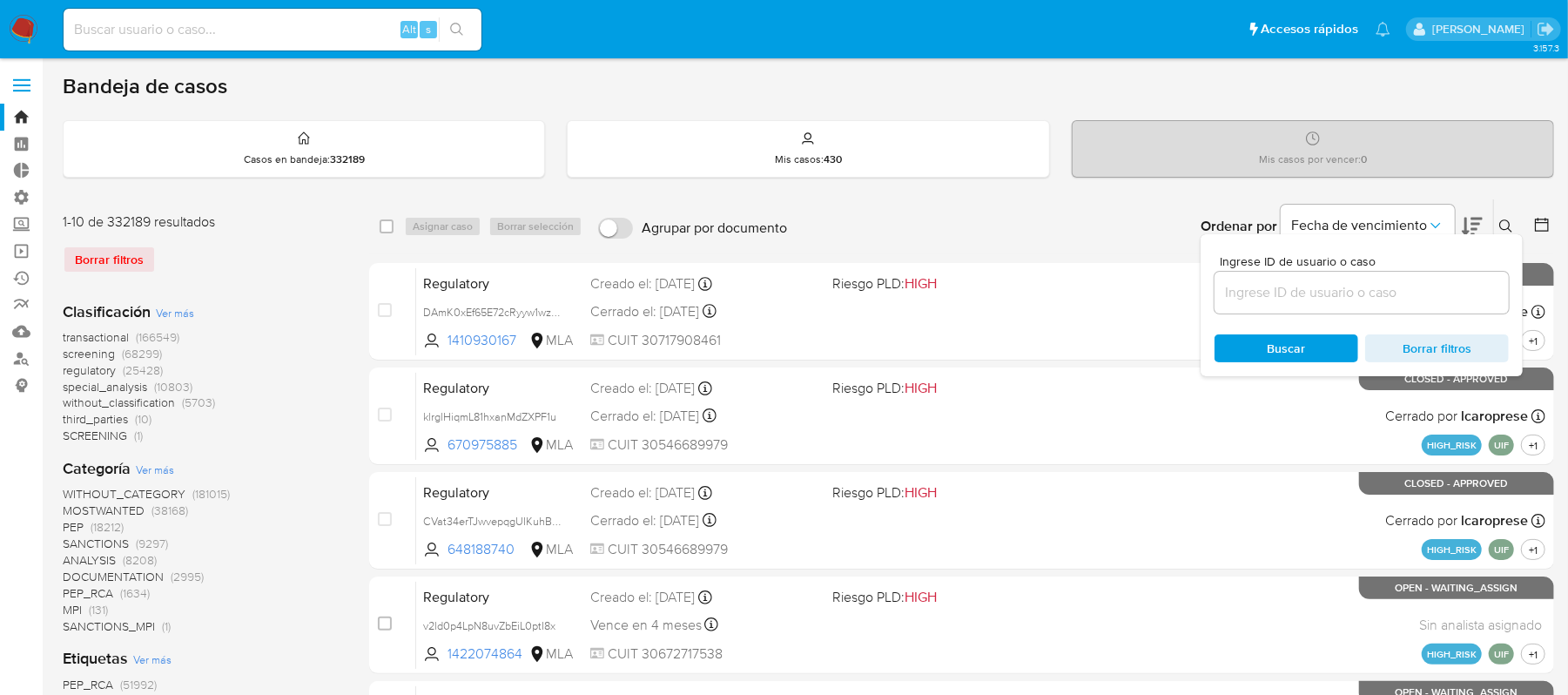
click at [1388, 305] on div at bounding box center [1362, 293] width 295 height 42
click at [1390, 301] on input at bounding box center [1362, 293] width 295 height 23
paste input "lLDeMqiG6tZc1s4b4OfQPMDG"
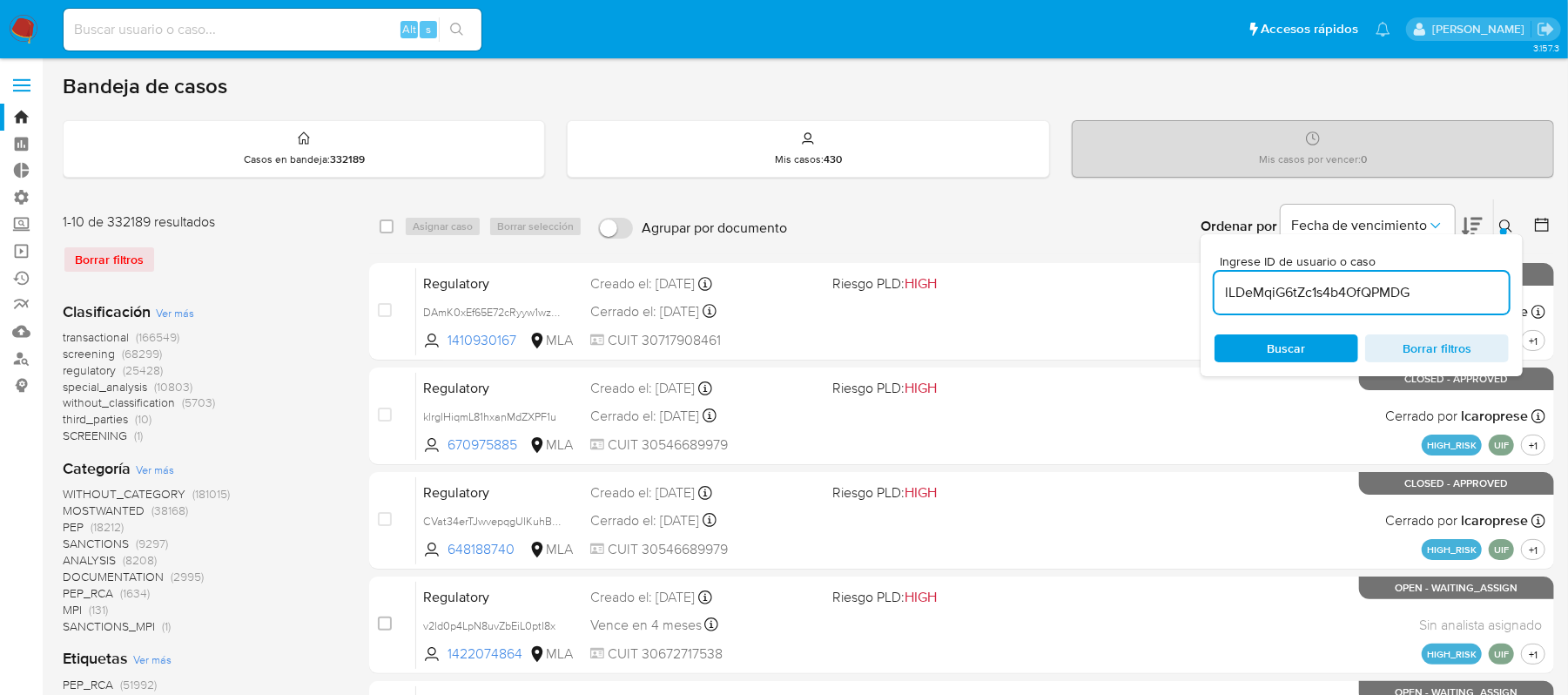
type input "lLDeMqiG6tZc1s4b4OfQPMDG"
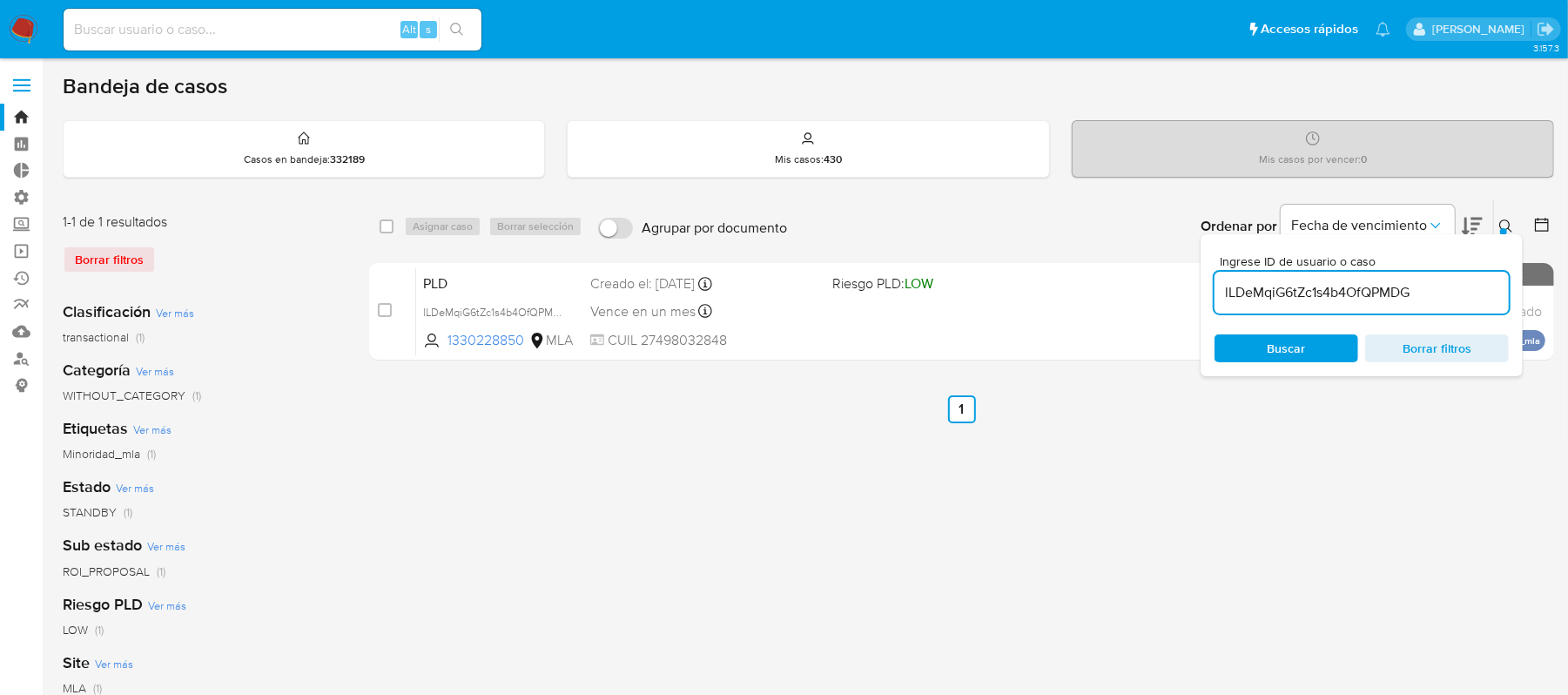
click at [1501, 224] on icon at bounding box center [1507, 226] width 14 height 14
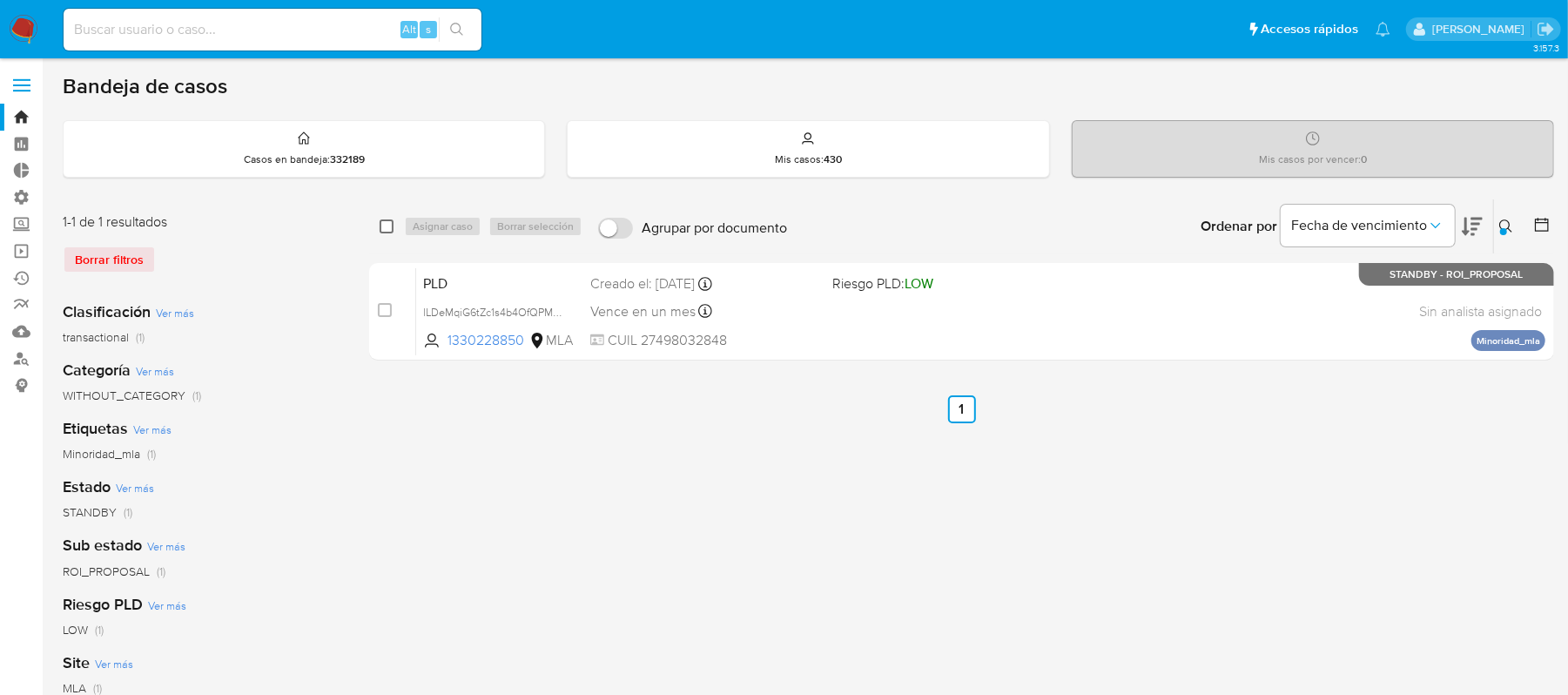
click at [387, 226] on input "checkbox" at bounding box center [387, 226] width 14 height 14
checkbox input "true"
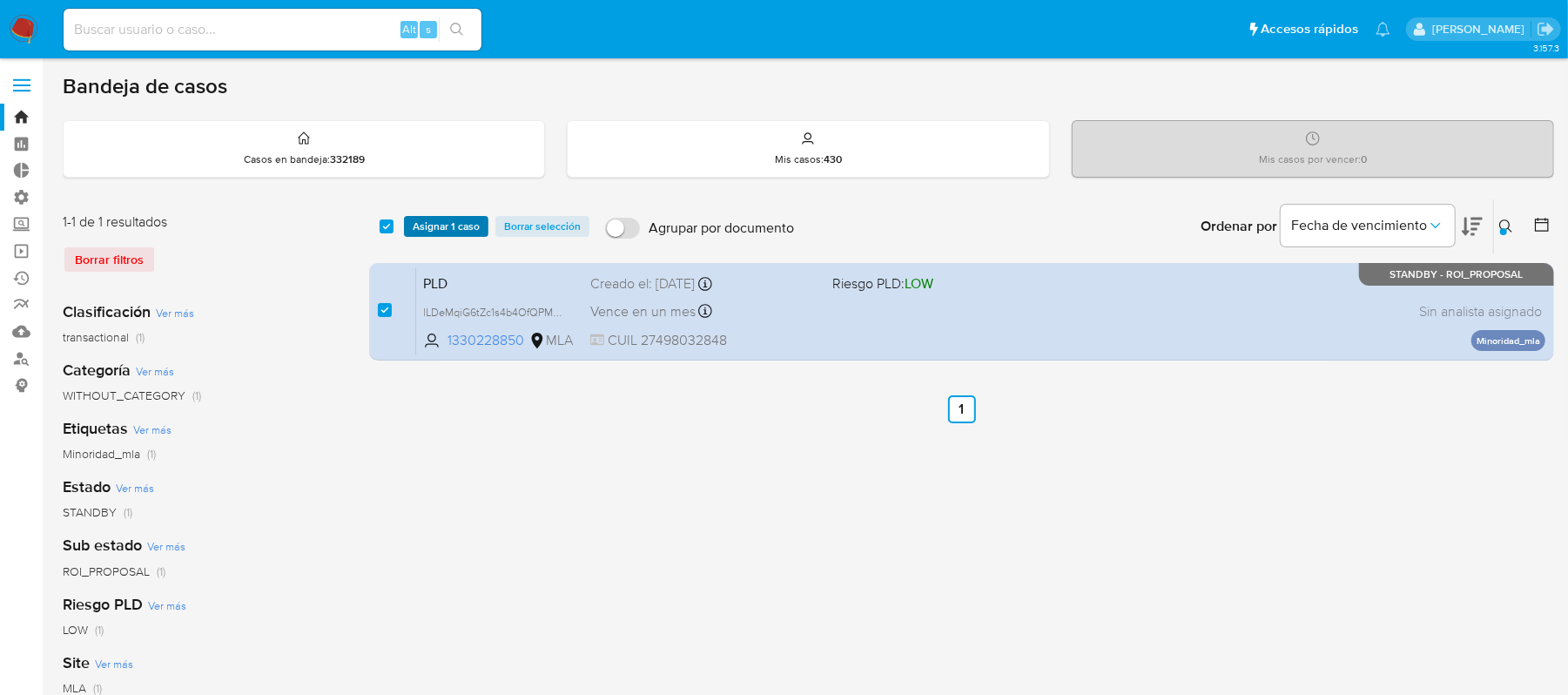
click at [443, 226] on span "Asignar 1 caso" at bounding box center [446, 226] width 67 height 18
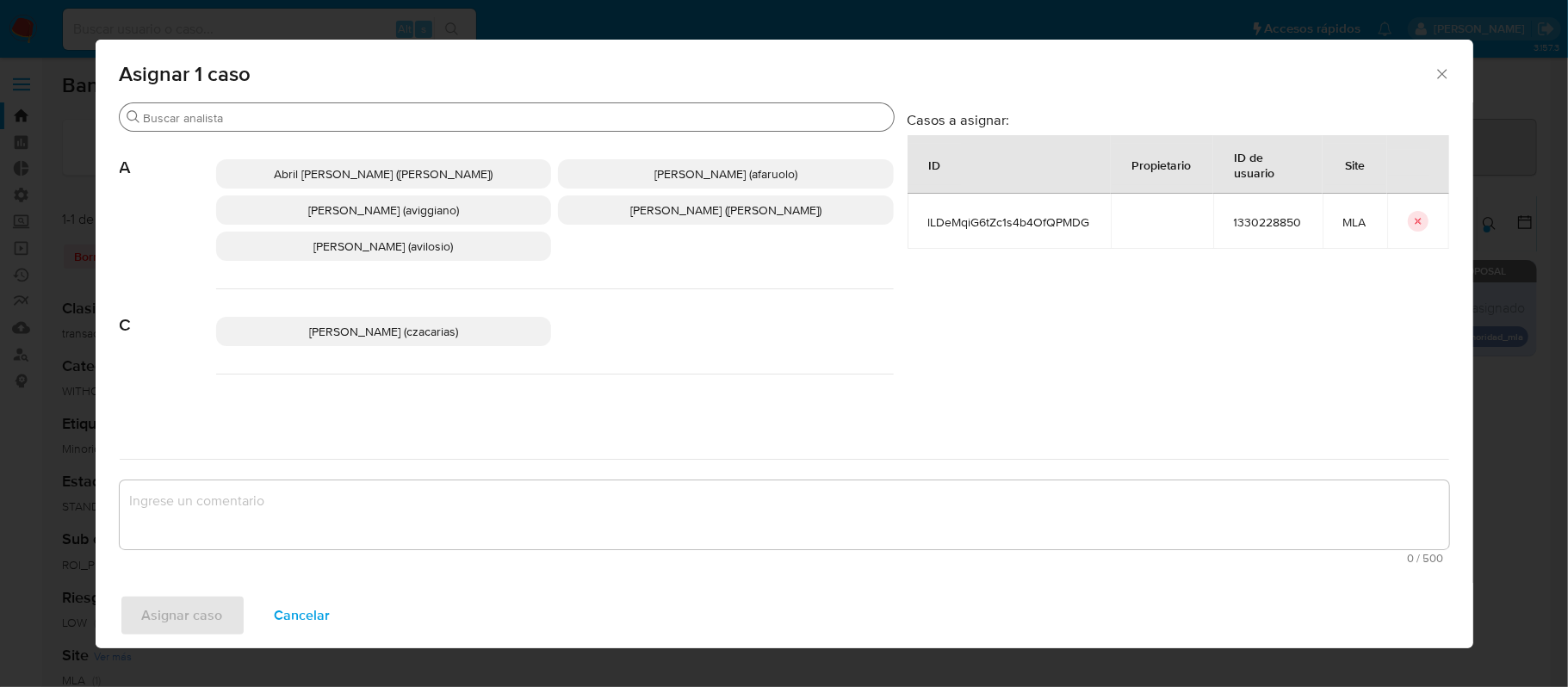
click at [266, 105] on div "Buscar" at bounding box center [506, 117] width 774 height 28
click at [267, 117] on input "Buscar" at bounding box center [515, 118] width 743 height 16
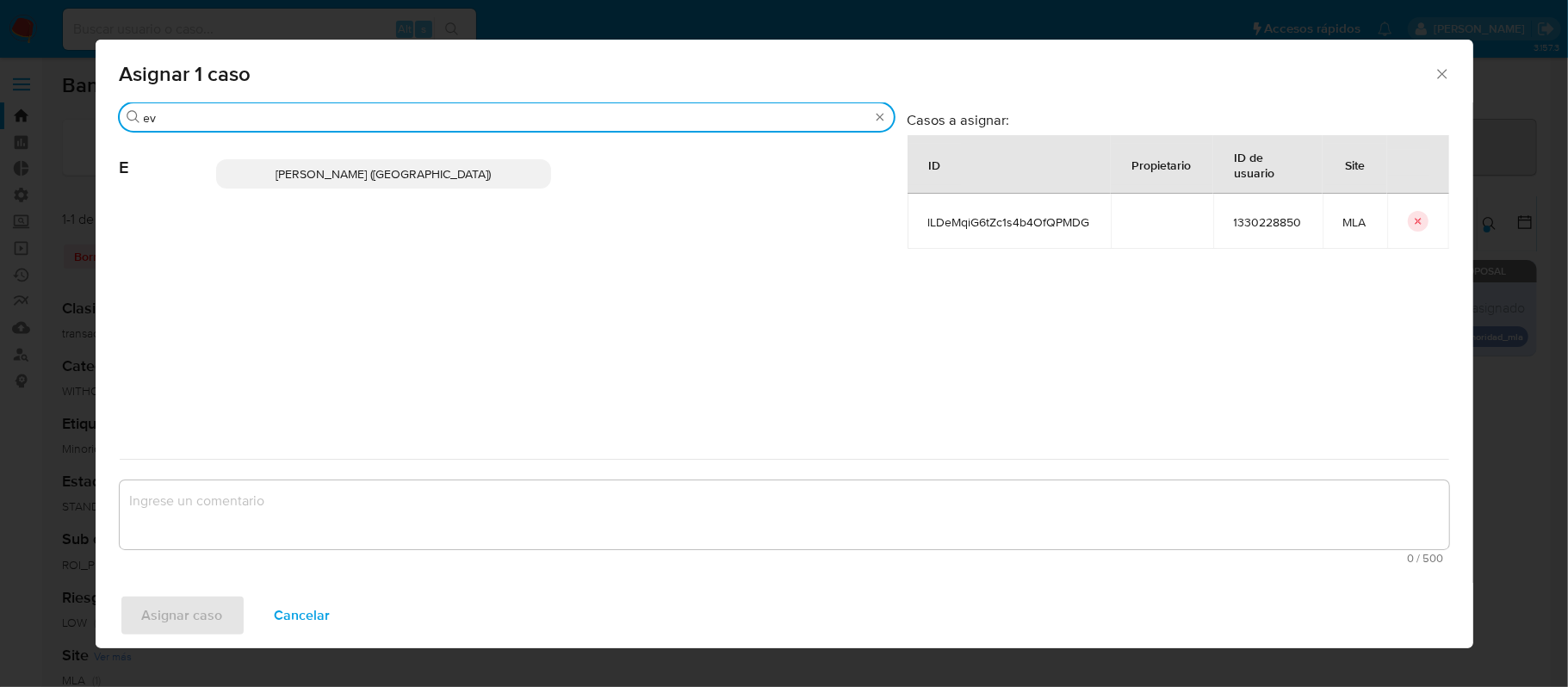
type input "ev"
click at [348, 169] on span "[PERSON_NAME] ([GEOGRAPHIC_DATA])" at bounding box center [383, 174] width 215 height 17
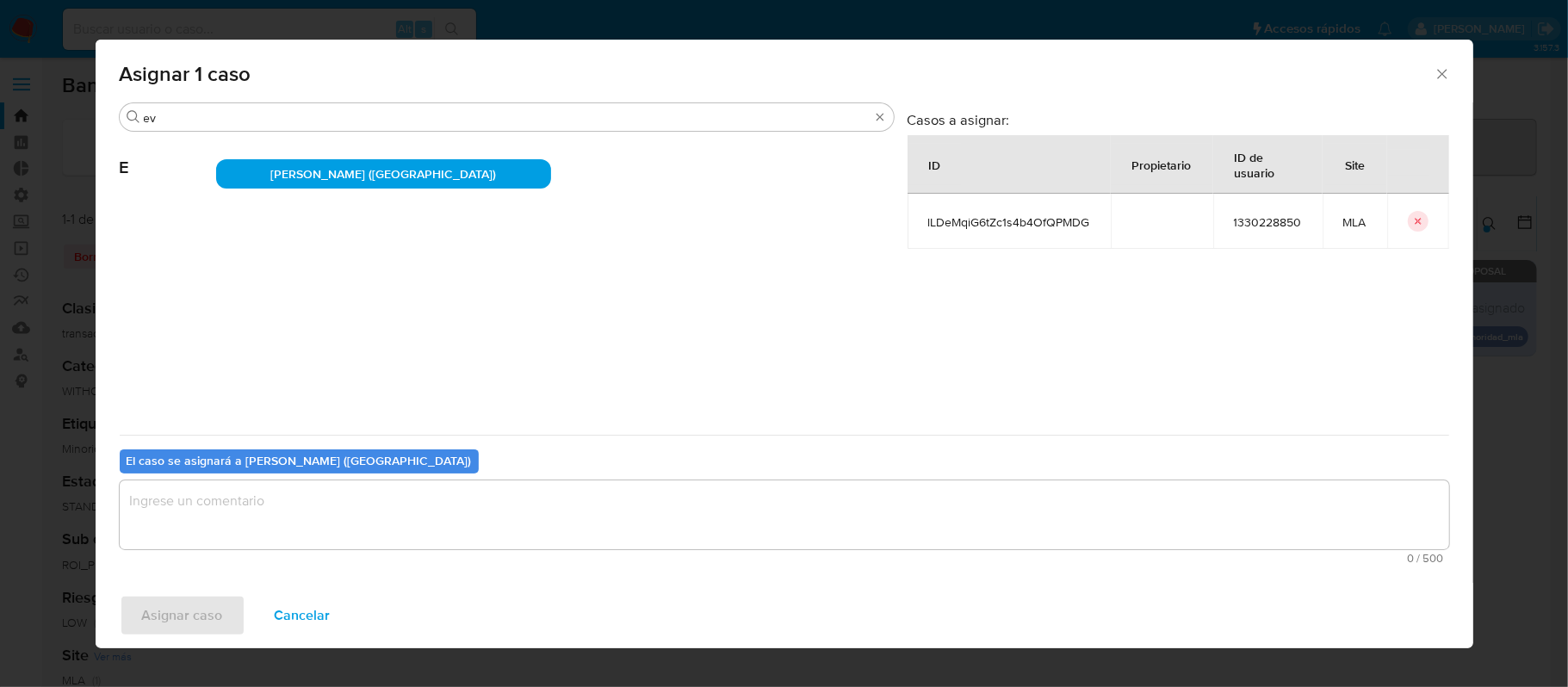
click at [221, 503] on textarea "assign-modal" at bounding box center [784, 514] width 1330 height 69
click at [184, 610] on span "Asignar caso" at bounding box center [182, 616] width 81 height 38
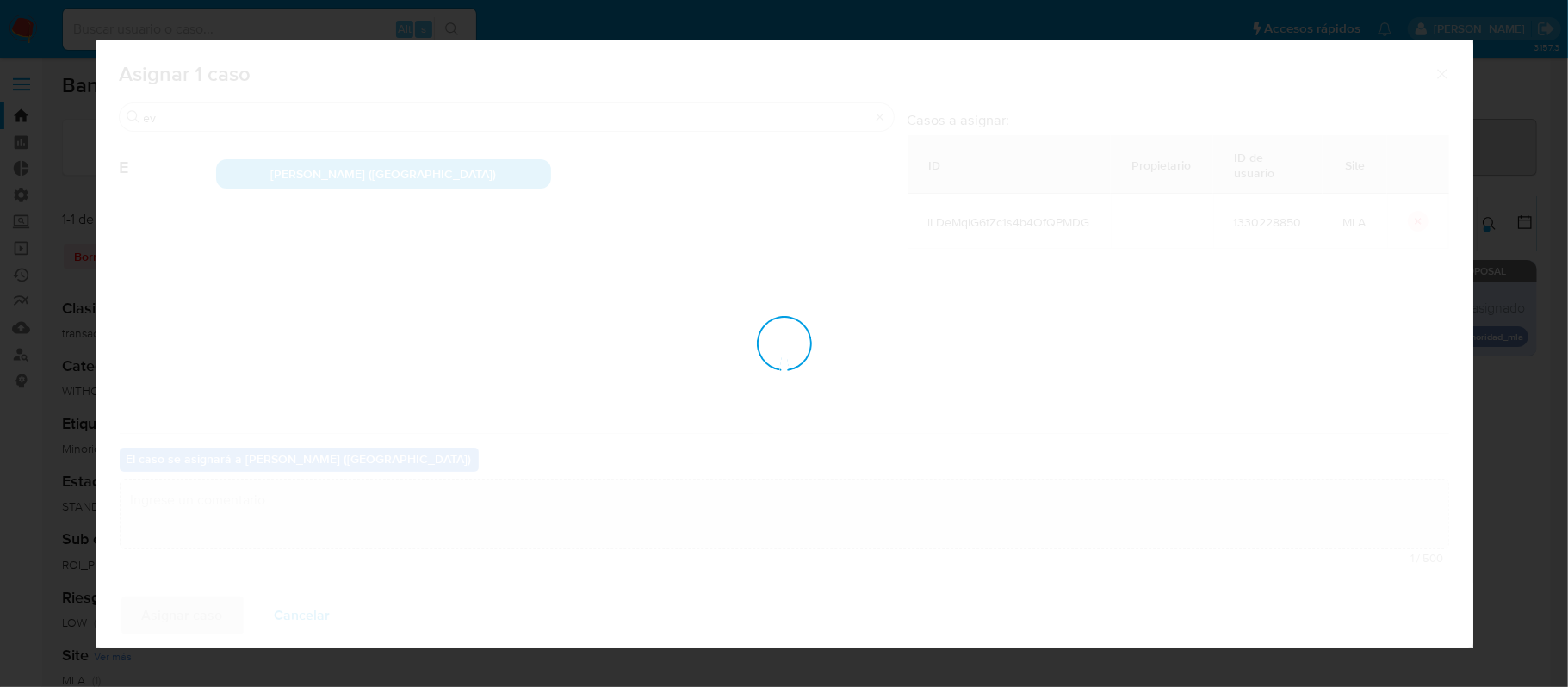
checkbox input "false"
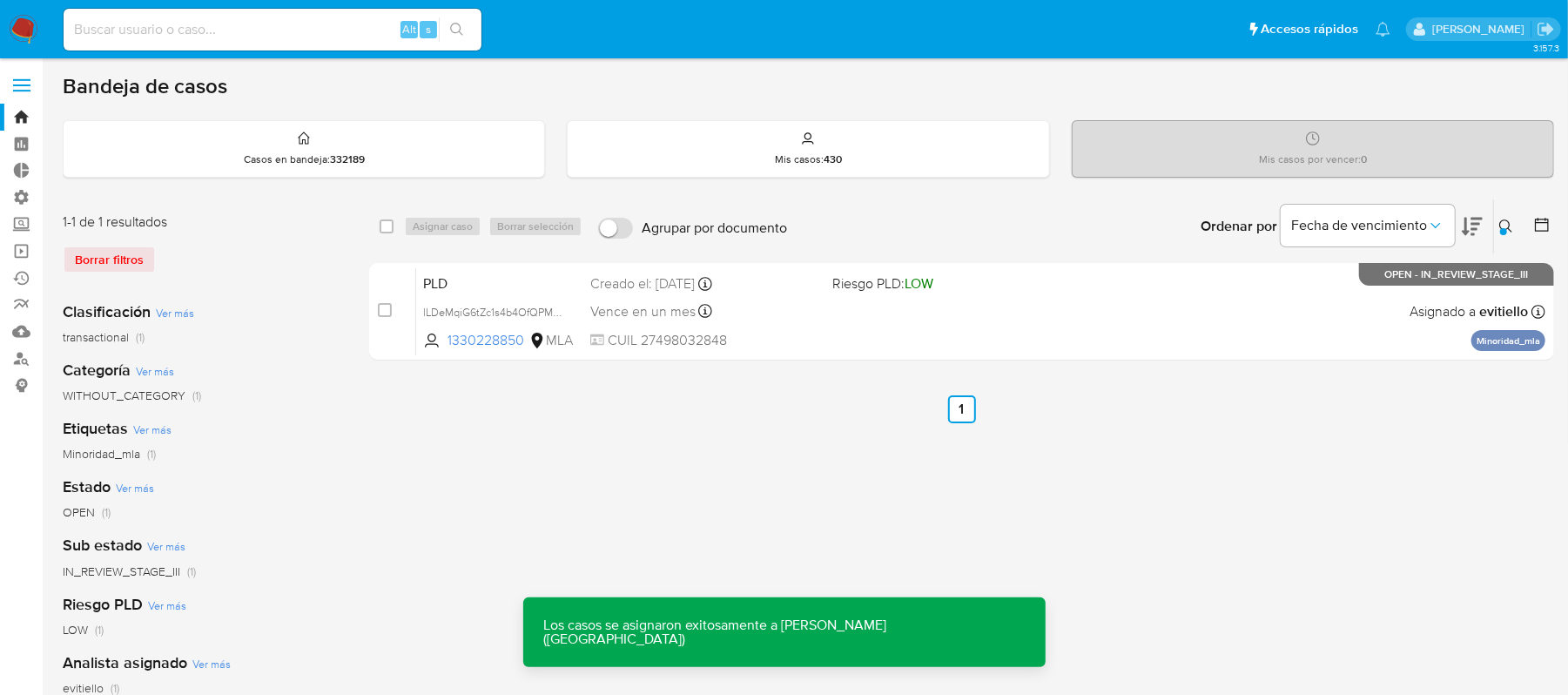
click at [822, 324] on div "PLD lLDeMqiG6tZc1s4b4OfQPMDG 1330228850 MLA Riesgo PLD: LOW Creado el: [DATE] C…" at bounding box center [981, 312] width 1130 height 88
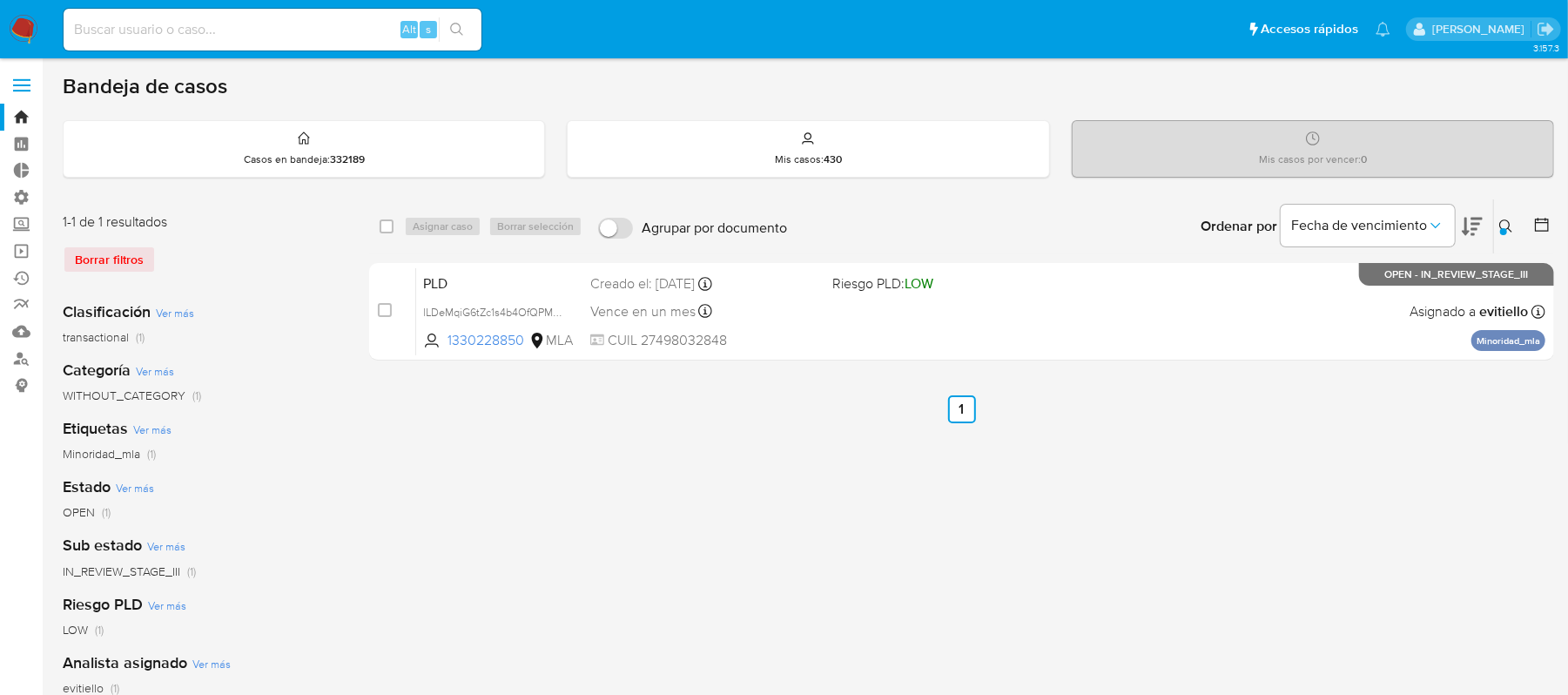
click at [1516, 232] on button at bounding box center [1508, 226] width 29 height 21
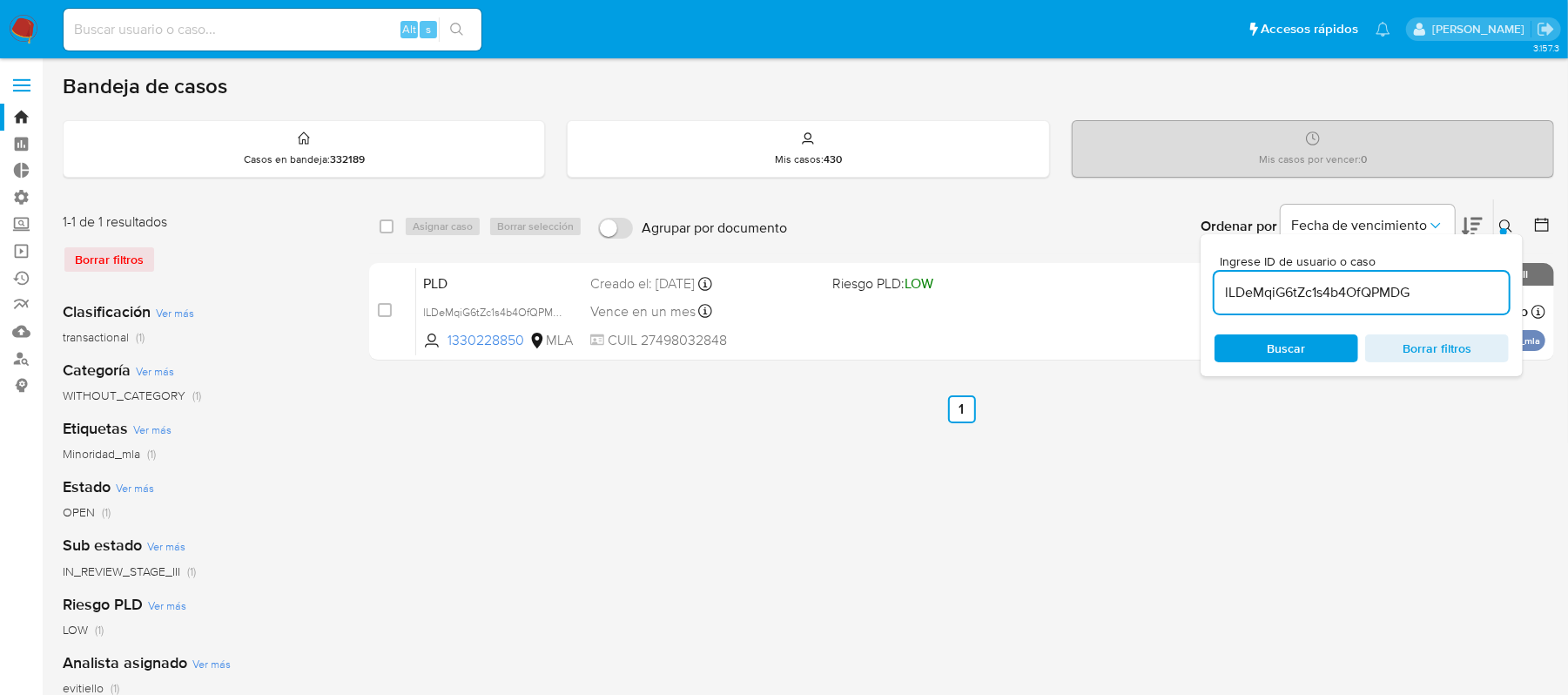
click at [1429, 284] on input "lLDeMqiG6tZc1s4b4OfQPMDG" at bounding box center [1362, 293] width 295 height 23
type input "qNq124wubAXfstMMHni591Bf"
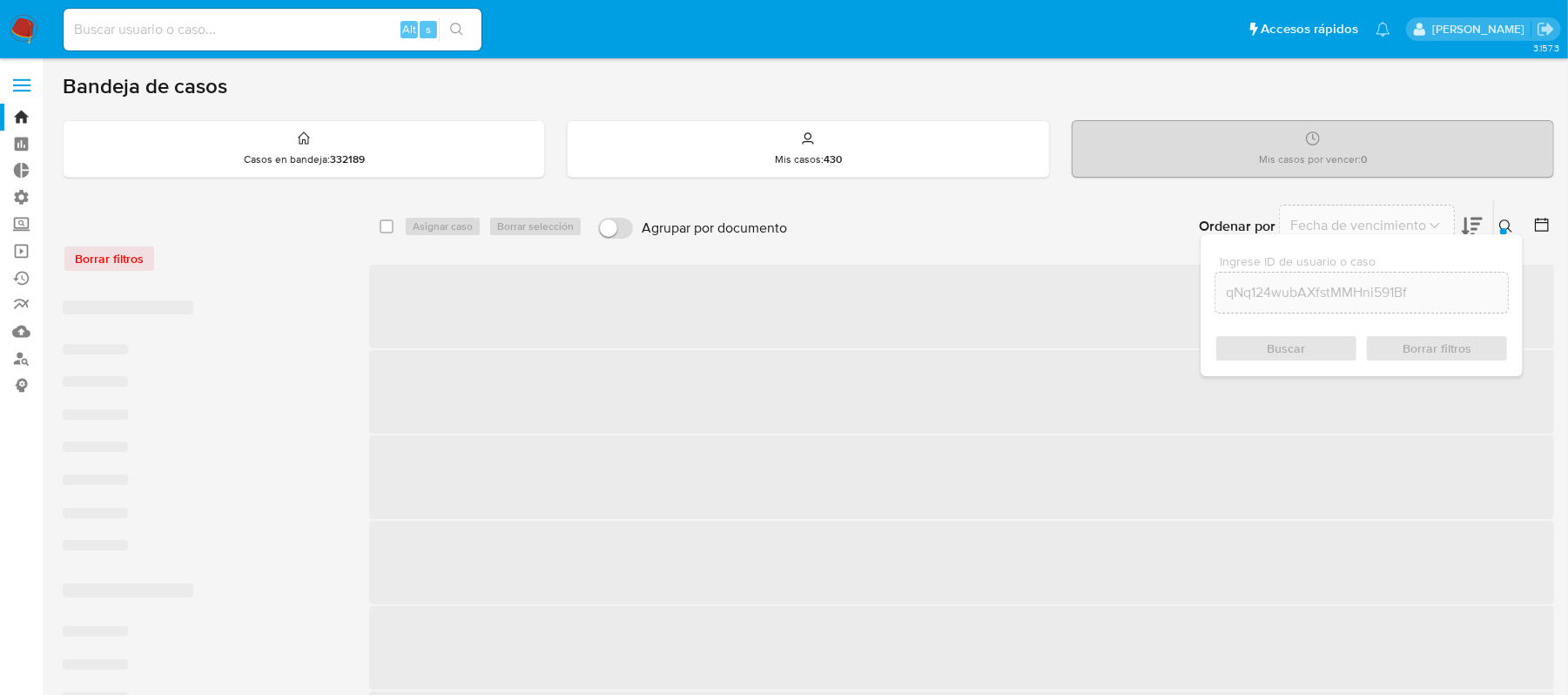
click at [1507, 228] on div at bounding box center [1504, 232] width 7 height 7
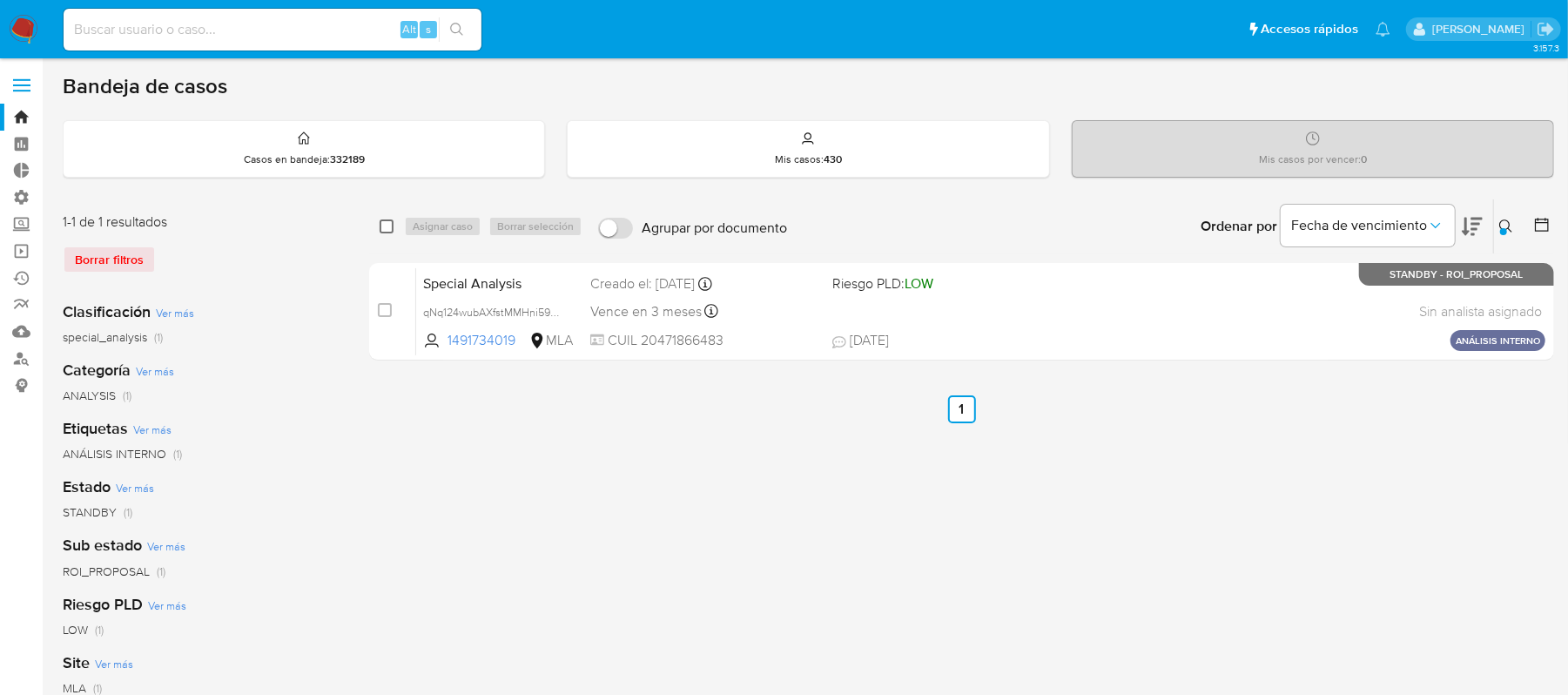
click at [380, 227] on input "checkbox" at bounding box center [387, 226] width 14 height 14
checkbox input "true"
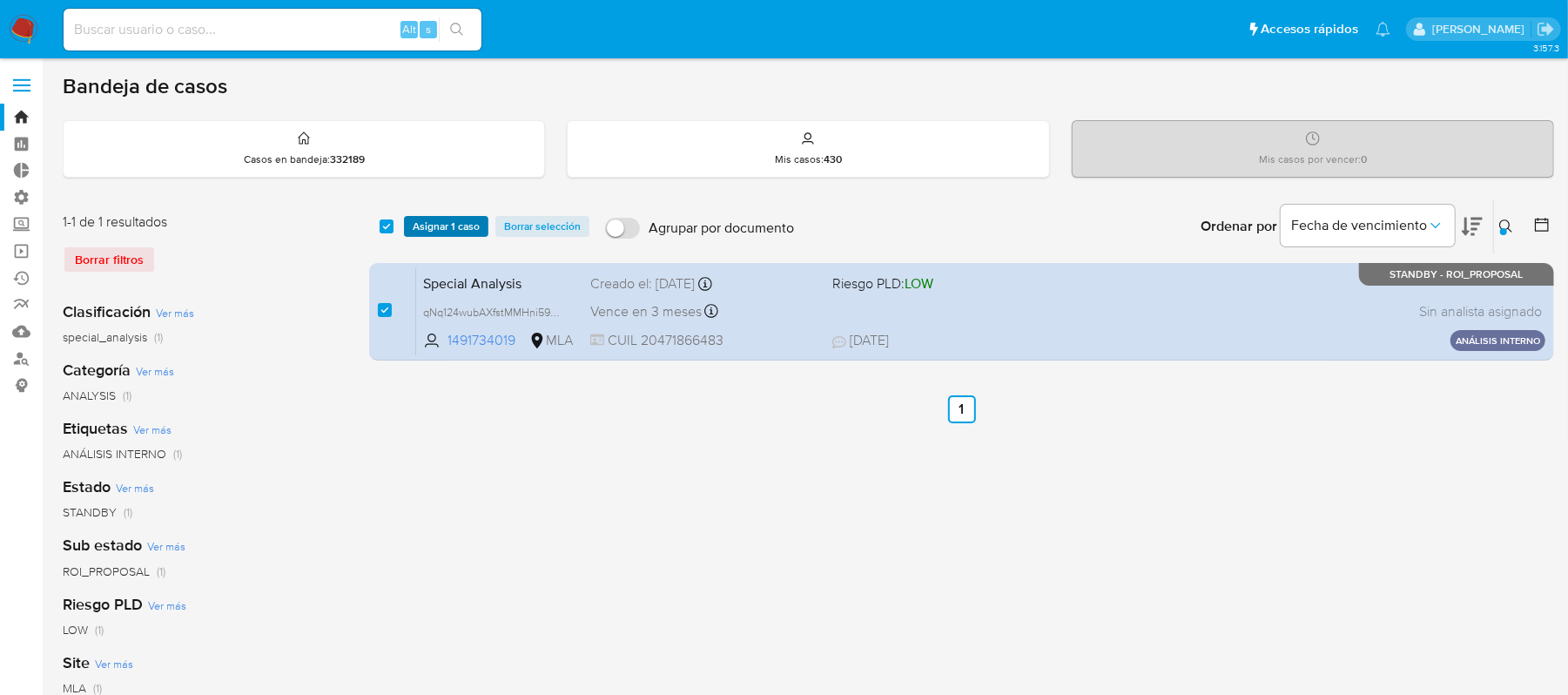
click at [446, 226] on span "Asignar 1 caso" at bounding box center [446, 226] width 67 height 18
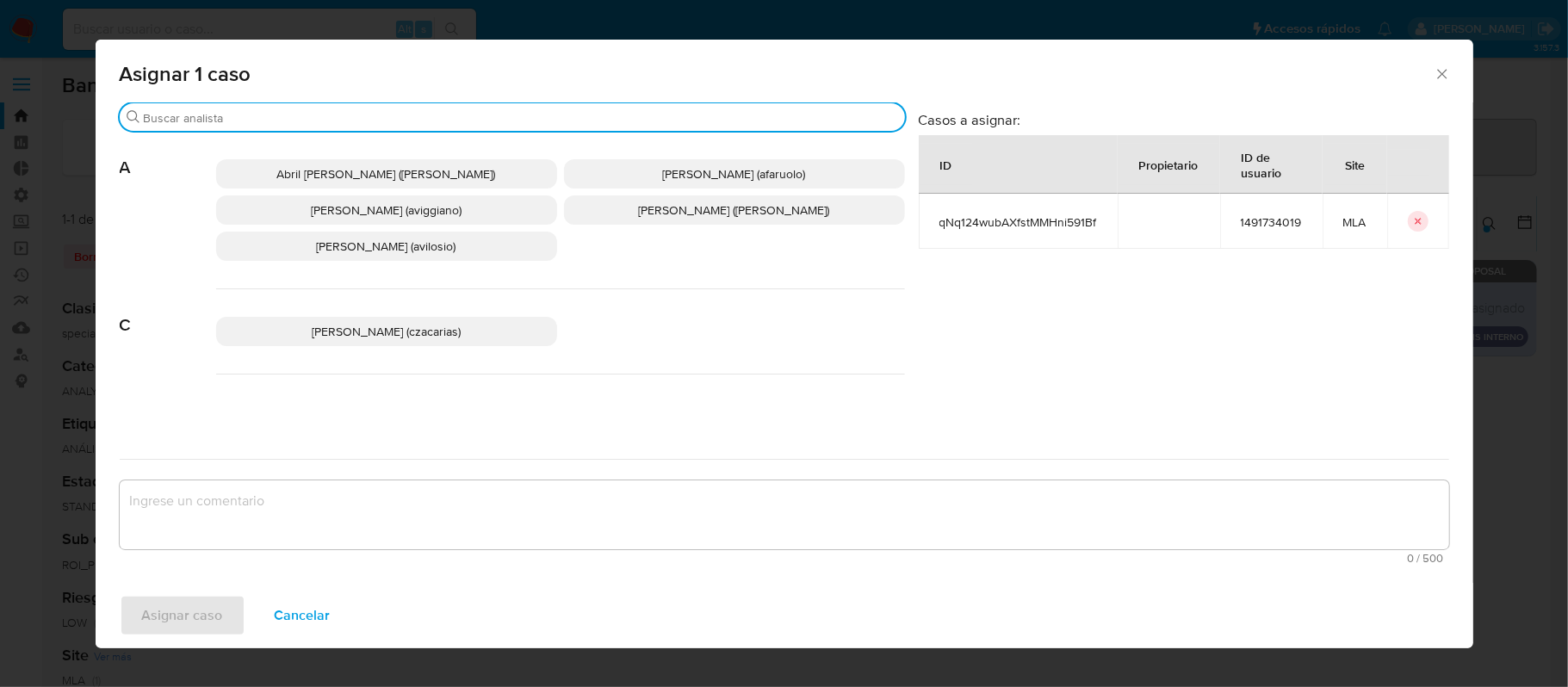
click at [313, 110] on input "Buscar" at bounding box center [521, 118] width 755 height 16
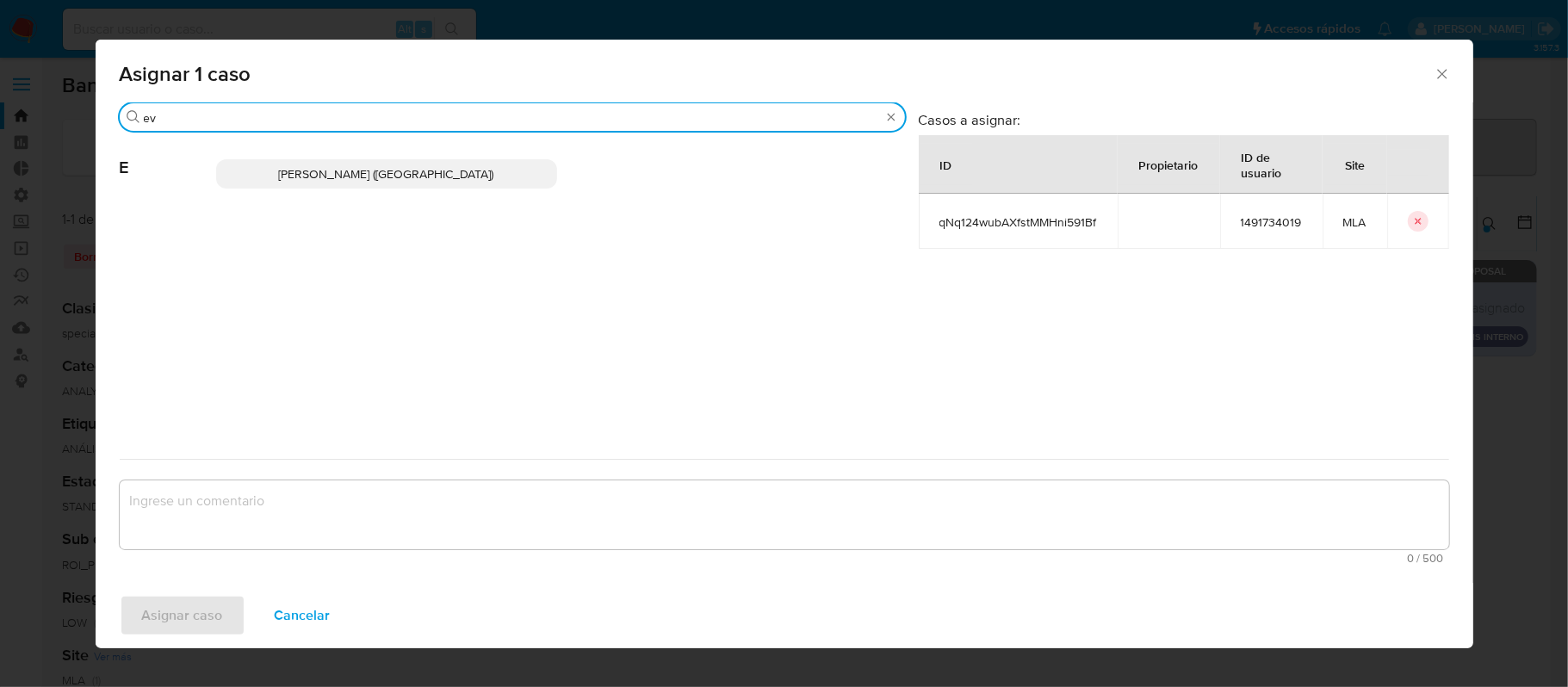
type input "ev"
click at [389, 181] on span "[PERSON_NAME] ([GEOGRAPHIC_DATA])" at bounding box center [387, 174] width 215 height 17
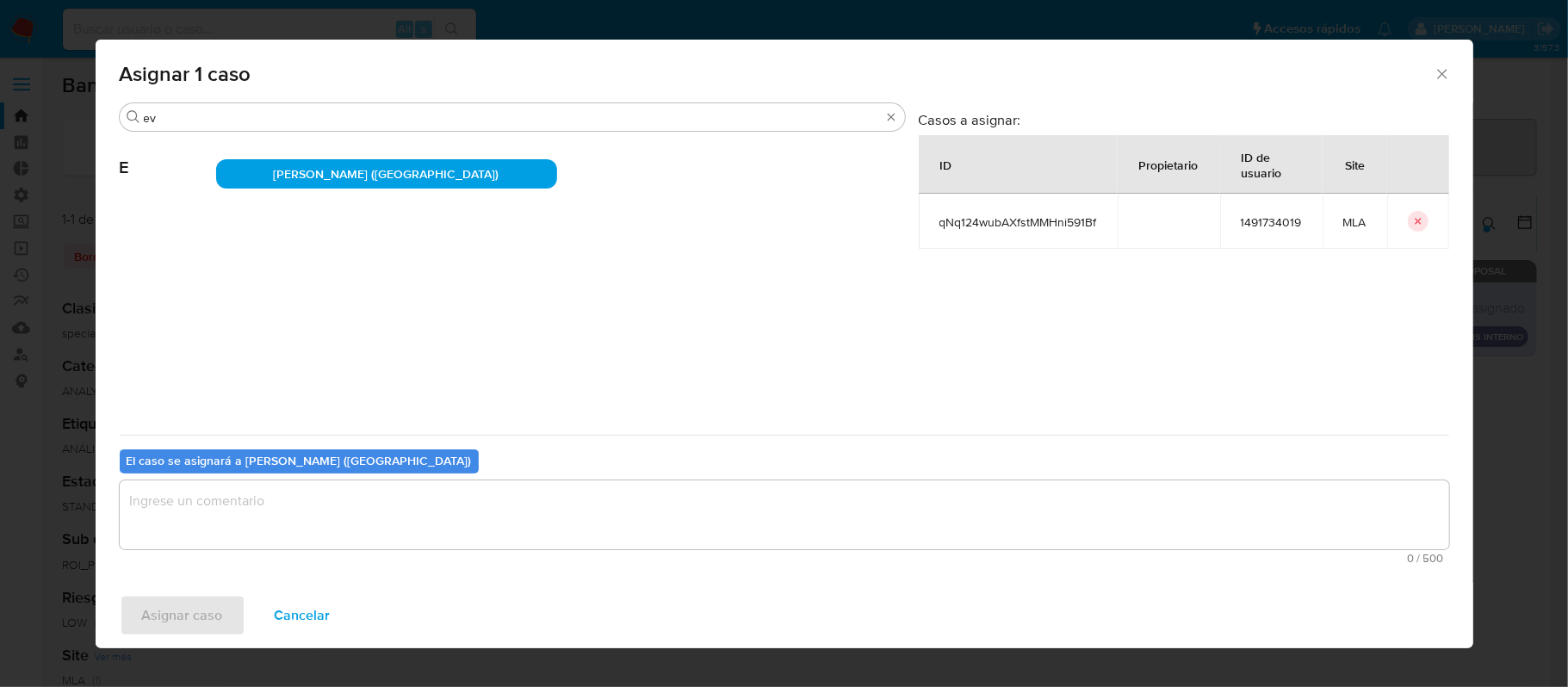
click at [213, 520] on textarea "assign-modal" at bounding box center [784, 514] width 1330 height 69
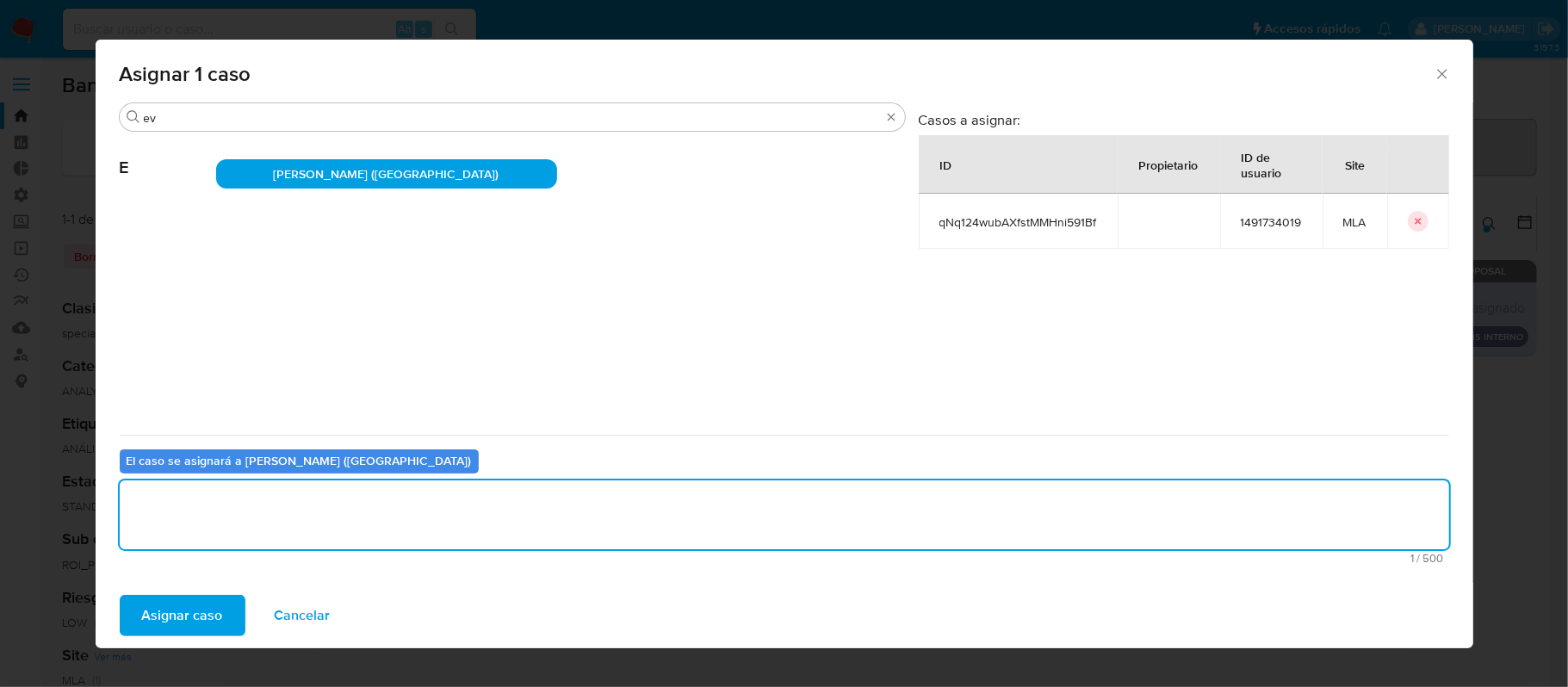
click at [181, 611] on span "Asignar caso" at bounding box center [182, 616] width 81 height 38
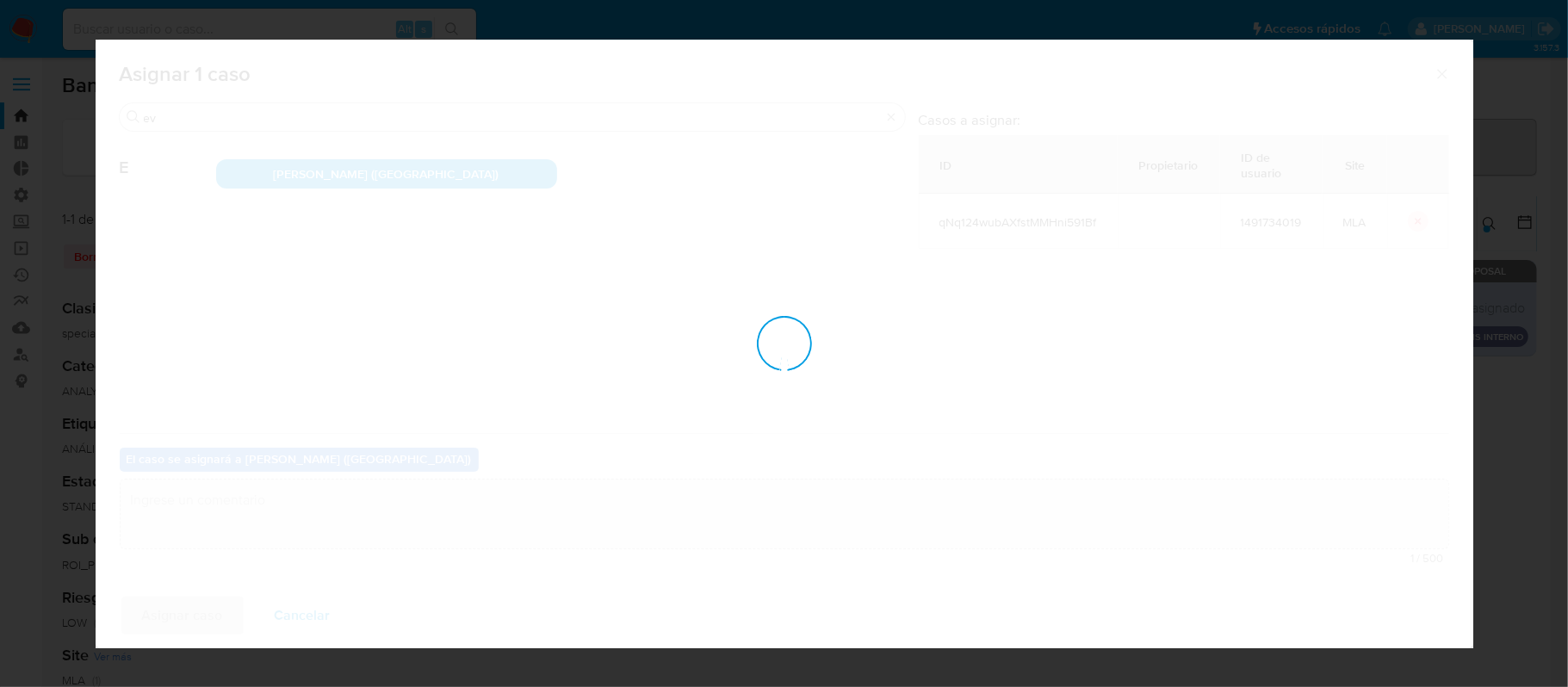
checkbox input "false"
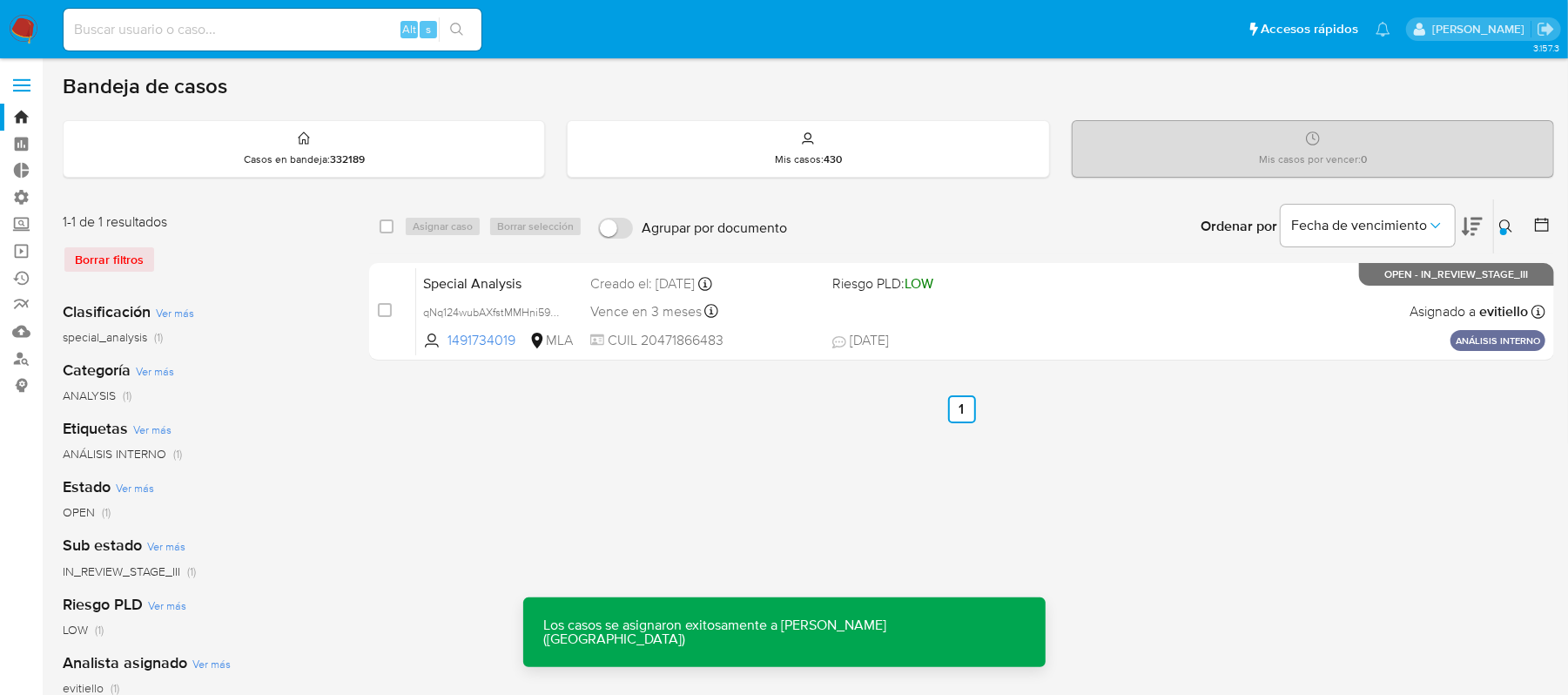
click at [1118, 312] on div "Special Analysis qNq124wubAXfstMMHni591Bf 1491734019 MLA Riesgo PLD: LOW Creado…" at bounding box center [981, 312] width 1130 height 88
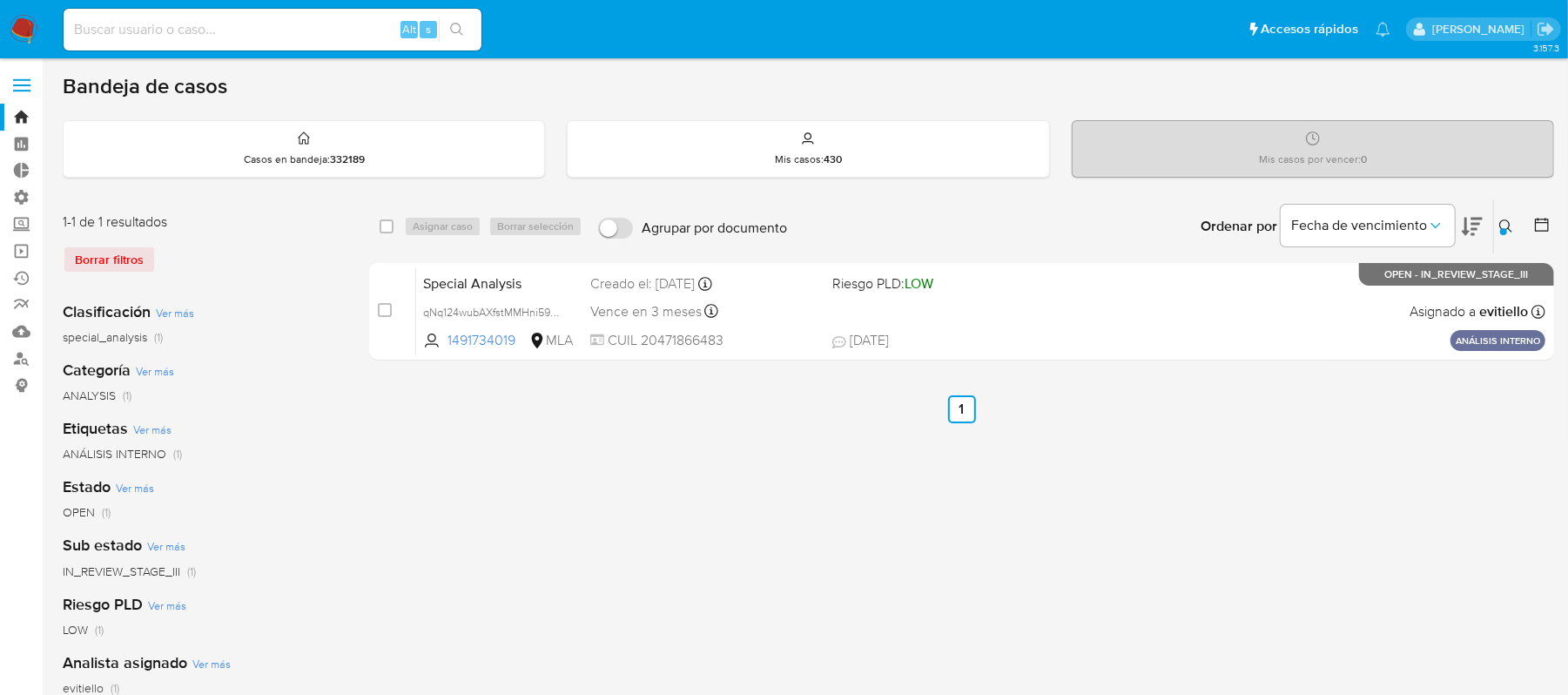
click at [1512, 224] on icon at bounding box center [1507, 226] width 14 height 14
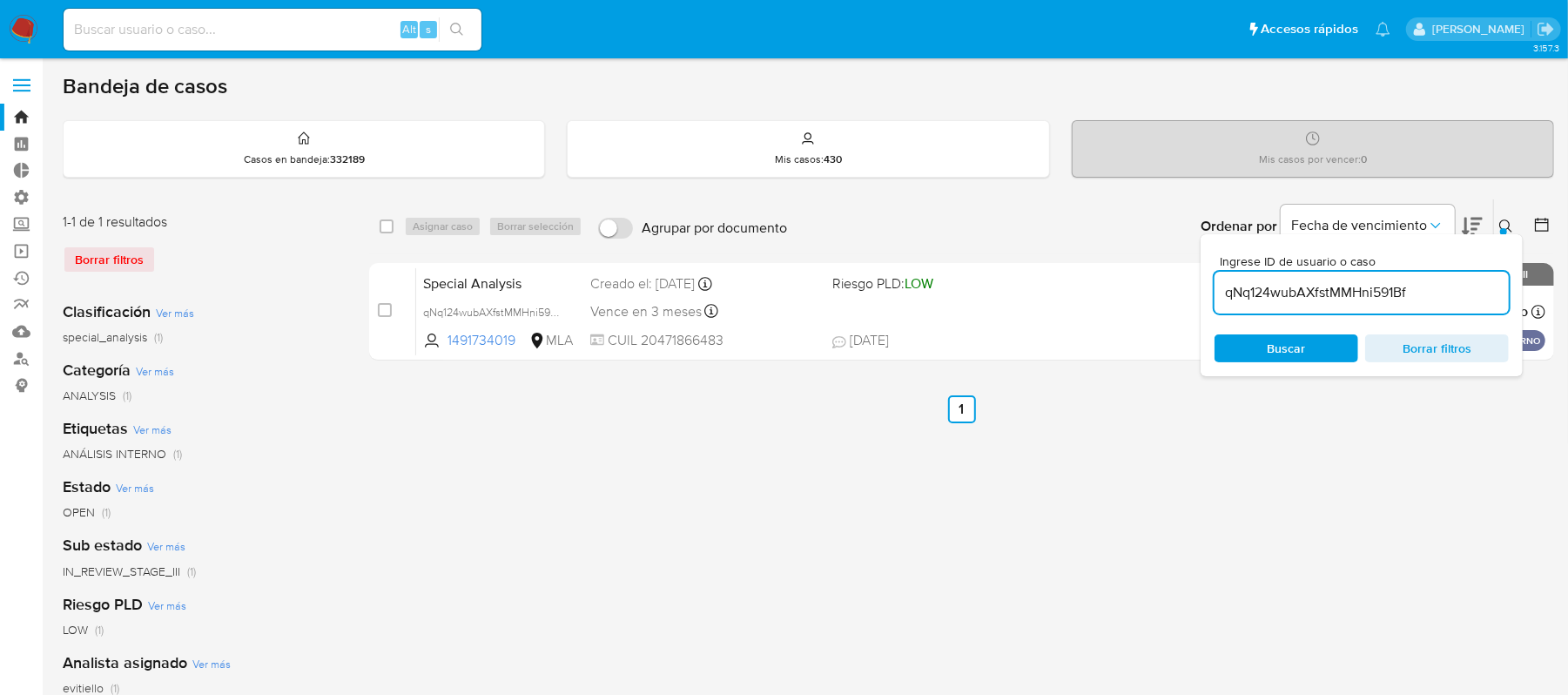
click at [1439, 293] on input "qNq124wubAXfstMMHni591Bf" at bounding box center [1362, 293] width 295 height 23
type input "EMBKO5n78MDx1mMLX8RIpAce"
click at [1505, 223] on icon at bounding box center [1507, 226] width 14 height 14
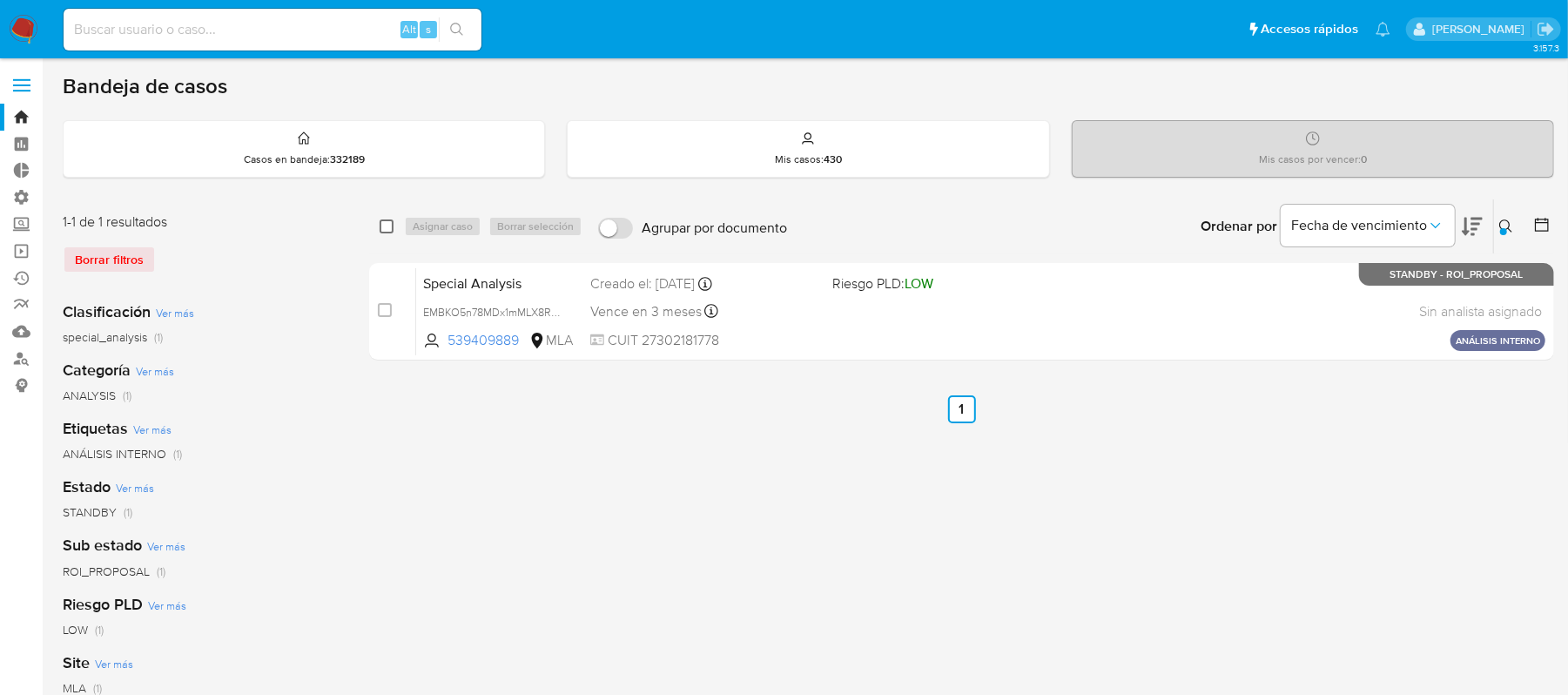
click at [384, 227] on input "checkbox" at bounding box center [387, 226] width 14 height 14
checkbox input "true"
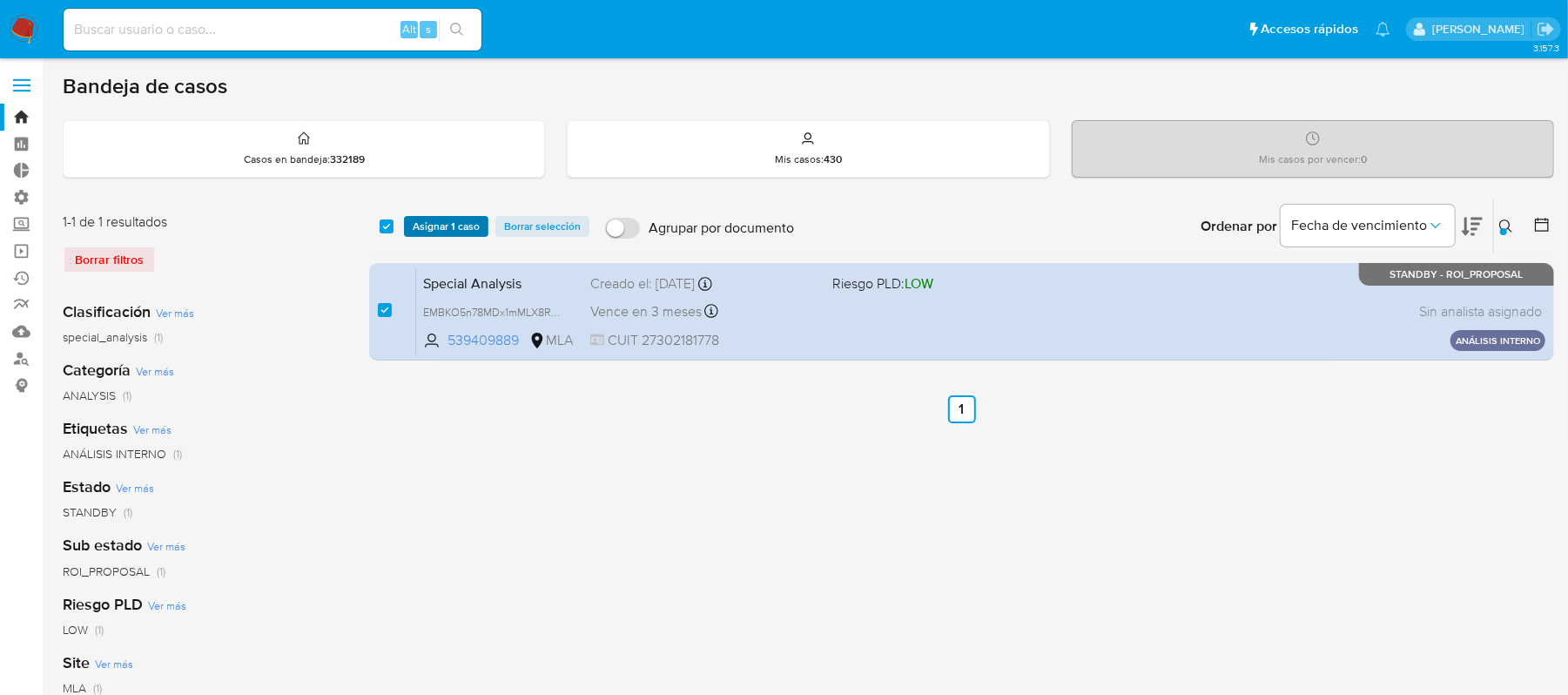
click at [465, 224] on span "Asignar 1 caso" at bounding box center [446, 226] width 67 height 18
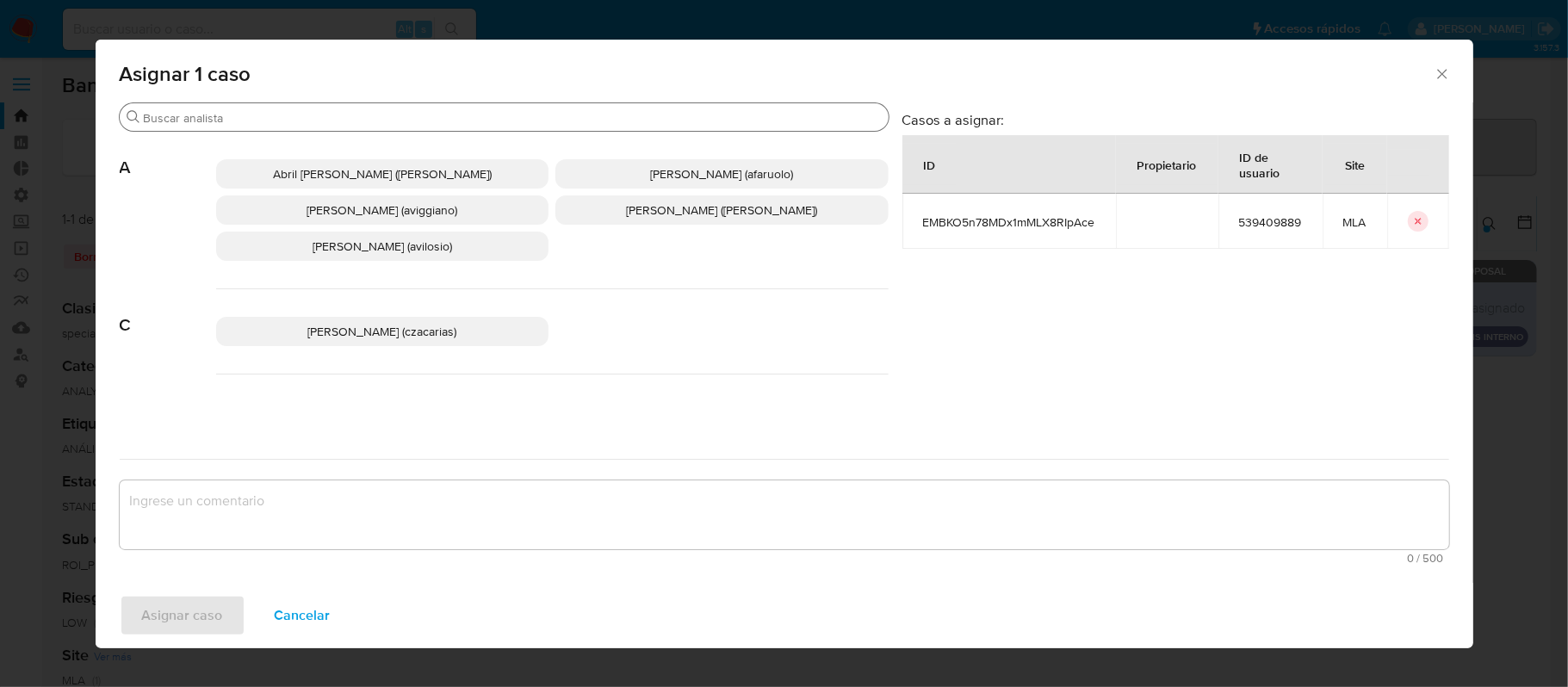
click at [286, 128] on div "Buscar" at bounding box center [504, 117] width 769 height 28
click at [301, 121] on input "Buscar" at bounding box center [513, 118] width 738 height 16
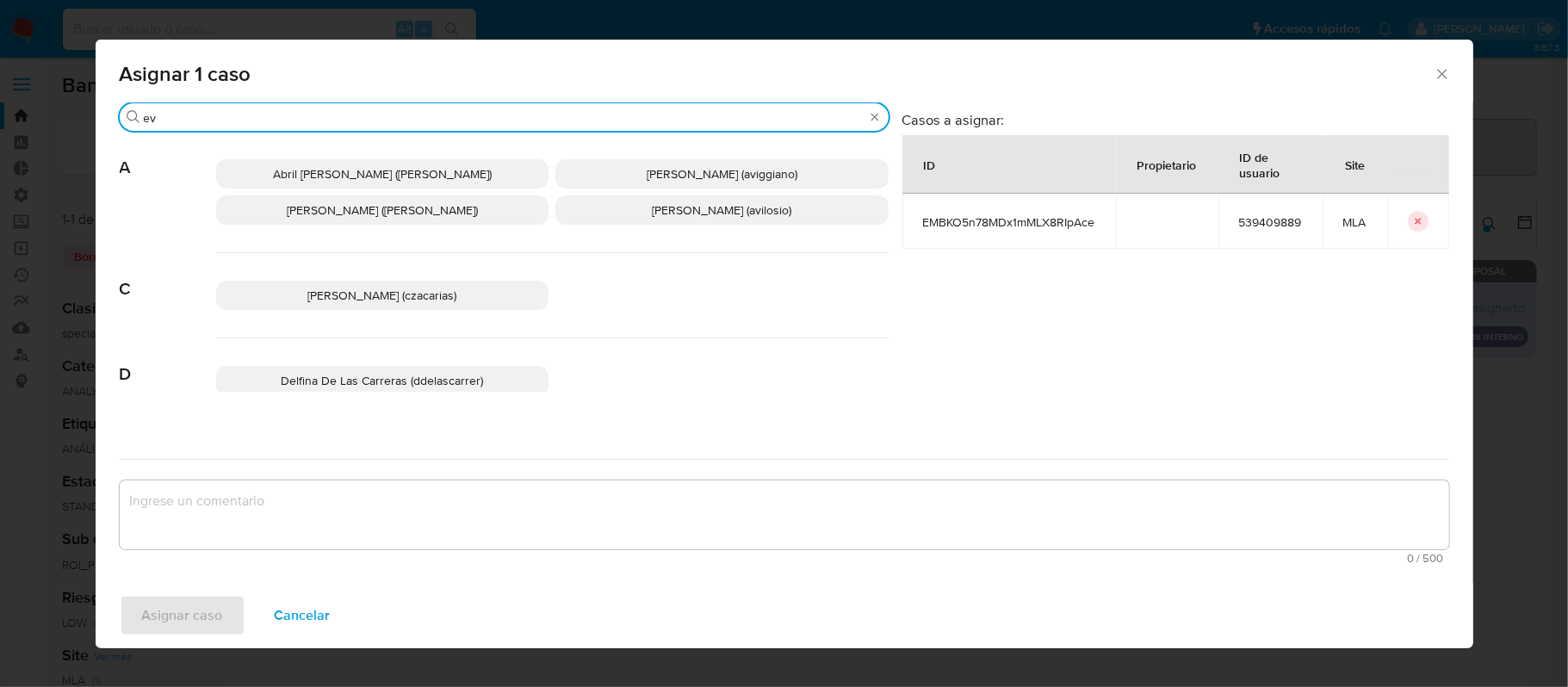
type input "ev"
click at [332, 494] on span "Emmanuel Hernan Vitiello (evitiello)" at bounding box center [382, 502] width 215 height 17
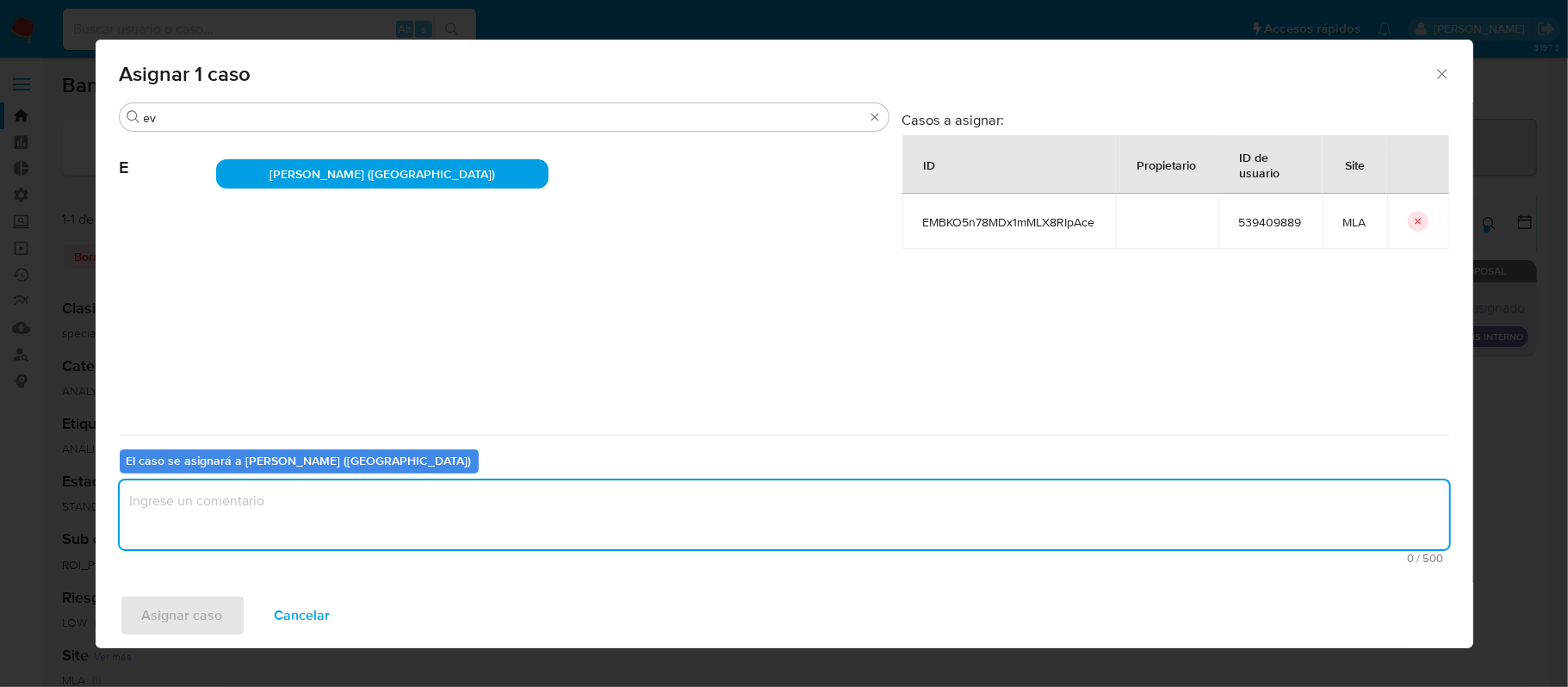
click at [225, 549] on textarea "assign-modal" at bounding box center [784, 514] width 1330 height 69
click at [191, 603] on span "Asignar caso" at bounding box center [182, 616] width 81 height 38
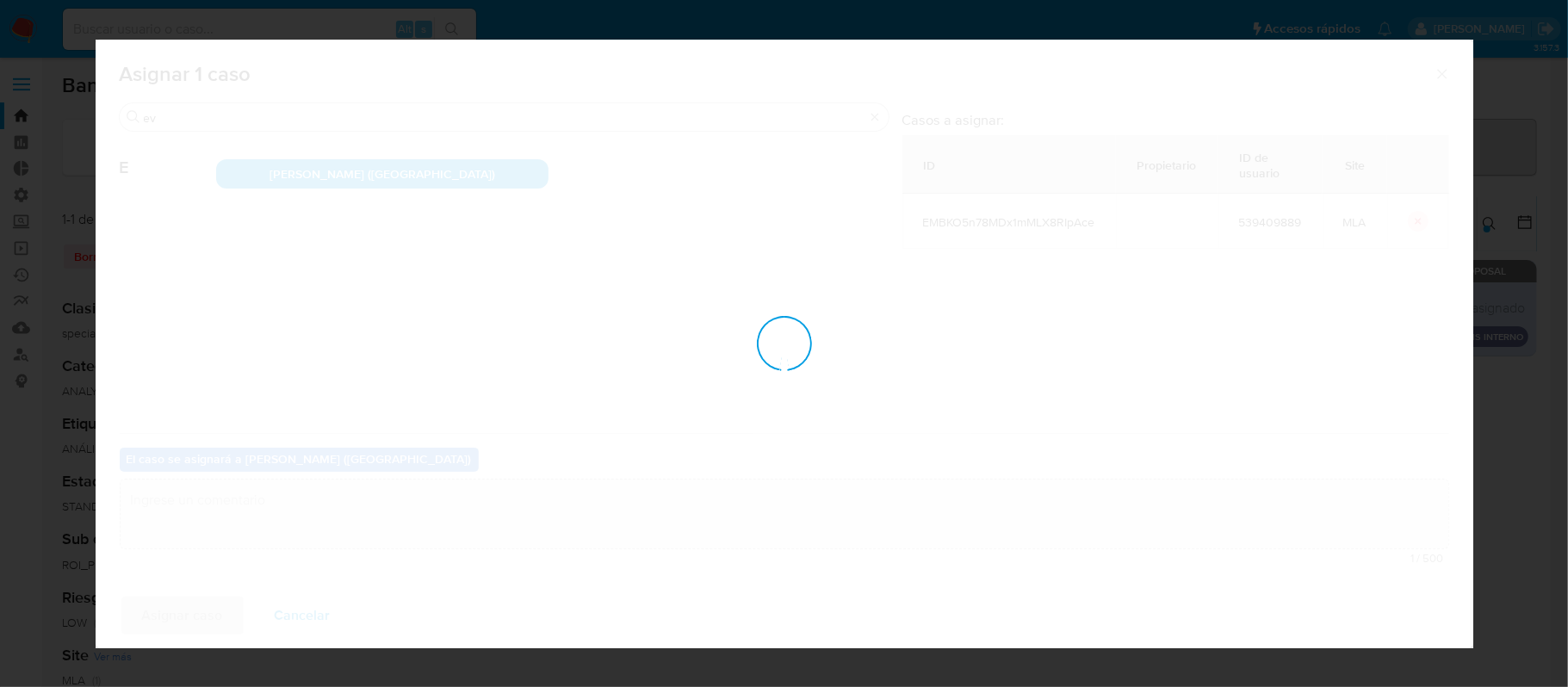
checkbox input "false"
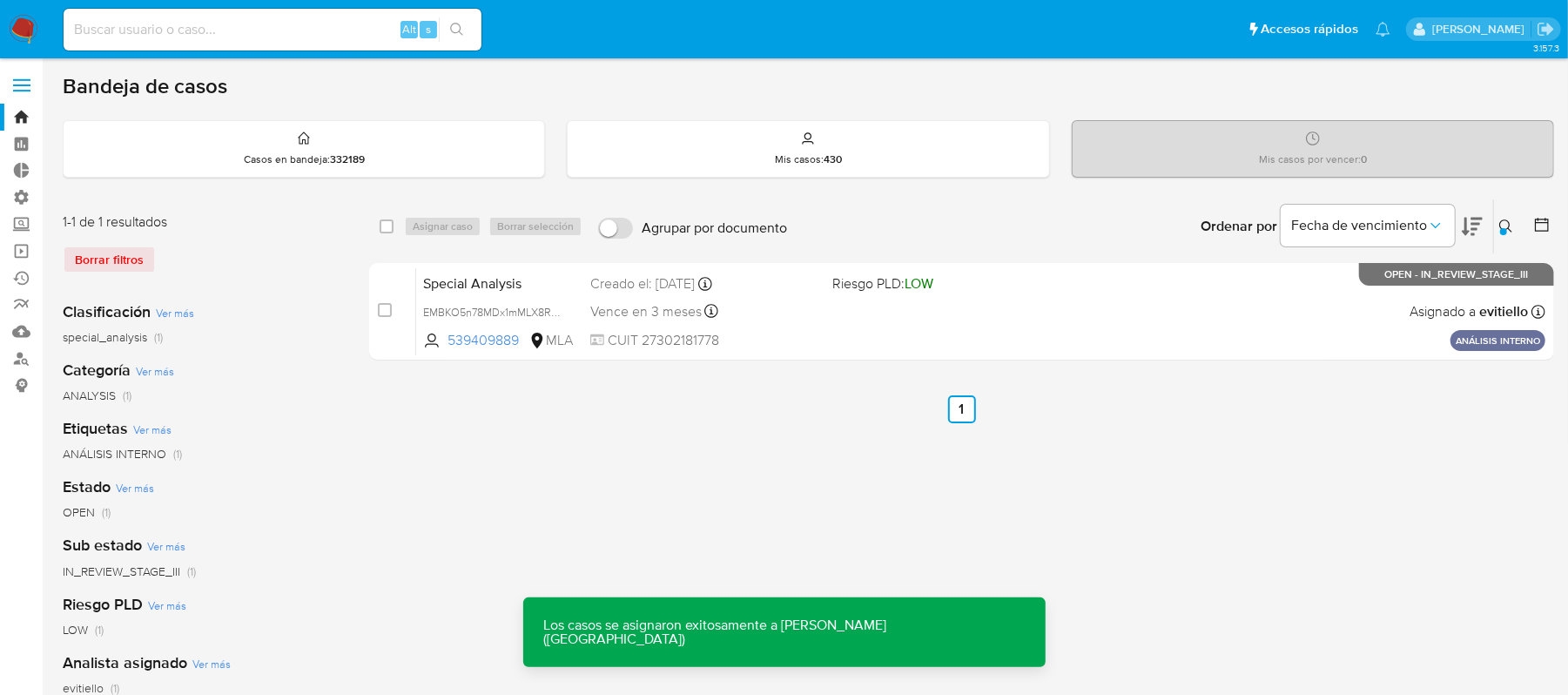
click at [922, 321] on div "Special Analysis EMBKO5n78MDx1mMLX8RIpAce 539409889 MLA Riesgo PLD: LOW Creado …" at bounding box center [981, 312] width 1130 height 88
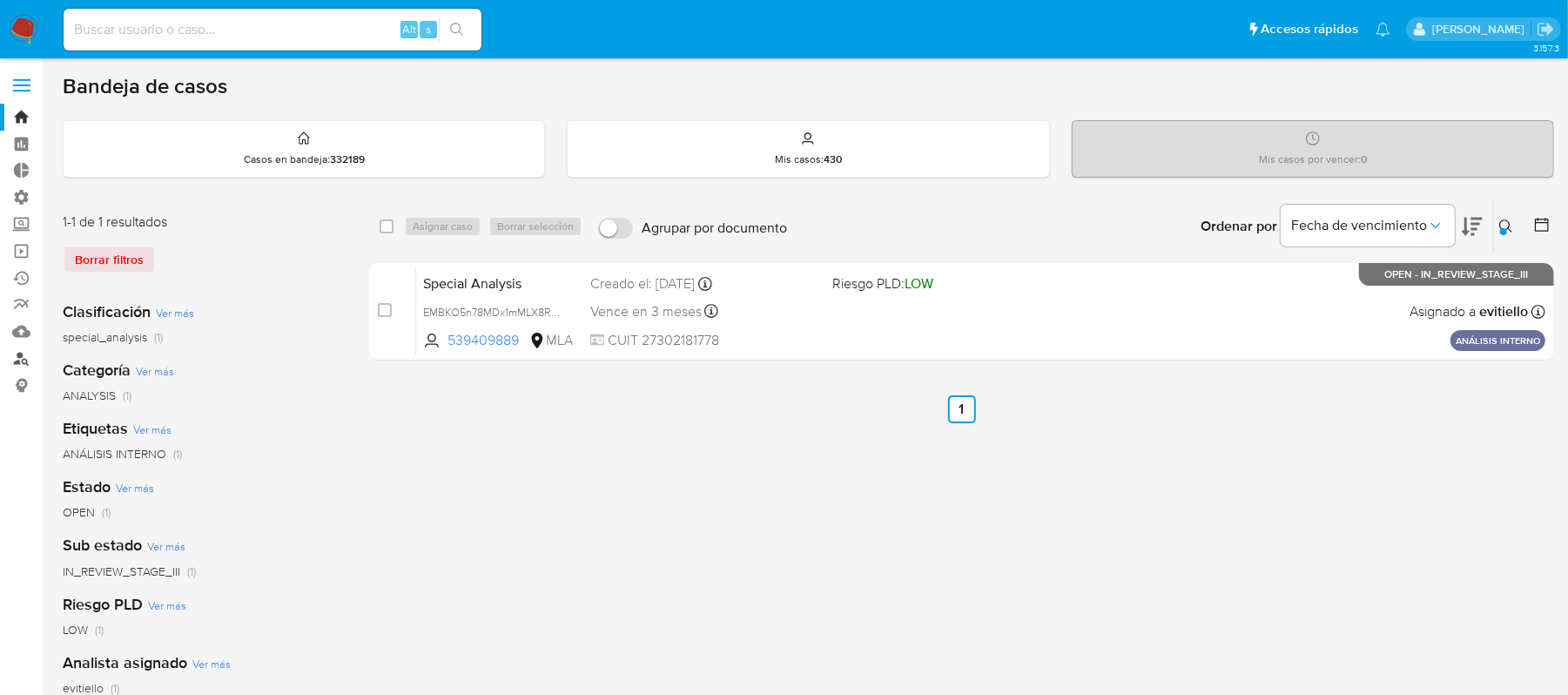
click at [25, 360] on link "Buscador de personas" at bounding box center [103, 358] width 207 height 27
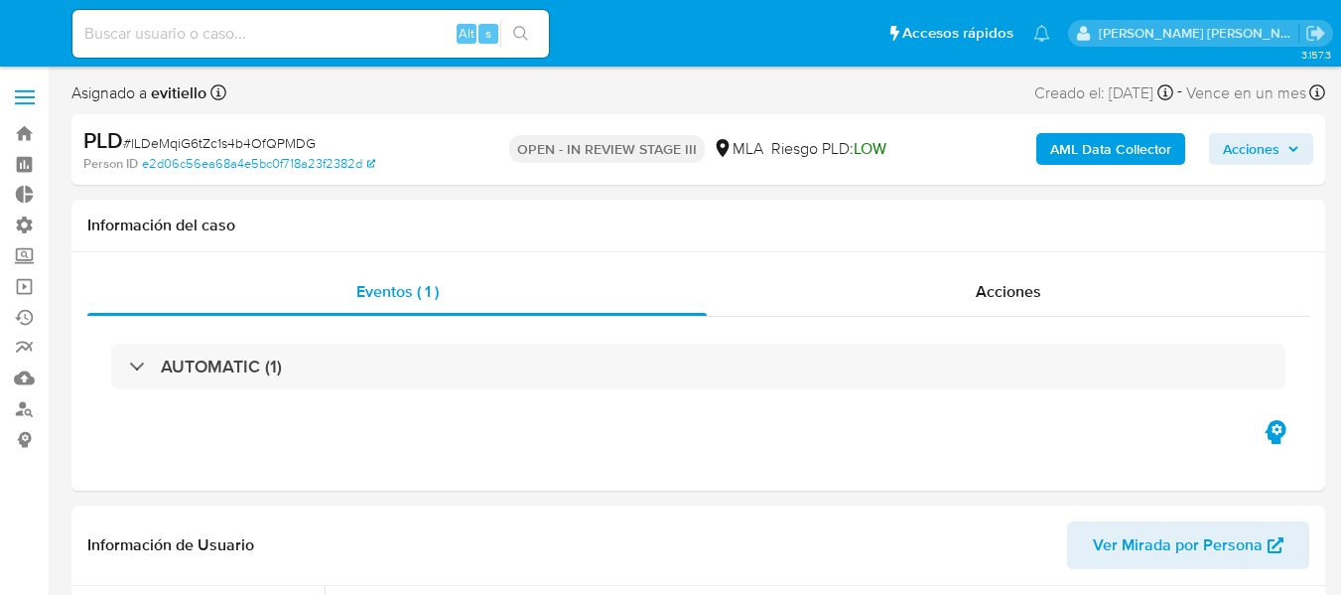
select select "10"
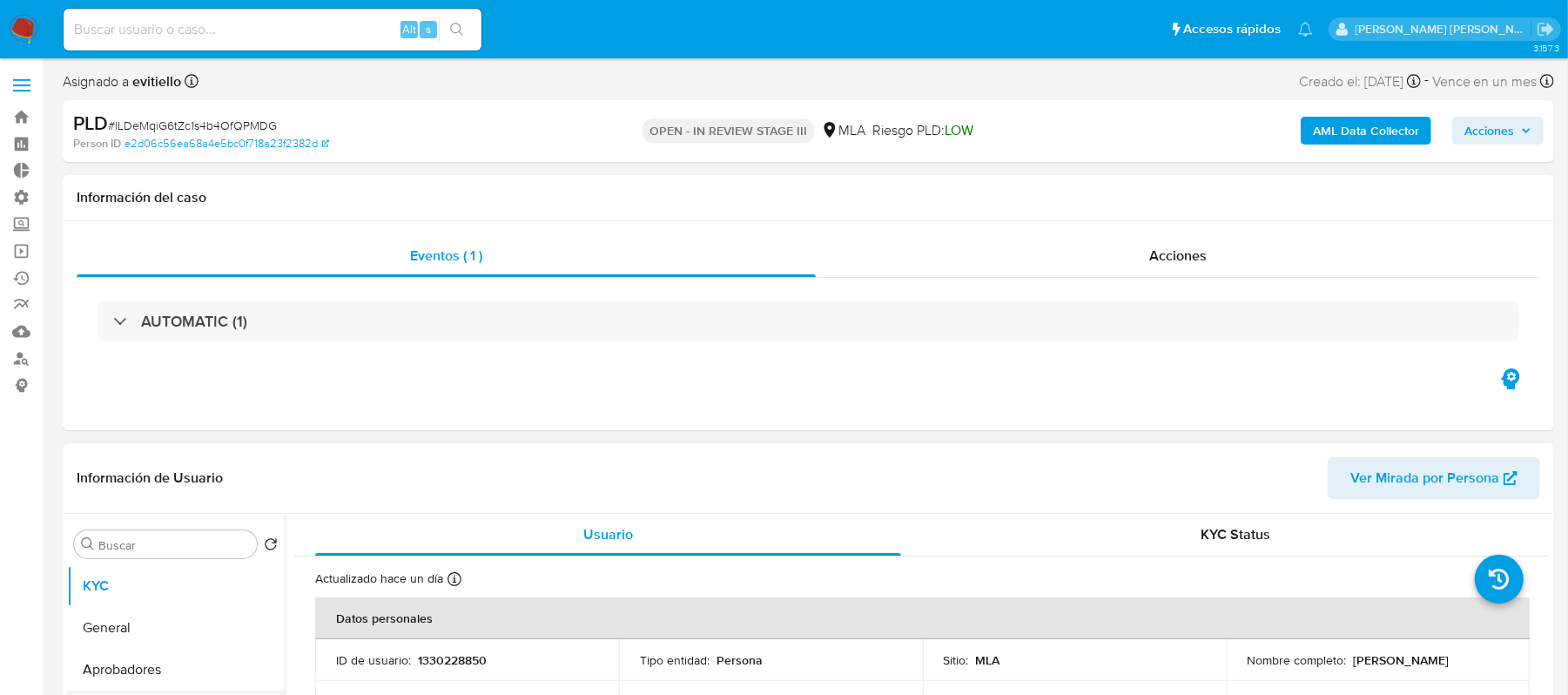
scroll to position [116, 0]
click at [196, 521] on button "Archivos adjuntos" at bounding box center [168, 596] width 203 height 42
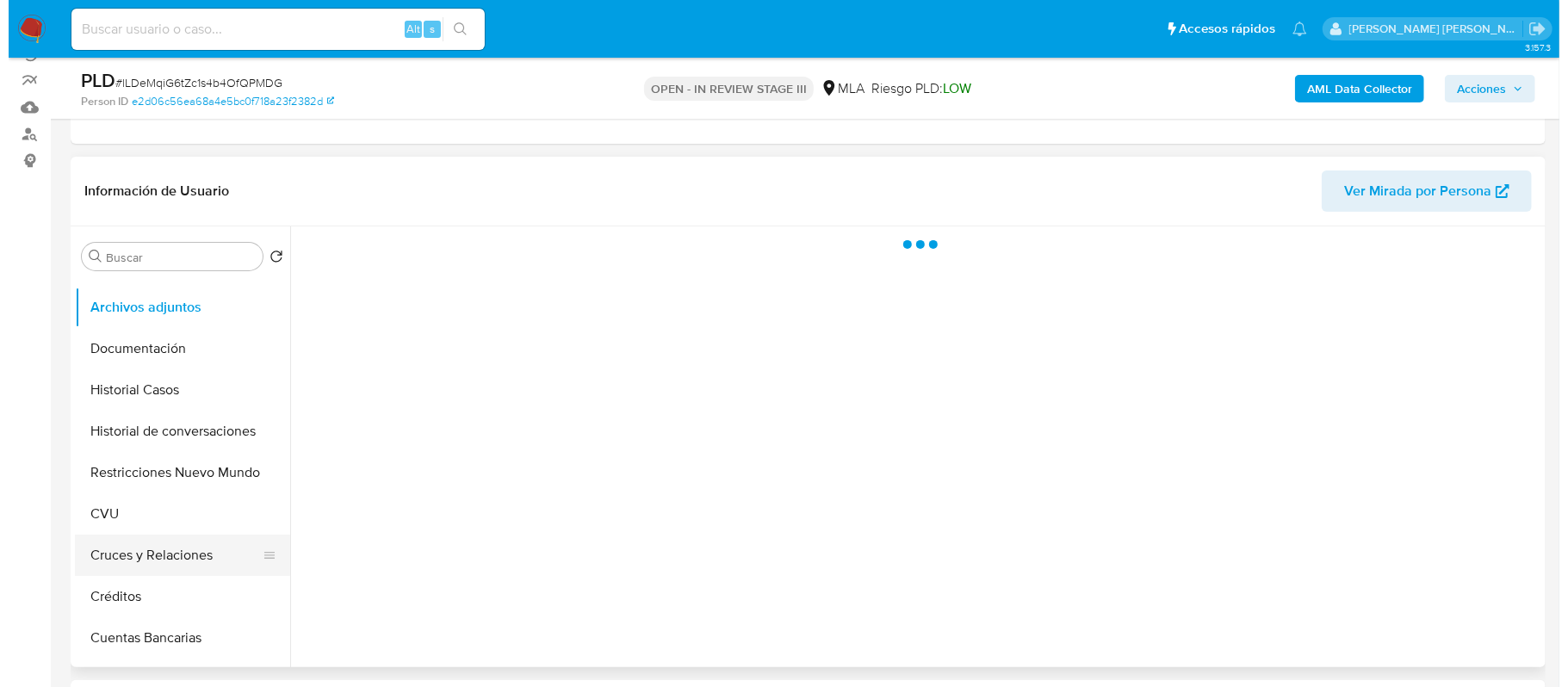
scroll to position [229, 0]
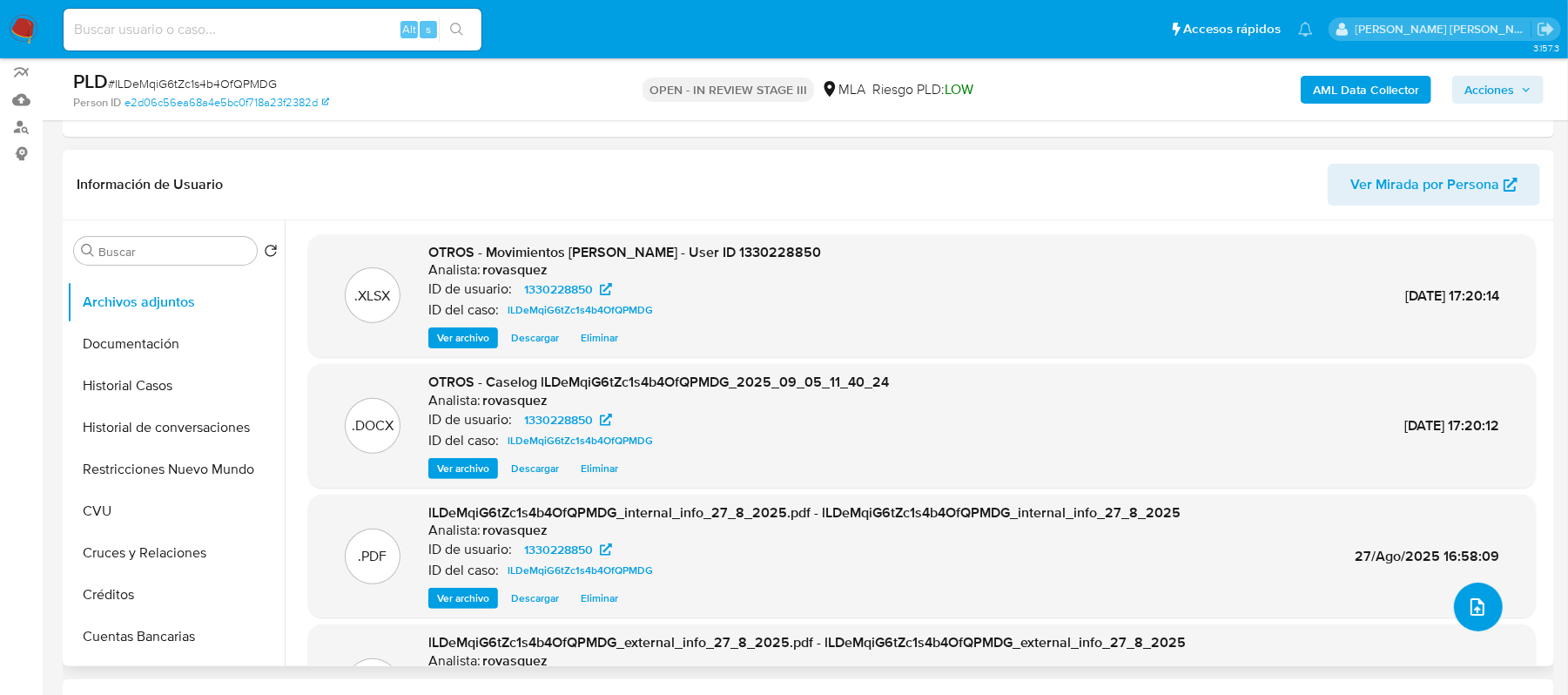
click at [1175, 521] on icon "upload-file" at bounding box center [1478, 607] width 21 height 21
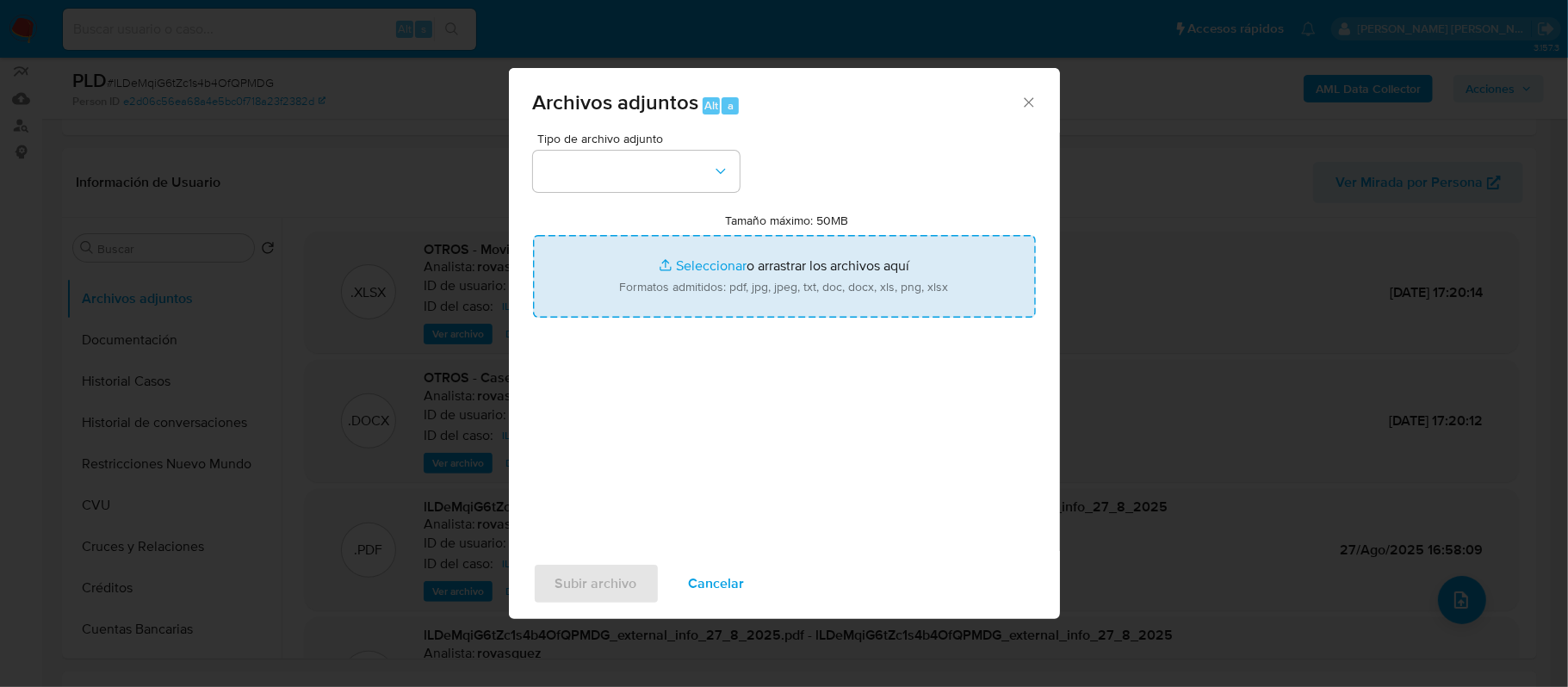
click at [784, 265] on input "Tamaño máximo: 50MB Seleccionar archivos" at bounding box center [785, 276] width 503 height 82
type input "C:\fakepath\v2Caselog lLDeMqiG6tZc1s4b4OfQPMDG_2025_09_05_11_40_24.docx"
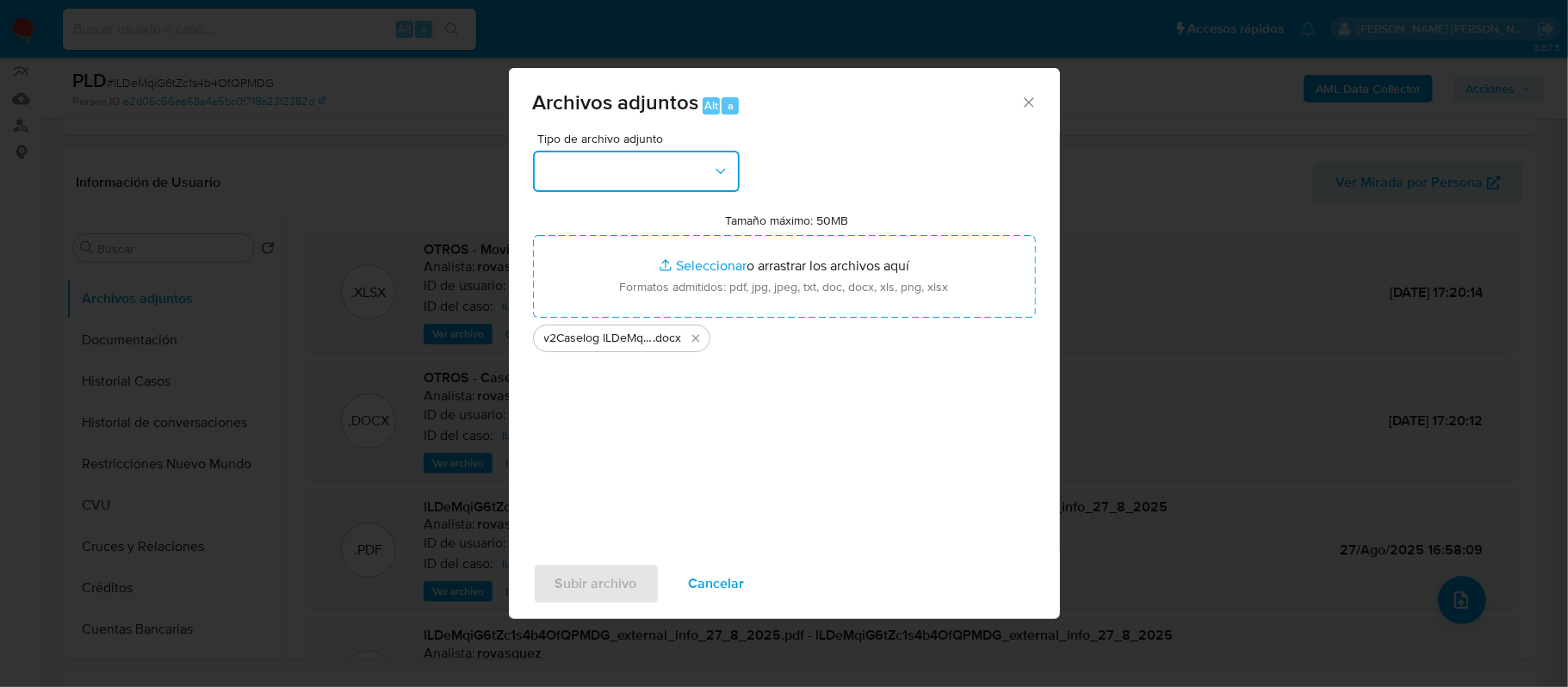
click at [658, 180] on button "button" at bounding box center [637, 172] width 206 height 42
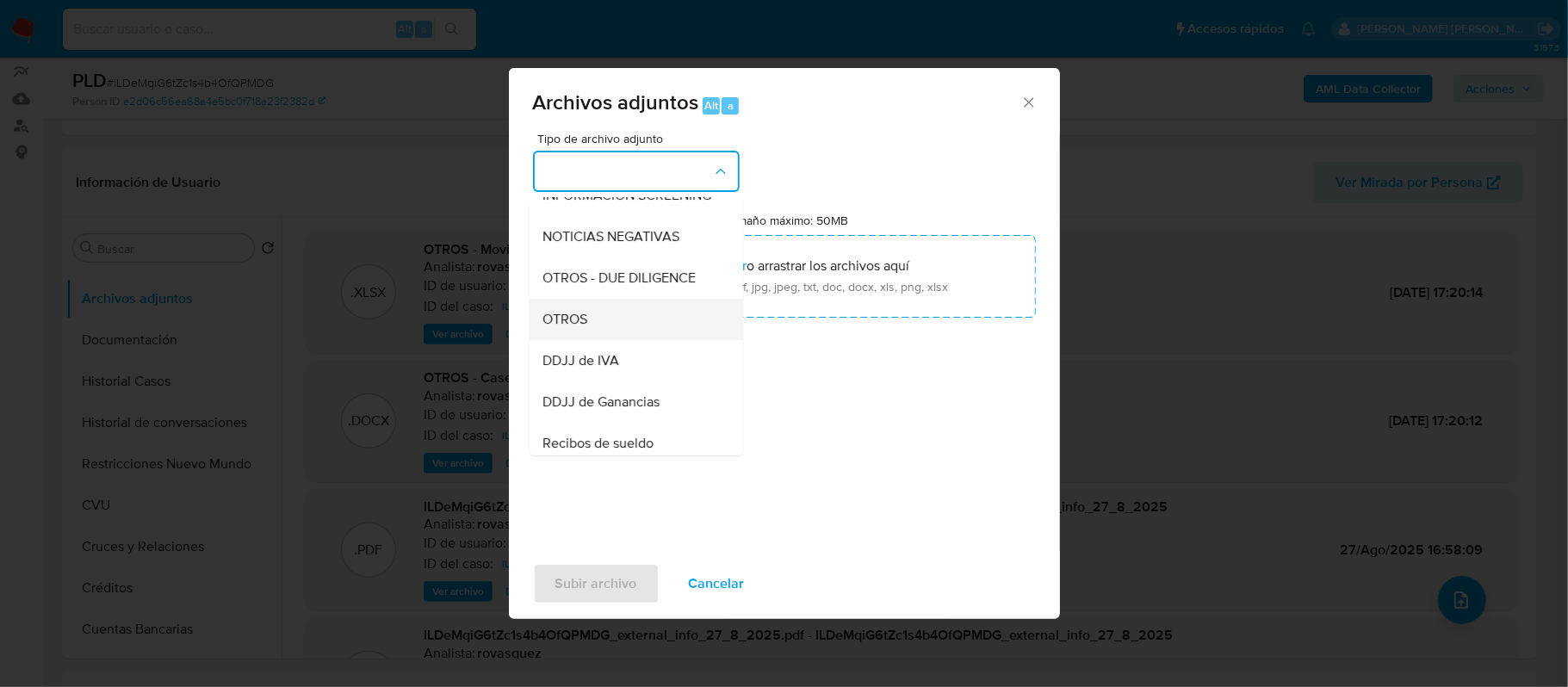
click at [600, 334] on div "OTROS" at bounding box center [631, 320] width 176 height 42
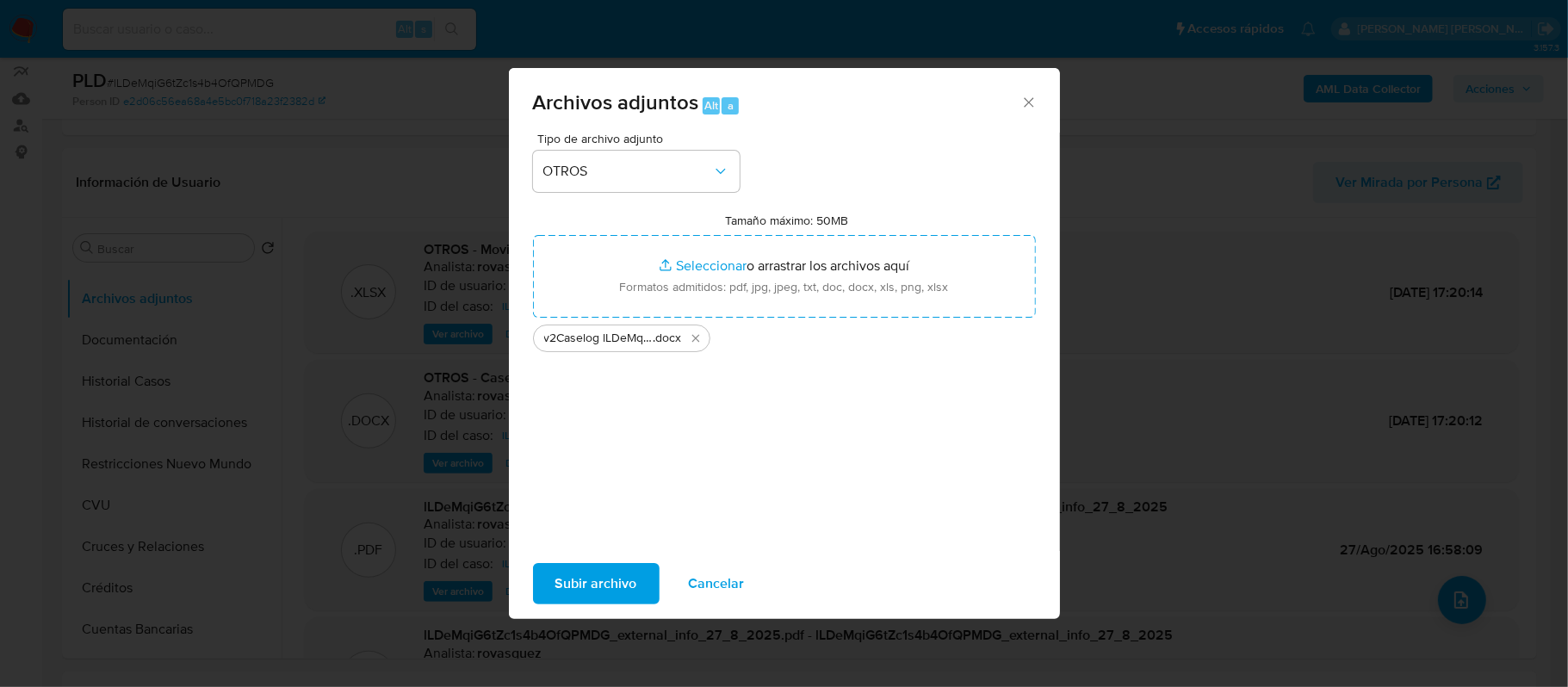
click at [586, 515] on span "Subir archivo" at bounding box center [596, 584] width 82 height 38
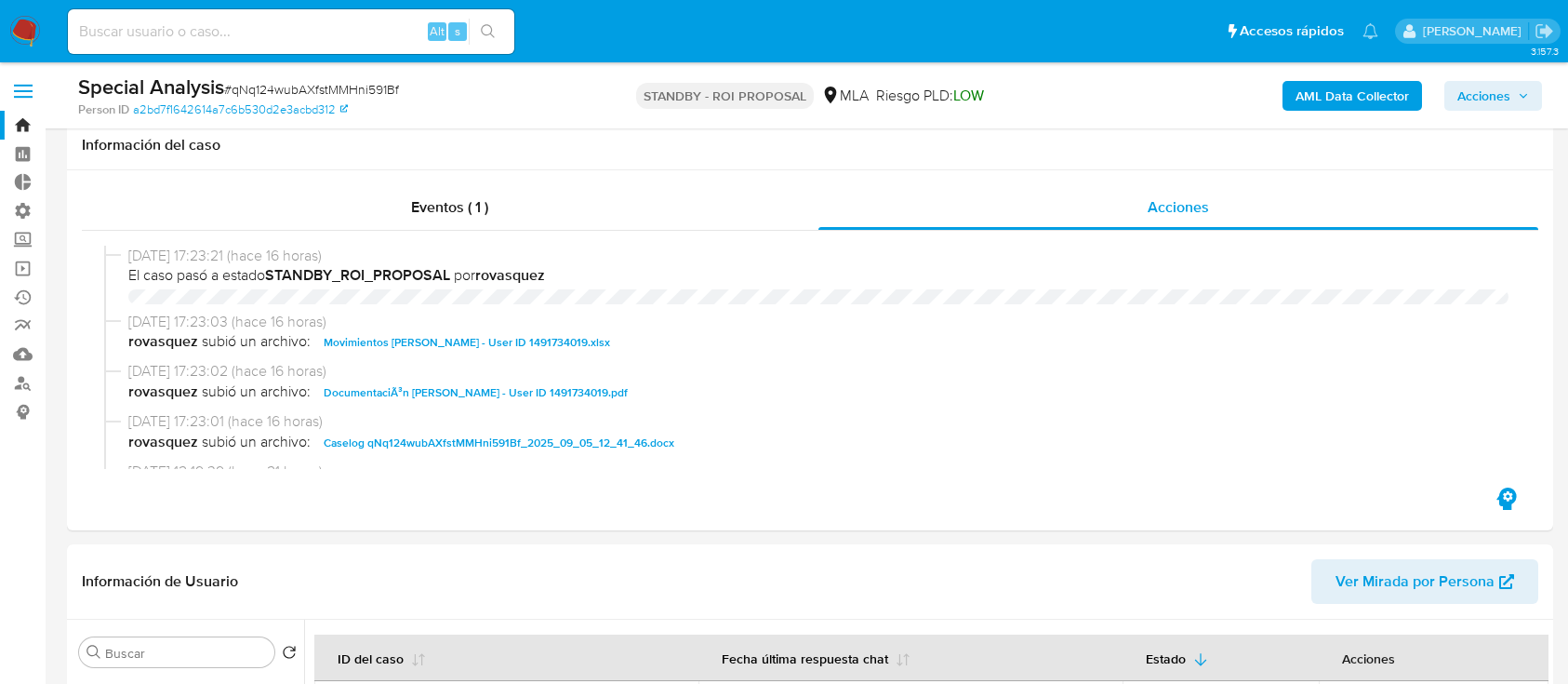
select select "10"
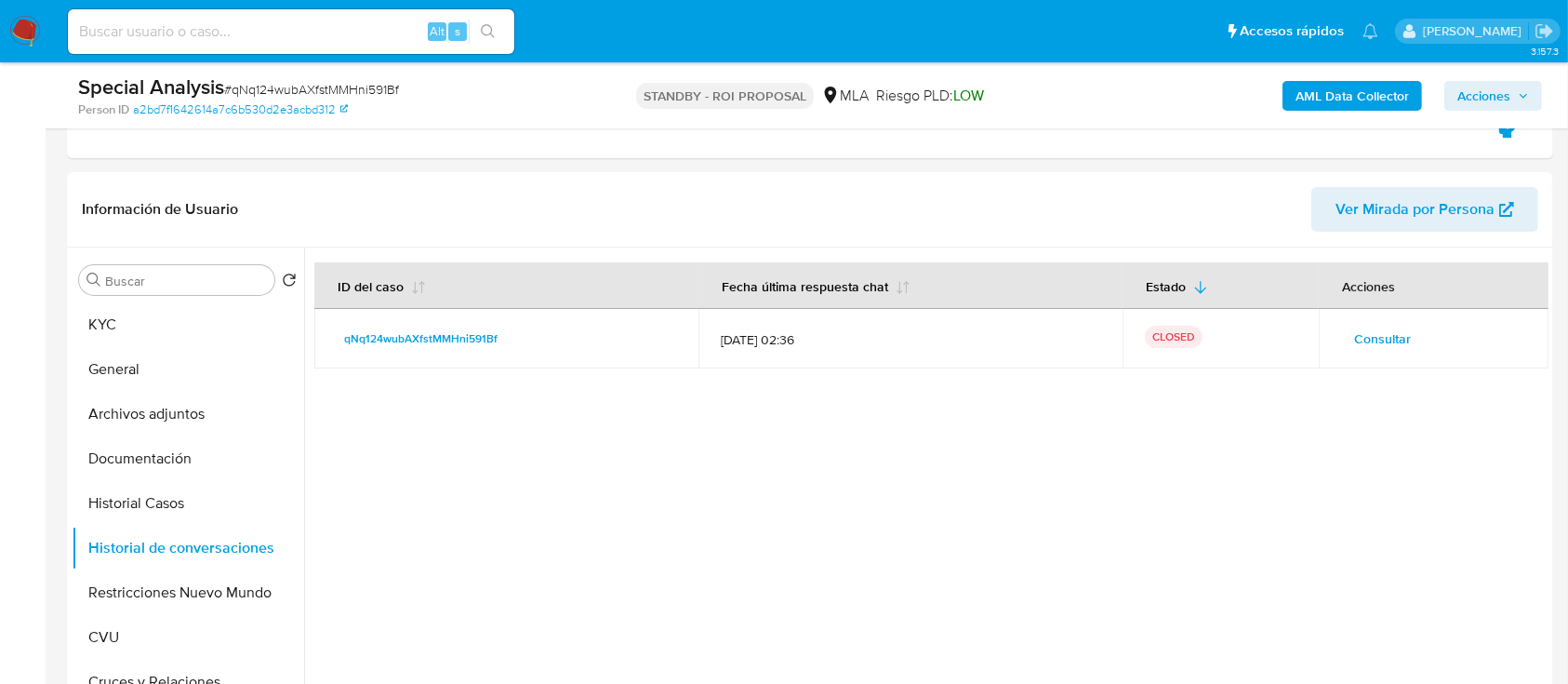
scroll to position [124, 0]
click at [282, 85] on span "# qNq124wubAXfstMMHni591Bf" at bounding box center [311, 89] width 175 height 19
copy span "qNq124wubAXfstMMHni591Bf"
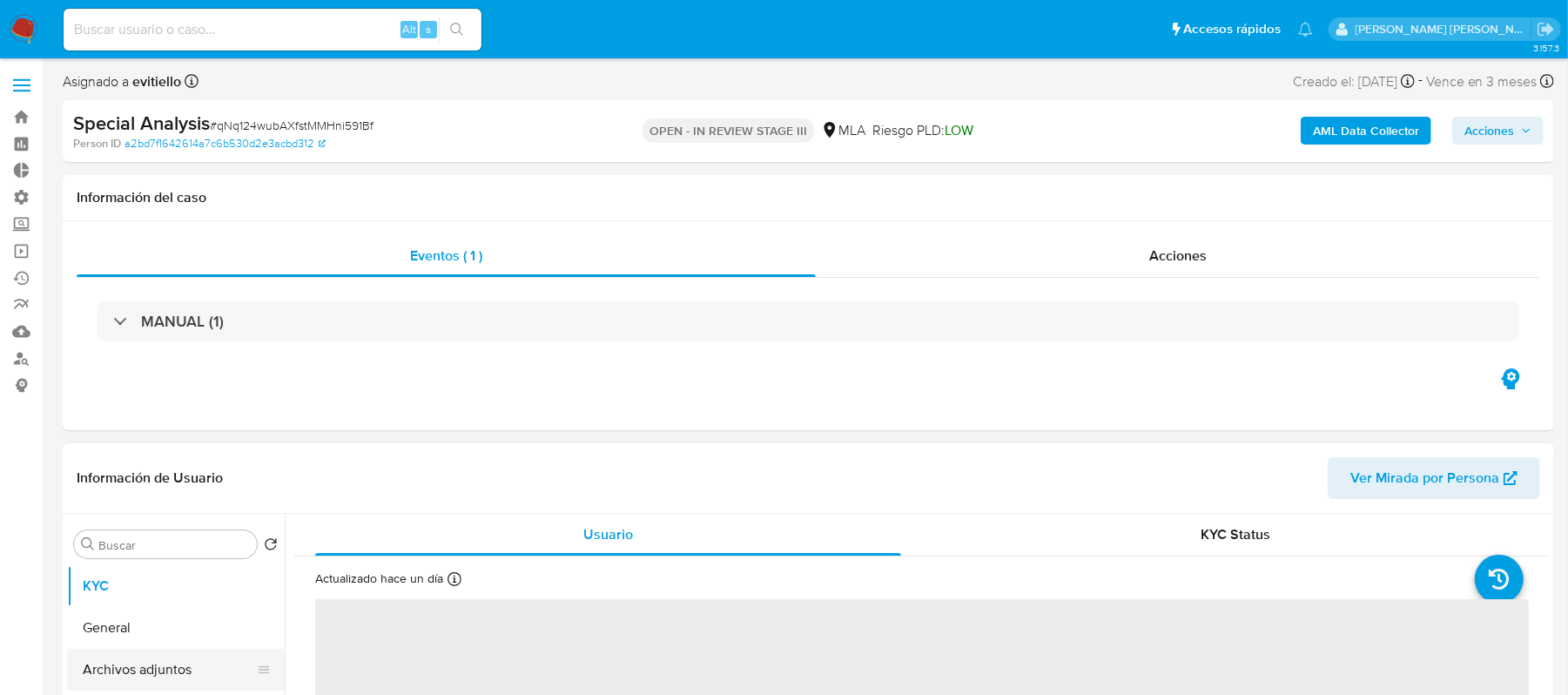
click at [157, 675] on button "Archivos adjuntos" at bounding box center [168, 670] width 203 height 42
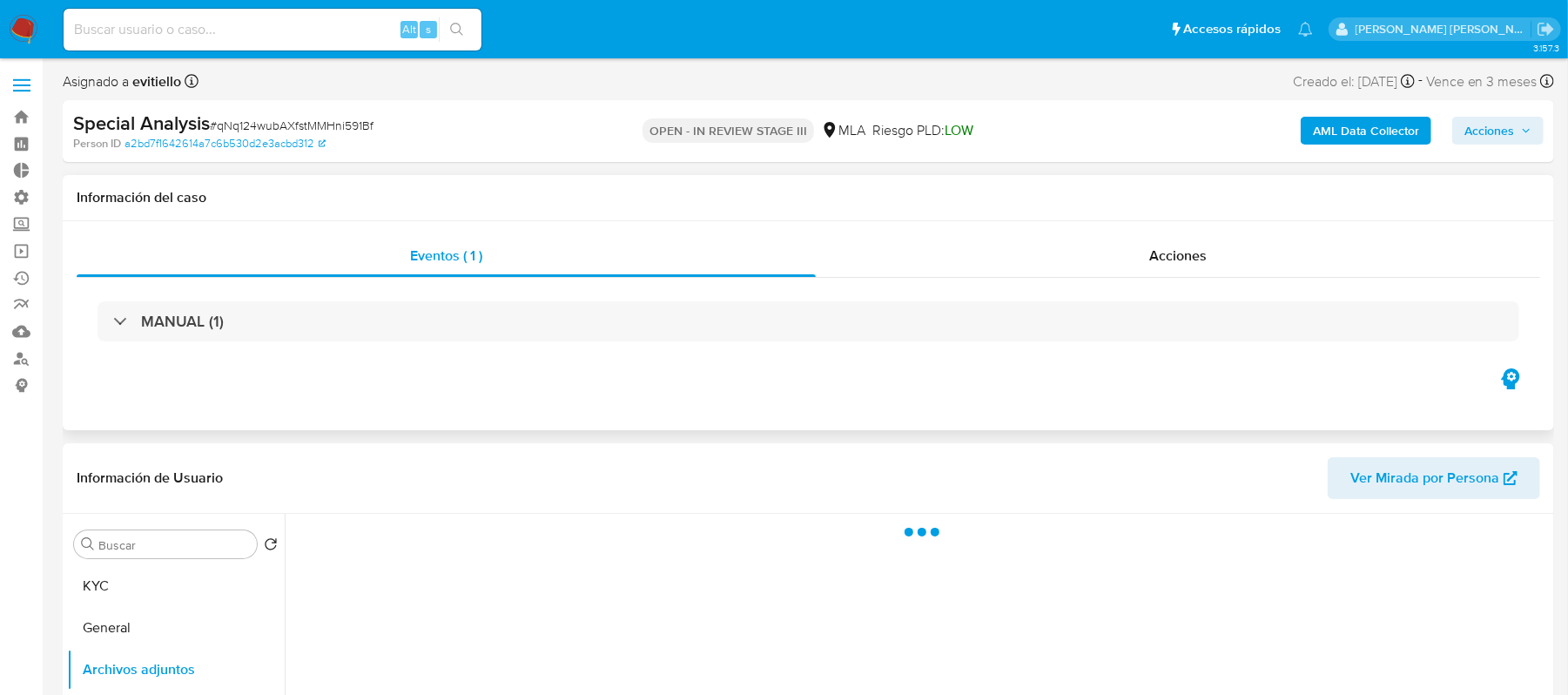
select select "10"
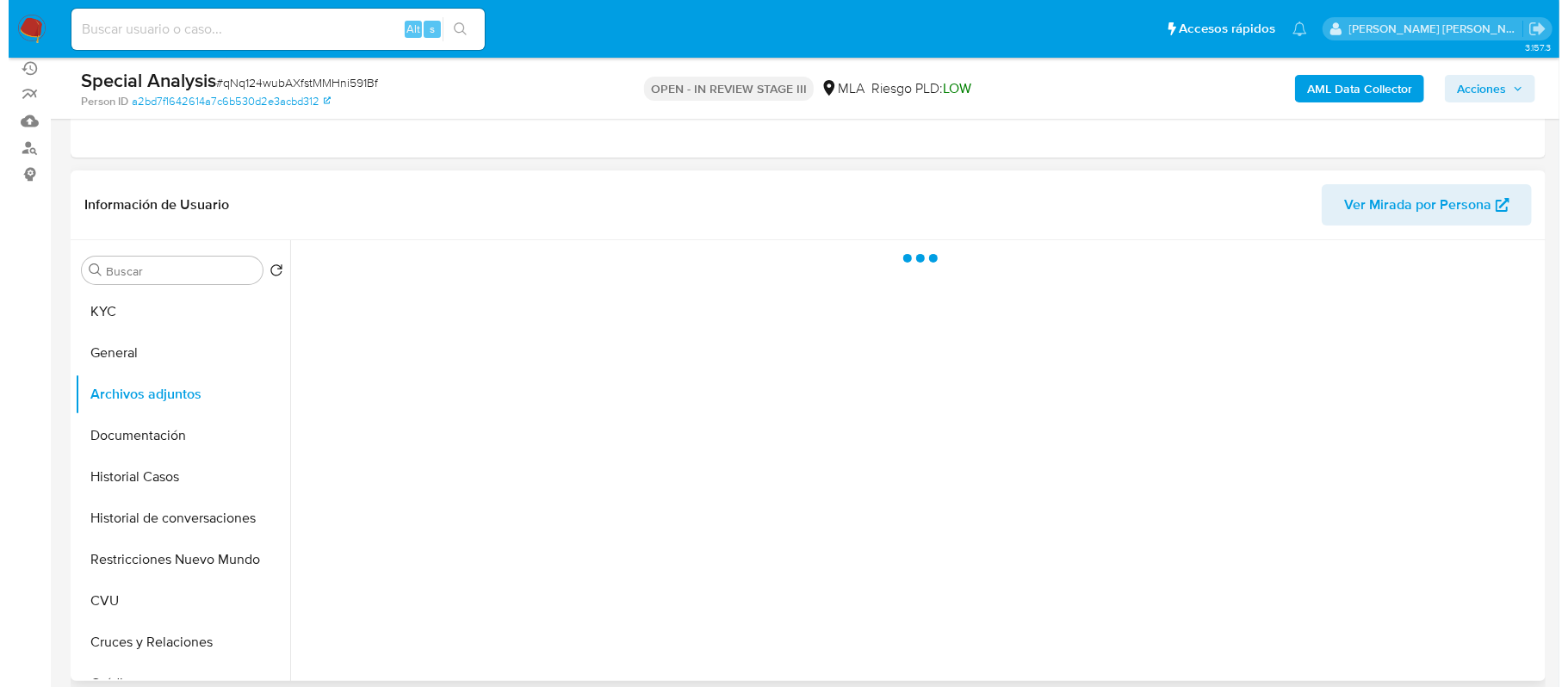
scroll to position [229, 0]
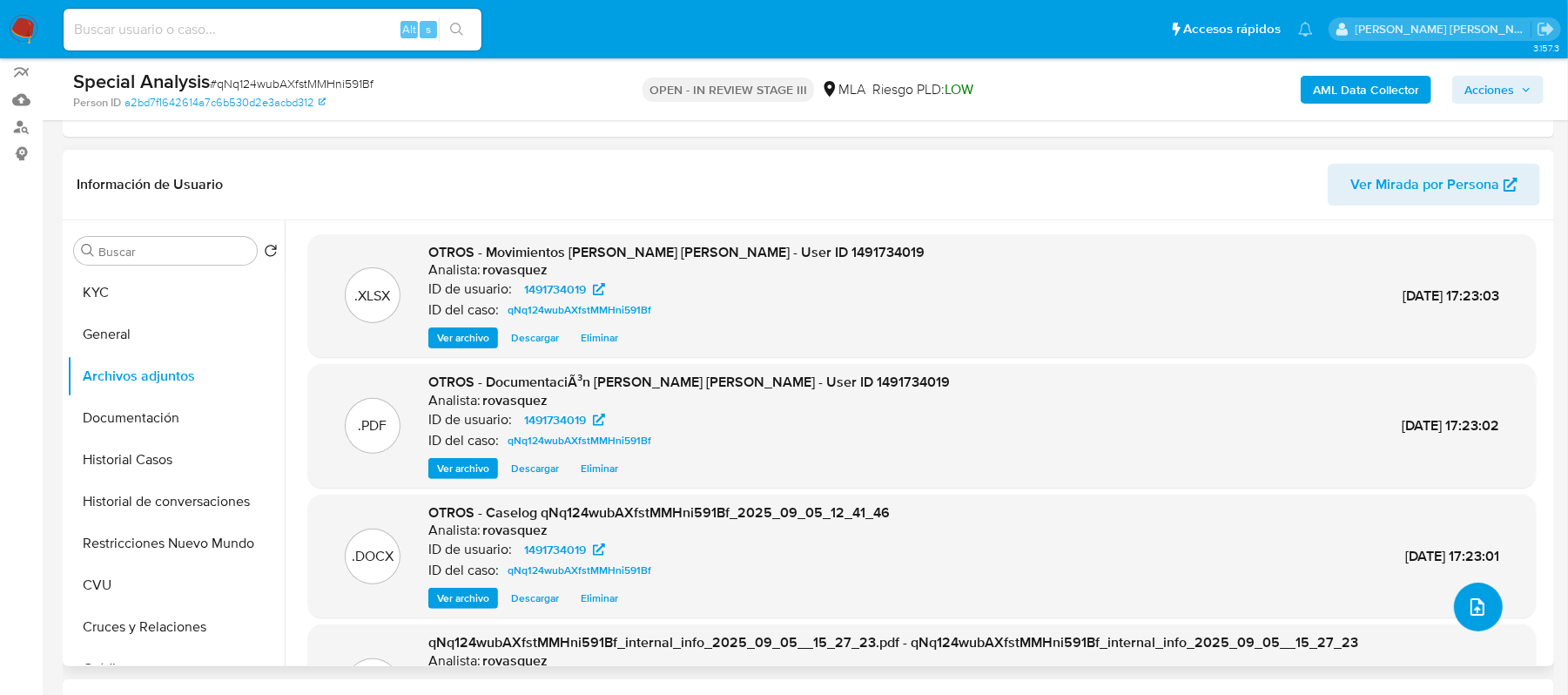
click at [1478, 598] on icon "upload-file" at bounding box center [1478, 607] width 21 height 21
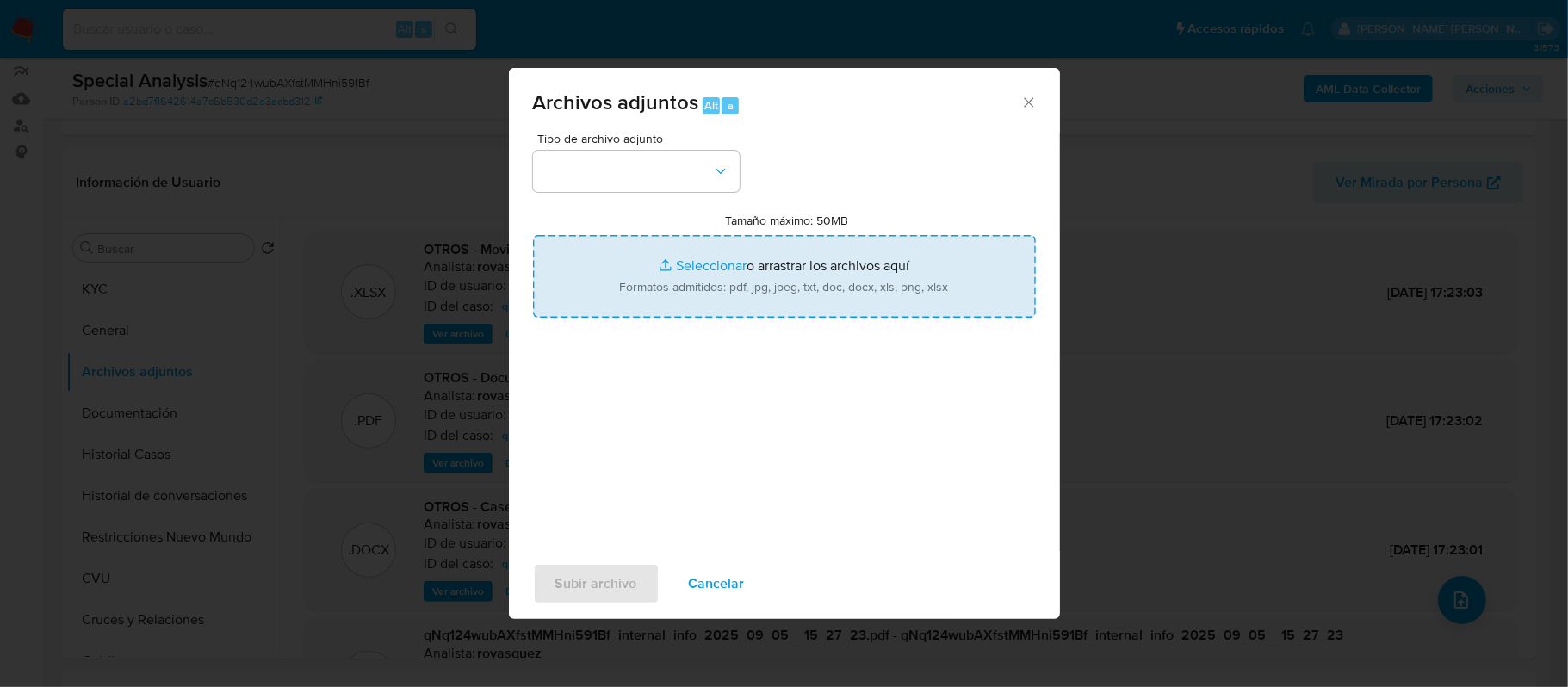
click at [773, 304] on input "Tamaño máximo: 50MB Seleccionar archivos" at bounding box center [785, 276] width 503 height 82
type input "C:\fakepath\v2Caselog qNq124wubAXfstMMHni591Bf_2025_09_05_12_41_46.docx"
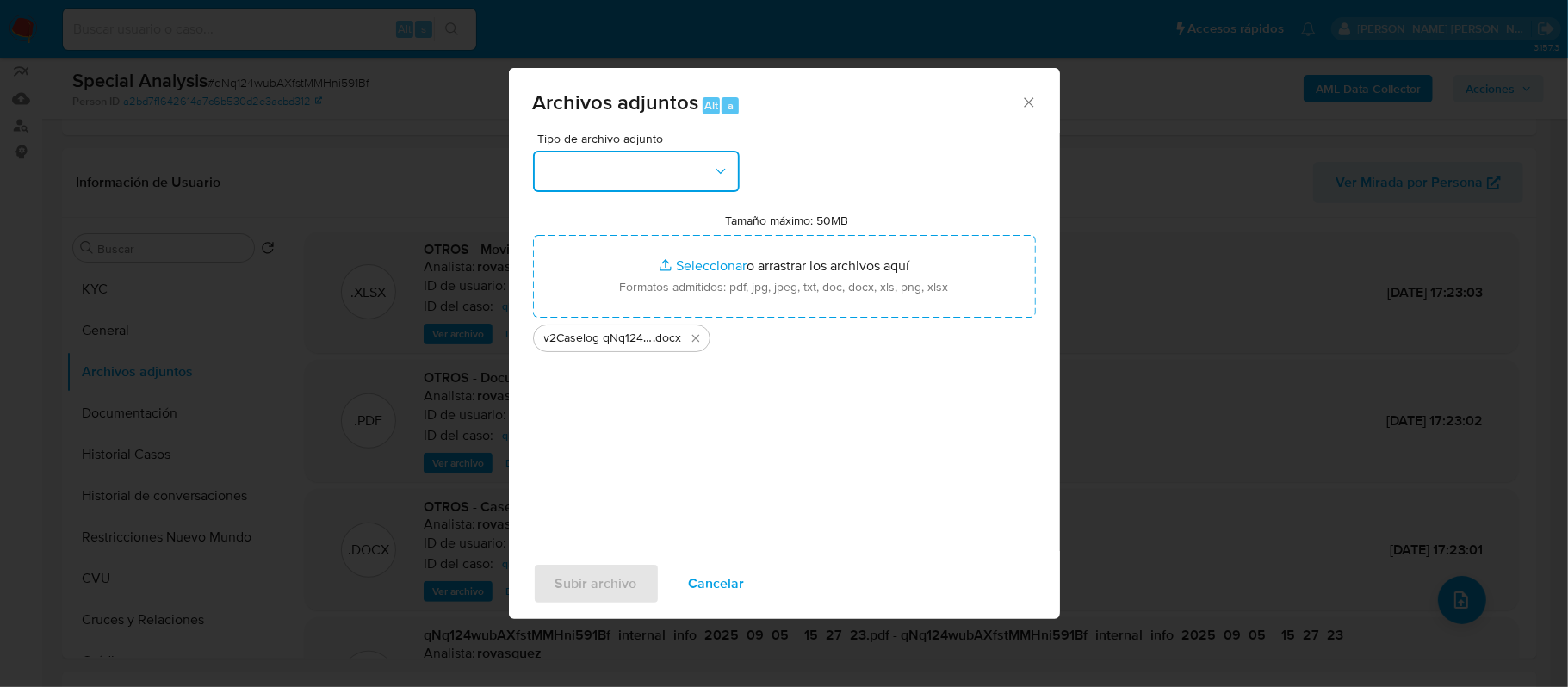
click at [630, 153] on button "button" at bounding box center [637, 172] width 206 height 42
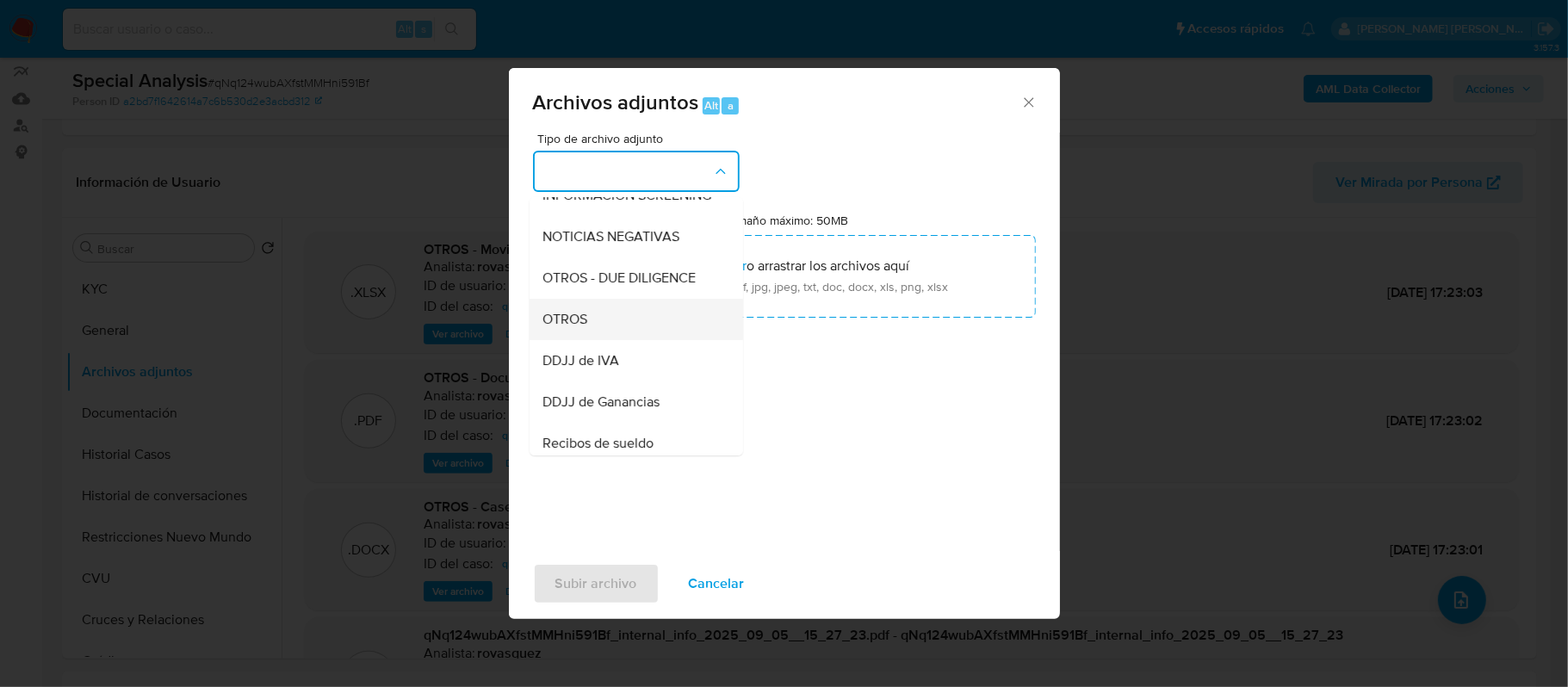
click at [604, 330] on div "OTROS" at bounding box center [631, 320] width 176 height 42
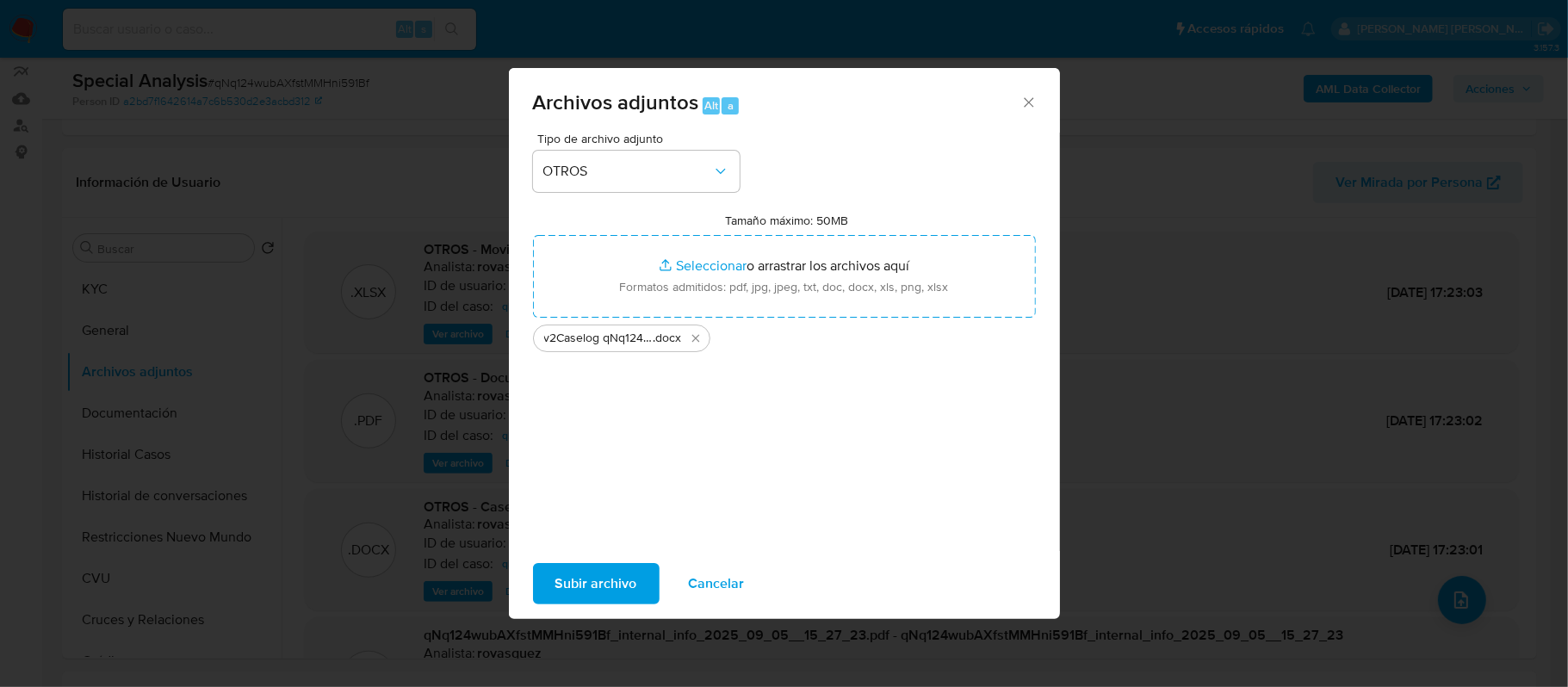
click at [598, 586] on span "Subir archivo" at bounding box center [596, 584] width 82 height 38
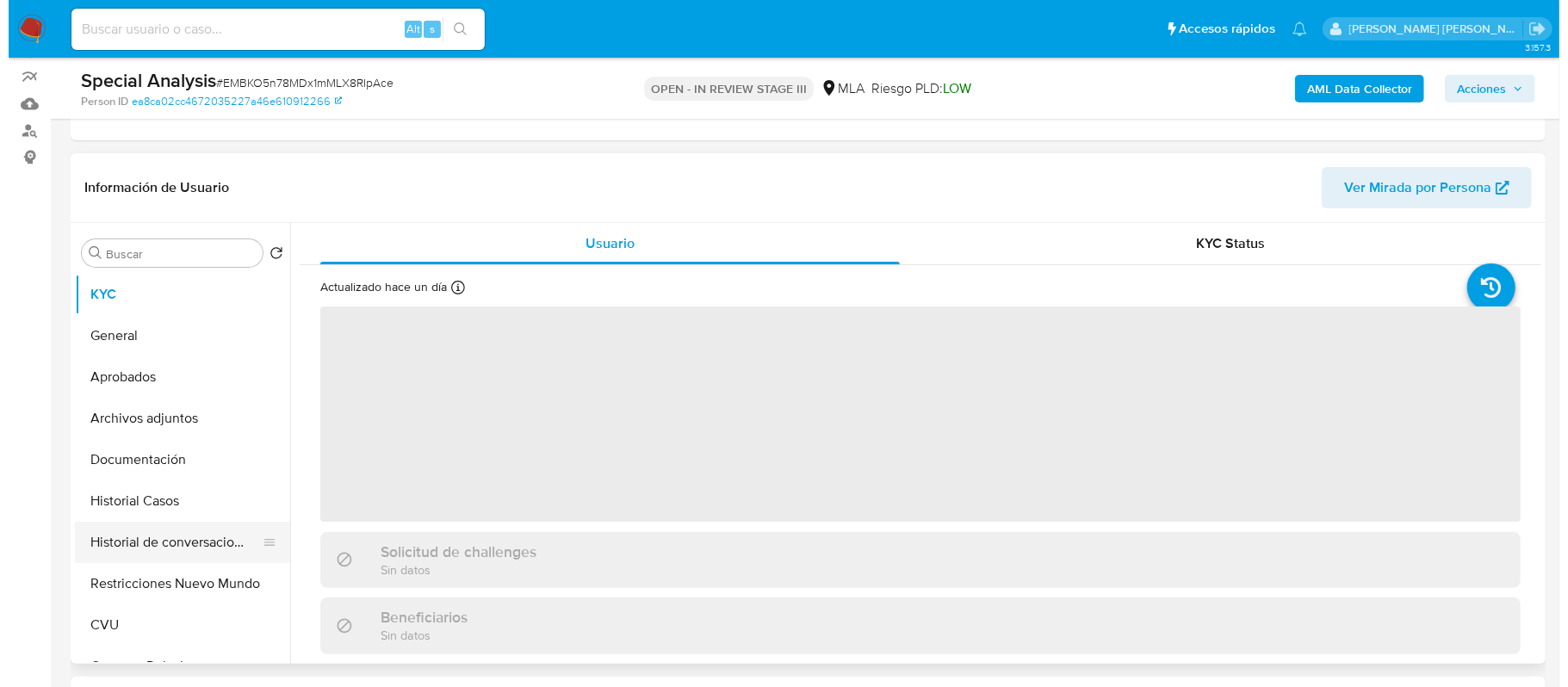
scroll to position [229, 0]
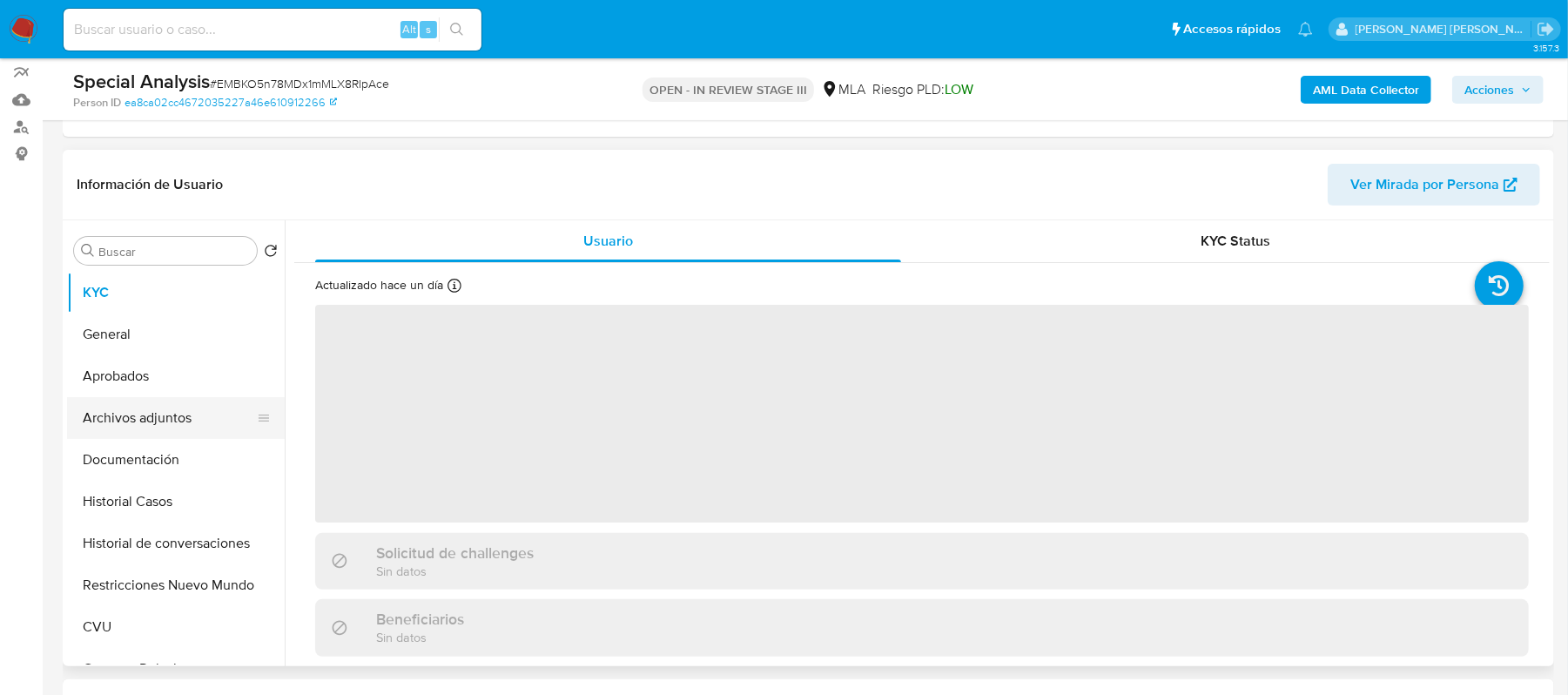
click at [182, 416] on button "Archivos adjuntos" at bounding box center [168, 419] width 203 height 42
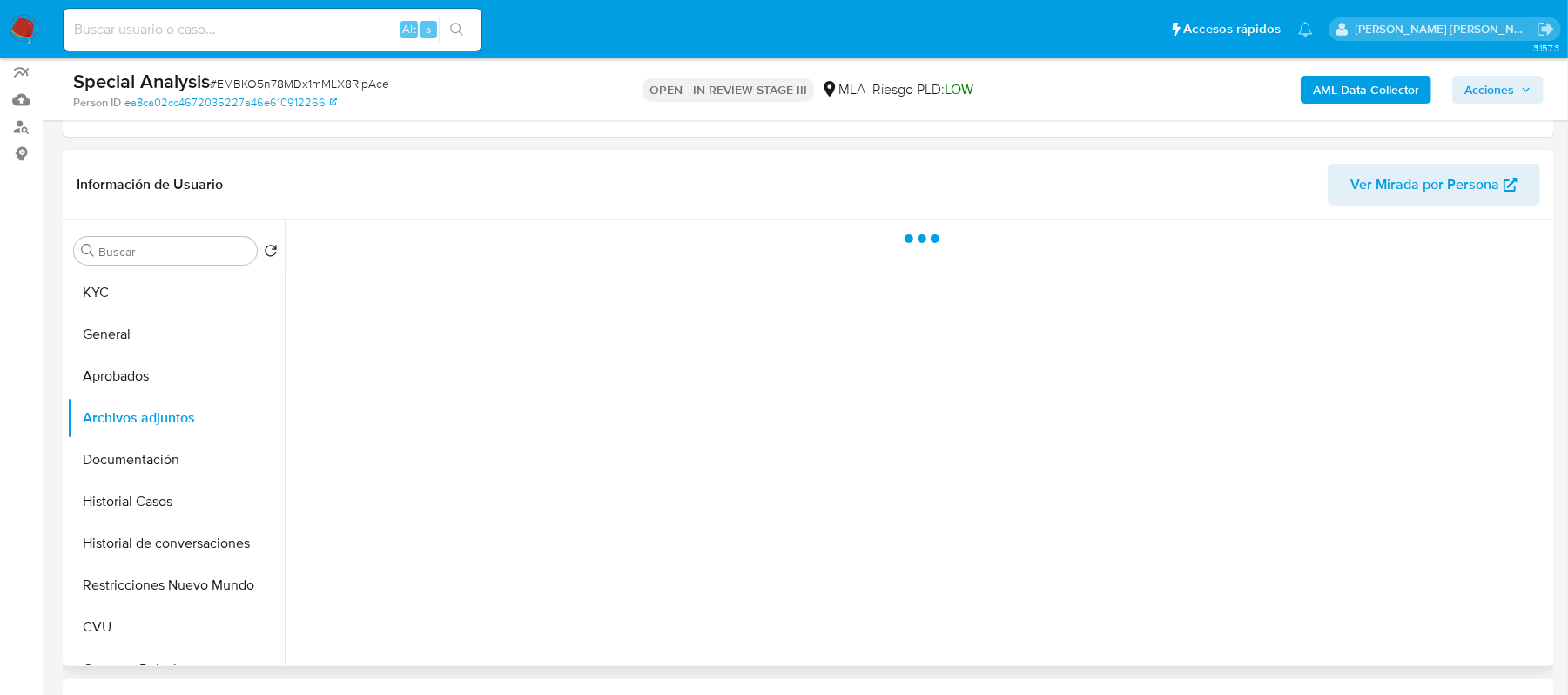
select select "10"
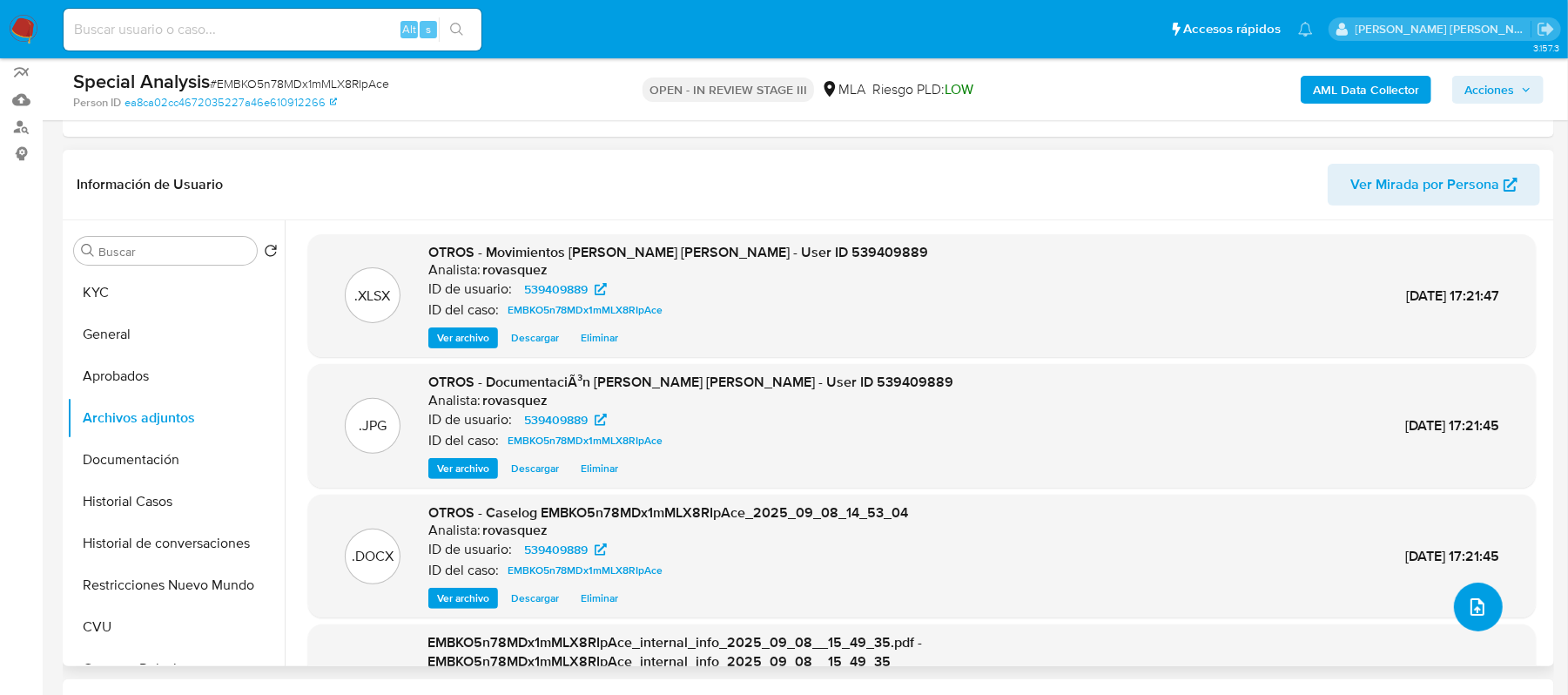
click at [1472, 603] on icon "upload-file" at bounding box center [1478, 607] width 21 height 21
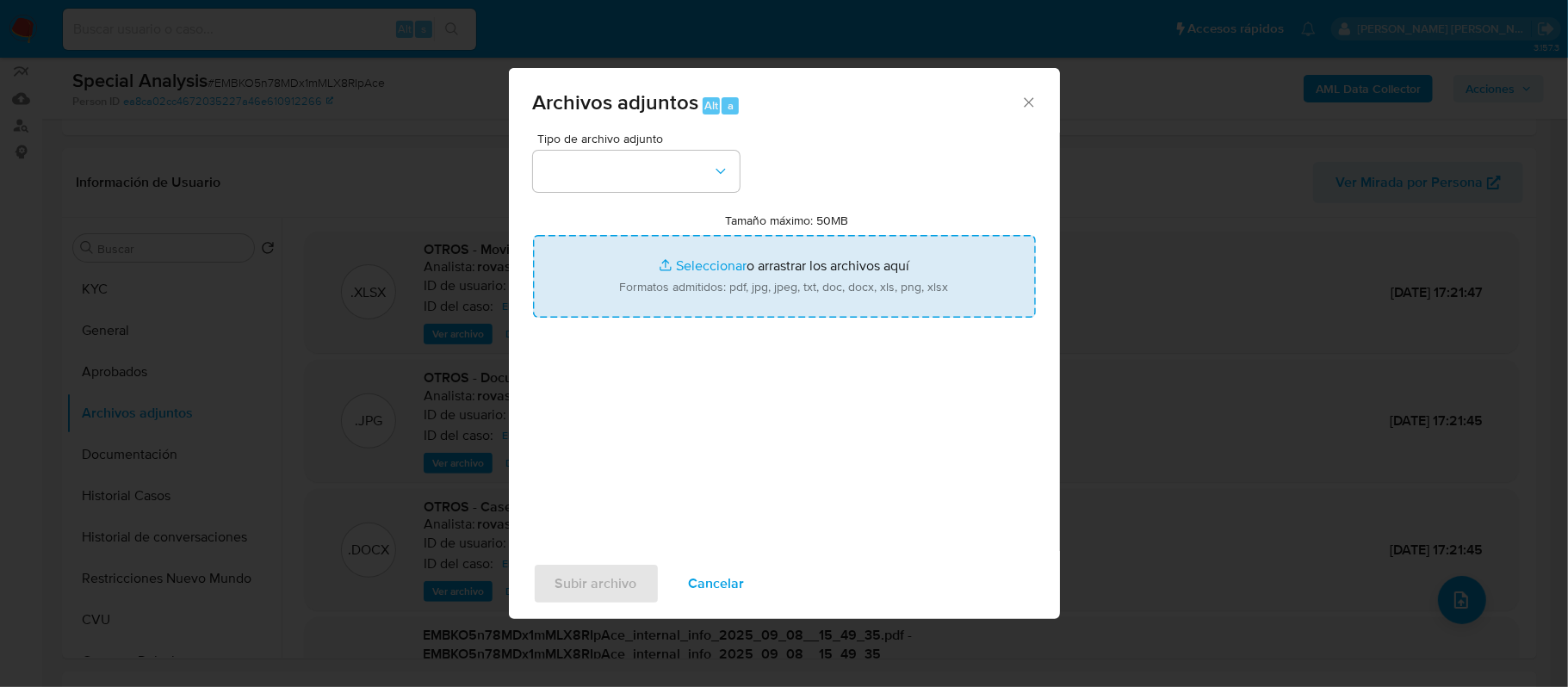
click at [730, 293] on input "Tamaño máximo: 50MB Seleccionar archivos" at bounding box center [785, 276] width 503 height 82
type input "C:\fakepath\v2Caselog EMBKO5n78MDx1mMLX8RIpAce_2025_09_08_14_53_04.docx"
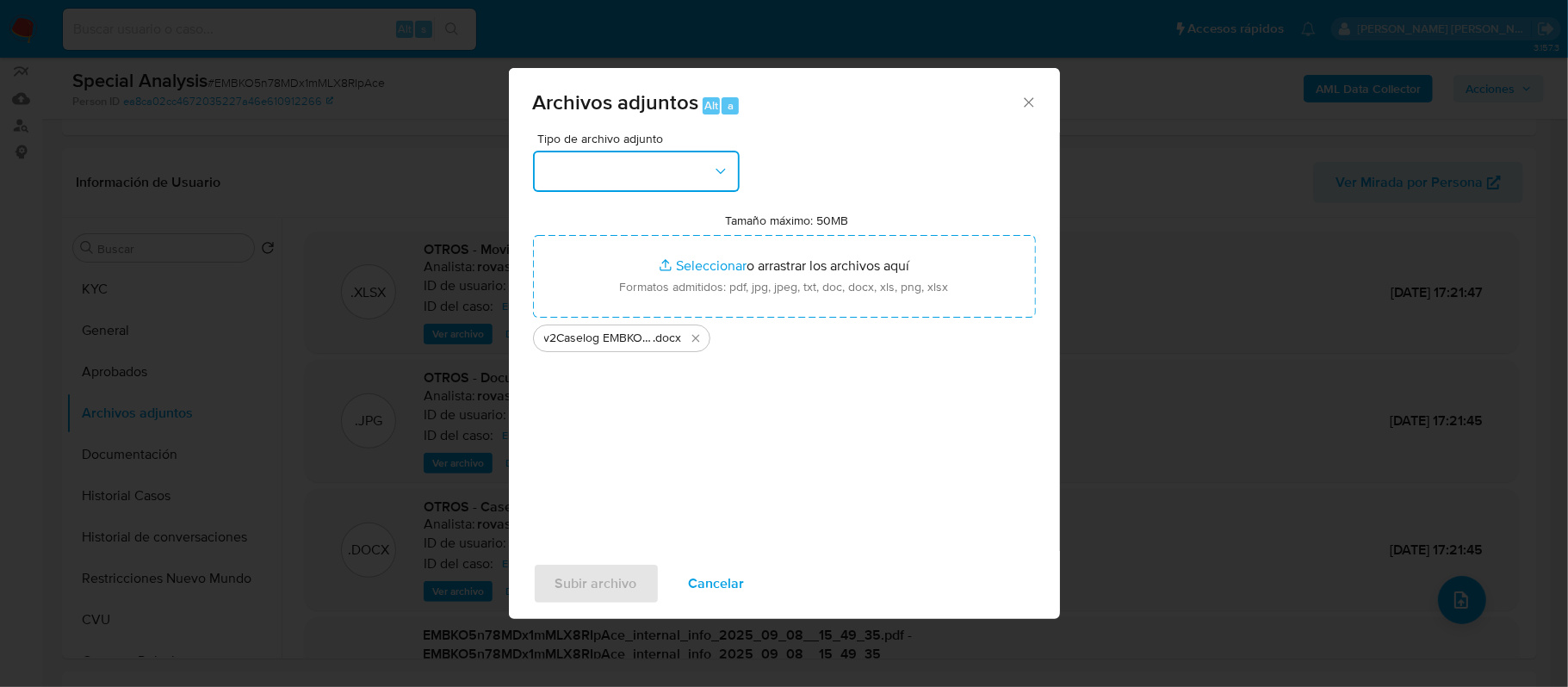
click at [620, 166] on button "button" at bounding box center [637, 172] width 206 height 42
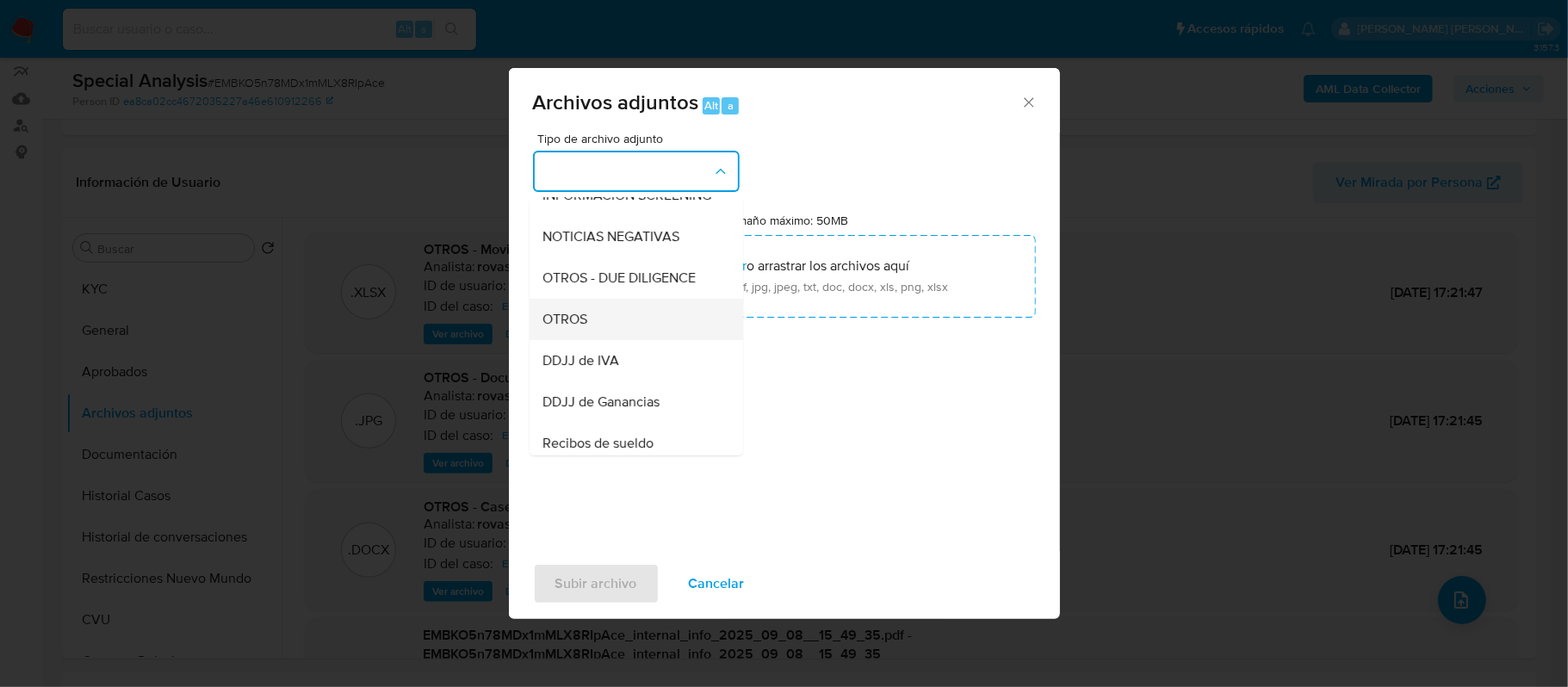
click at [618, 338] on div "OTROS" at bounding box center [631, 320] width 176 height 42
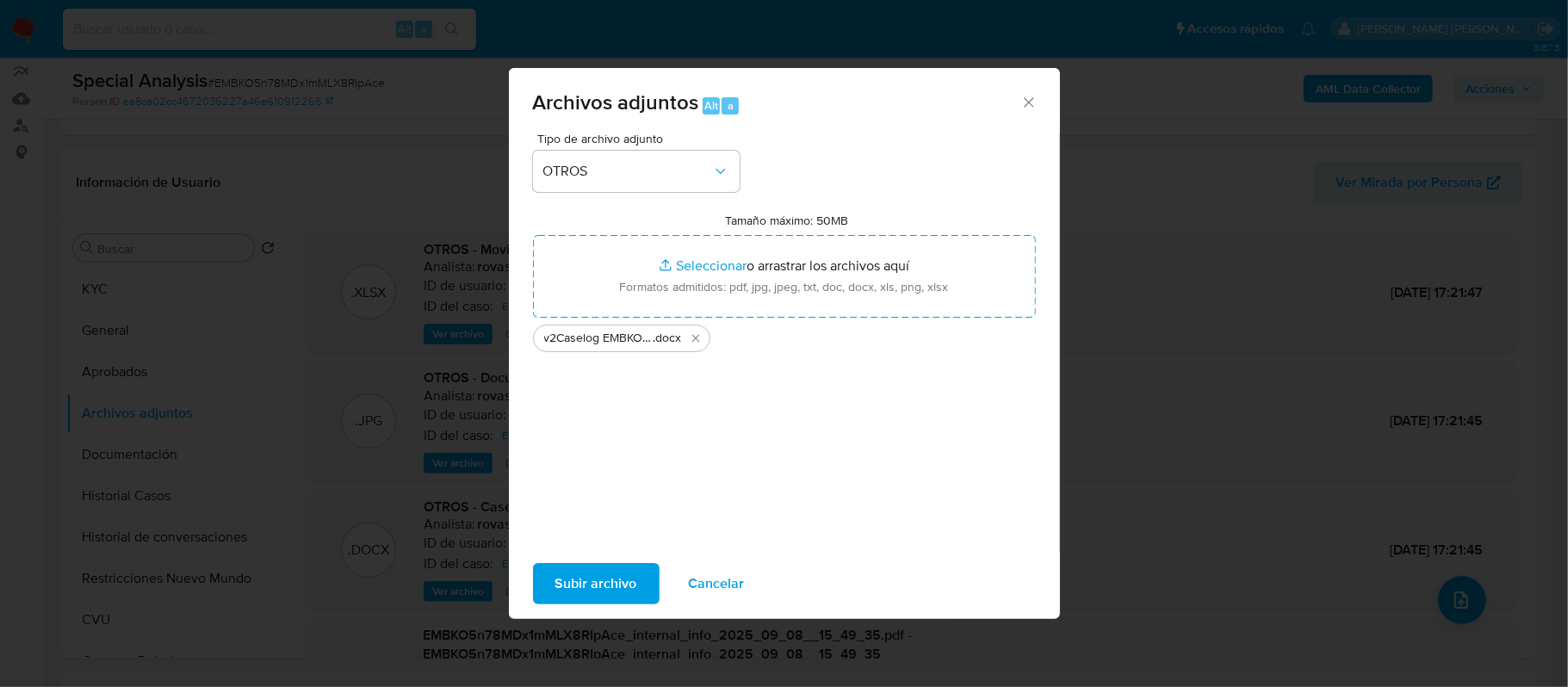
click at [600, 594] on span "Subir archivo" at bounding box center [596, 584] width 82 height 38
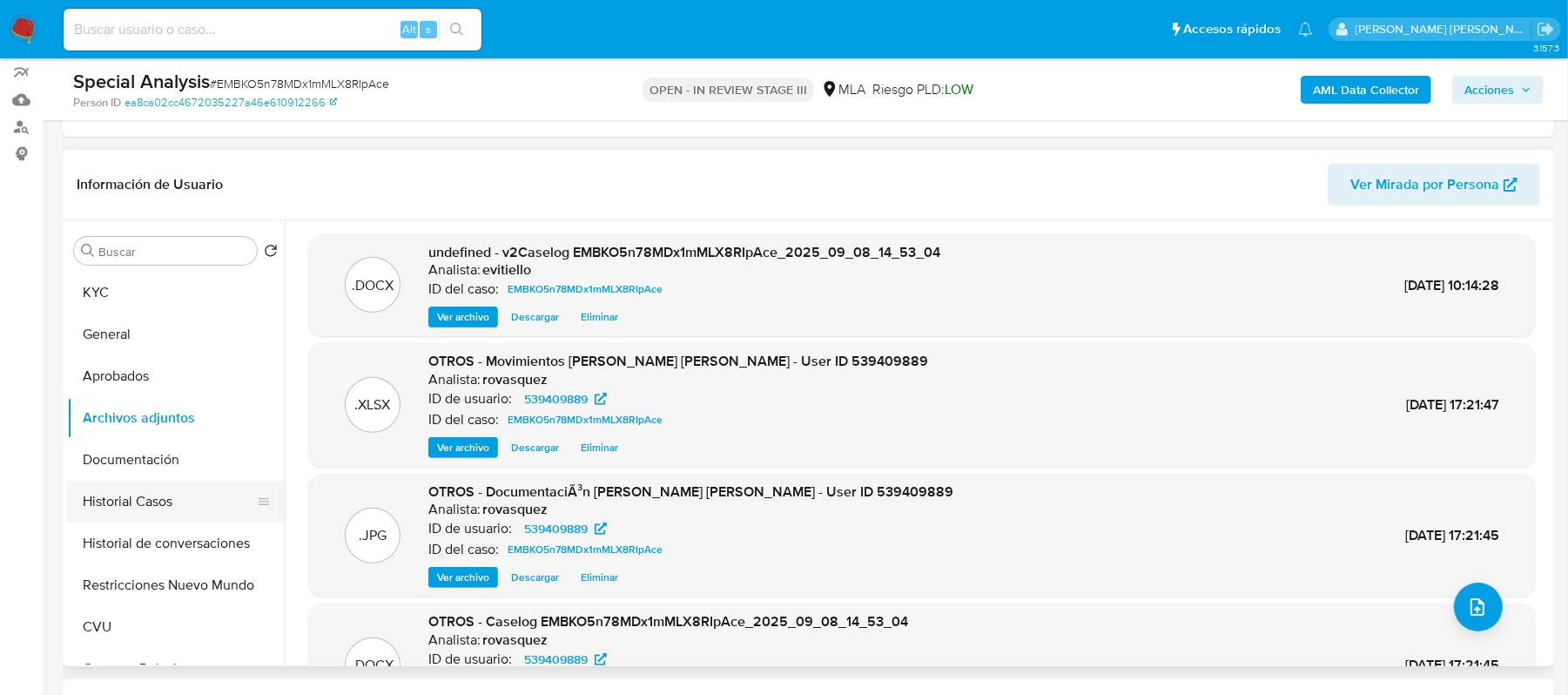
click at [206, 500] on button "Historial Casos" at bounding box center [168, 502] width 203 height 42
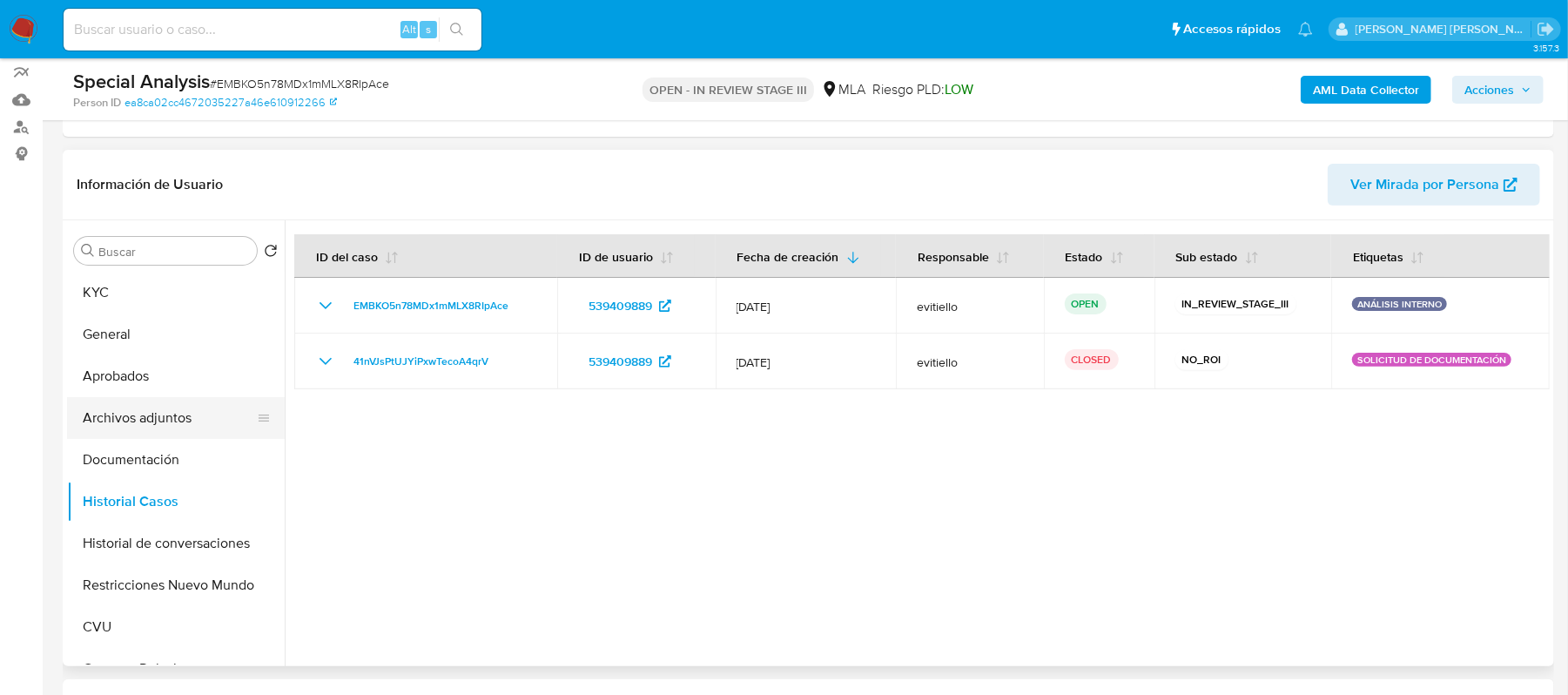
click at [185, 426] on button "Archivos adjuntos" at bounding box center [168, 419] width 203 height 42
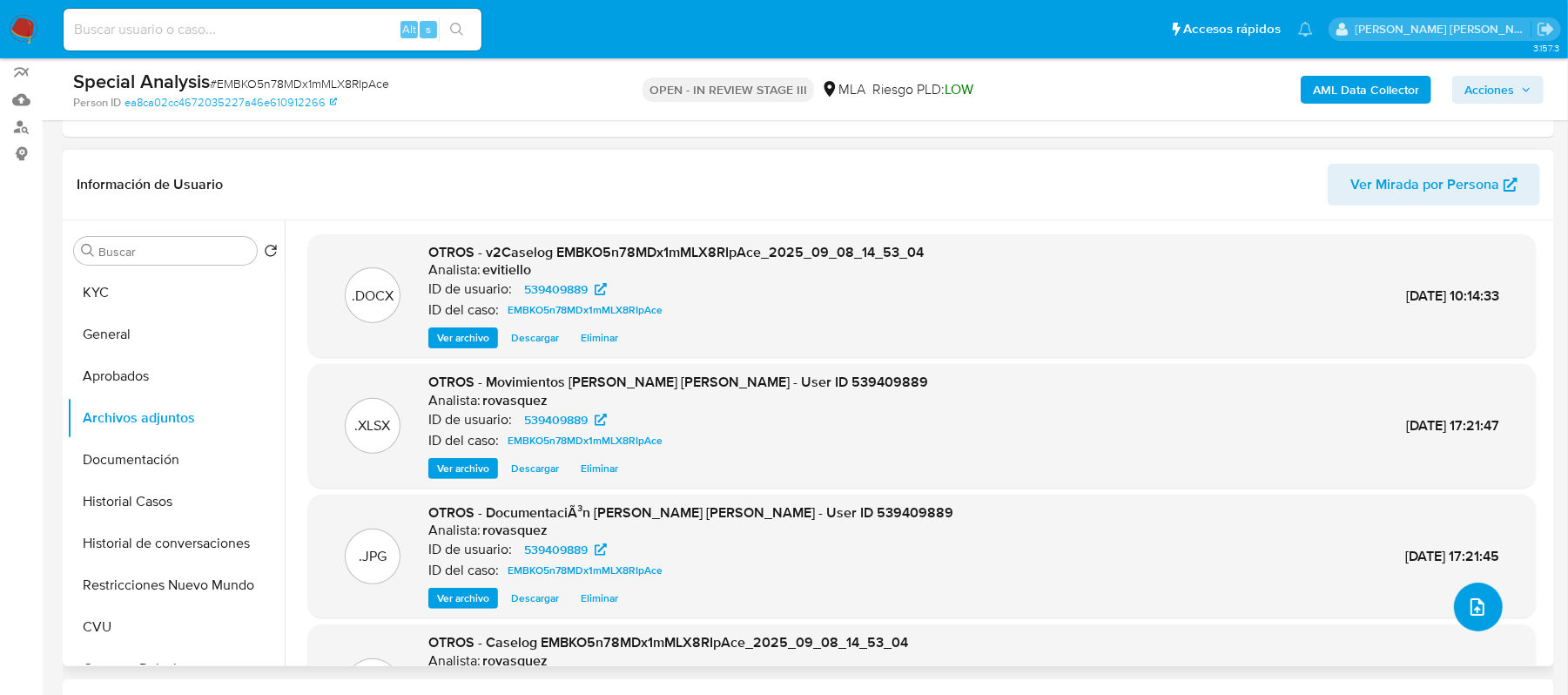
click at [1482, 608] on button "upload-file" at bounding box center [1479, 607] width 49 height 49
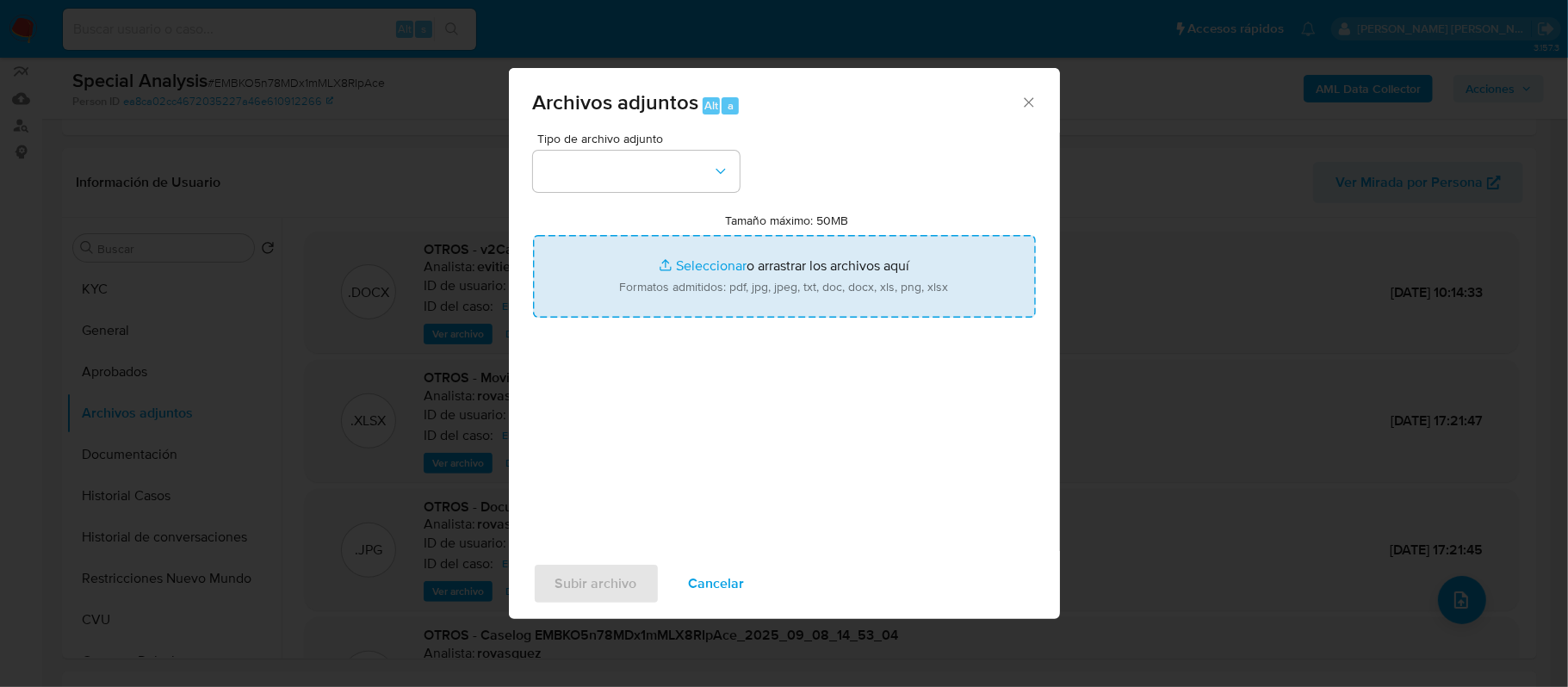
click at [795, 286] on input "Tamaño máximo: 50MB Seleccionar archivos" at bounding box center [785, 276] width 503 height 82
type input "C:\fakepath\Recibo de sueldo.pdf"
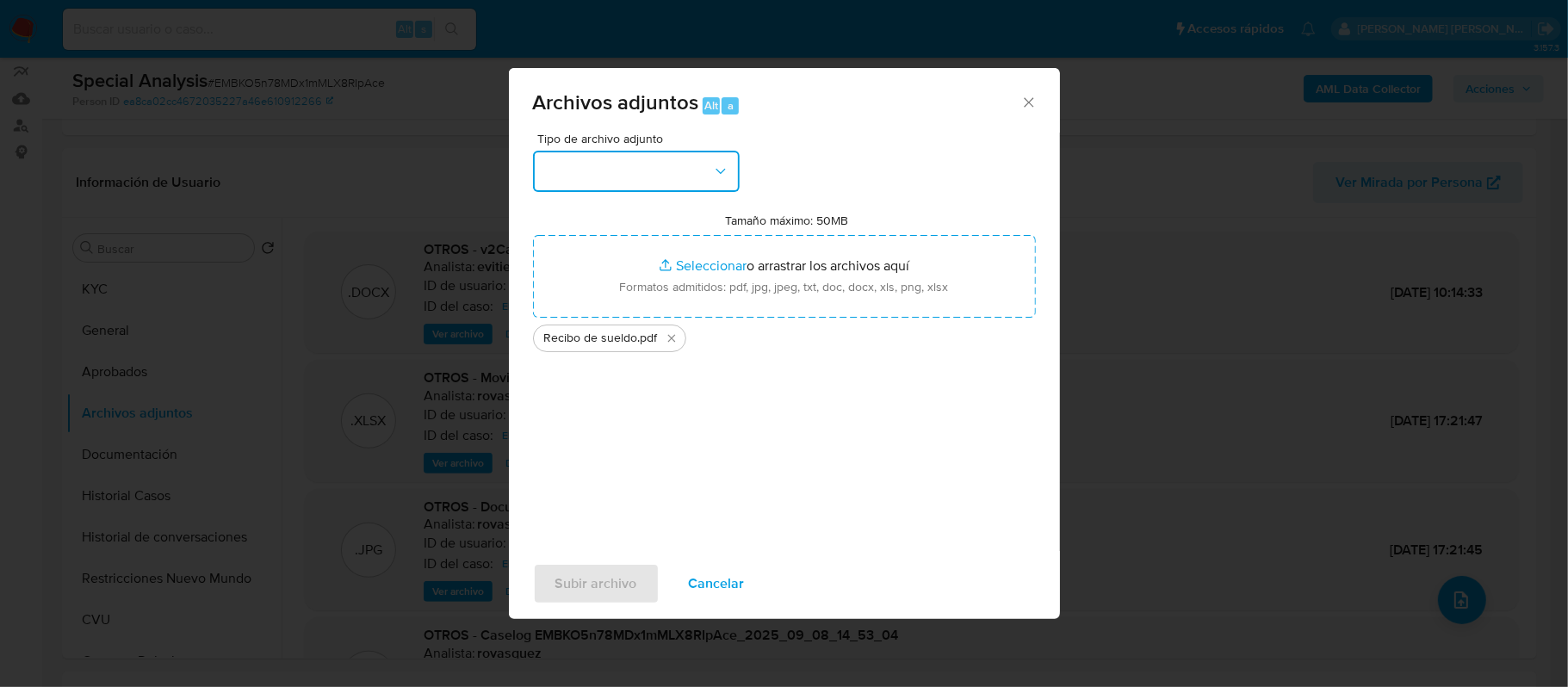
click at [658, 176] on button "button" at bounding box center [637, 172] width 206 height 42
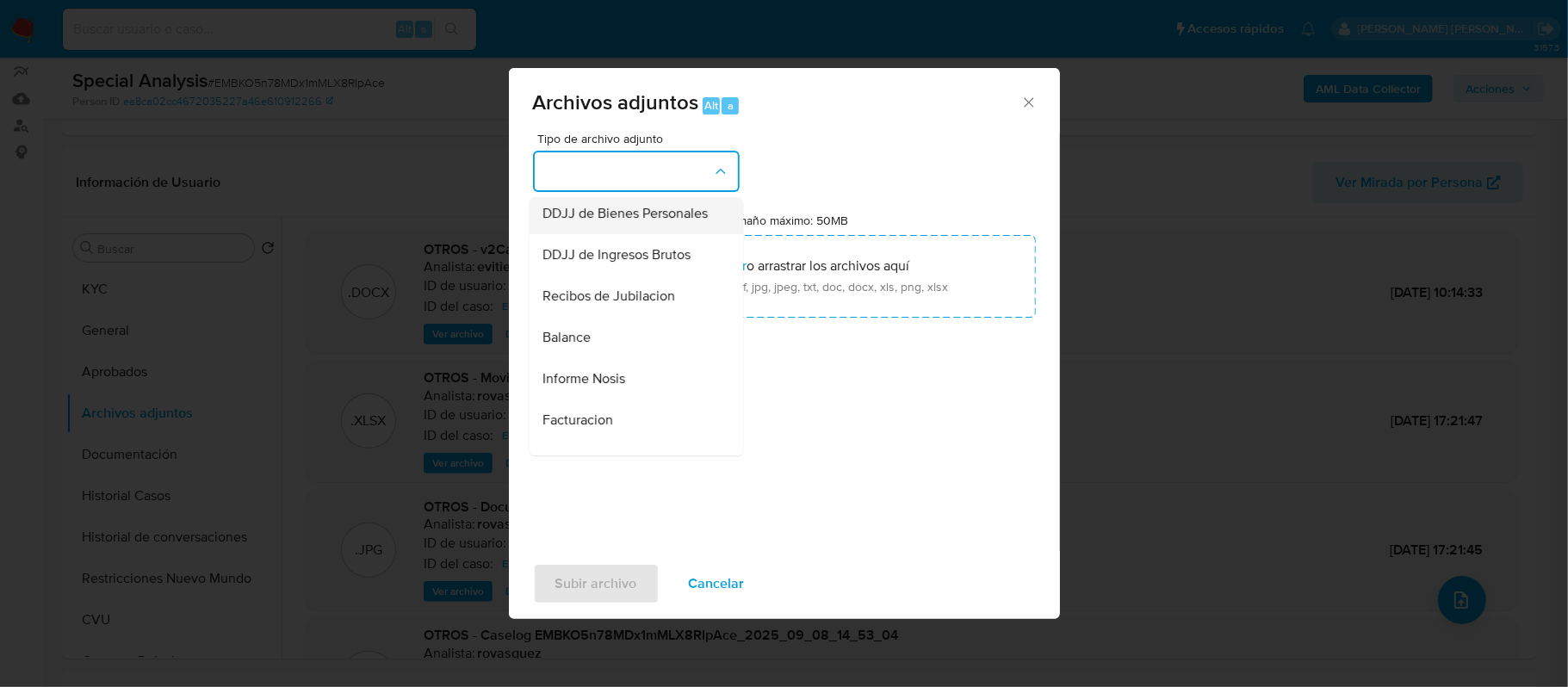
scroll to position [459, 0]
click at [671, 346] on span "Recibos de Jubilacion" at bounding box center [610, 337] width 133 height 17
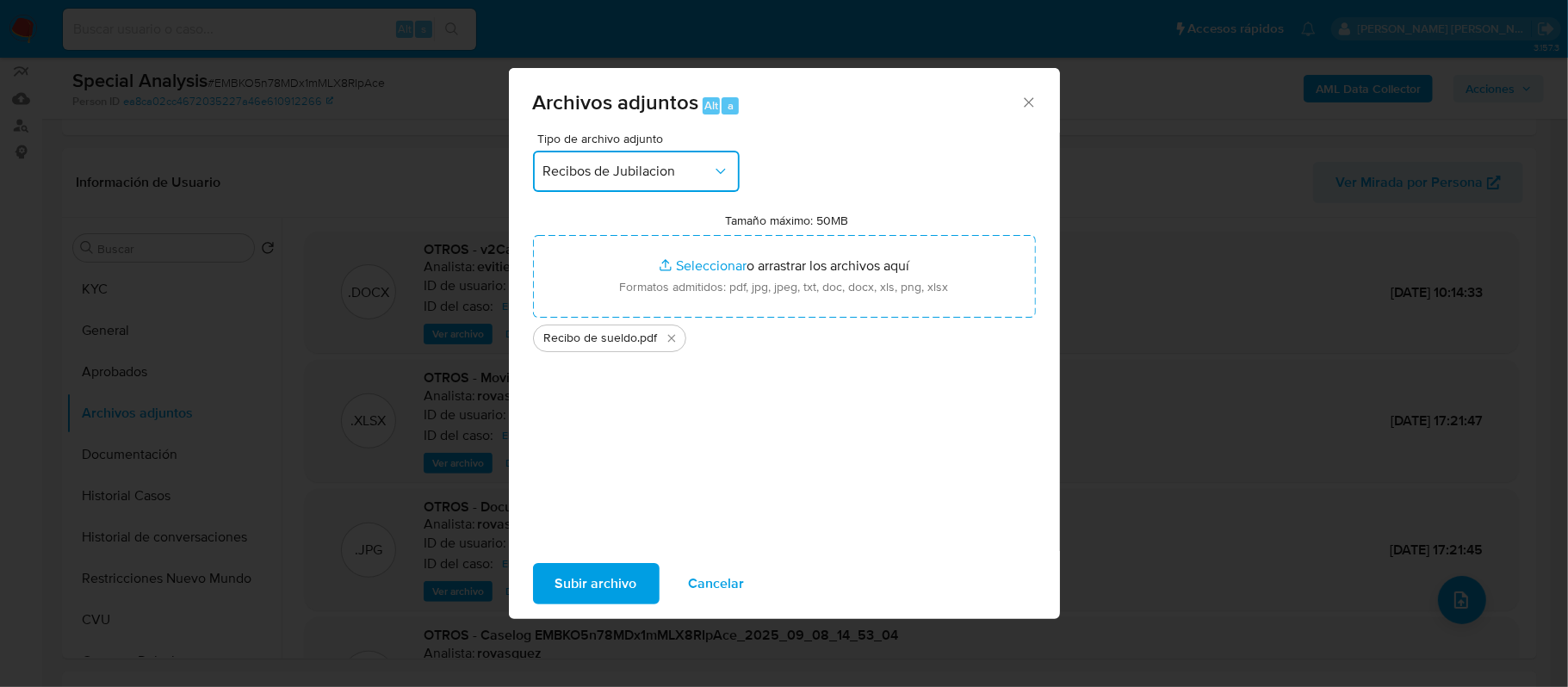
click at [671, 180] on span "Recibos de Jubilacion" at bounding box center [628, 172] width 169 height 17
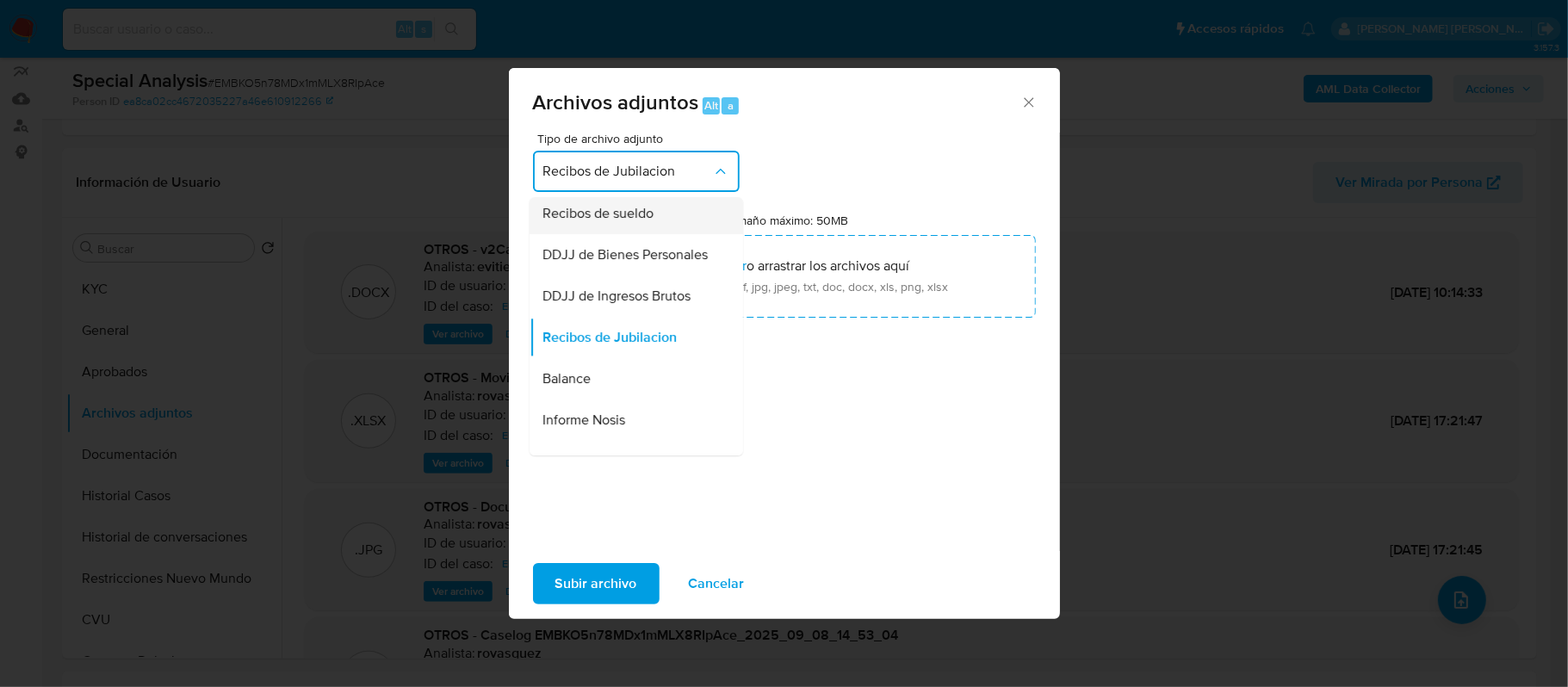
click at [655, 234] on div "Recibos de sueldo" at bounding box center [631, 213] width 176 height 42
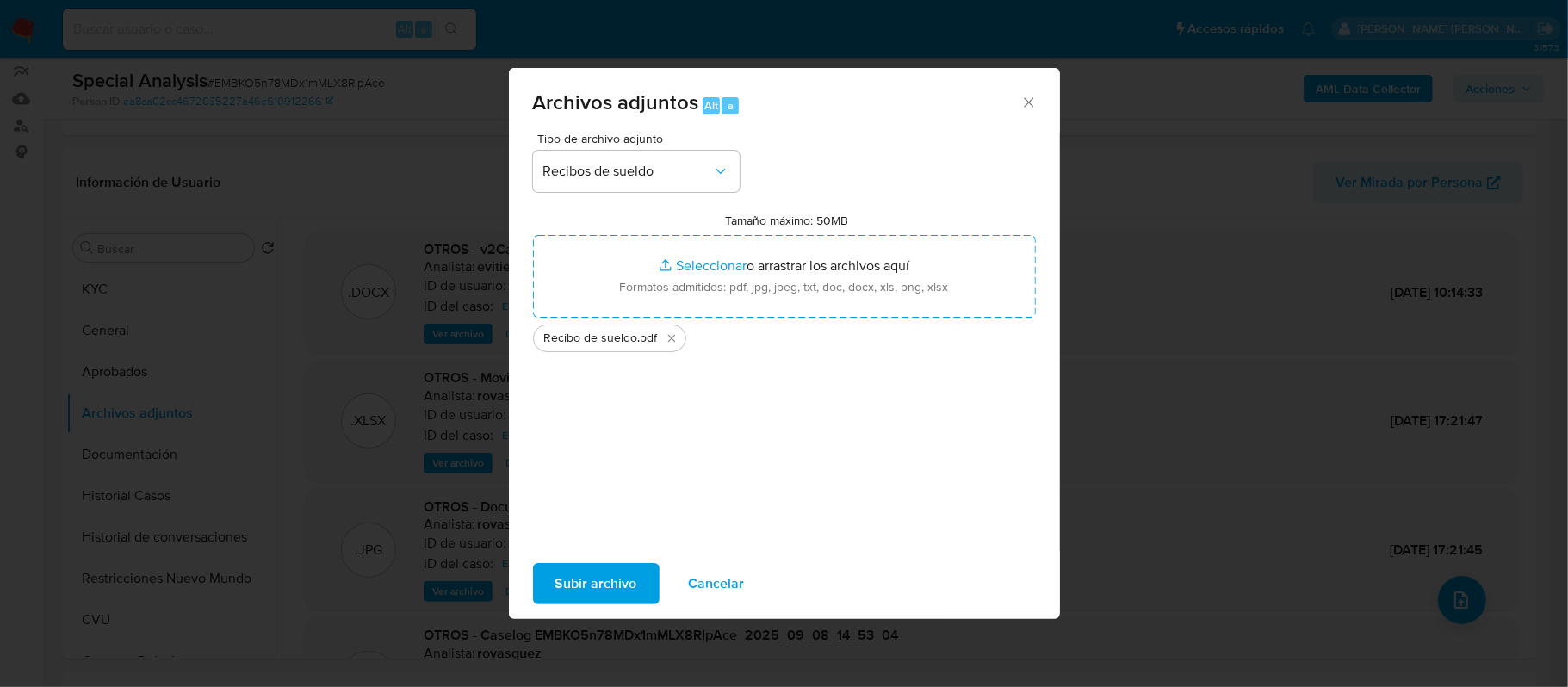
click at [603, 579] on span "Subir archivo" at bounding box center [596, 584] width 82 height 38
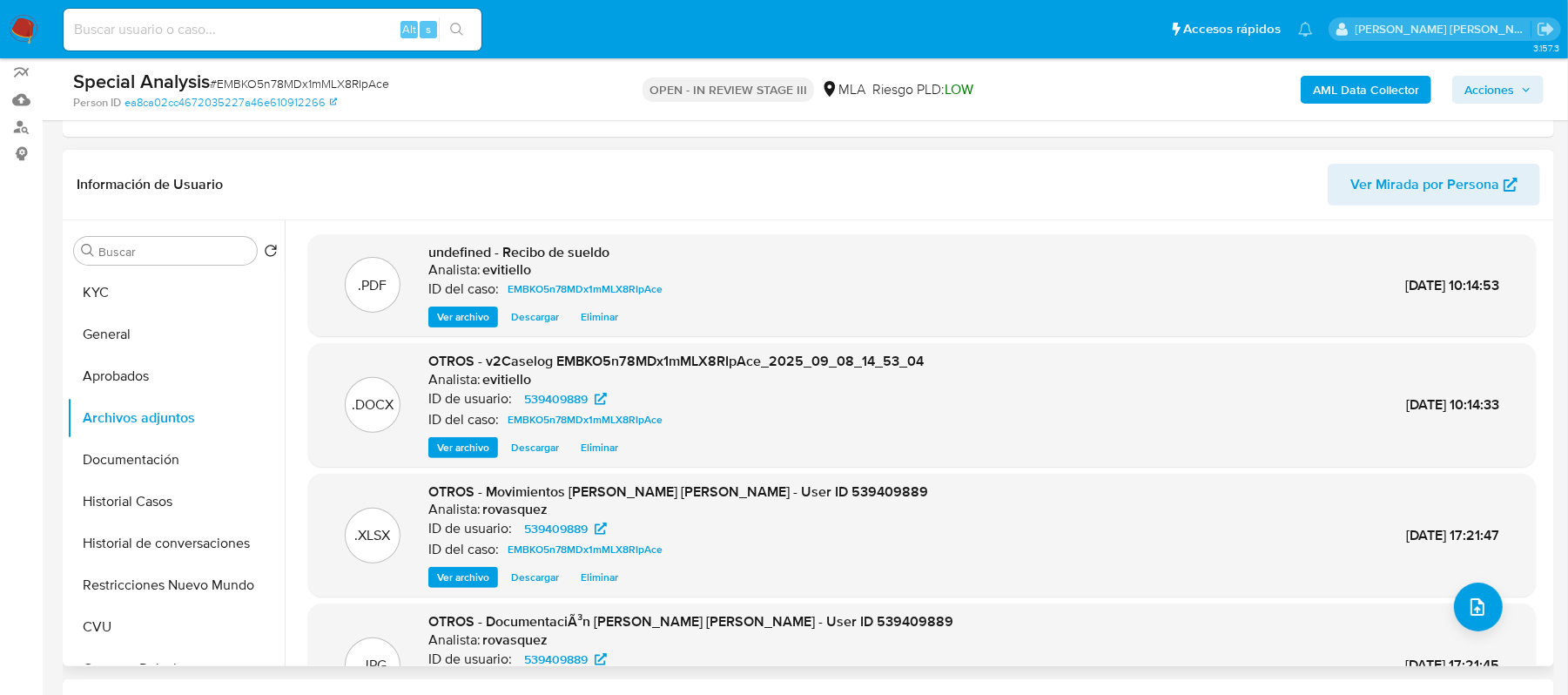
click at [467, 443] on span "Ver archivo" at bounding box center [463, 448] width 53 height 18
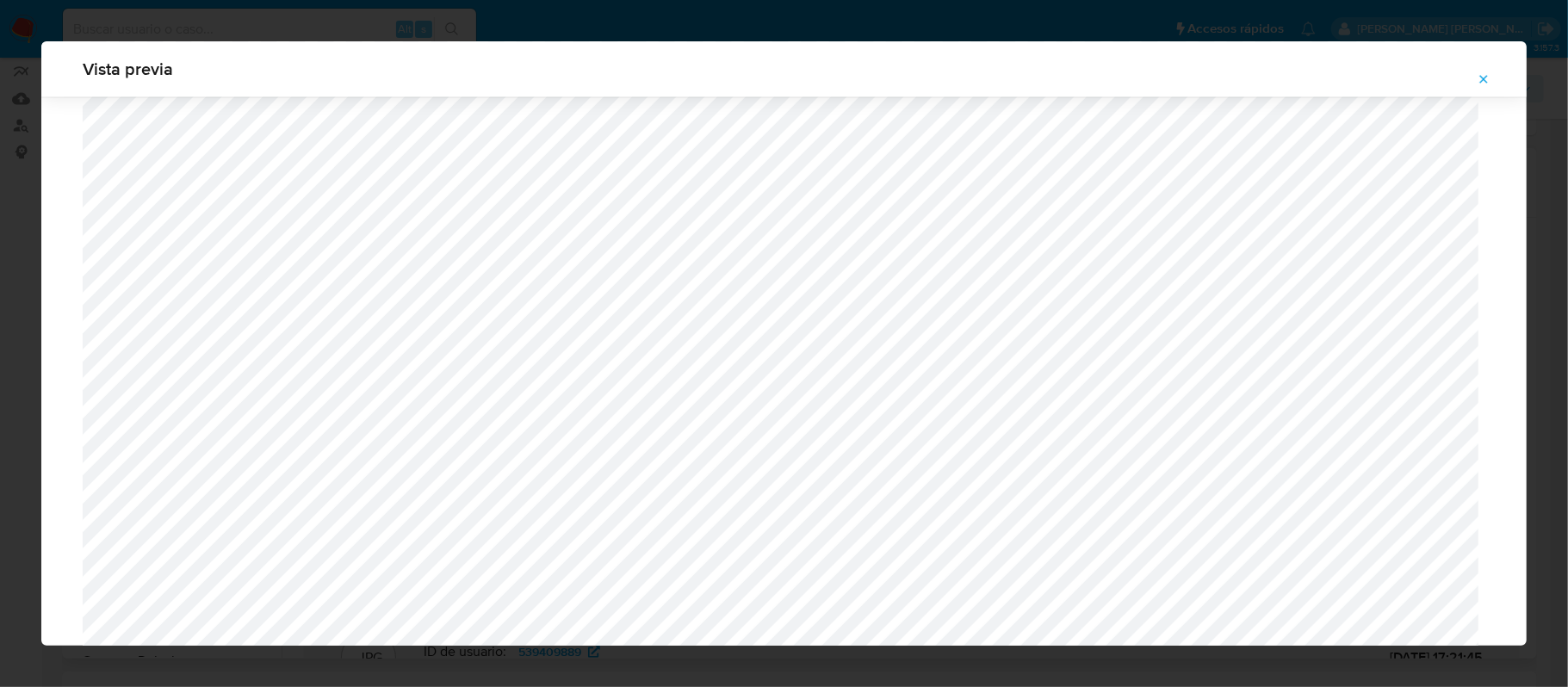
scroll to position [1688, 0]
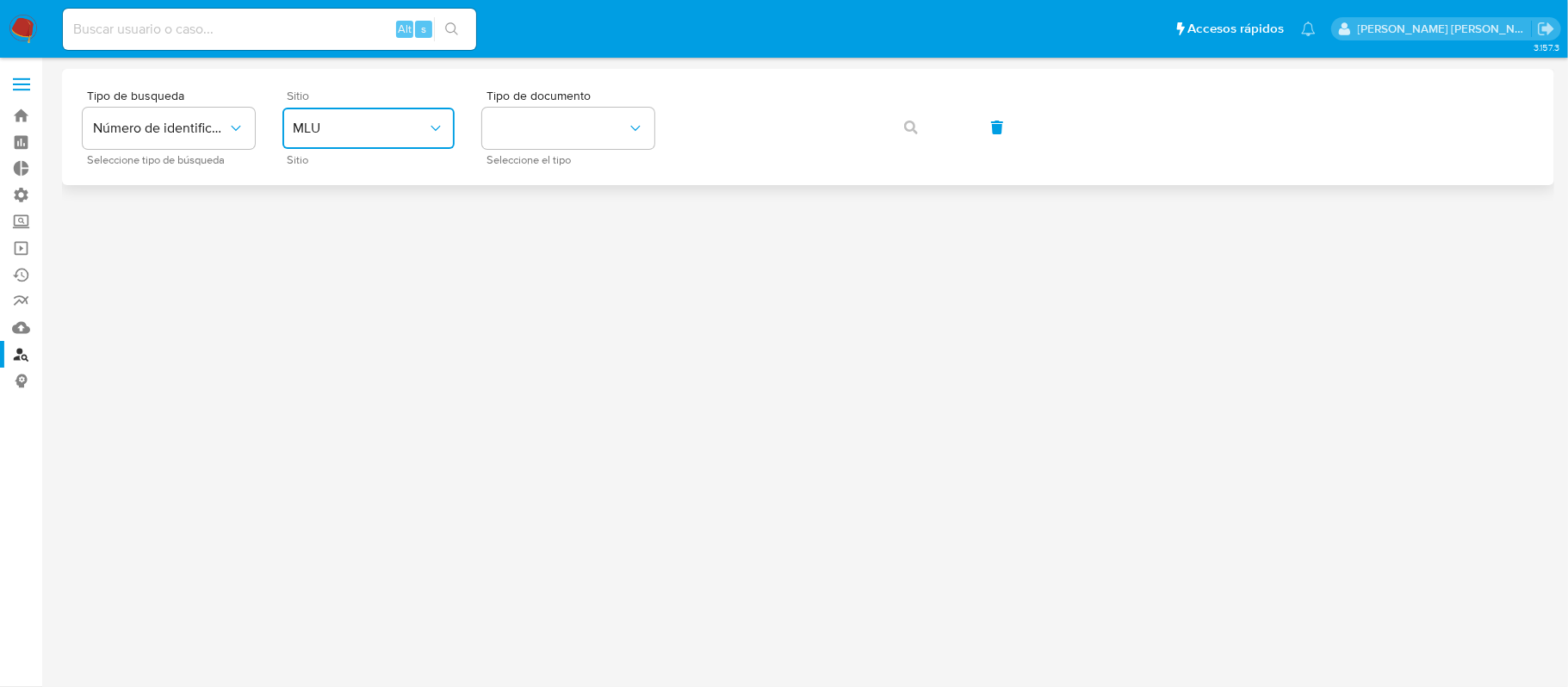
click at [396, 124] on span "MLU" at bounding box center [360, 128] width 134 height 17
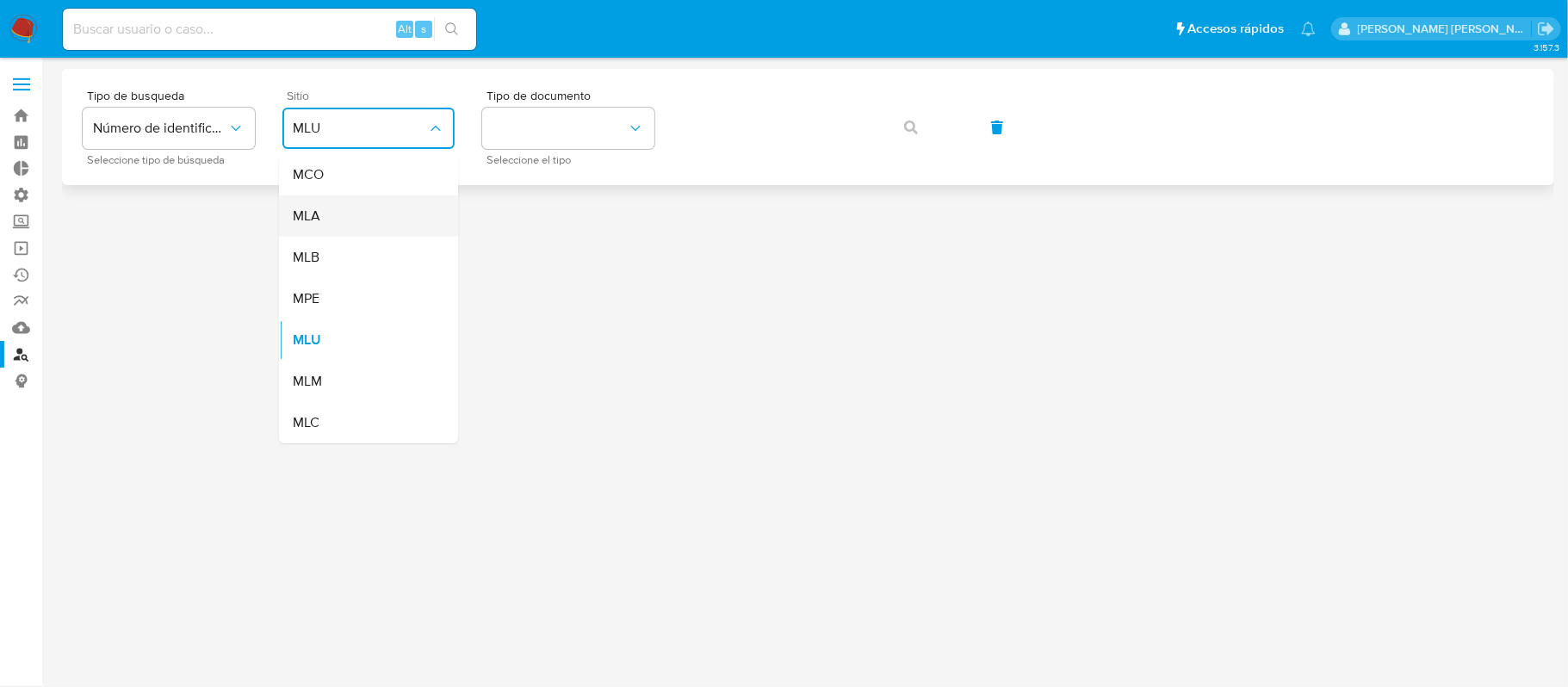
click at [384, 219] on div "MLA" at bounding box center [363, 216] width 141 height 42
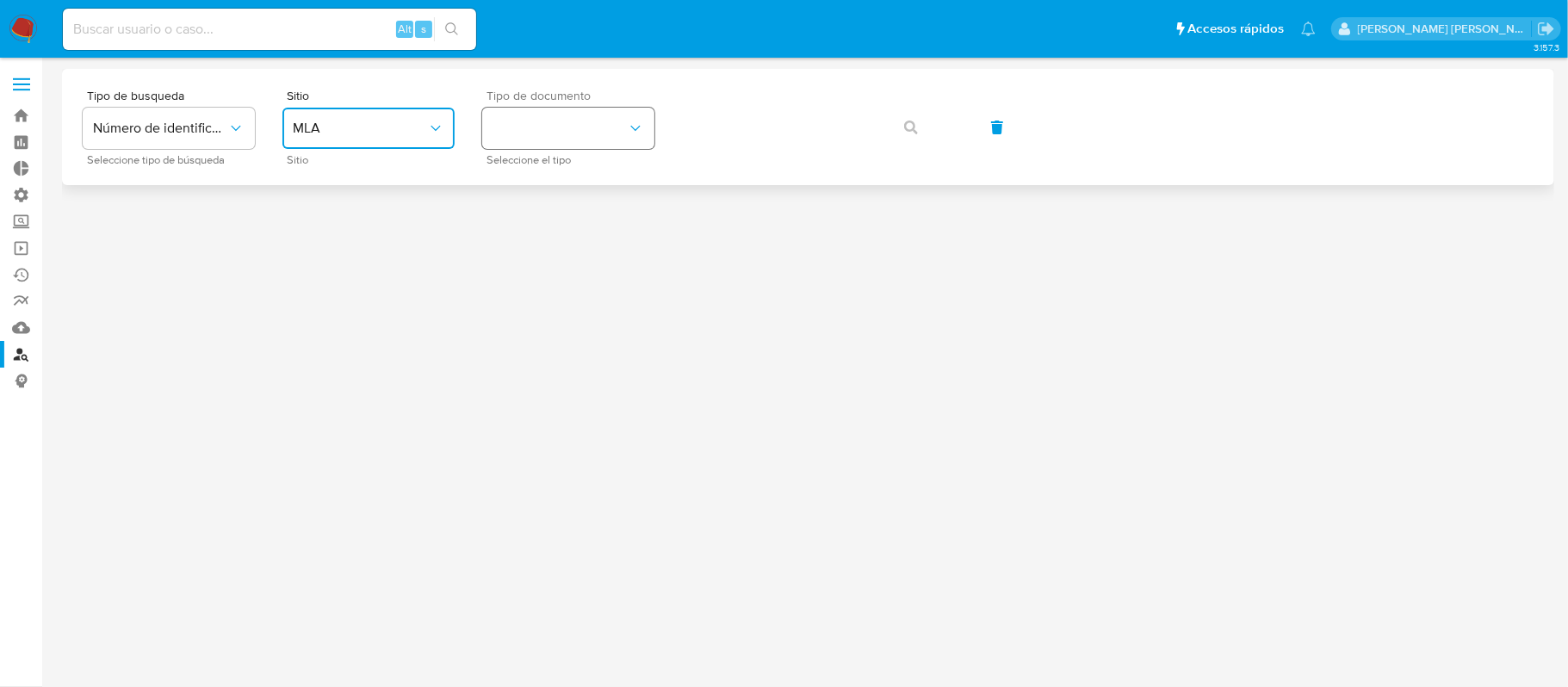
click at [593, 121] on button "identificationType" at bounding box center [568, 128] width 173 height 42
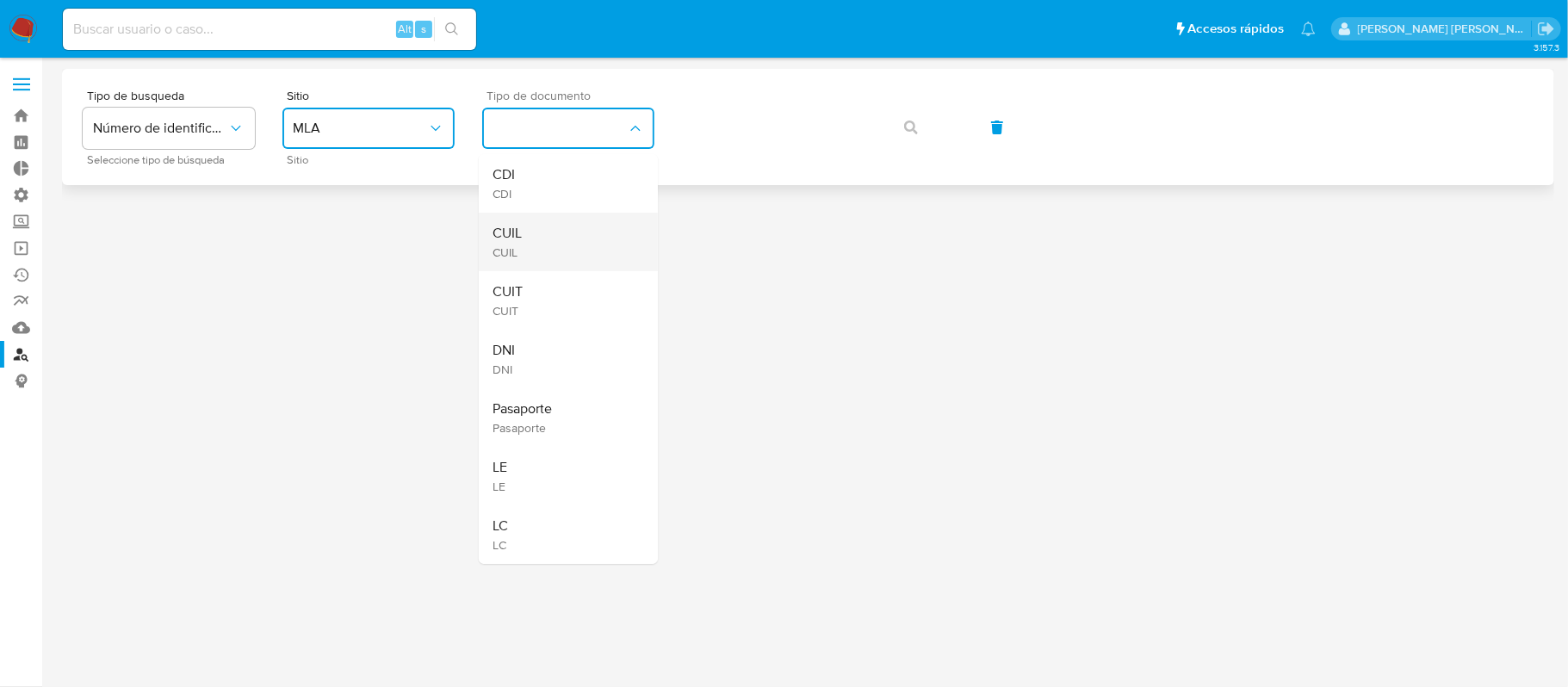
click at [614, 232] on div "CUIL CUIL" at bounding box center [563, 242] width 141 height 59
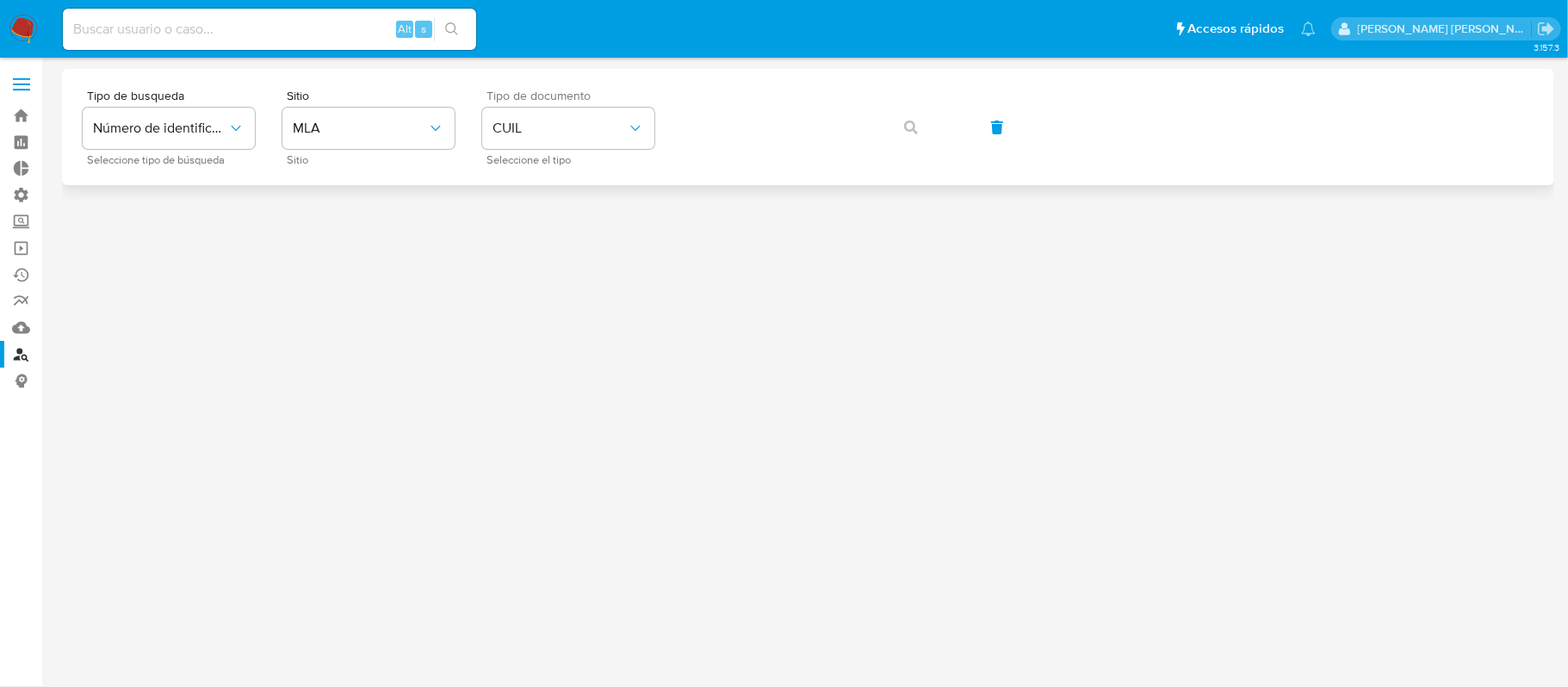
click at [809, 87] on div "Tipo de busqueda Número de identificación Seleccione tipo de búsqueda Sitio MLA…" at bounding box center [807, 127] width 1493 height 116
click at [914, 125] on icon "button" at bounding box center [911, 128] width 14 height 14
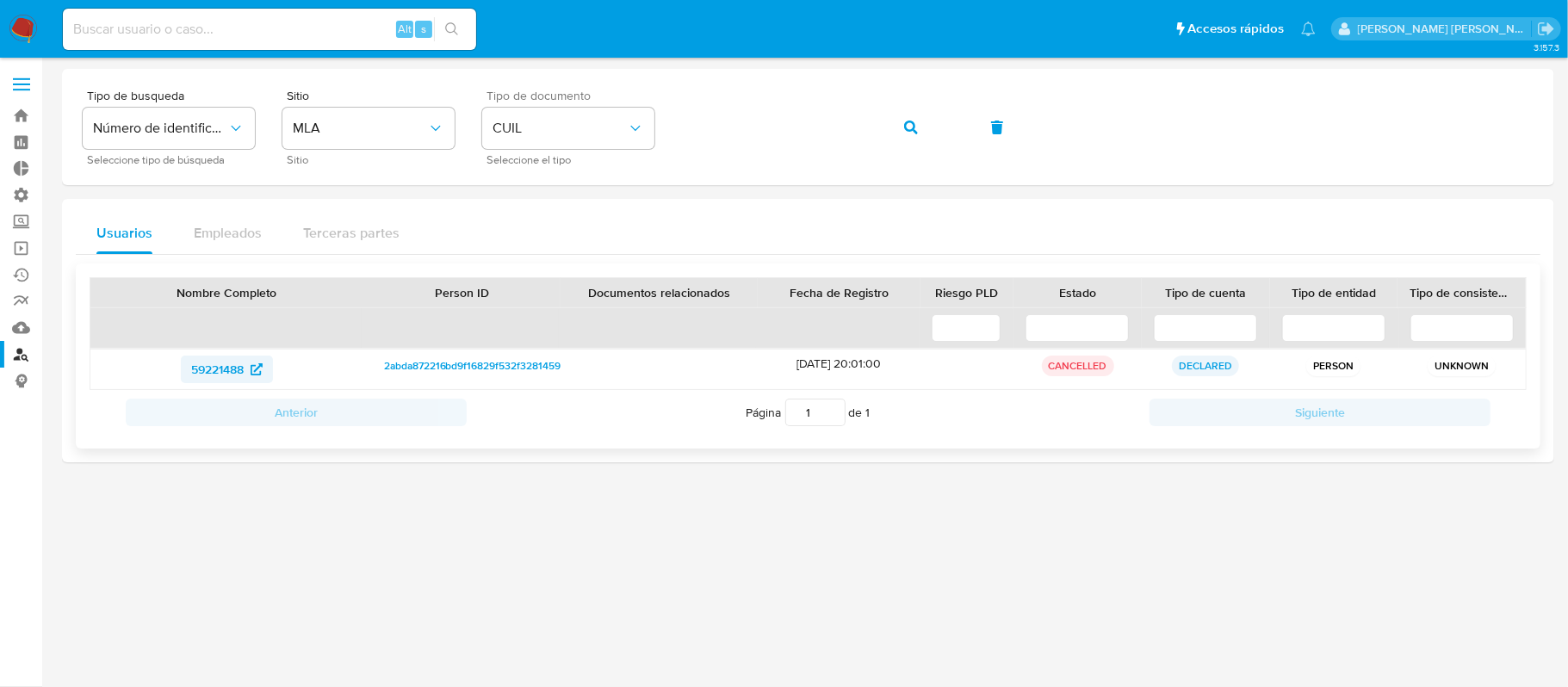
click at [253, 367] on icon at bounding box center [257, 370] width 12 height 12
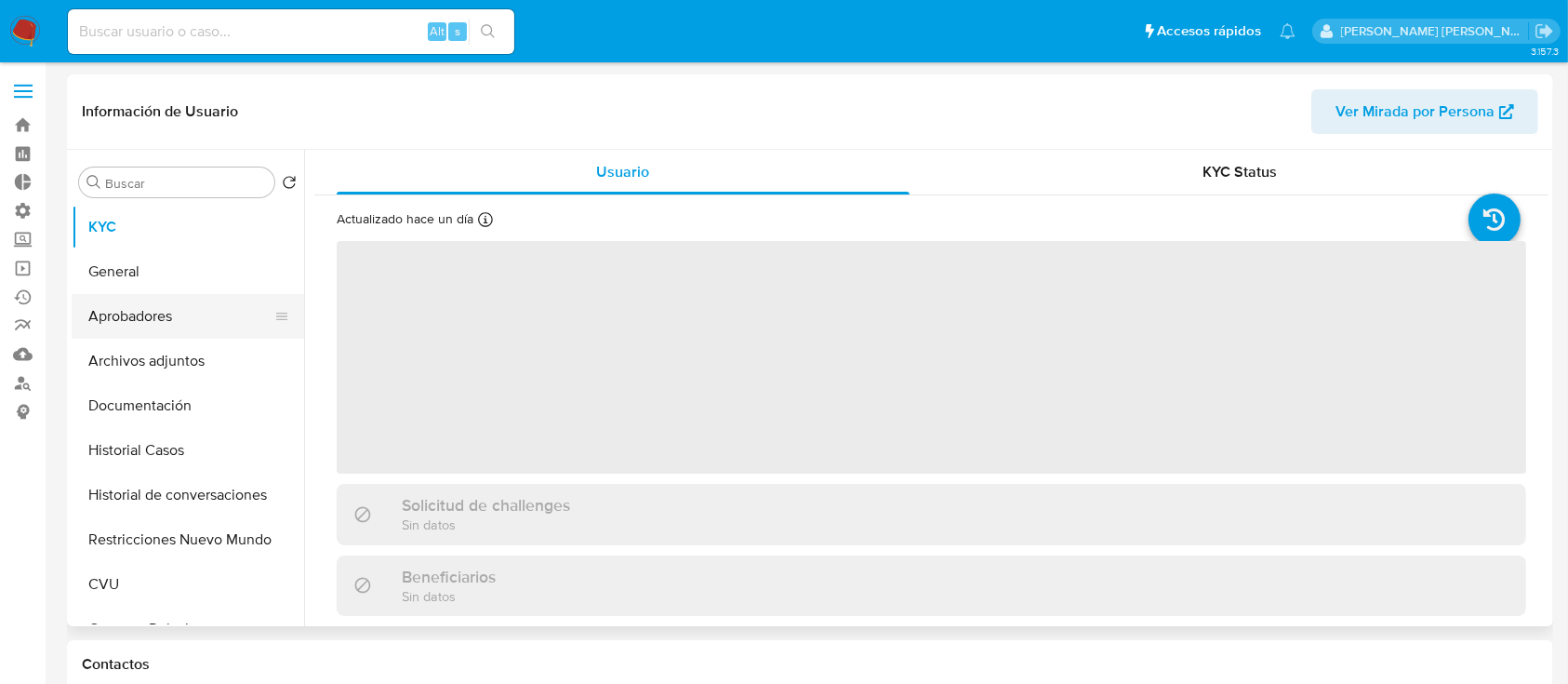
click at [222, 329] on button "Aprobadores" at bounding box center [180, 317] width 217 height 45
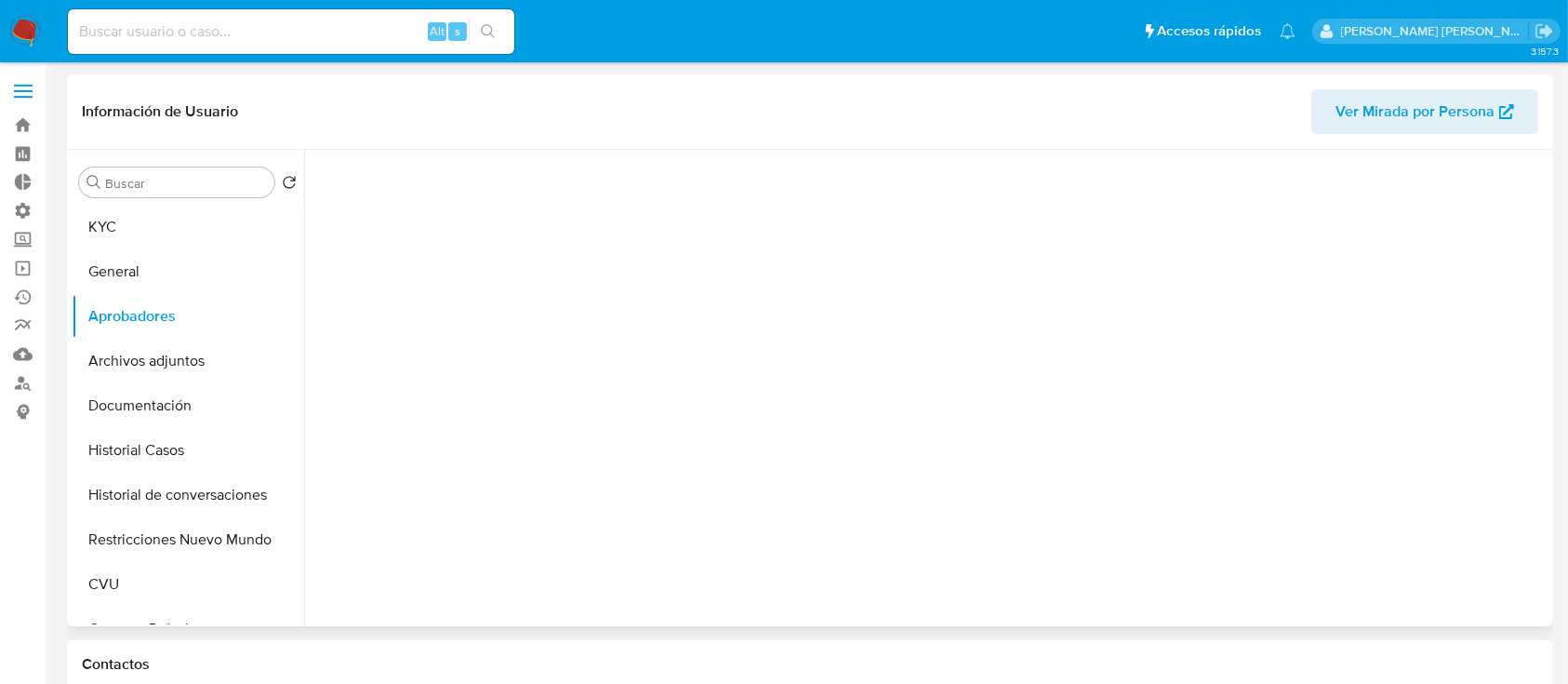
select select "10"
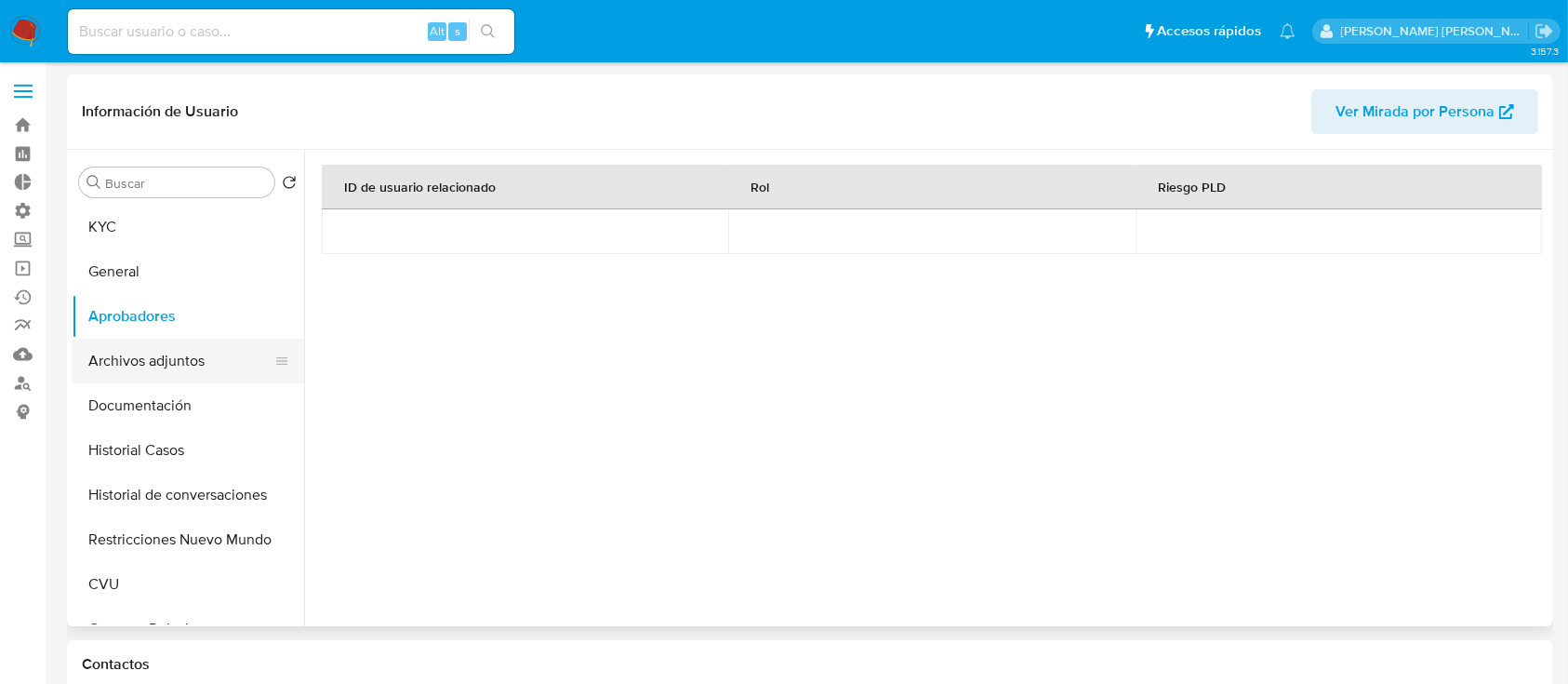
click at [181, 372] on button "Archivos adjuntos" at bounding box center [180, 361] width 217 height 45
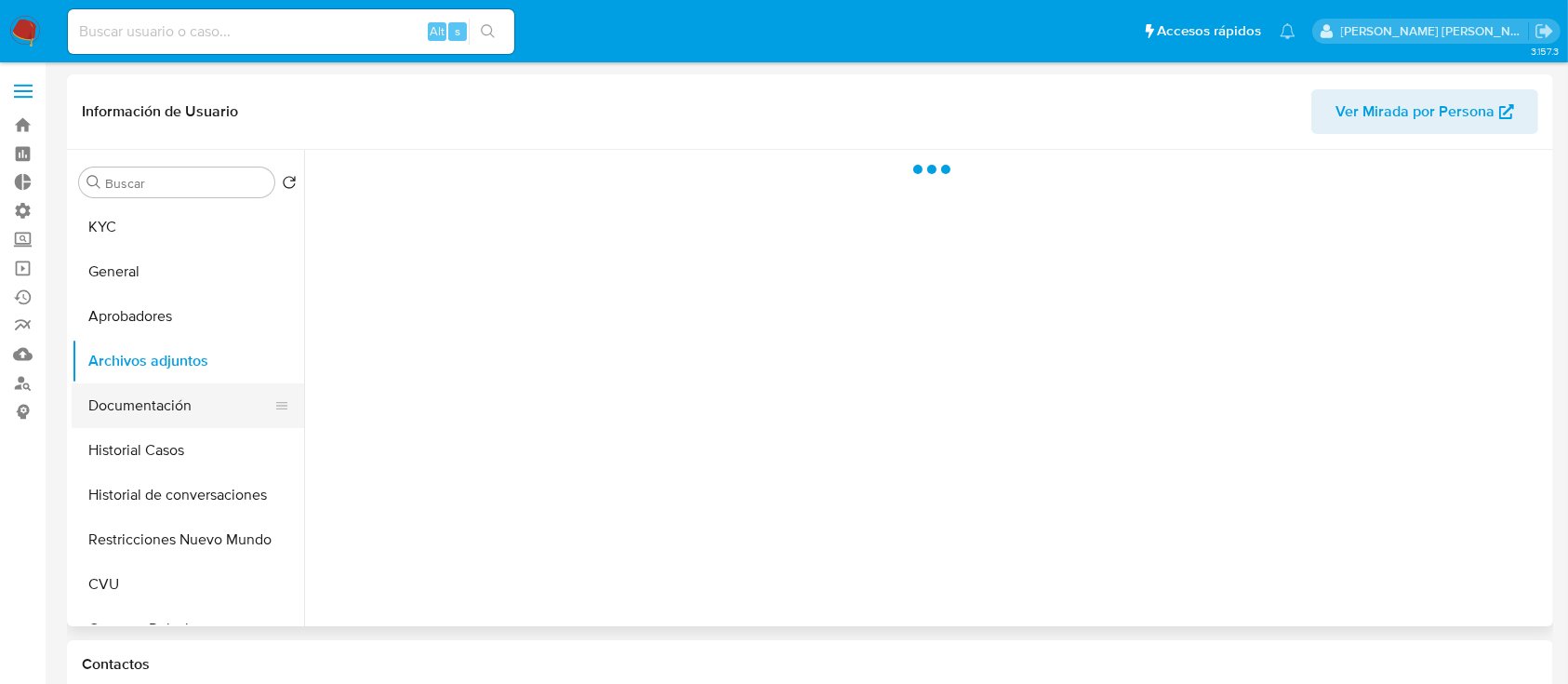
click at [181, 387] on button "Documentación" at bounding box center [180, 406] width 217 height 45
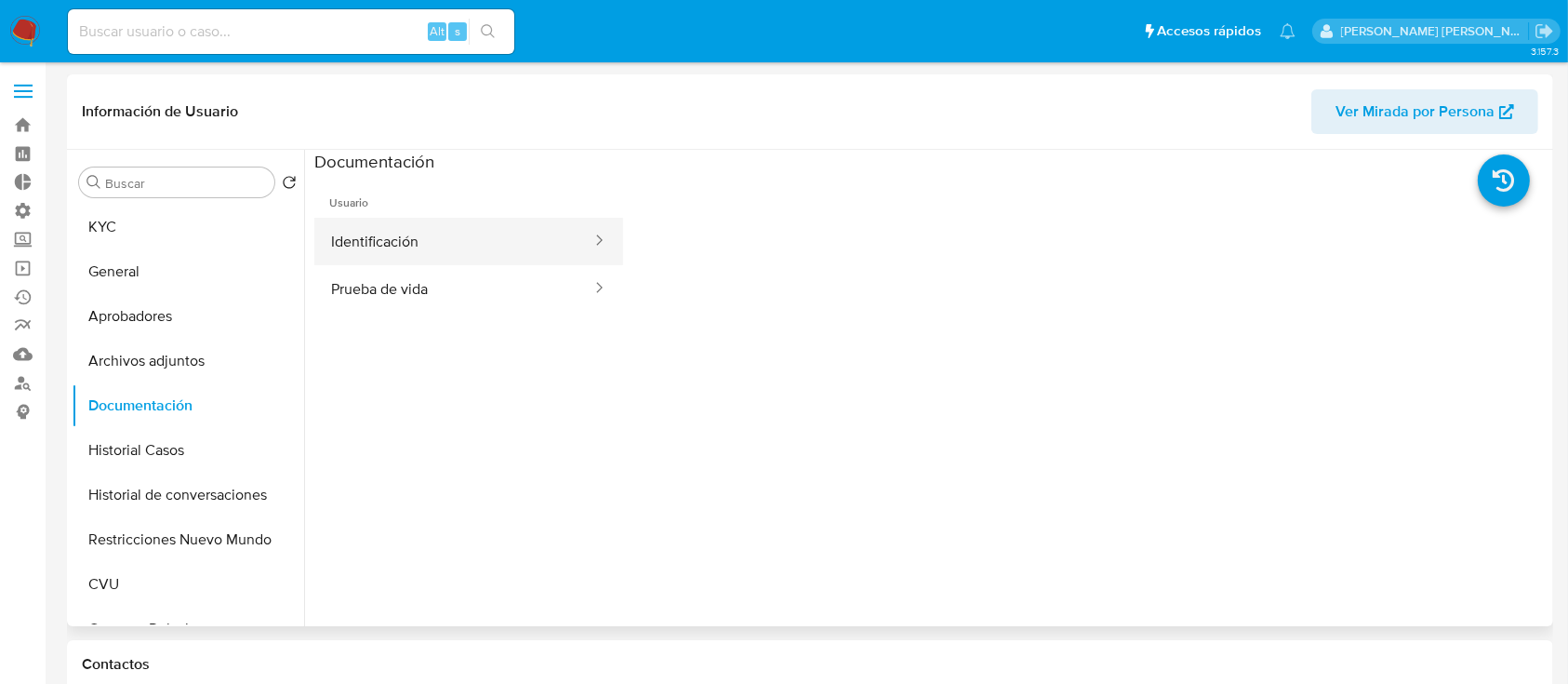
click at [466, 249] on button "Identificación" at bounding box center [454, 241] width 279 height 48
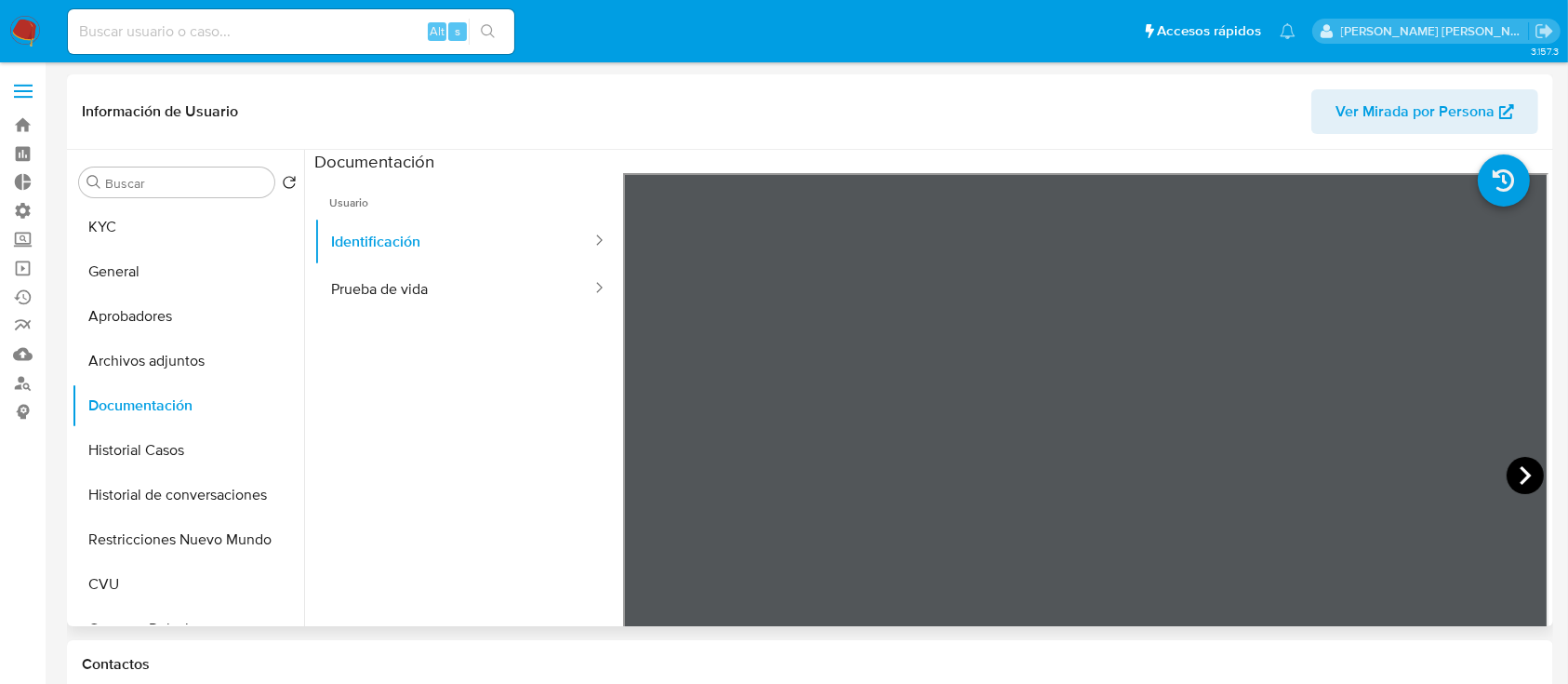
click at [1515, 462] on icon at bounding box center [1526, 476] width 37 height 37
click at [378, 17] on div "Alt s" at bounding box center [290, 32] width 447 height 45
click at [379, 40] on input at bounding box center [290, 32] width 447 height 24
paste input "LgTfKG5QvkpmND7aLLgEYG6n"
type input "LgTfKG5QvkpmND7aLLgEYG6n"
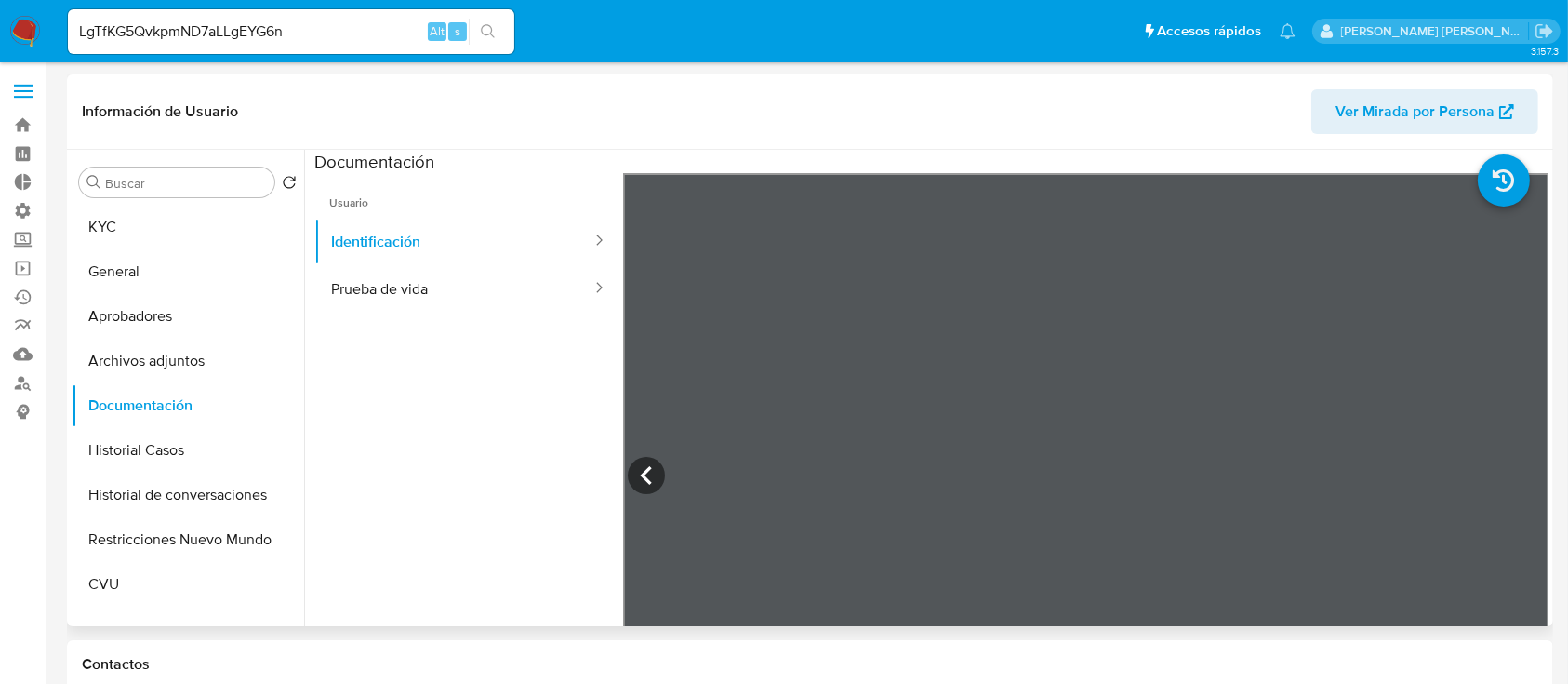
click at [488, 34] on icon "search-icon" at bounding box center [487, 31] width 14 height 14
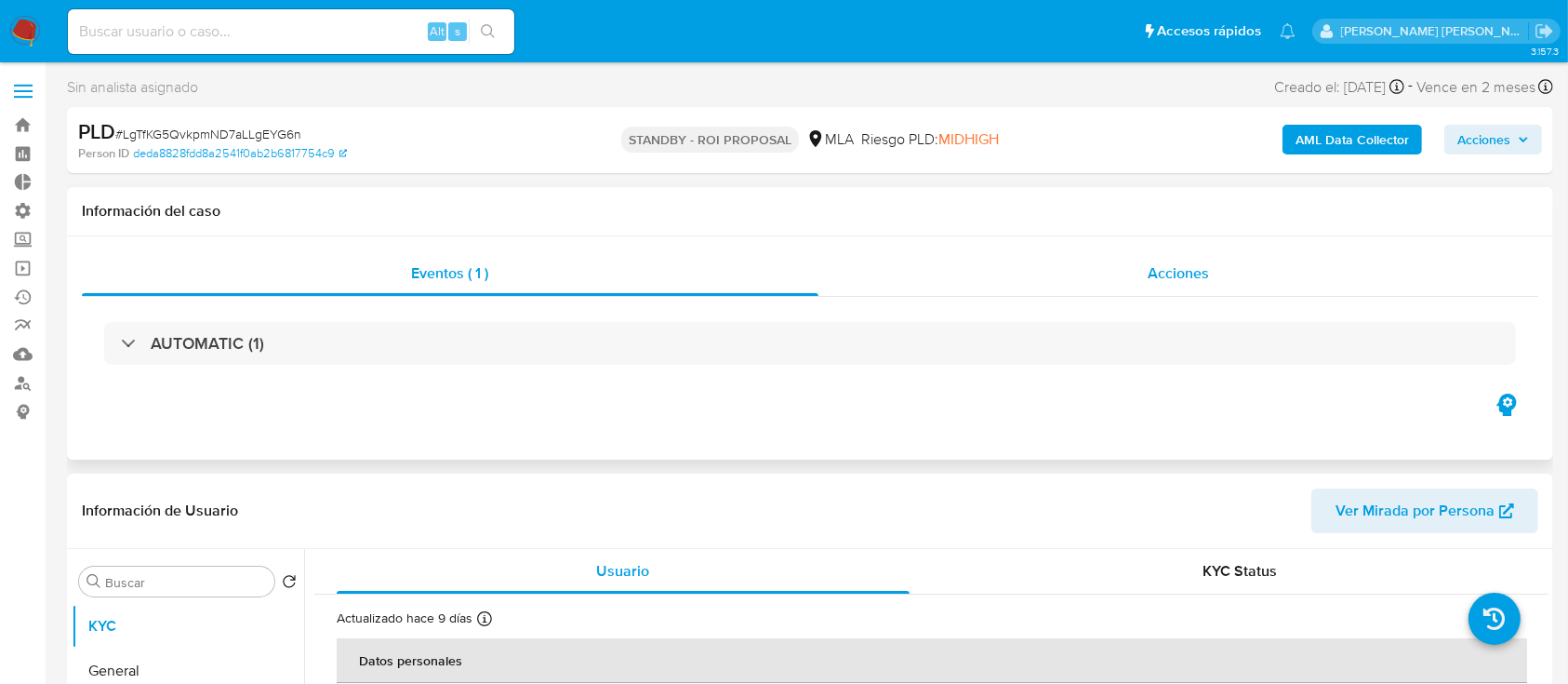
click at [1065, 251] on div "Acciones" at bounding box center [1179, 274] width 721 height 45
select select "10"
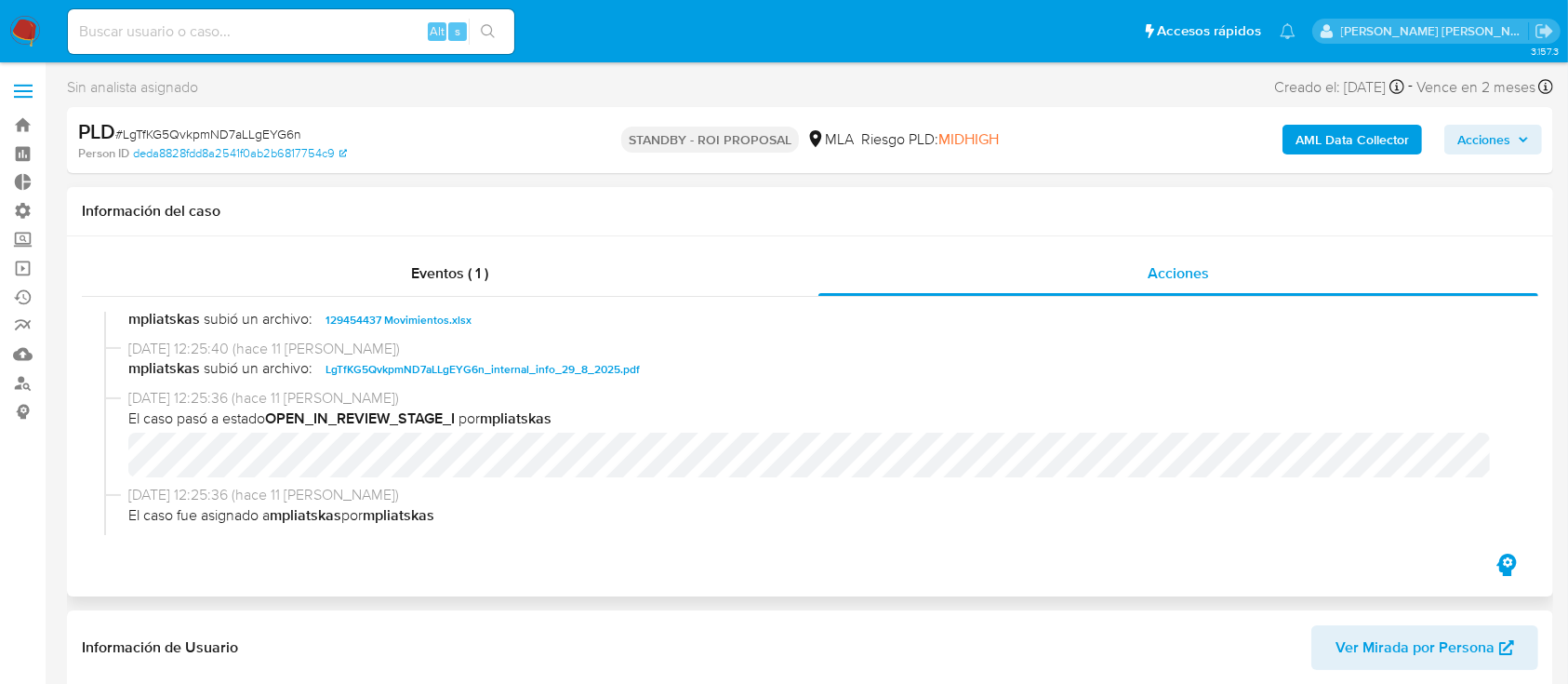
scroll to position [124, 0]
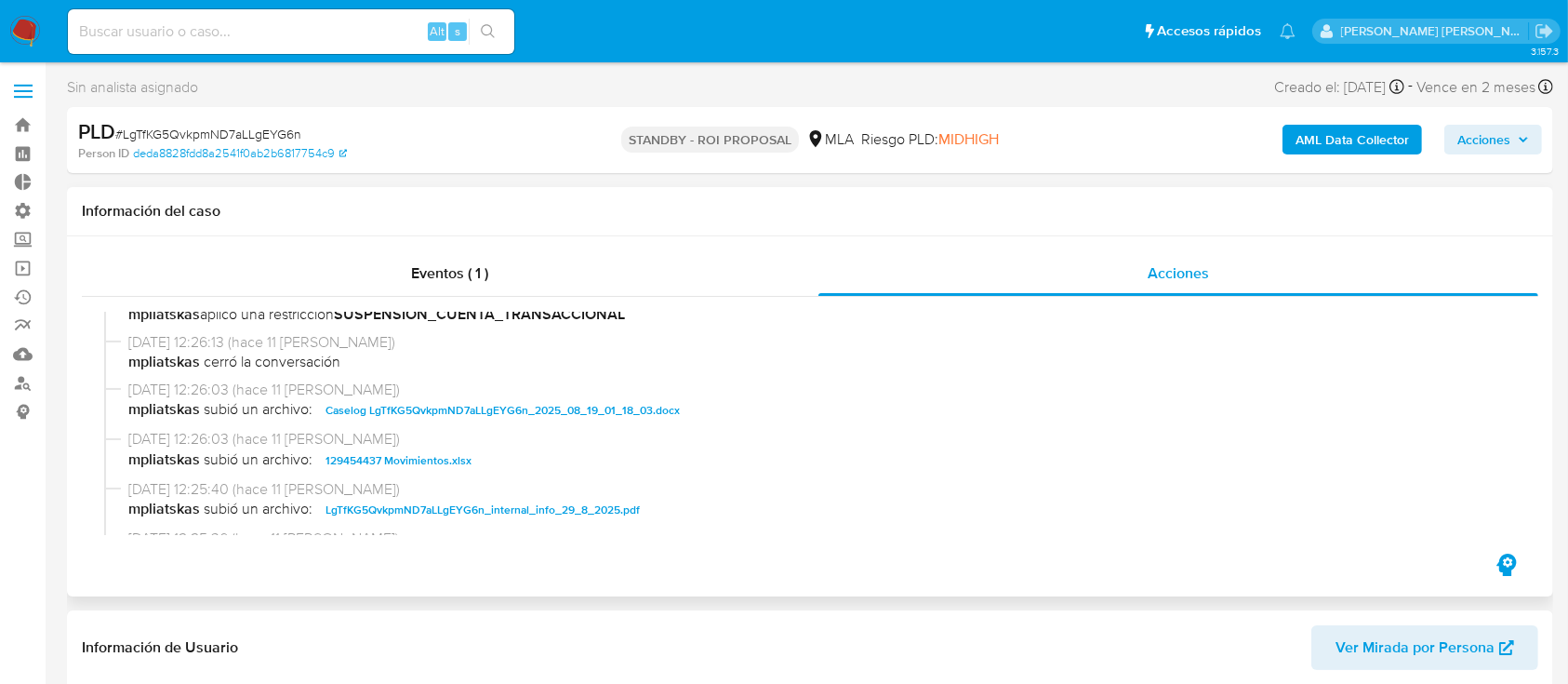
click at [623, 399] on span "Caselog LgTfKG5QvkpmND7aLLgEYG6n_2025_08_19_01_18_03.docx" at bounding box center [503, 410] width 354 height 22
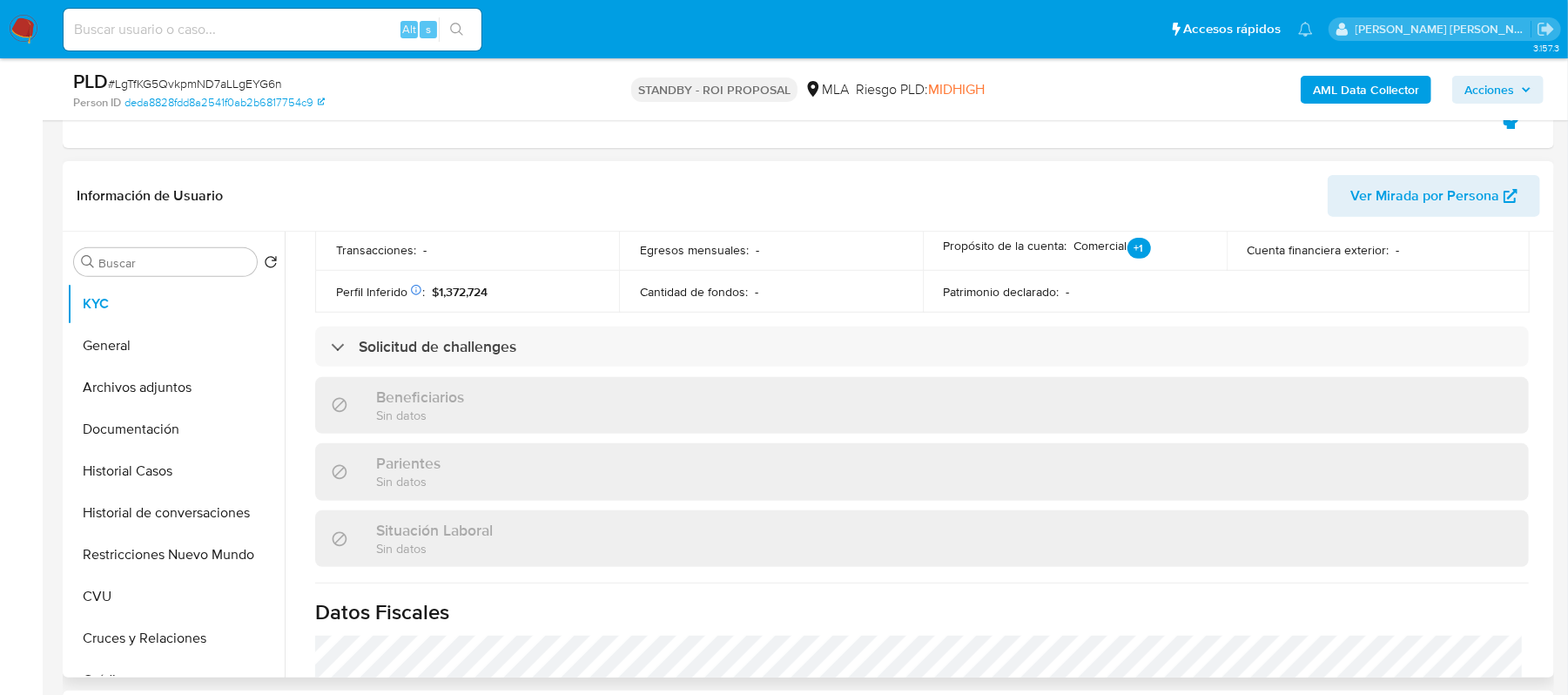
scroll to position [0, 0]
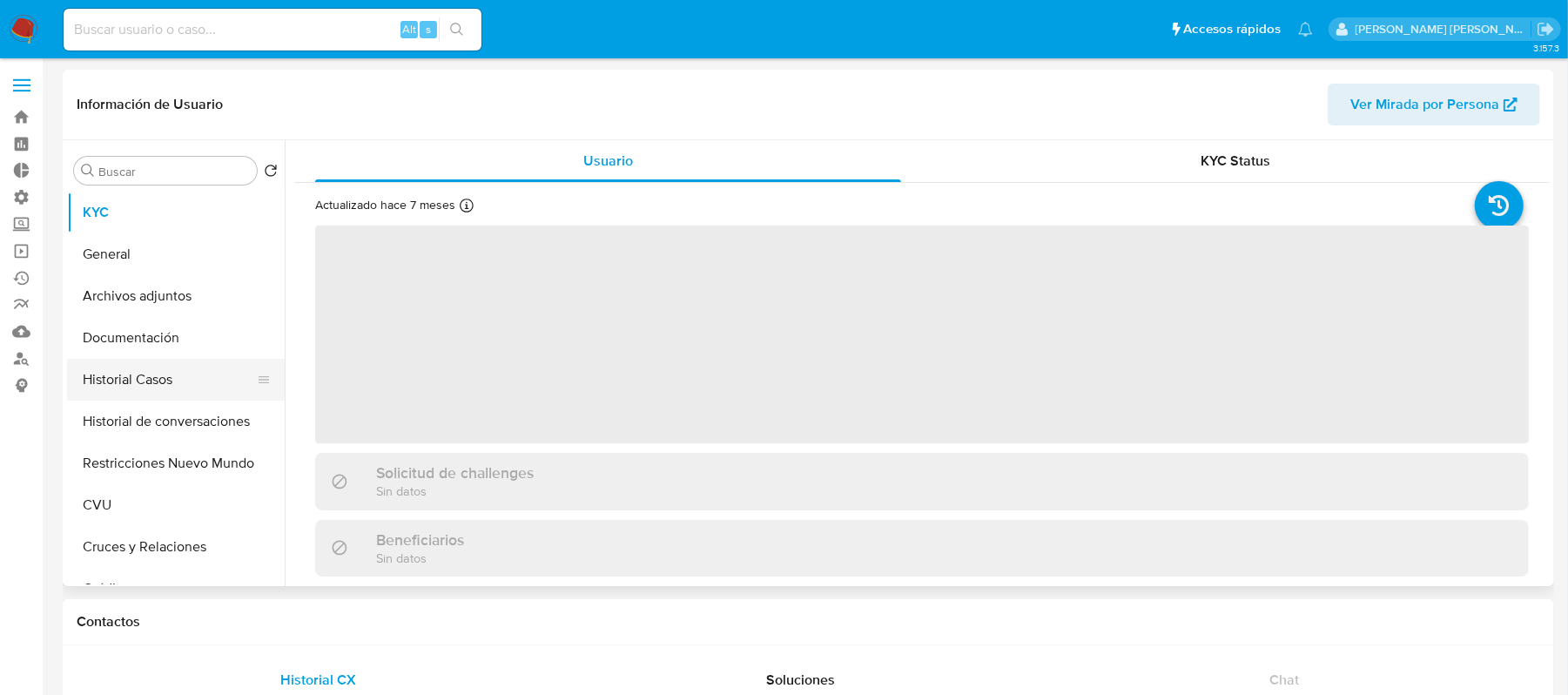
click at [217, 387] on button "Historial Casos" at bounding box center [168, 380] width 203 height 42
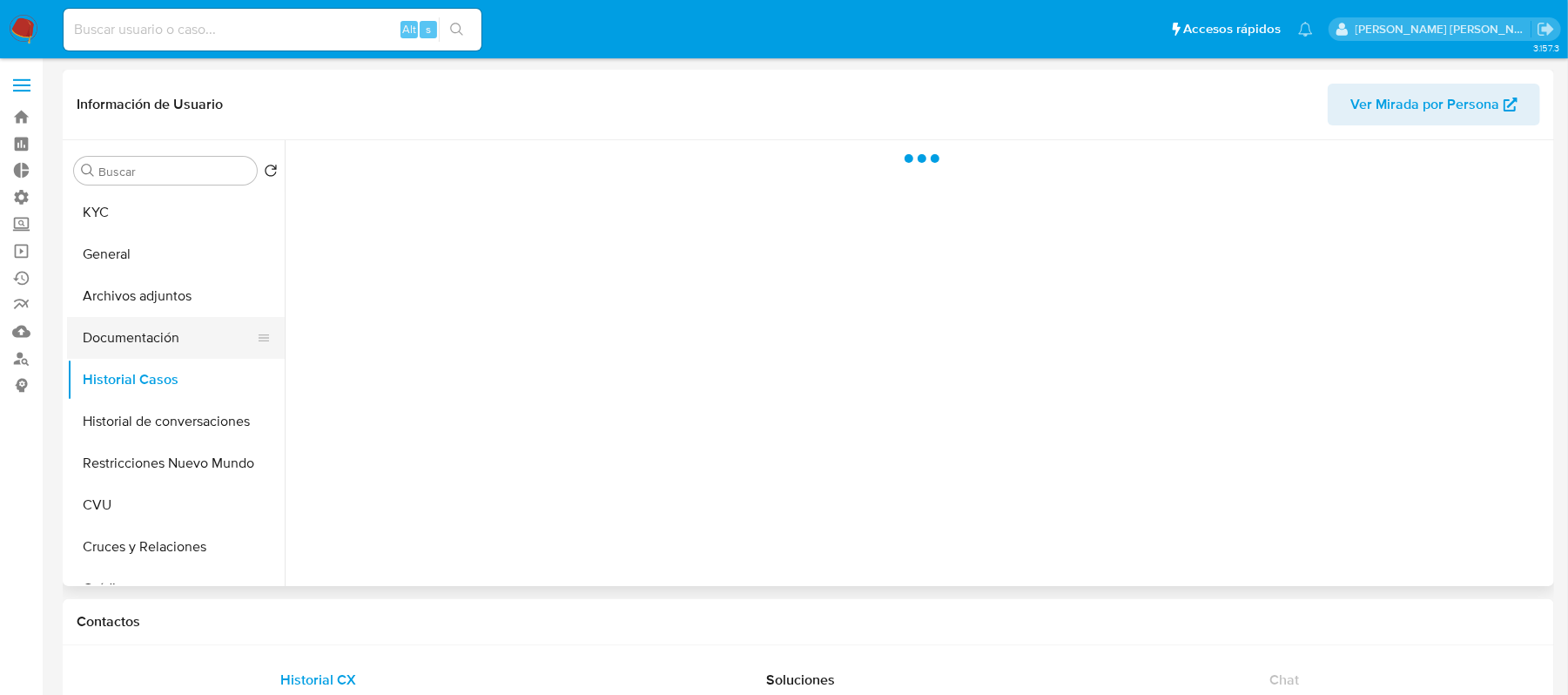
select select "10"
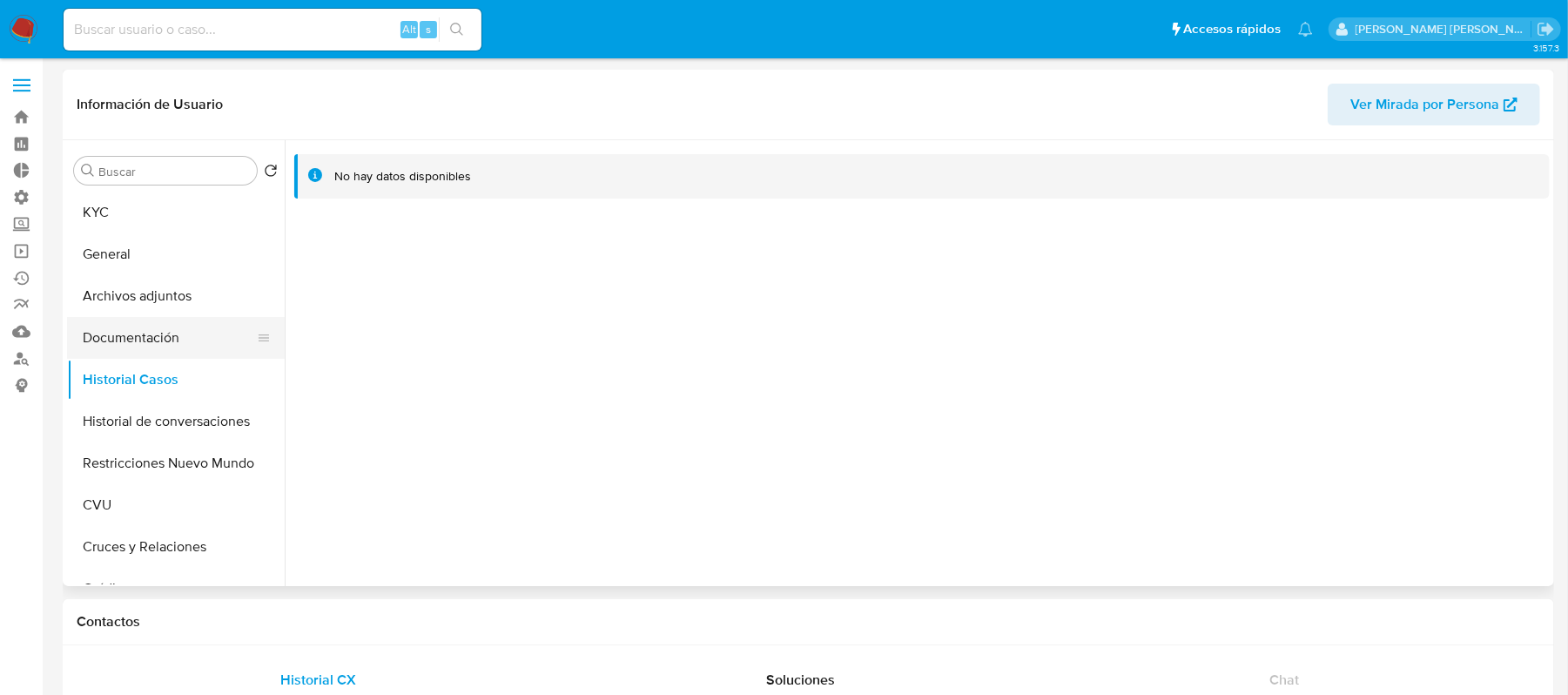
click at [203, 335] on button "Documentación" at bounding box center [168, 338] width 203 height 42
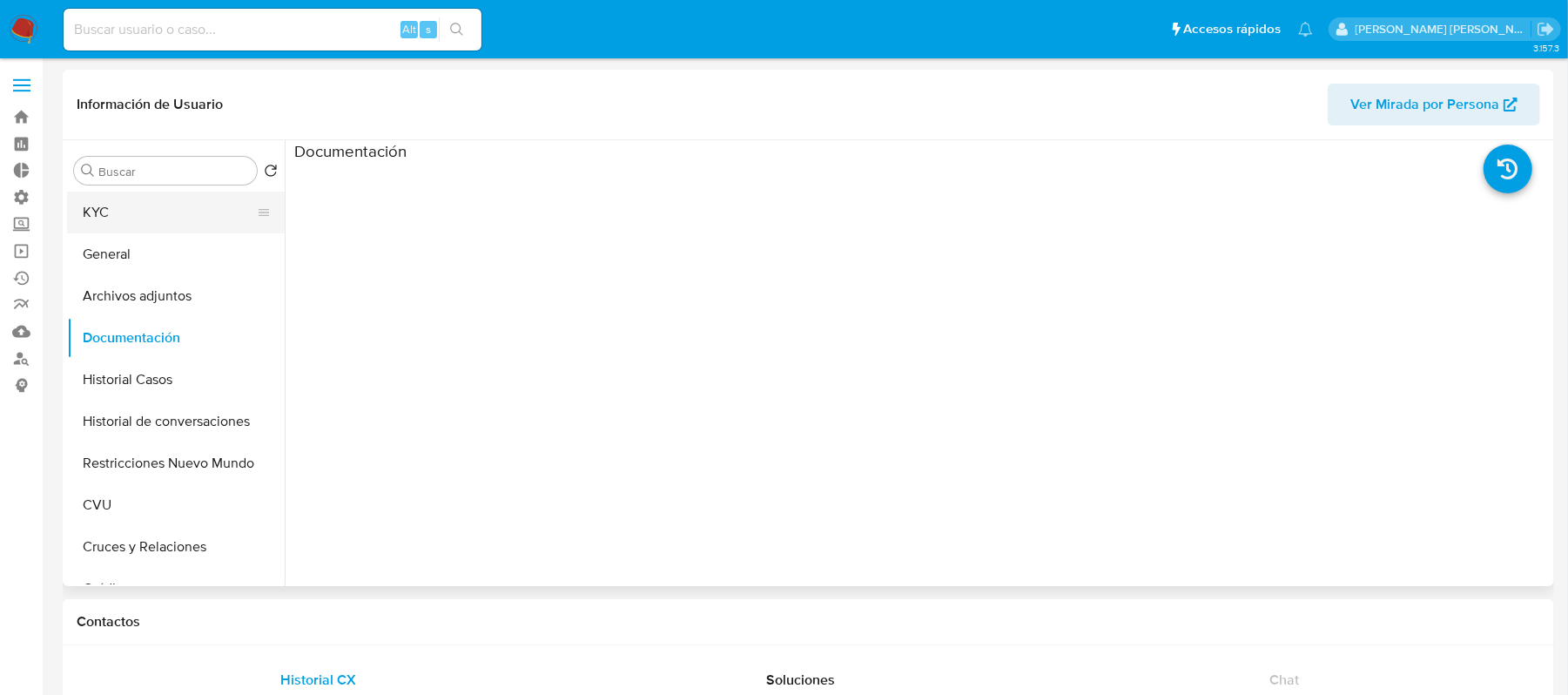
drag, startPoint x: 198, startPoint y: 218, endPoint x: 207, endPoint y: 217, distance: 9.1
click at [196, 217] on button "KYC" at bounding box center [168, 212] width 203 height 42
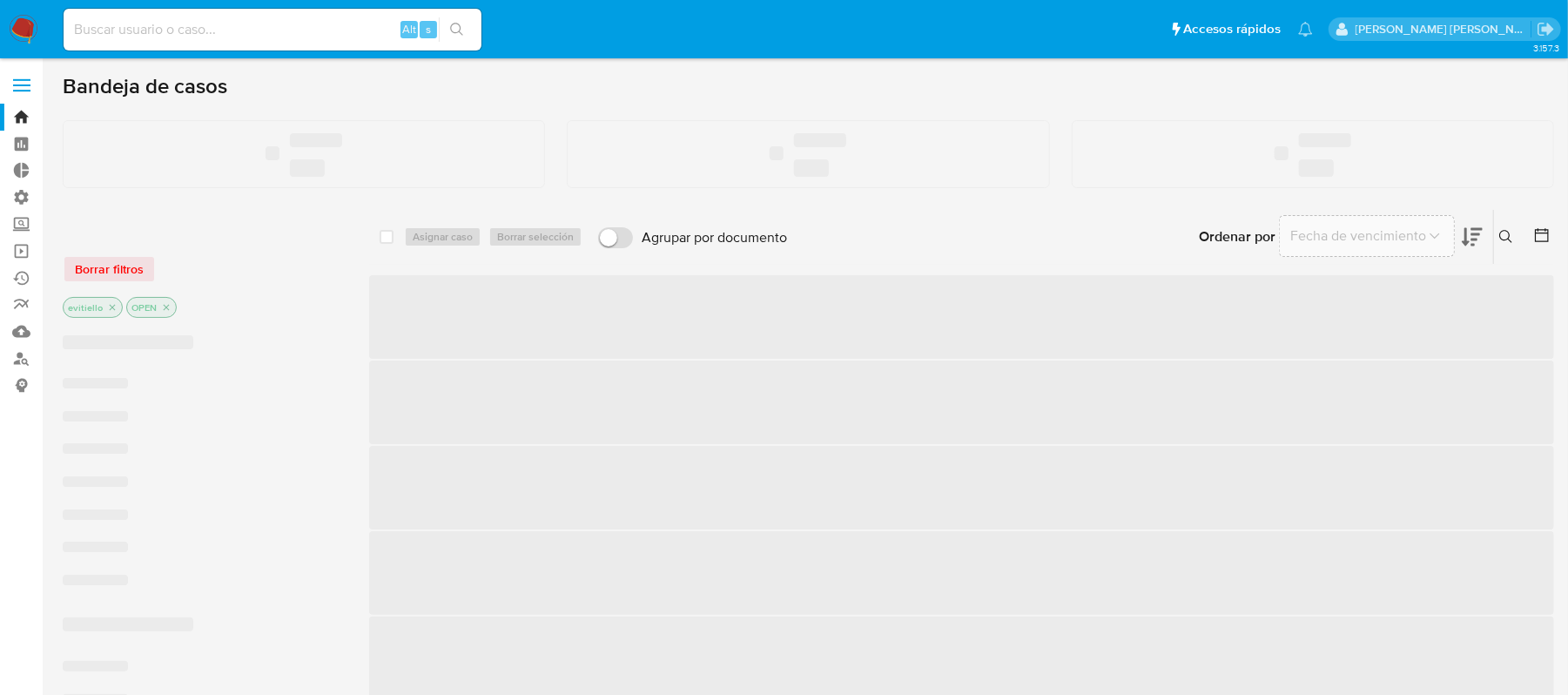
click at [300, 28] on input at bounding box center [272, 30] width 418 height 23
paste input "ZkJKCOnmwchci7Hw5Y6oyq00"
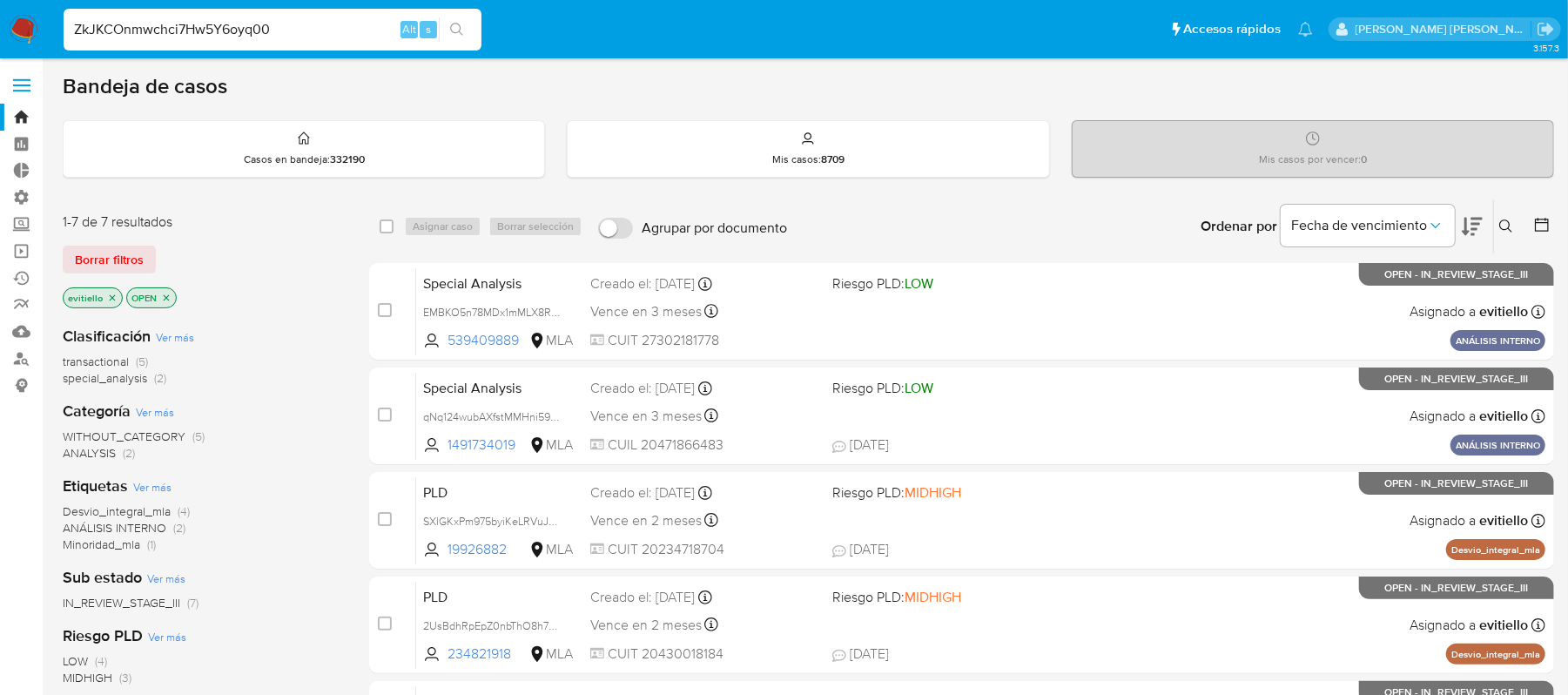
type input "ZkJKCOnmwchci7Hw5Y6oyq00"
click at [460, 35] on icon "search-icon" at bounding box center [457, 30] width 14 height 14
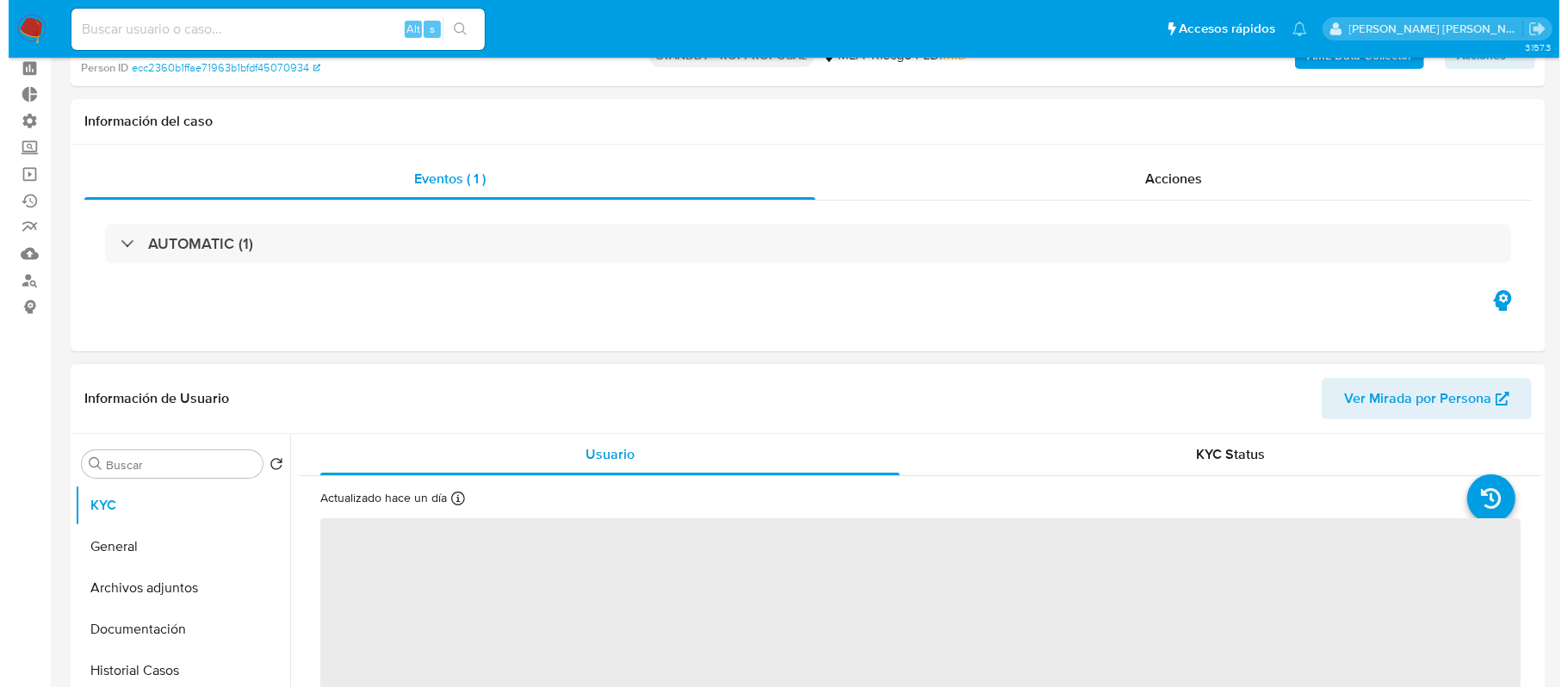
scroll to position [229, 0]
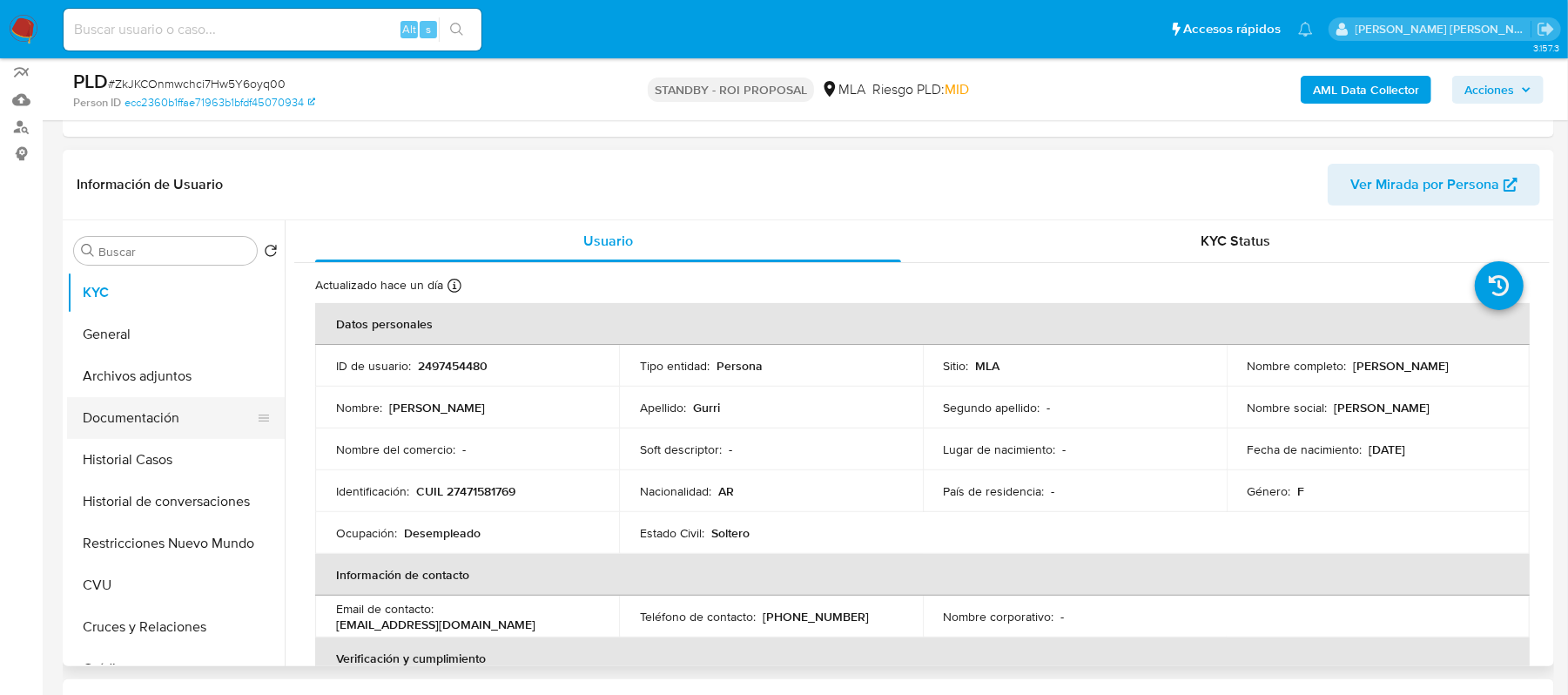
click at [160, 426] on button "Documentación" at bounding box center [168, 419] width 203 height 42
select select "10"
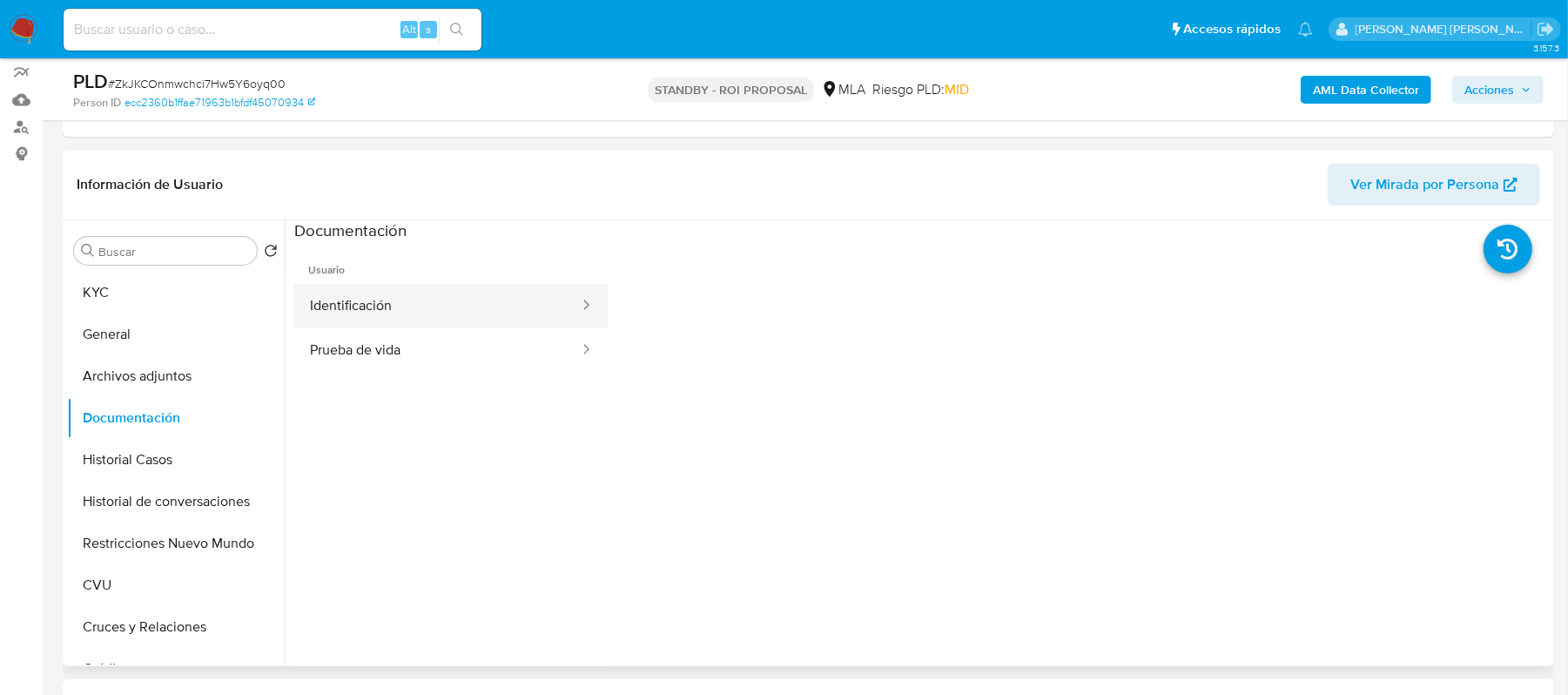
click at [431, 315] on button "Identificación" at bounding box center [438, 306] width 287 height 45
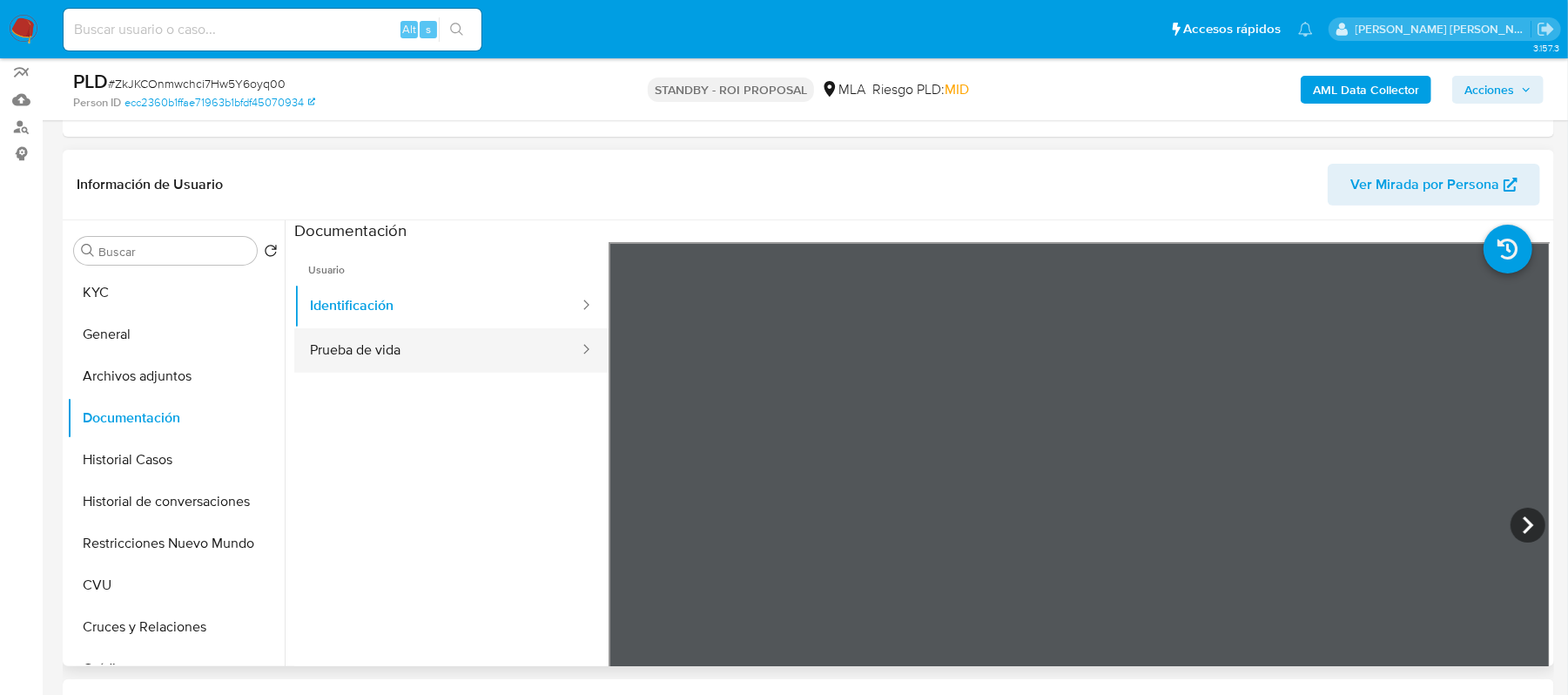
drag, startPoint x: 500, startPoint y: 354, endPoint x: 540, endPoint y: 359, distance: 40.3
click at [499, 354] on button "Prueba de vida" at bounding box center [438, 350] width 287 height 45
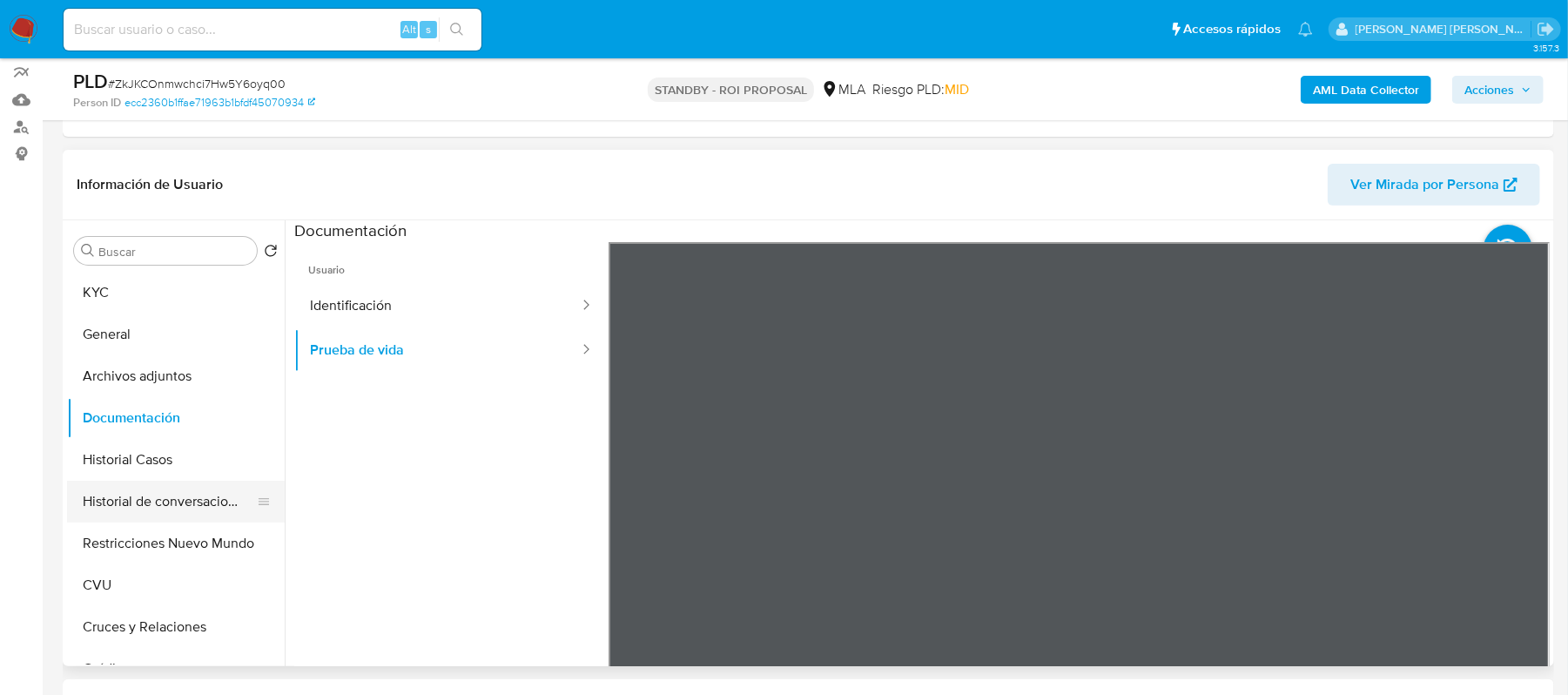
click at [172, 496] on button "Historial de conversaciones" at bounding box center [168, 502] width 203 height 42
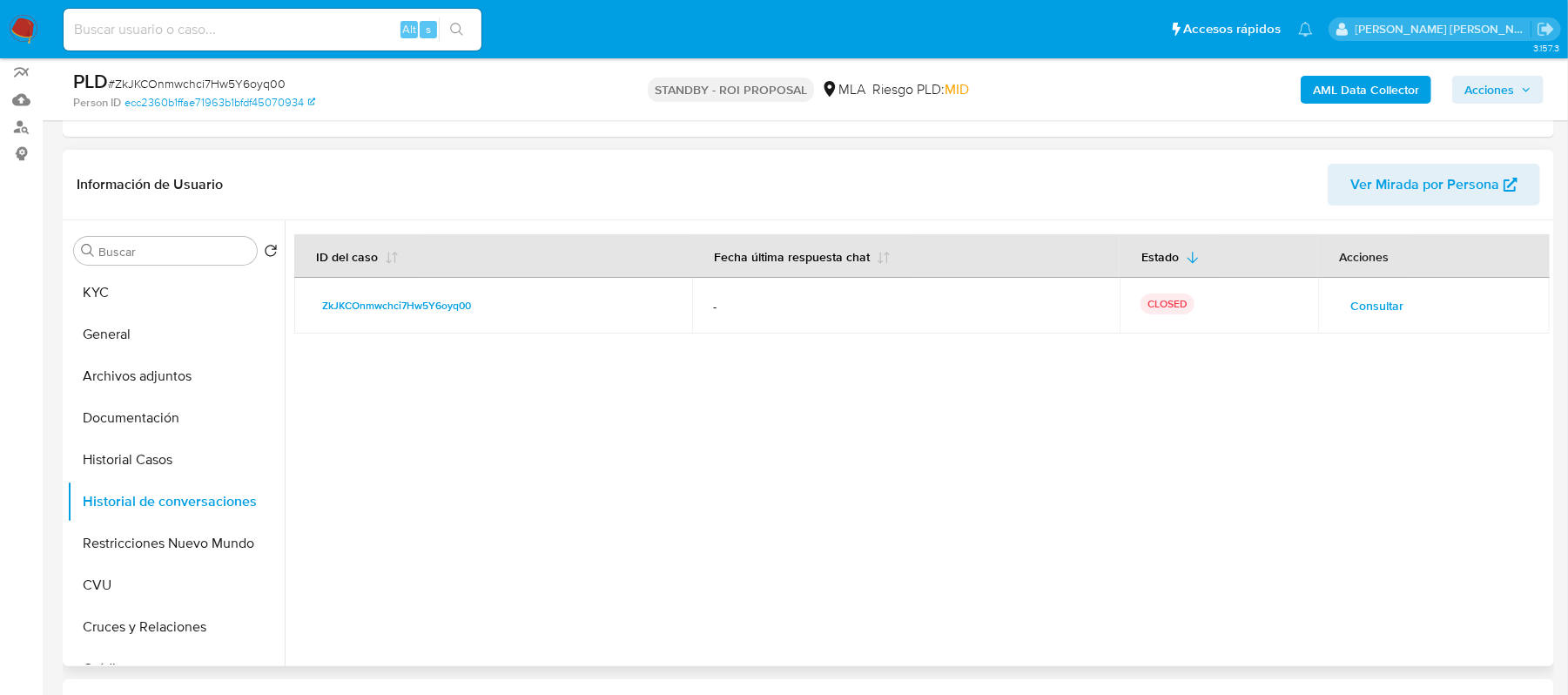
click at [1359, 308] on span "Consultar" at bounding box center [1378, 306] width 53 height 25
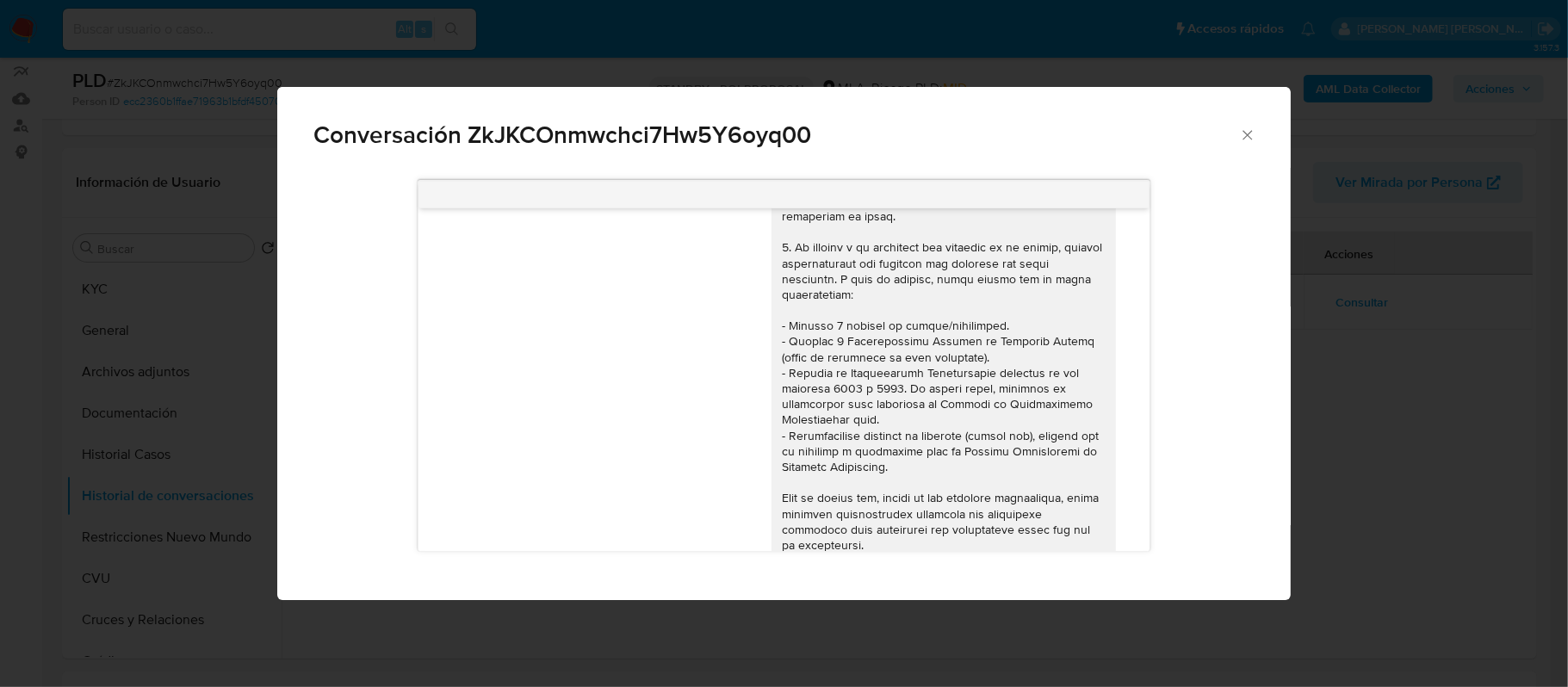
scroll to position [0, 0]
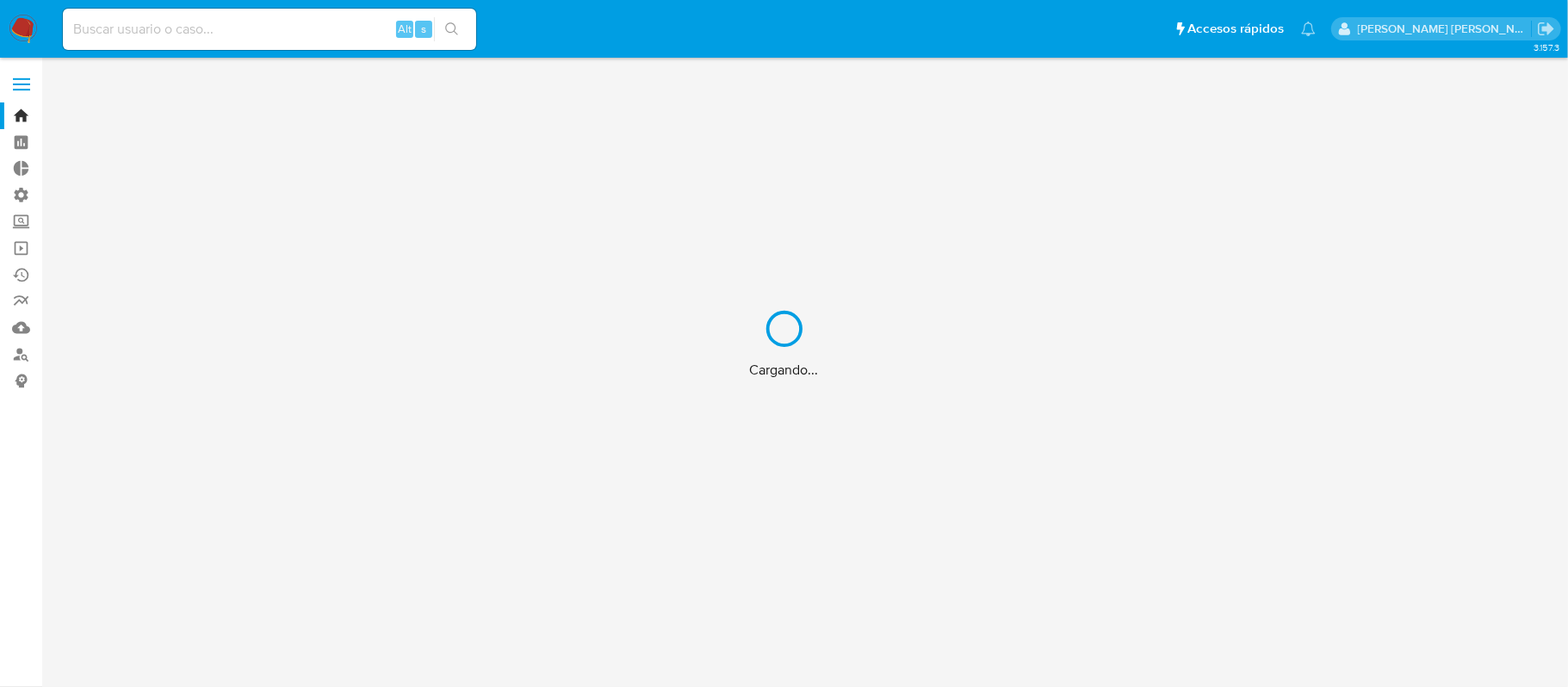
click at [262, 33] on div "Cargando..." at bounding box center [784, 344] width 1568 height 687
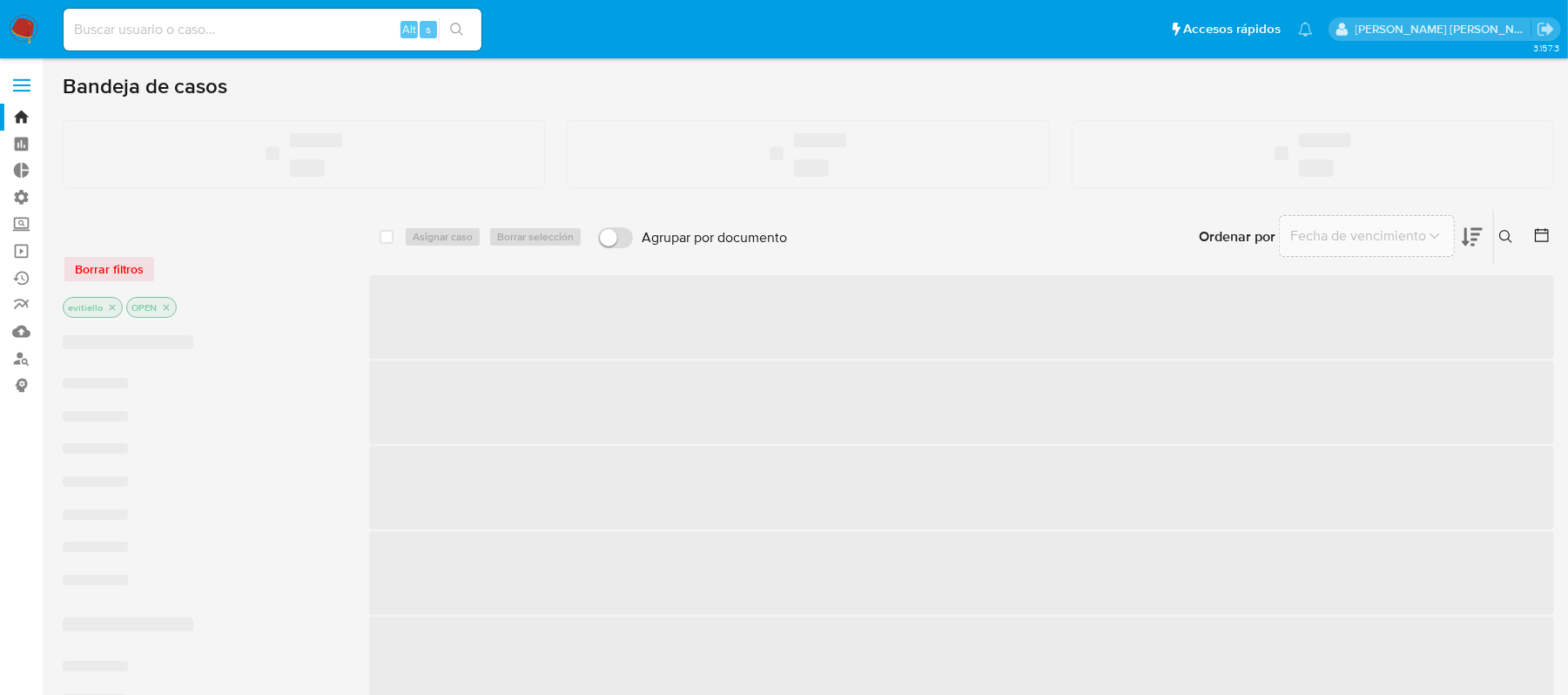
click at [242, 33] on input at bounding box center [272, 30] width 418 height 23
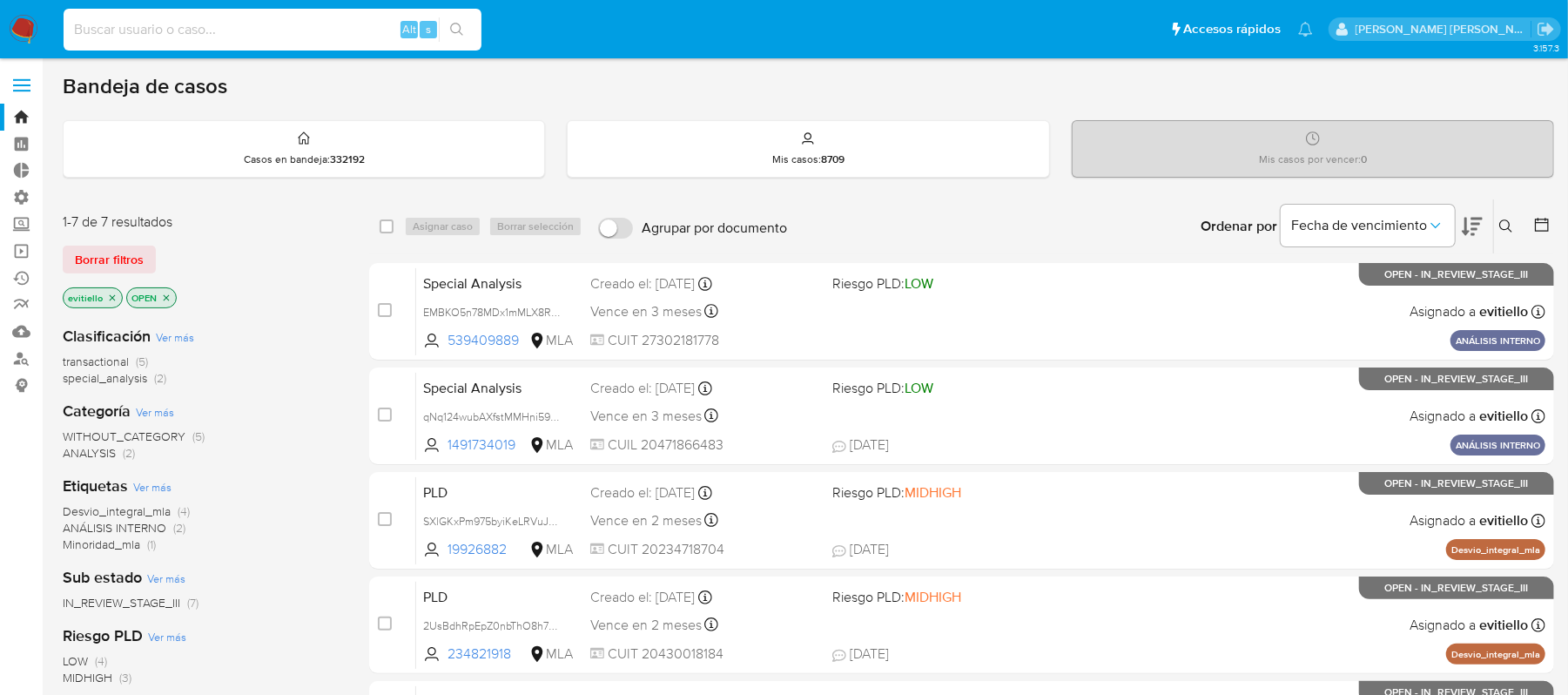
paste input "gVp20fuZcCVROozbcthzYI68"
type input "gVp20fuZcCVROozbcthzYI68"
click at [471, 25] on button "search-icon" at bounding box center [456, 30] width 36 height 25
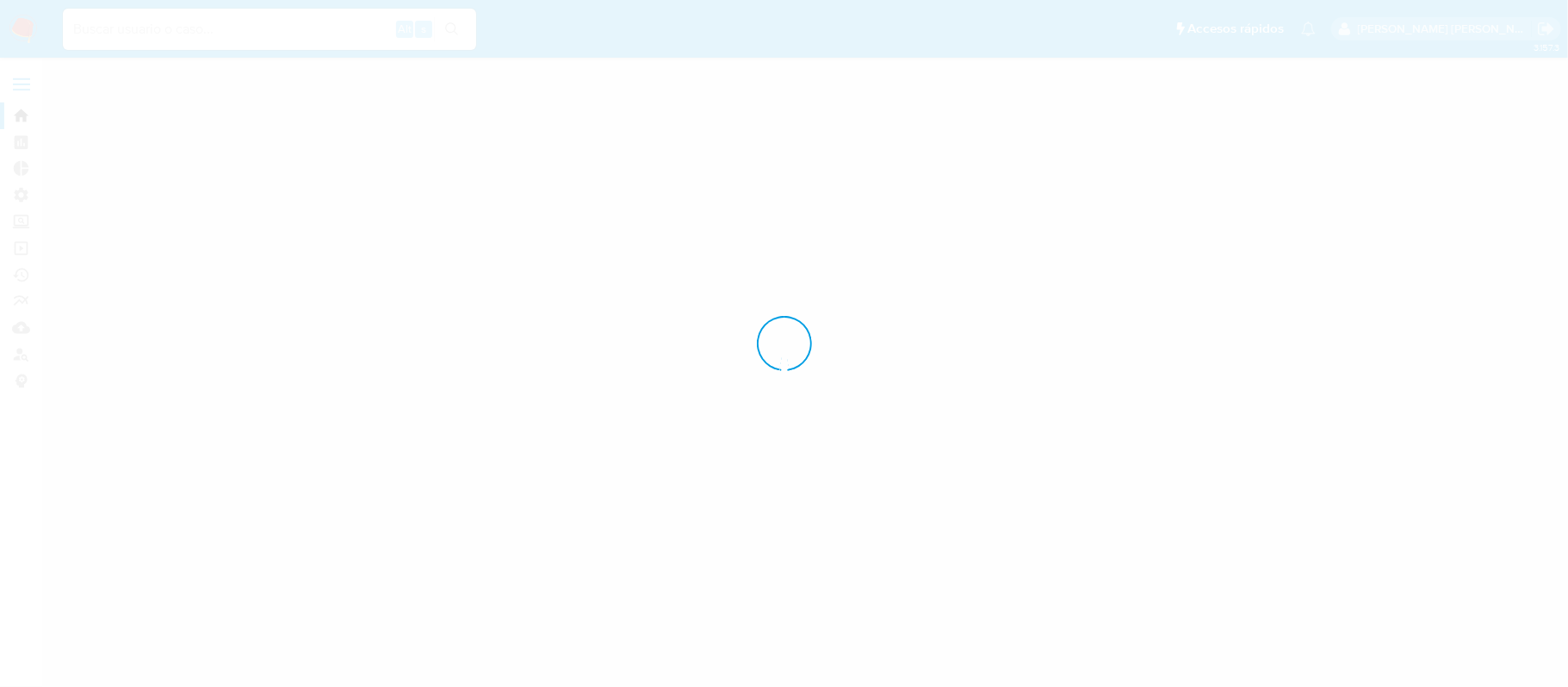
click at [448, 25] on div at bounding box center [784, 344] width 1568 height 687
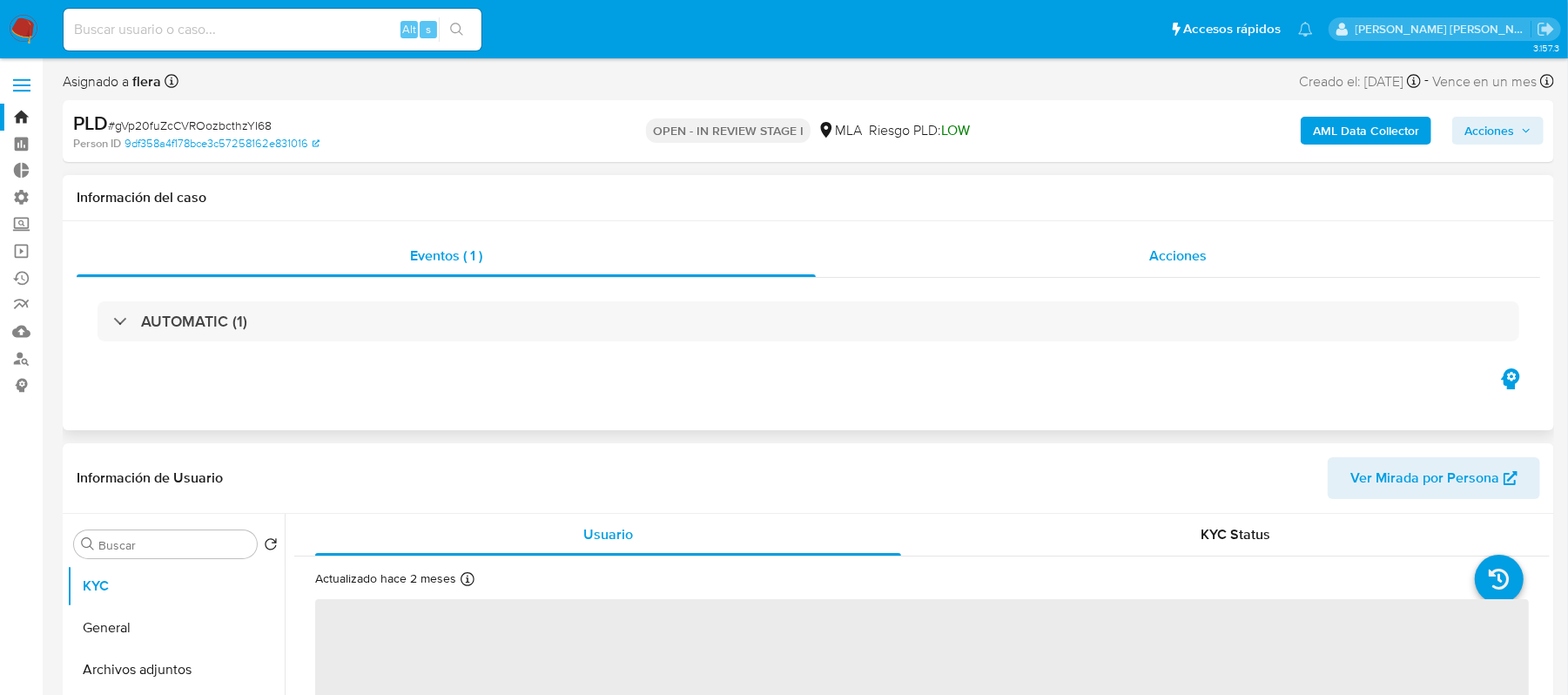
click at [1083, 251] on div "Acciones" at bounding box center [1178, 256] width 724 height 42
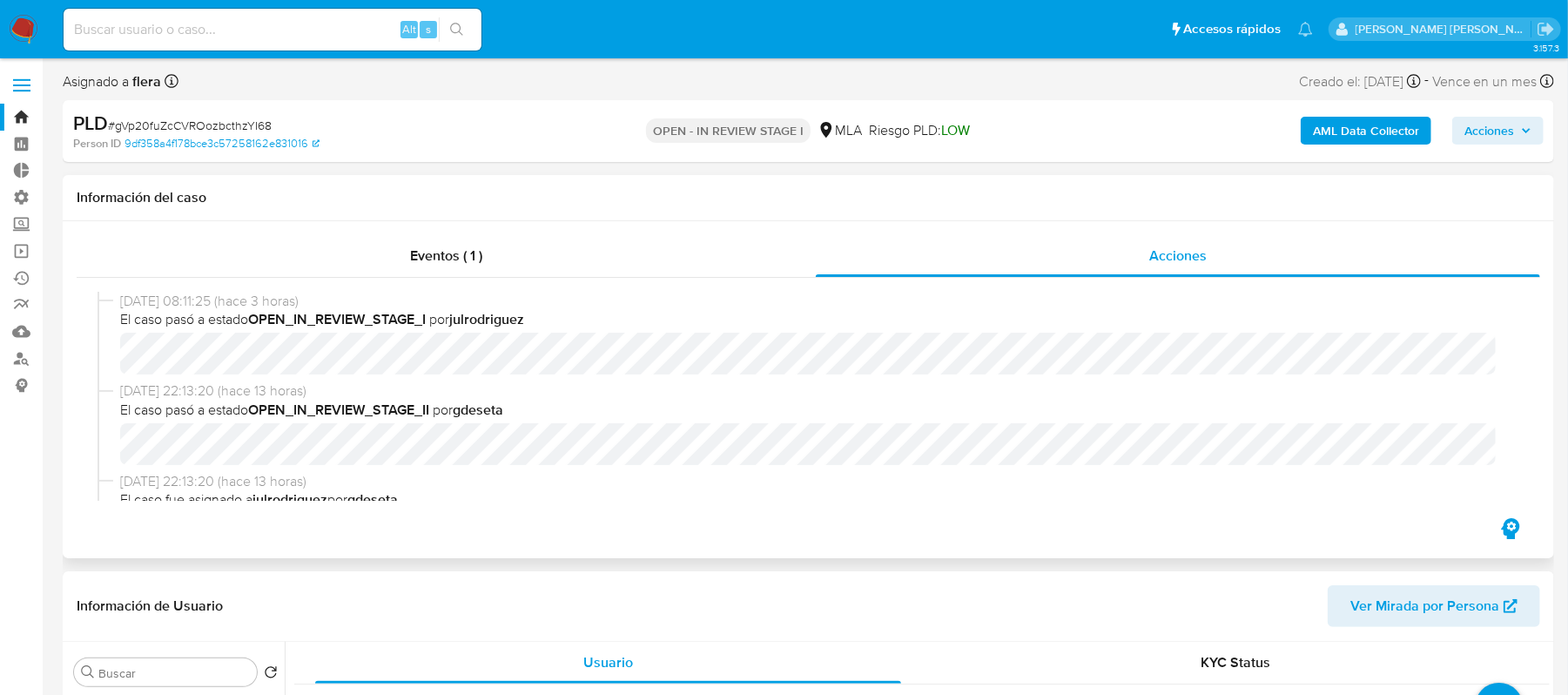
select select "10"
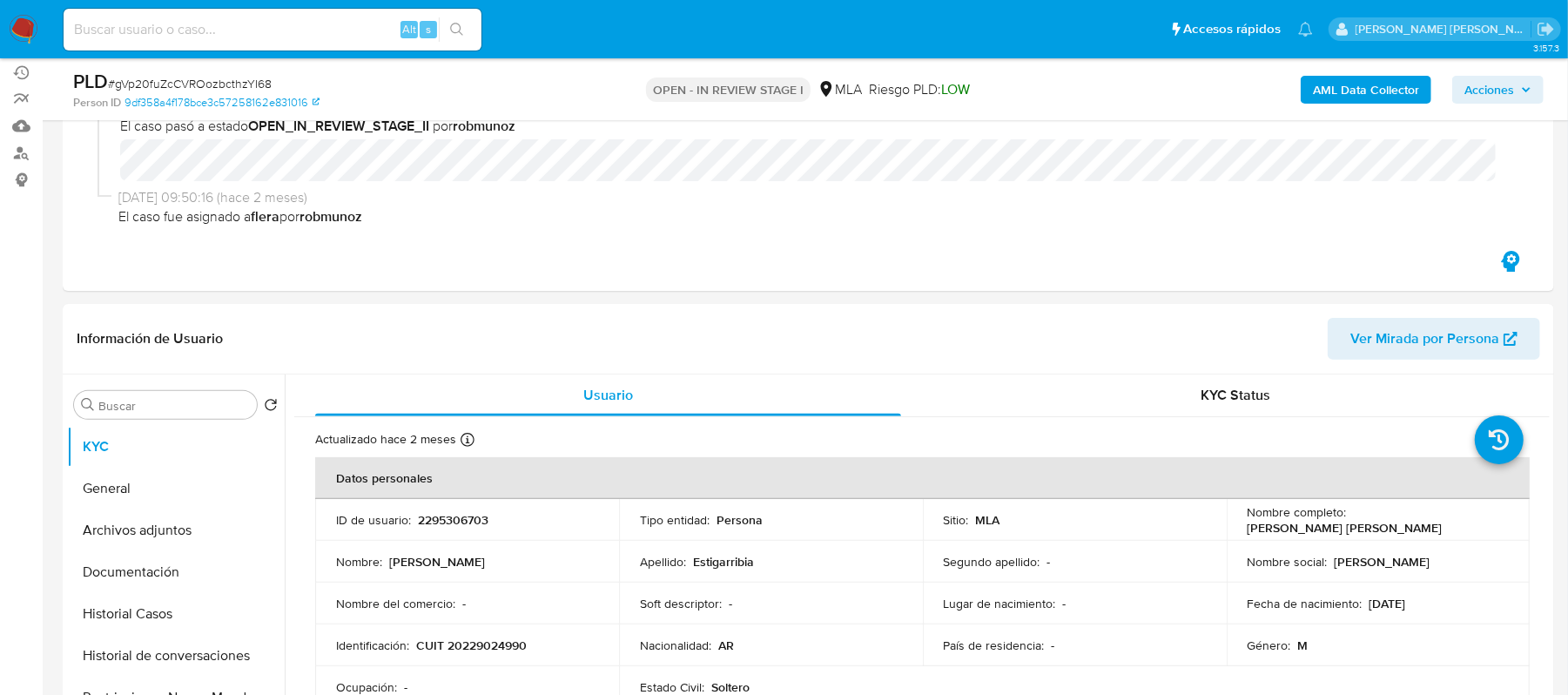
scroll to position [348, 0]
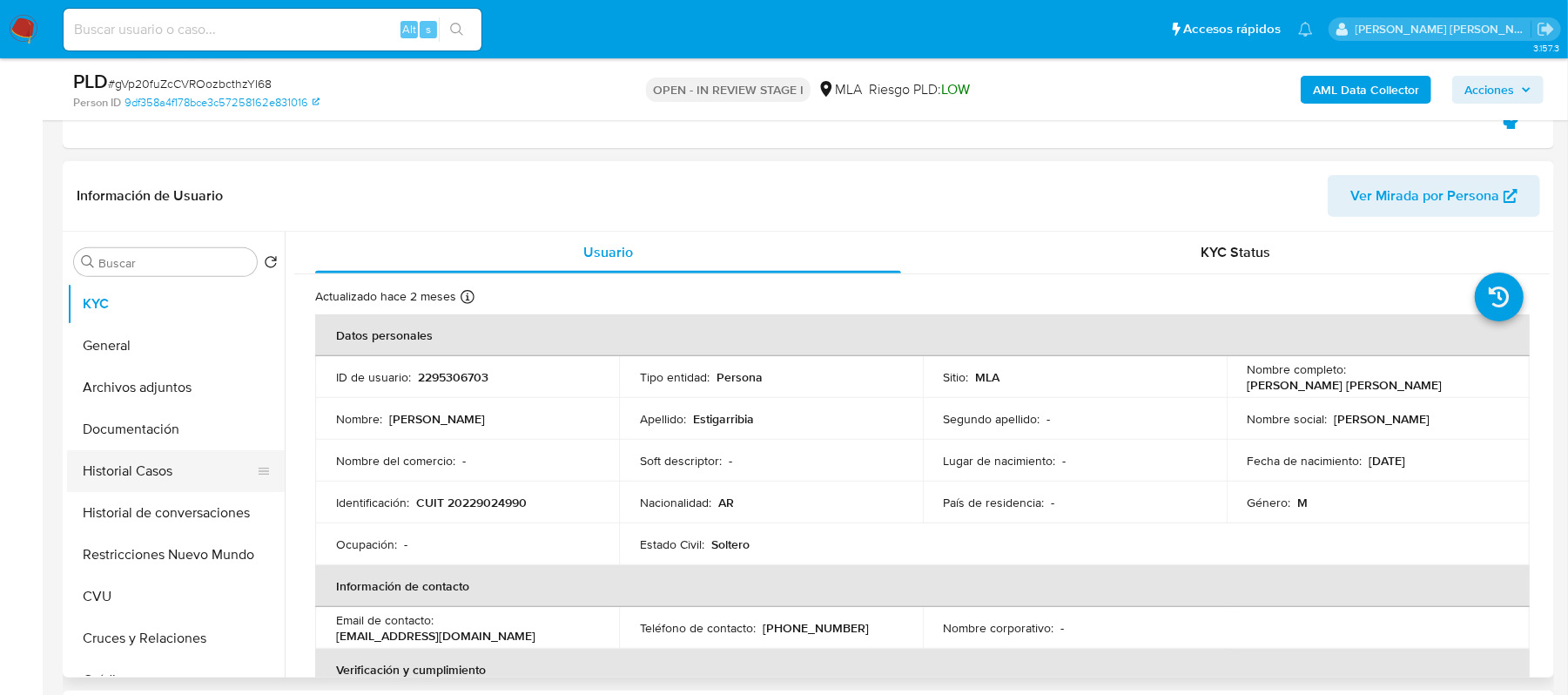
click at [189, 475] on button "Historial Casos" at bounding box center [168, 471] width 203 height 42
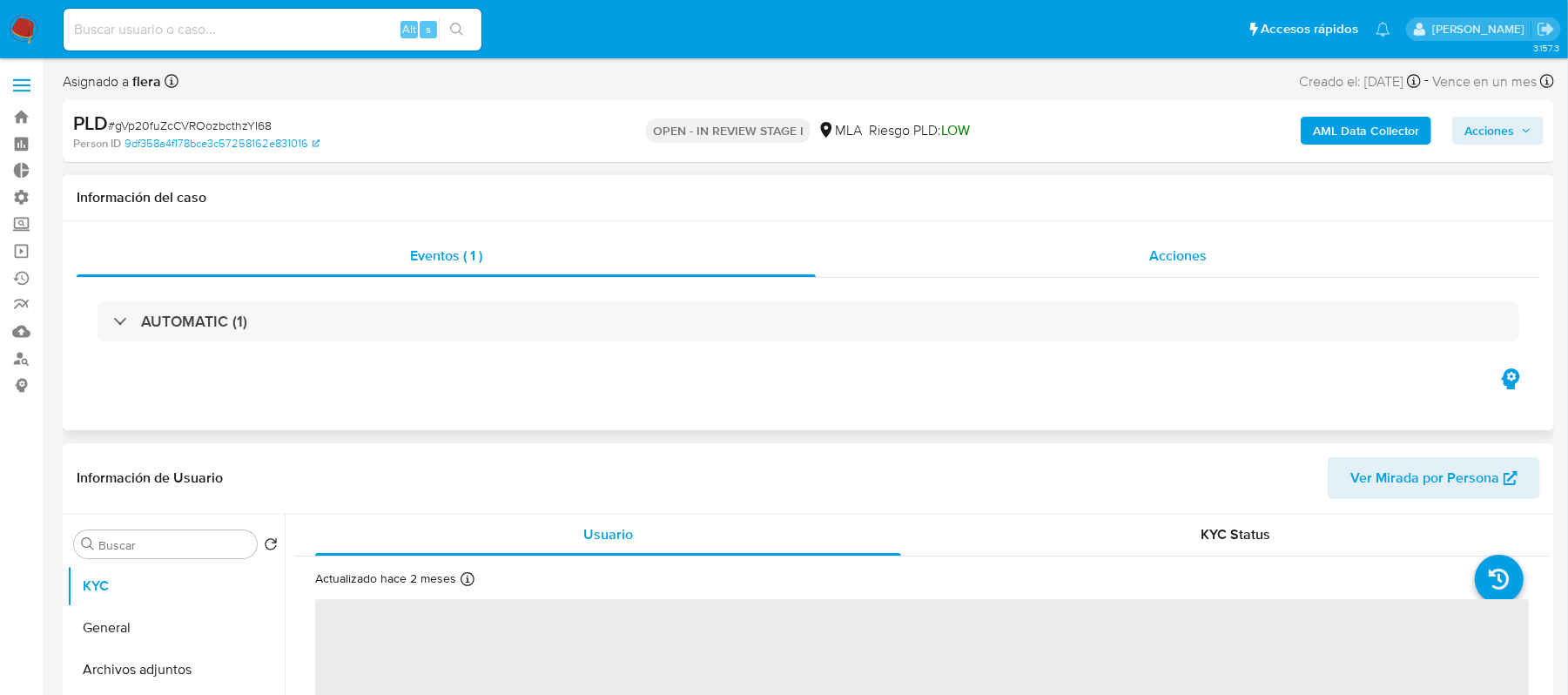
click at [1053, 255] on div "Acciones" at bounding box center [1178, 256] width 724 height 42
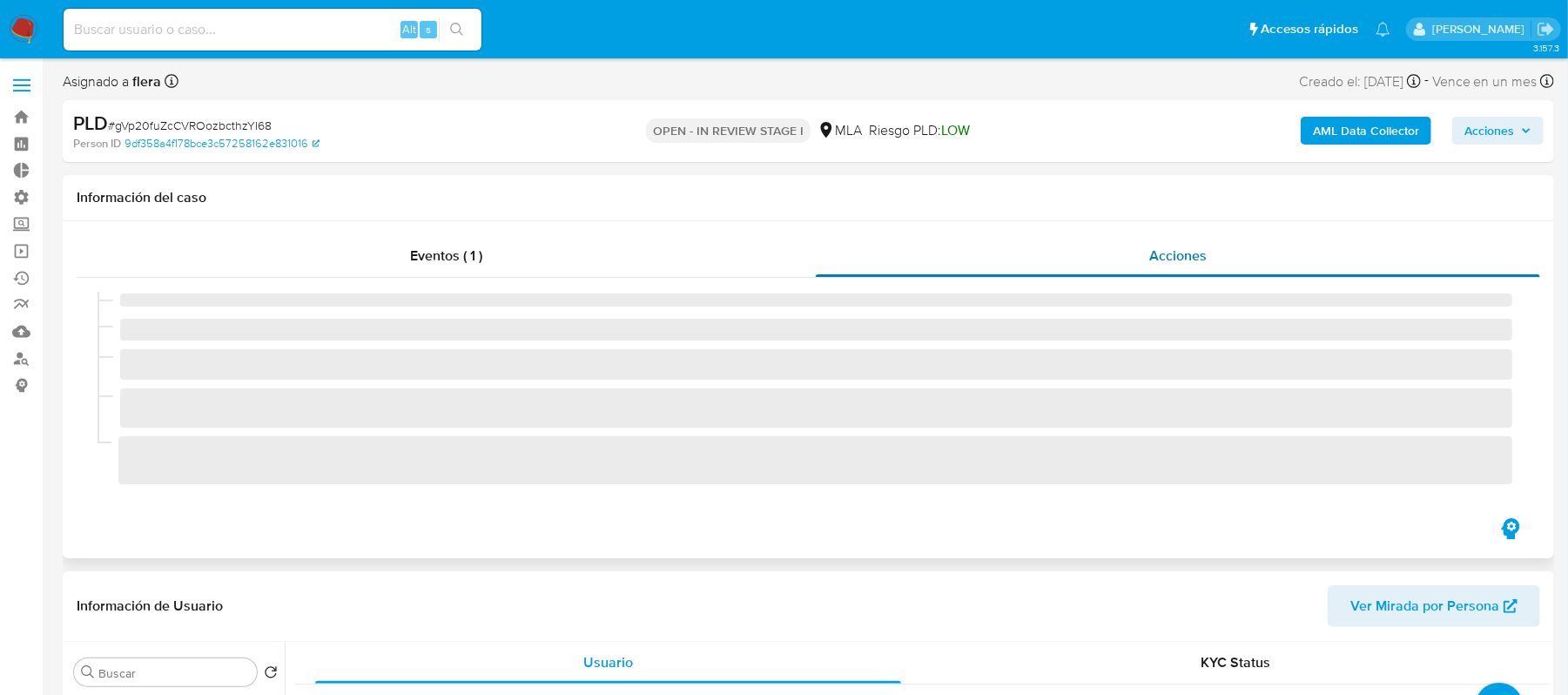
select select "10"
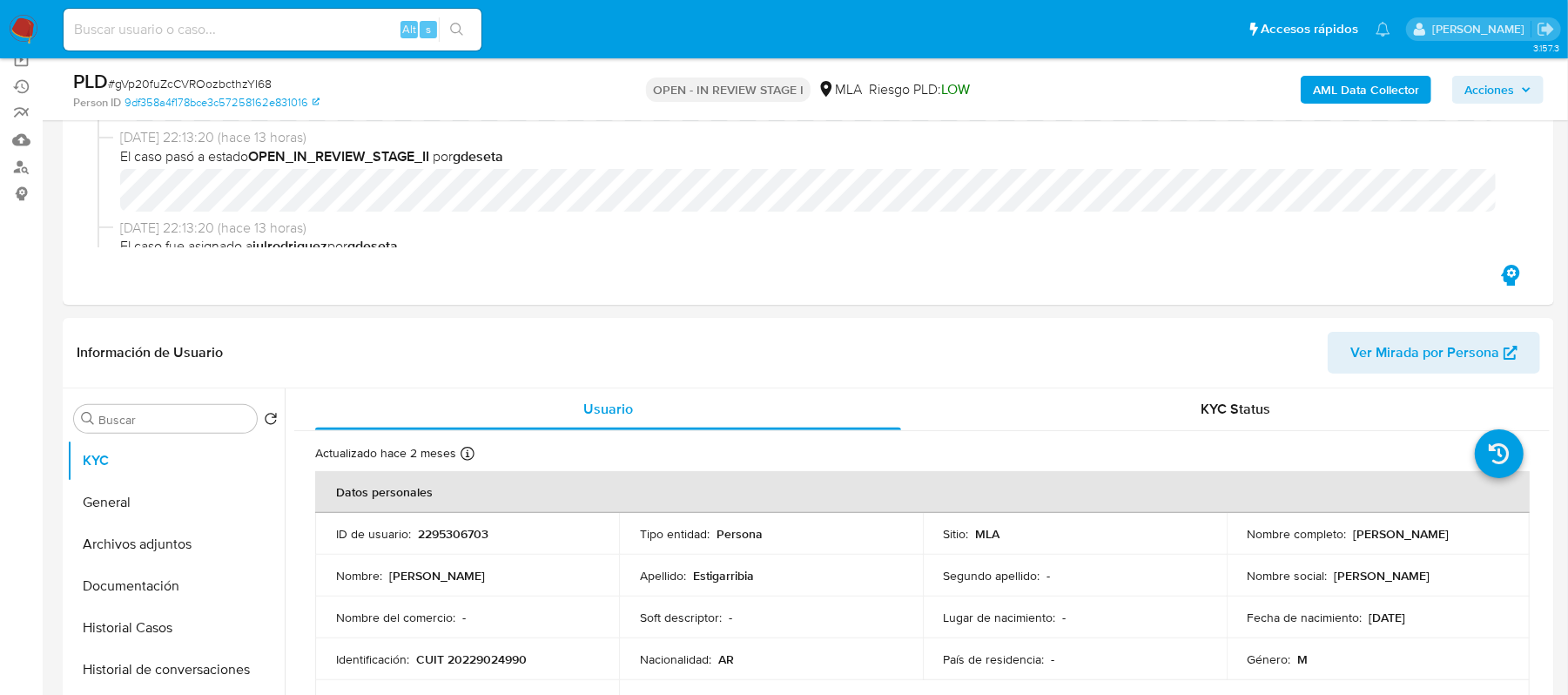
scroll to position [232, 0]
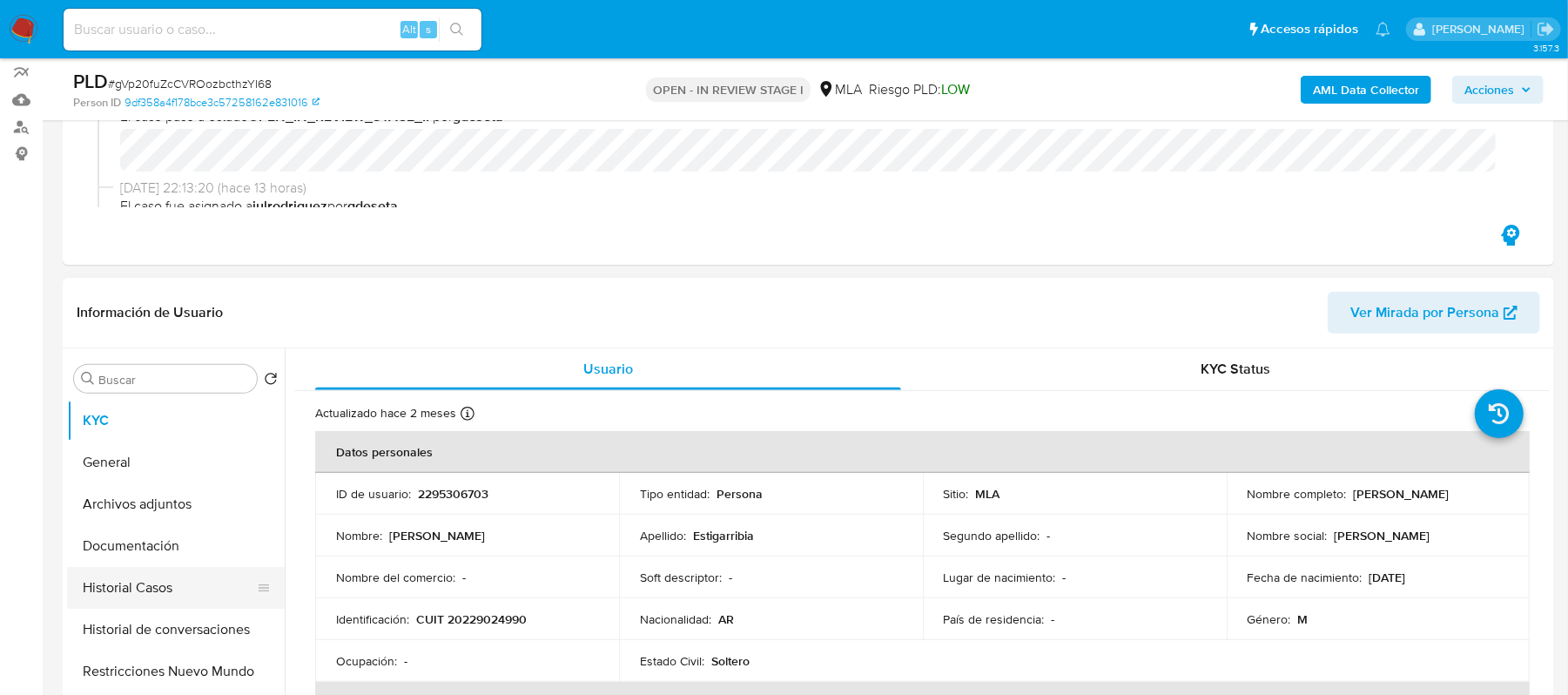
click at [145, 587] on button "Historial Casos" at bounding box center [168, 588] width 203 height 42
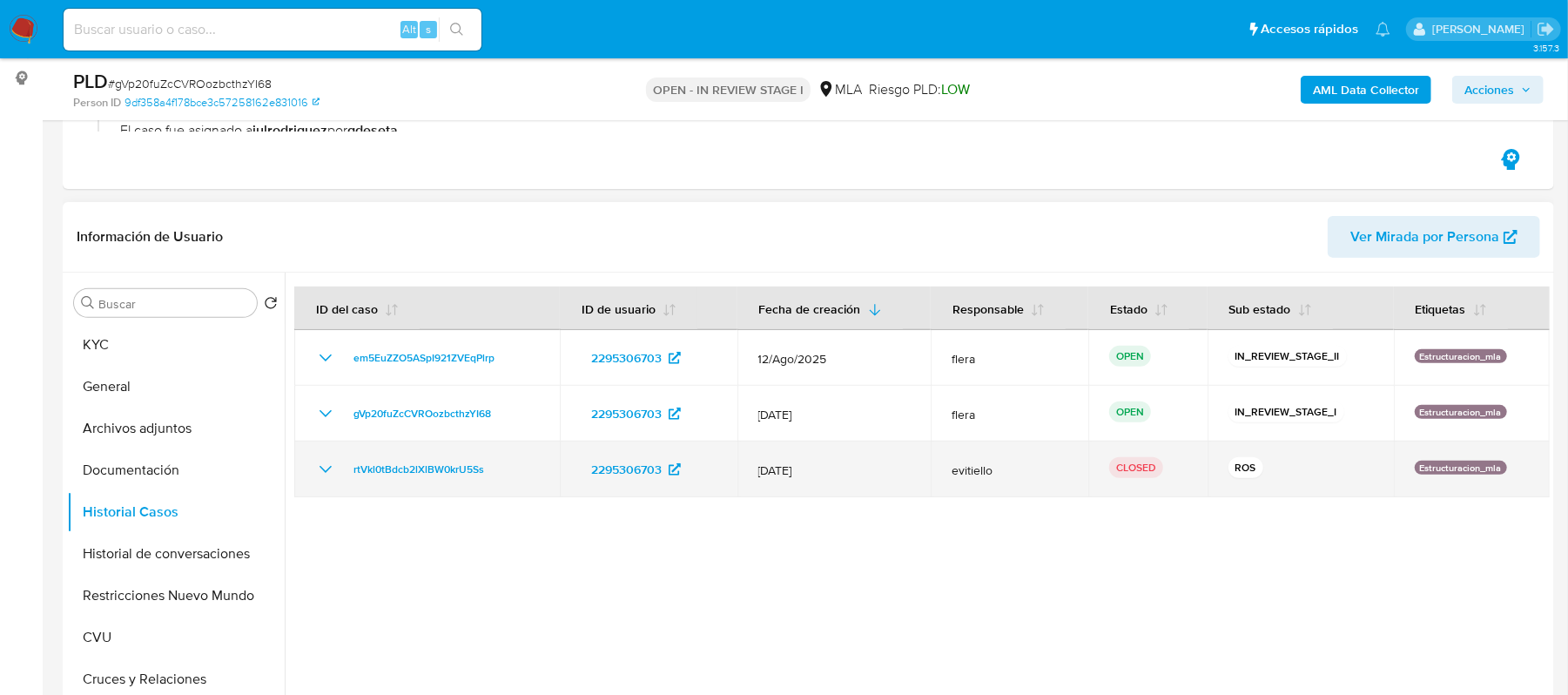
scroll to position [348, 0]
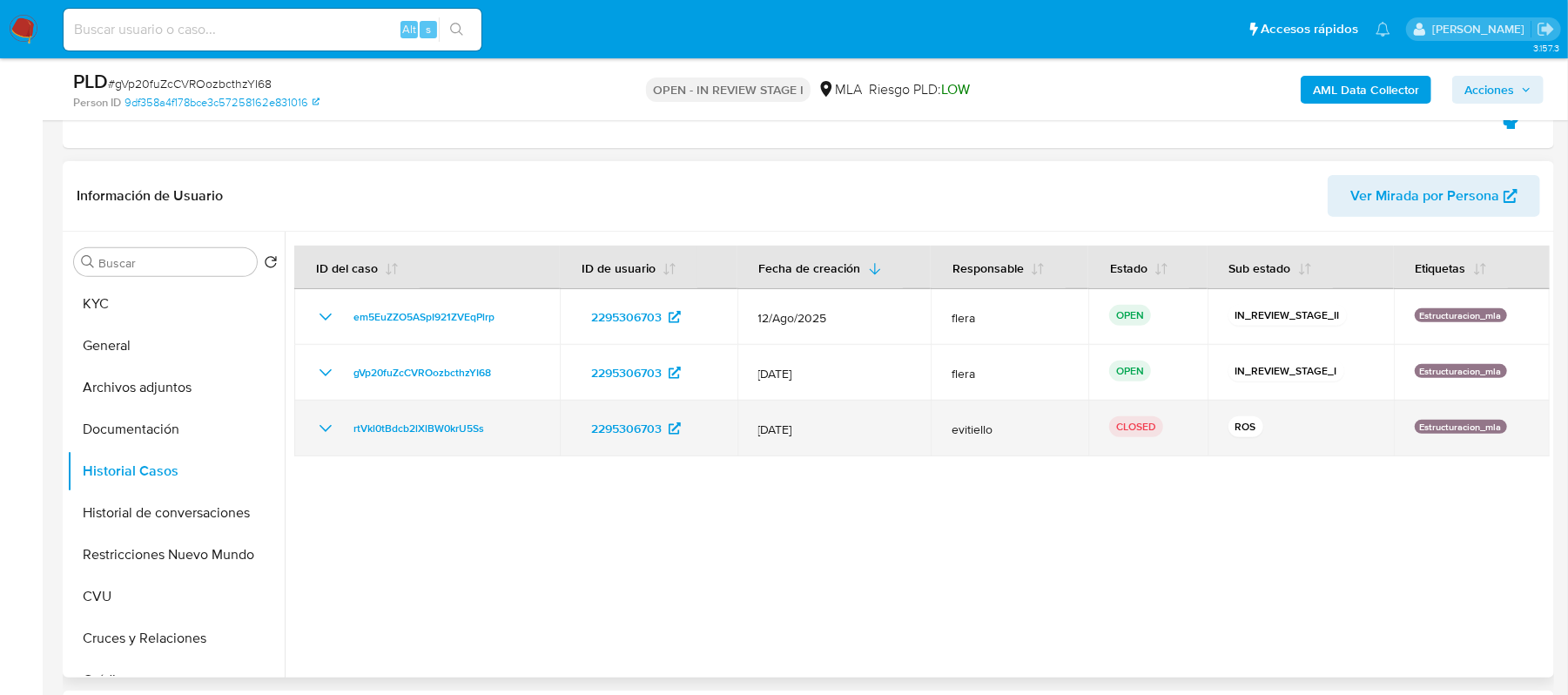
click at [324, 429] on icon "Mostrar/Ocultar" at bounding box center [325, 429] width 12 height 7
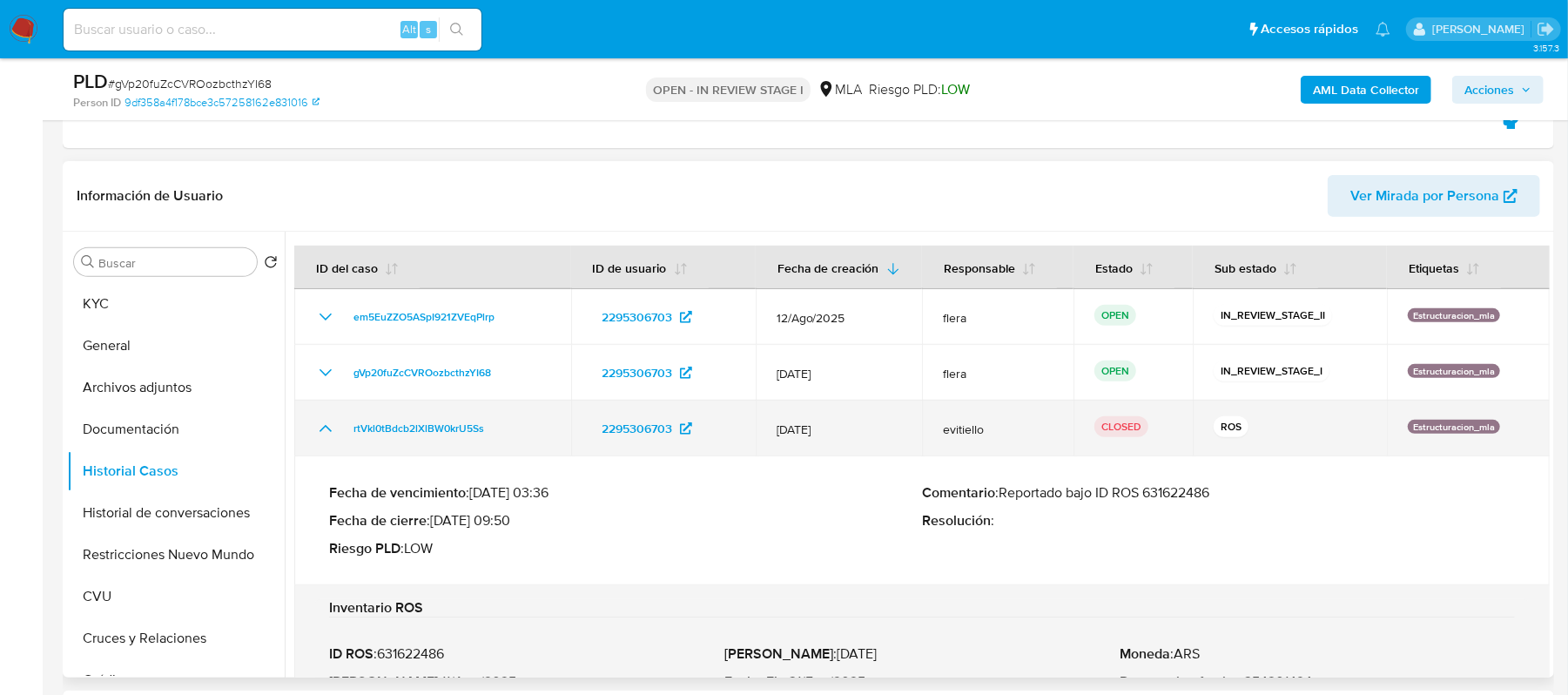
click at [324, 429] on icon "Mostrar/Ocultar" at bounding box center [325, 429] width 12 height 7
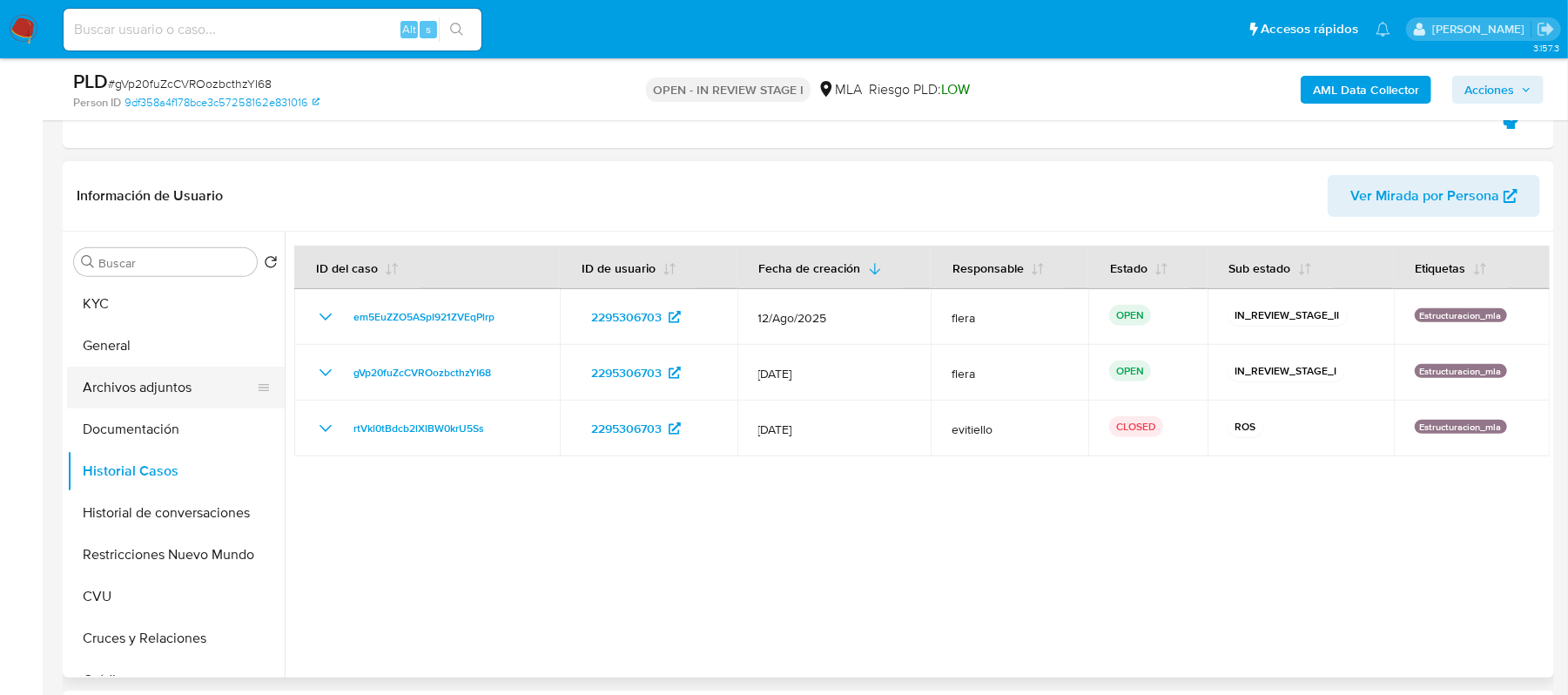
click at [195, 389] on button "Archivos adjuntos" at bounding box center [168, 388] width 203 height 42
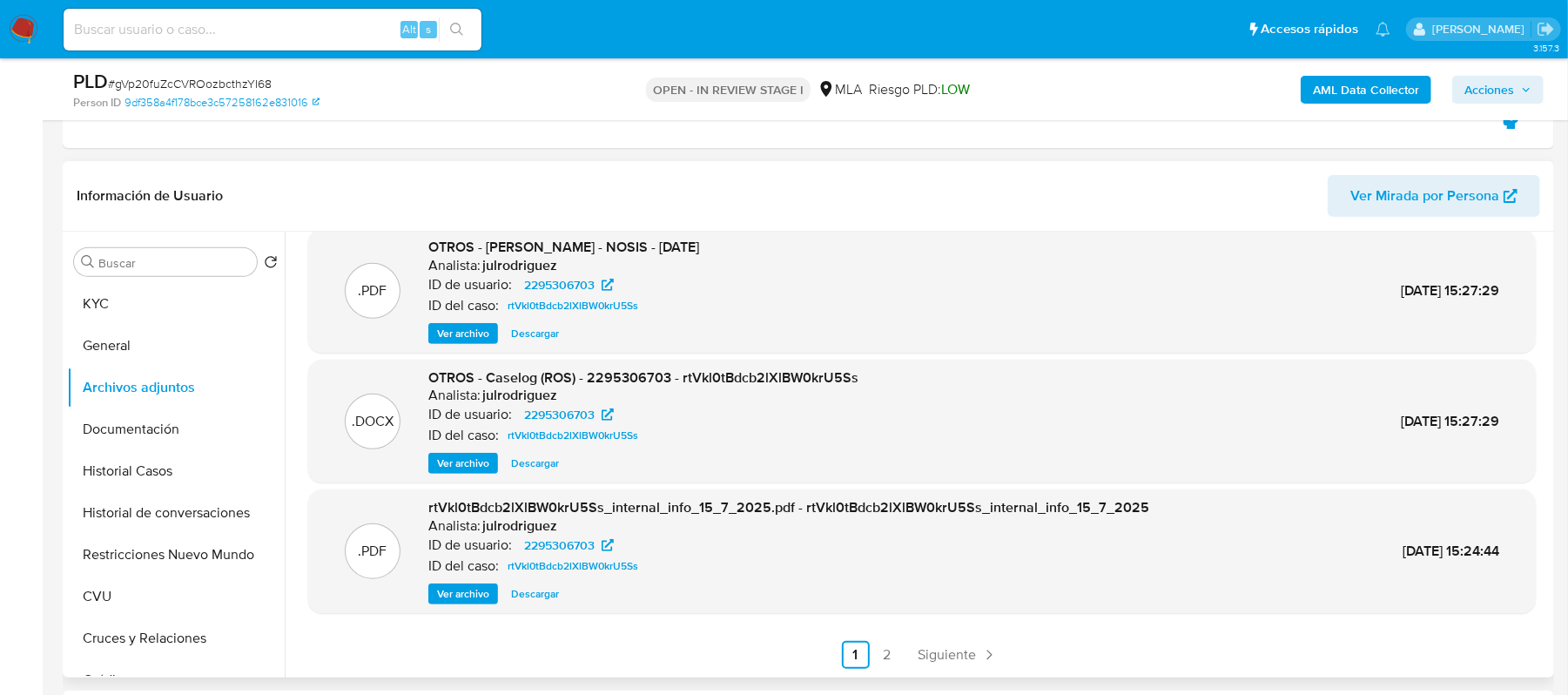
scroll to position [0, 0]
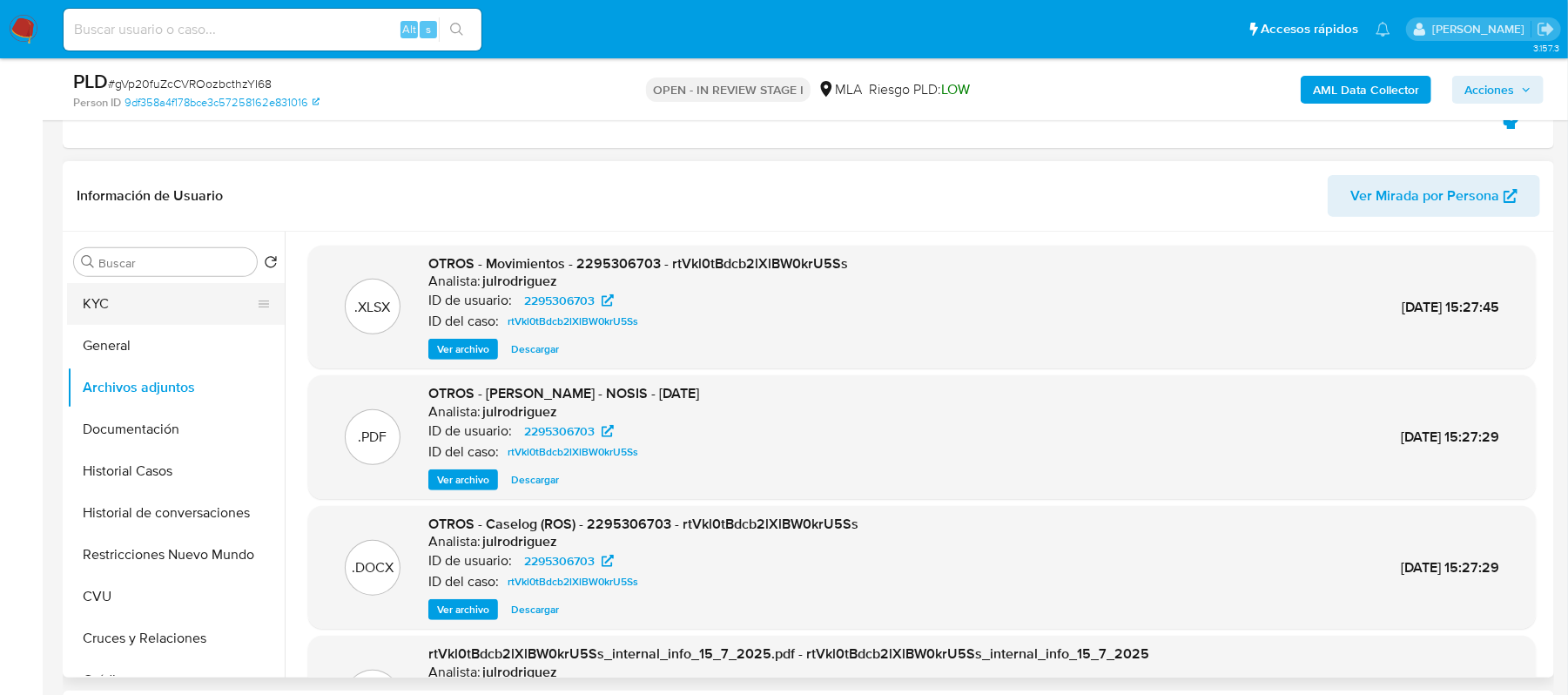
click at [161, 297] on button "KYC" at bounding box center [168, 305] width 203 height 42
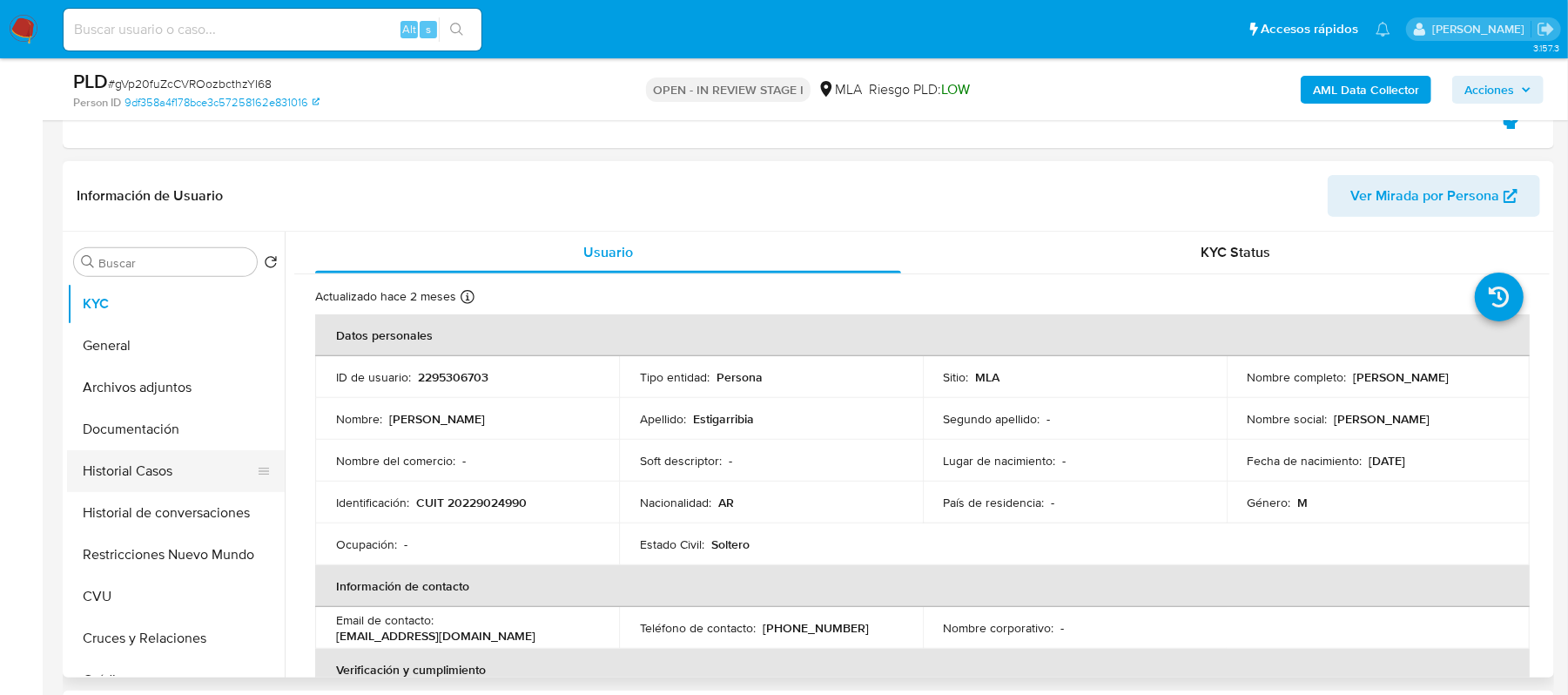
click at [216, 455] on button "Historial Casos" at bounding box center [168, 471] width 203 height 42
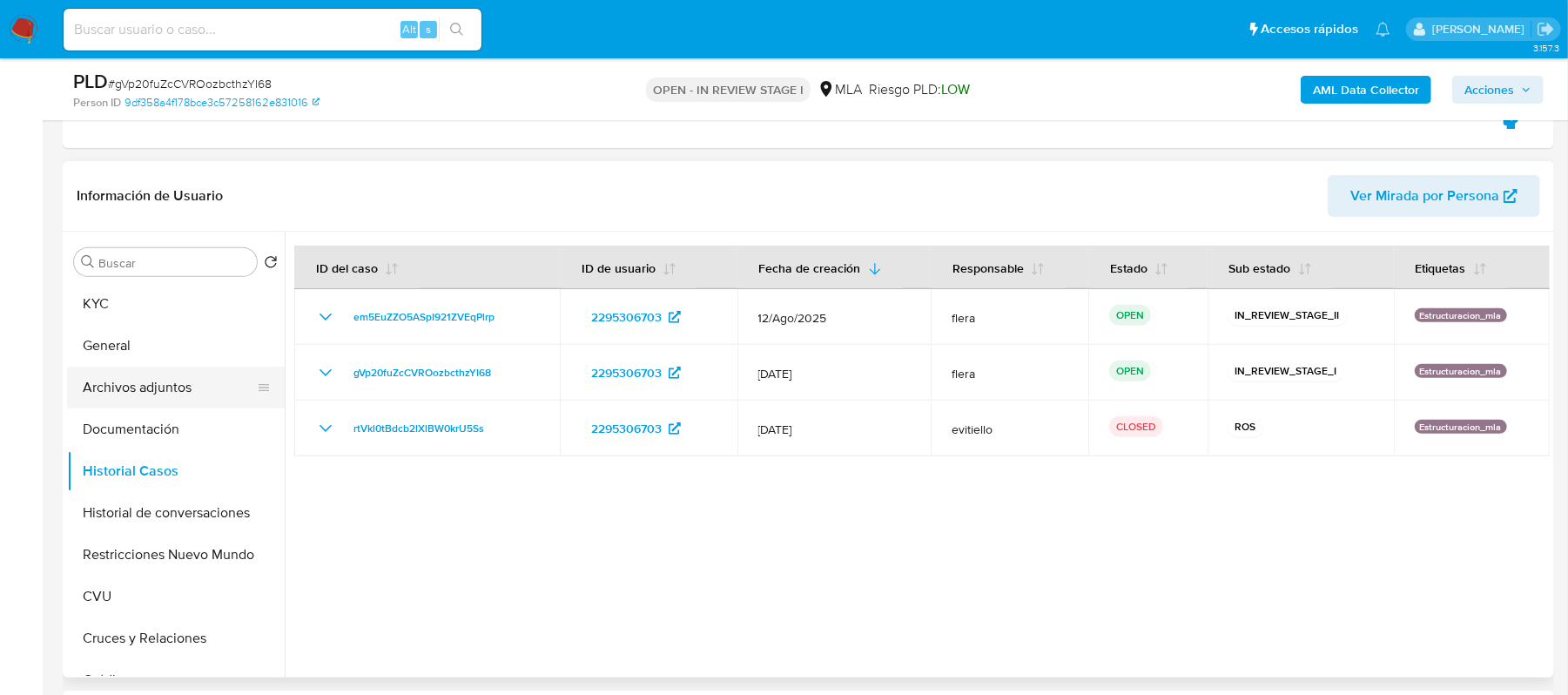
click at [178, 383] on button "Archivos adjuntos" at bounding box center [168, 388] width 203 height 42
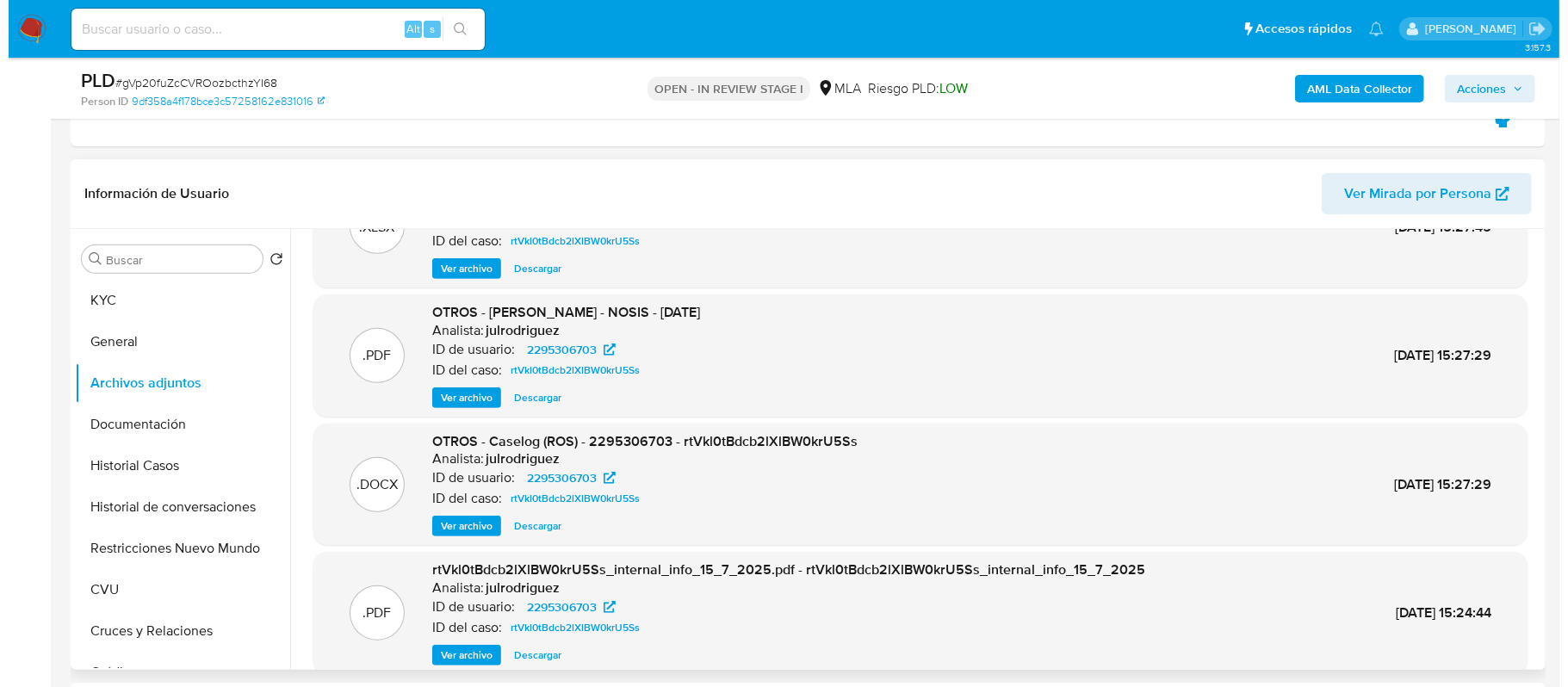
scroll to position [114, 0]
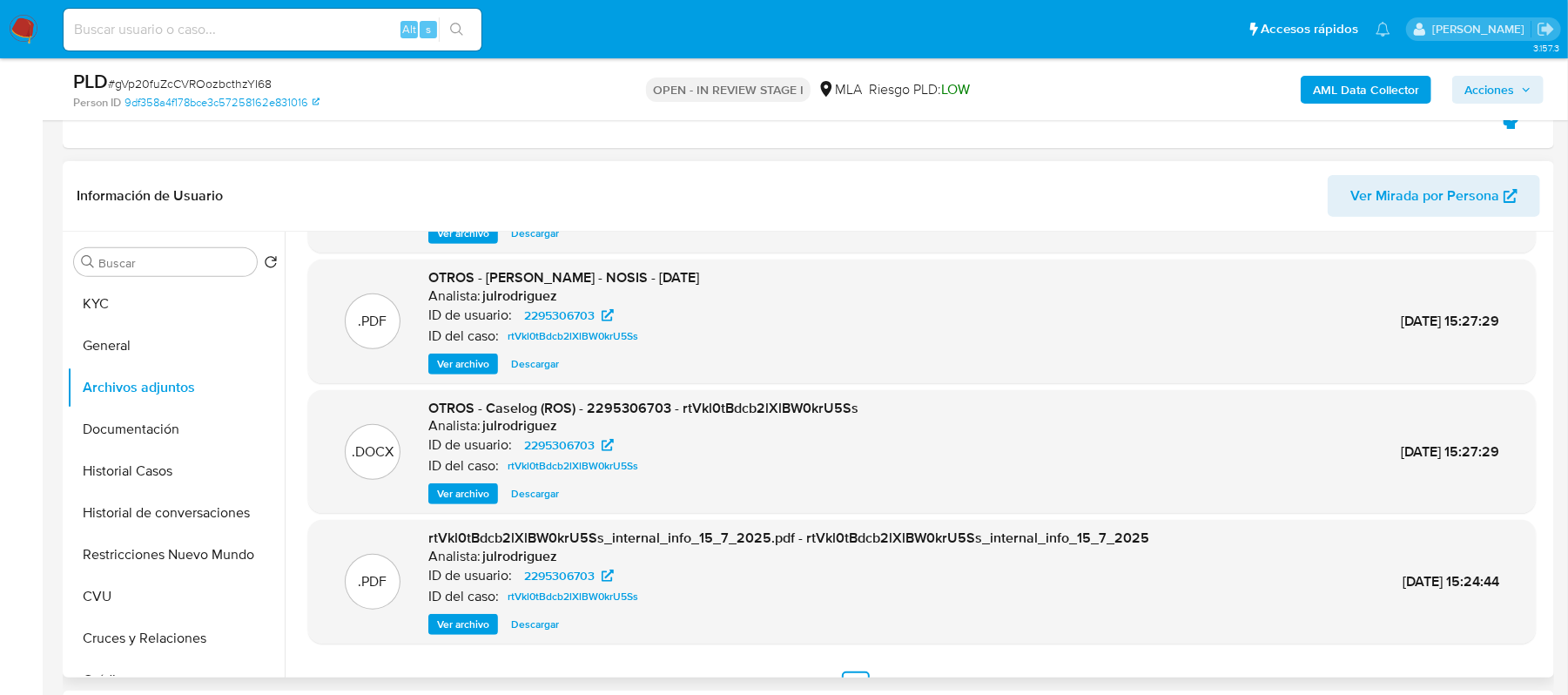
click at [467, 506] on div ".DOCX OTROS - Caselog (ROS) - 2295306703 - rtVkl0tBdcb2lXlBW0krU5Ss Analista: j…" at bounding box center [923, 452] width 1228 height 124
click at [470, 492] on span "Ver archivo" at bounding box center [463, 494] width 53 height 18
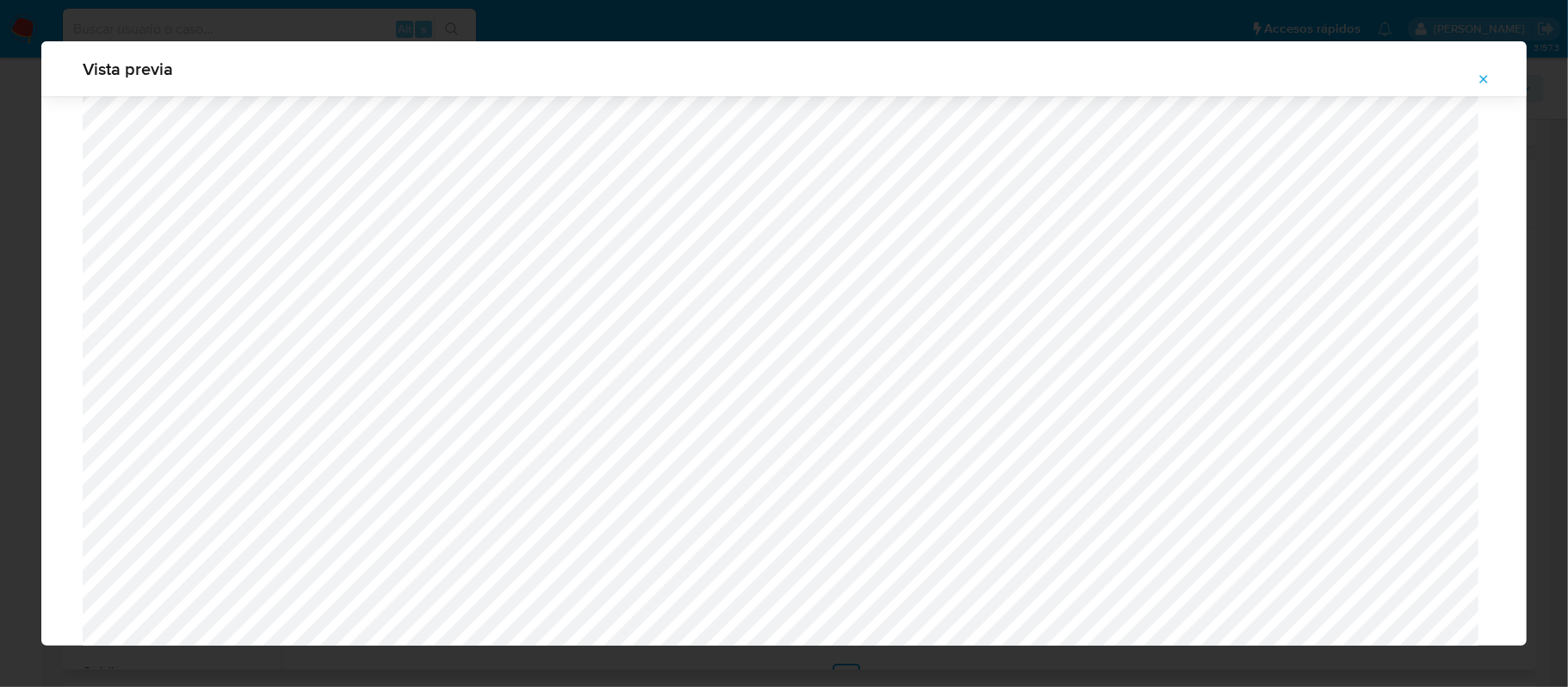
scroll to position [540, 0]
click at [10, 393] on div "Vista previa" at bounding box center [784, 344] width 1568 height 687
click at [1492, 80] on button "Attachment preview" at bounding box center [1484, 79] width 38 height 28
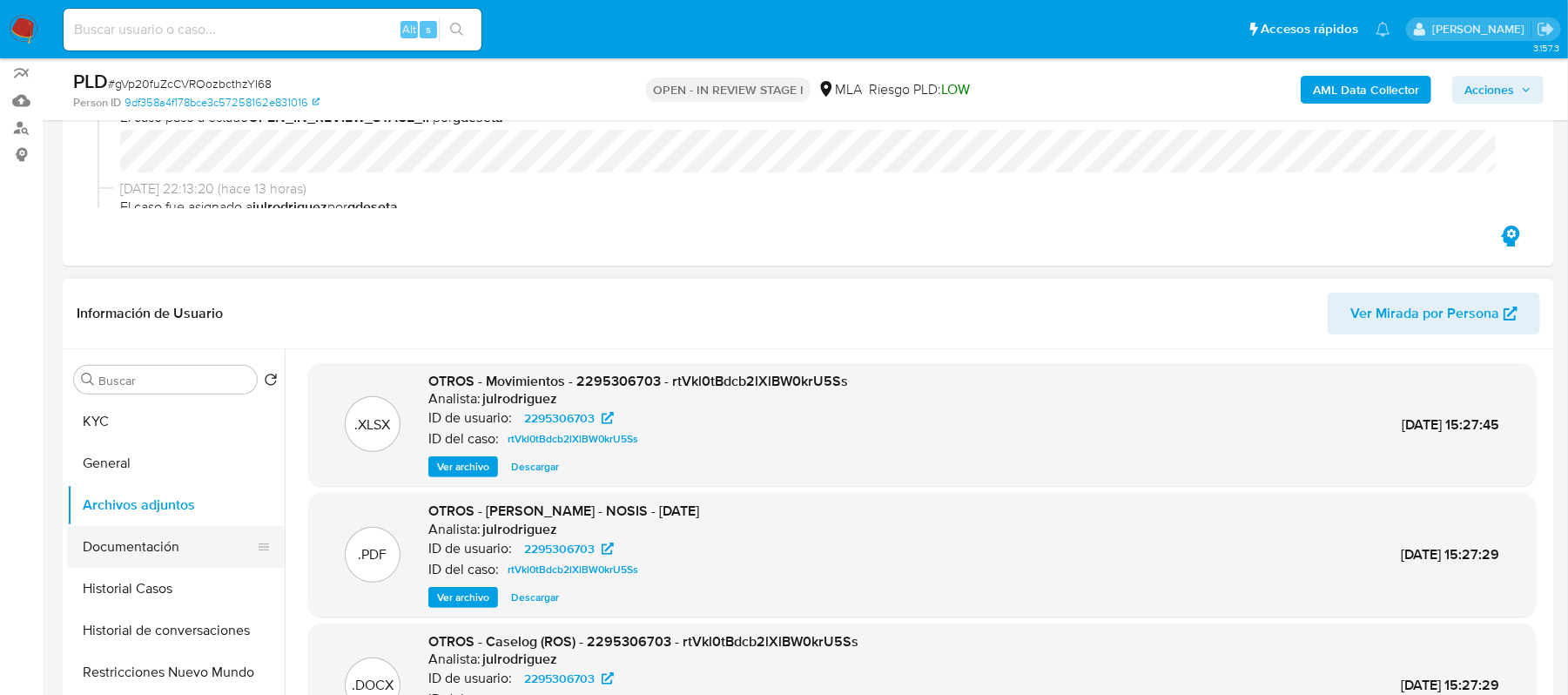
scroll to position [232, 0]
click at [185, 583] on button "Historial Casos" at bounding box center [168, 588] width 203 height 42
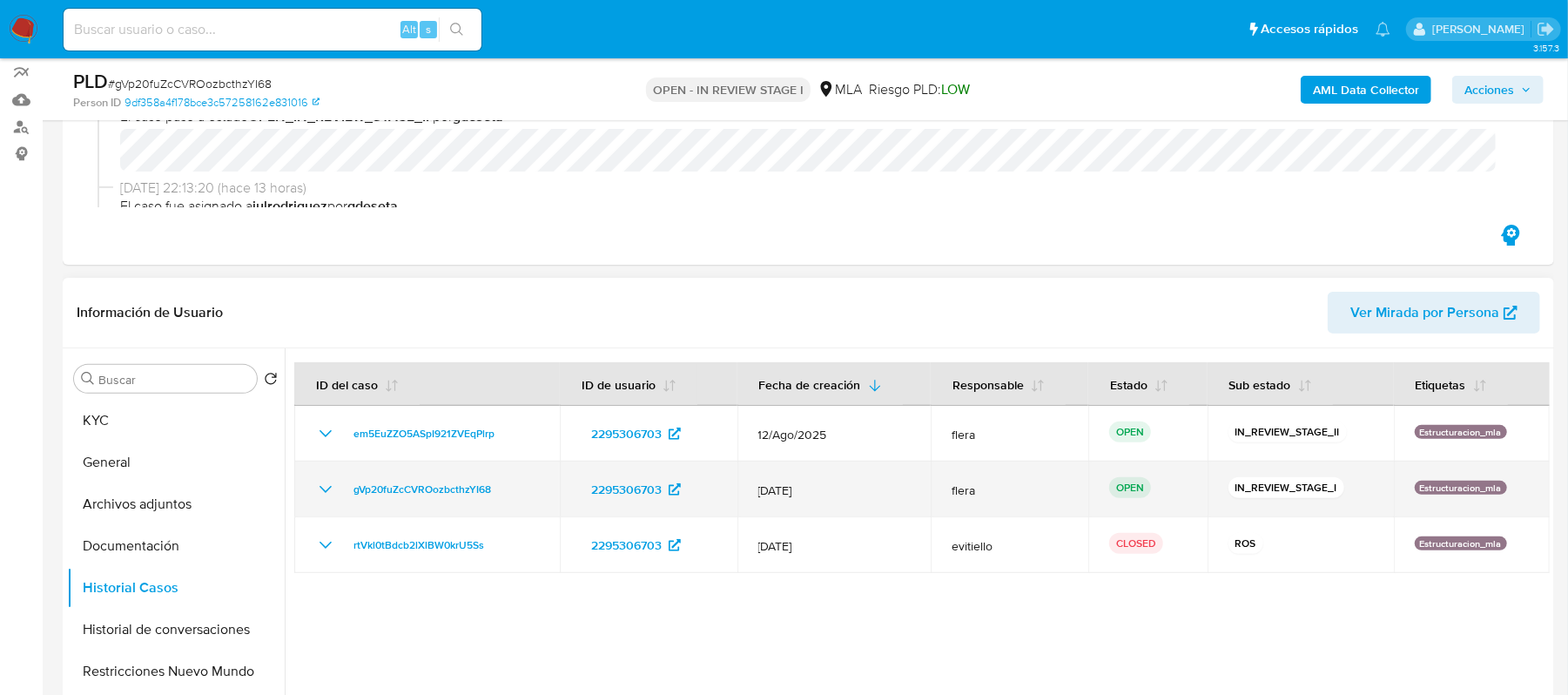
drag, startPoint x: 516, startPoint y: 483, endPoint x: 320, endPoint y: 479, distance: 196.0
click at [320, 479] on div "gVp20fuZcCVROozbcthzYI68" at bounding box center [426, 490] width 224 height 21
click at [424, 496] on span "gVp20fuZcCVROozbcthzYI68" at bounding box center [422, 490] width 138 height 21
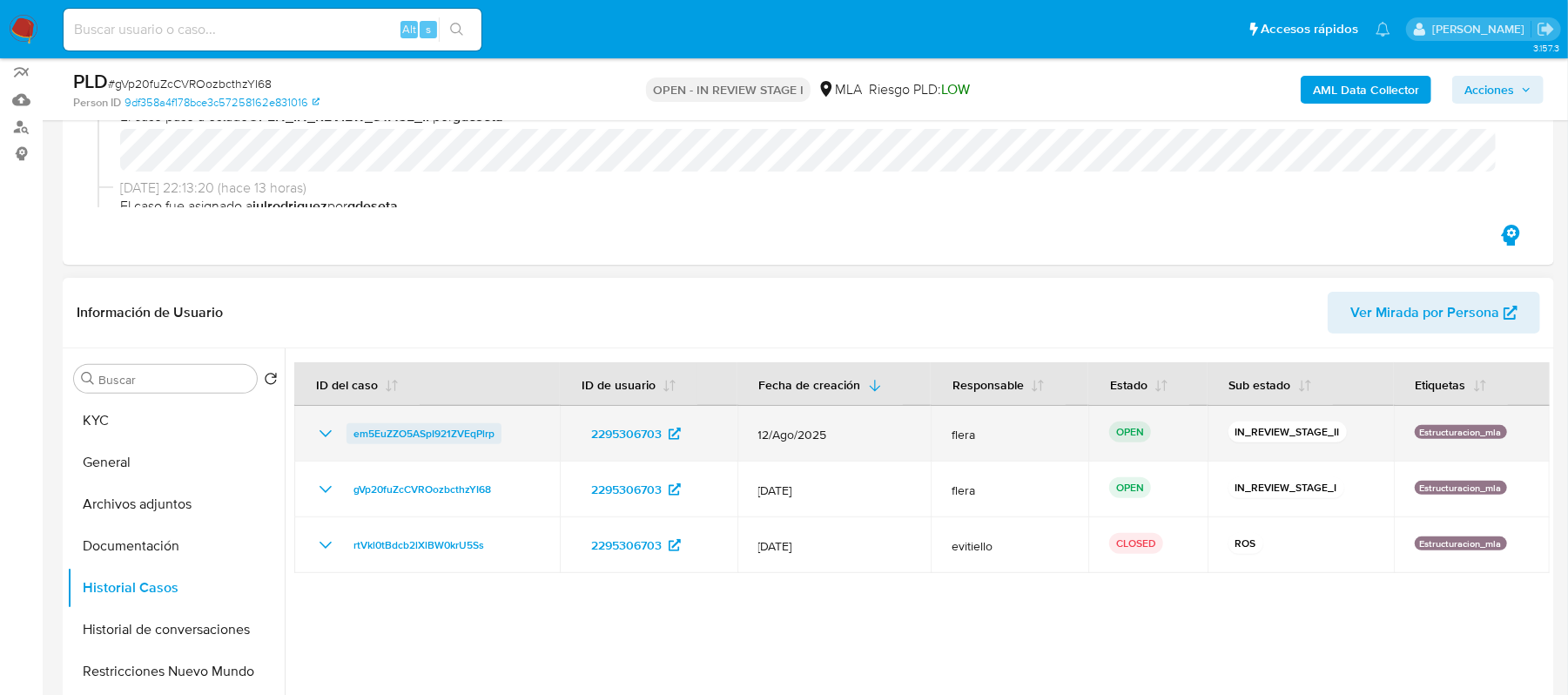
click at [453, 430] on span "em5EuZZO5ASpI921ZVEqPlrp" at bounding box center [424, 434] width 141 height 21
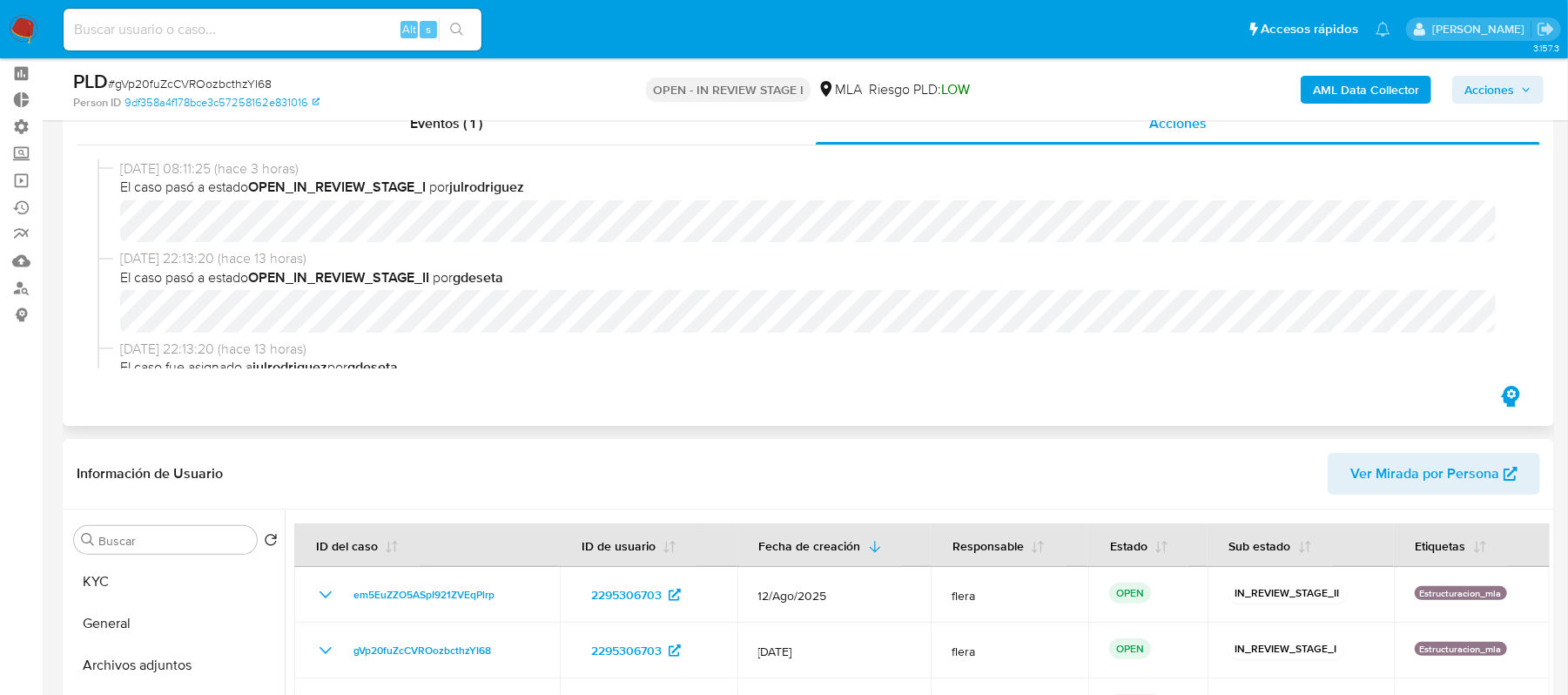
scroll to position [0, 0]
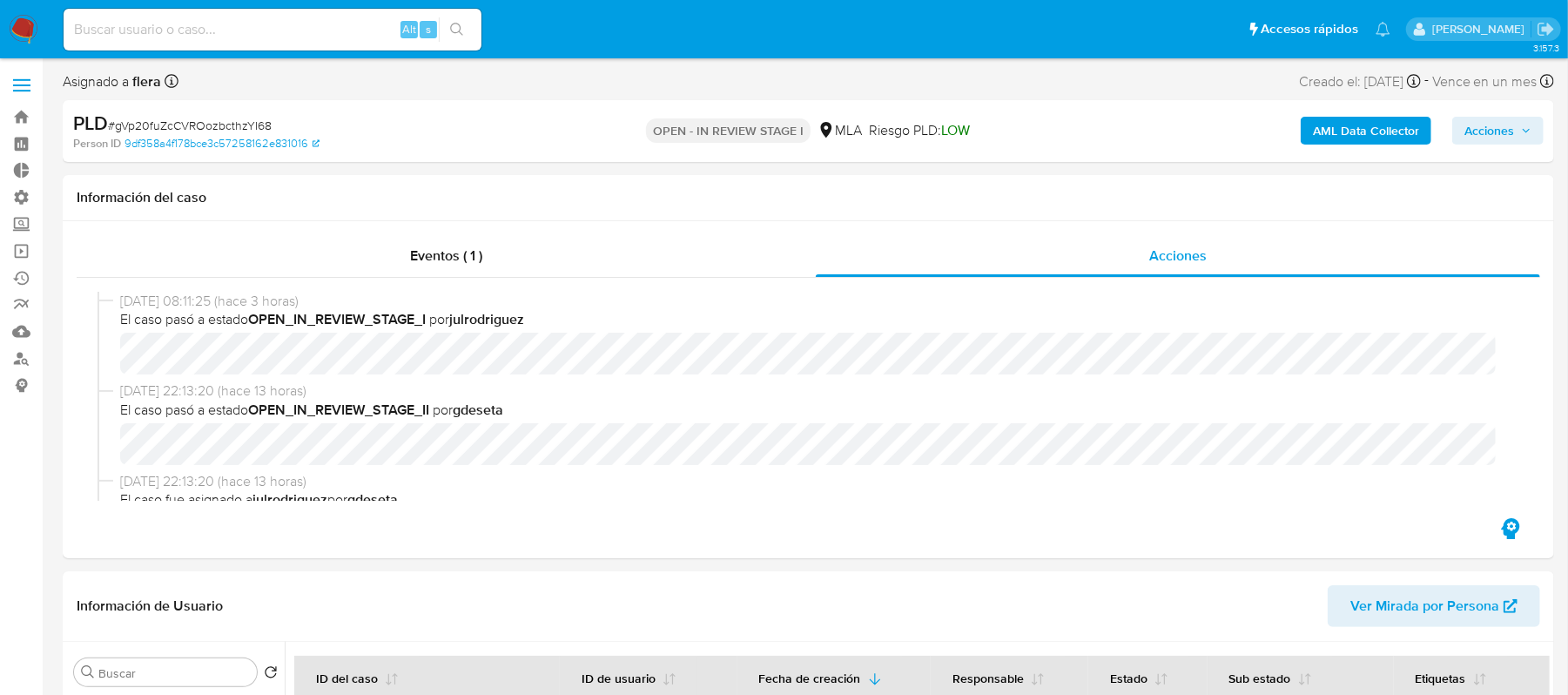
click at [234, 124] on span "# gVp20fuZcCVROozbcthzYI68" at bounding box center [189, 125] width 164 height 18
drag, startPoint x: 509, startPoint y: 412, endPoint x: 230, endPoint y: 419, distance: 279.1
click at [230, 419] on span "El caso pasó a estado OPEN_IN_REVIEW_STAGE_II por gdeseta" at bounding box center [816, 411] width 1393 height 19
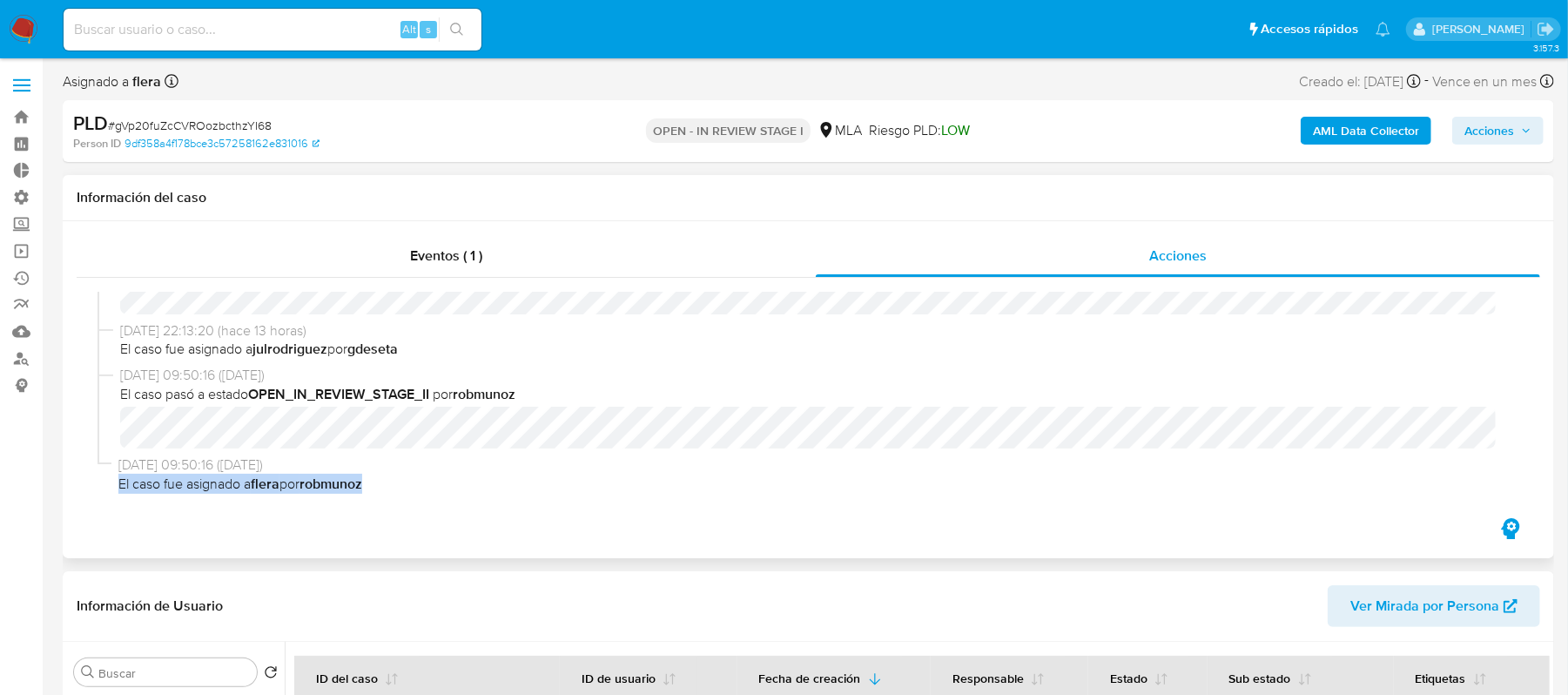
drag, startPoint x: 380, startPoint y: 481, endPoint x: 94, endPoint y: 489, distance: 286.1
click at [94, 489] on div "09/09/2025 08:11:25 (hace 3 horas) El caso pasó a estado OPEN_IN_REVIEW_STAGE_I…" at bounding box center [808, 397] width 1464 height 237
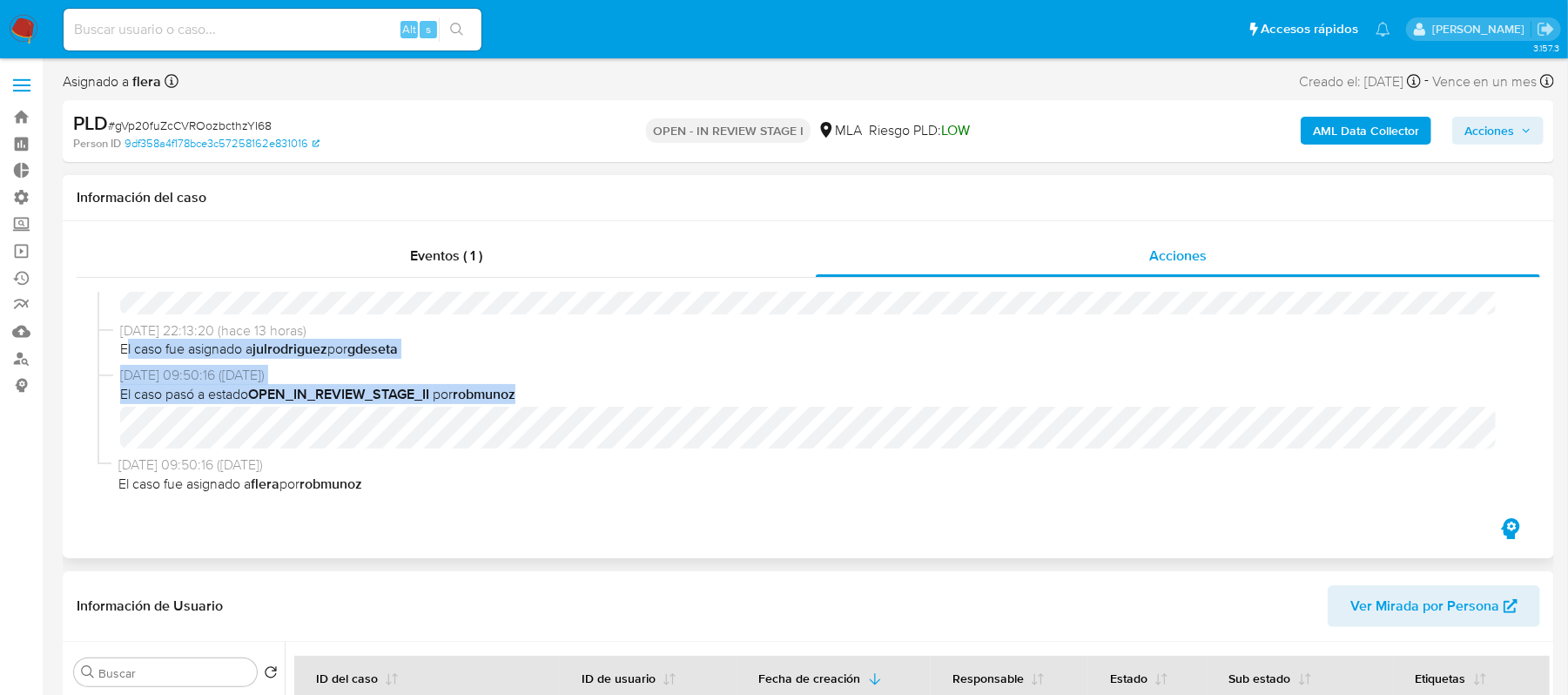
drag, startPoint x: 524, startPoint y: 398, endPoint x: 129, endPoint y: 349, distance: 398.0
click at [129, 349] on div "09/09/2025 08:11:25 (hace 3 horas) El caso pasó a estado OPEN_IN_REVIEW_STAGE_I…" at bounding box center [808, 397] width 1422 height 209
click at [129, 349] on span "El caso fue asignado a julrodriguez por gdeseta" at bounding box center [816, 349] width 1393 height 19
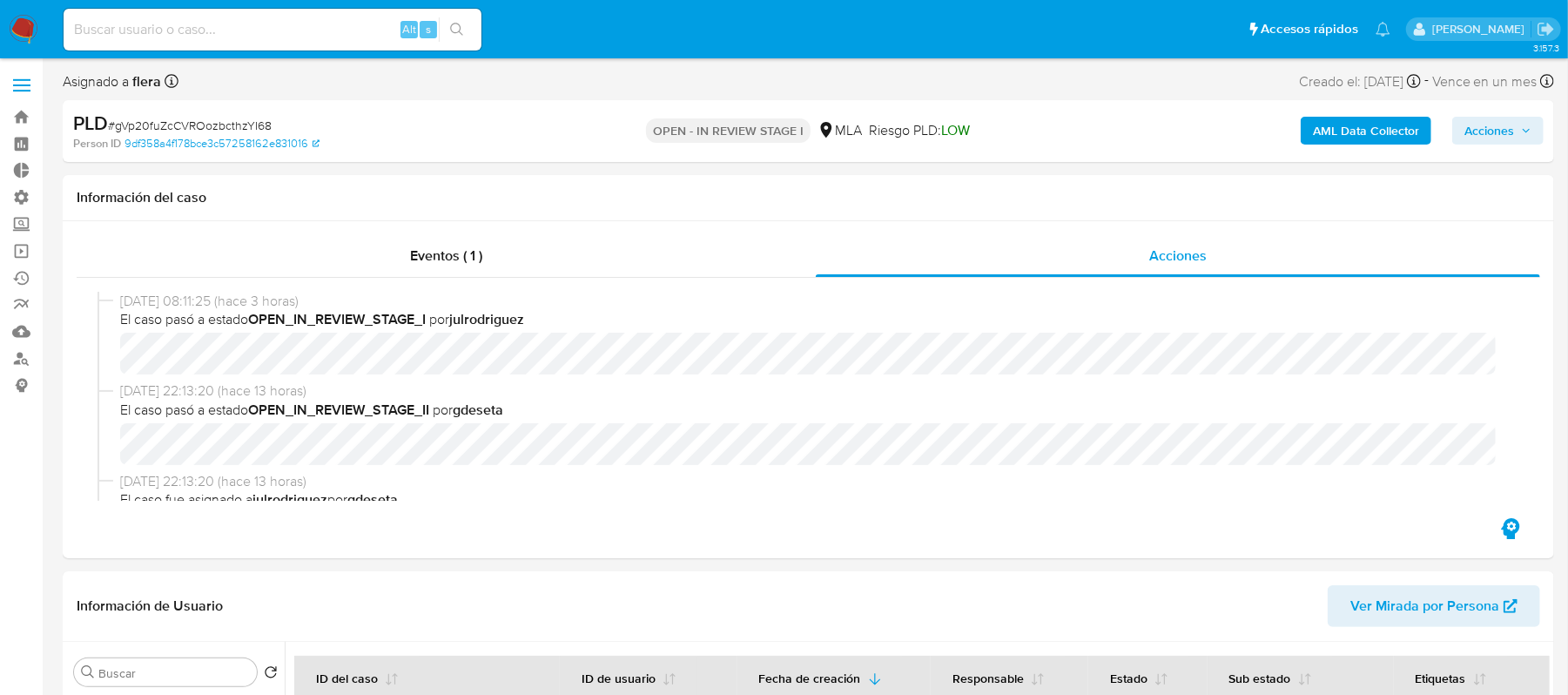
click at [258, 120] on span "# gVp20fuZcCVROozbcthzYI68" at bounding box center [189, 125] width 164 height 18
copy span "gVp20fuZcCVROozbcthzYI68"
click at [25, 249] on link "Operaciones masivas" at bounding box center [103, 251] width 207 height 27
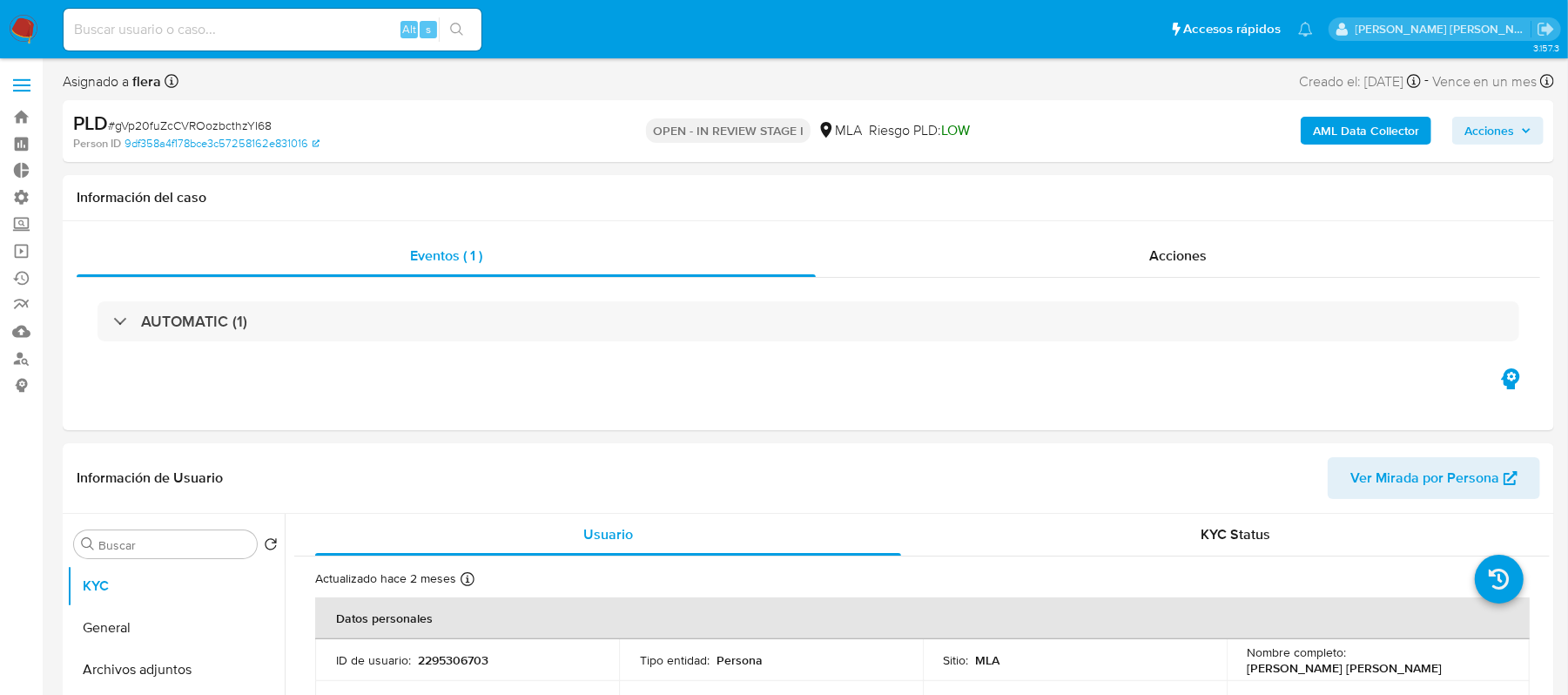
select select "10"
click at [1066, 247] on div "Acciones" at bounding box center [1178, 256] width 724 height 42
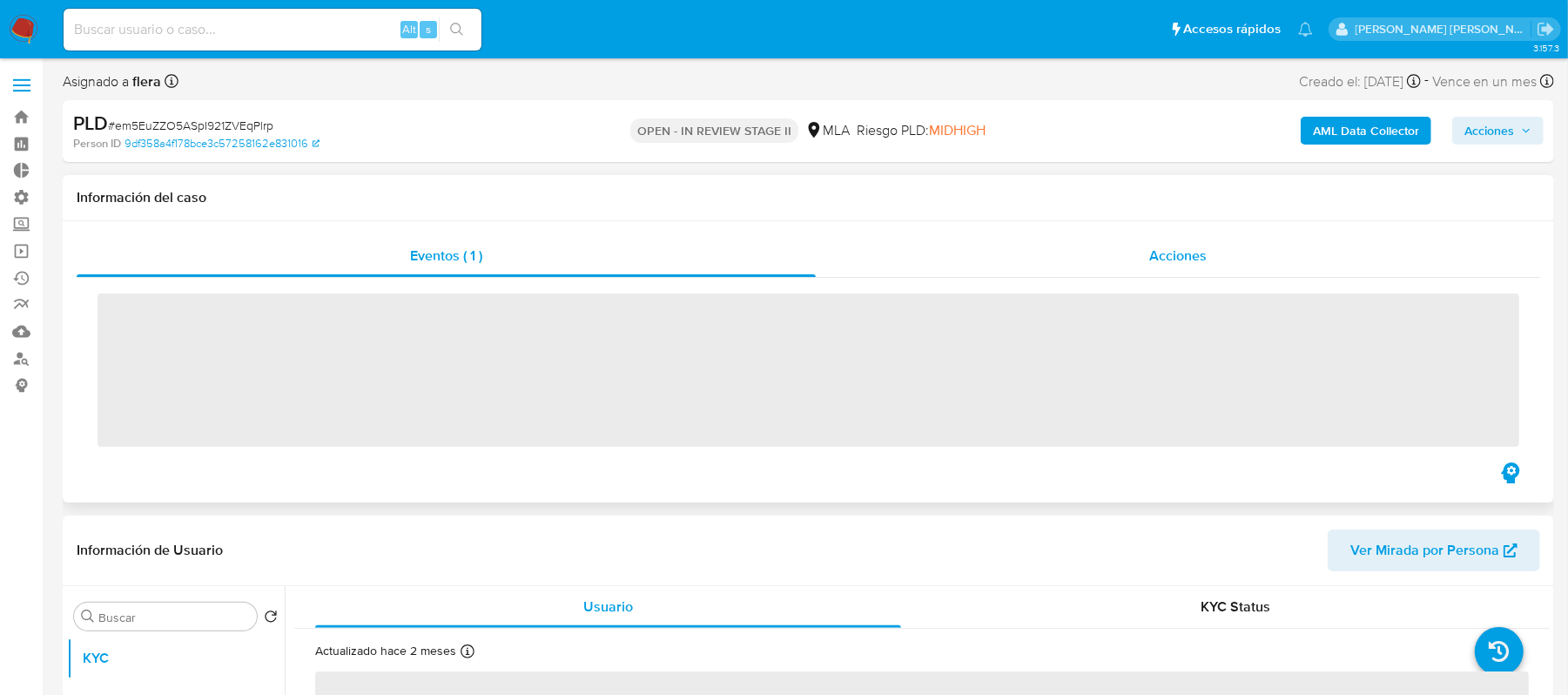
click at [1153, 259] on span "Acciones" at bounding box center [1179, 255] width 58 height 20
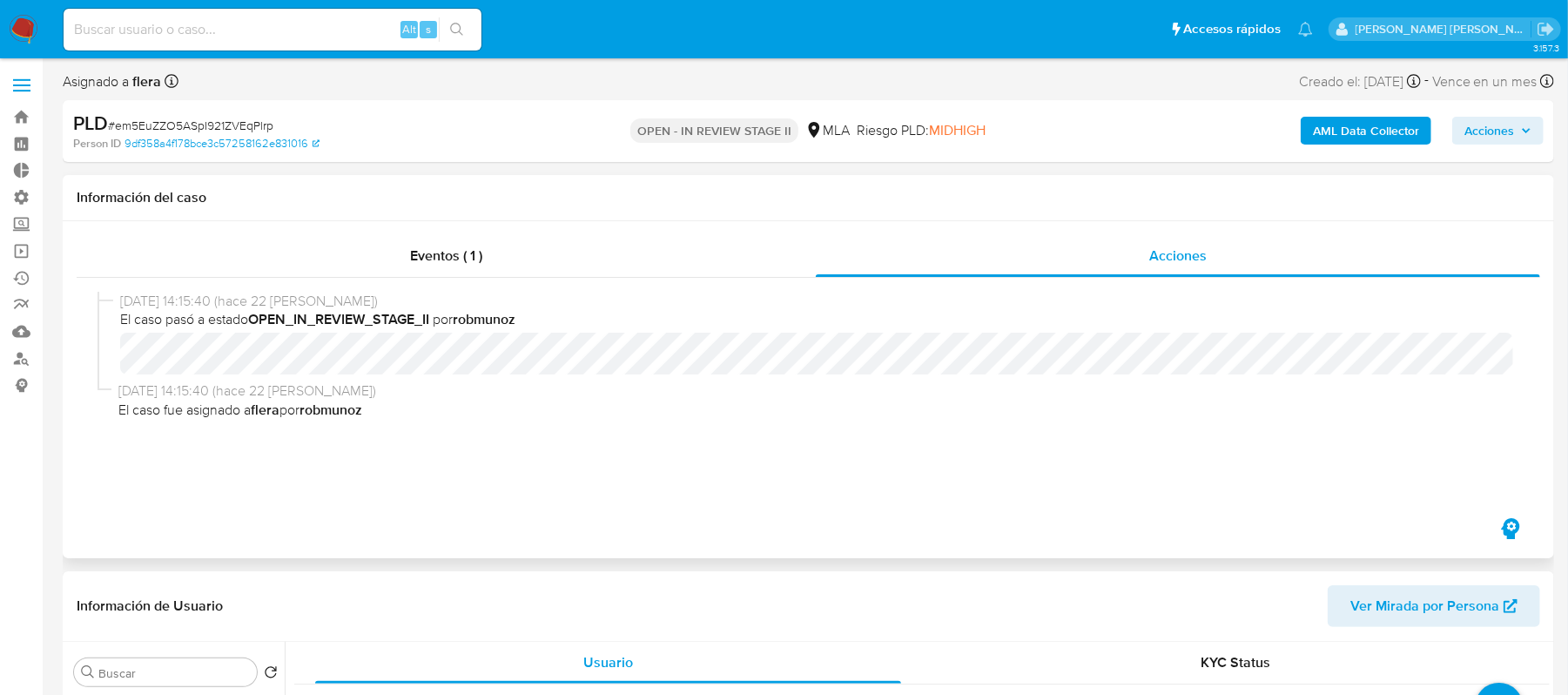
select select "10"
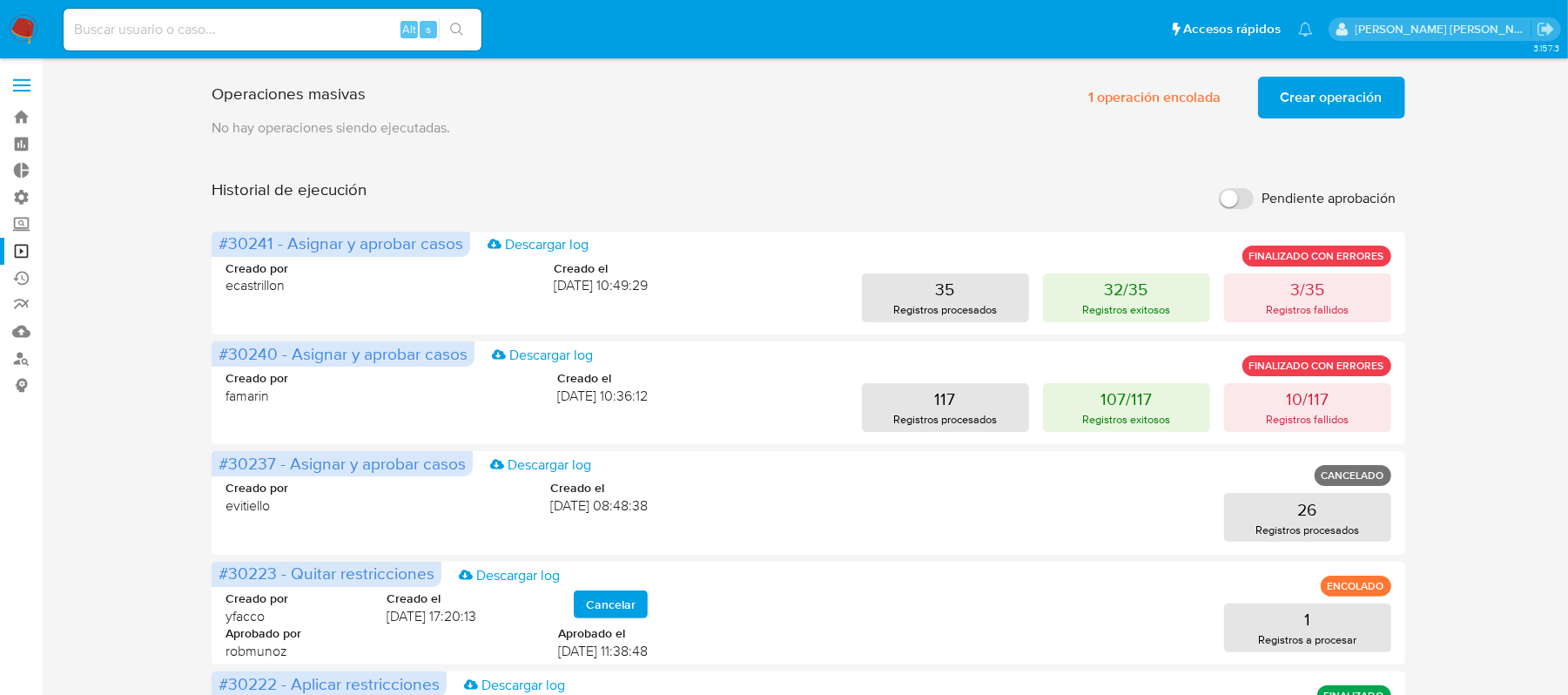
click at [1327, 98] on span "Crear operación" at bounding box center [1332, 97] width 102 height 39
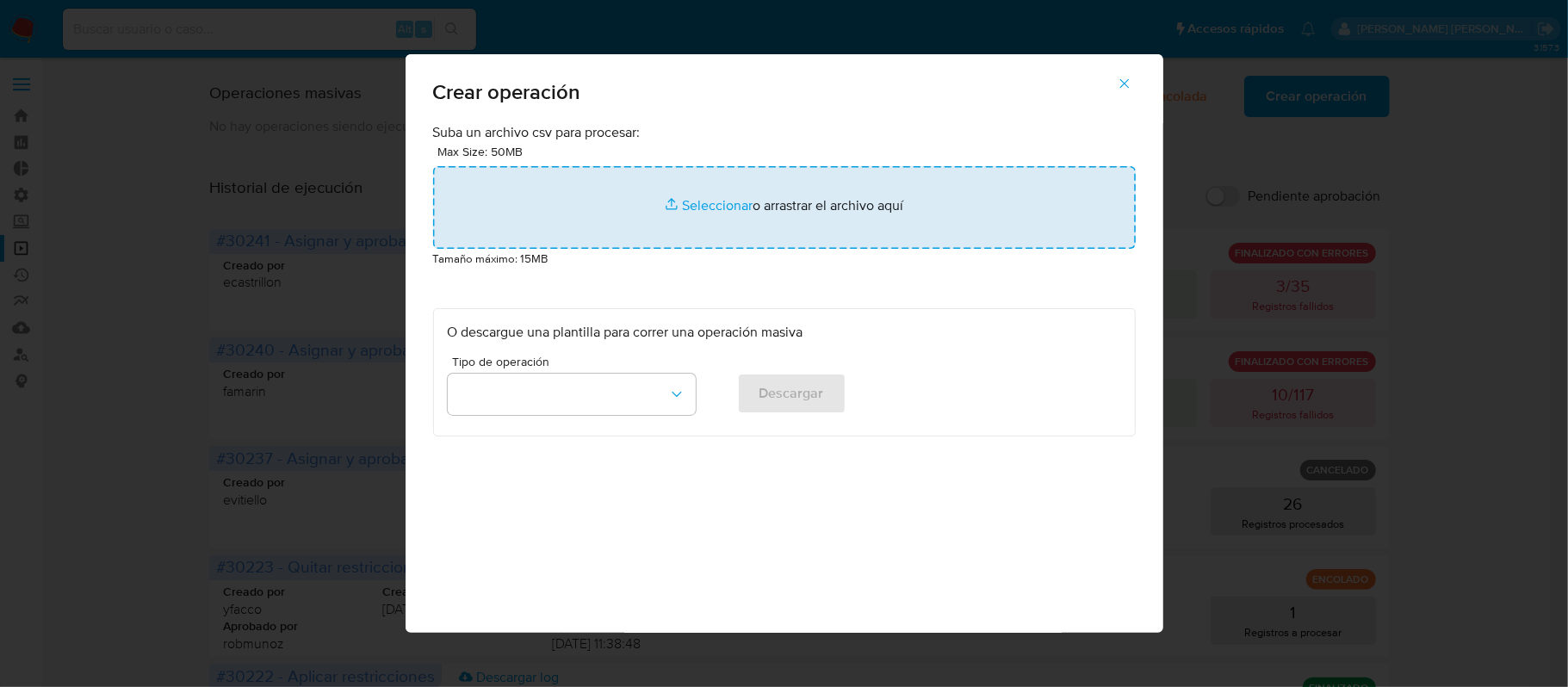
click at [721, 205] on input "file" at bounding box center [784, 207] width 702 height 82
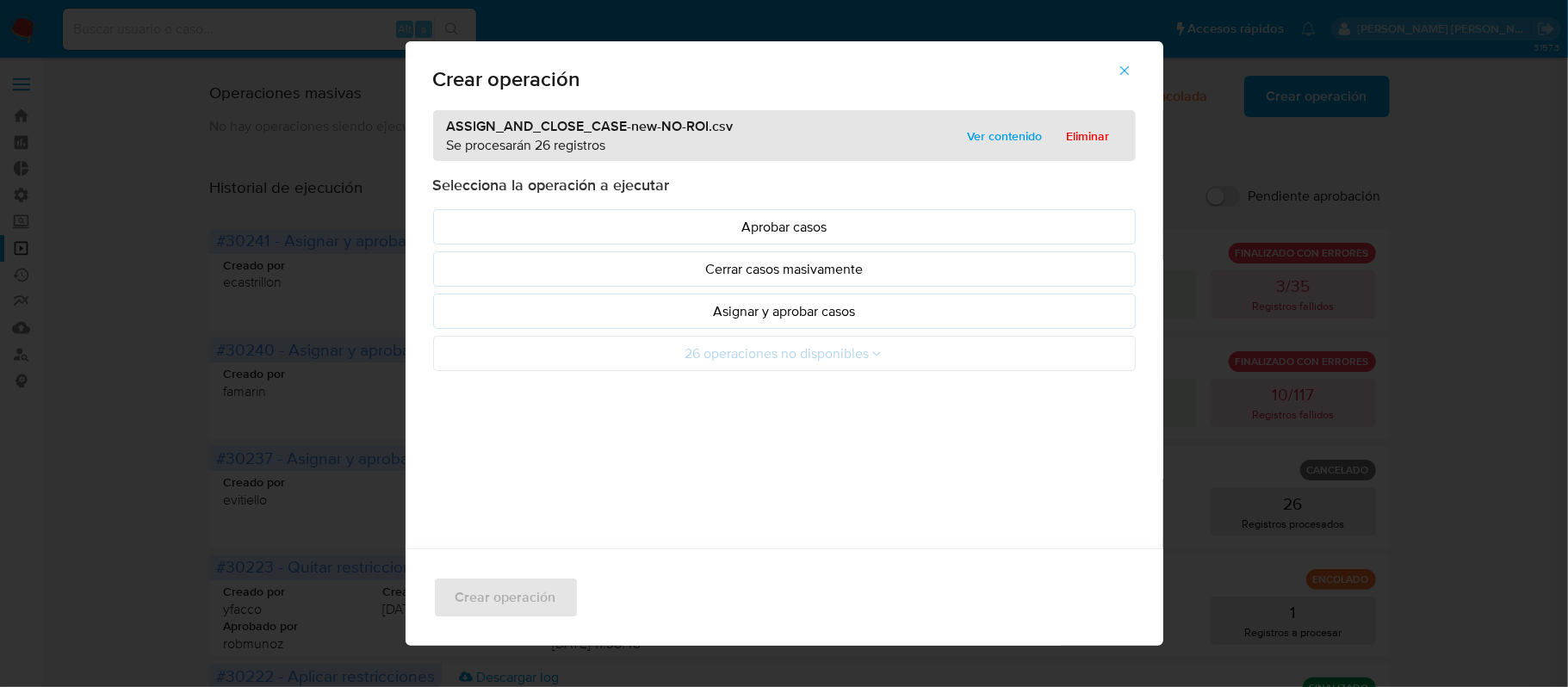
click at [765, 308] on p "Asignar y aprobar casos" at bounding box center [784, 311] width 673 height 20
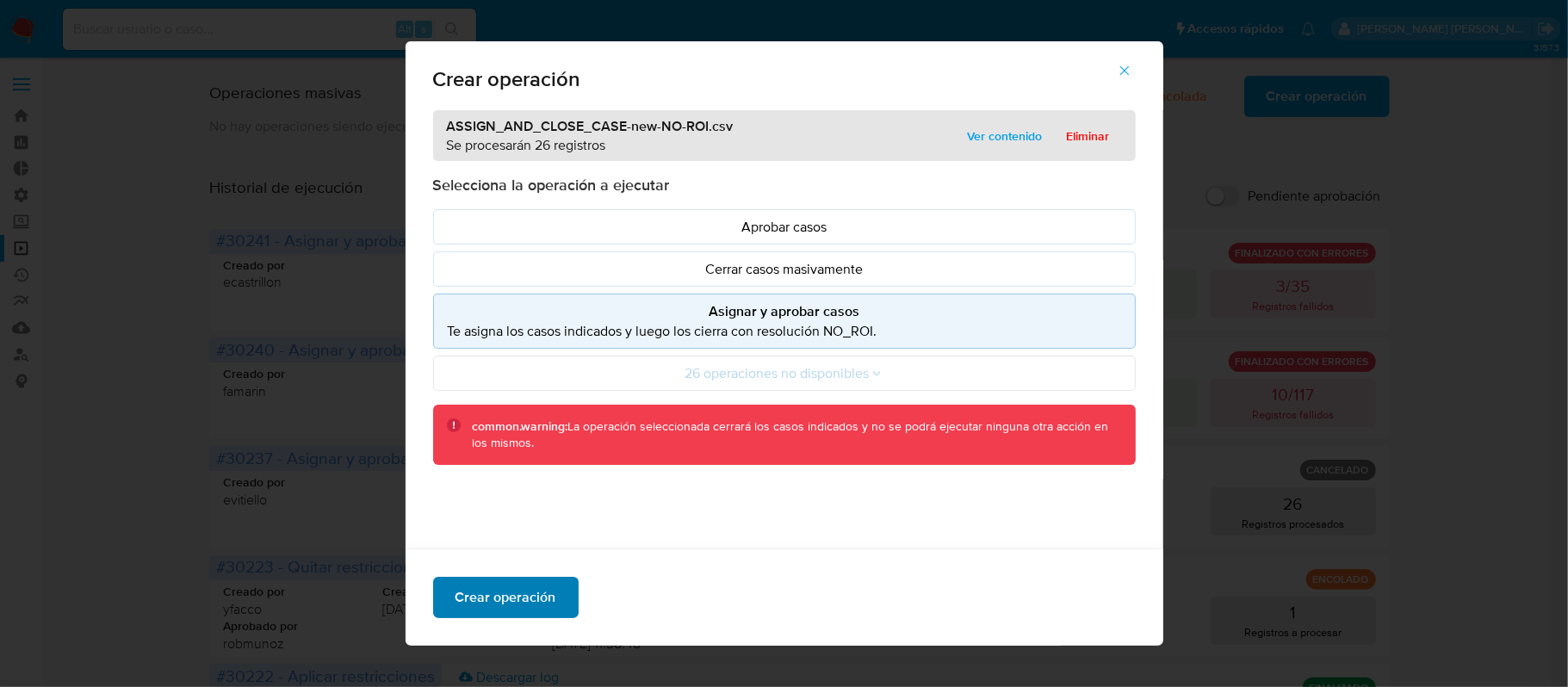
click at [505, 603] on span "Crear operación" at bounding box center [506, 598] width 101 height 38
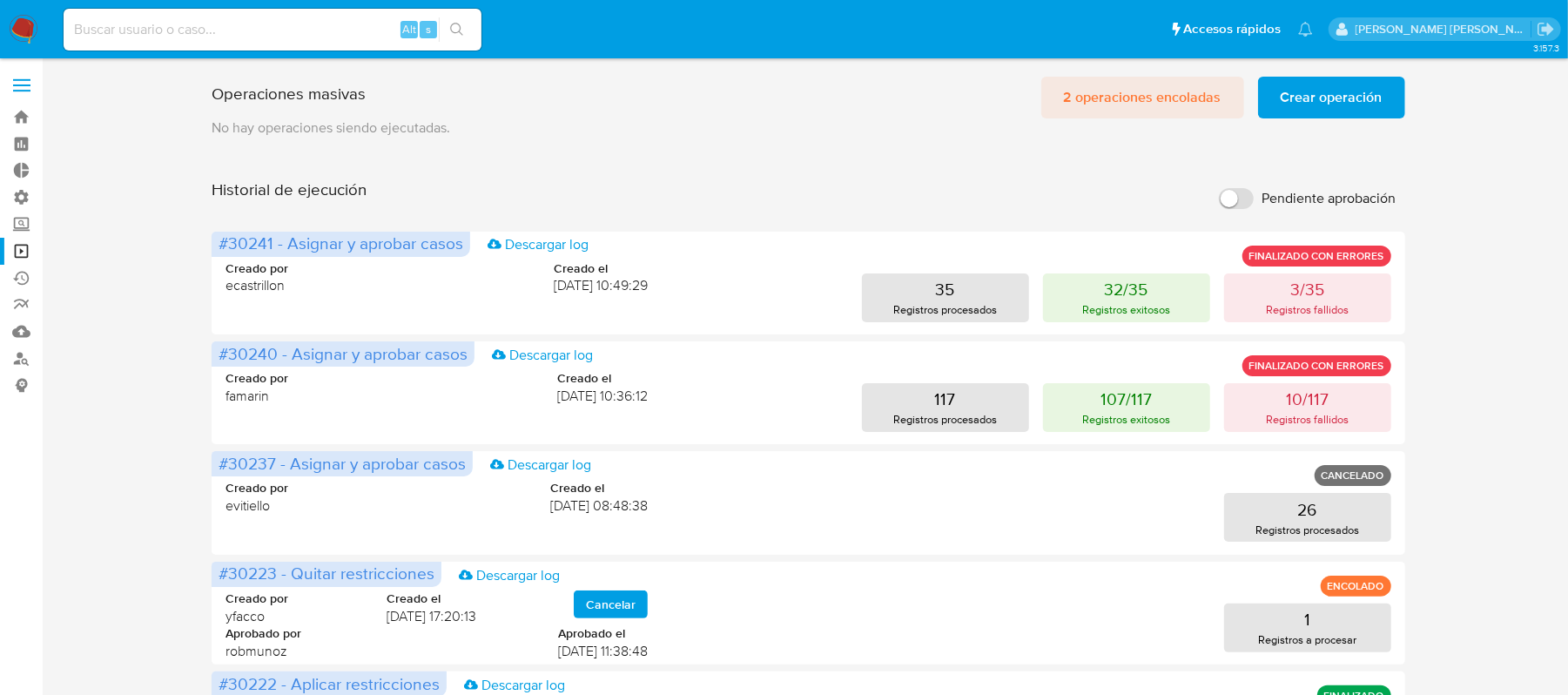
click at [1094, 97] on span "2 operaciones encoladas" at bounding box center [1143, 97] width 158 height 39
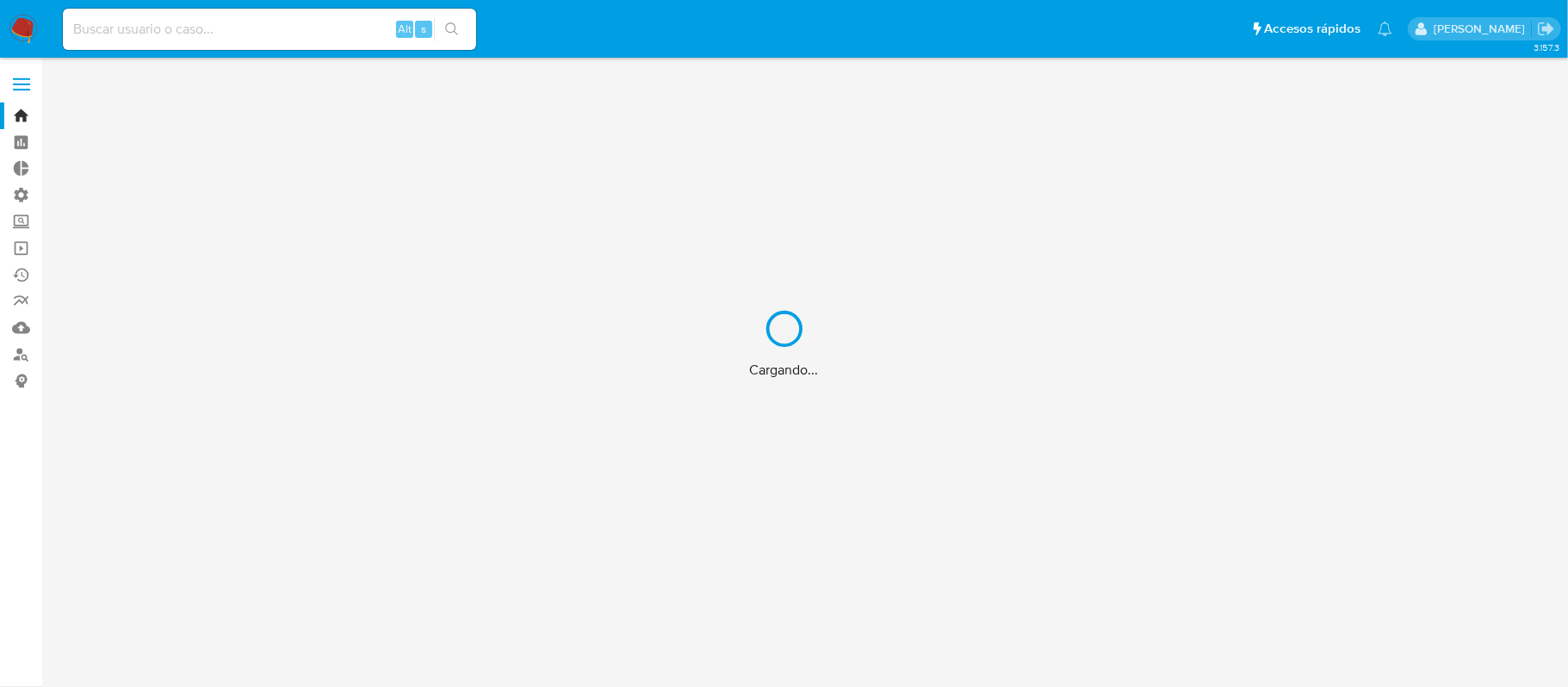
click at [301, 31] on div "Cargando..." at bounding box center [784, 344] width 1568 height 687
click at [308, 26] on input at bounding box center [269, 29] width 414 height 23
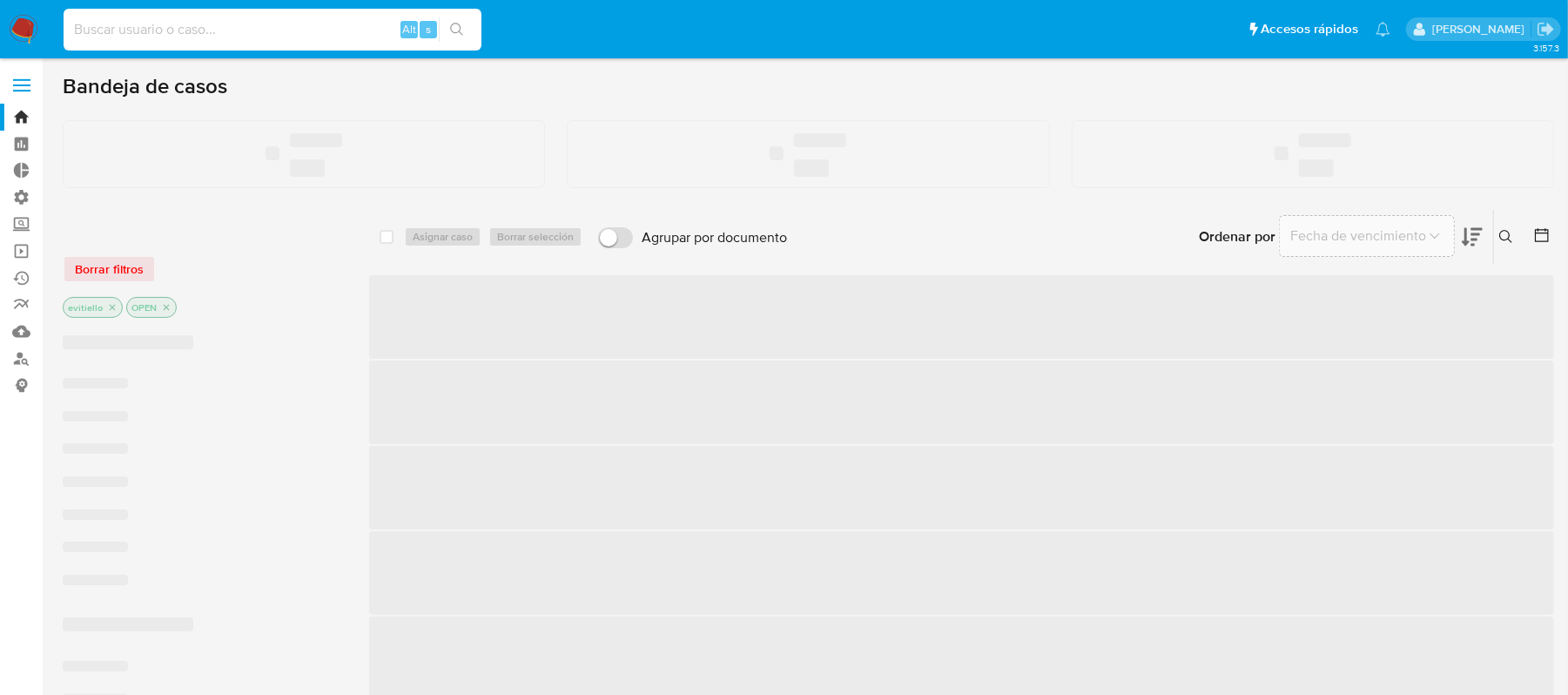
paste input "132480843"
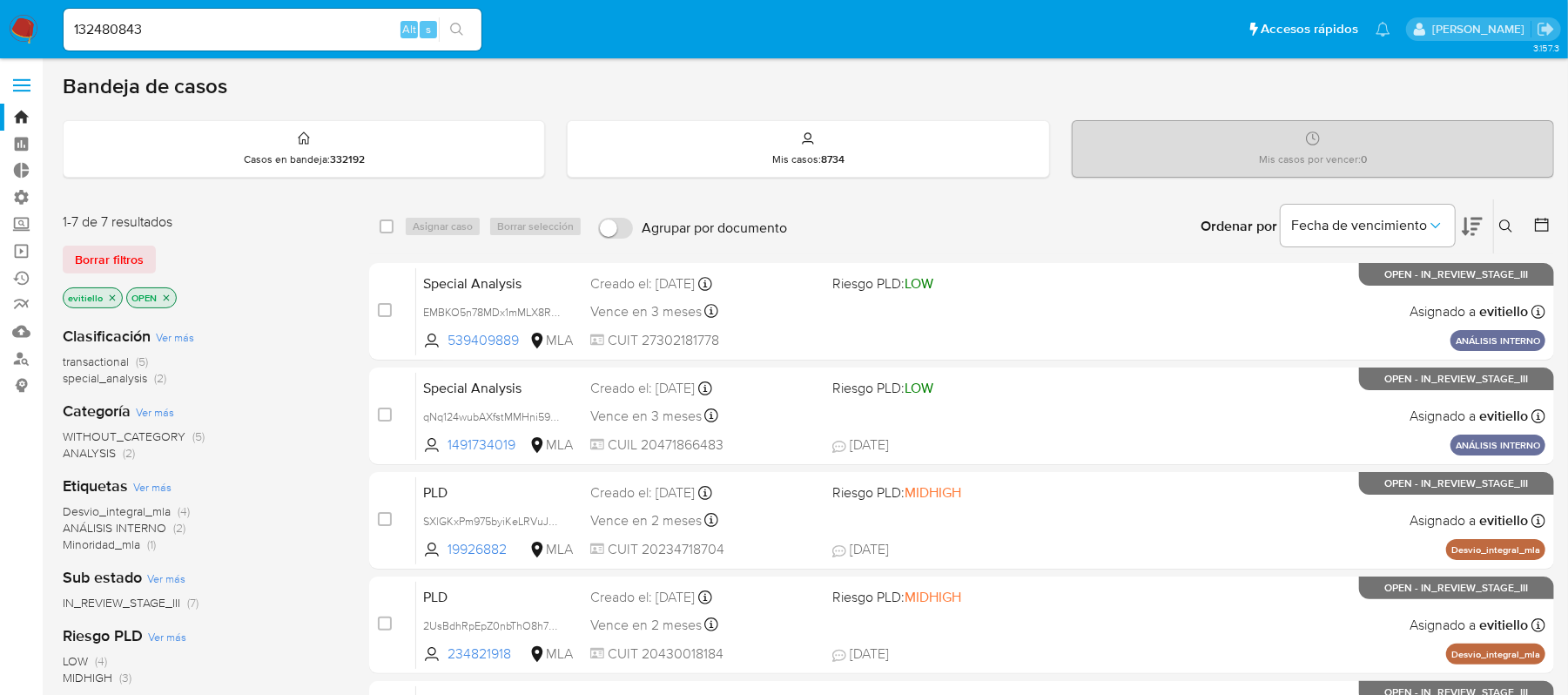
click at [460, 32] on icon "search-icon" at bounding box center [456, 29] width 13 height 13
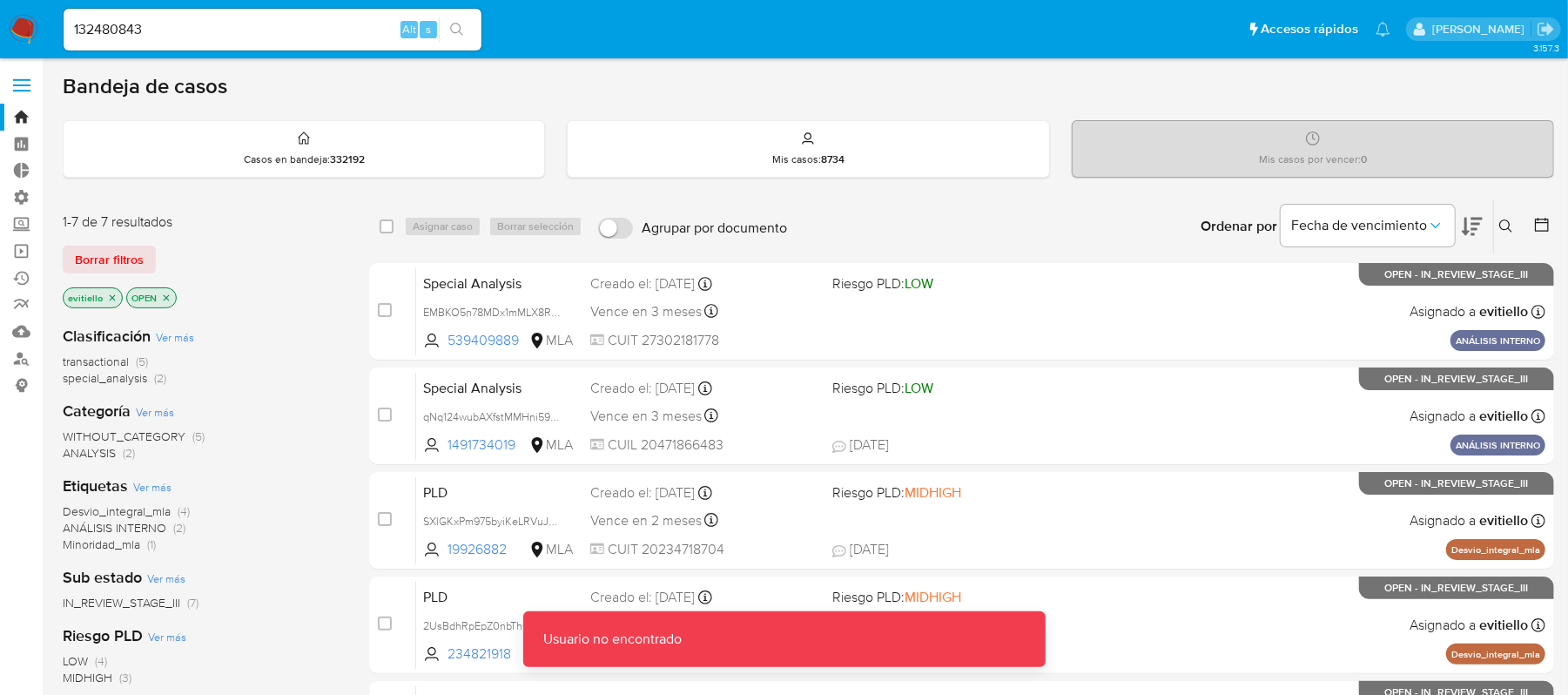
click at [240, 37] on input "132480843" at bounding box center [272, 30] width 418 height 23
type input "132480843"
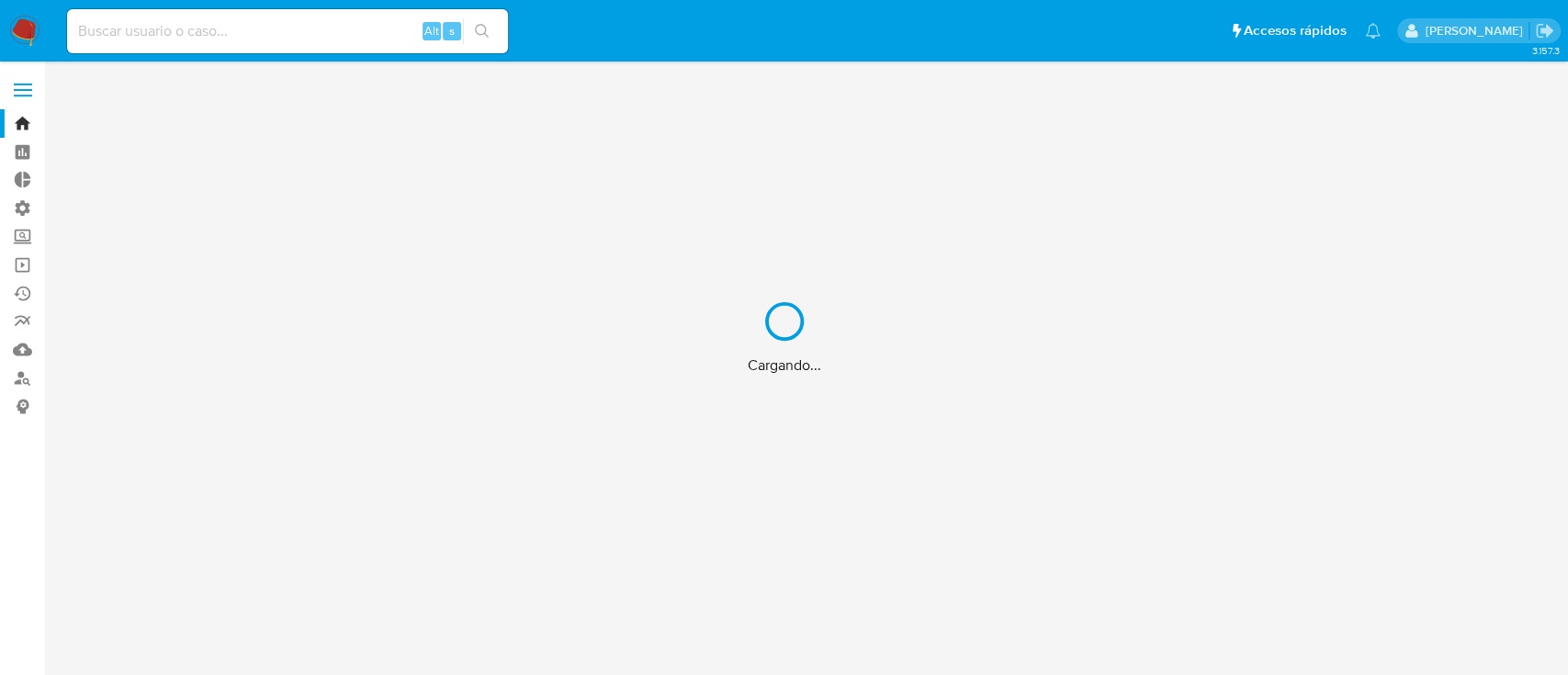
click at [268, 38] on div "Cargando..." at bounding box center [784, 338] width 1568 height 675
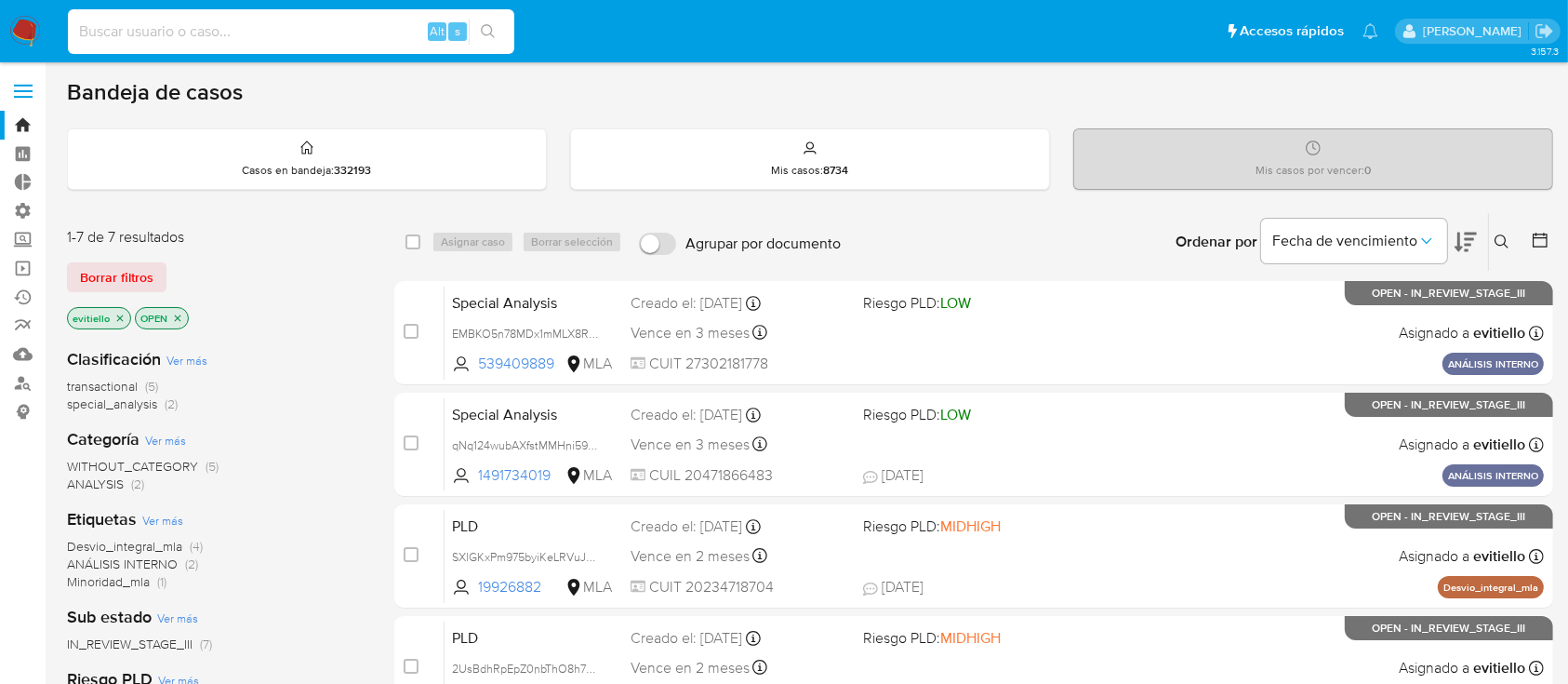
click at [344, 25] on input at bounding box center [290, 32] width 447 height 24
paste input "FgbIfviusc781aseNhYwaYIr"
type input "FgbIfviusc781aseNhYwaYIr"
click at [498, 35] on button "search-icon" at bounding box center [487, 32] width 38 height 26
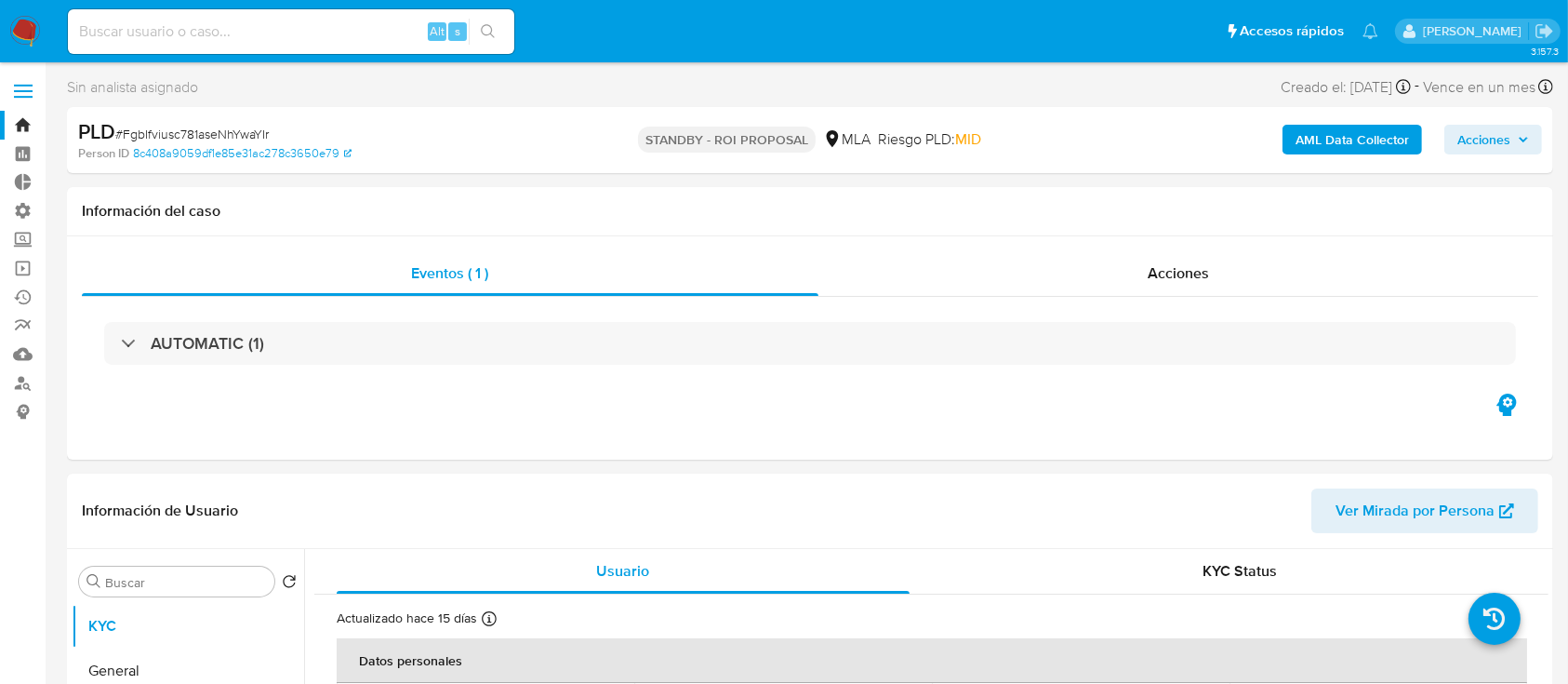
select select "10"
click at [1236, 288] on div "Acciones" at bounding box center [1179, 274] width 721 height 45
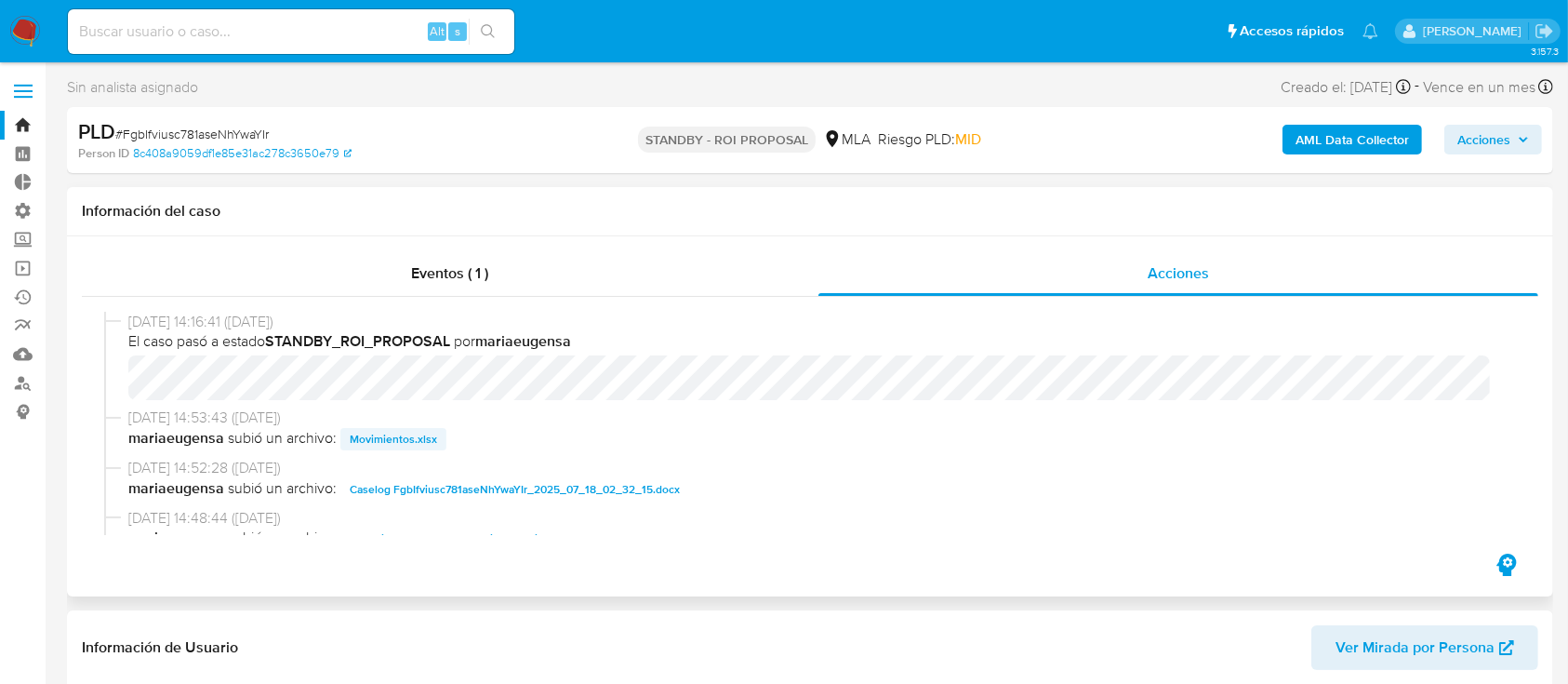
drag, startPoint x: 392, startPoint y: 423, endPoint x: 400, endPoint y: 432, distance: 12.0
click at [392, 425] on span "25/08/2025 14:53:43 (hace 15 días)" at bounding box center [819, 418] width 1381 height 21
click at [408, 437] on span "Movimientos.xlsx" at bounding box center [392, 439] width 87 height 22
click at [435, 473] on span "25/08/2025 14:52:28 (hace 15 días)" at bounding box center [819, 468] width 1381 height 21
click at [449, 479] on span "Caselog FgbIfviusc781aseNhYwaYIr_2025_07_18_02_32_15.docx" at bounding box center [514, 489] width 330 height 22
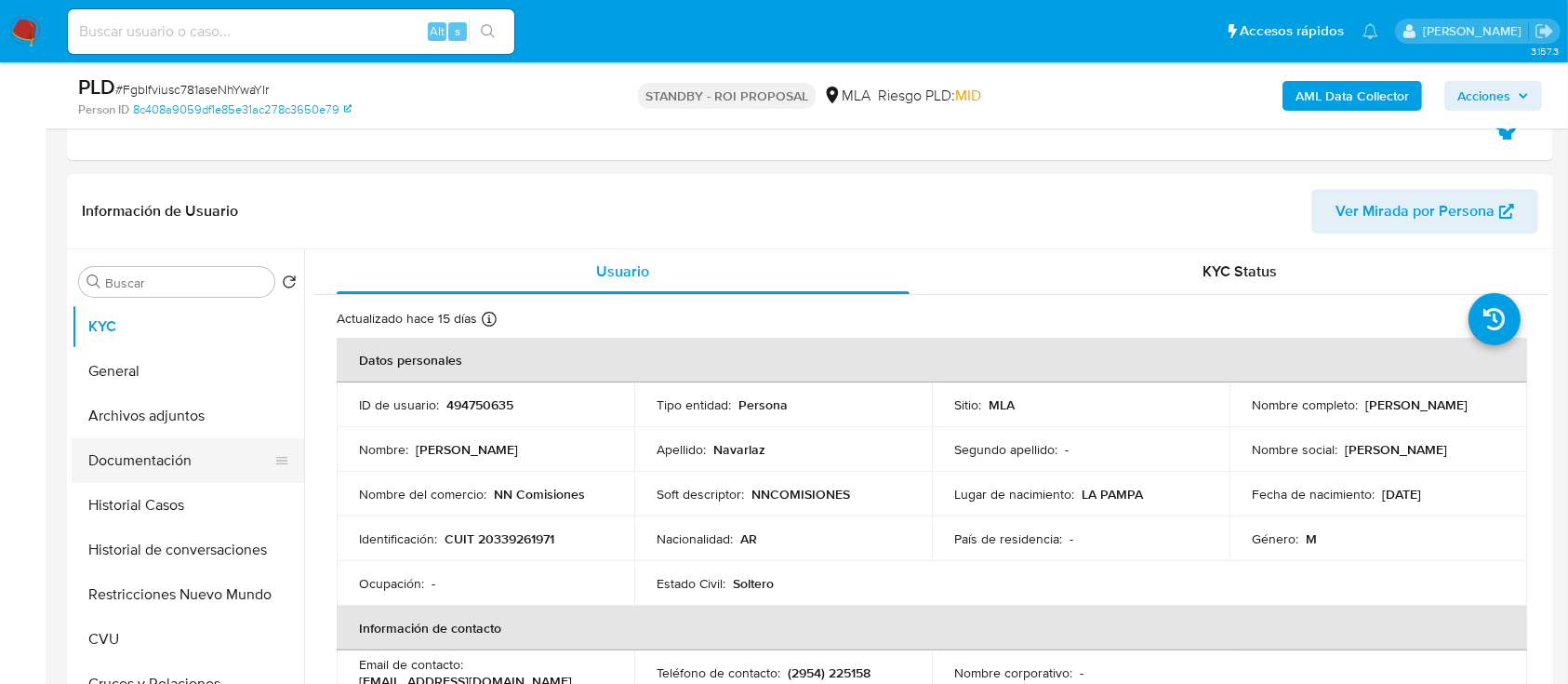
scroll to position [372, 0]
click at [195, 508] on button "Historial Casos" at bounding box center [180, 503] width 217 height 45
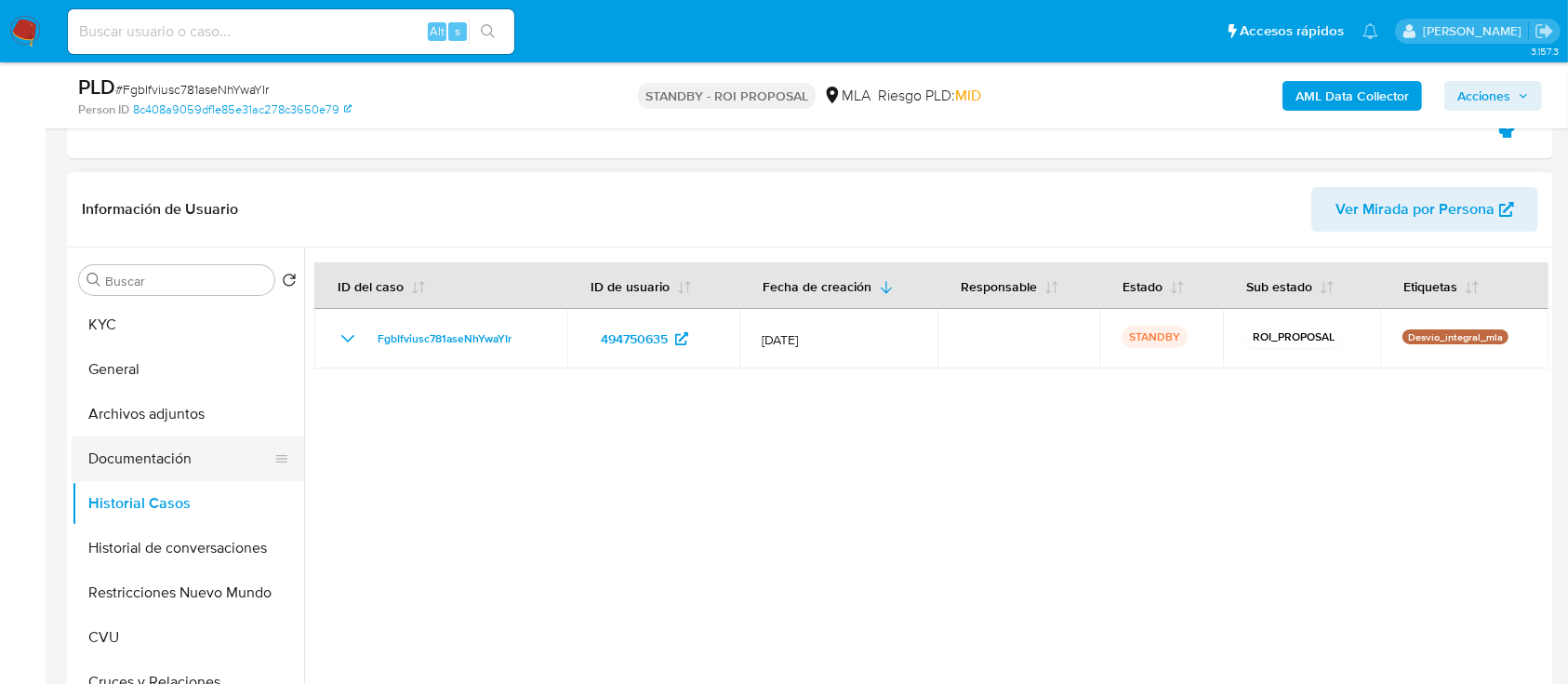
click at [179, 454] on button "Documentación" at bounding box center [180, 459] width 217 height 45
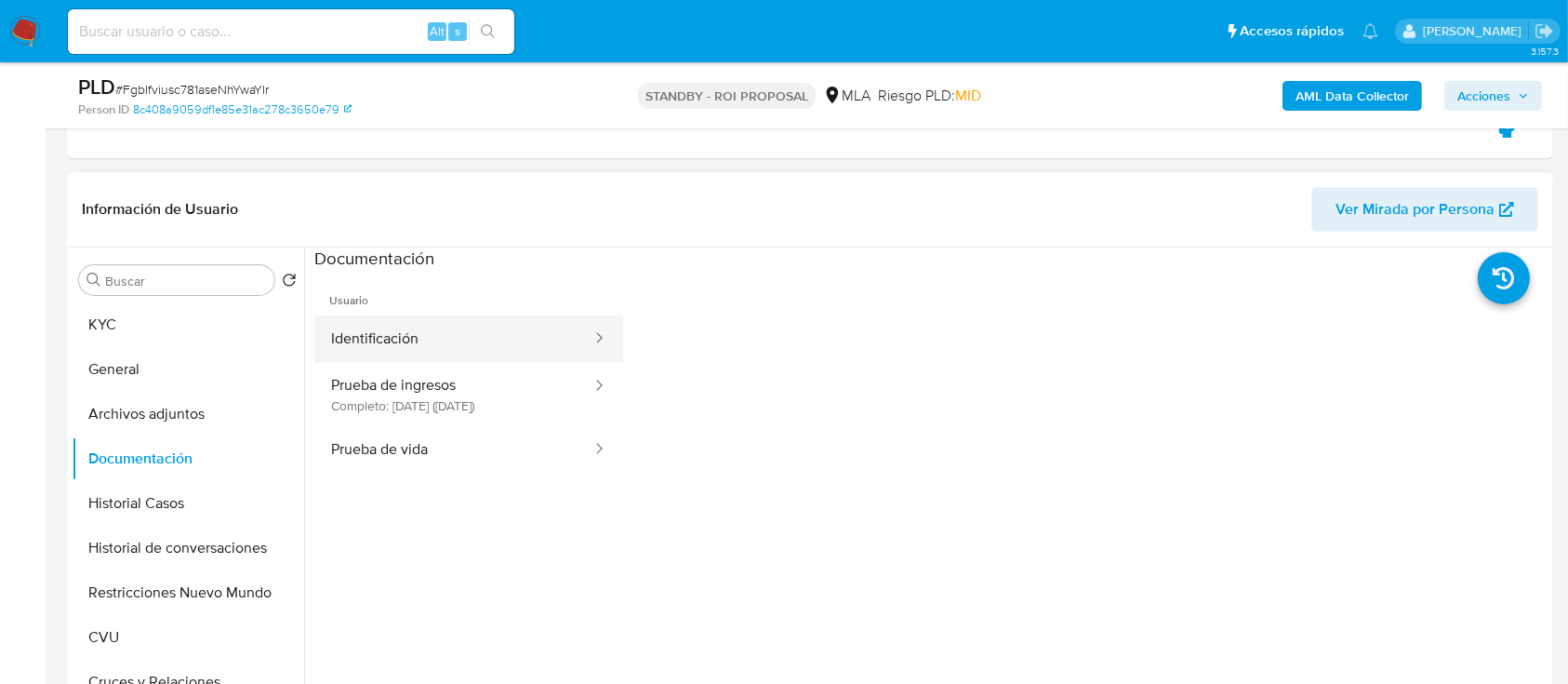
click at [545, 354] on button "Identificación" at bounding box center [454, 339] width 279 height 48
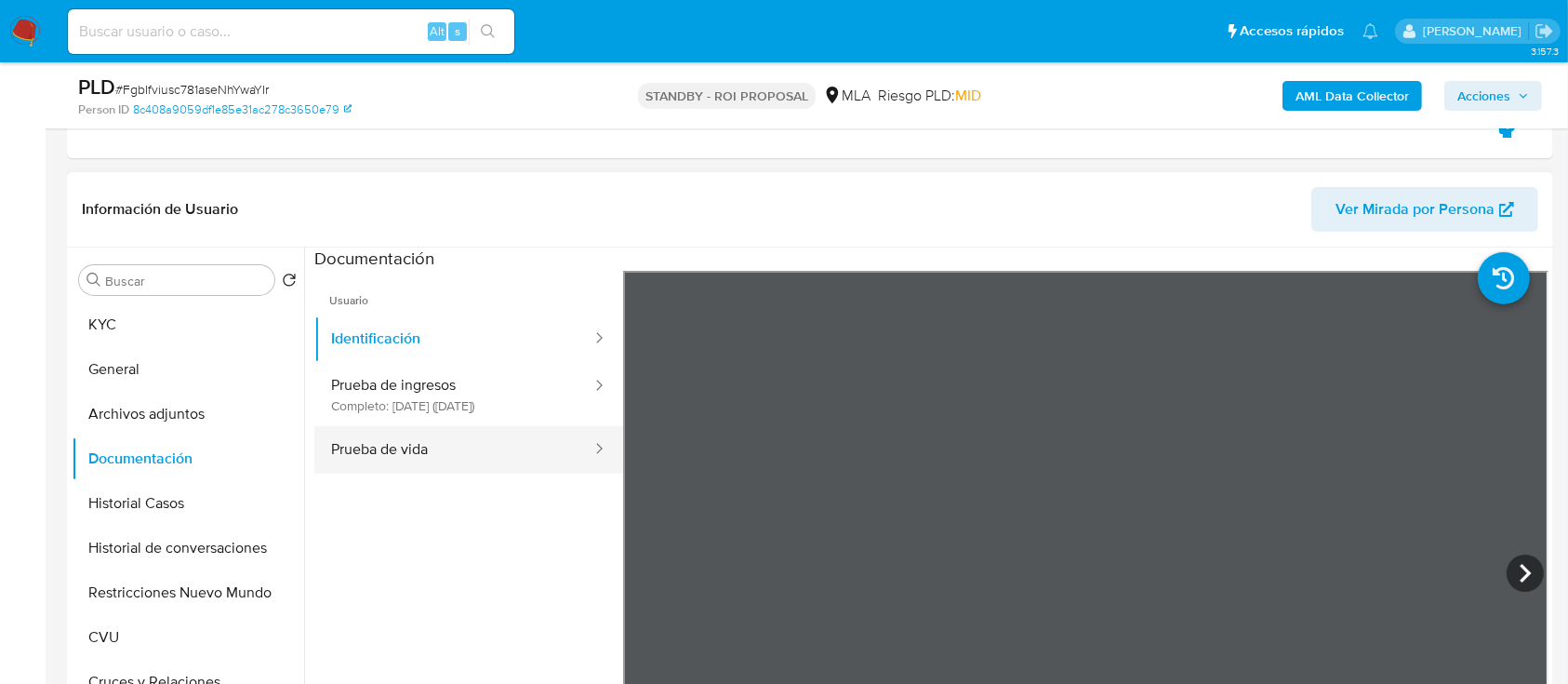
click at [521, 443] on button "Prueba de vida" at bounding box center [454, 450] width 279 height 48
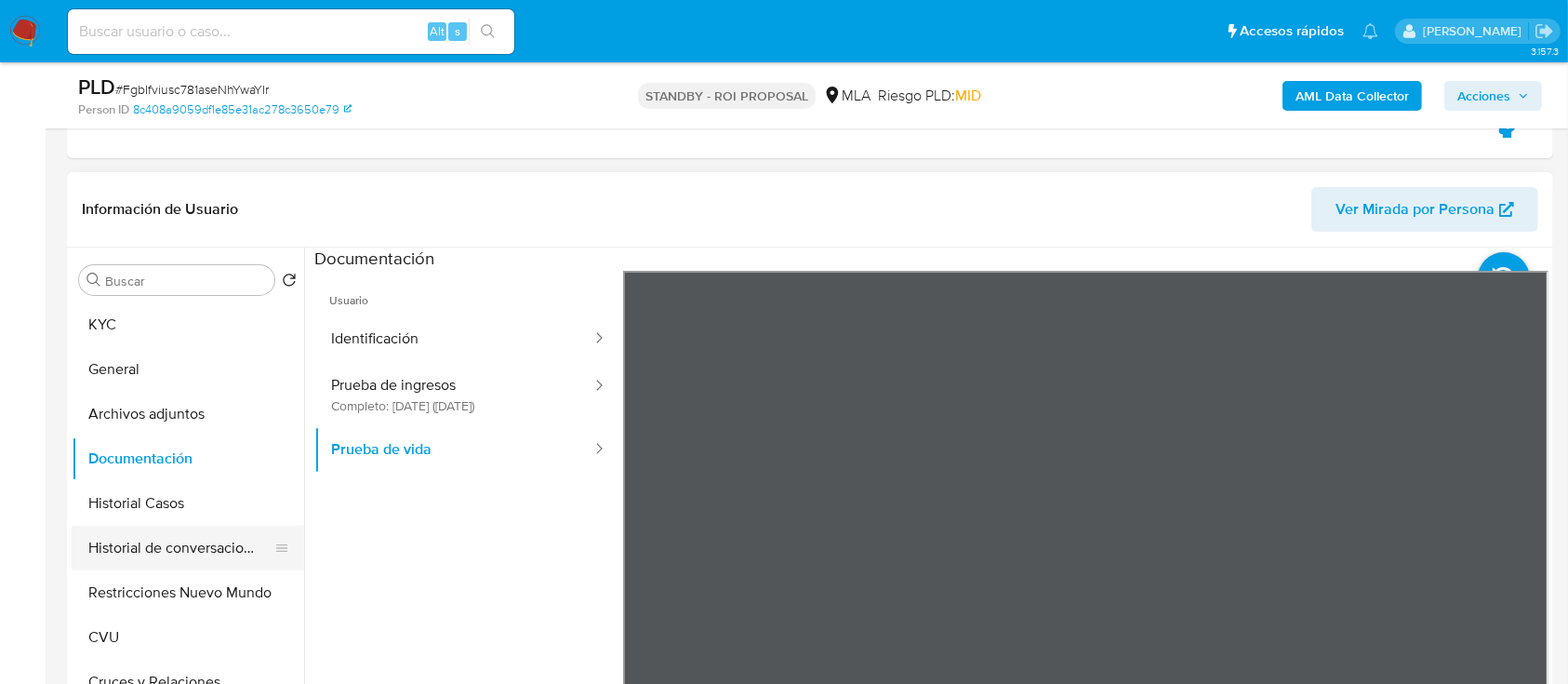
click at [198, 547] on button "Historial de conversaciones" at bounding box center [180, 548] width 217 height 45
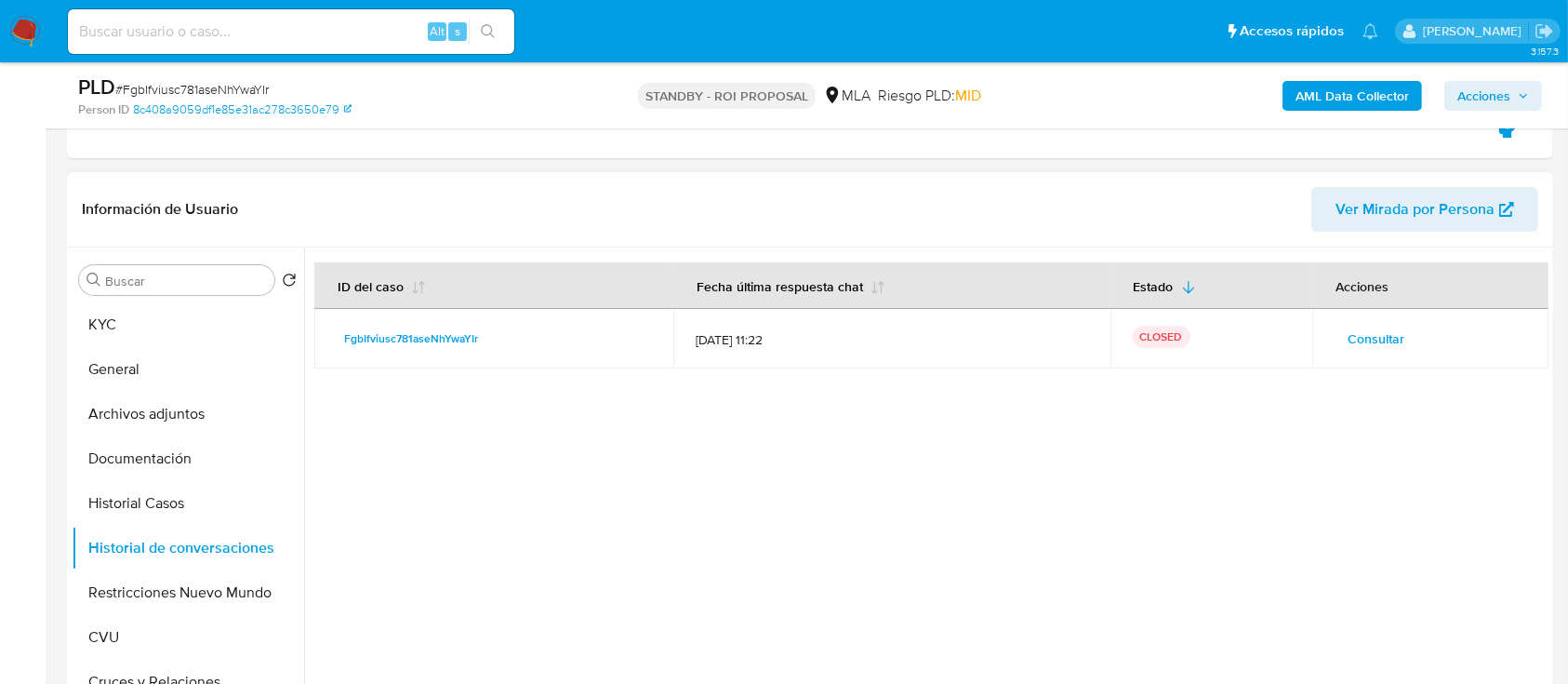
click at [1350, 328] on span "Consultar" at bounding box center [1376, 339] width 57 height 26
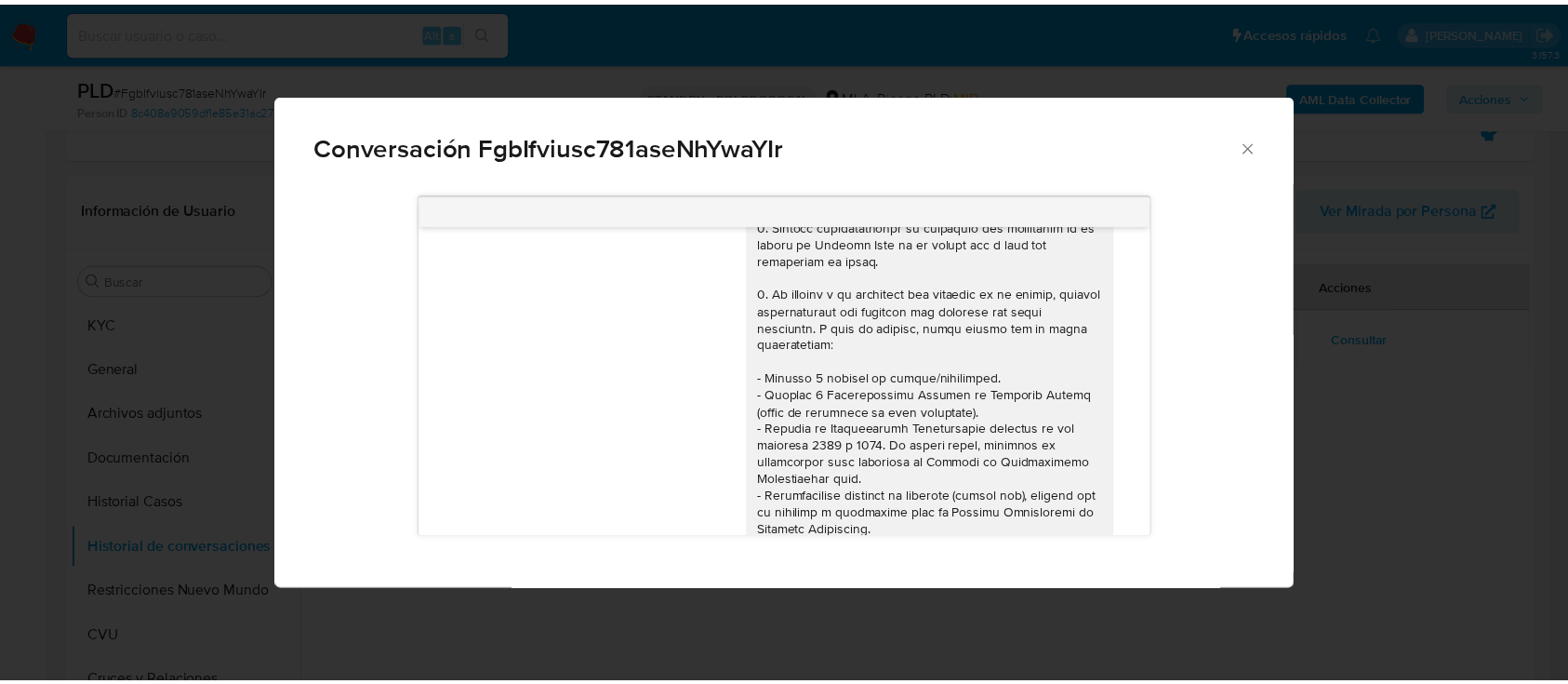
scroll to position [0, 0]
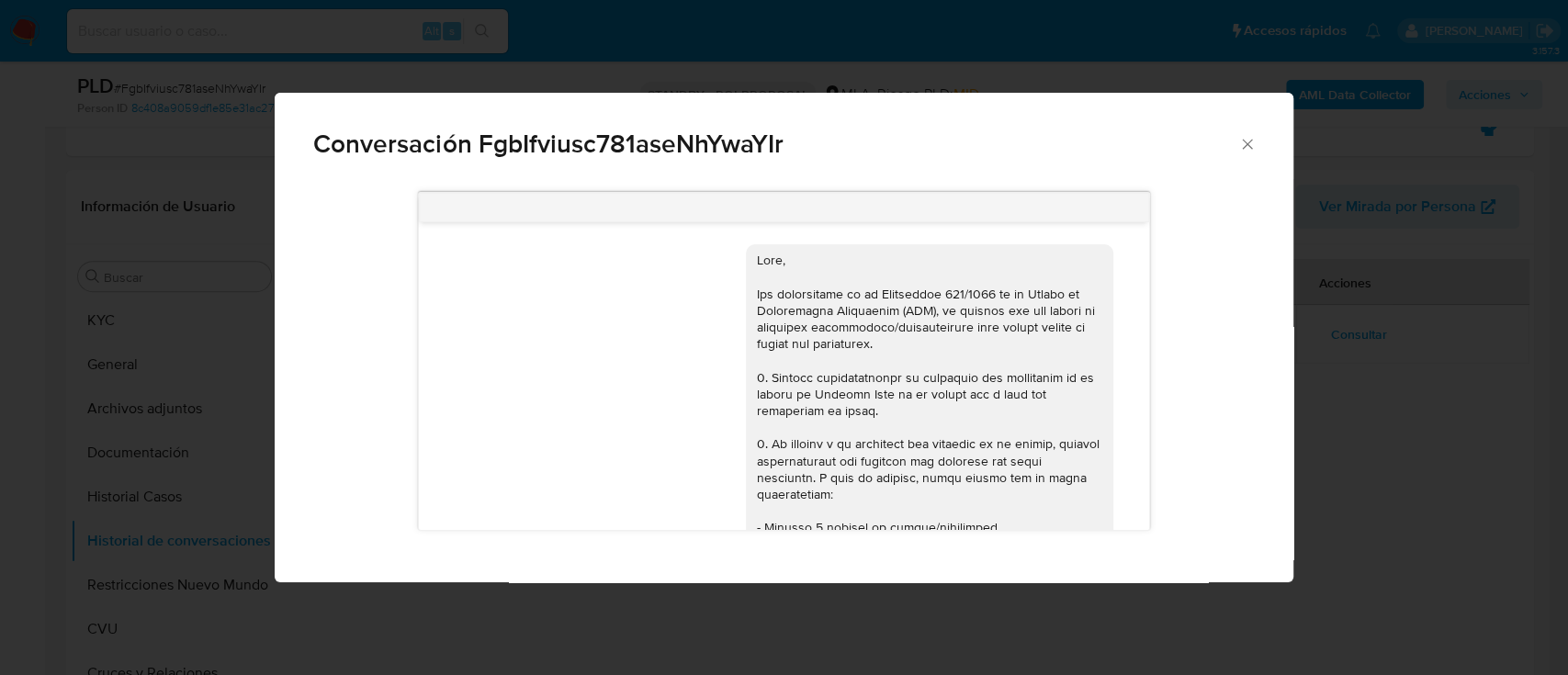
click at [1373, 425] on div "Conversación FgbIfviusc781aseNhYwaYIr 17/07/2025 20:02:59 Hola, Esperamos que t…" at bounding box center [784, 338] width 1568 height 675
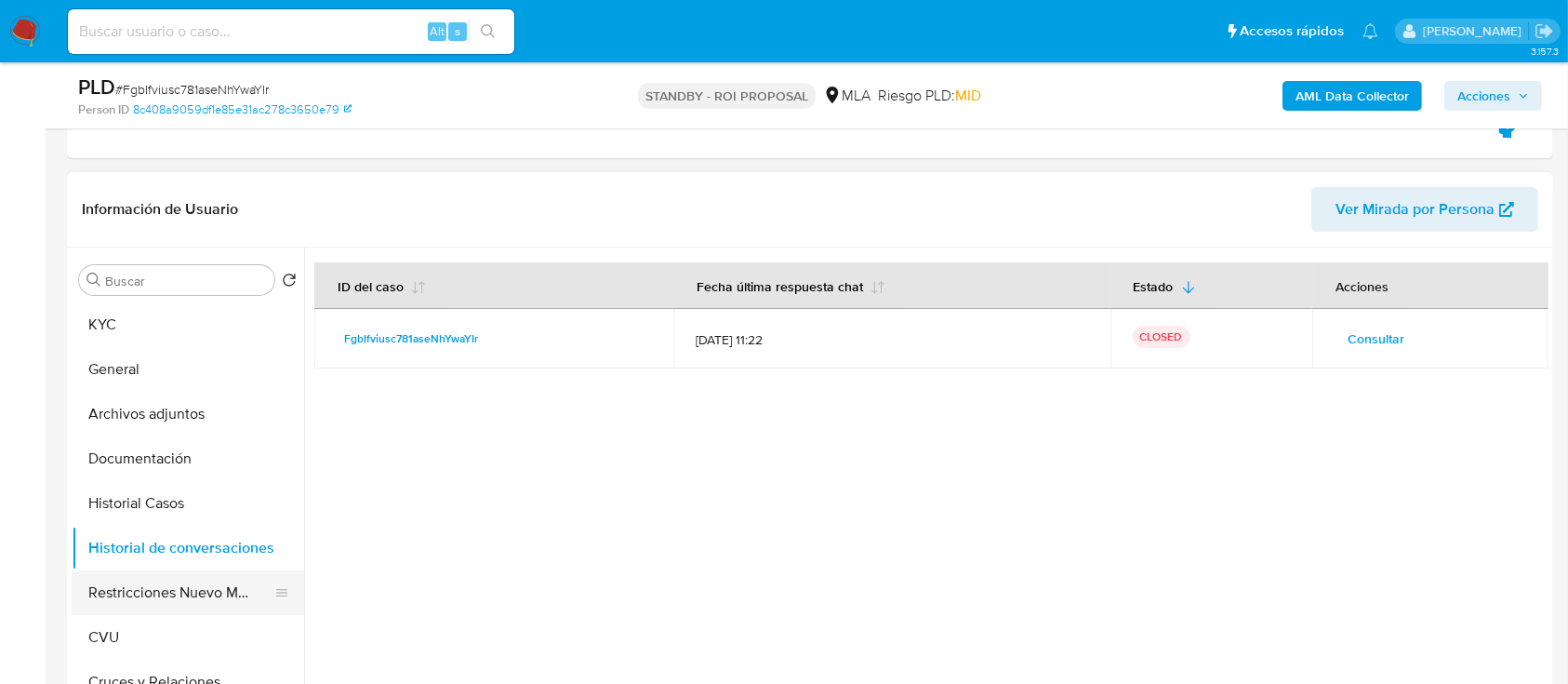
click at [194, 594] on button "Restricciones Nuevo Mundo" at bounding box center [180, 593] width 217 height 45
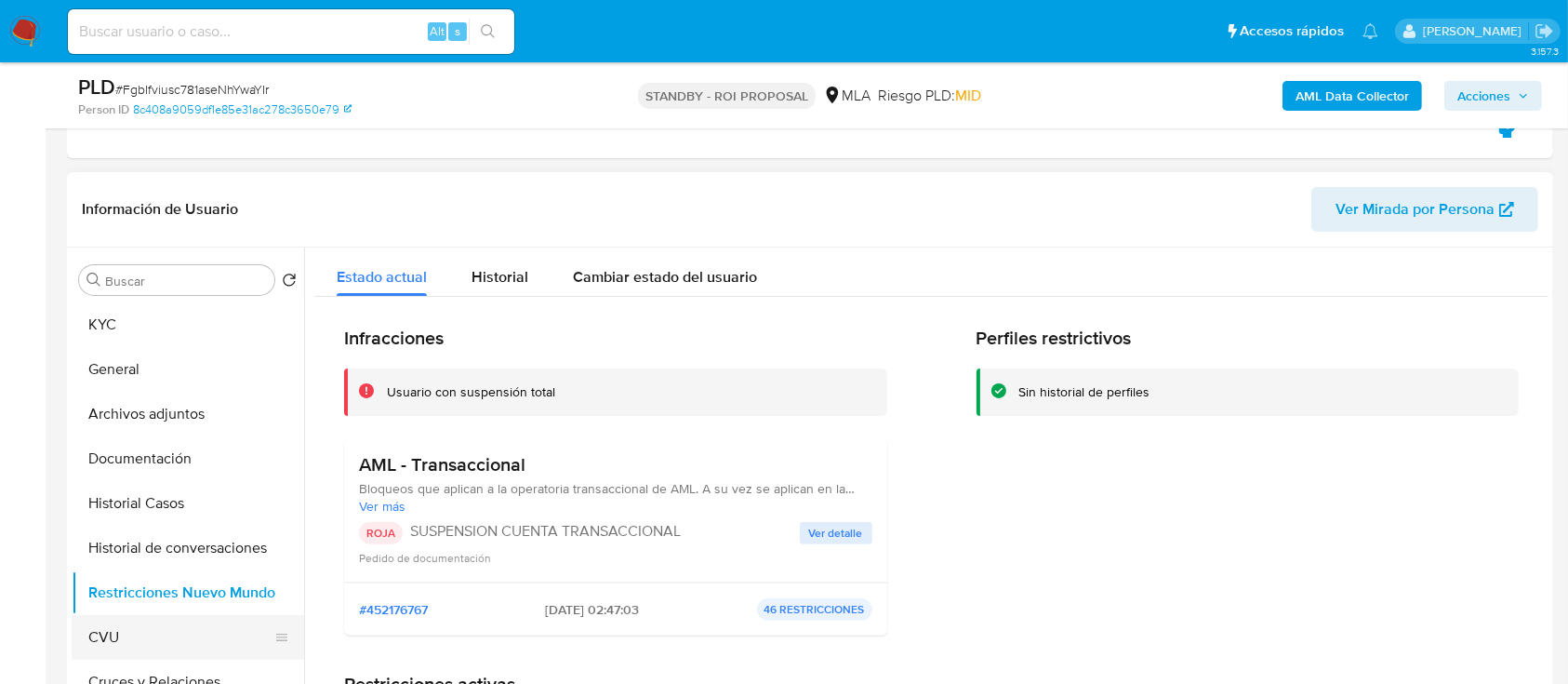
click at [141, 633] on button "CVU" at bounding box center [180, 637] width 217 height 45
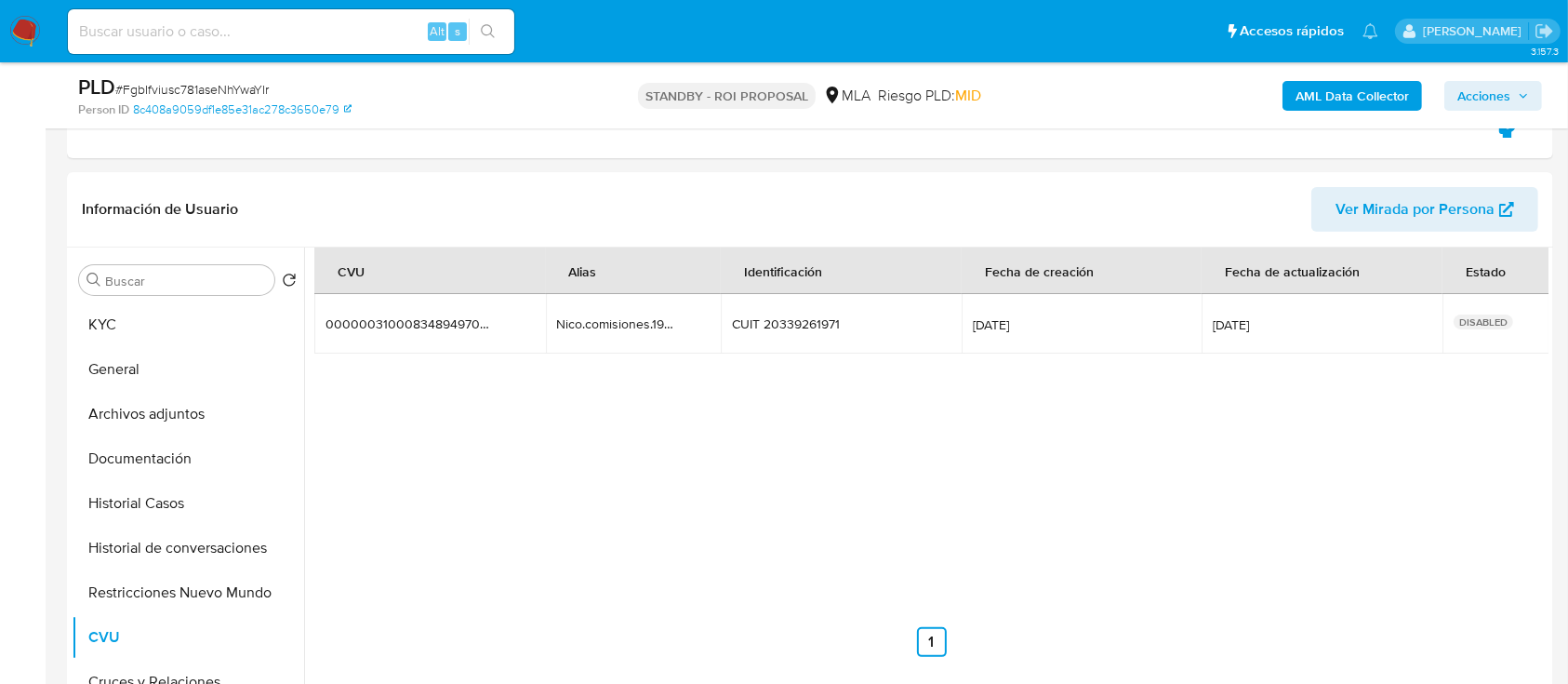
click at [332, 28] on input at bounding box center [290, 32] width 447 height 24
paste input "323188889"
type input "323188889"
click at [491, 37] on icon "search-icon" at bounding box center [488, 32] width 15 height 15
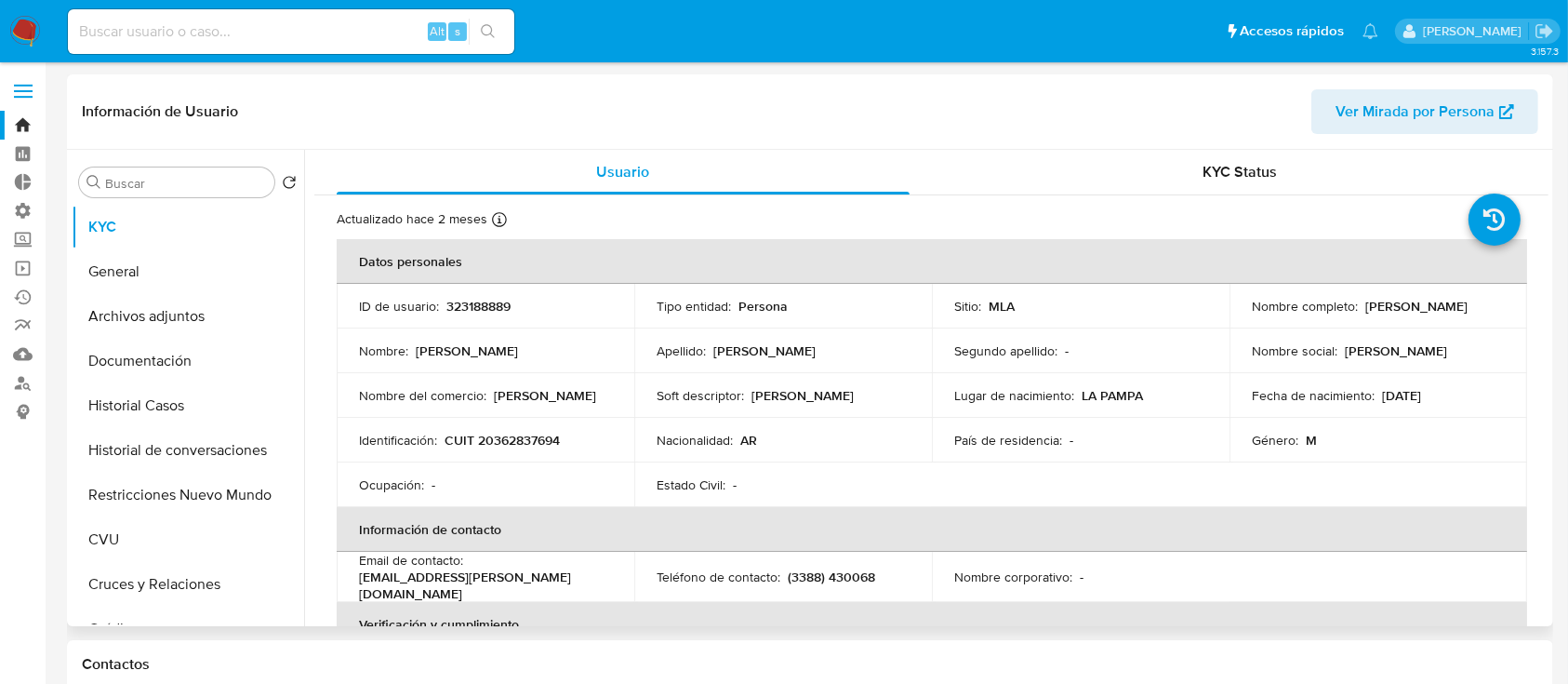
select select "10"
click at [214, 281] on button "General" at bounding box center [180, 272] width 217 height 45
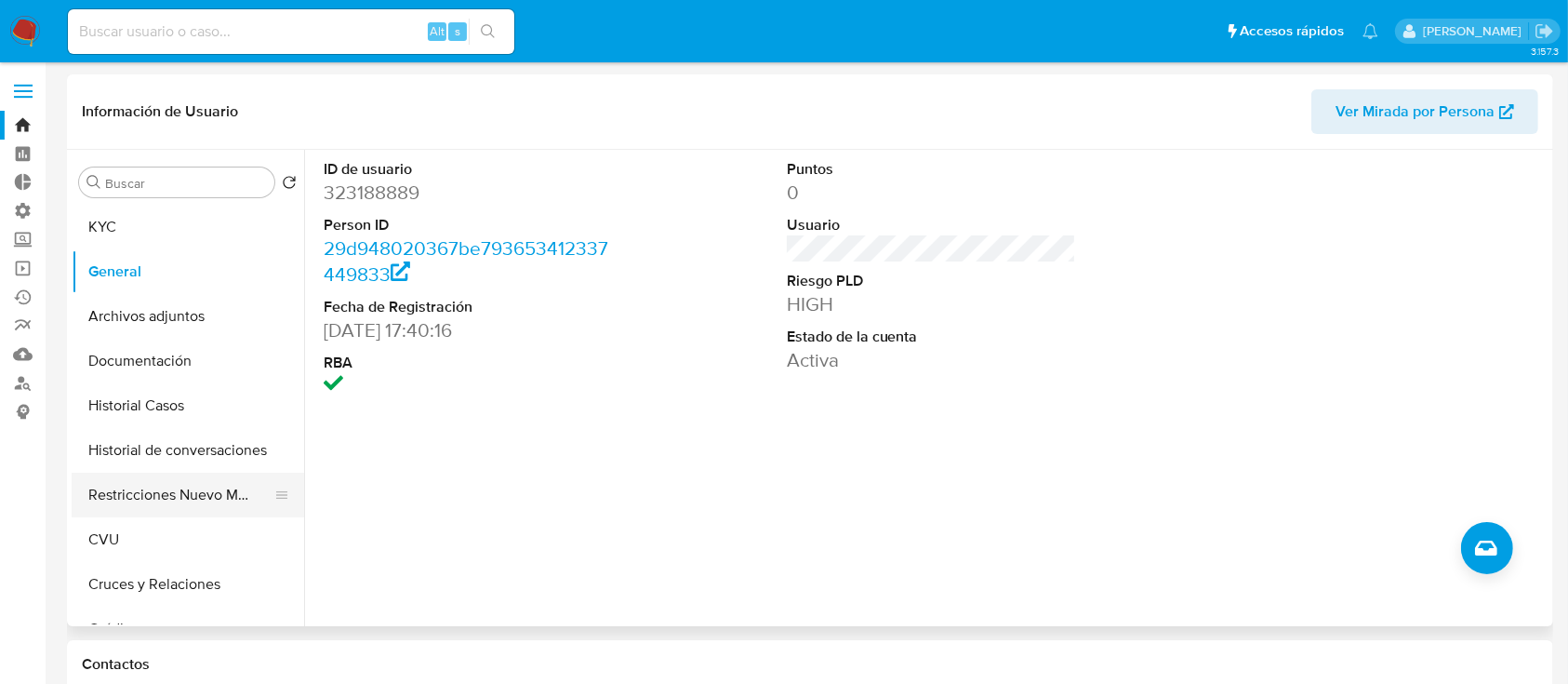
click at [196, 489] on button "Restricciones Nuevo Mundo" at bounding box center [180, 495] width 217 height 45
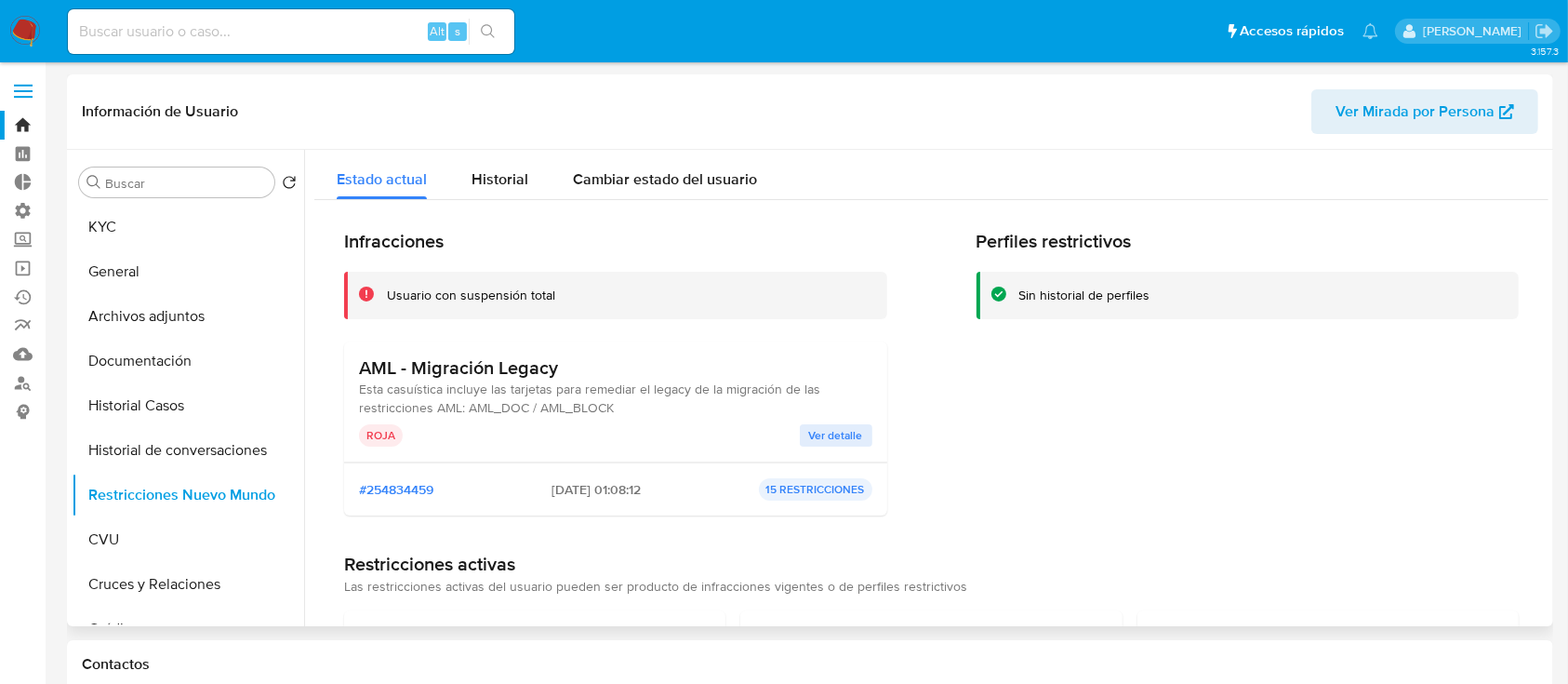
click at [815, 436] on span "Ver detalle" at bounding box center [836, 436] width 54 height 19
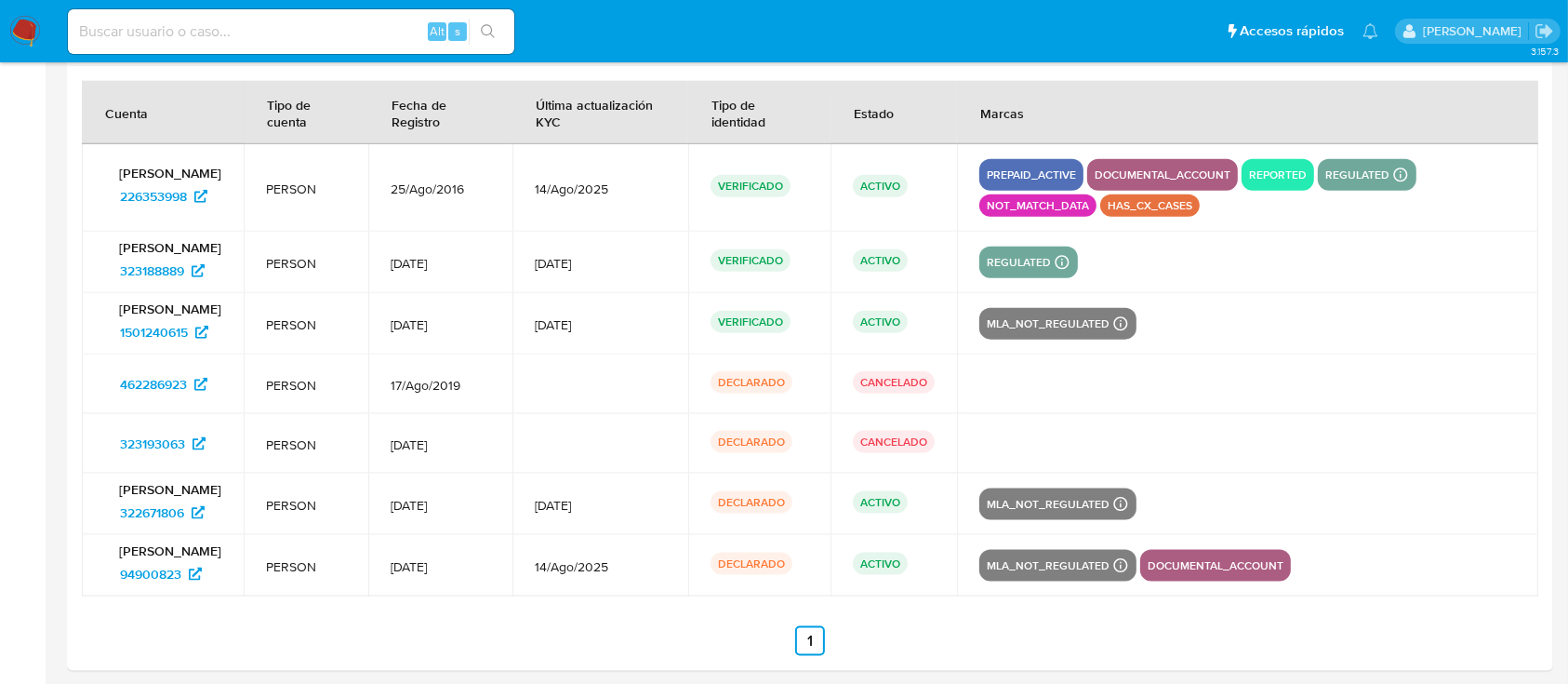
scroll to position [2268, 0]
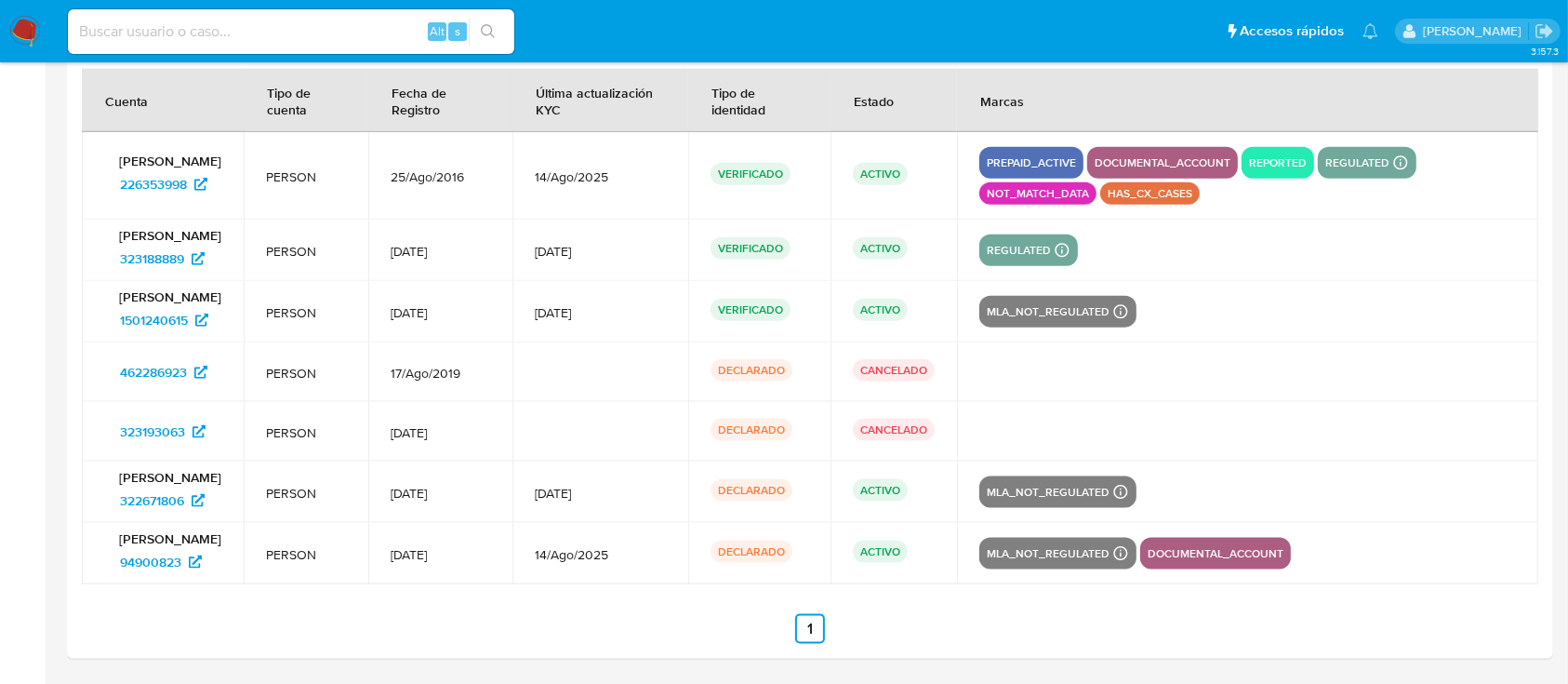
click at [28, 49] on nav "Pausado Ver notificaciones Alt s Accesos rápidos Presiona las siguientes teclas…" at bounding box center [784, 31] width 1568 height 63
click at [21, 25] on img at bounding box center [25, 32] width 32 height 32
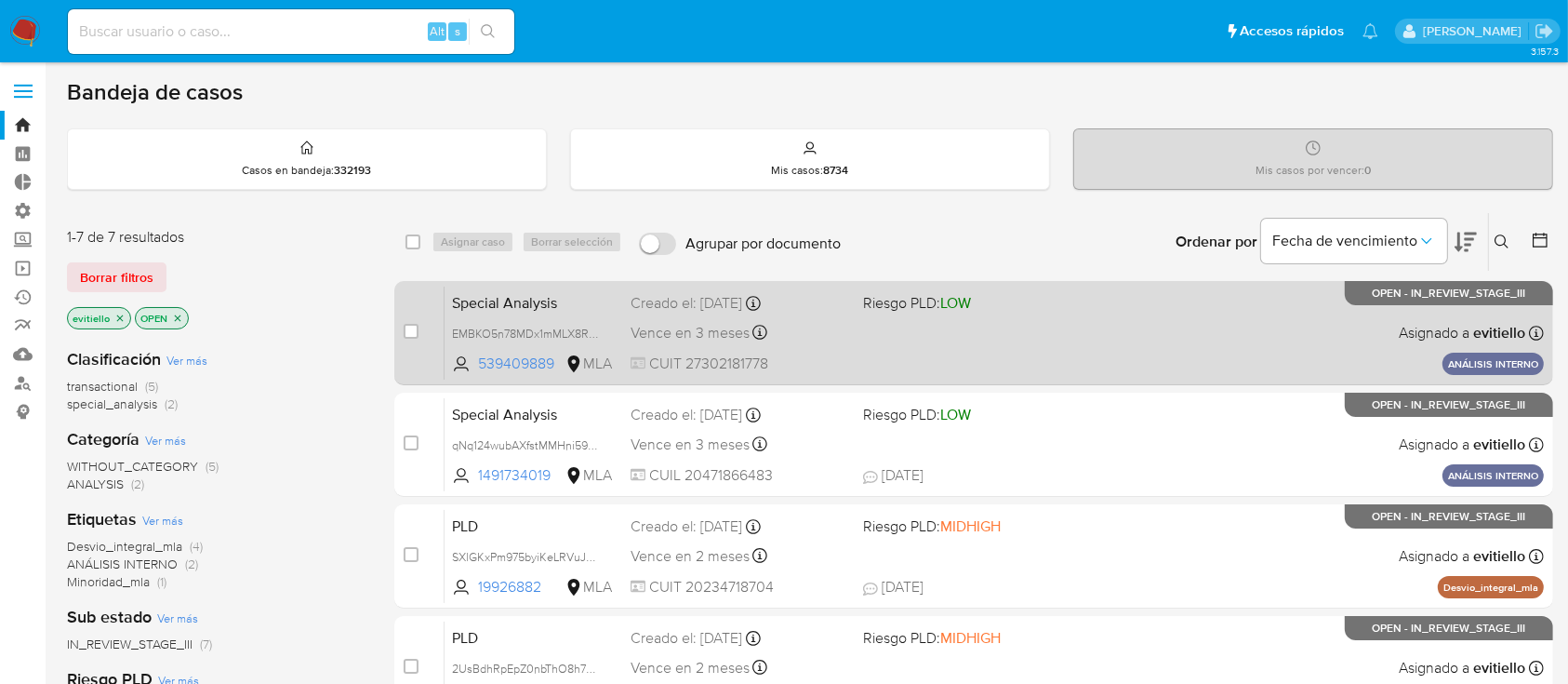
click at [1191, 344] on div "Special Analysis EMBKO5n78MDx1mMLX8RIpAce 539409889 MLA Riesgo PLD: LOW Creado …" at bounding box center [995, 333] width 1100 height 94
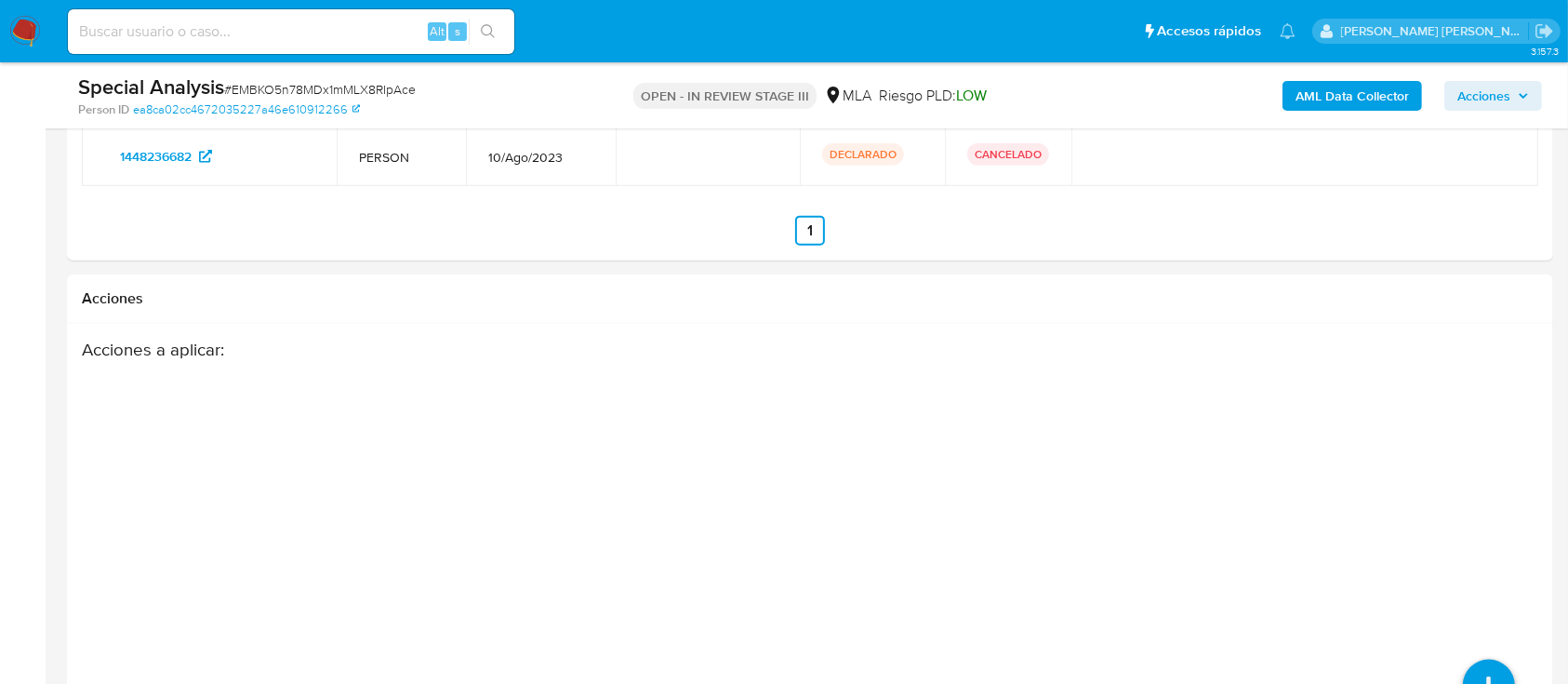
select select "10"
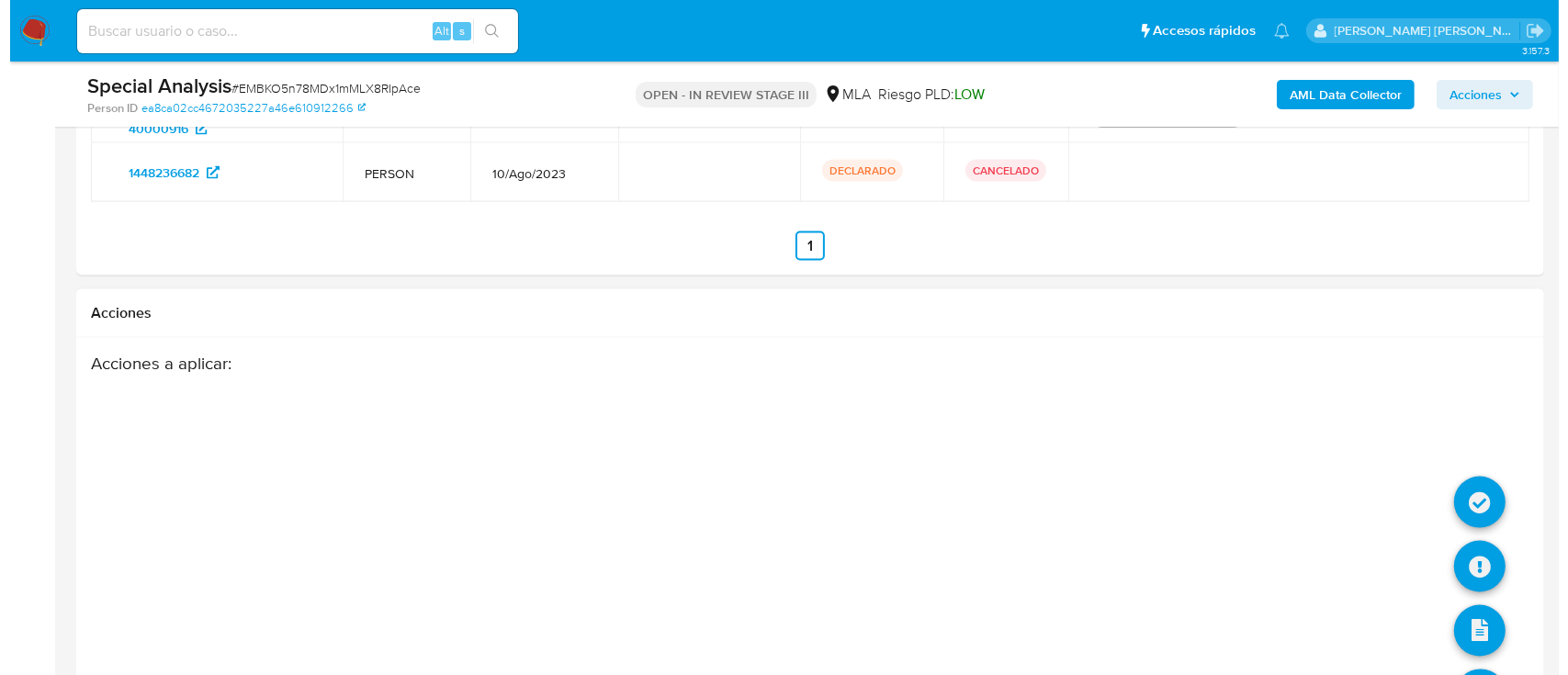
scroll to position [2955, 0]
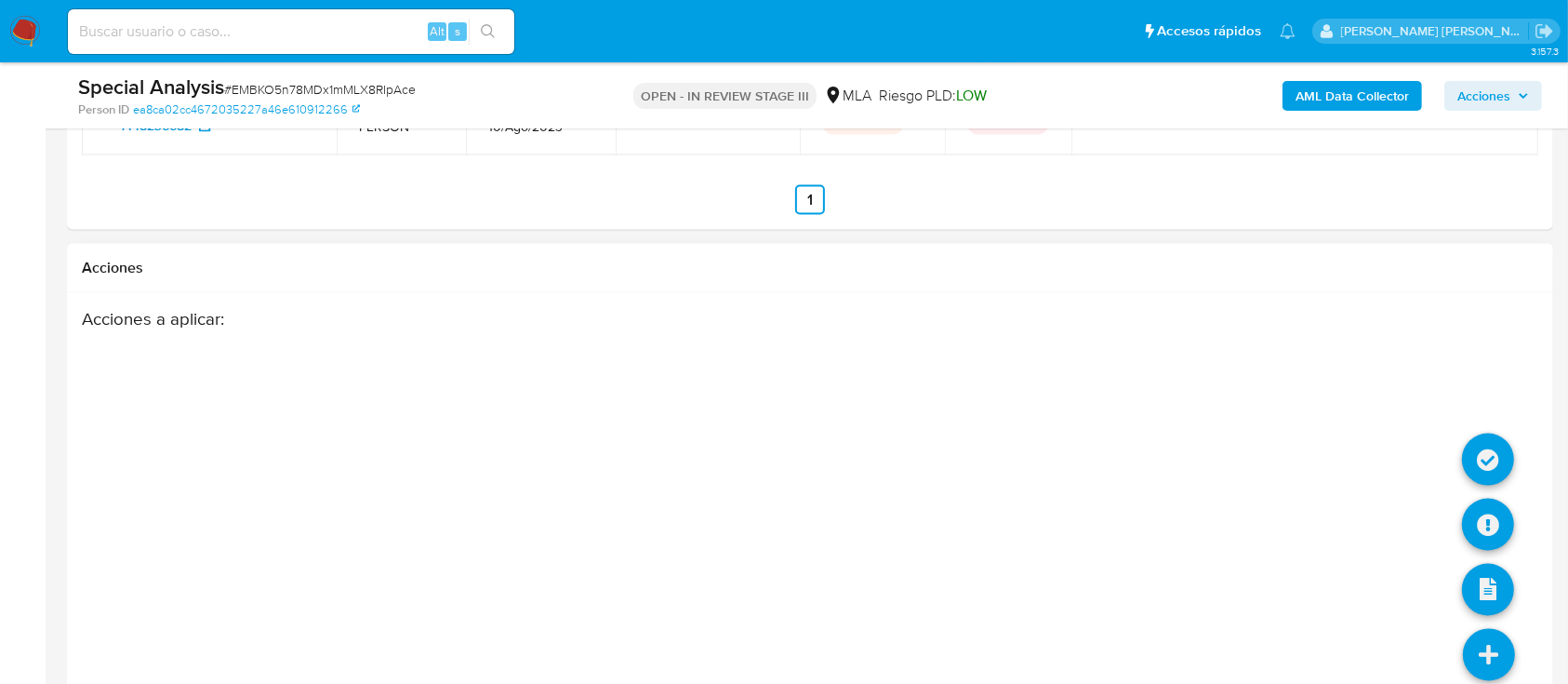
click at [1498, 629] on icon at bounding box center [1489, 655] width 52 height 52
click at [1487, 434] on icon at bounding box center [1488, 460] width 52 height 52
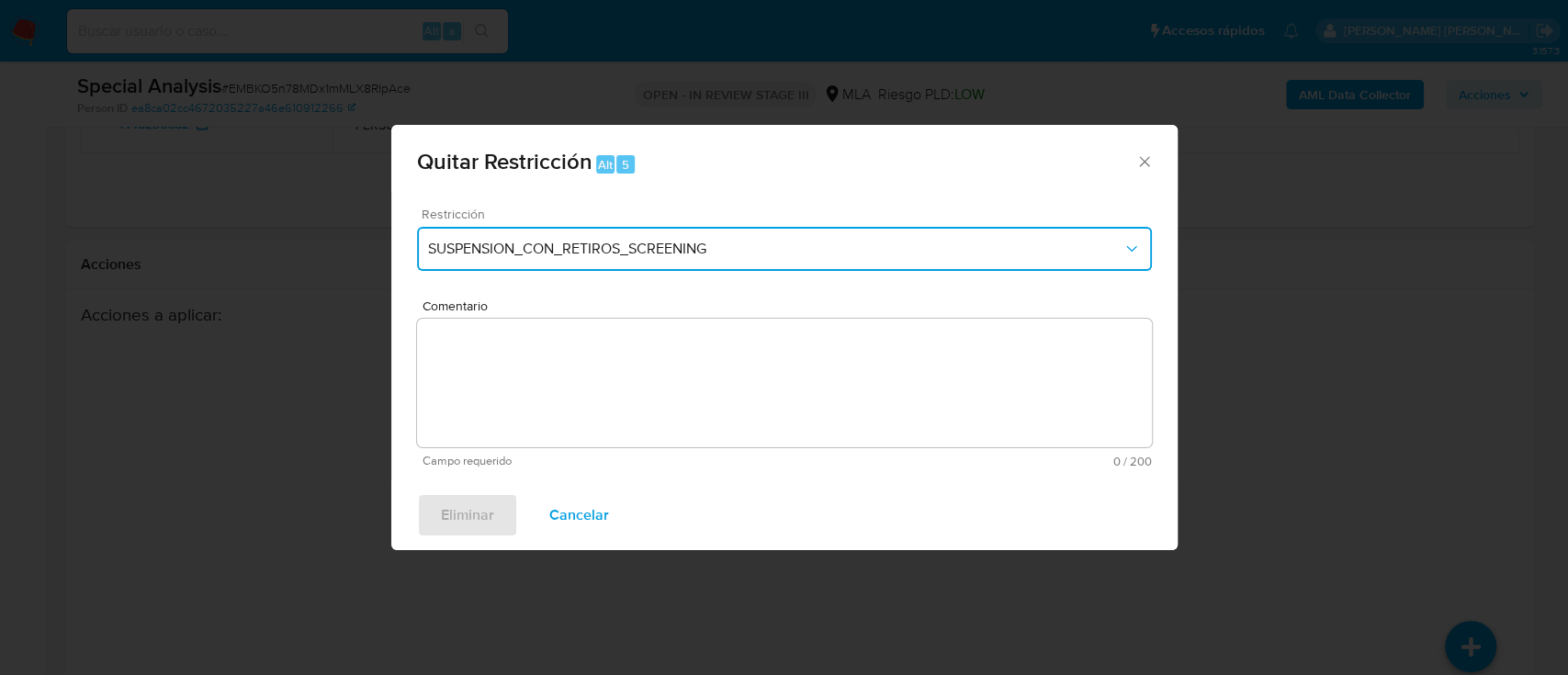
click at [583, 248] on span "SUSPENSION_CON_RETIROS_SCREENING" at bounding box center [775, 249] width 695 height 18
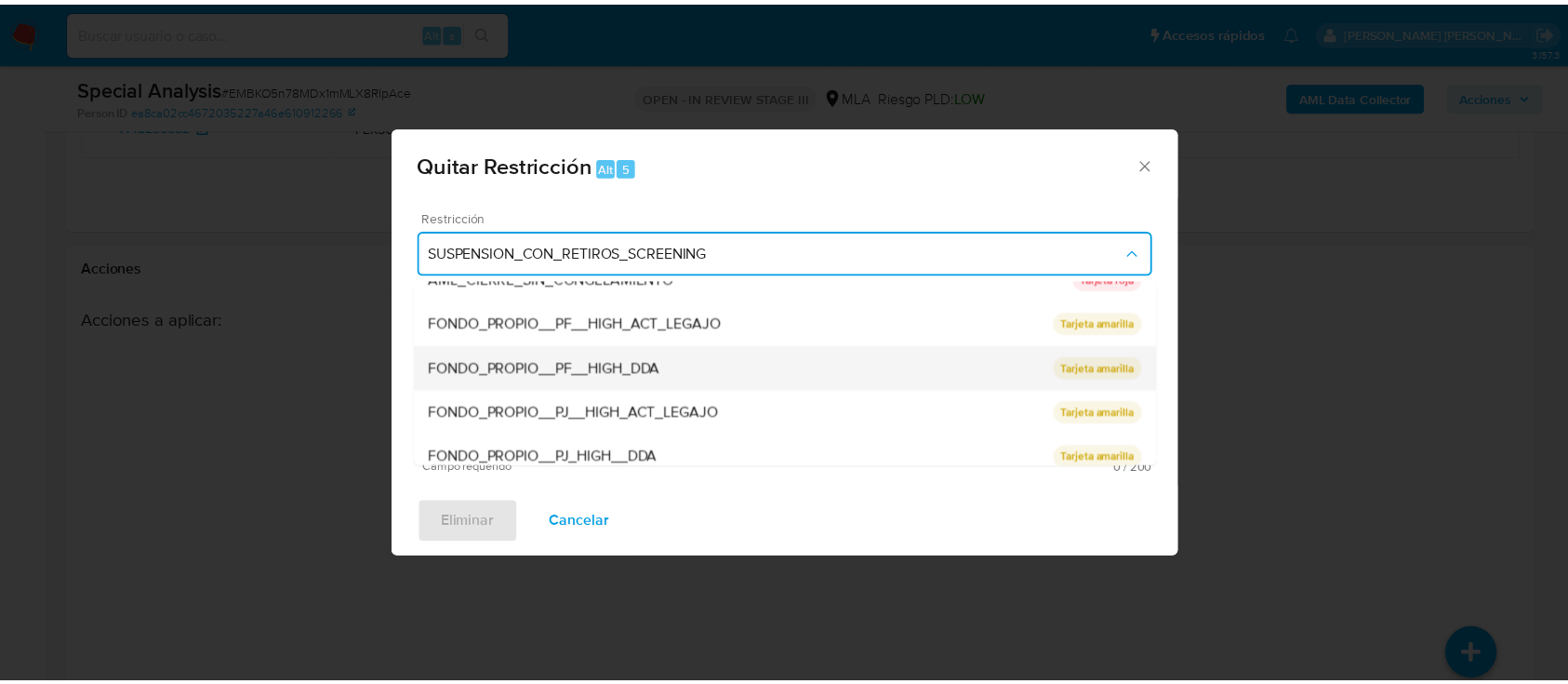
scroll to position [124, 0]
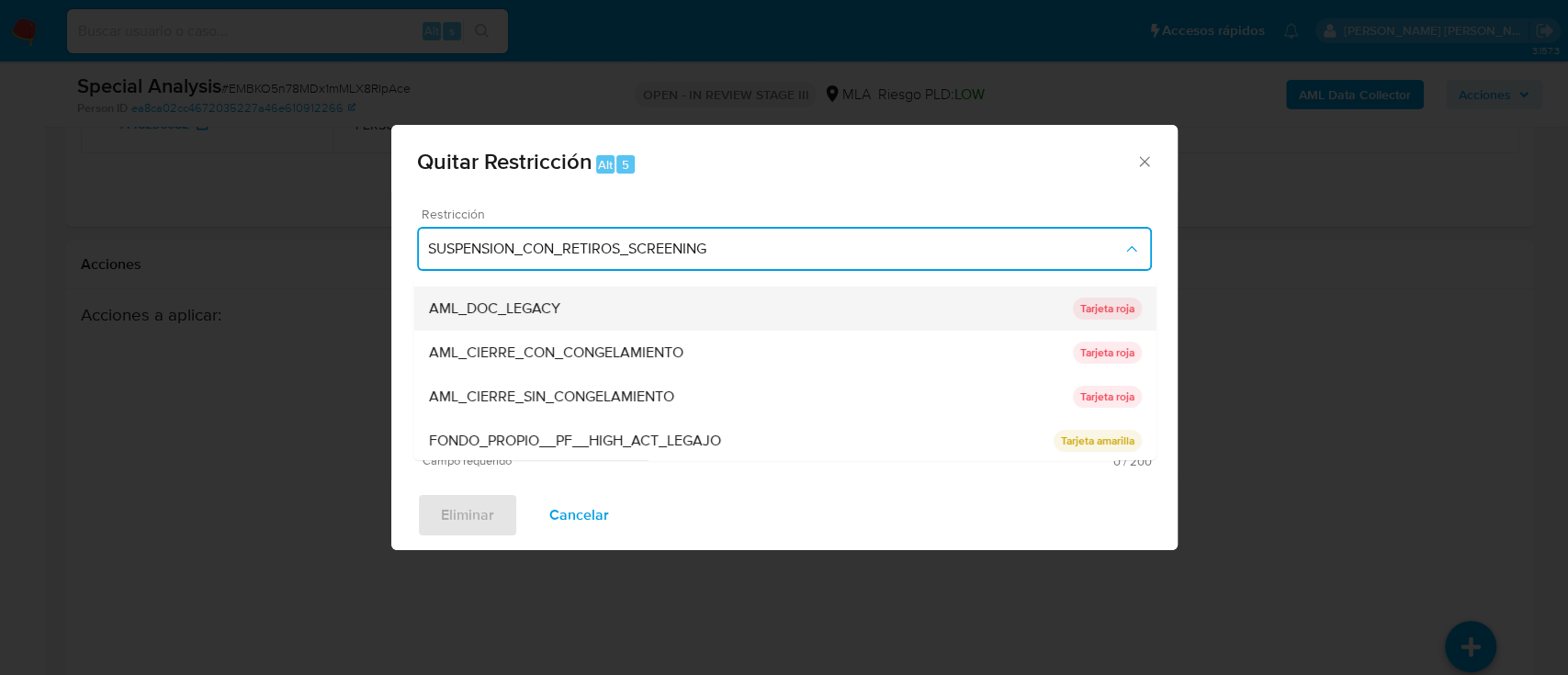
click at [622, 314] on div "AML_DOC_LEGACY" at bounding box center [750, 309] width 644 height 44
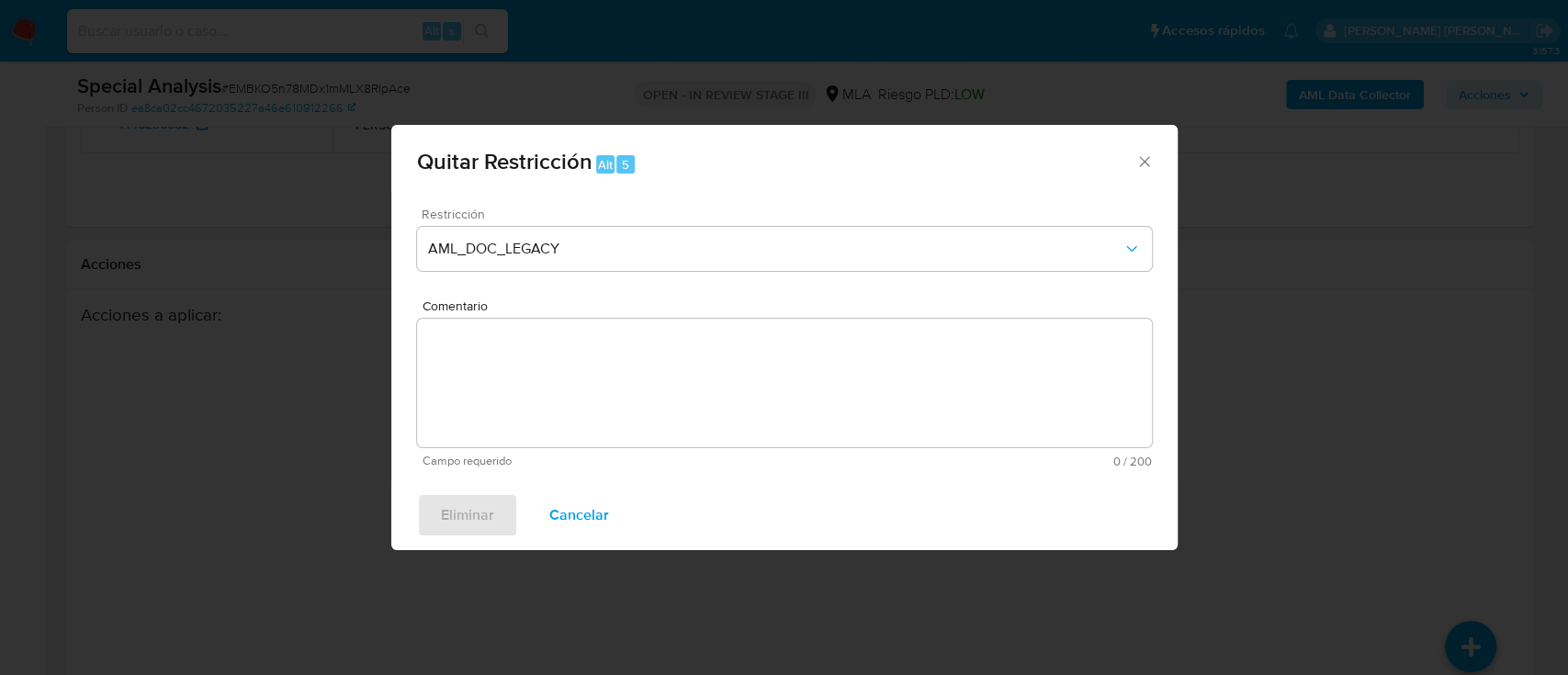
click at [1153, 166] on icon "Cerrar ventana" at bounding box center [1144, 162] width 19 height 18
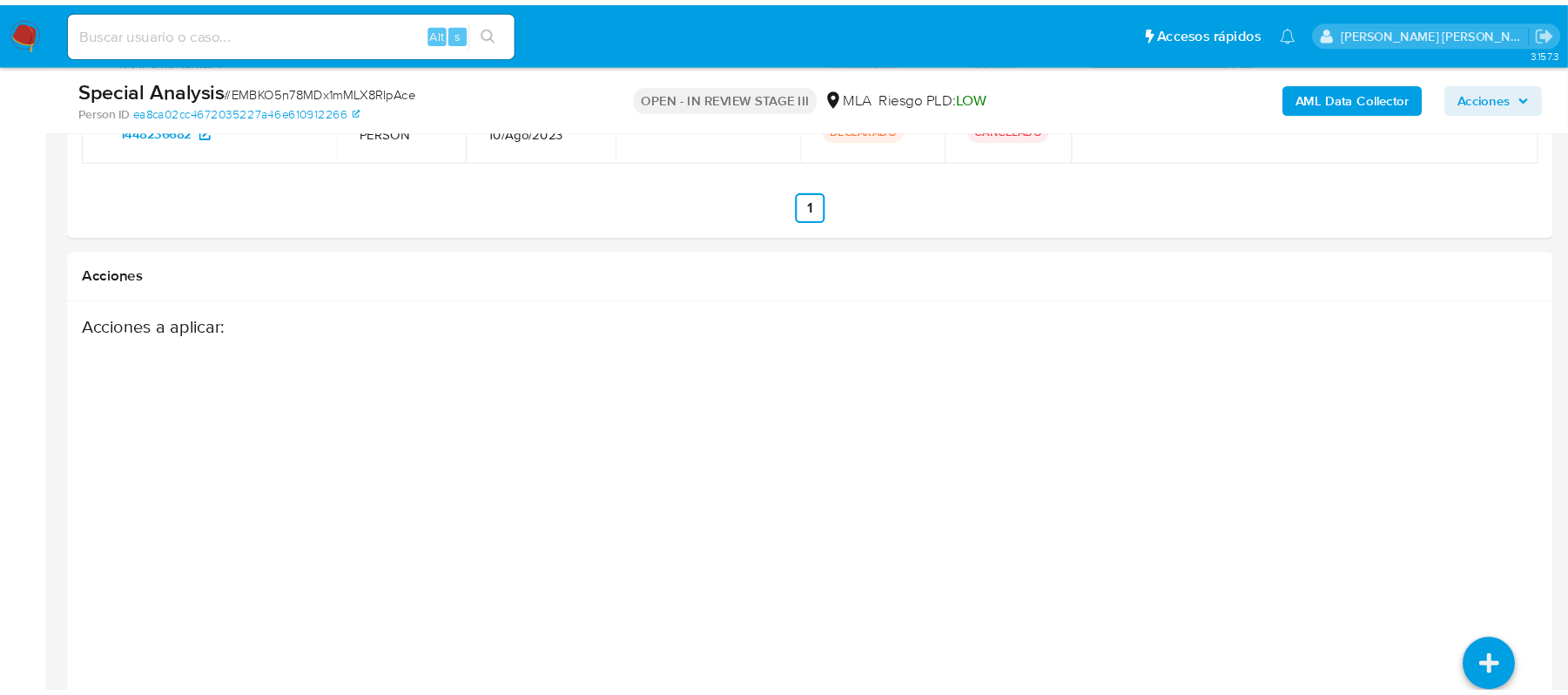
scroll to position [2761, 0]
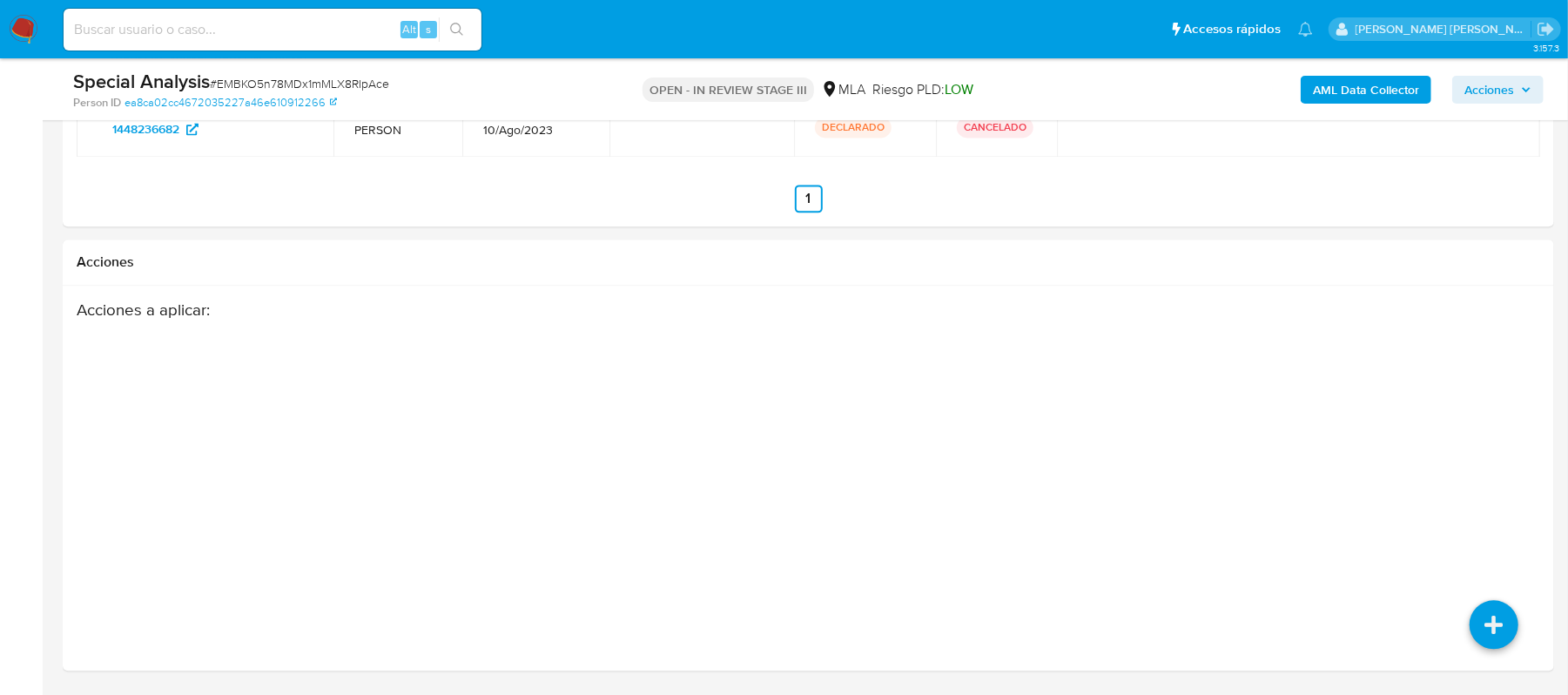
click img
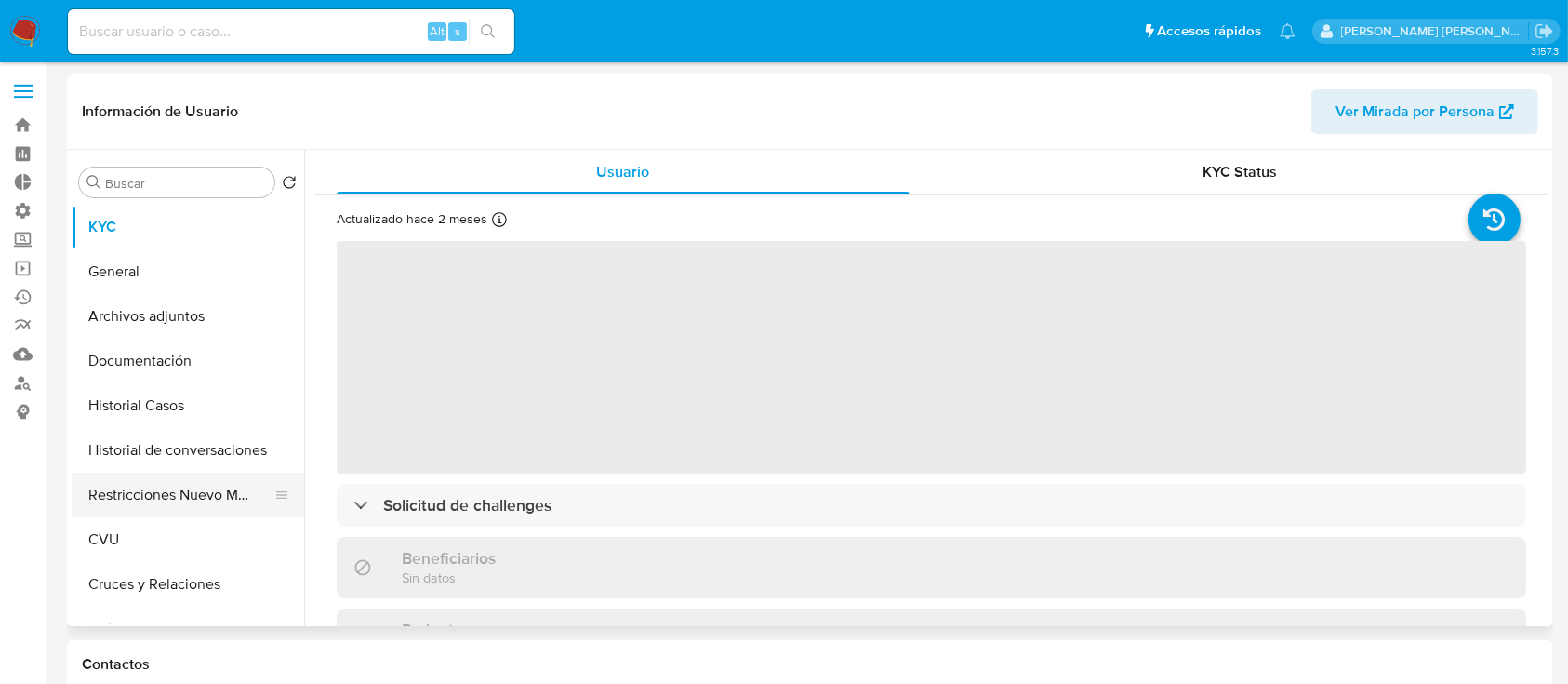
click at [152, 487] on button "Restricciones Nuevo Mundo" at bounding box center [180, 495] width 217 height 45
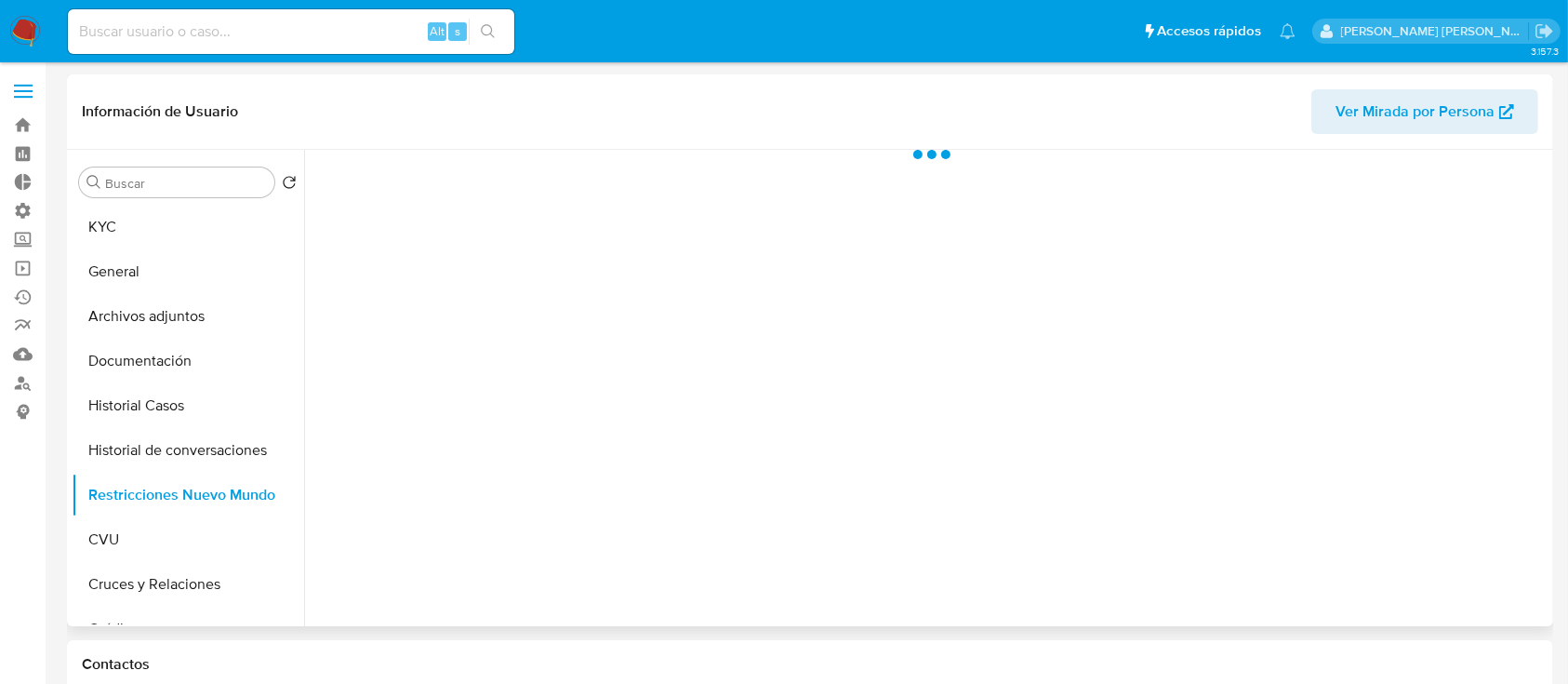
select select "10"
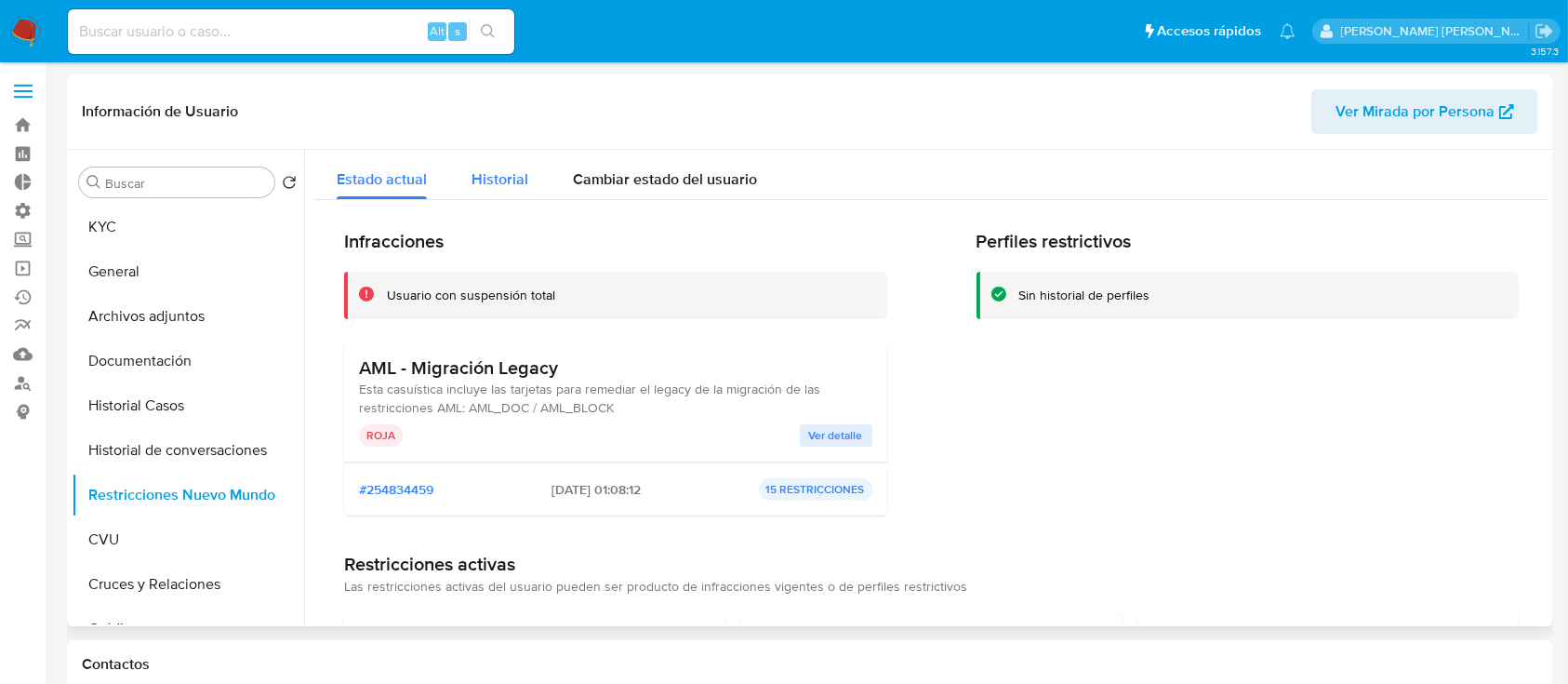
click at [491, 183] on span "Historial" at bounding box center [499, 179] width 57 height 22
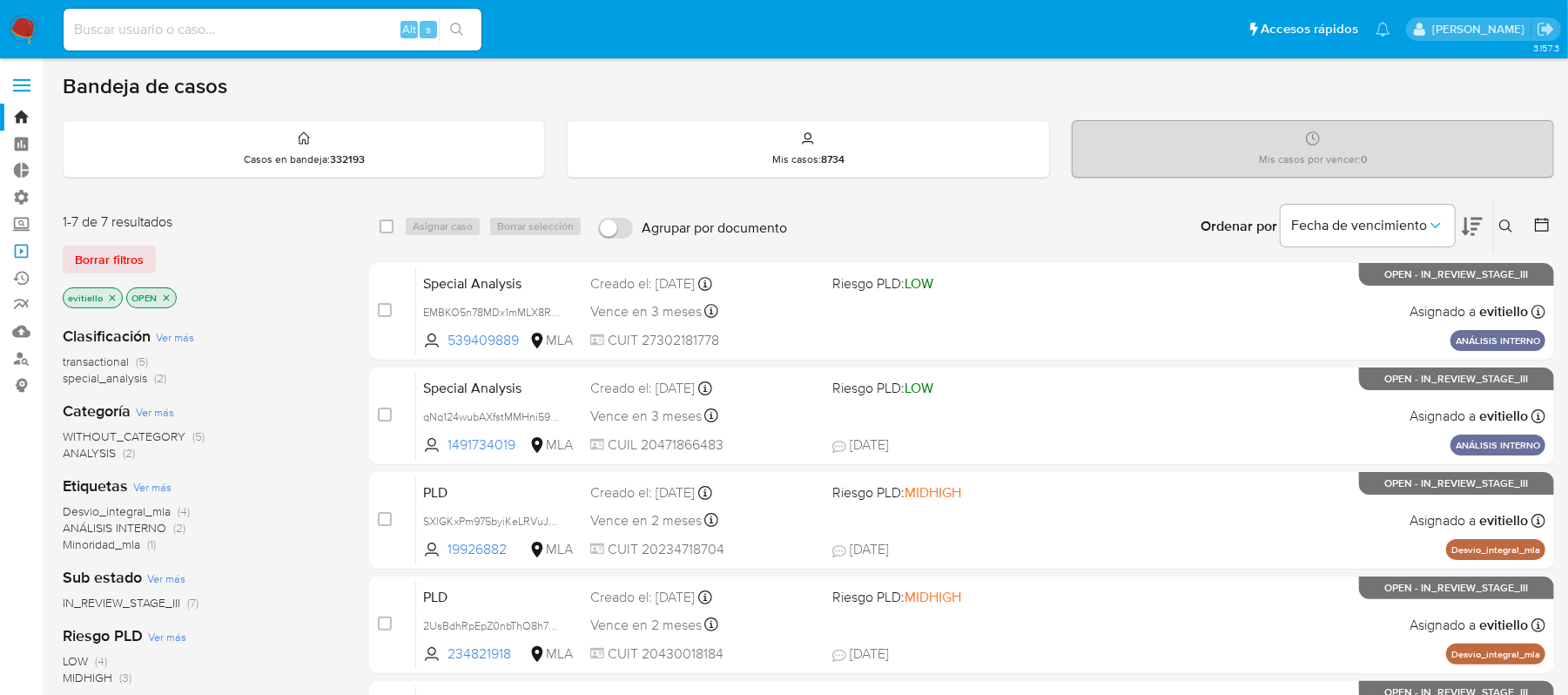
drag, startPoint x: 18, startPoint y: 246, endPoint x: 46, endPoint y: 262, distance: 32.2
click at [18, 246] on link "Operaciones masivas" at bounding box center [103, 251] width 207 height 27
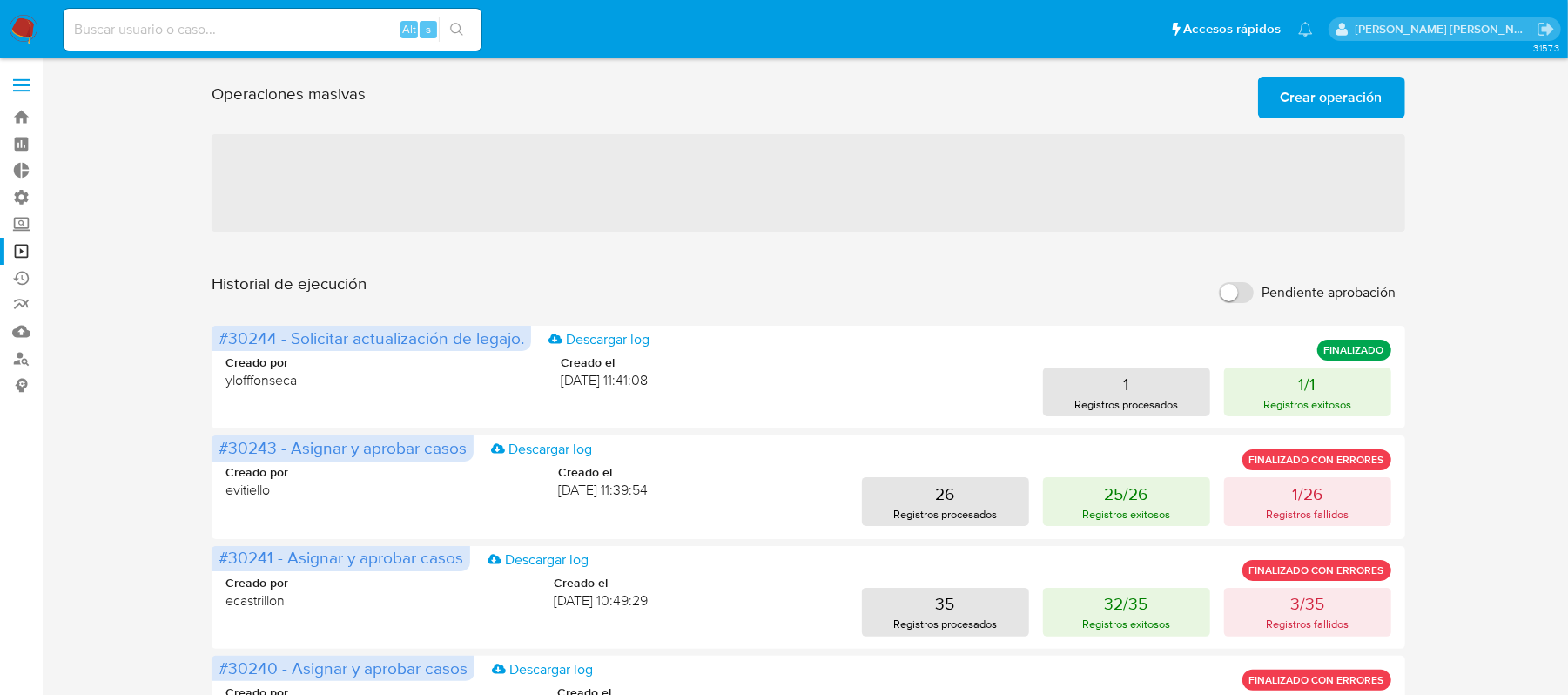
click at [1356, 98] on span "Crear operación" at bounding box center [1332, 97] width 102 height 39
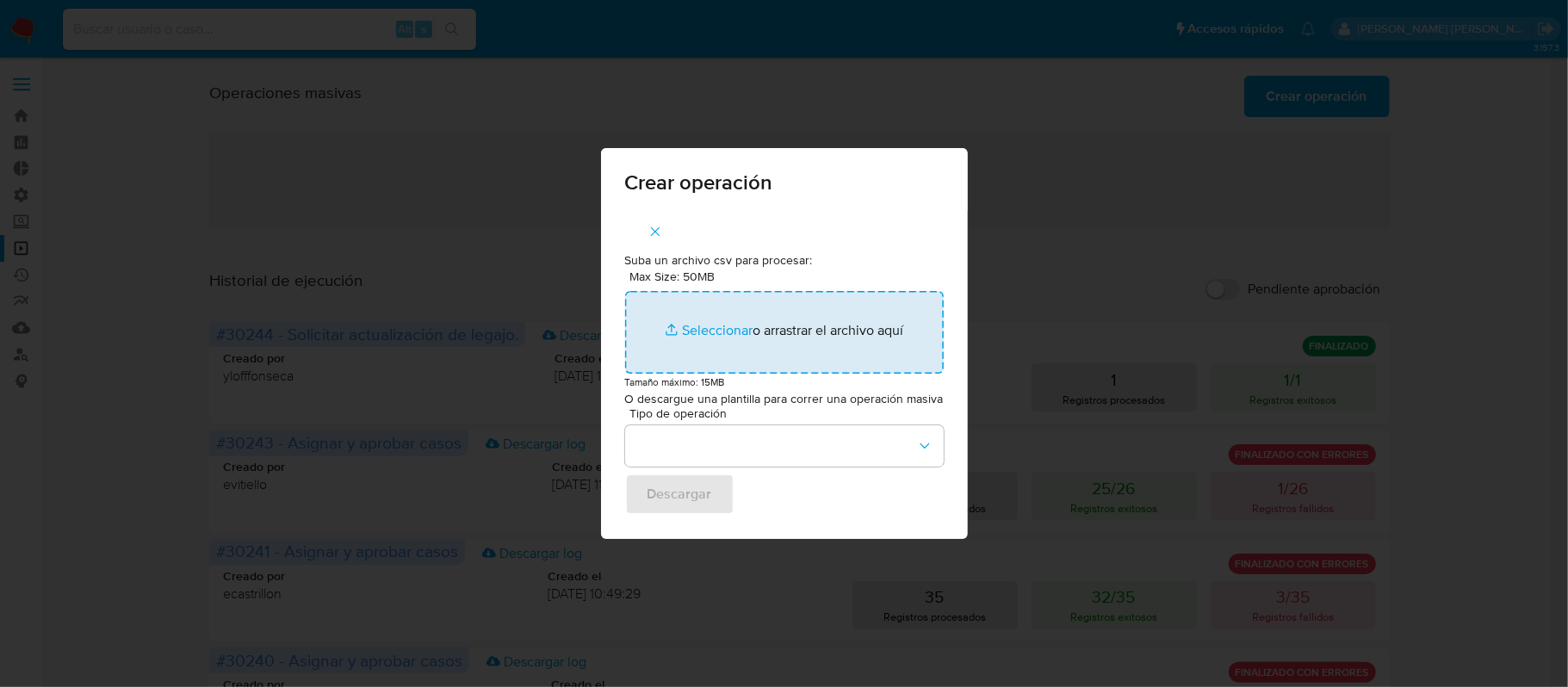
click at [714, 329] on input "Max Size: 50MB Seleccionar archivos" at bounding box center [784, 332] width 318 height 82
type input "C:\fakepath\DELETE_RESTRICTION.csv"
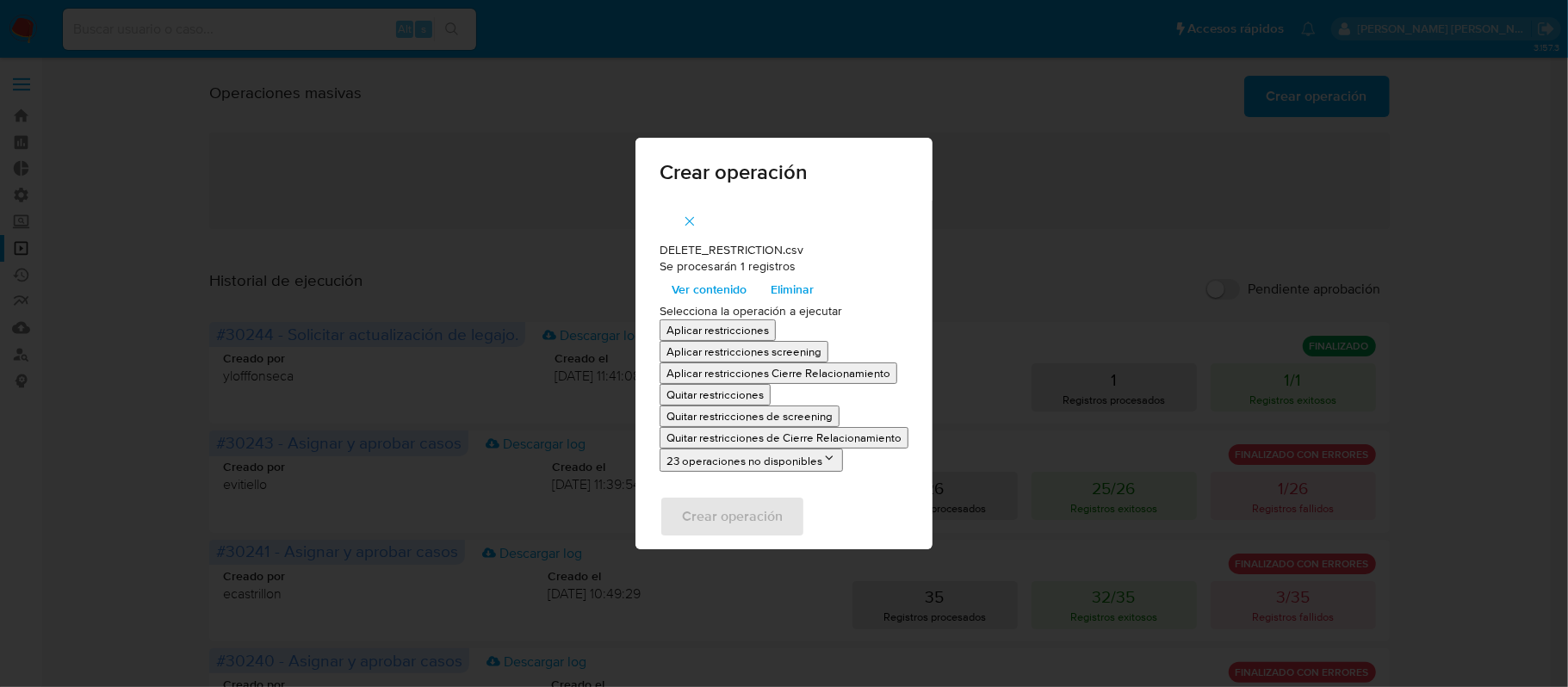
click at [751, 400] on p "Quitar restricciones" at bounding box center [715, 395] width 97 height 16
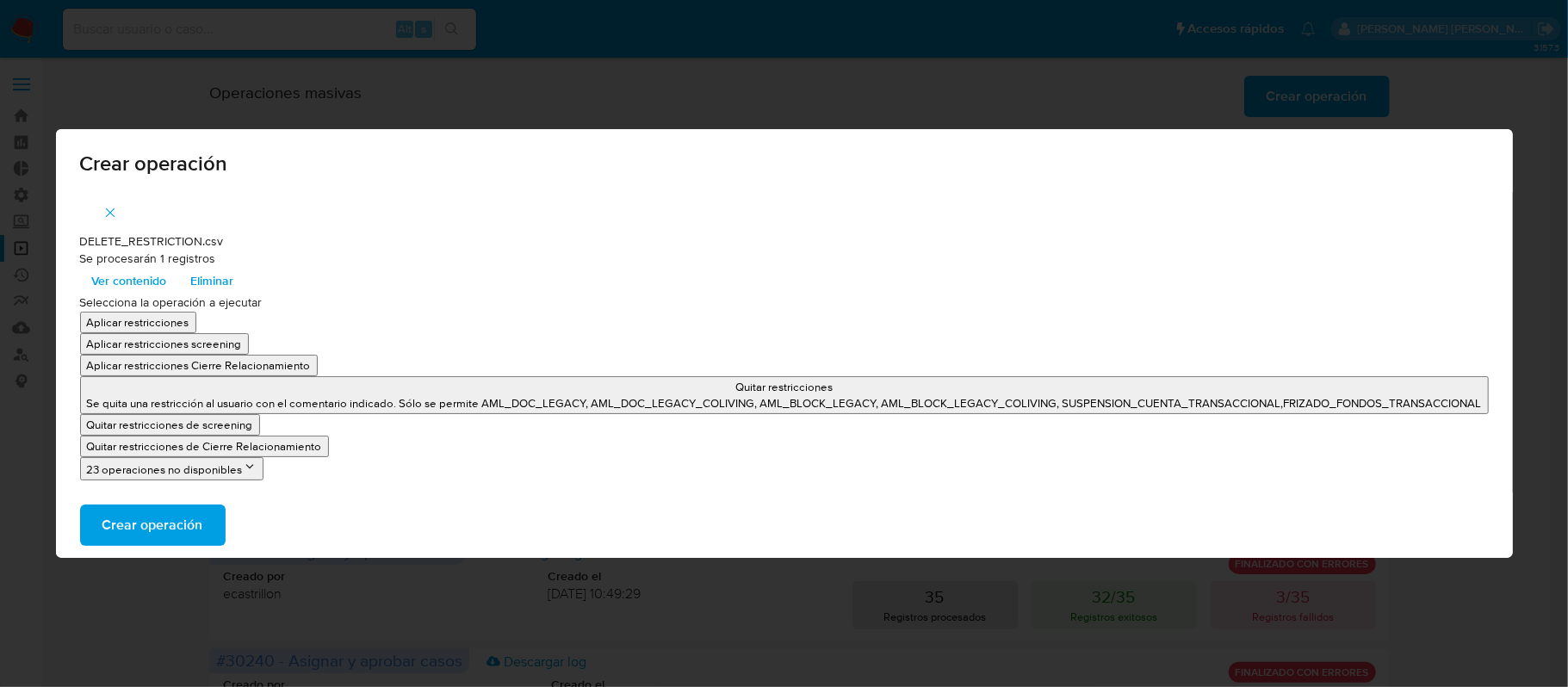
click at [171, 527] on span "Crear operación" at bounding box center [153, 526] width 101 height 38
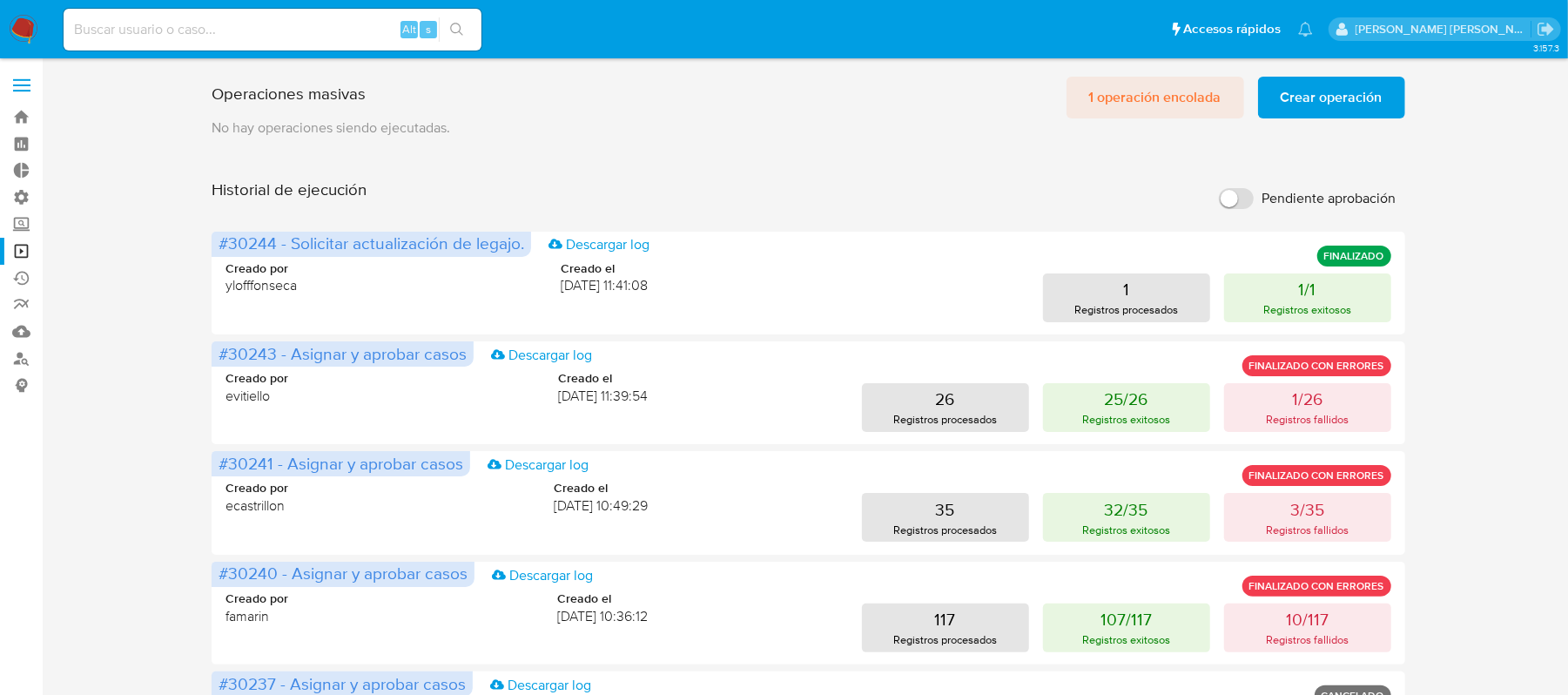
click at [1181, 95] on span "1 operación encolada" at bounding box center [1155, 97] width 132 height 39
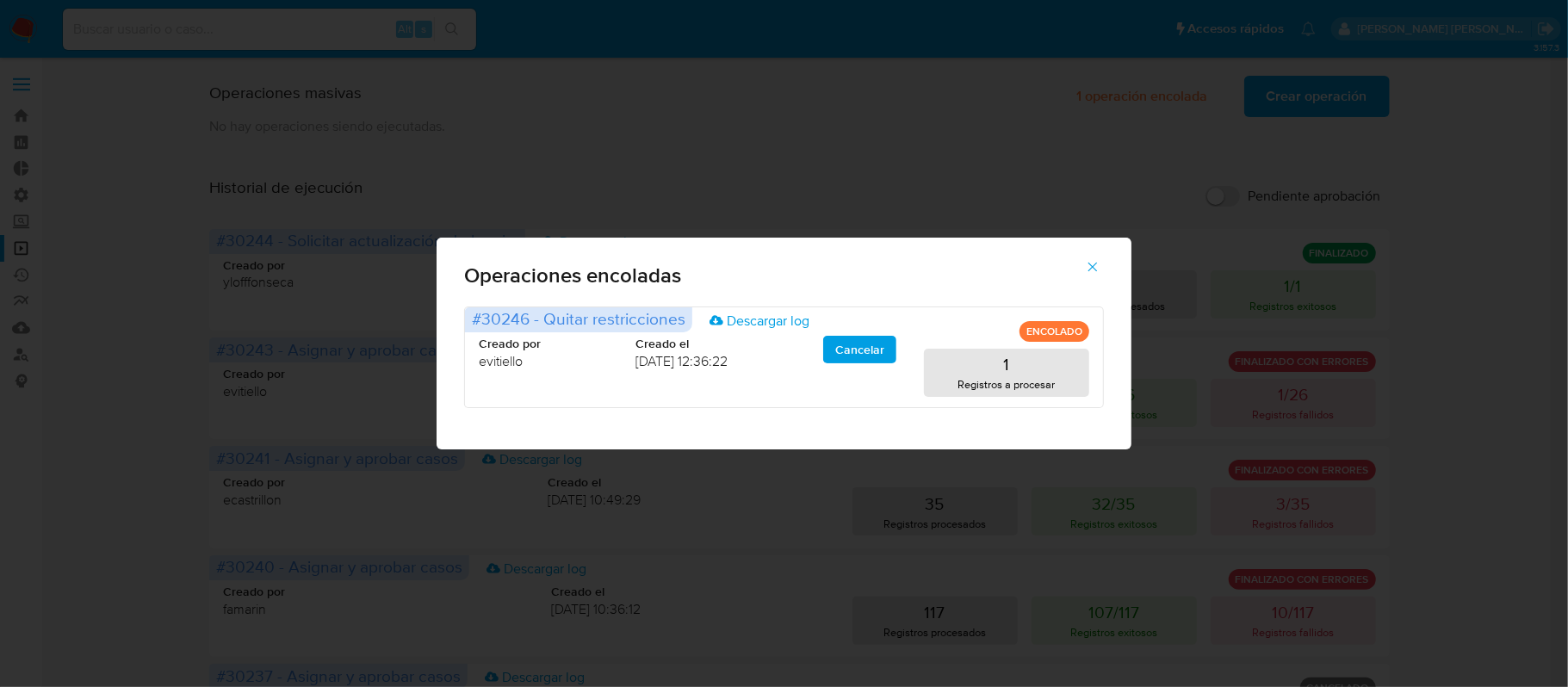
click at [1103, 263] on button "button" at bounding box center [1093, 267] width 61 height 42
